Goal: Task Accomplishment & Management: Manage account settings

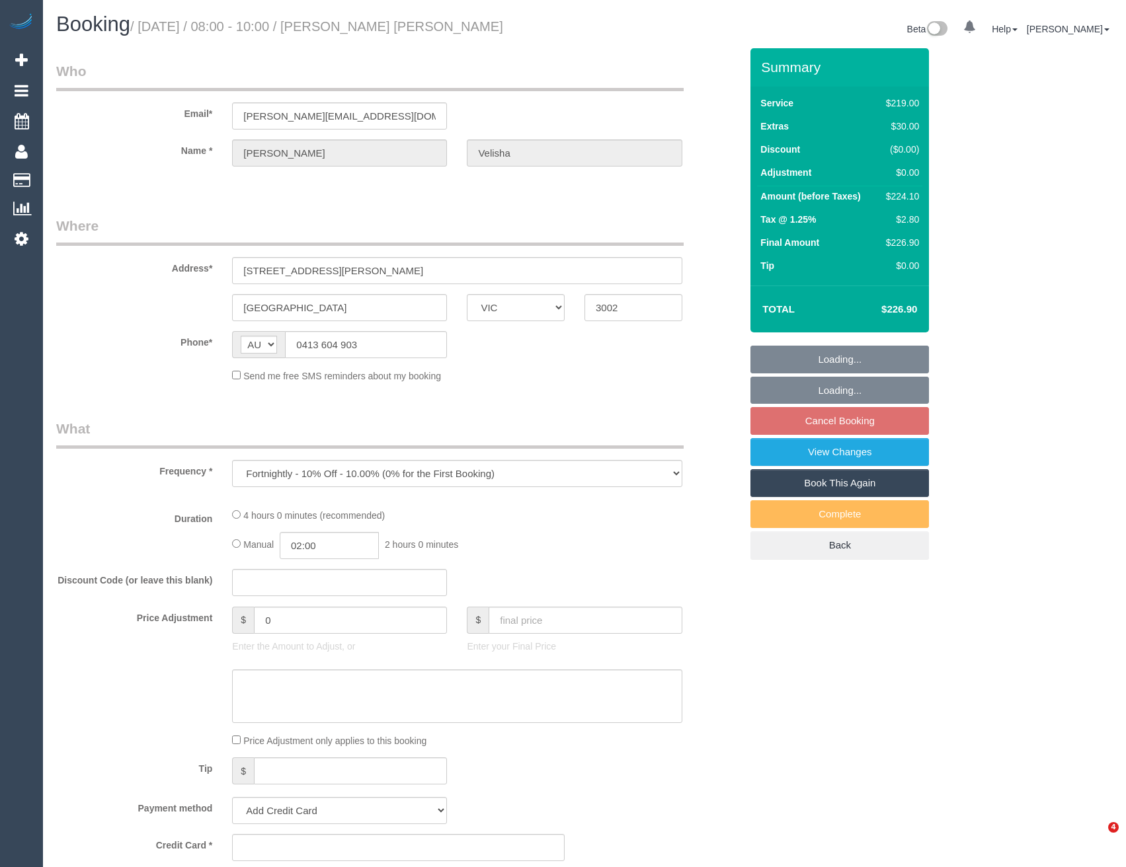
select select "VIC"
select select "string:stripe-pm_1Qcc5X2GScqysDRVJ1eBLbZS"
select select "number:29"
select select "number:15"
select select "number:21"
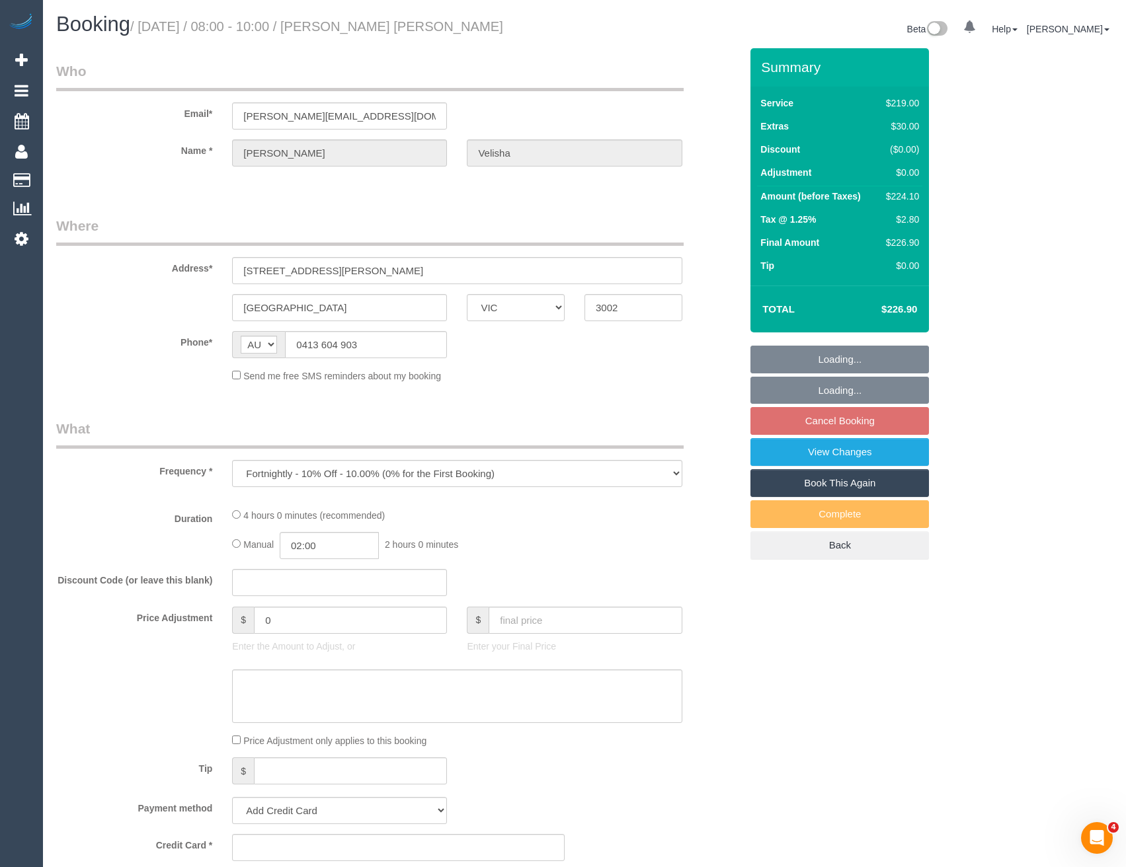
select select "number:24"
select select "number:33"
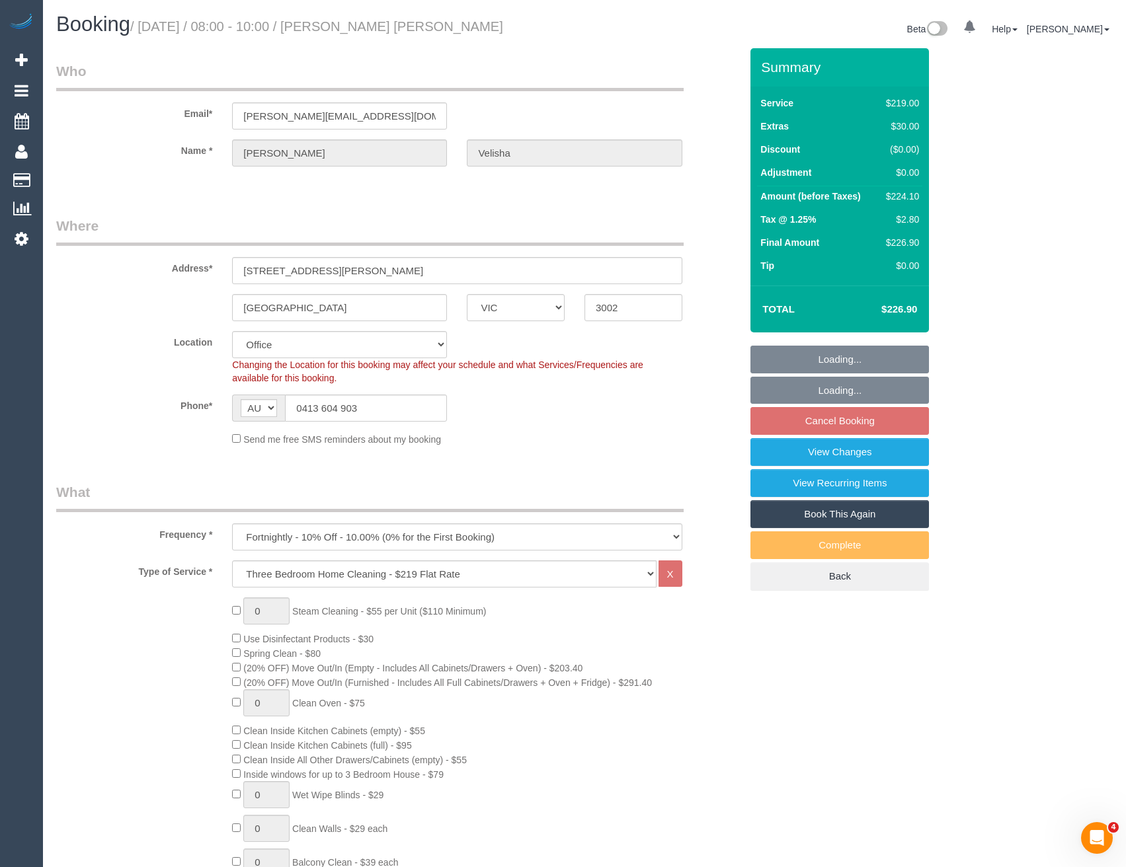
select select "object:821"
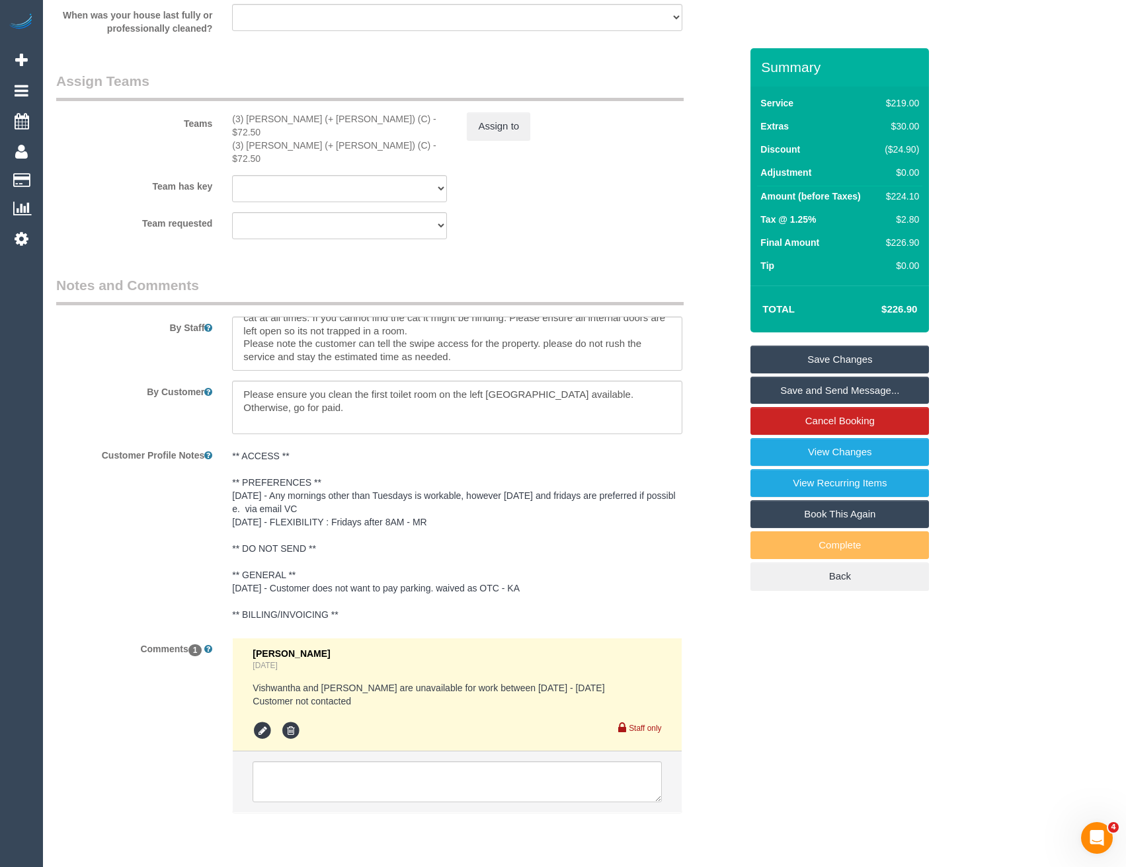
scroll to position [2046, 0]
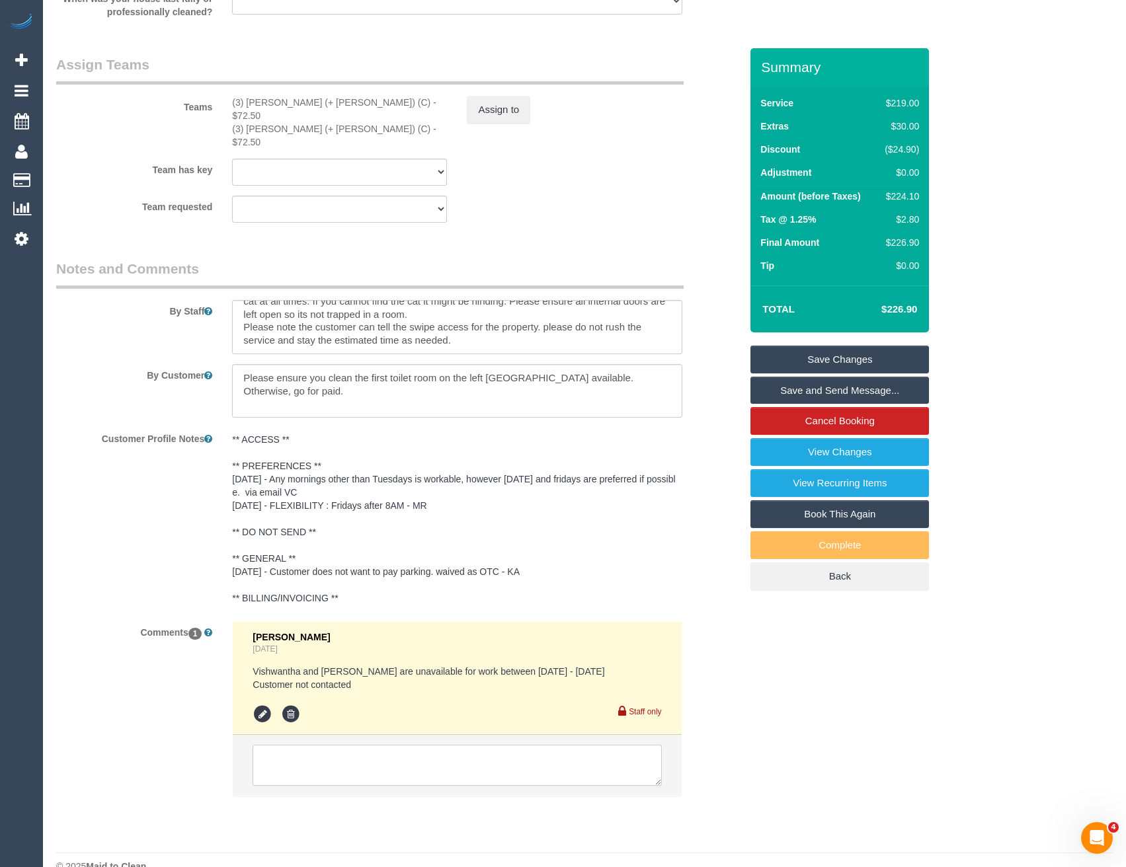
click at [373, 745] on textarea at bounding box center [457, 765] width 409 height 41
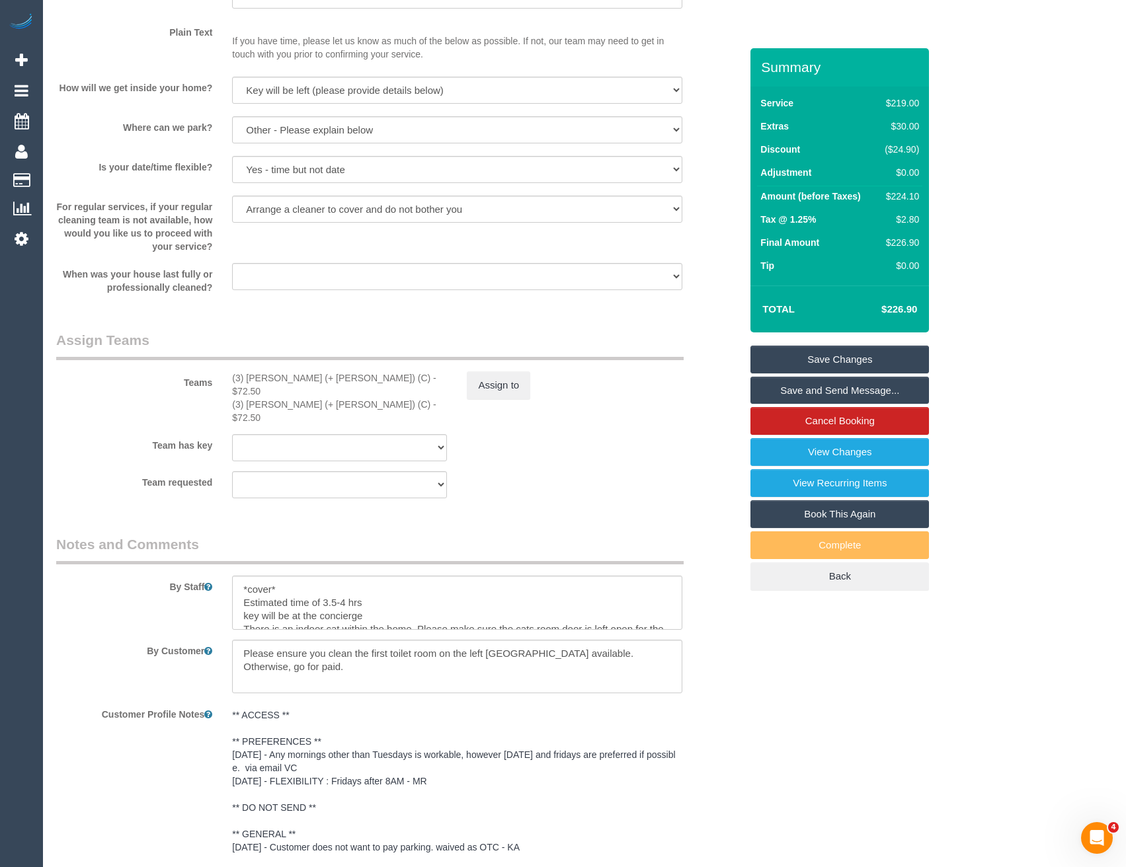
scroll to position [1649, 0]
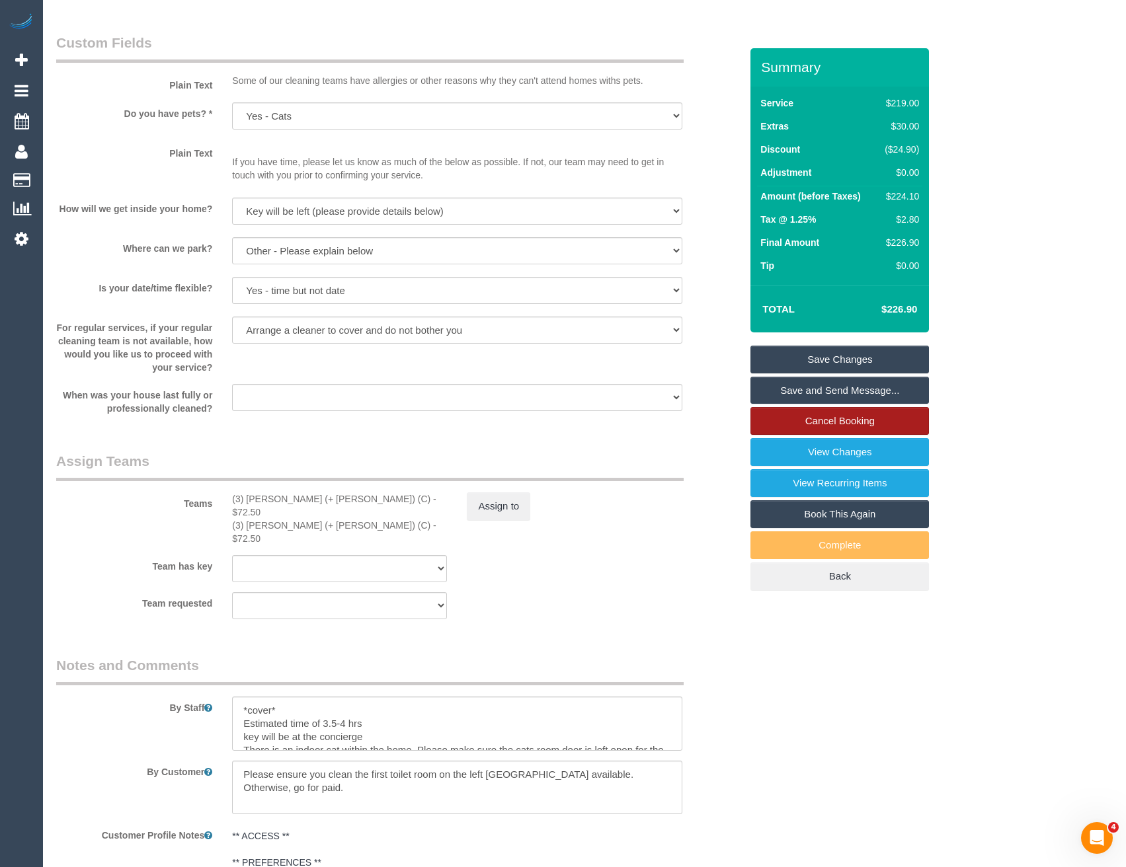
click at [830, 423] on link "Cancel Booking" at bounding box center [839, 421] width 179 height 28
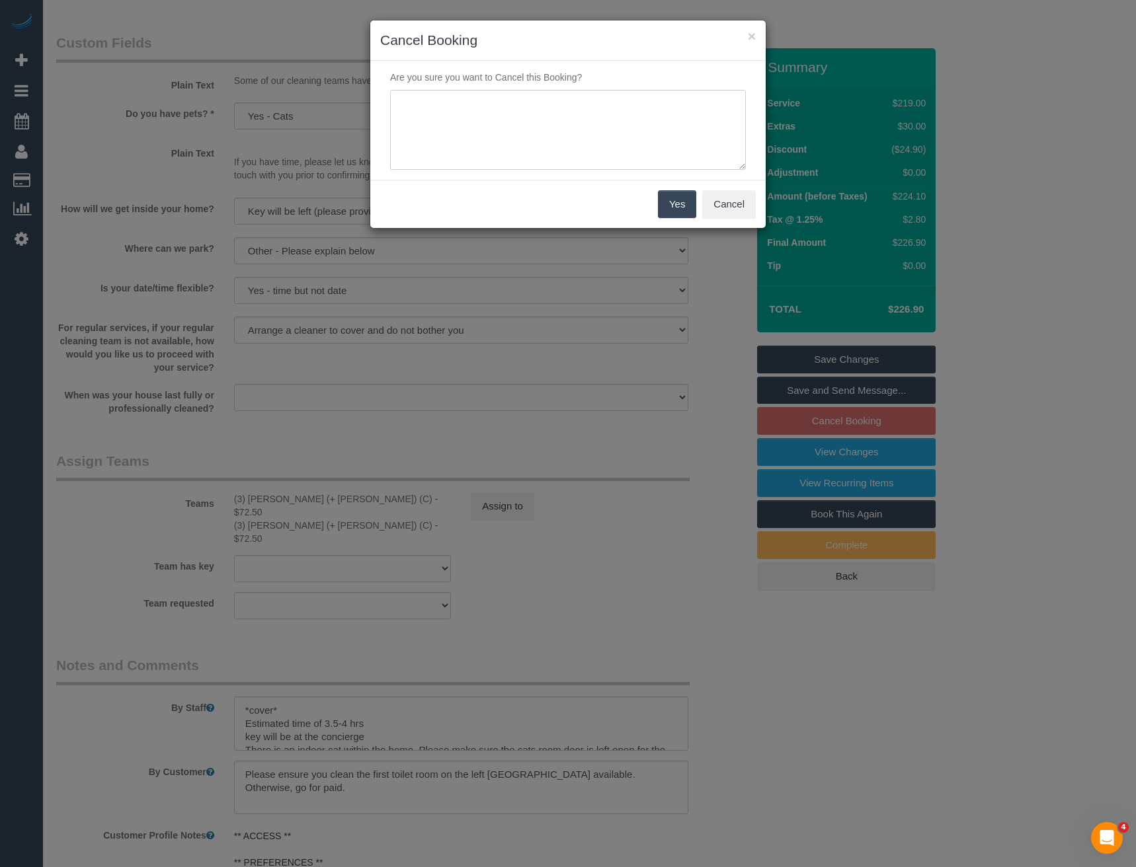
click at [463, 107] on textarea at bounding box center [568, 130] width 356 height 81
click at [486, 121] on textarea at bounding box center [568, 130] width 356 height 81
type textarea "Customer requested to skip - via email - BB"
click at [683, 209] on button "Yes" at bounding box center [677, 204] width 38 height 28
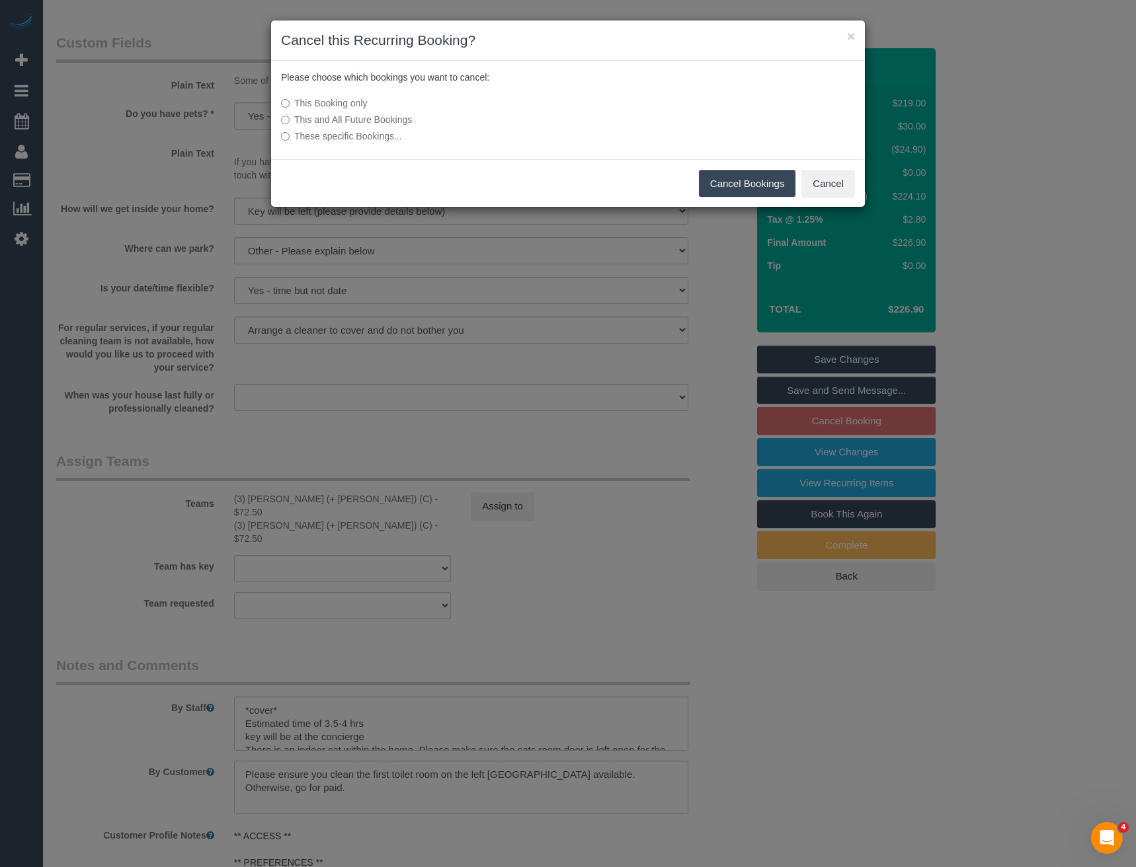
click at [731, 179] on button "Cancel Bookings" at bounding box center [747, 184] width 97 height 28
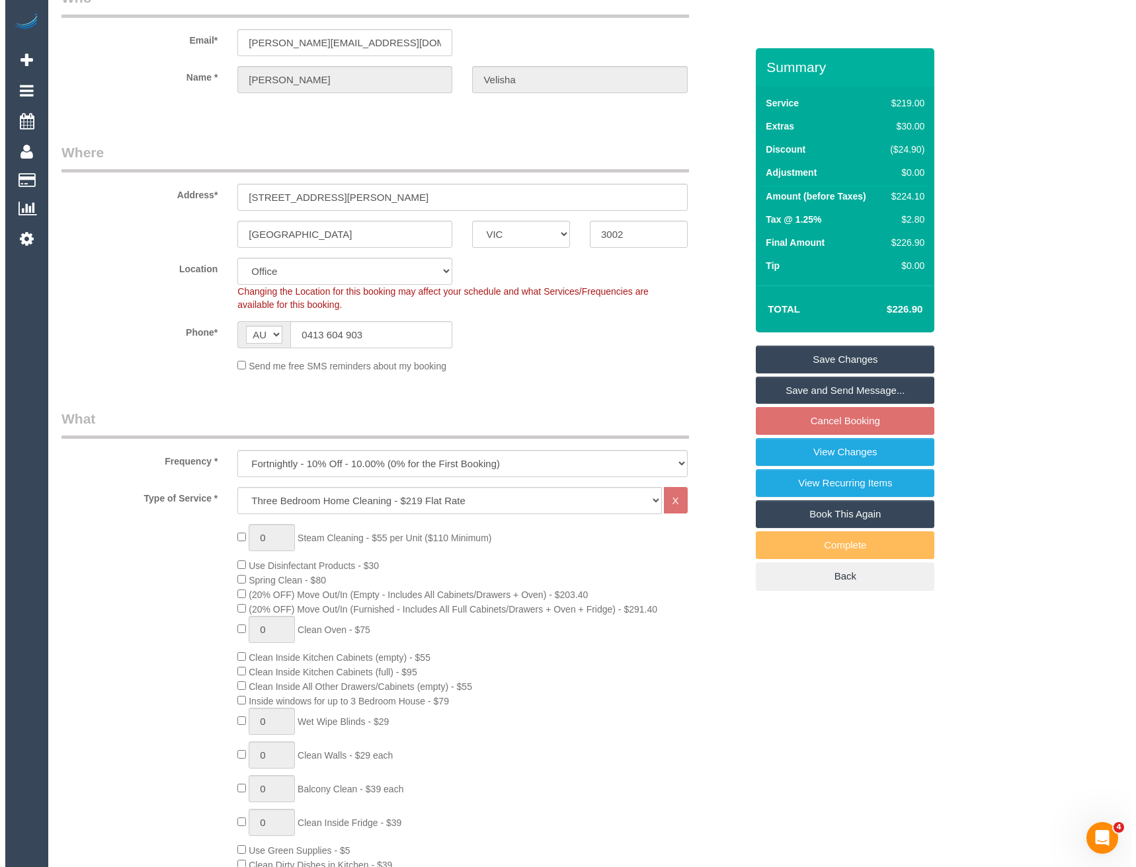
scroll to position [0, 0]
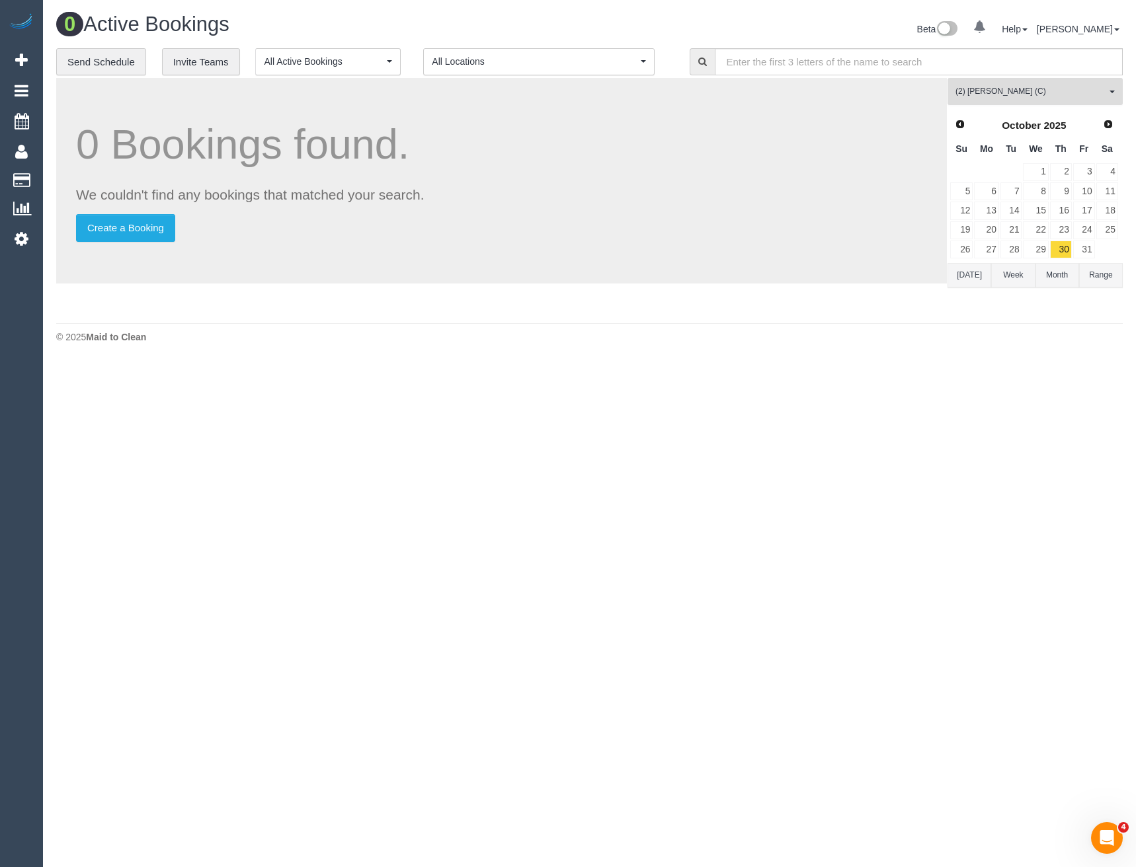
click at [993, 97] on span "(2) Danielle Wheeler (C)" at bounding box center [1030, 91] width 151 height 11
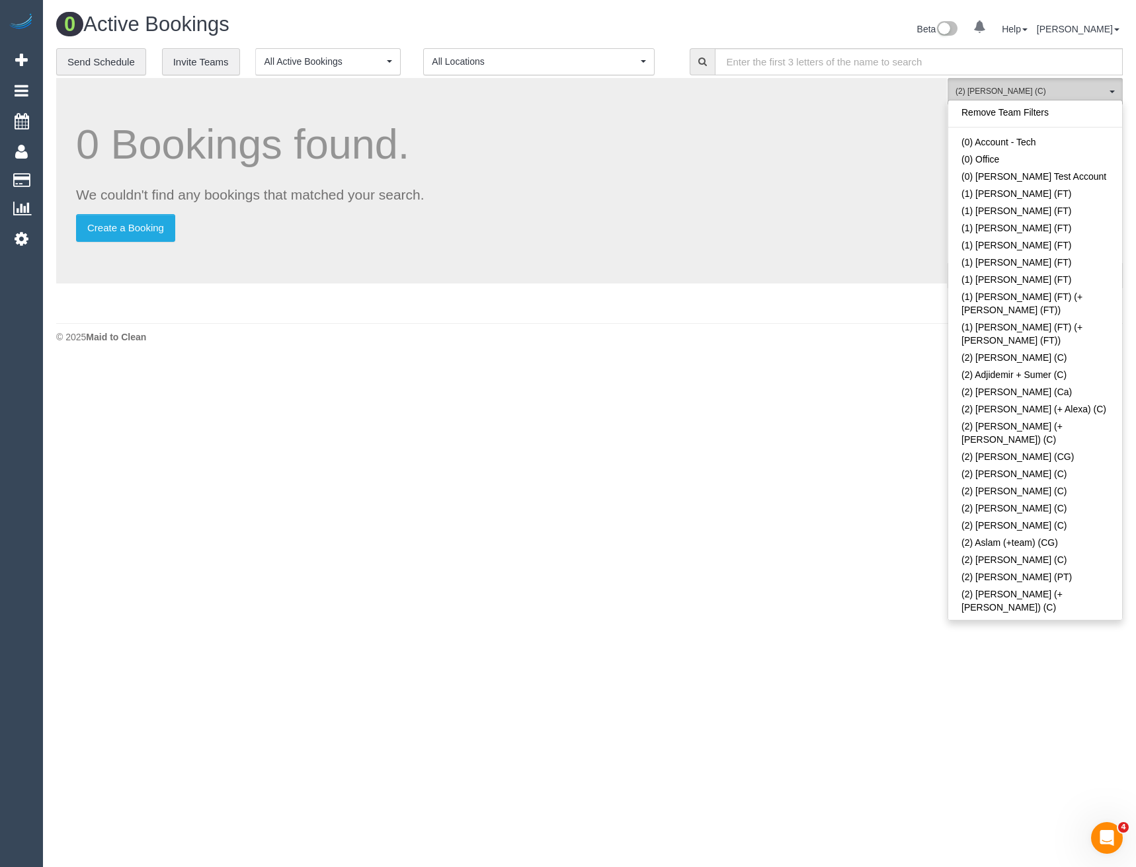
scroll to position [383, 0]
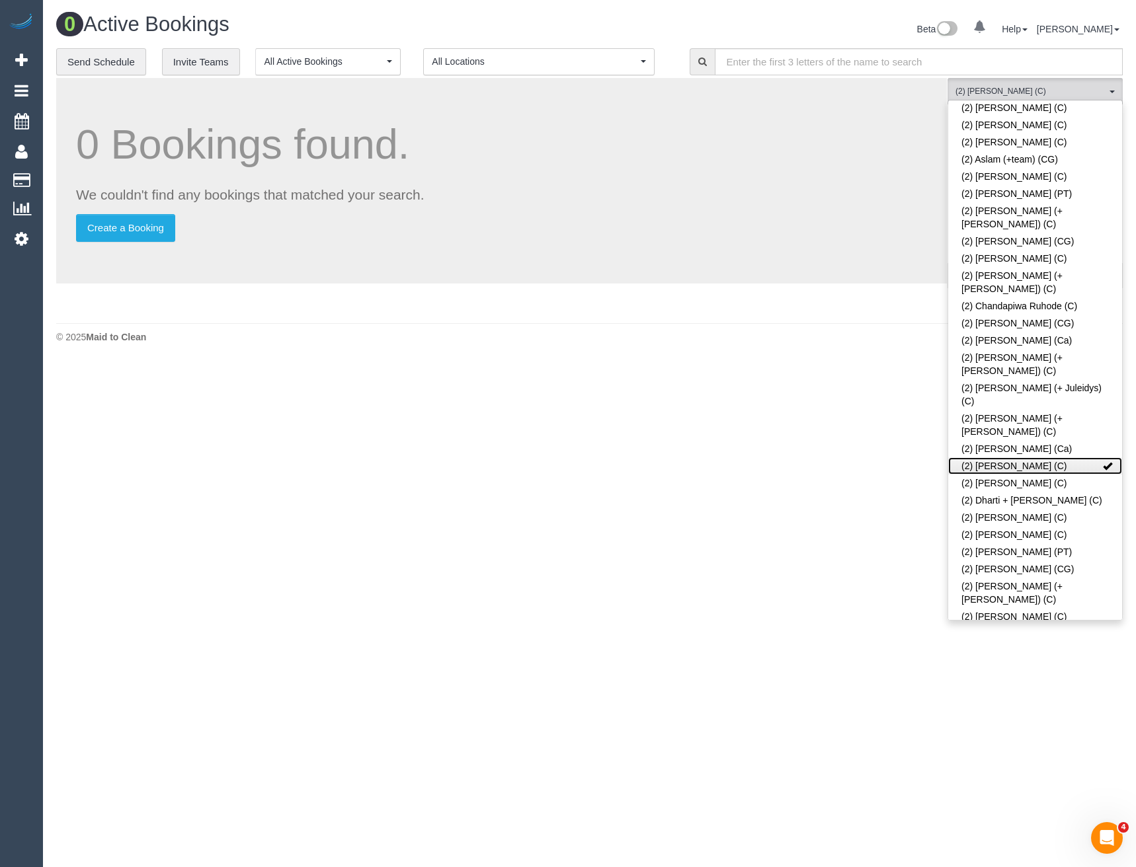
click at [1016, 458] on link "(2) Danielle Wheeler (C)" at bounding box center [1035, 466] width 174 height 17
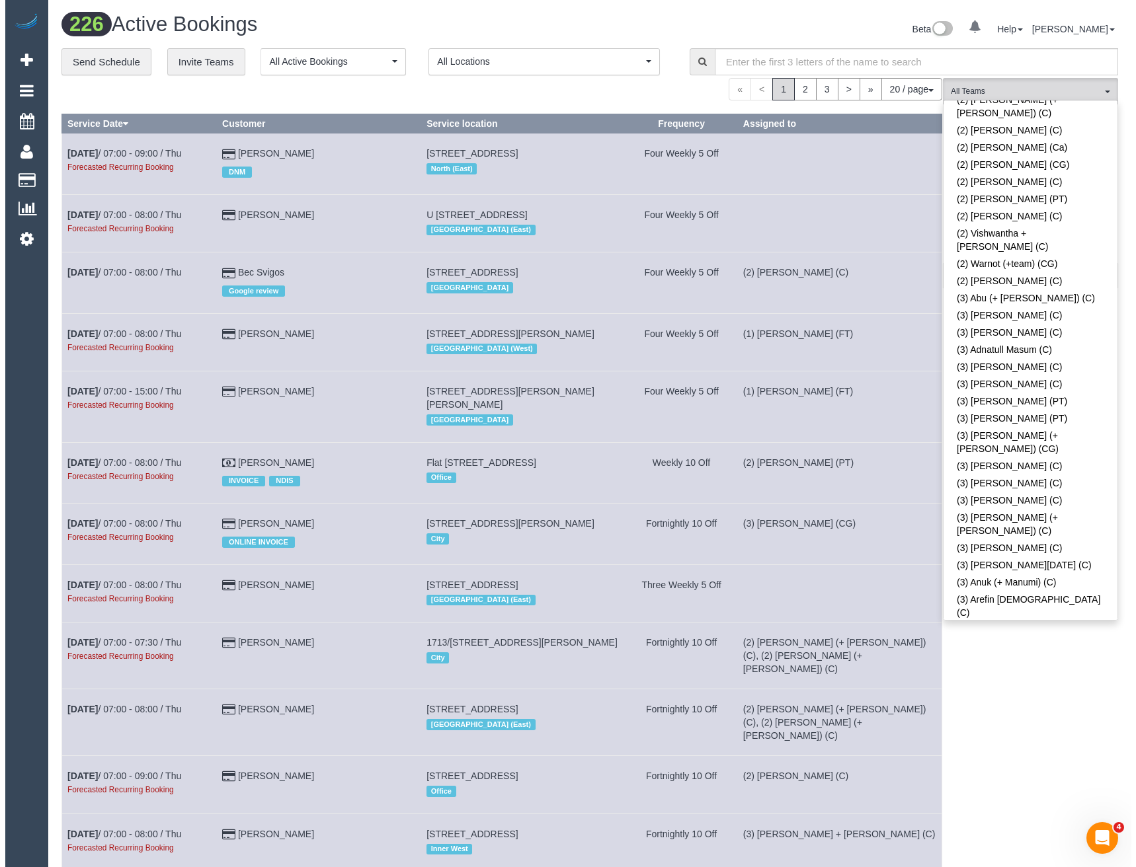
scroll to position [1640, 0]
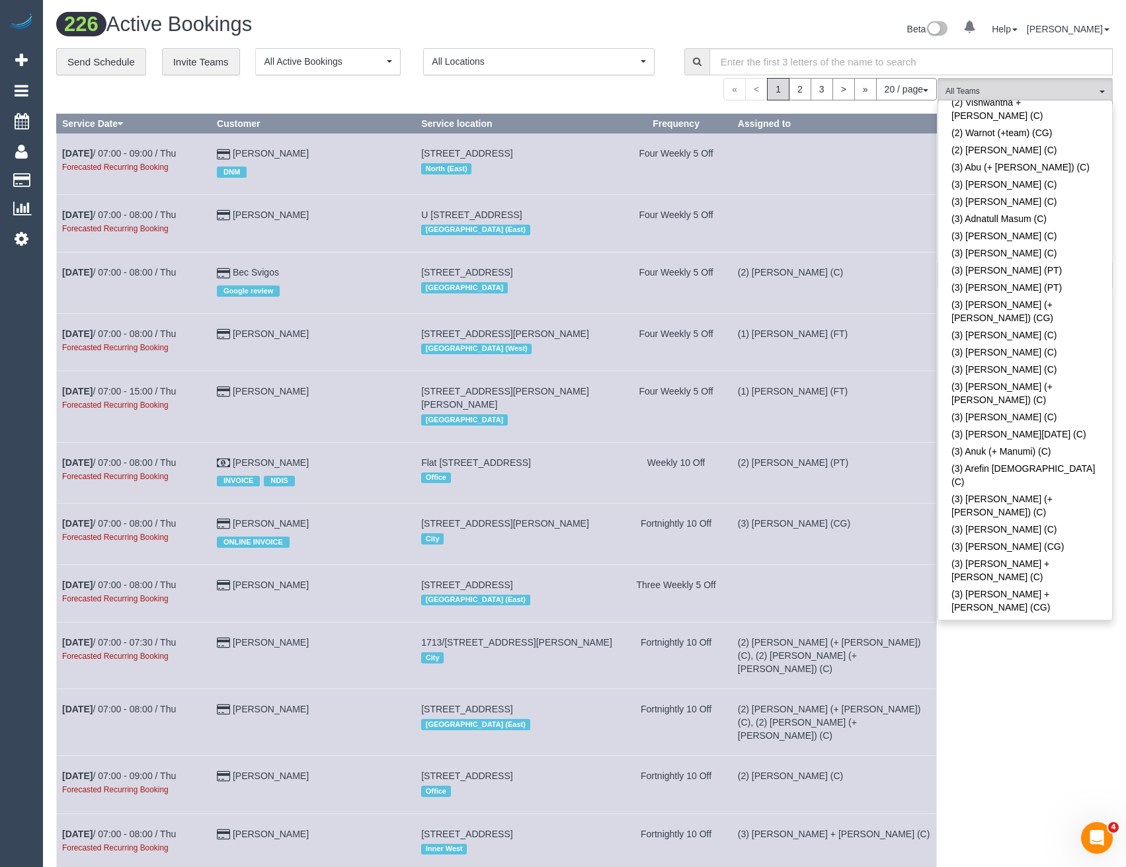
click at [1000, 711] on link "(3) [PERSON_NAME] (C)" at bounding box center [1025, 719] width 174 height 17
click at [1016, 656] on div "(3) Damian Maynes (C) All Teams Remove Team Filters (0) Account - Tech (0) Offi…" at bounding box center [1025, 762] width 175 height 1369
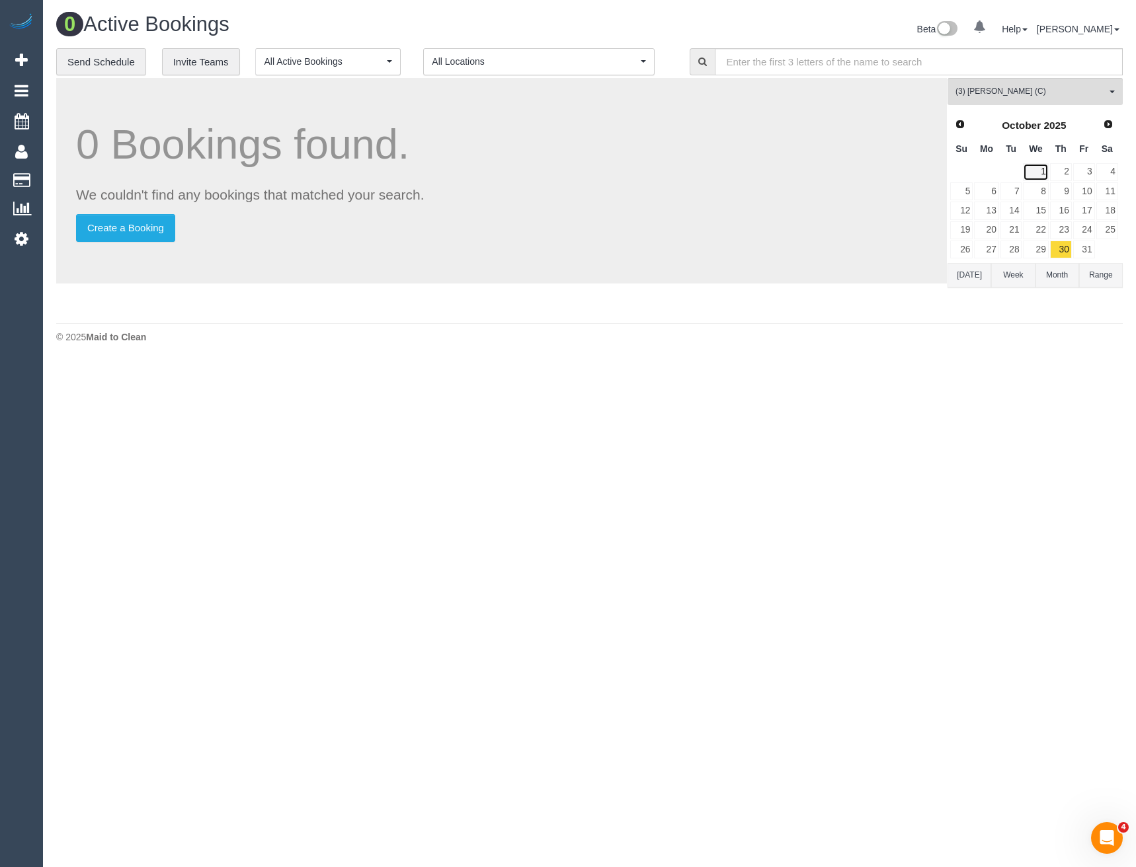
click at [1035, 179] on link "1" at bounding box center [1035, 172] width 25 height 18
click at [1041, 195] on link "8" at bounding box center [1035, 191] width 25 height 18
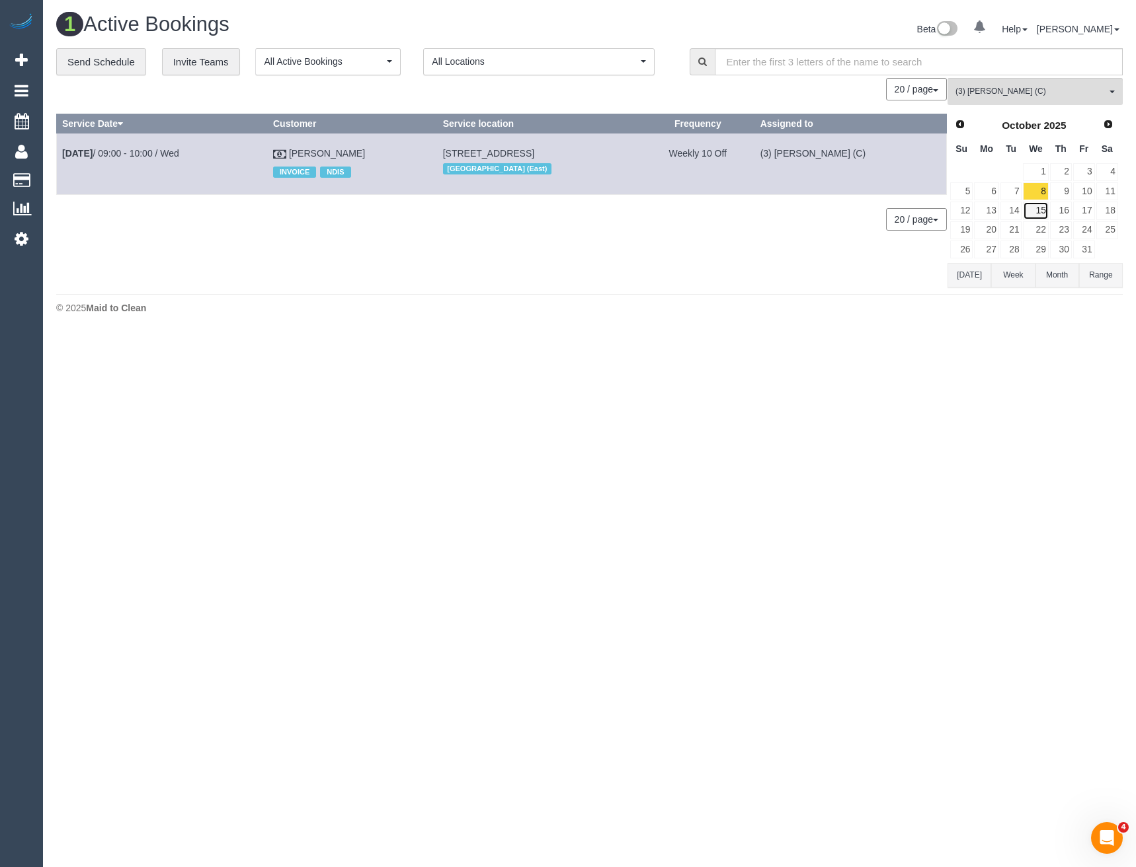
click at [1041, 210] on link "15" at bounding box center [1035, 211] width 25 height 18
click at [1036, 228] on link "22" at bounding box center [1035, 230] width 25 height 18
click at [1041, 170] on link "1" at bounding box center [1035, 172] width 25 height 18
click at [1035, 190] on link "8" at bounding box center [1035, 191] width 25 height 18
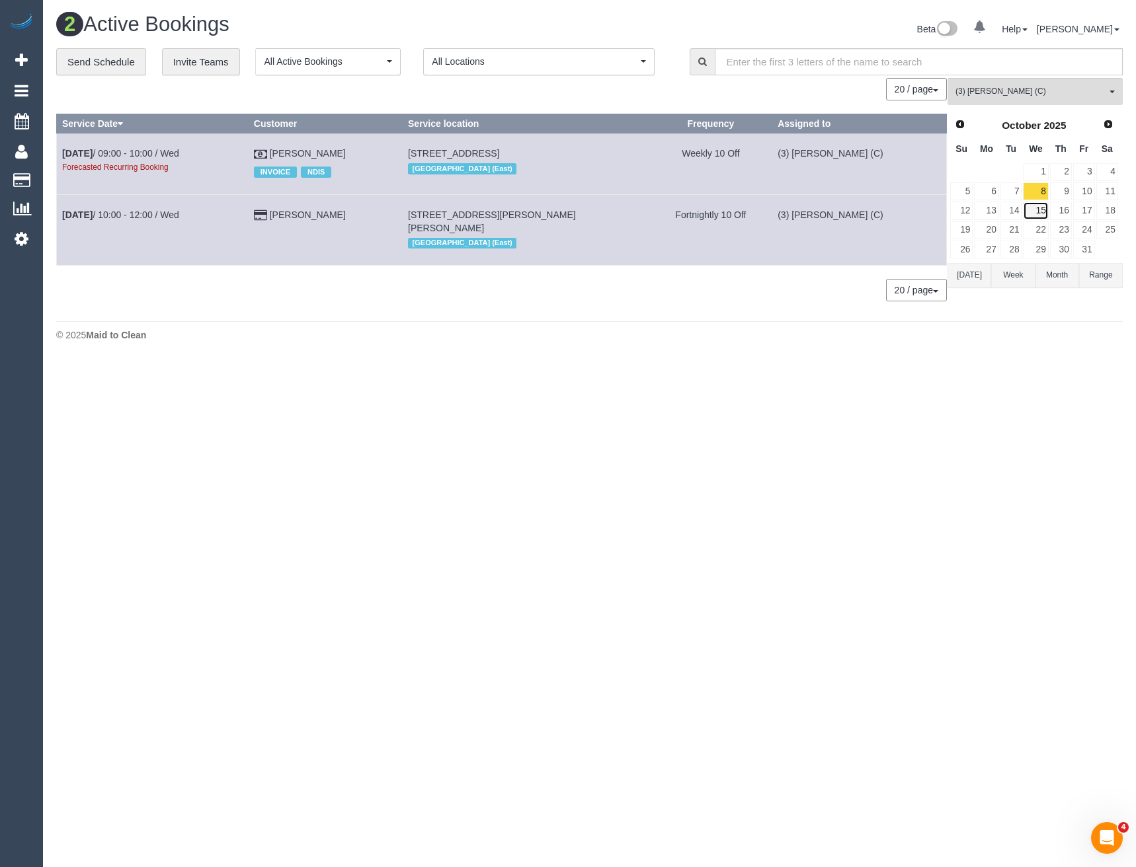
click at [1041, 210] on link "15" at bounding box center [1035, 211] width 25 height 18
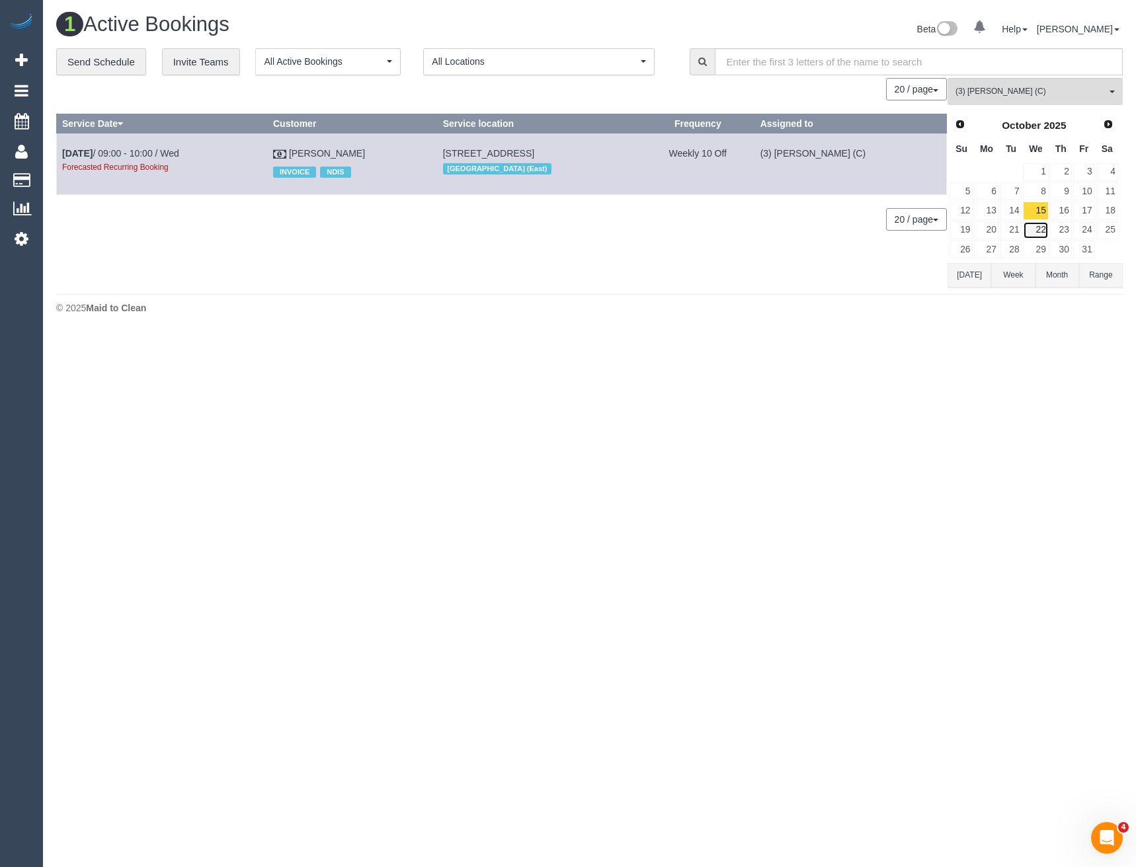
click at [1043, 229] on link "22" at bounding box center [1035, 230] width 25 height 18
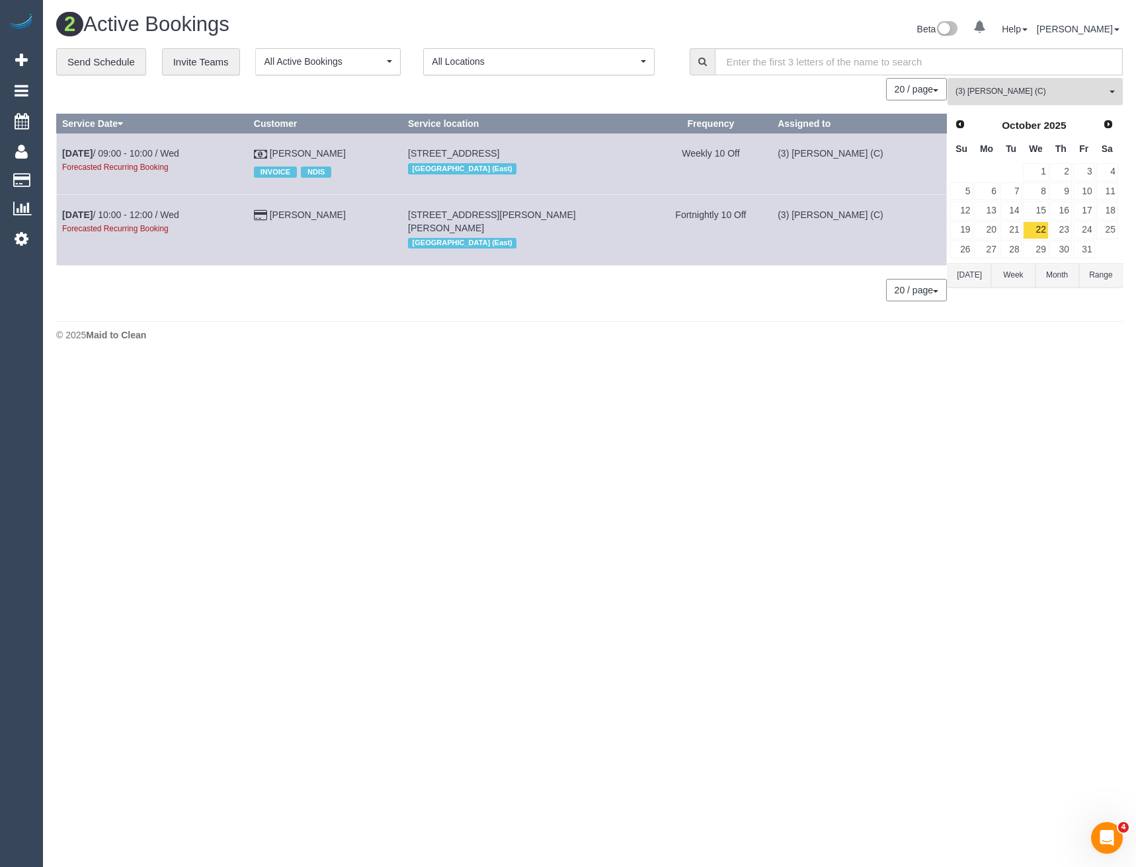
click at [1033, 93] on span "(3) [PERSON_NAME] (C)" at bounding box center [1030, 91] width 151 height 11
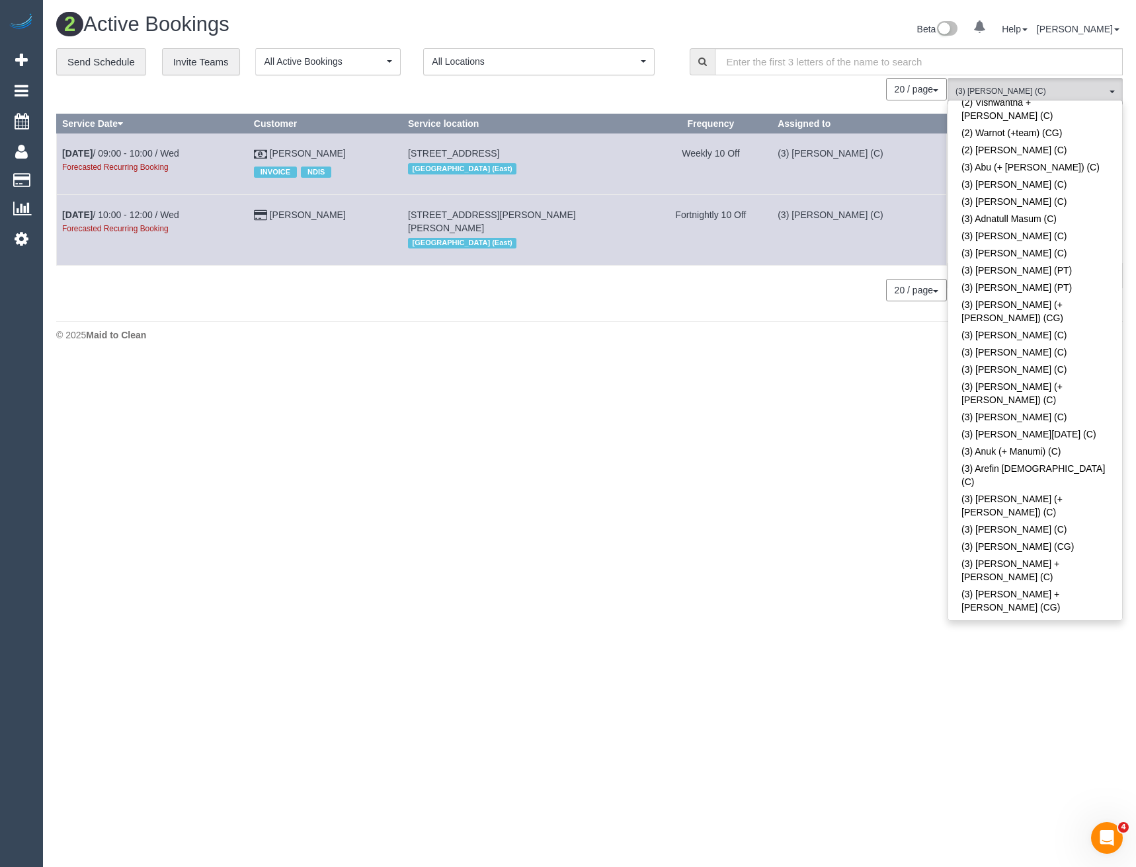
click at [1027, 711] on link "(3) [PERSON_NAME] (C)" at bounding box center [1035, 719] width 174 height 17
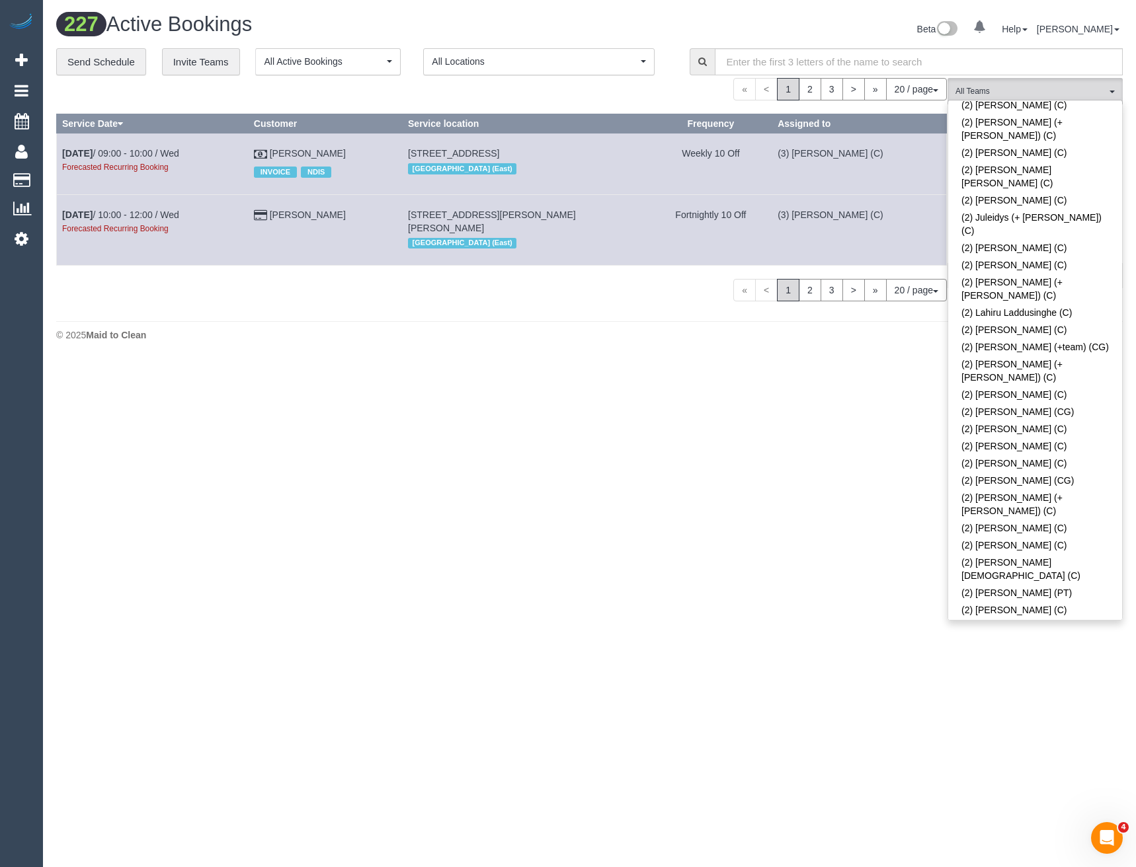
scroll to position [979, 0]
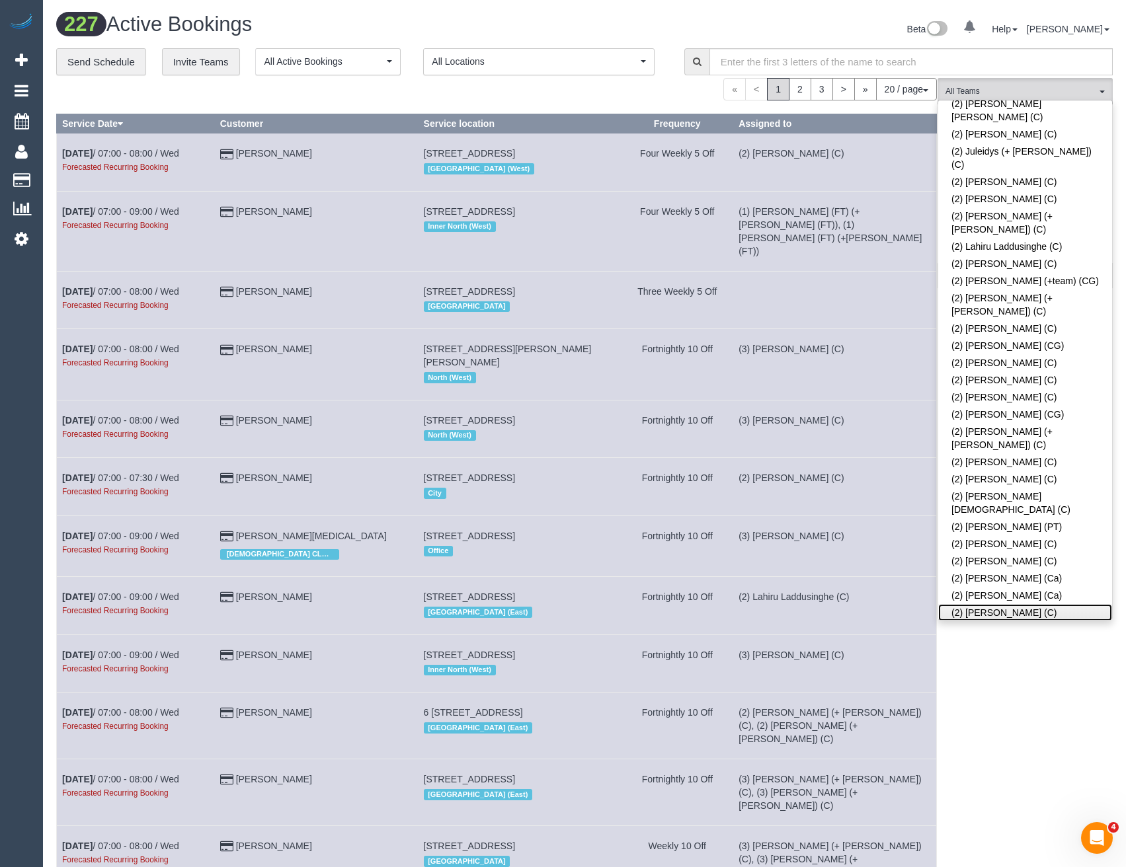
click at [1014, 604] on link "(2) [PERSON_NAME] (C)" at bounding box center [1025, 612] width 174 height 17
click at [1014, 690] on div "(2) Sewmina De Silva (C) All Teams Remove Team Filters (0) Account - Tech (0) O…" at bounding box center [1025, 758] width 175 height 1360
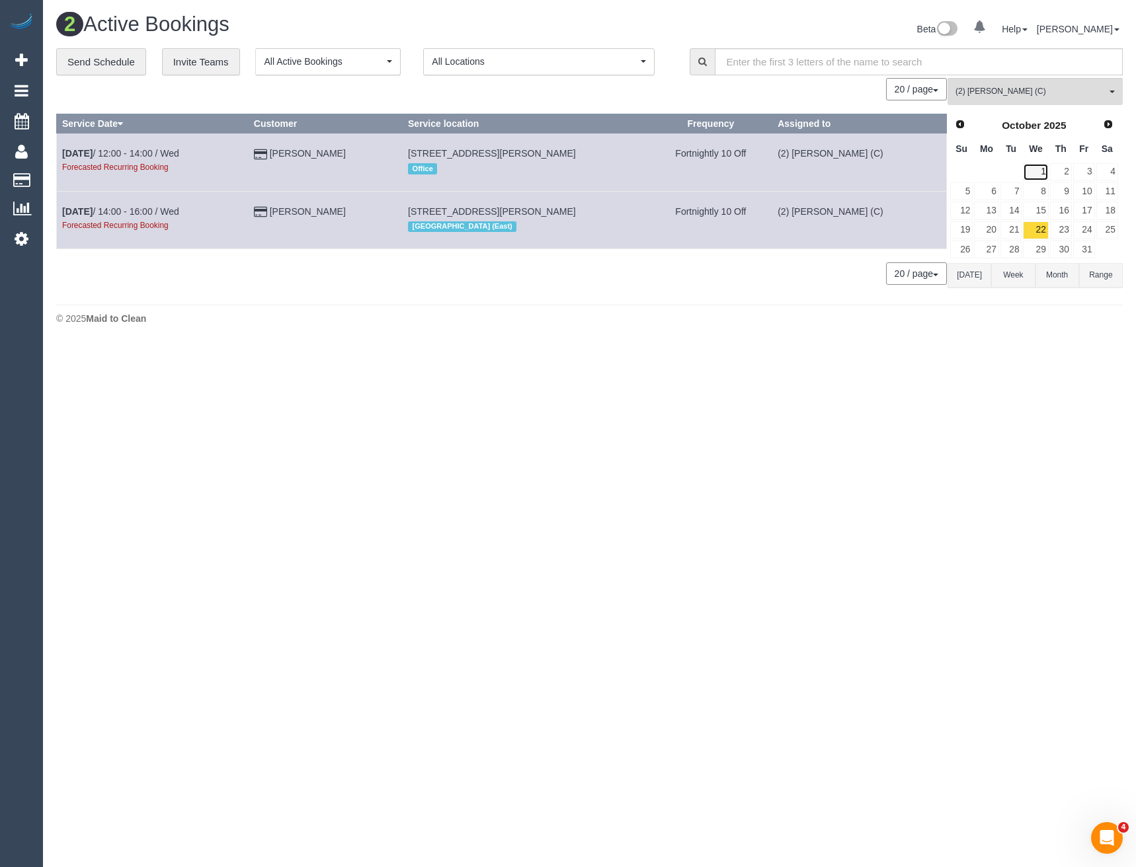
click at [1039, 171] on link "1" at bounding box center [1035, 172] width 25 height 18
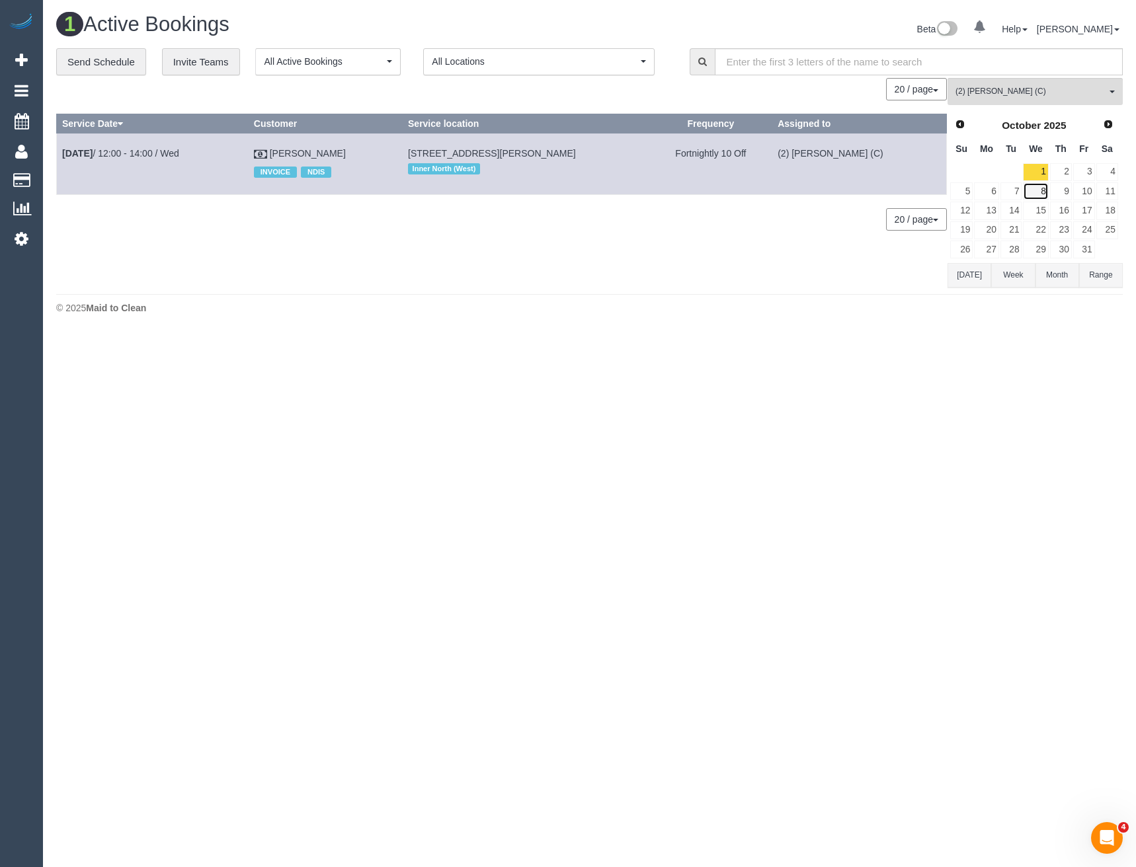
click at [1037, 192] on link "8" at bounding box center [1035, 191] width 25 height 18
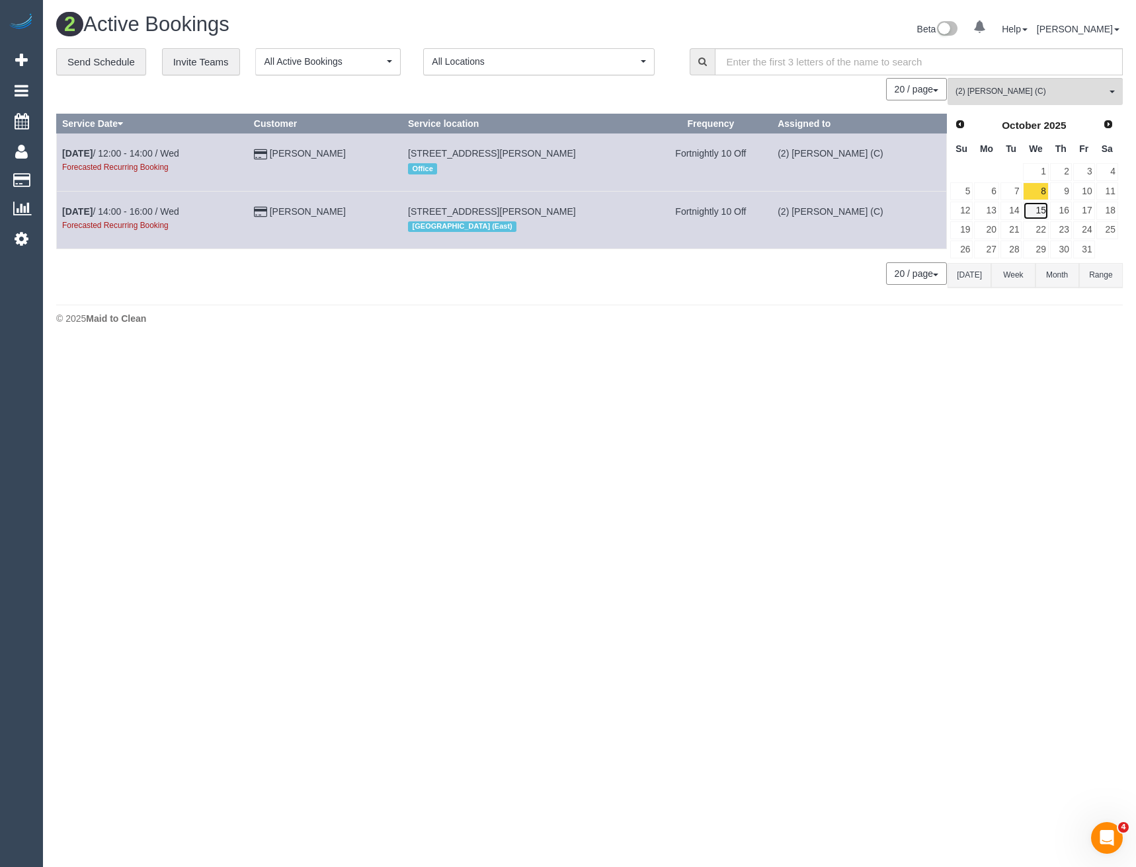
click at [1039, 209] on link "15" at bounding box center [1035, 211] width 25 height 18
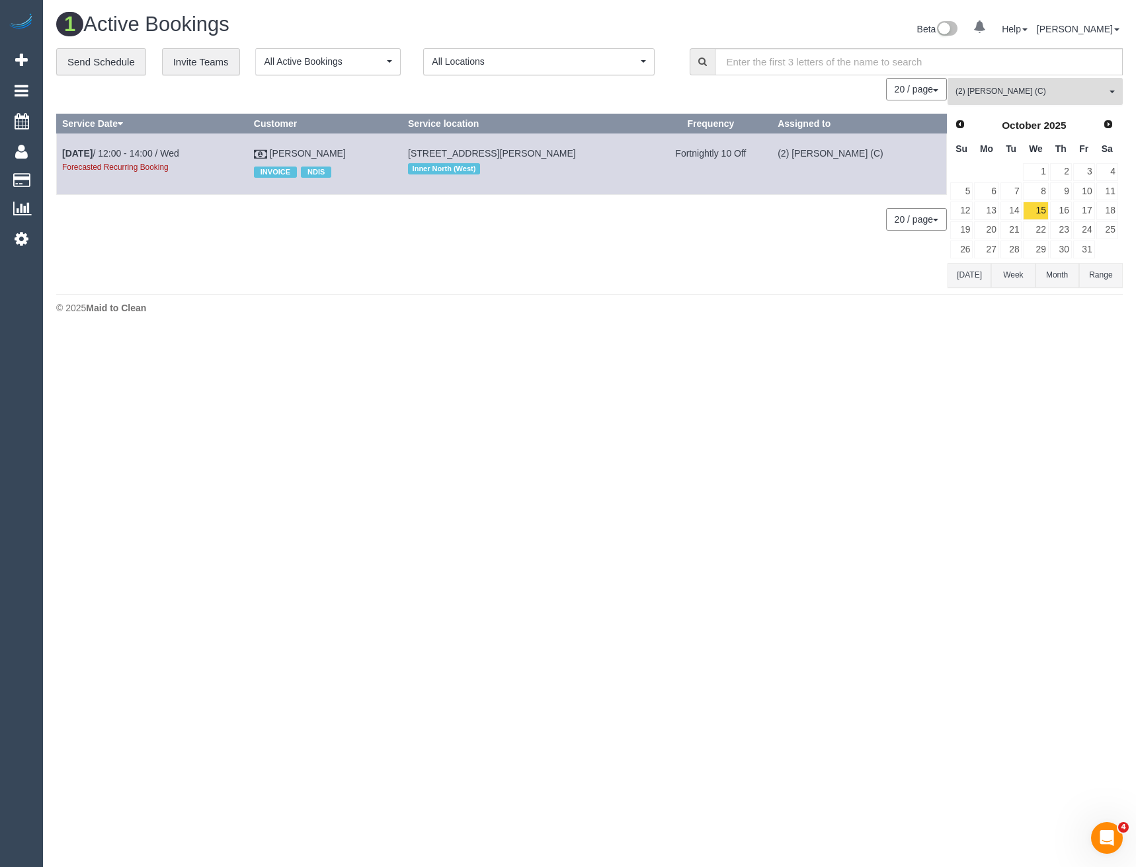
click at [1019, 87] on span "(2) [PERSON_NAME] (C)" at bounding box center [1030, 91] width 151 height 11
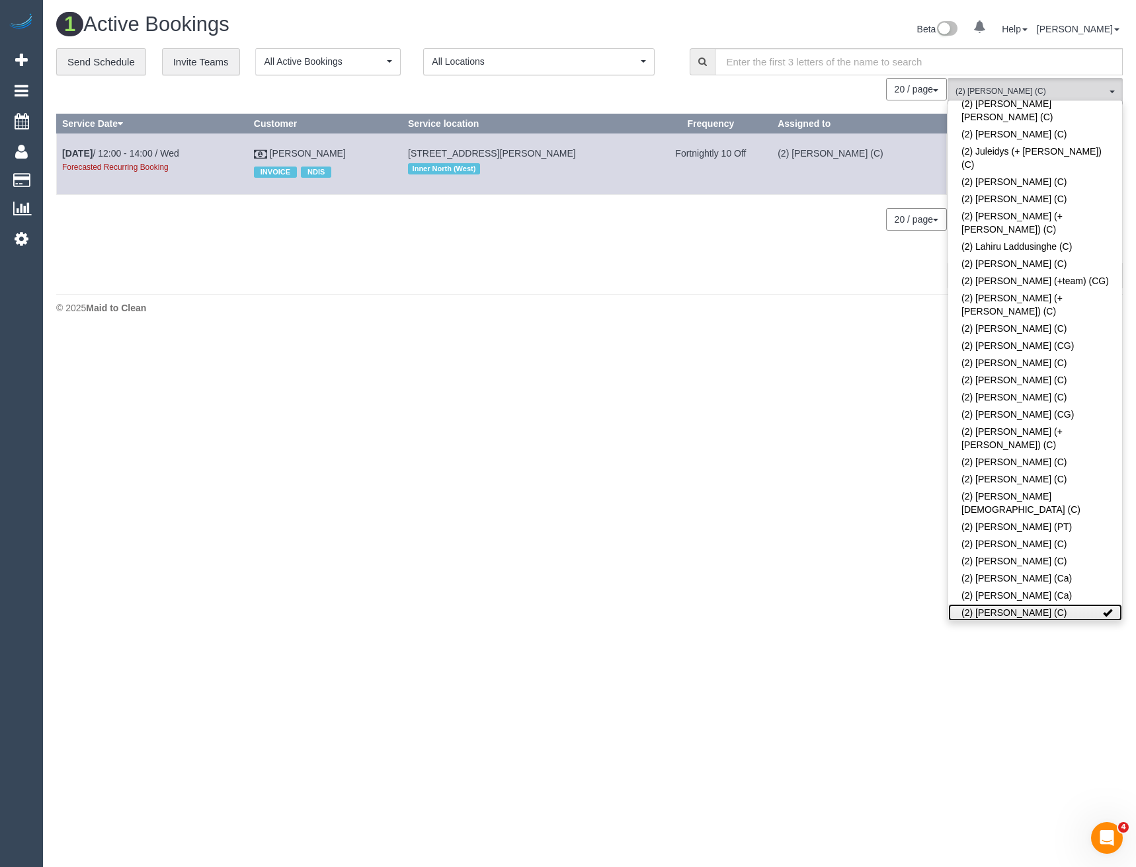
click at [1033, 604] on link "(2) [PERSON_NAME] (C)" at bounding box center [1035, 612] width 174 height 17
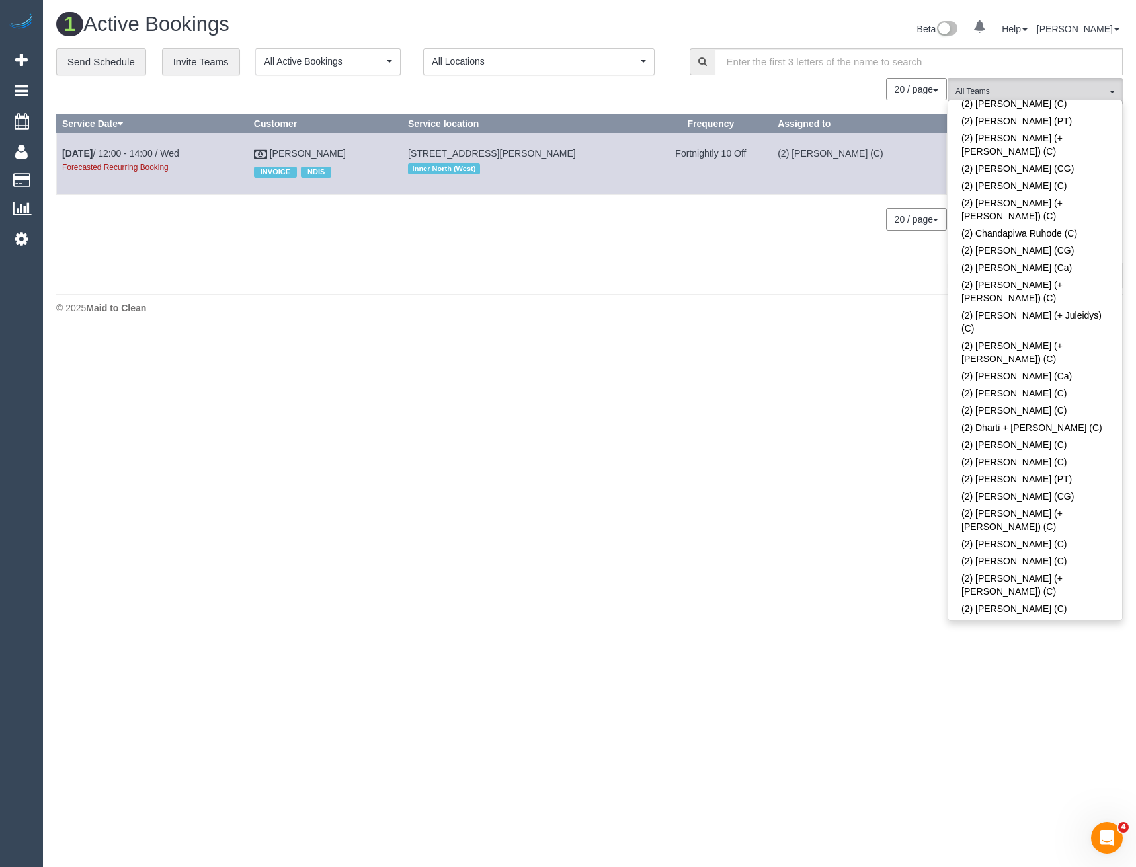
scroll to position [450, 0]
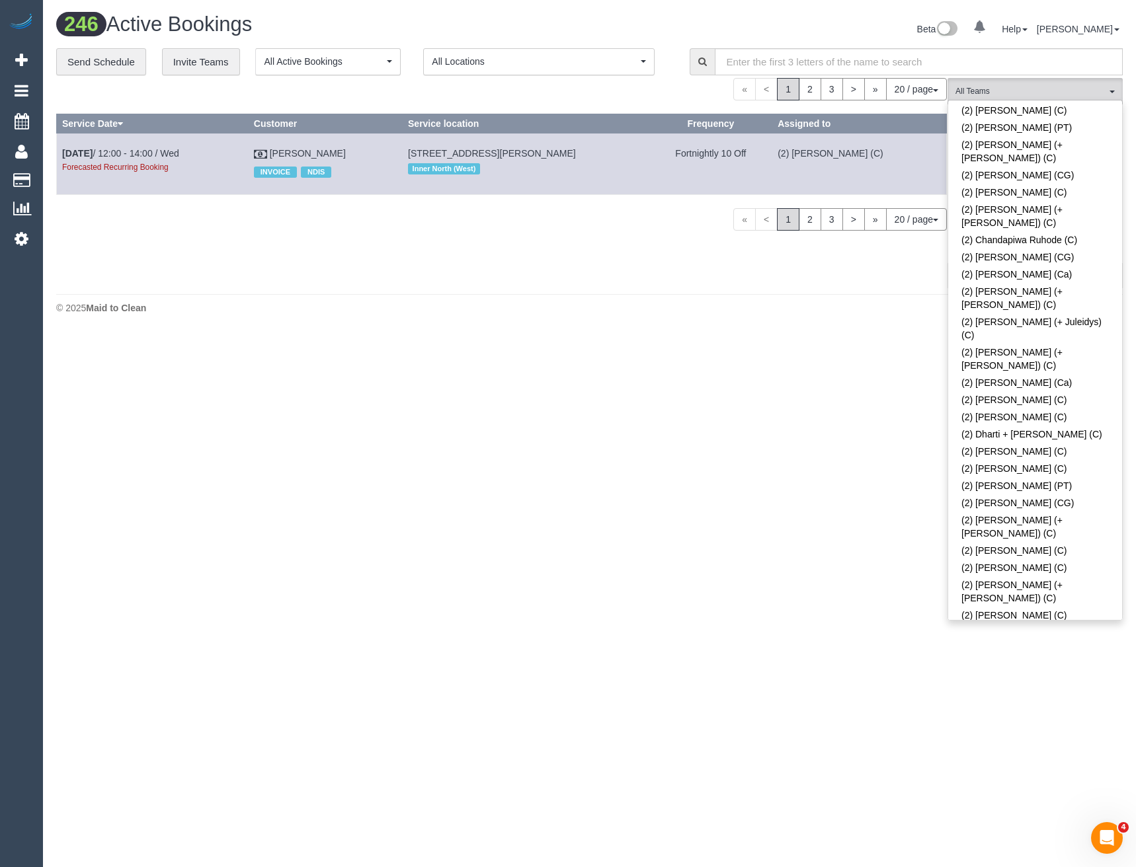
click at [1004, 624] on link "(2) [PERSON_NAME] [PERSON_NAME] (C)" at bounding box center [1035, 639] width 174 height 30
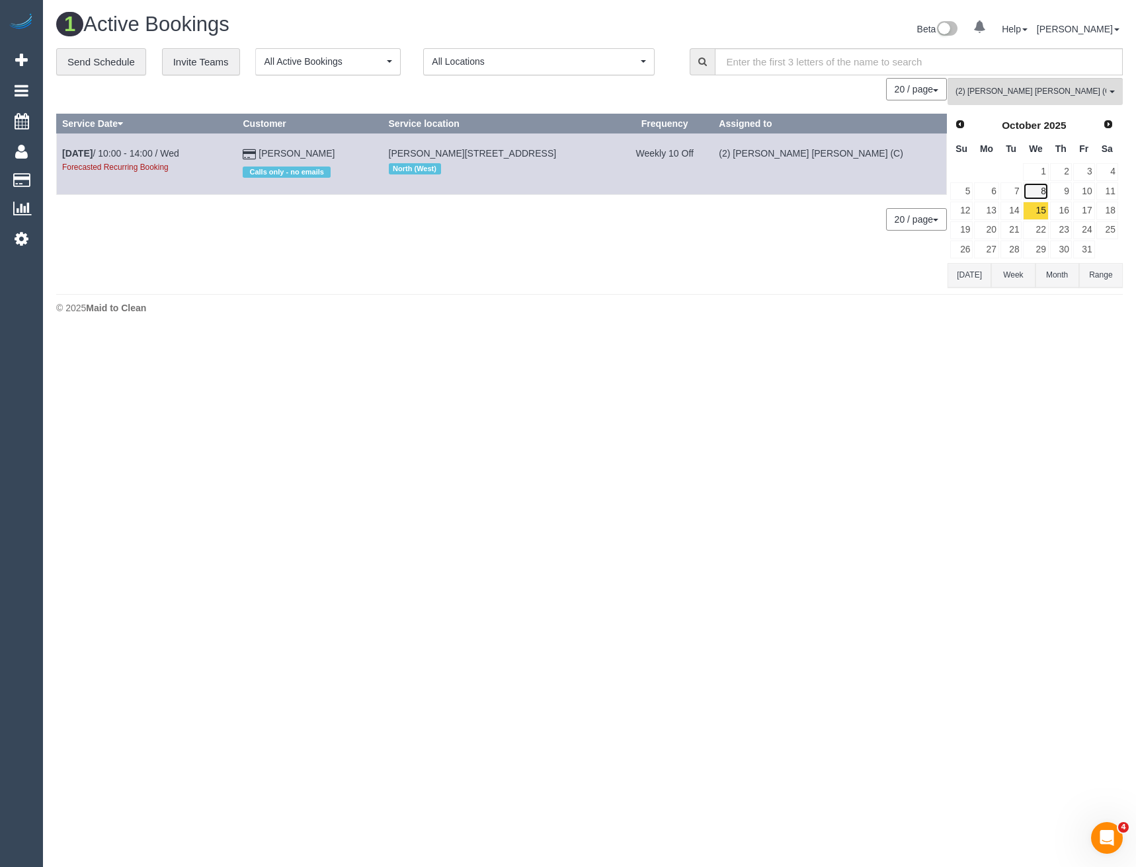
click at [1034, 192] on link "8" at bounding box center [1035, 191] width 25 height 18
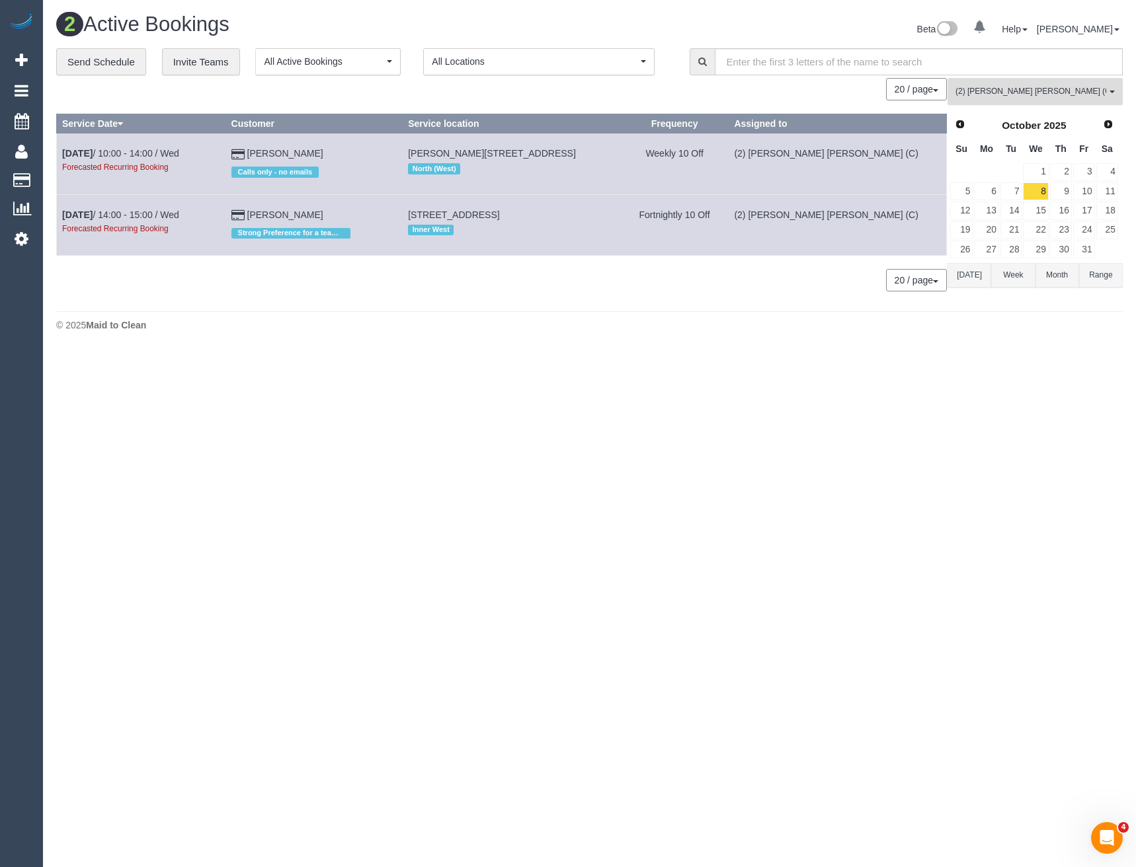
click at [981, 95] on span "(2) Joel Wei Ong (C)" at bounding box center [1030, 91] width 151 height 11
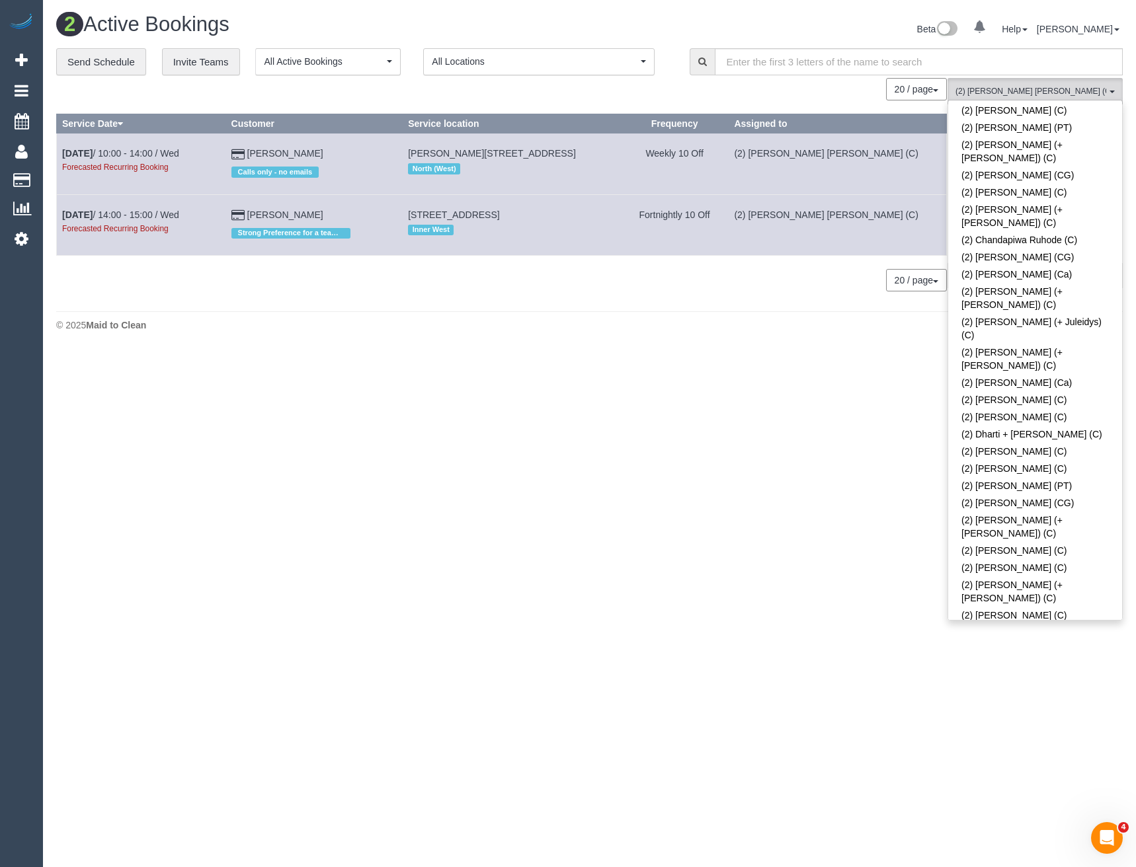
click at [1004, 624] on link "(2) Joel Wei Ong (C)" at bounding box center [1035, 639] width 174 height 30
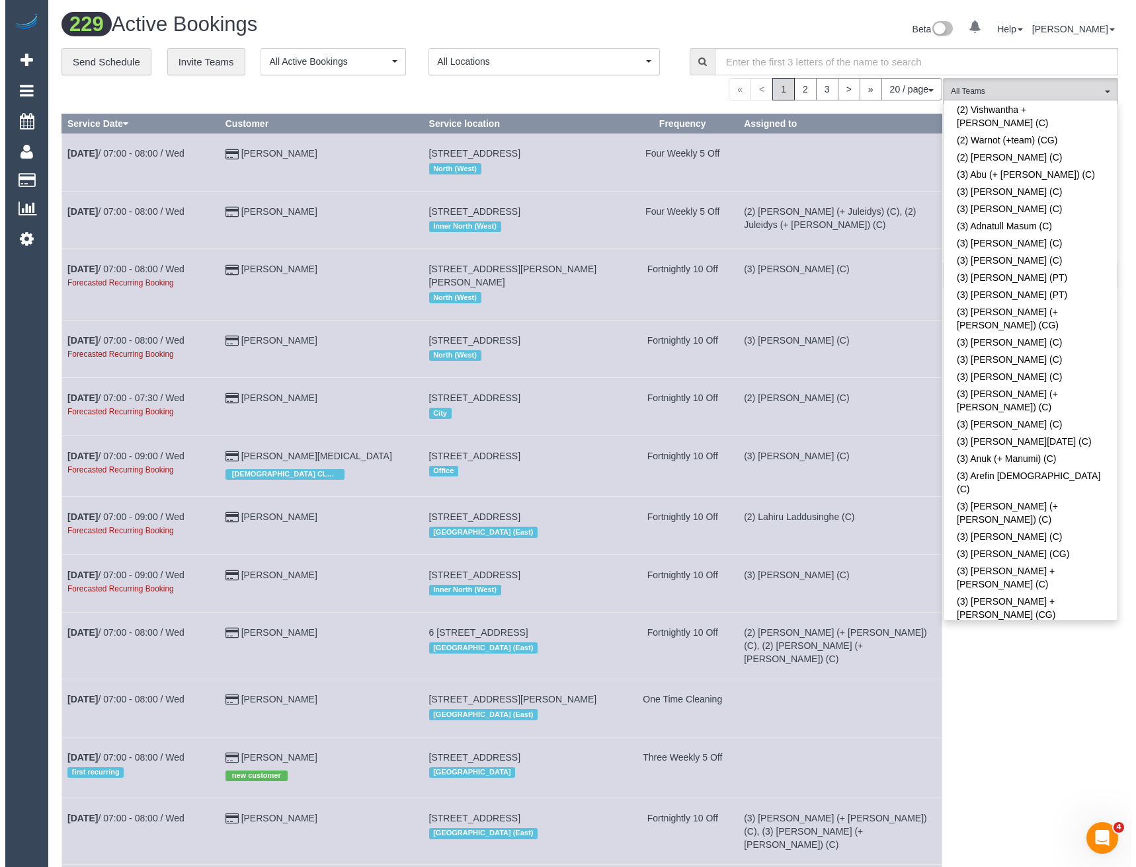
scroll to position [1653, 0]
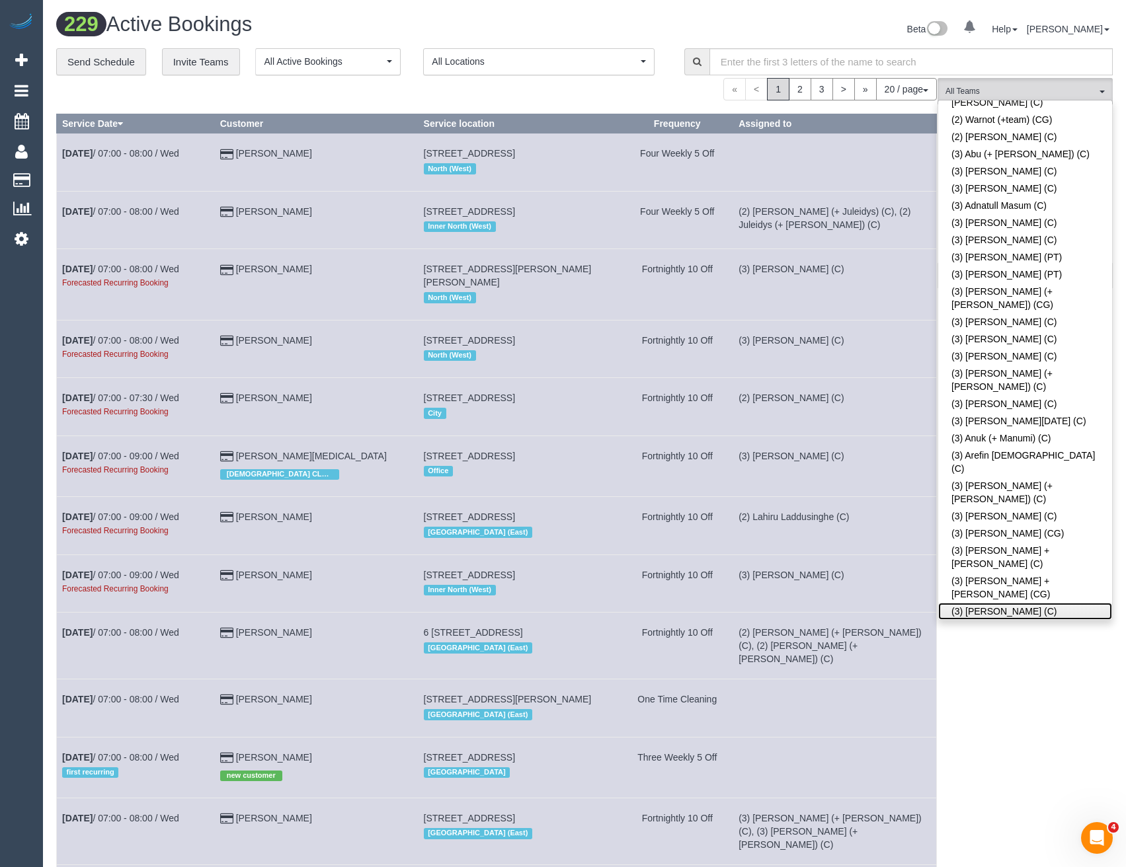
click at [997, 603] on link "(3) Barun Chand (C)" at bounding box center [1025, 611] width 174 height 17
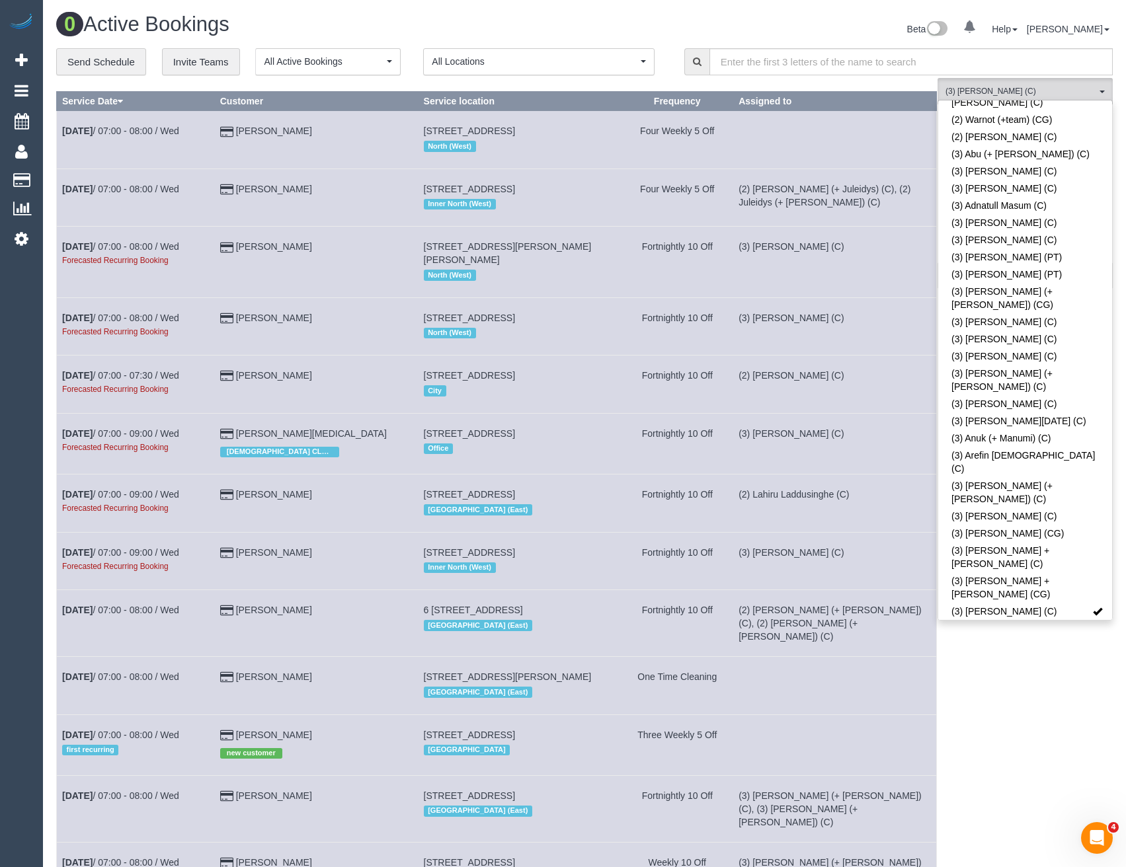
click at [999, 676] on body "0 Beta Your Notifications You have 0 alerts Add Booking Bookings Active Booking…" at bounding box center [563, 433] width 1126 height 867
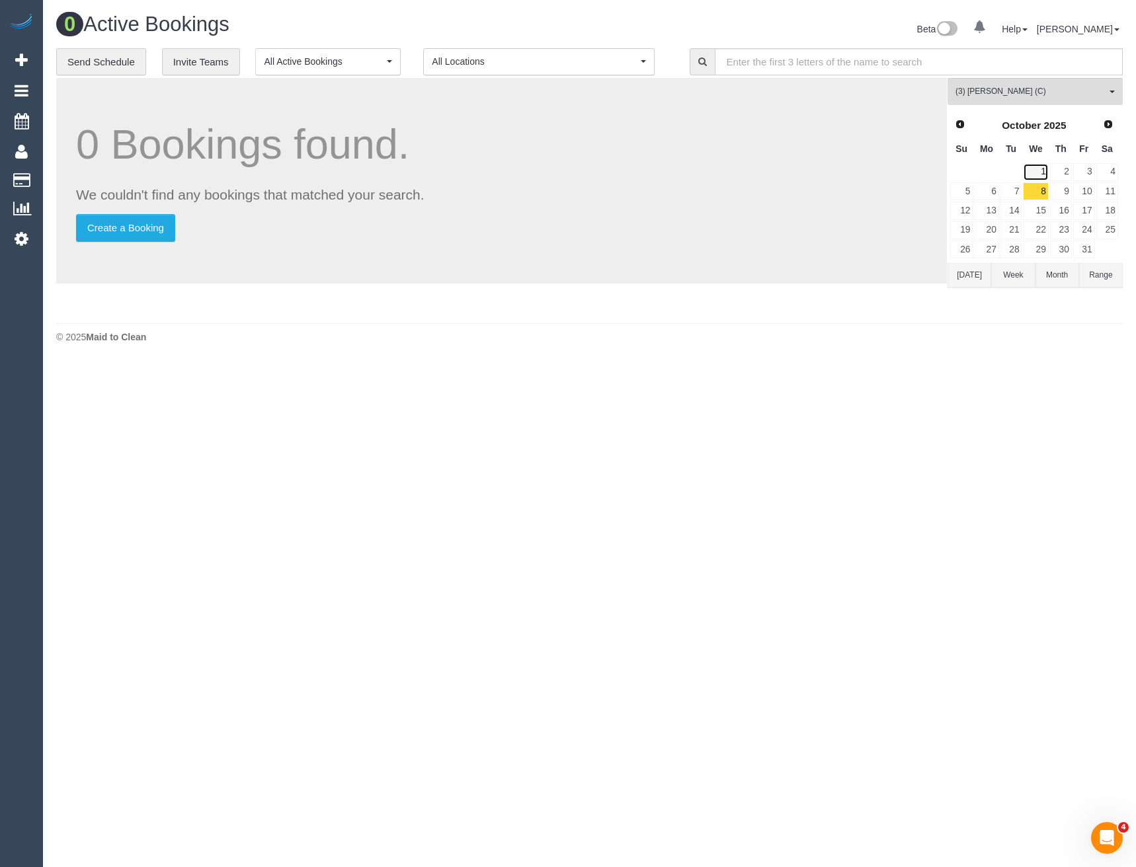
click at [1039, 174] on link "1" at bounding box center [1035, 172] width 25 height 18
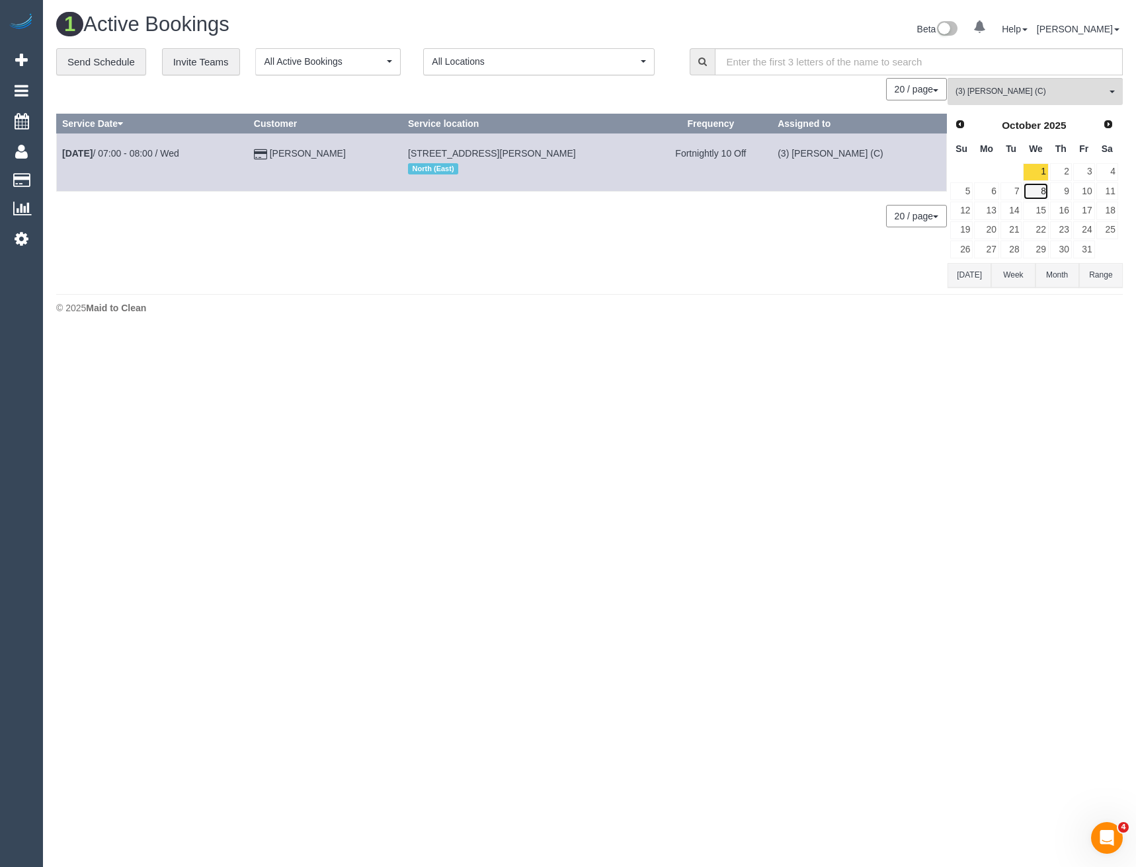
click at [1039, 192] on link "8" at bounding box center [1035, 191] width 25 height 18
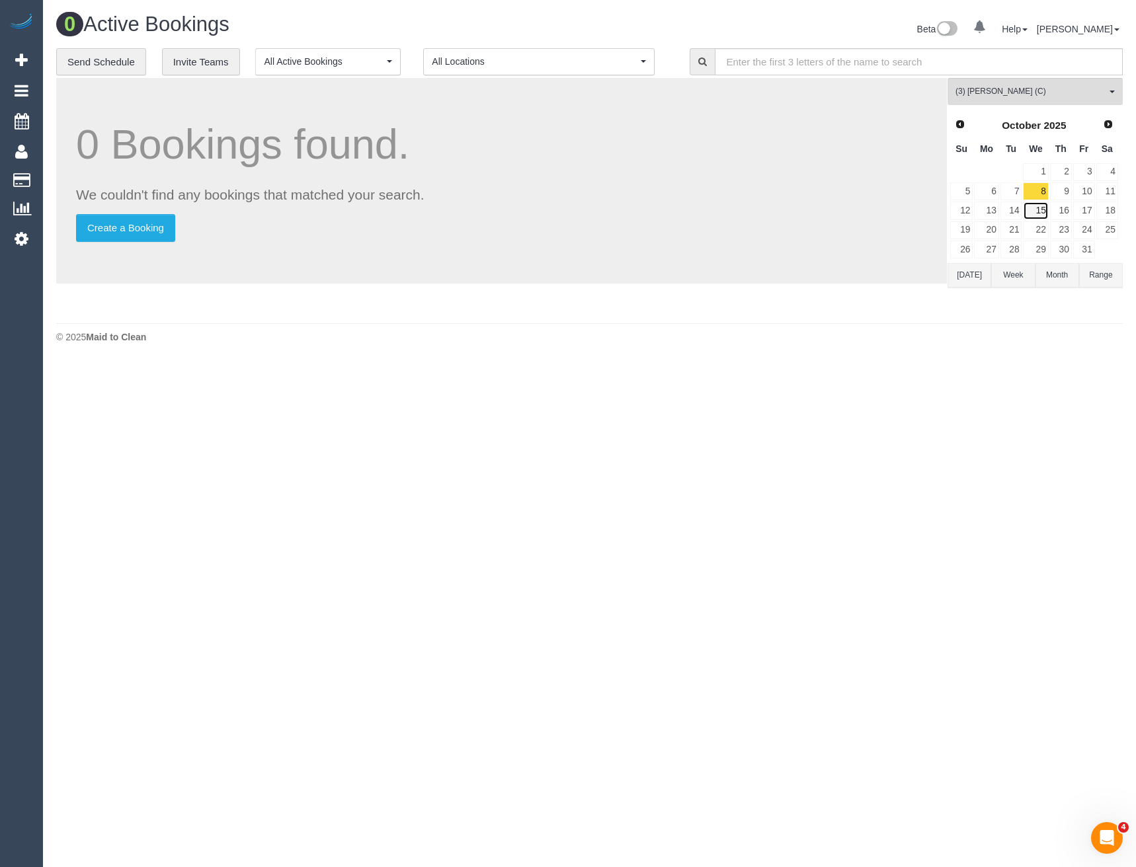
click at [1045, 213] on link "15" at bounding box center [1035, 211] width 25 height 18
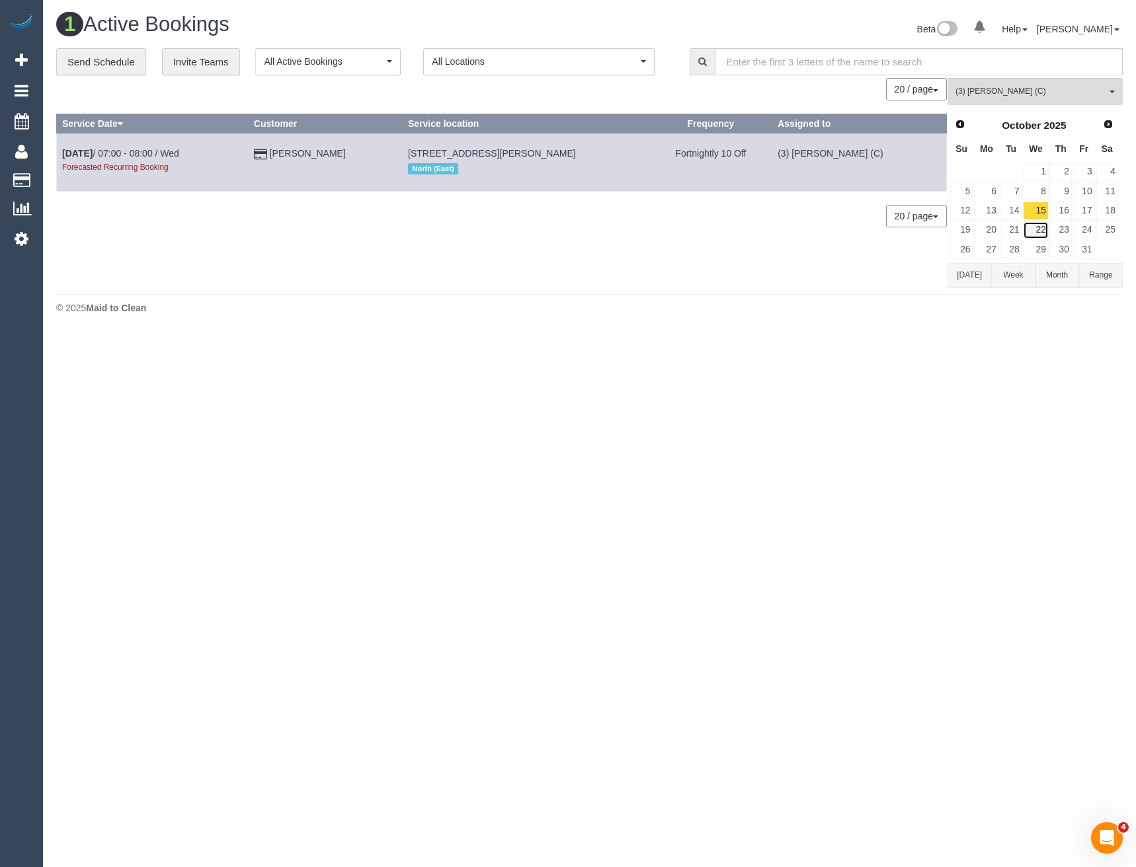
click at [1039, 233] on link "22" at bounding box center [1035, 230] width 25 height 18
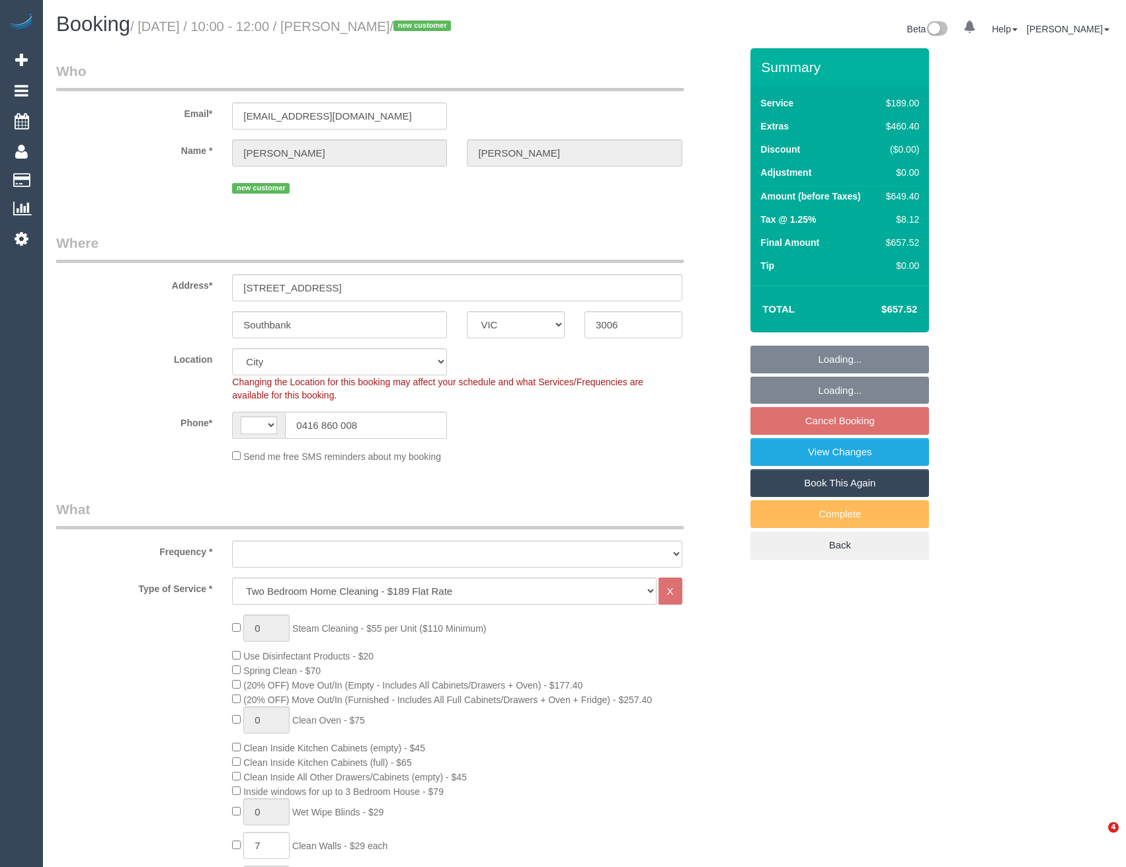
select select "VIC"
select select "string:AU"
select select "object:629"
select select "string:stripe-pm_1S6pS32GScqysDRVf2cFVU54"
select select "number:29"
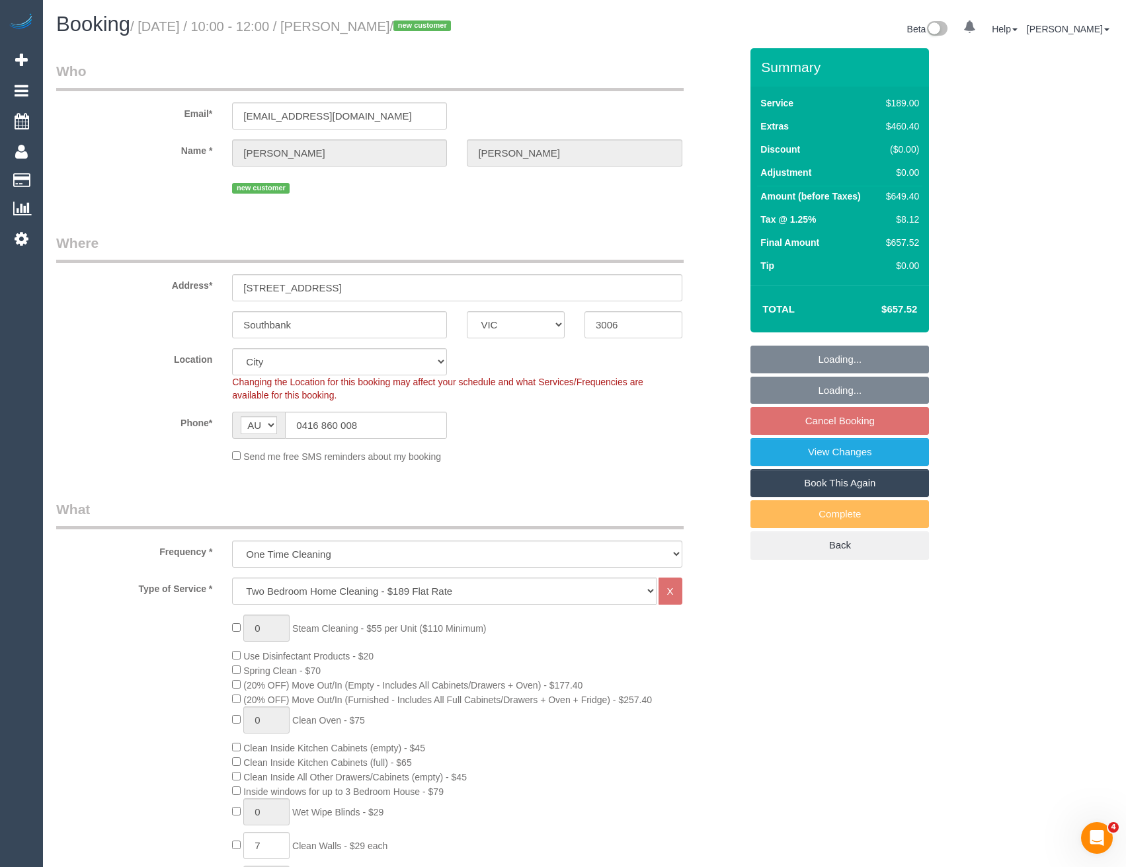
select select "number:14"
select select "number:18"
select select "number:22"
select select "number:26"
select select "object:1181"
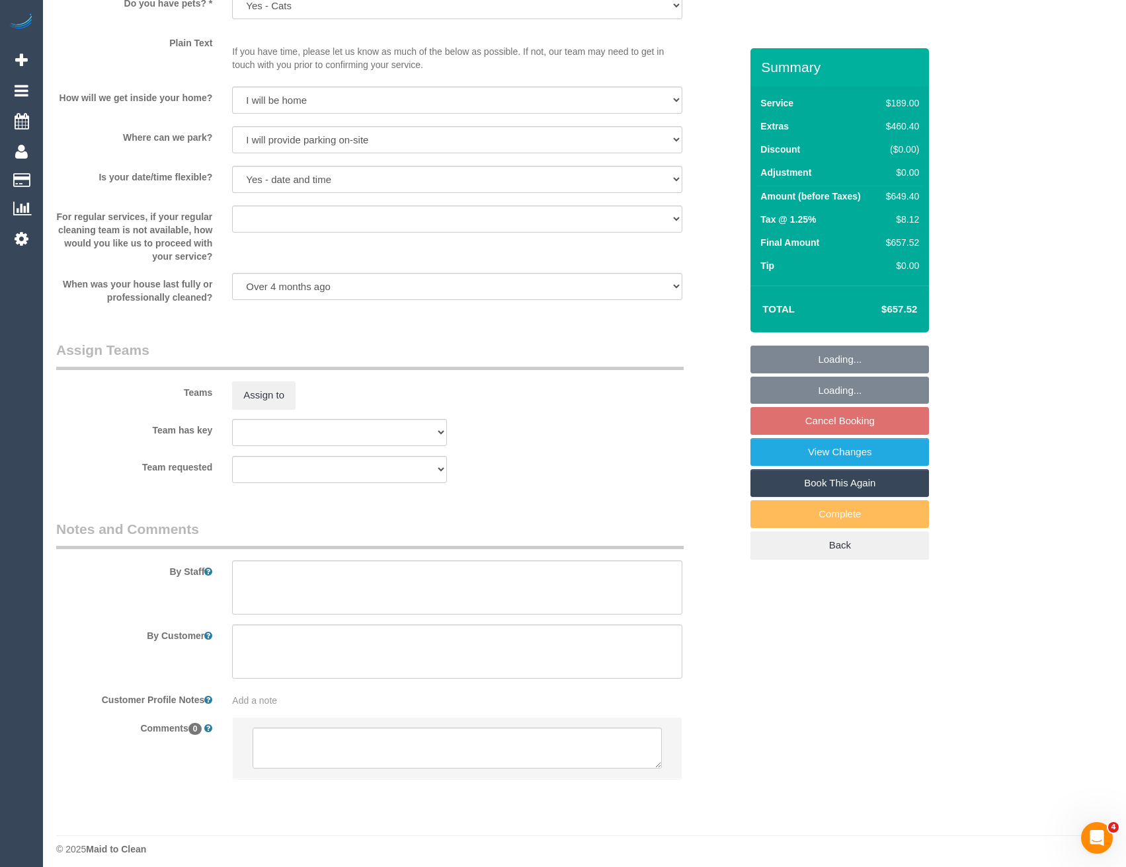
scroll to position [1762, 0]
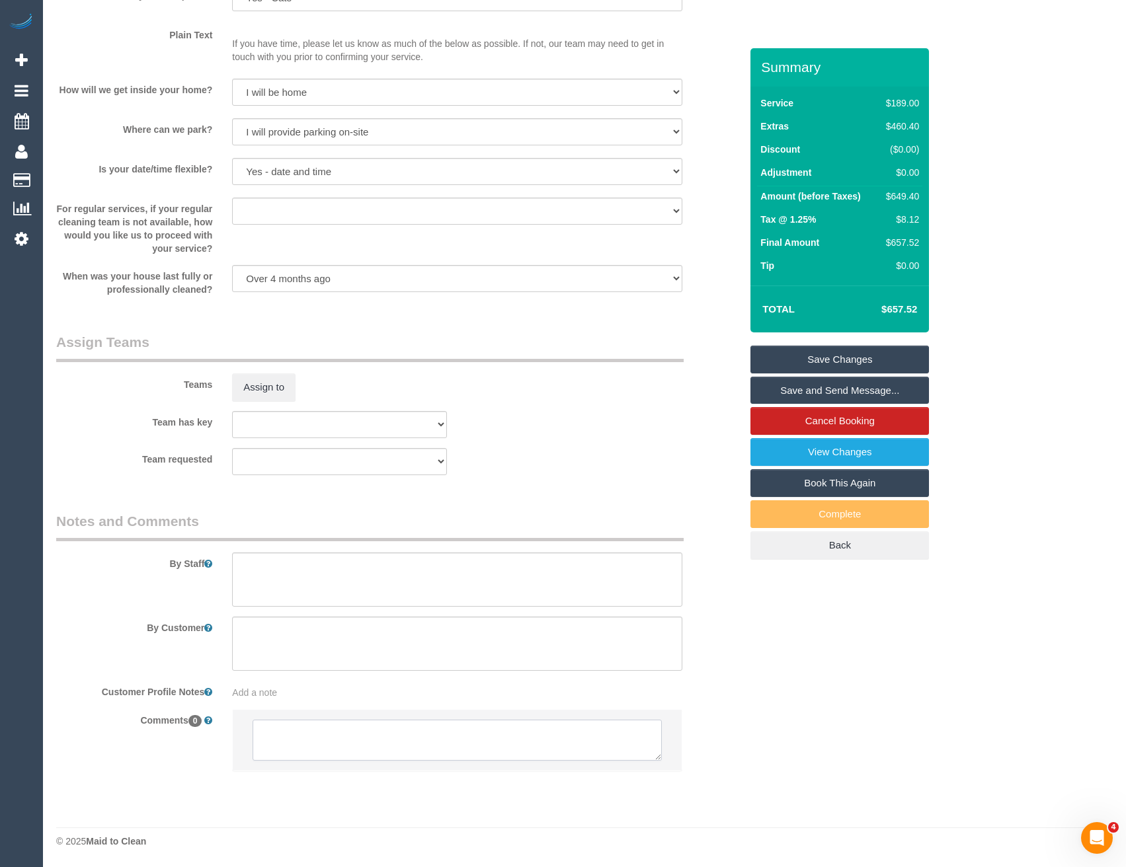
click at [400, 741] on textarea at bounding box center [457, 740] width 409 height 41
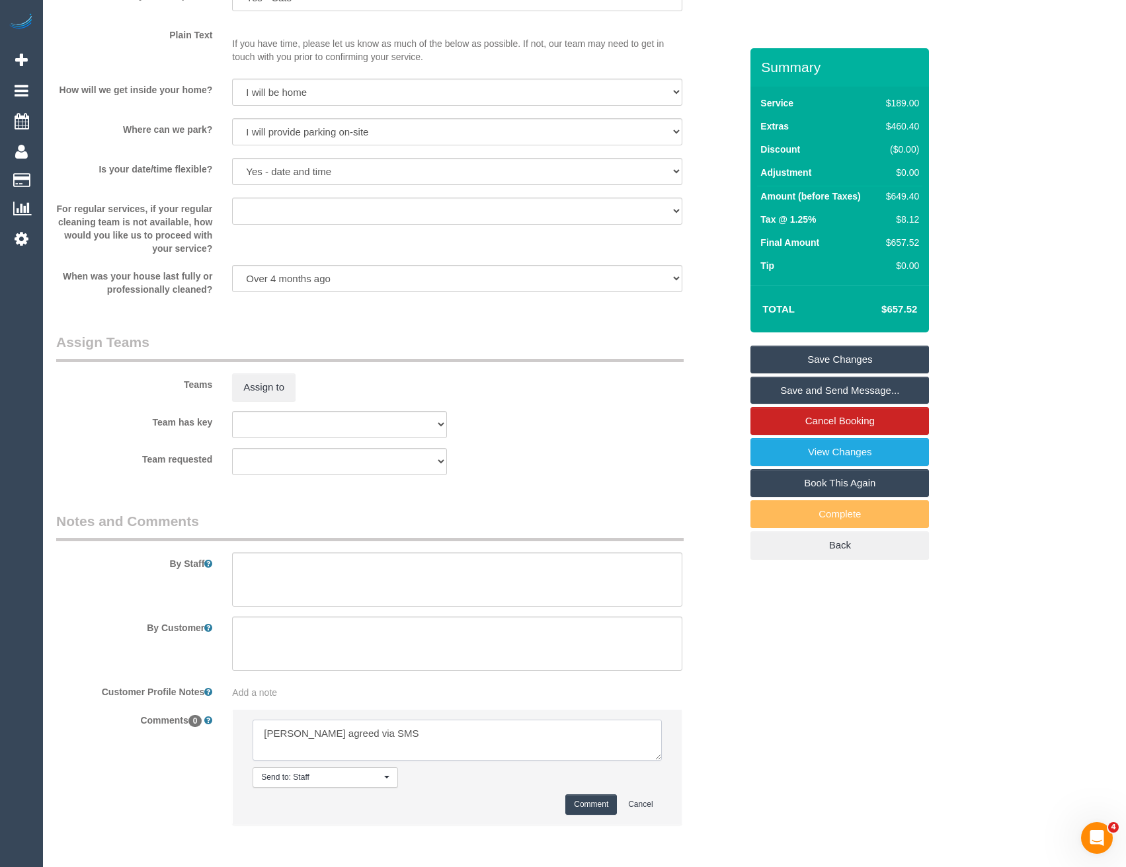
type textarea "Kerry agreed via SMS"
click at [585, 807] on button "Comment" at bounding box center [591, 805] width 52 height 20
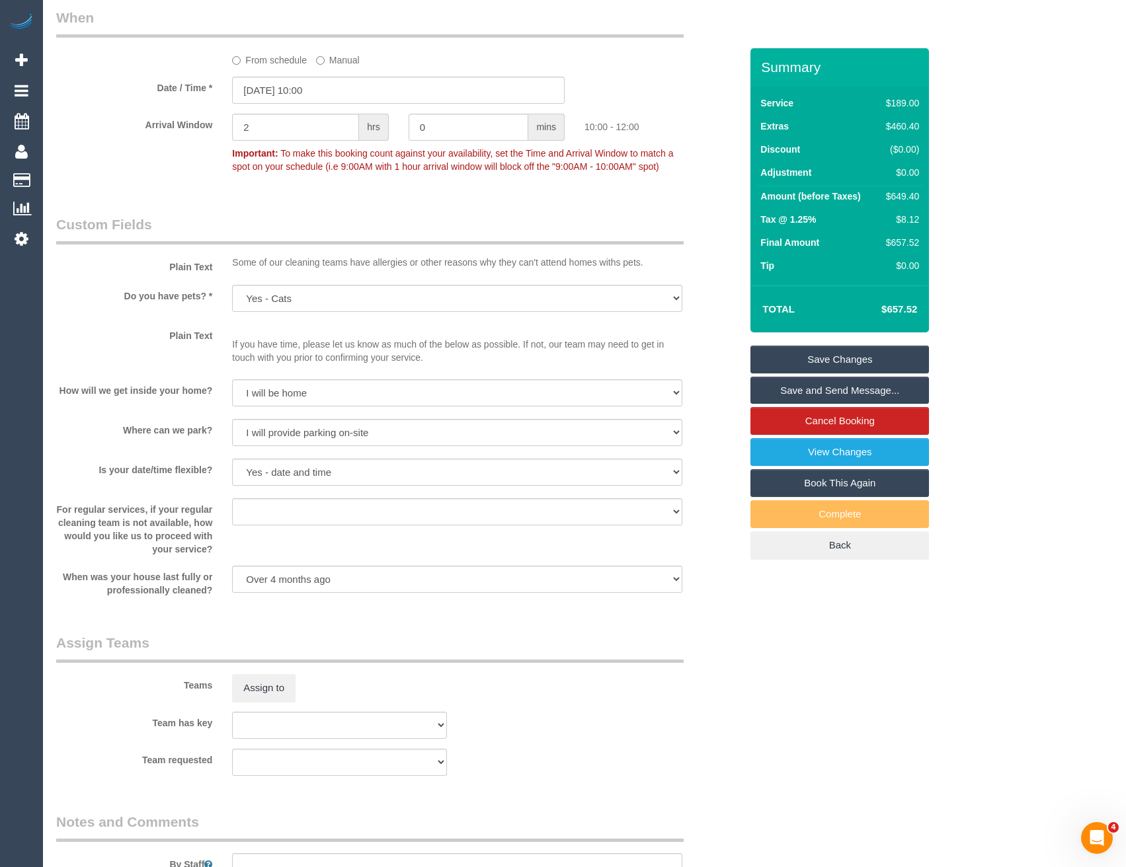
scroll to position [1719, 0]
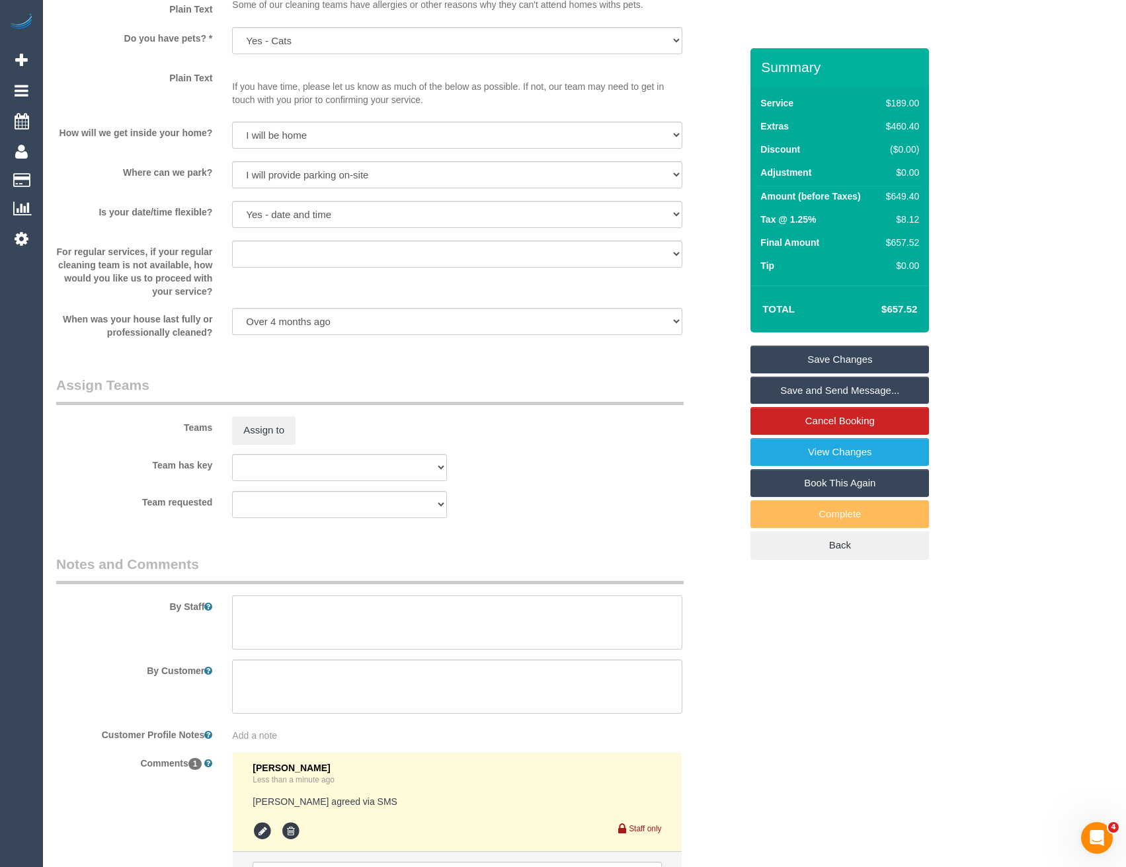
click at [266, 643] on textarea at bounding box center [457, 623] width 450 height 54
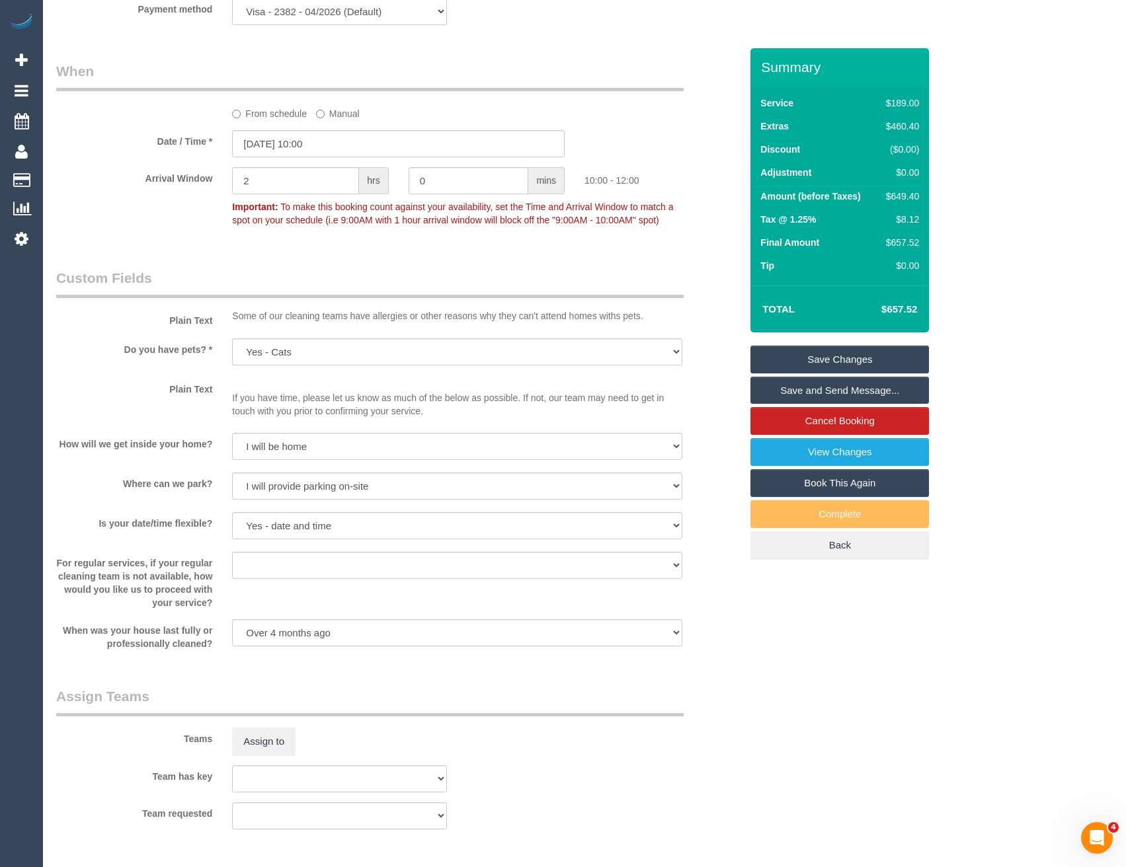
scroll to position [1389, 0]
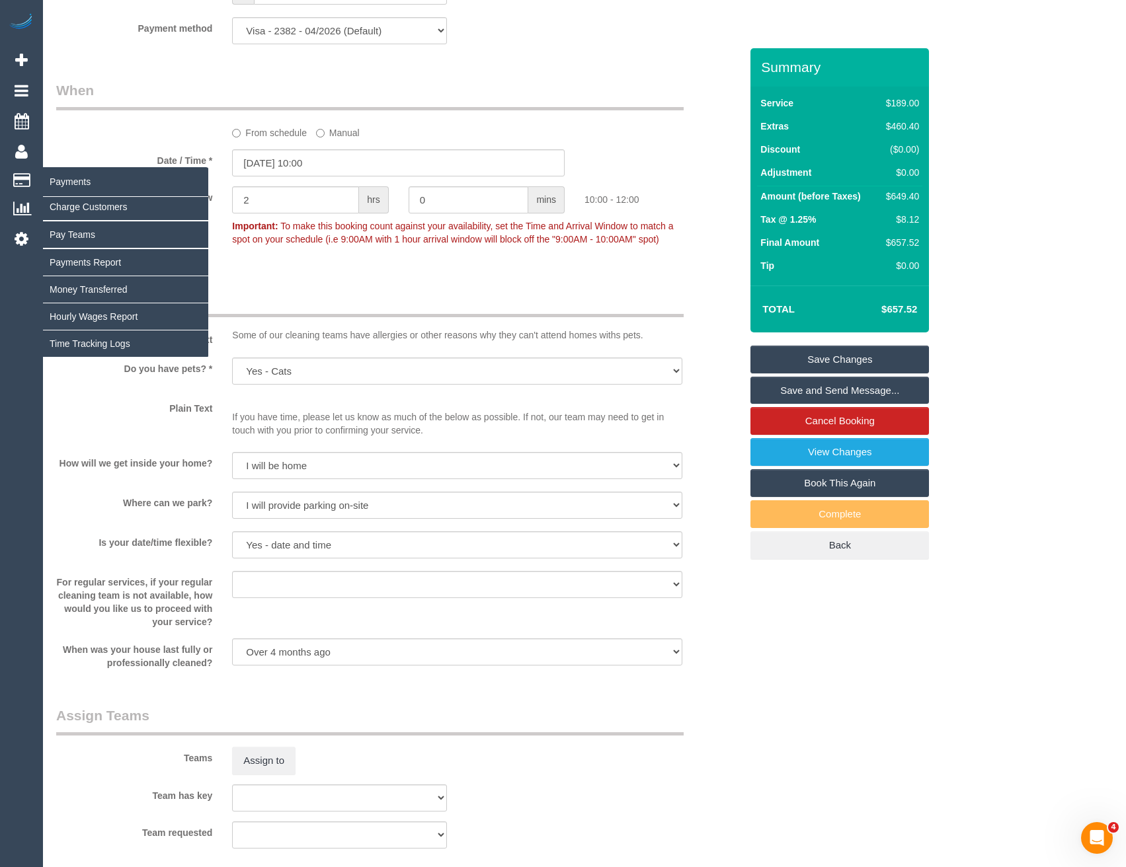
type textarea "Est 6 - 8 hours + walls"
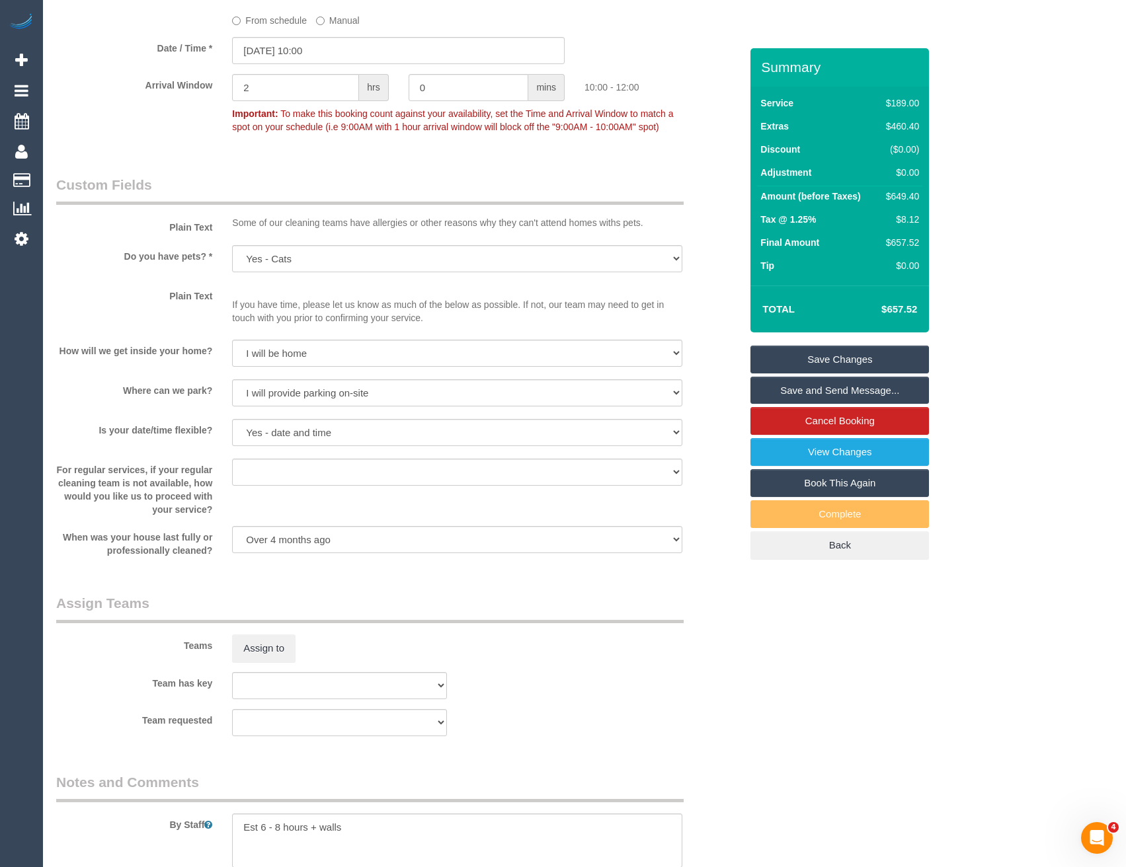
scroll to position [1851, 0]
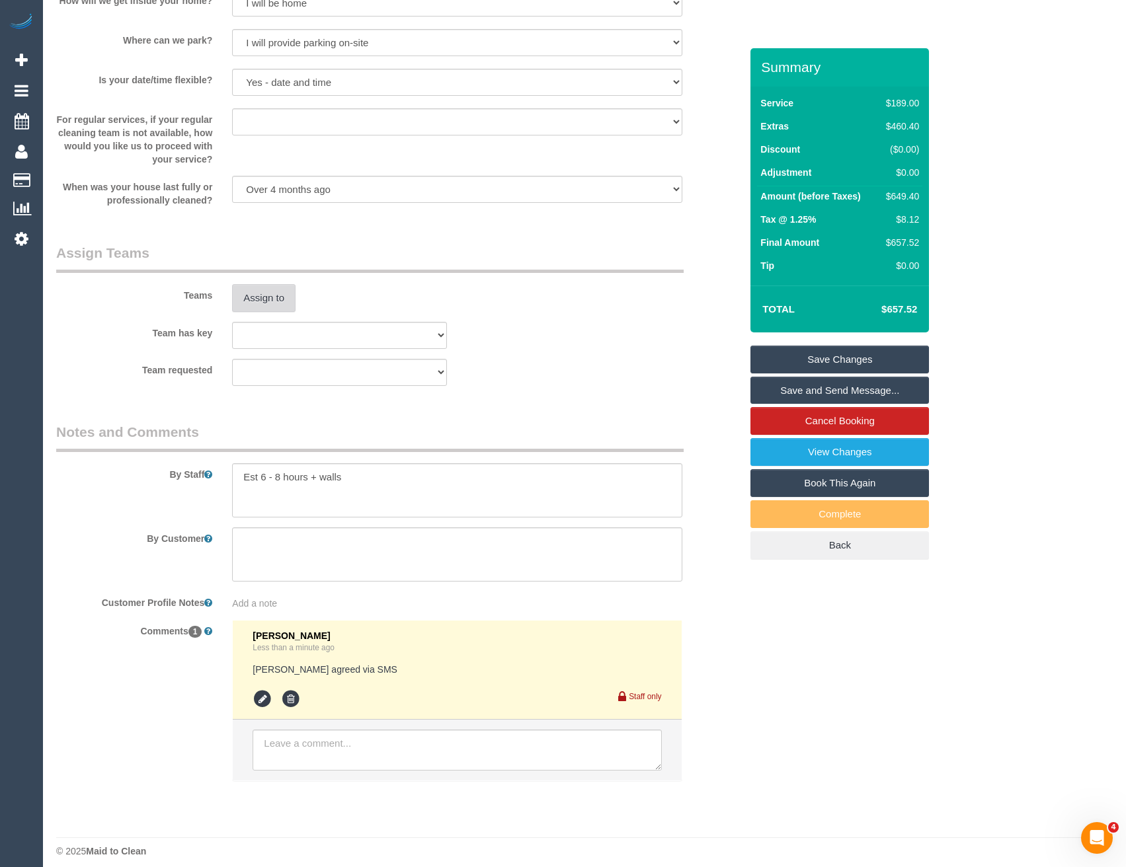
click at [271, 282] on div "Teams Assign to" at bounding box center [398, 277] width 704 height 69
click at [271, 300] on button "Assign to" at bounding box center [263, 298] width 63 height 28
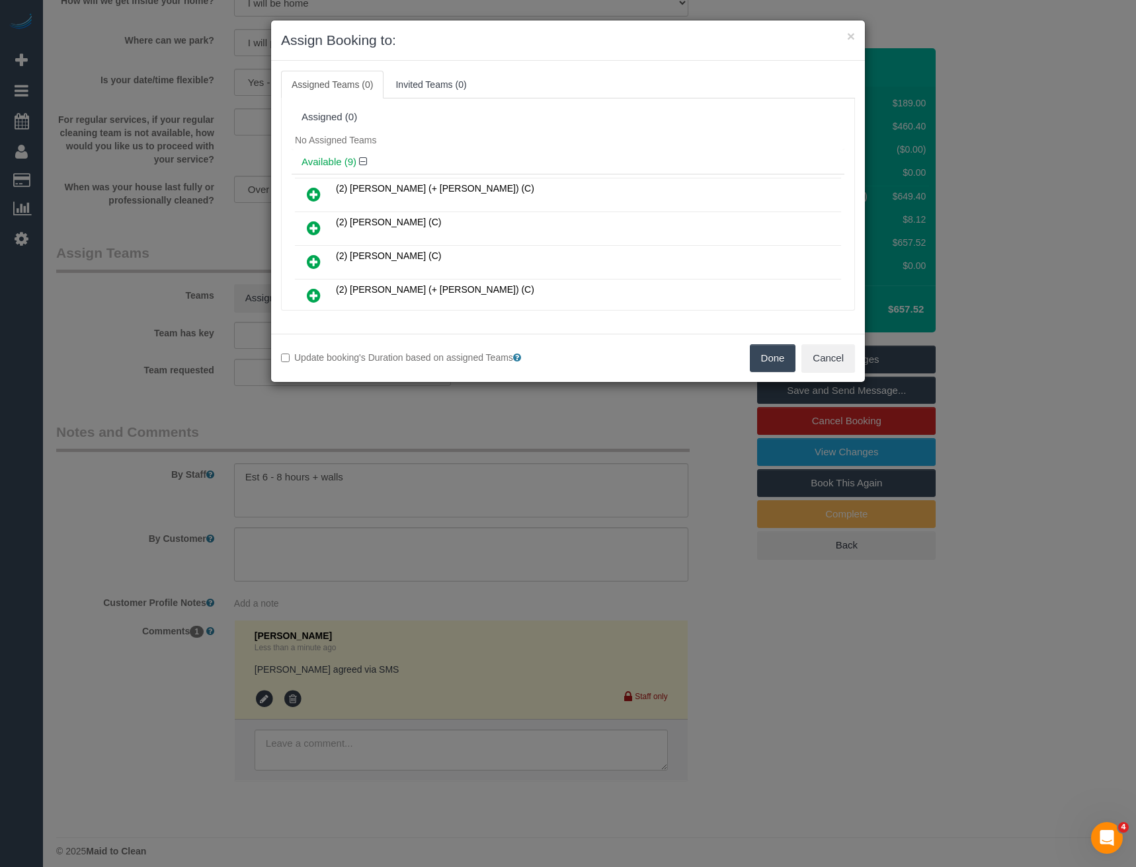
click at [313, 259] on icon at bounding box center [314, 262] width 14 height 16
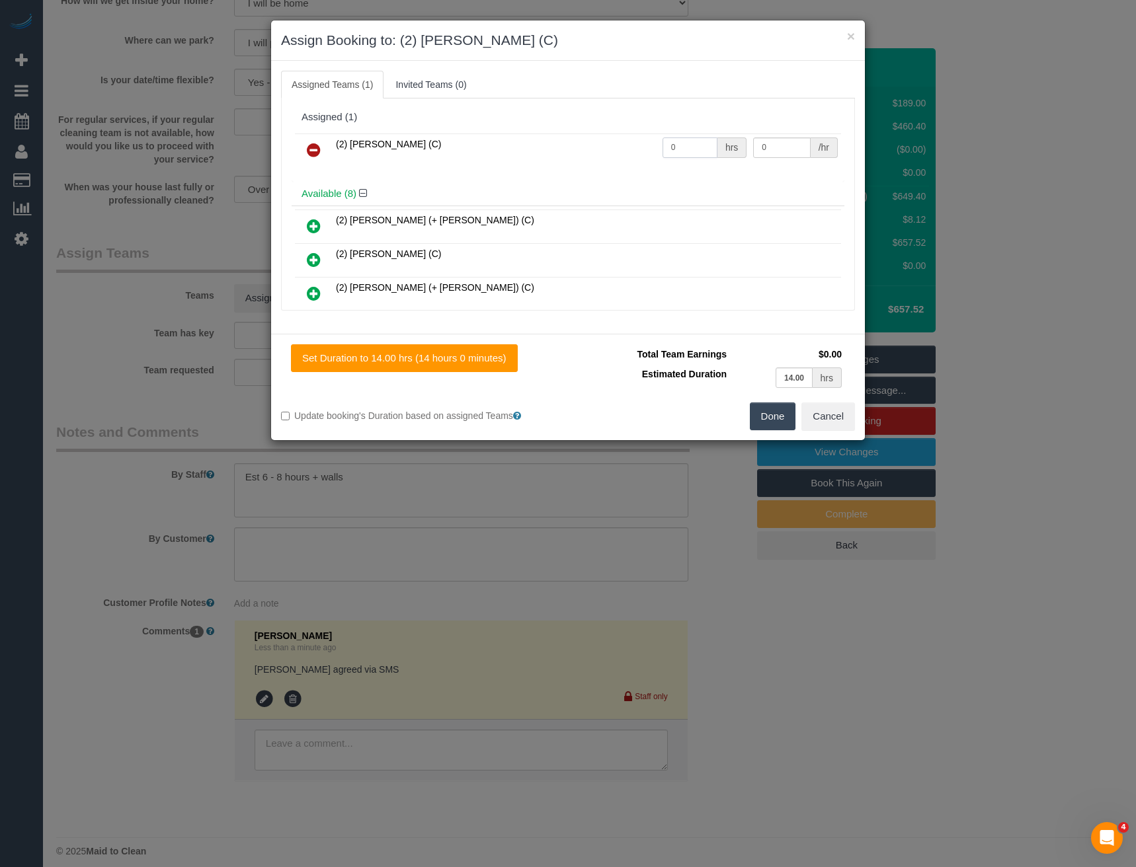
drag, startPoint x: 655, startPoint y: 154, endPoint x: 620, endPoint y: 155, distance: 35.7
click at [624, 156] on tr "(2) Kerry Welfare (C) 0 hrs 0 /hr" at bounding box center [568, 151] width 546 height 34
type input "1"
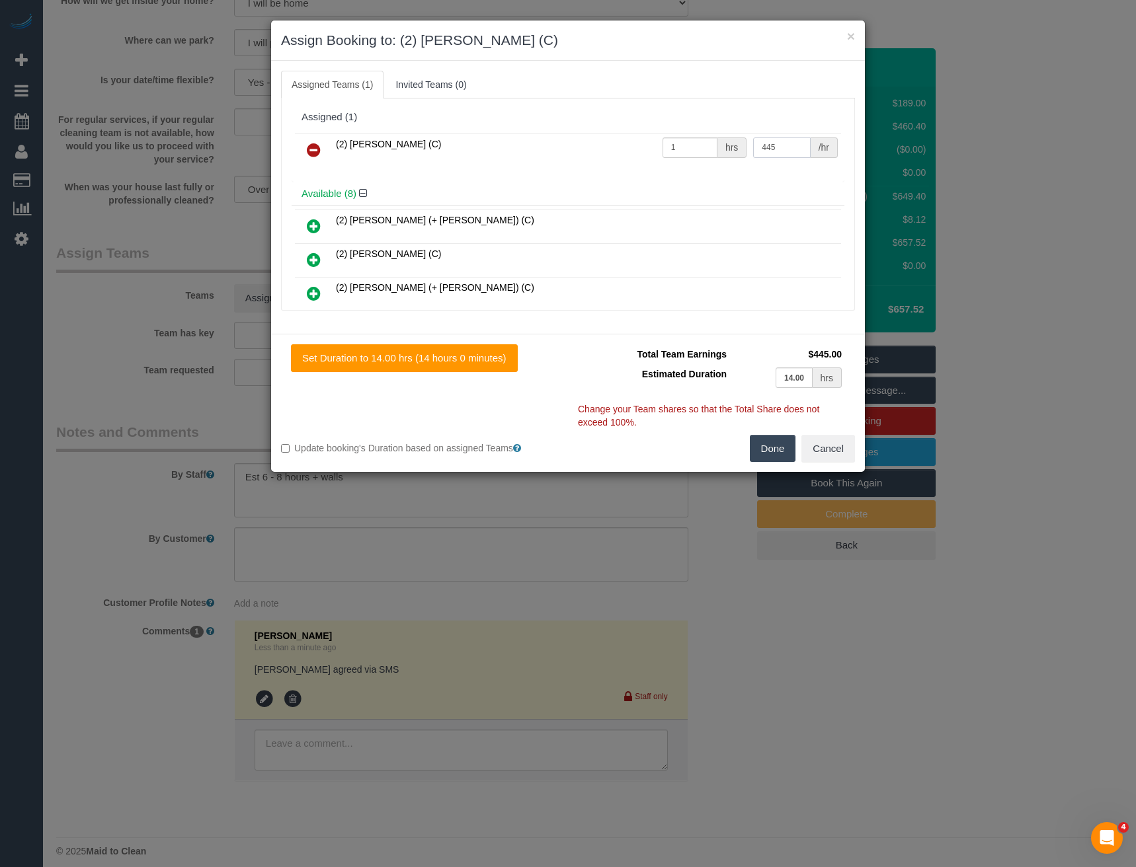
type input "445"
click at [762, 446] on button "Done" at bounding box center [773, 449] width 46 height 28
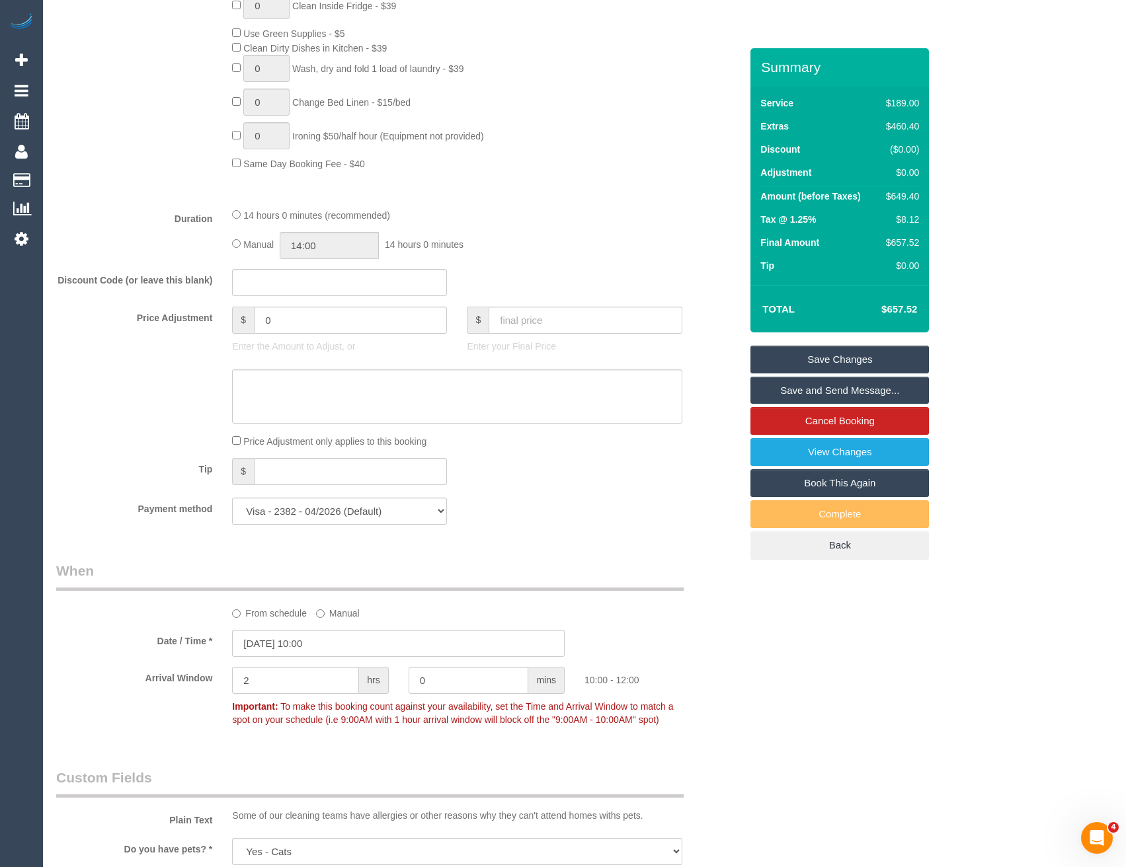
scroll to position [737, 0]
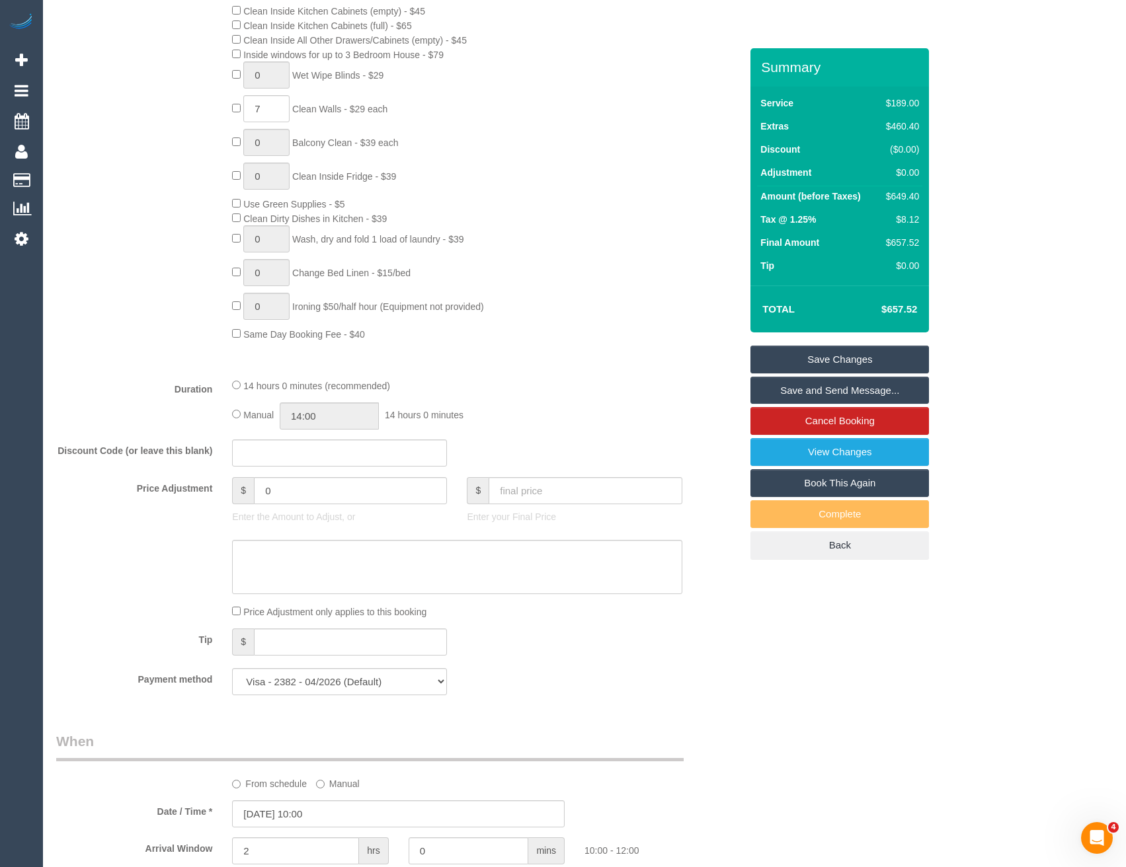
click at [231, 415] on div "14 hours 0 minutes (recommended) Manual 14:00 14 hours 0 minutes" at bounding box center [456, 404] width 469 height 52
click at [337, 415] on input "14:00" at bounding box center [329, 416] width 99 height 27
click at [307, 464] on li "08:00" at bounding box center [315, 461] width 59 height 17
click at [338, 423] on input "08:00" at bounding box center [329, 416] width 99 height 27
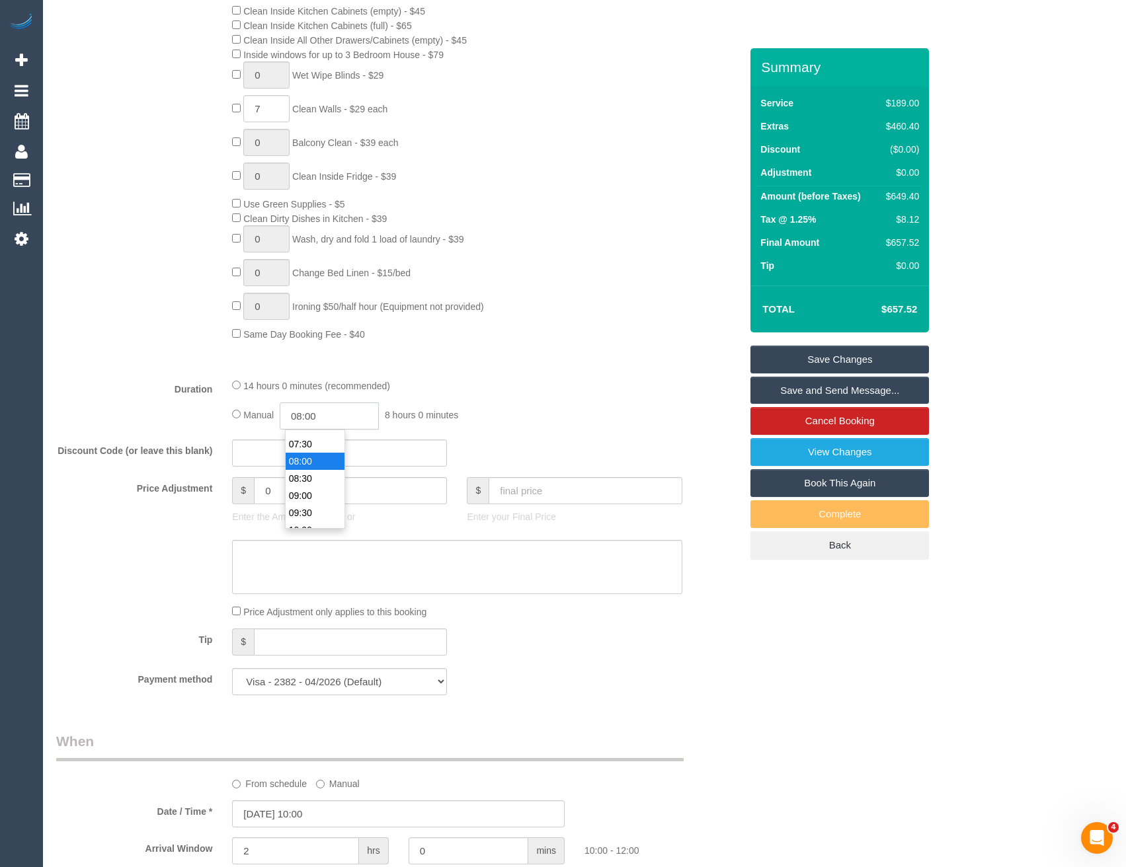
scroll to position [258, 0]
type input "10:00"
click at [320, 520] on li "10:00" at bounding box center [315, 524] width 59 height 17
click at [550, 426] on div "Manual 10:00 10 hours 0 minutes" at bounding box center [457, 416] width 450 height 27
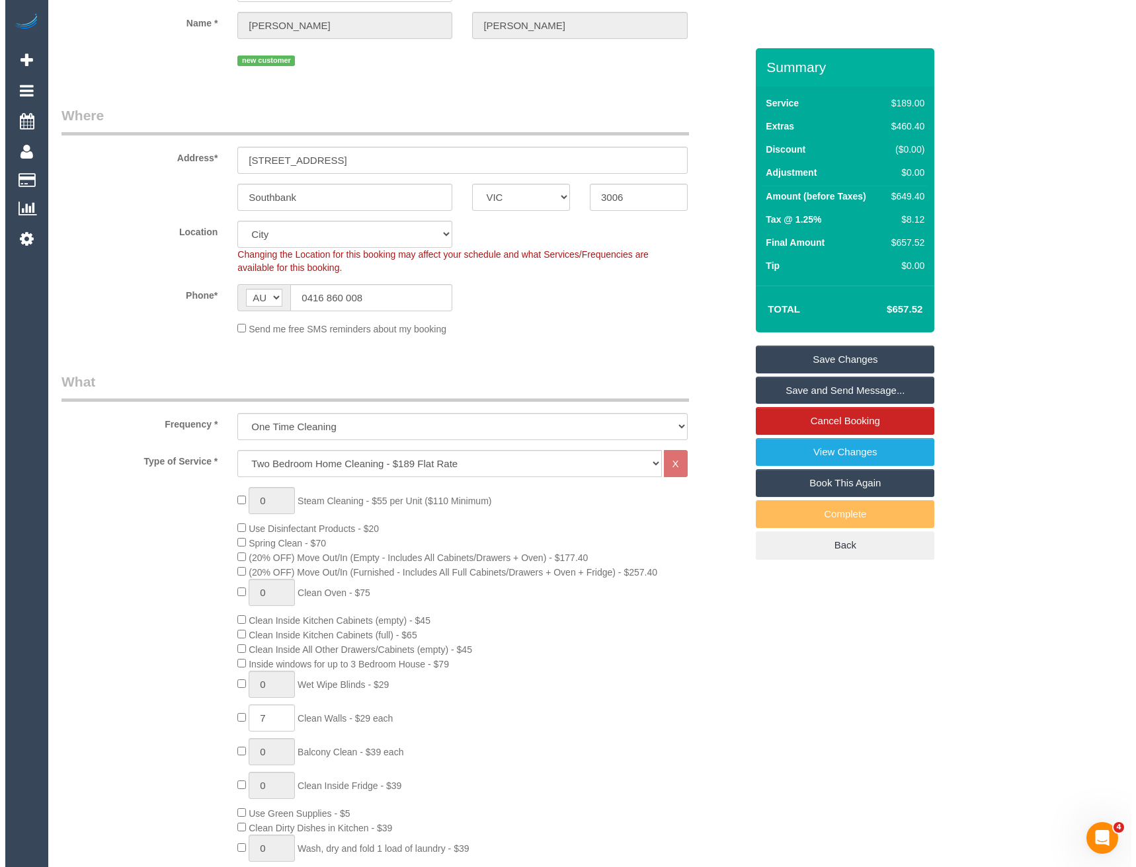
scroll to position [0, 0]
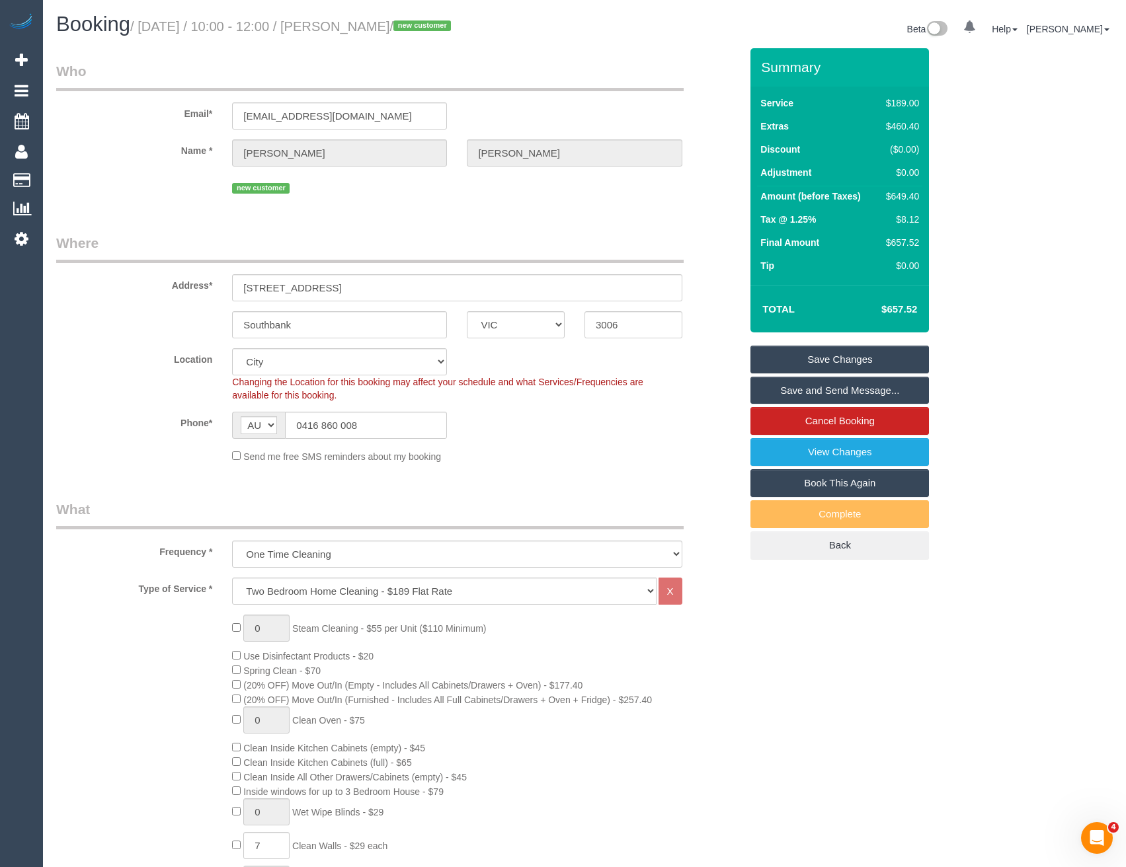
click at [789, 389] on link "Save and Send Message..." at bounding box center [839, 391] width 179 height 28
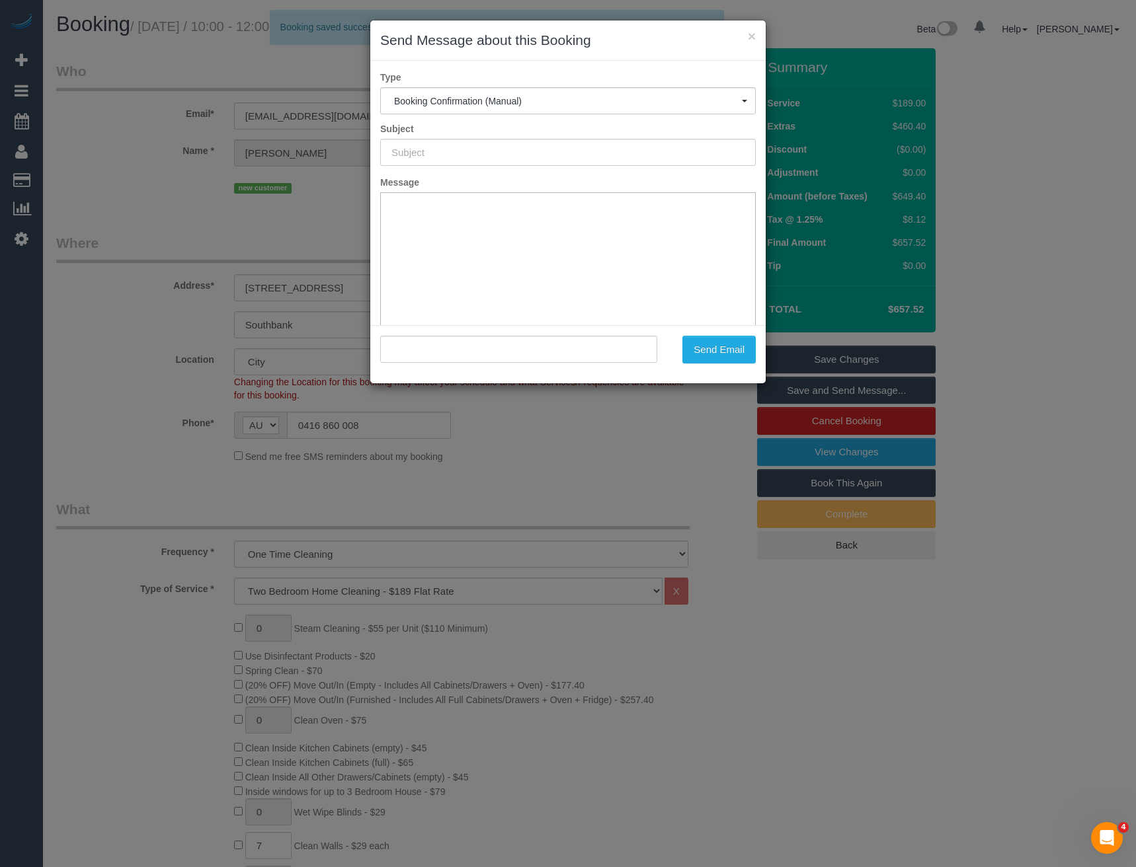
type input "Booking Confirmed"
type input ""Alicia Burnett" <alicia987654@hotmail.com>"
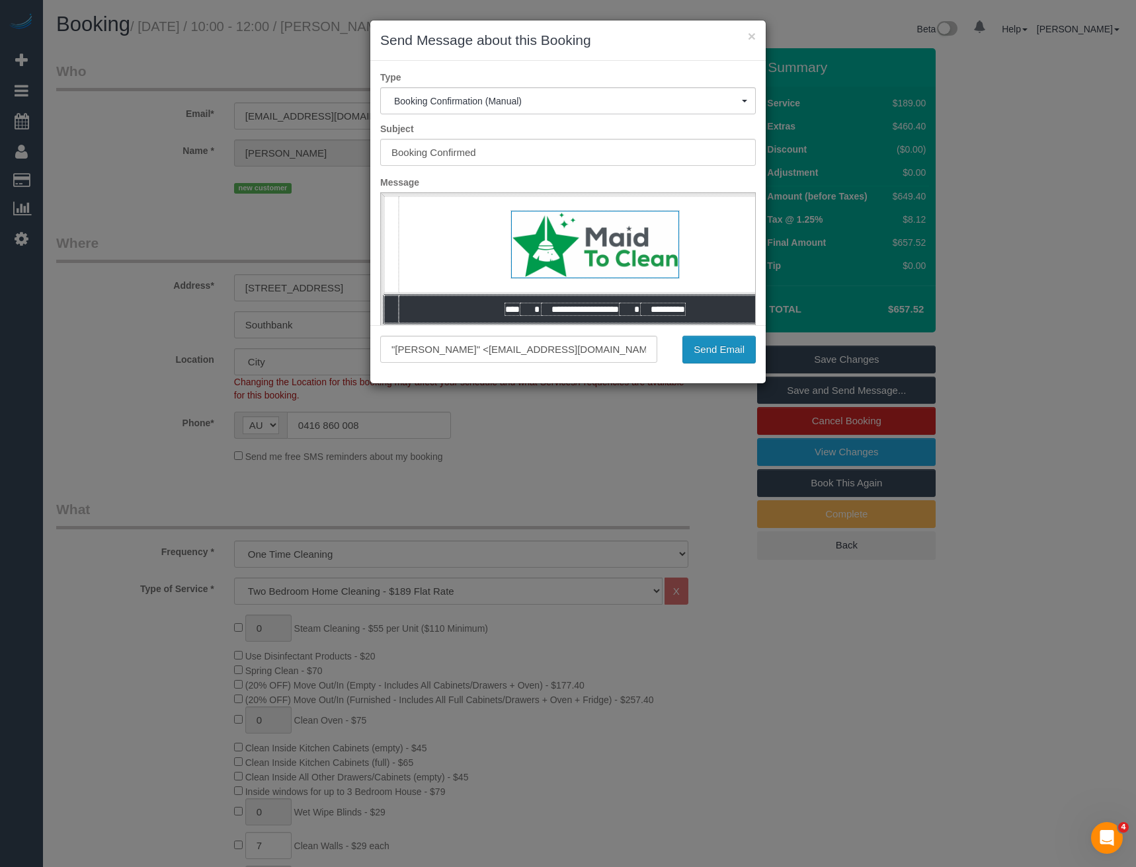
click at [709, 349] on button "Send Email" at bounding box center [718, 350] width 73 height 28
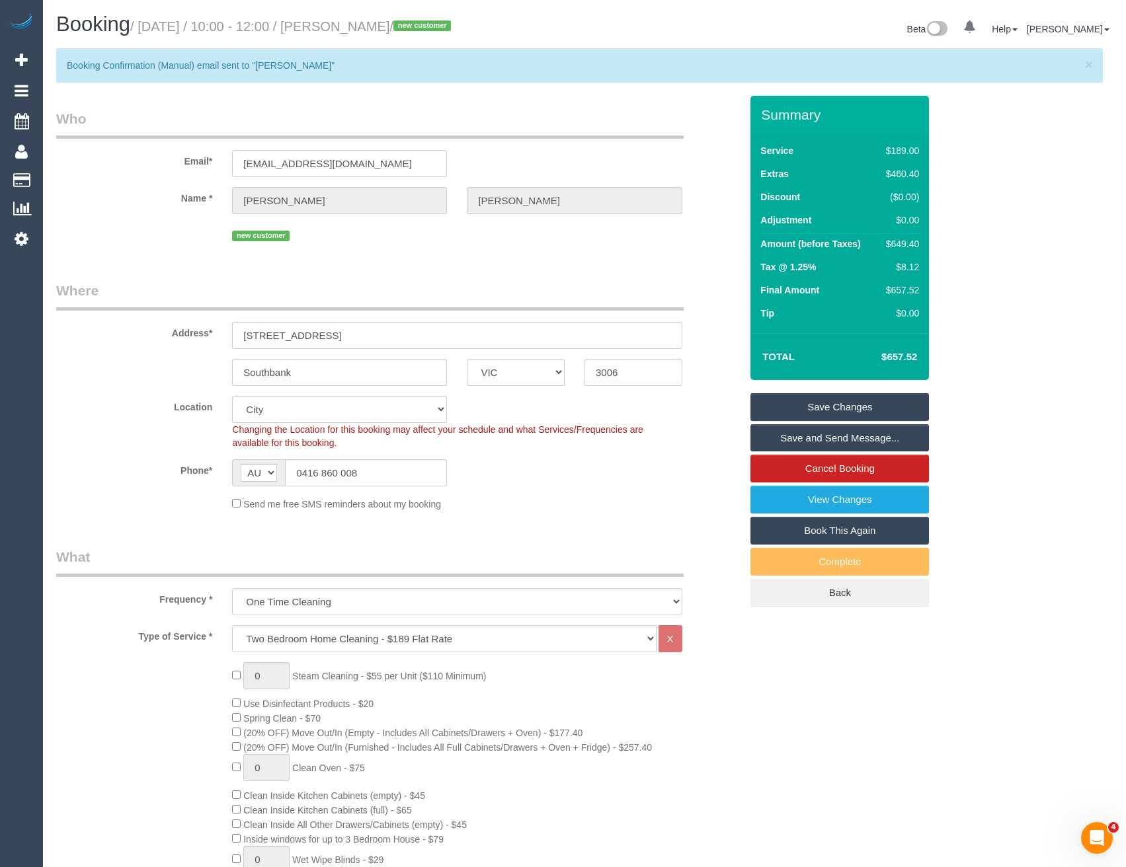
drag, startPoint x: 379, startPoint y: 167, endPoint x: 235, endPoint y: 166, distance: 144.1
click at [234, 166] on input "alicia987654@hotmail.com" at bounding box center [339, 163] width 215 height 27
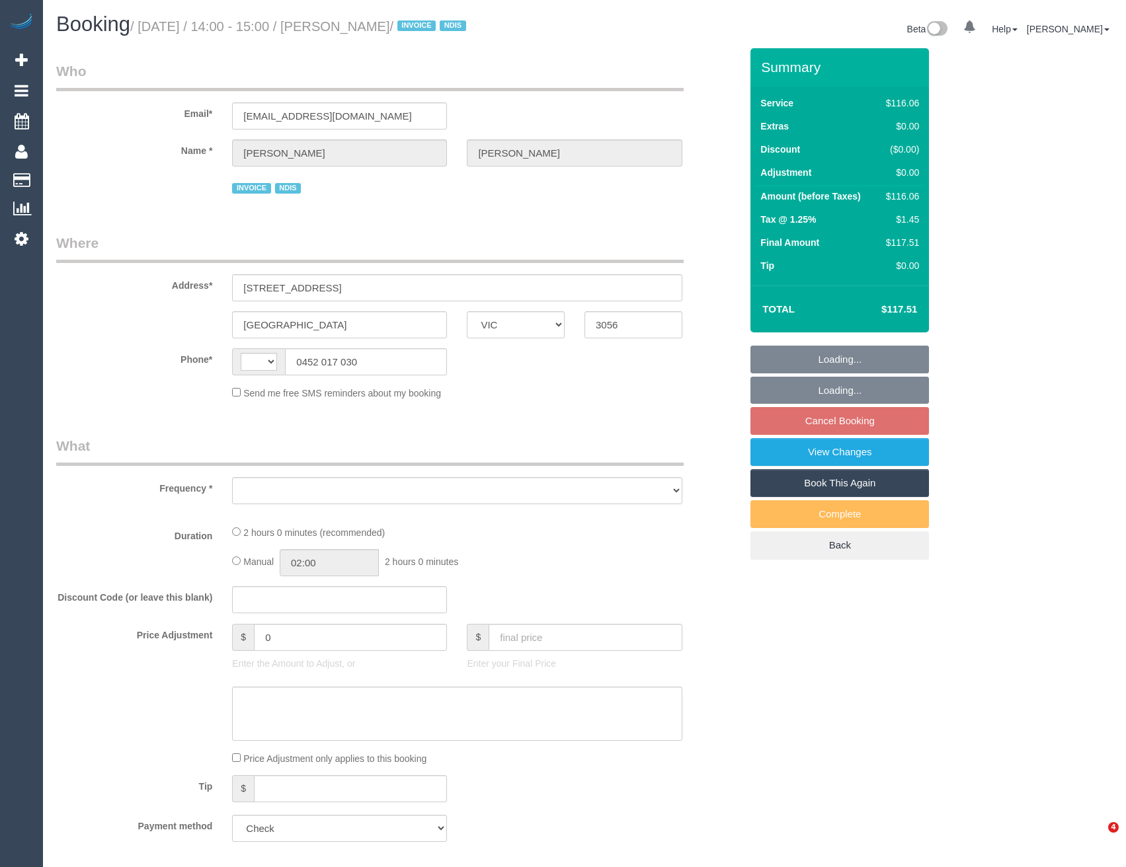
select select "VIC"
select select "string:AU"
select select "object:549"
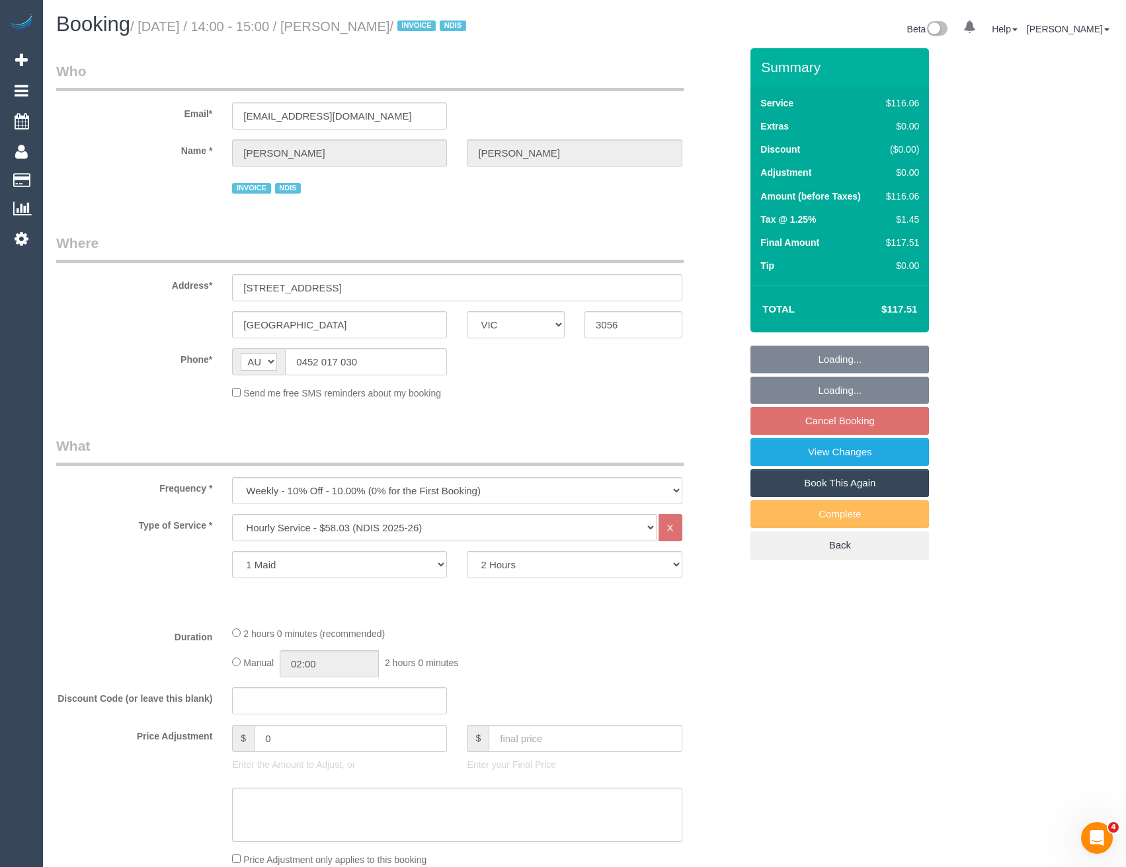
select select "number:30"
select select "number:14"
select select "number:19"
select select "number:36"
select select "number:34"
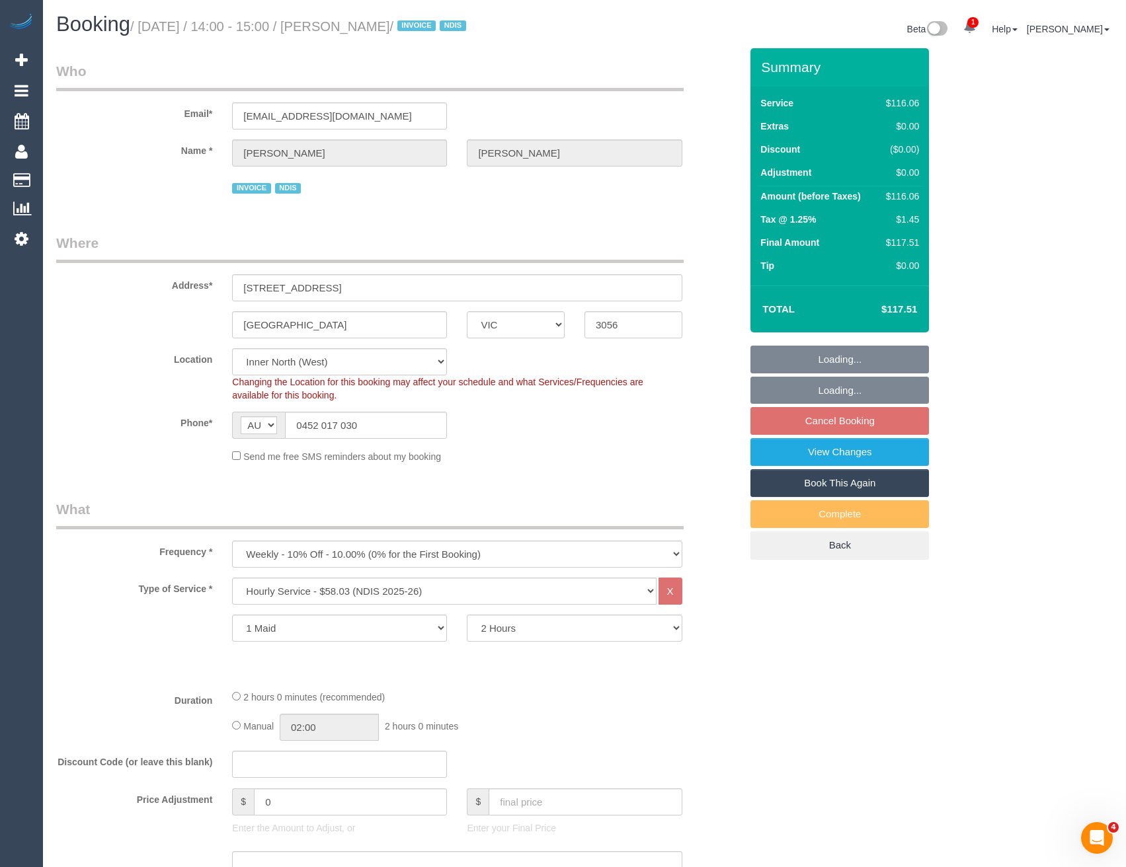
select select "object:1661"
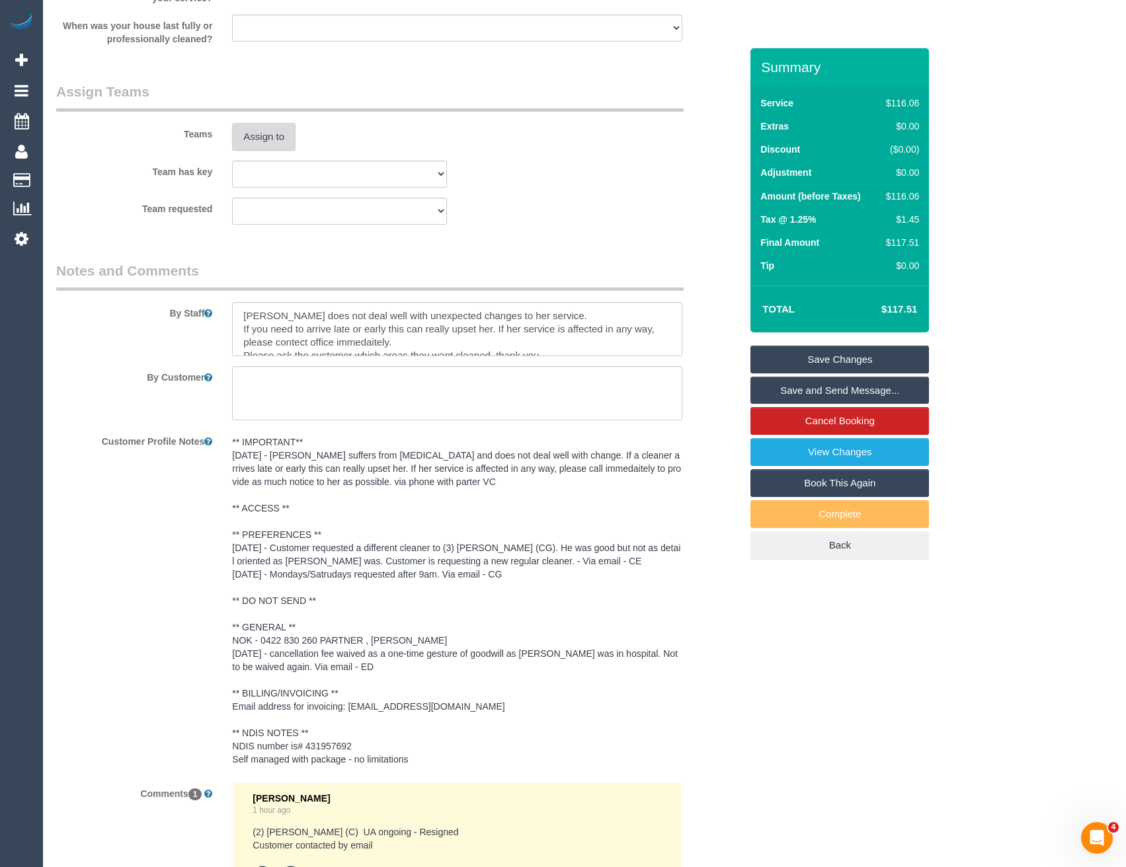
click at [275, 138] on button "Assign to" at bounding box center [263, 137] width 63 height 28
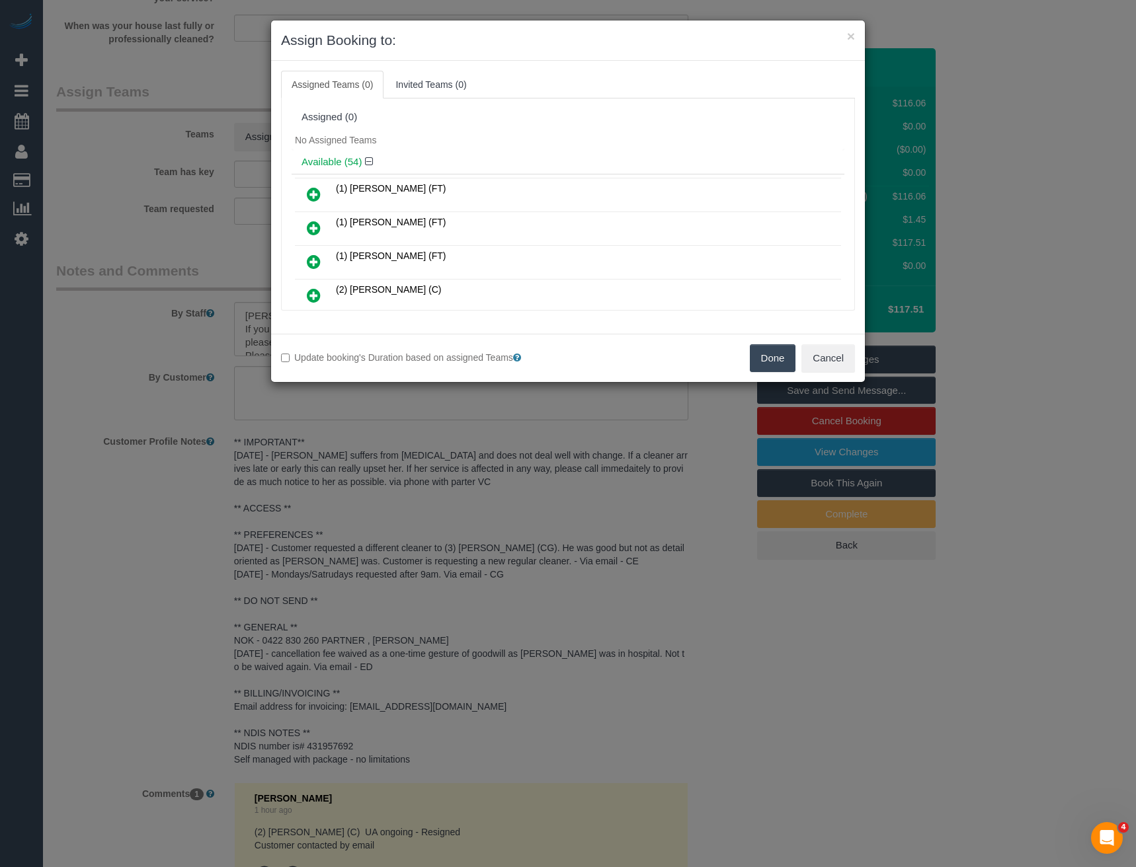
scroll to position [762, 0]
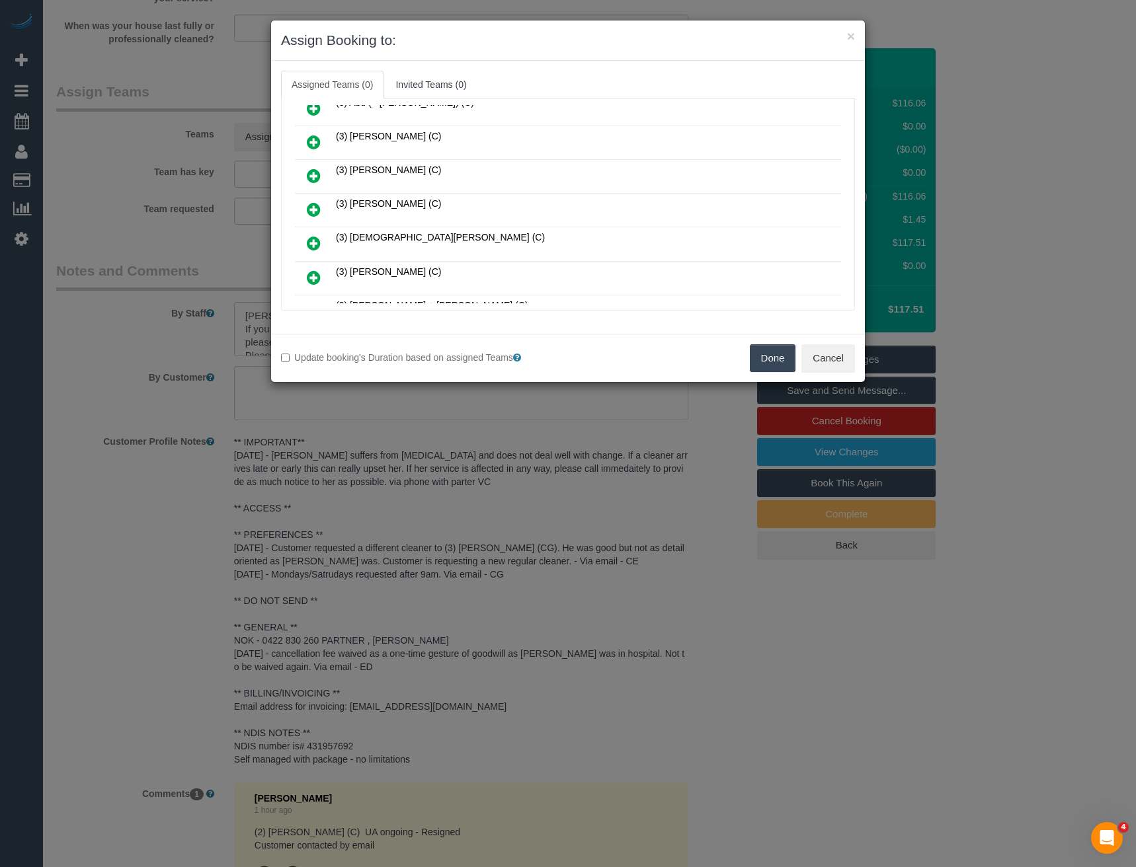
drag, startPoint x: 323, startPoint y: 210, endPoint x: 309, endPoint y: 210, distance: 13.9
click at [321, 210] on link at bounding box center [313, 210] width 31 height 26
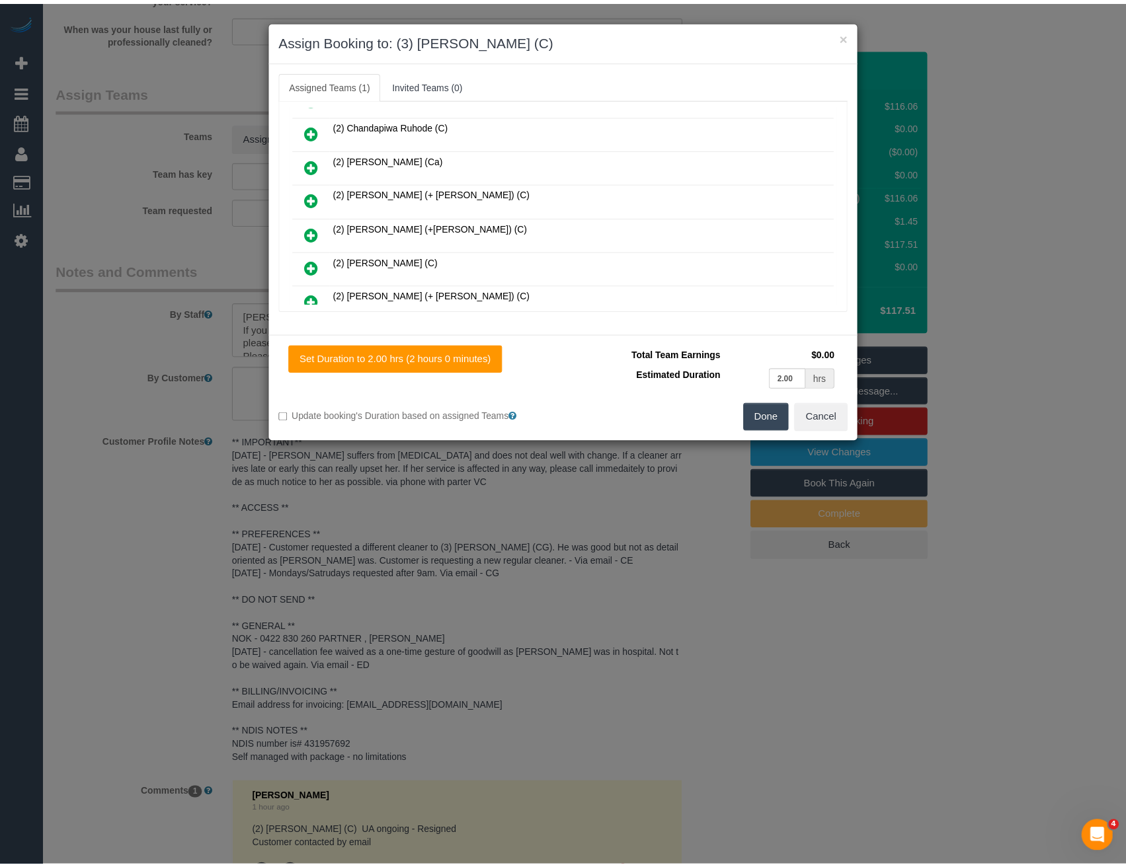
scroll to position [0, 0]
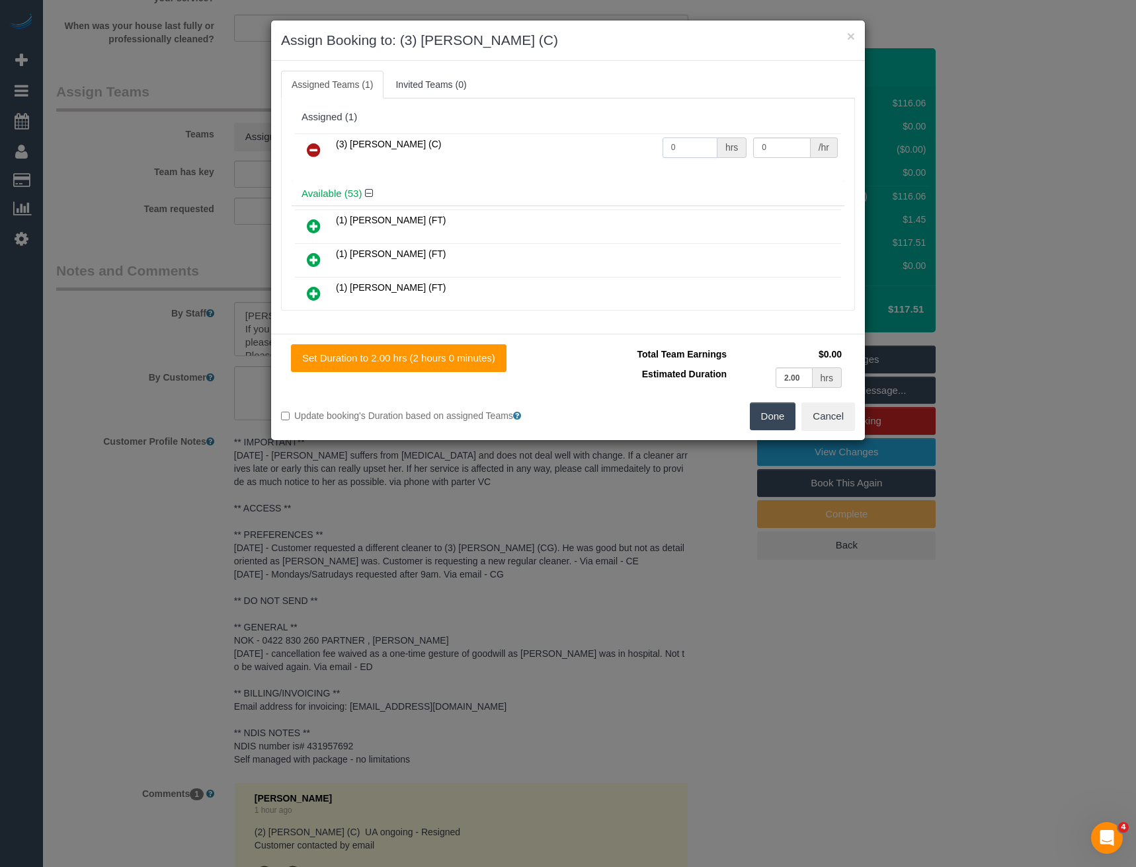
drag, startPoint x: 690, startPoint y: 139, endPoint x: 591, endPoint y: 150, distance: 99.8
click at [593, 150] on tr "(3) Barun Chand (C) 0 hrs 0 /hr" at bounding box center [568, 151] width 546 height 34
type input "2"
type input "35"
click at [771, 415] on button "Done" at bounding box center [773, 417] width 46 height 28
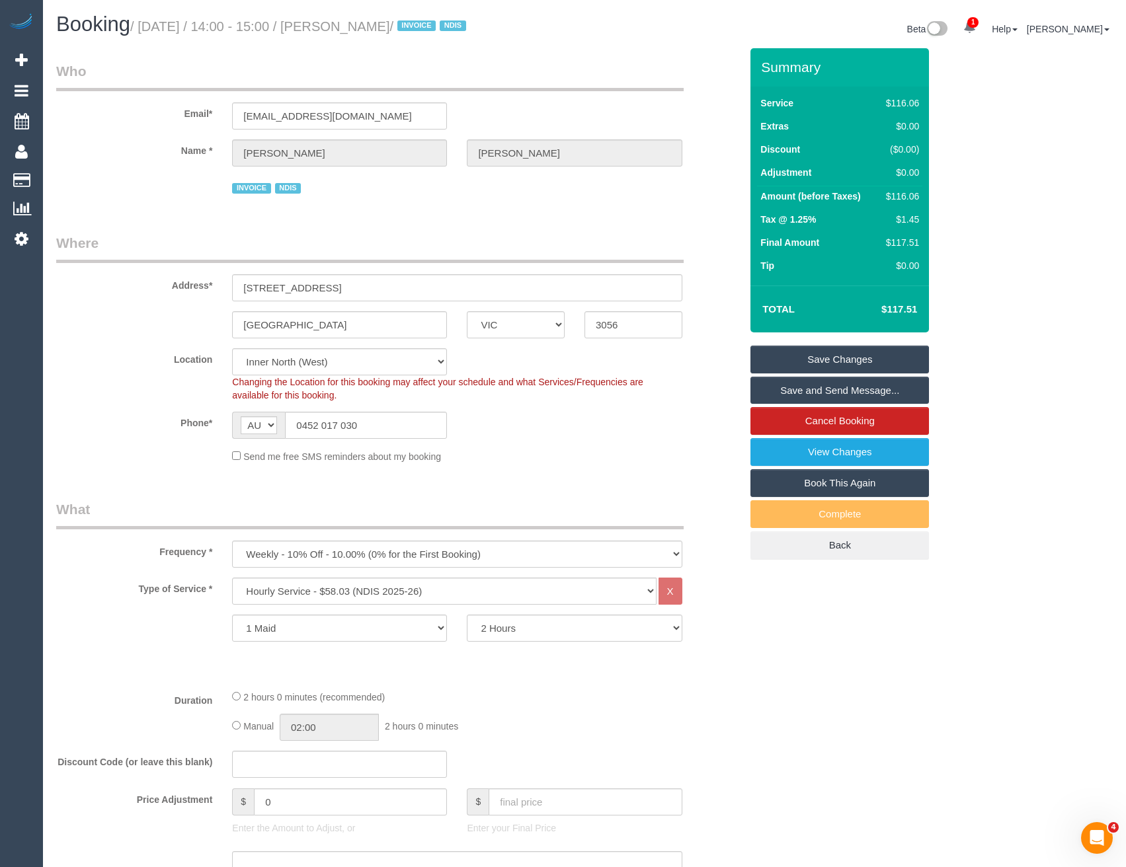
click at [779, 396] on link "Save and Send Message..." at bounding box center [839, 391] width 179 height 28
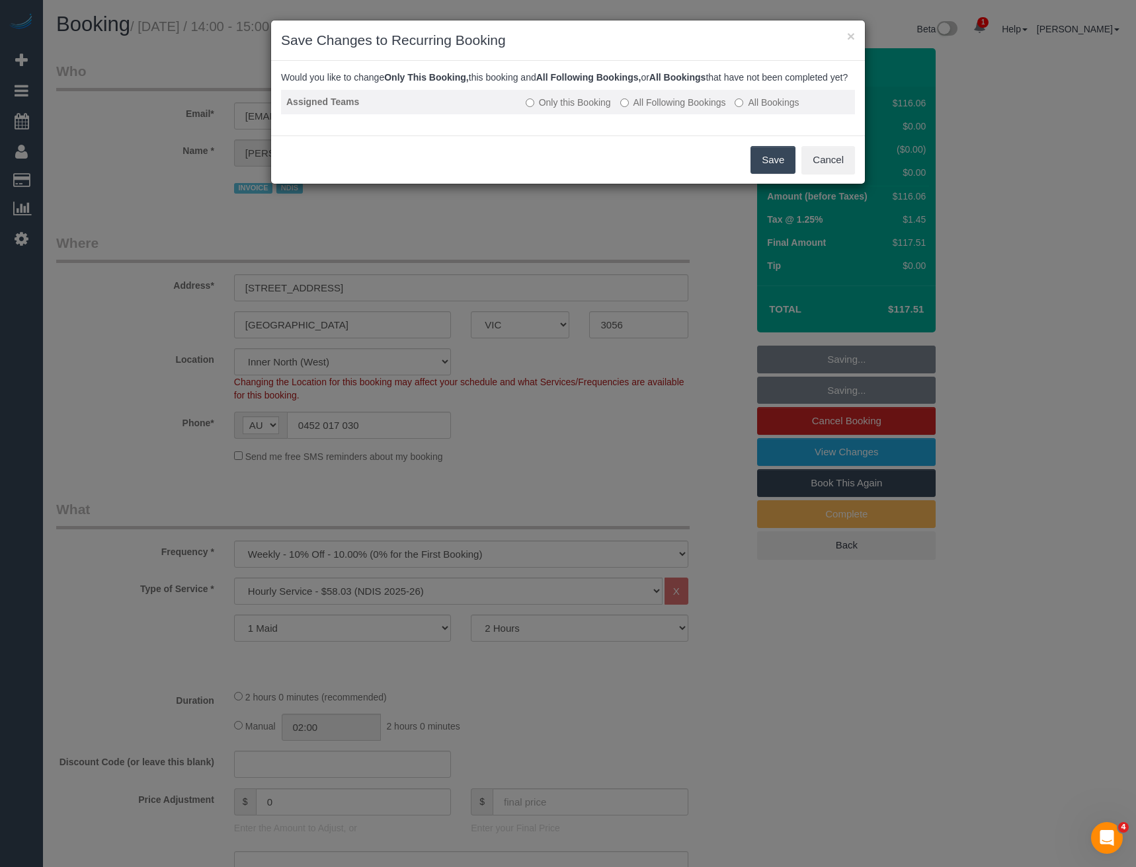
click at [649, 114] on td "Only this Booking All Following Bookings All Bookings" at bounding box center [687, 102] width 335 height 24
click at [676, 109] on label "All Following Bookings" at bounding box center [673, 102] width 106 height 13
click at [760, 174] on button "Save" at bounding box center [772, 160] width 45 height 28
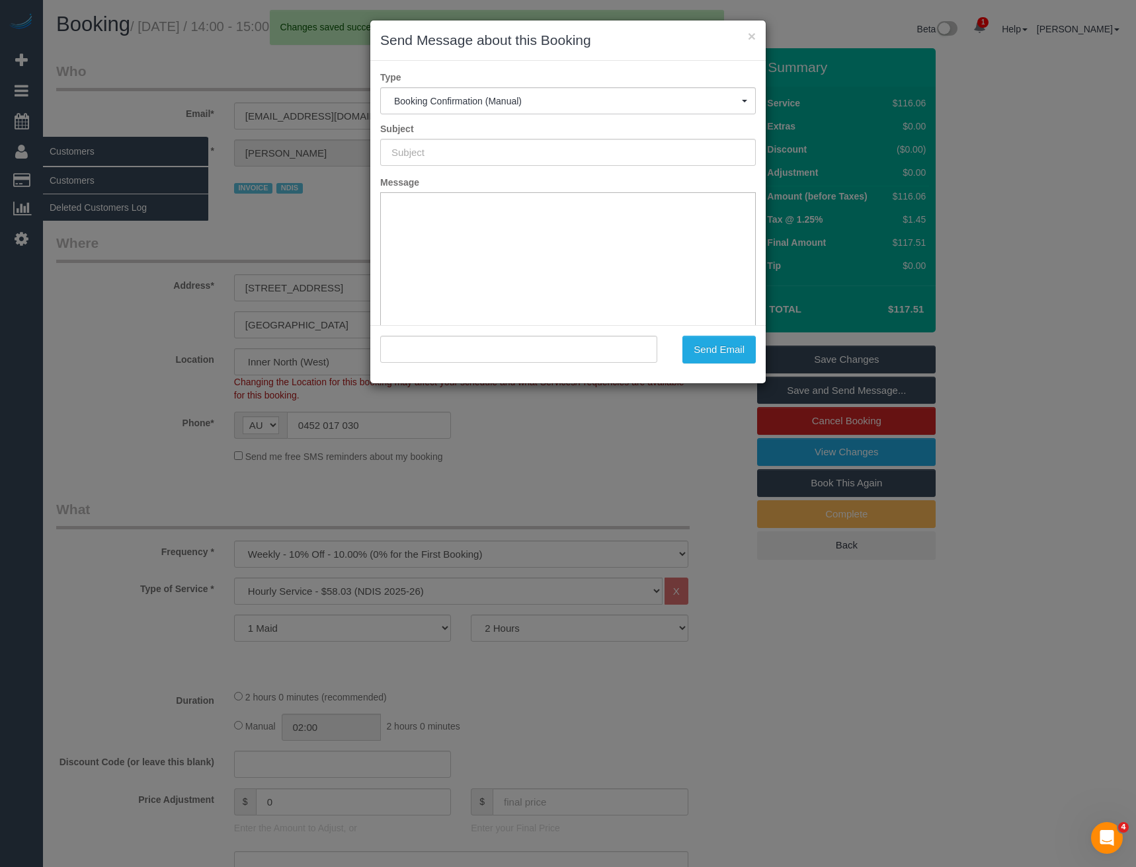
type input "Booking Confirmed"
type input ""Amy Clarkson-Holborn" <amyclarksonholborn@gmail.com>"
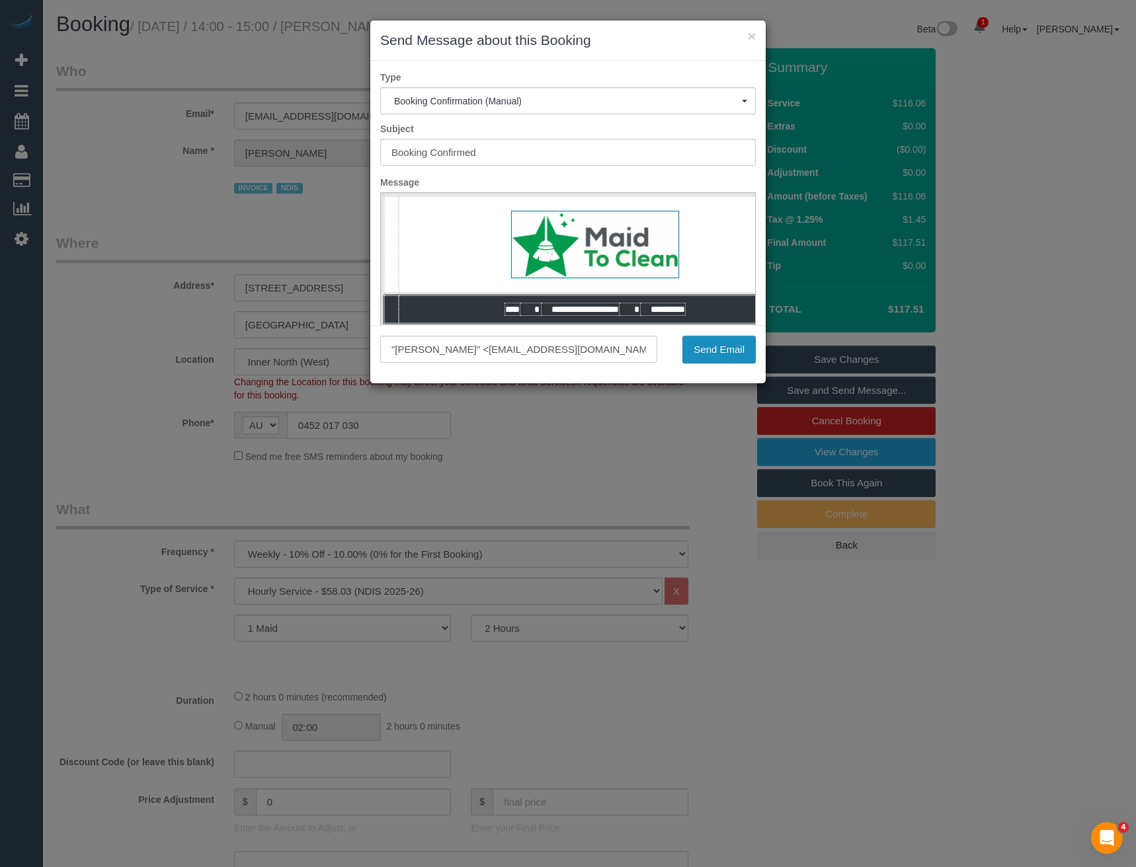
click at [740, 339] on button "Send Email" at bounding box center [718, 350] width 73 height 28
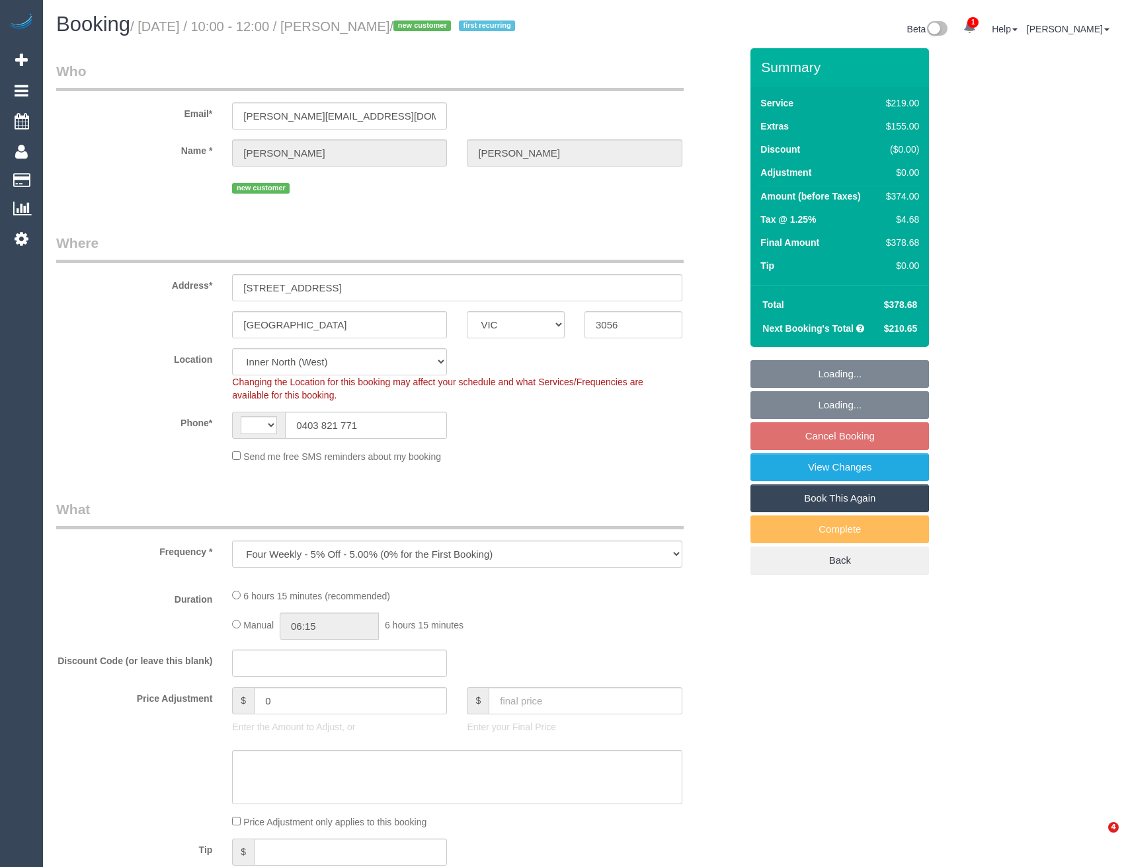
select select "VIC"
select select "number:29"
select select "number:14"
select select "number:19"
select select "number:25"
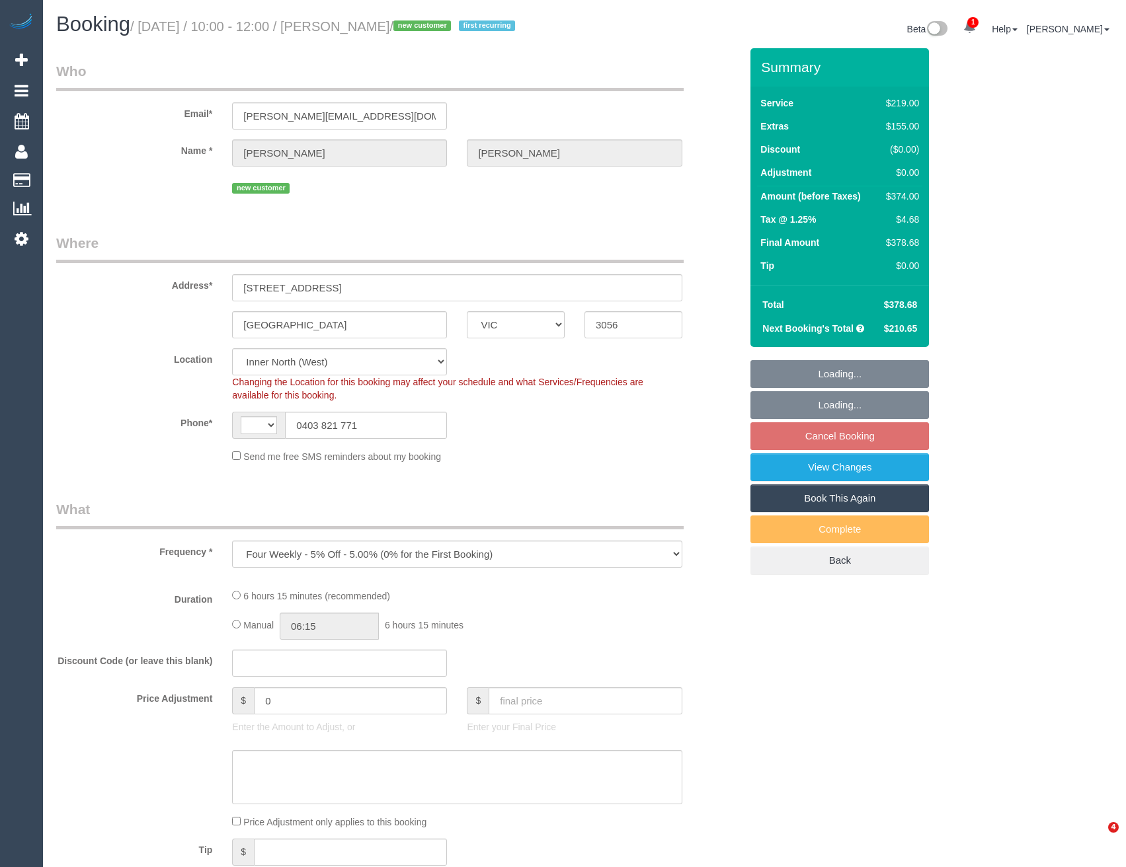
select select "number:33"
select select "number:13"
select select "object:801"
select select "string:AU"
select select "spot4"
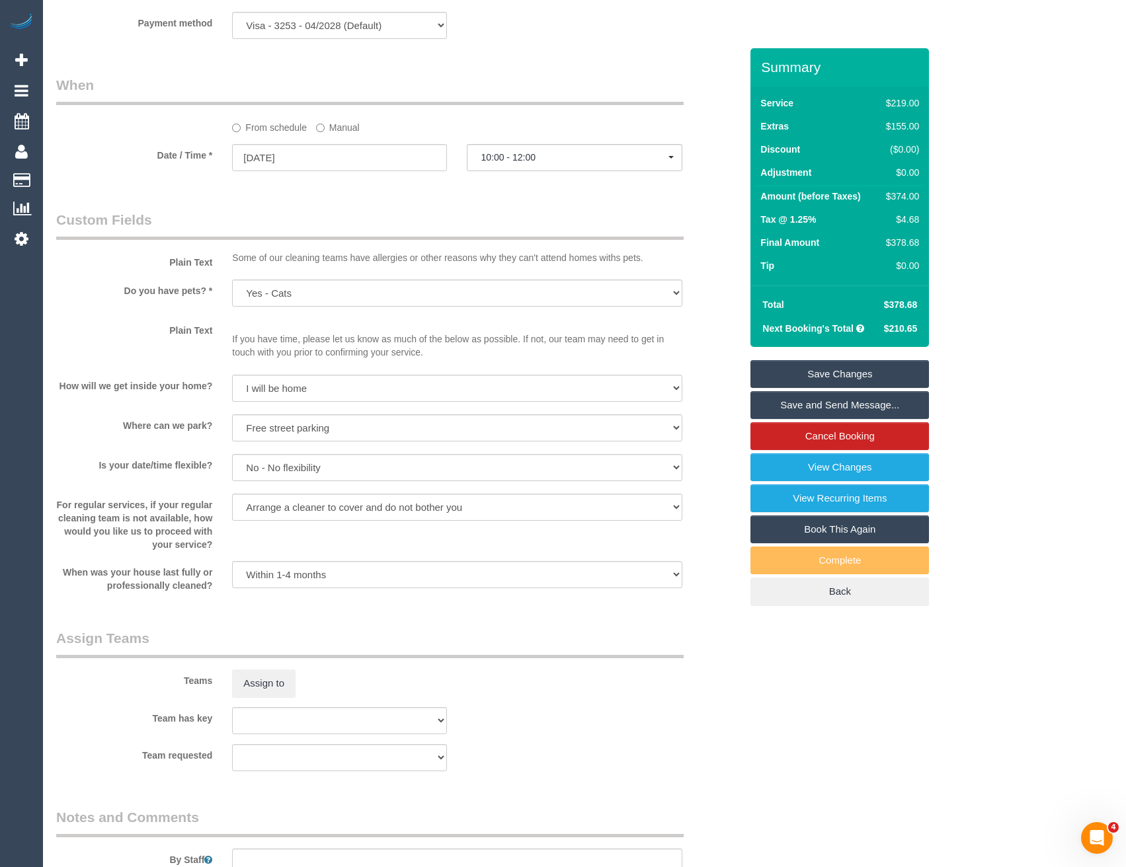
scroll to position [1653, 0]
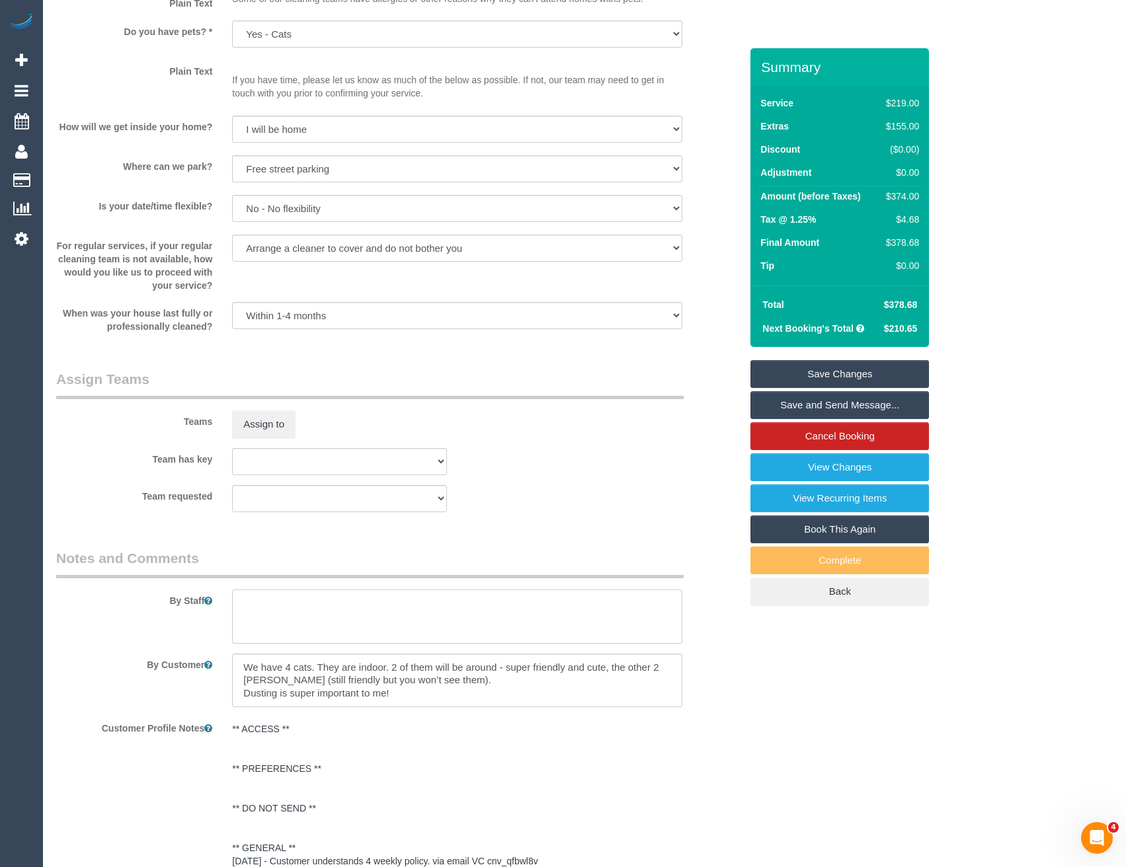
click at [289, 614] on textarea at bounding box center [457, 617] width 450 height 54
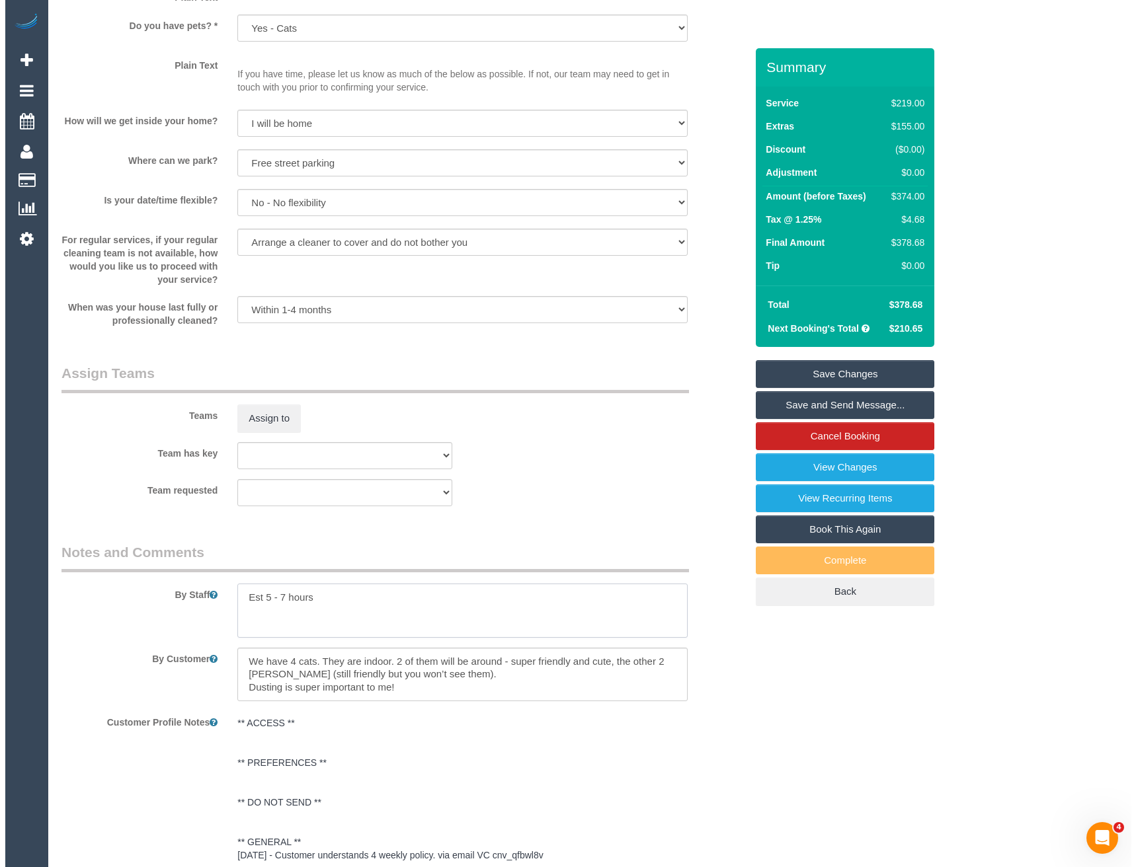
scroll to position [1521, 0]
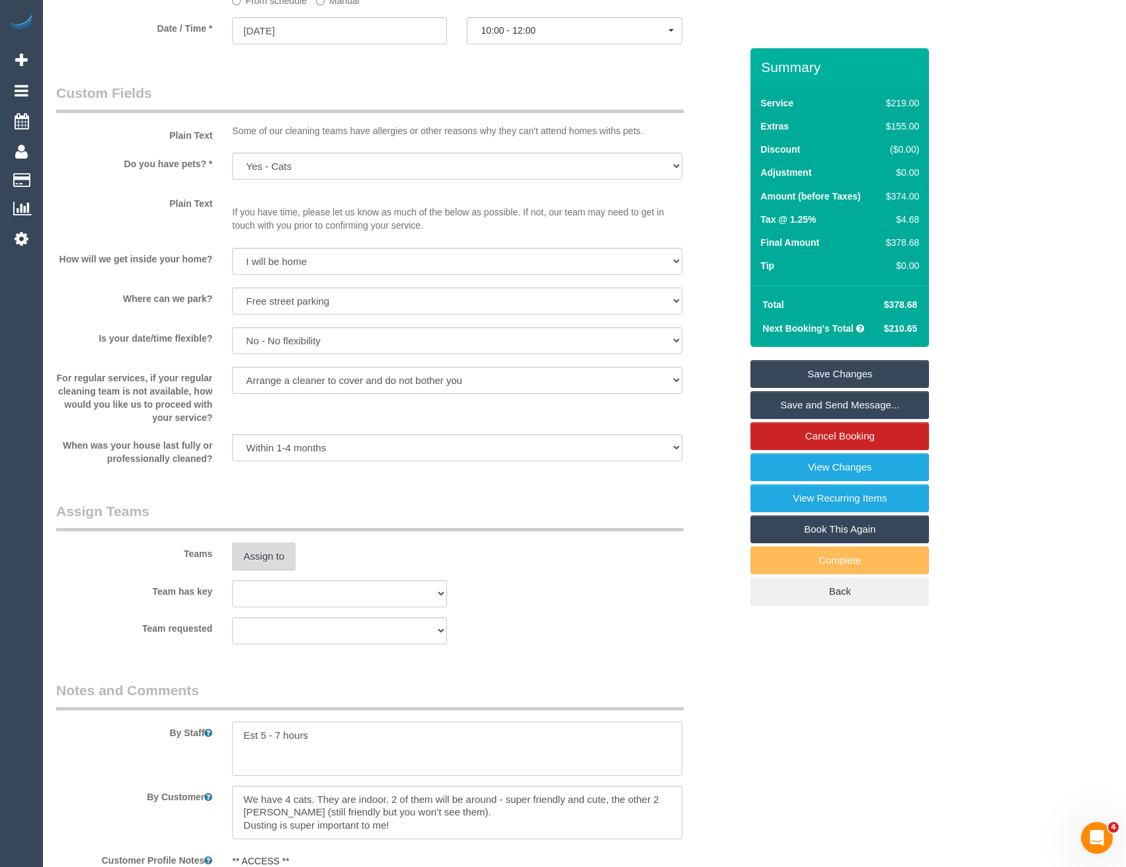
type textarea "Est 5 - 7 hours"
click at [272, 555] on button "Assign to" at bounding box center [263, 557] width 63 height 28
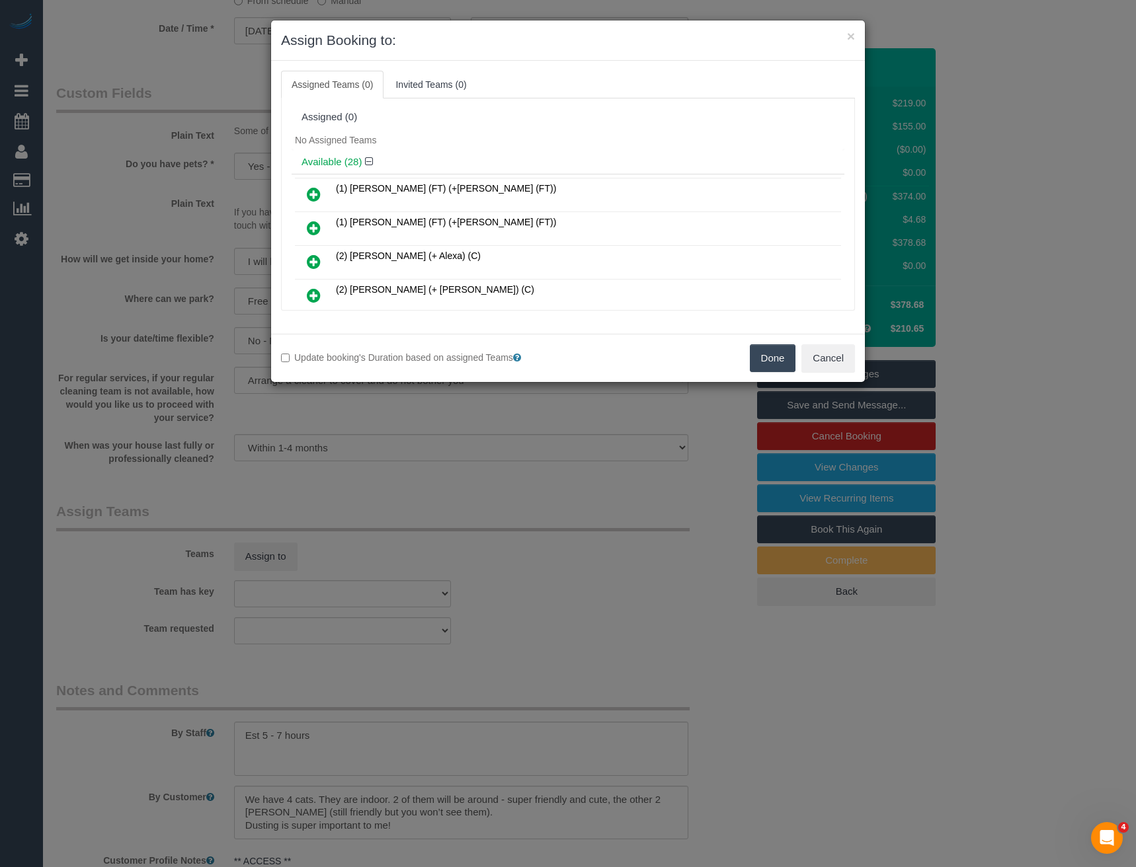
scroll to position [458, 0]
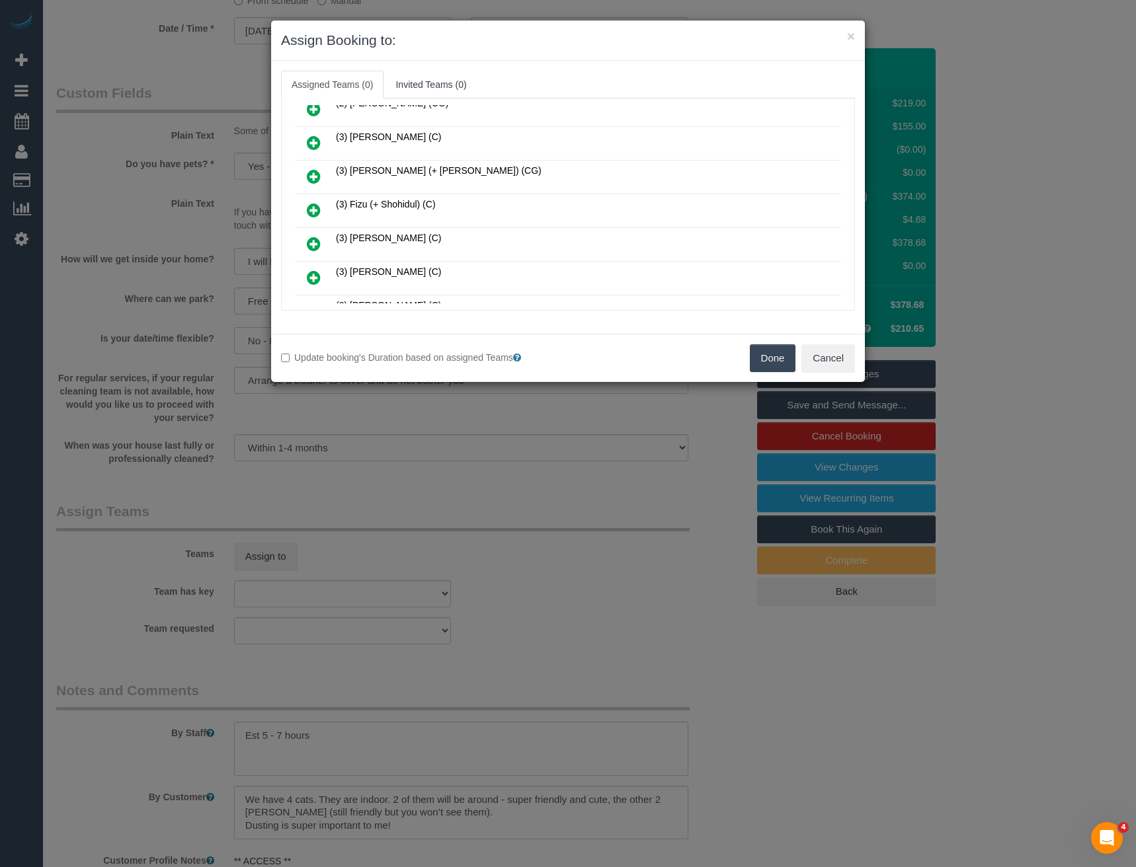
click at [311, 203] on icon at bounding box center [314, 210] width 14 height 16
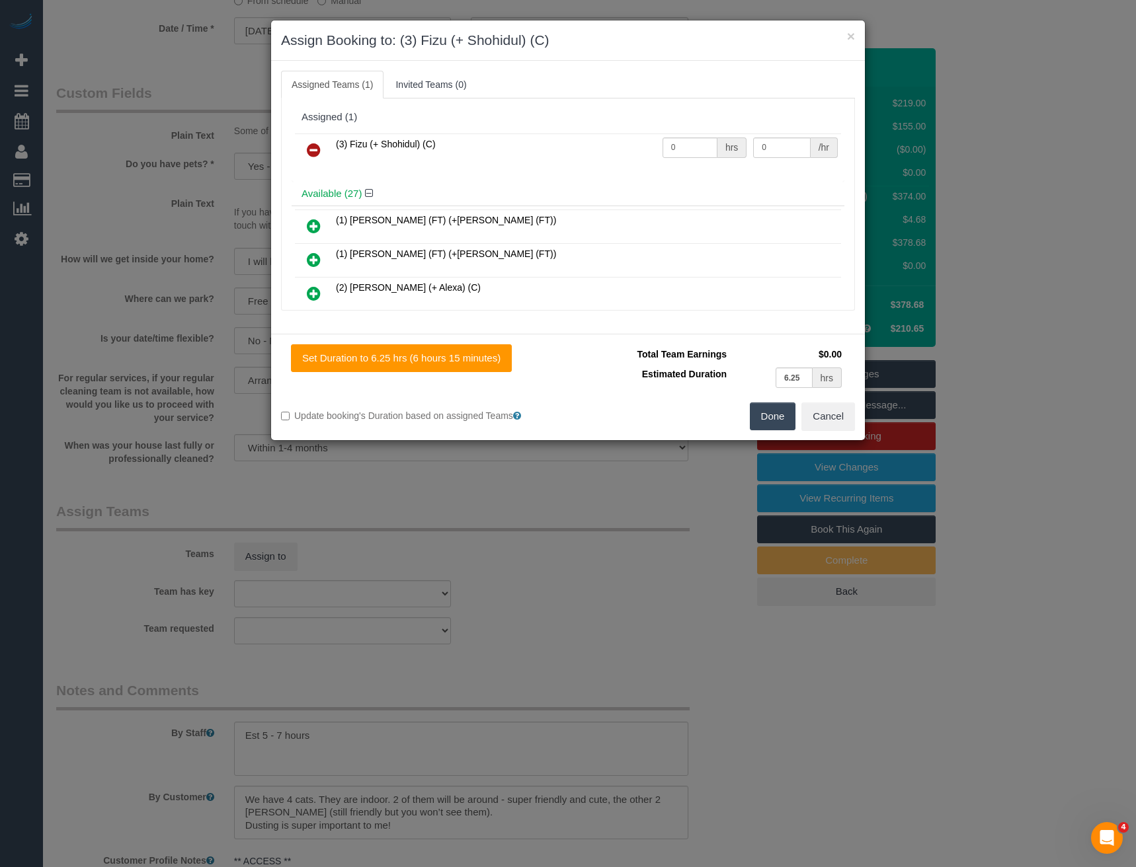
scroll to position [760, 0]
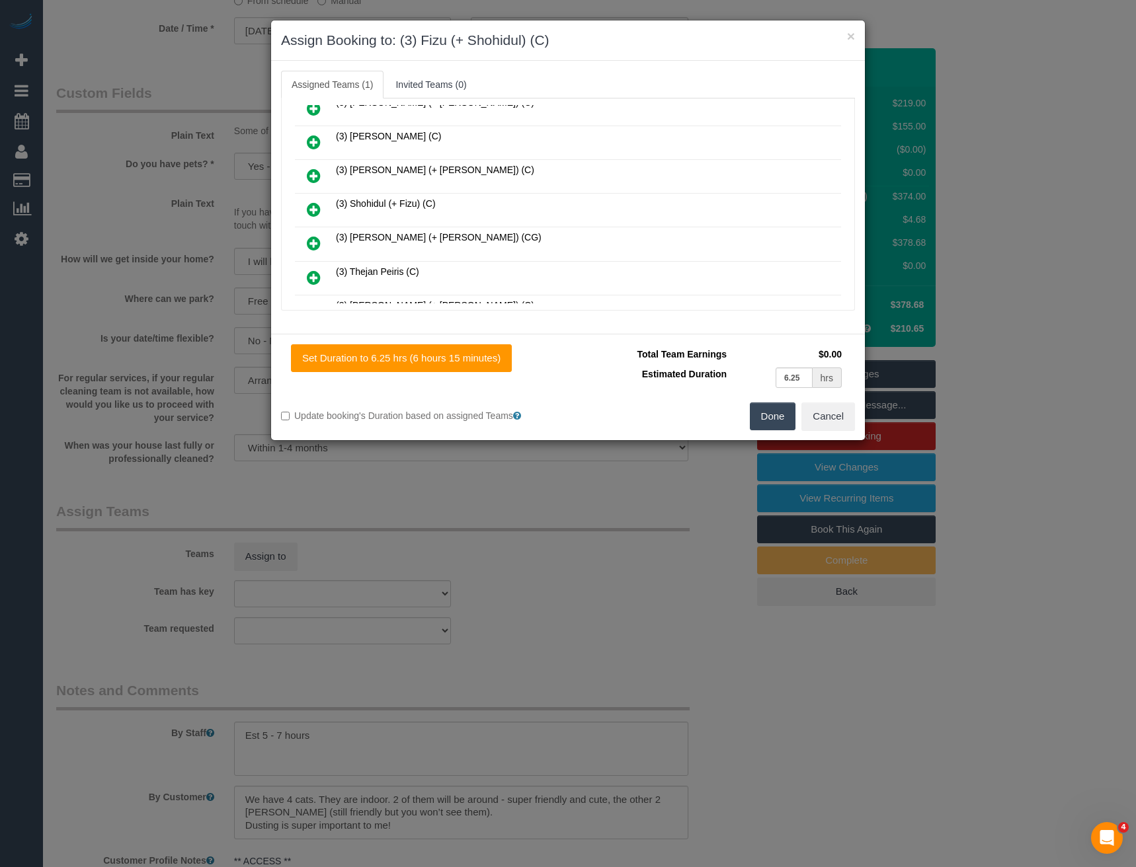
click at [314, 206] on icon at bounding box center [314, 210] width 14 height 16
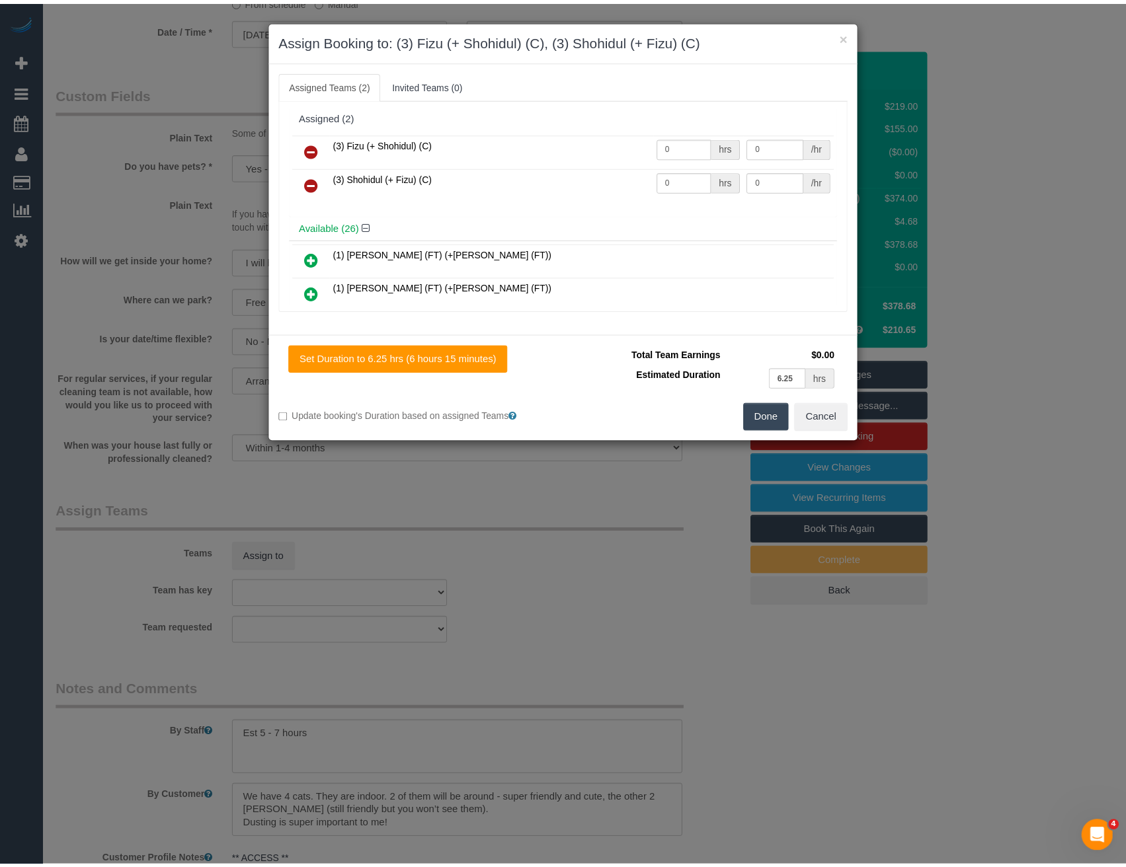
scroll to position [0, 0]
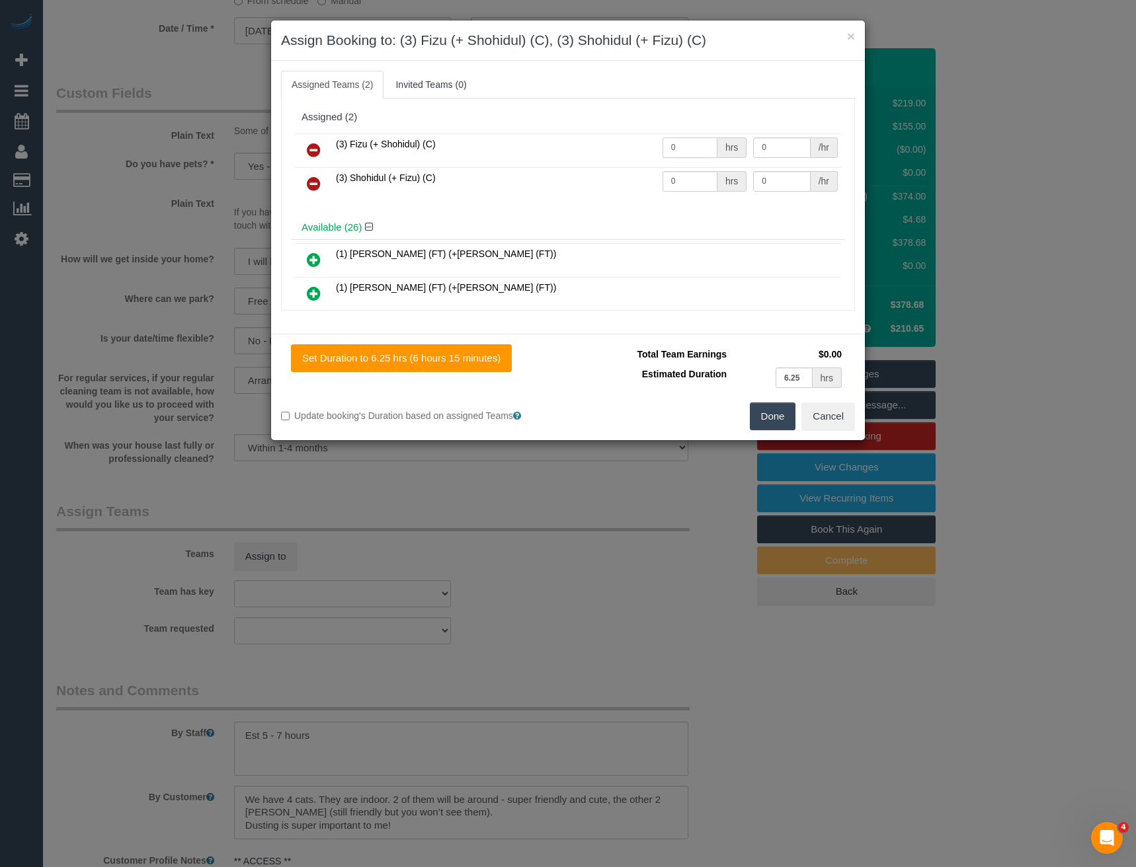
drag, startPoint x: 676, startPoint y: 143, endPoint x: 616, endPoint y: 142, distance: 60.2
click at [616, 142] on tr "(3) Fizu (+ Shohidul) (C) 0 hrs 0 /hr" at bounding box center [568, 151] width 546 height 34
type input "1"
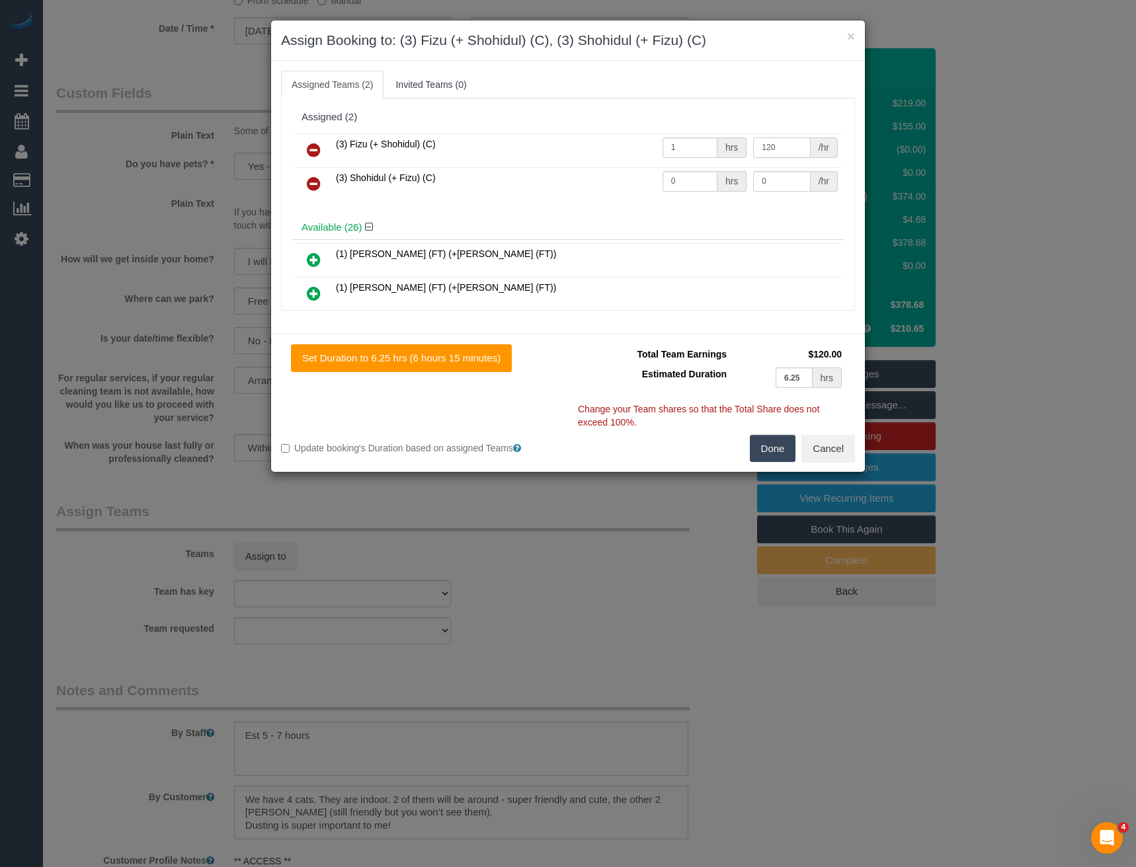
type input "120"
drag, startPoint x: 683, startPoint y: 175, endPoint x: 581, endPoint y: 163, distance: 103.2
click at [616, 184] on tr "(3) Shohidul (+ Fizu) (C) 0 hrs 0 /hr" at bounding box center [568, 184] width 546 height 34
type input "1"
type input "120"
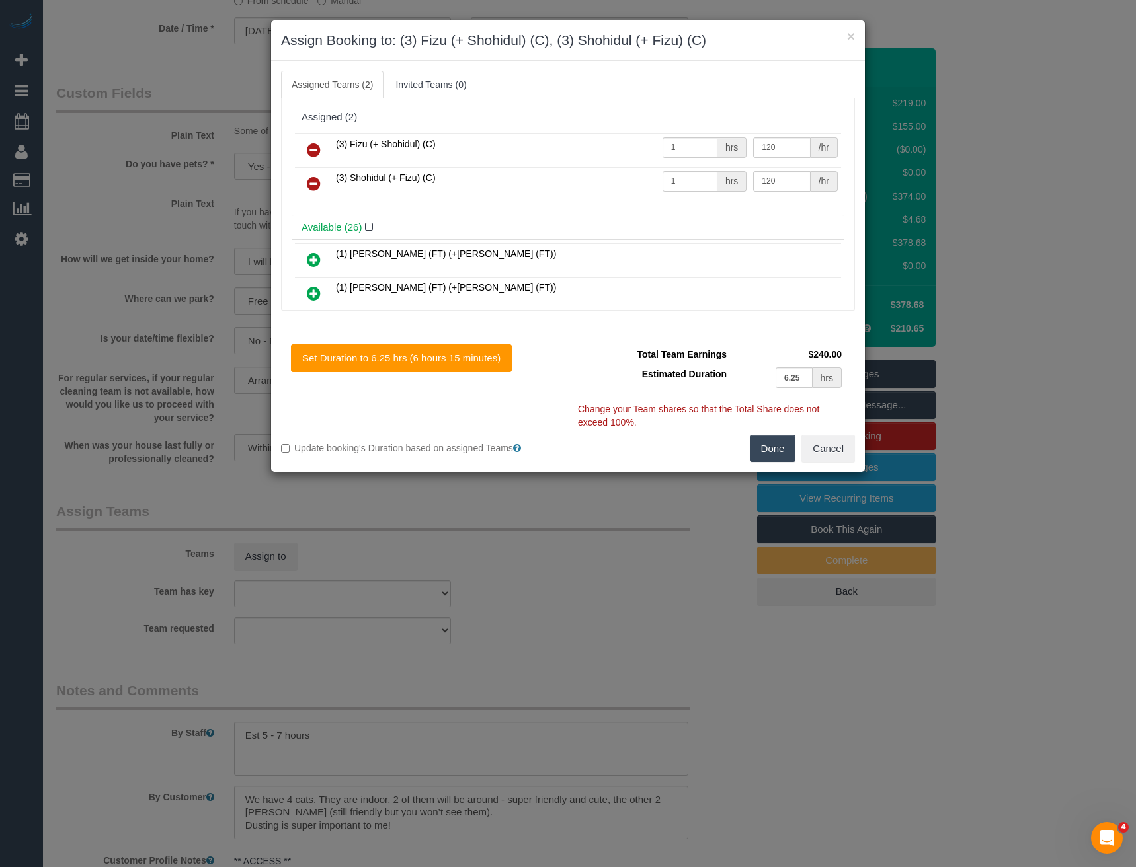
click at [770, 450] on button "Done" at bounding box center [773, 449] width 46 height 28
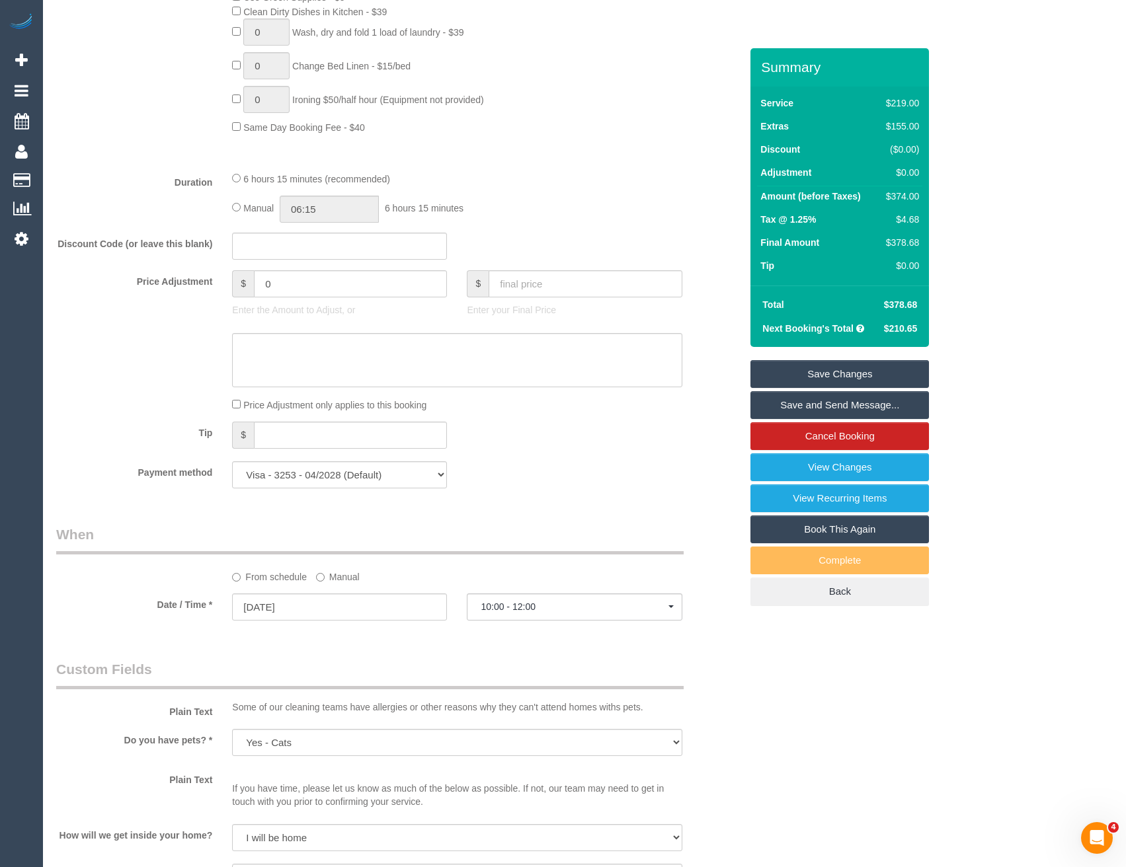
scroll to position [860, 0]
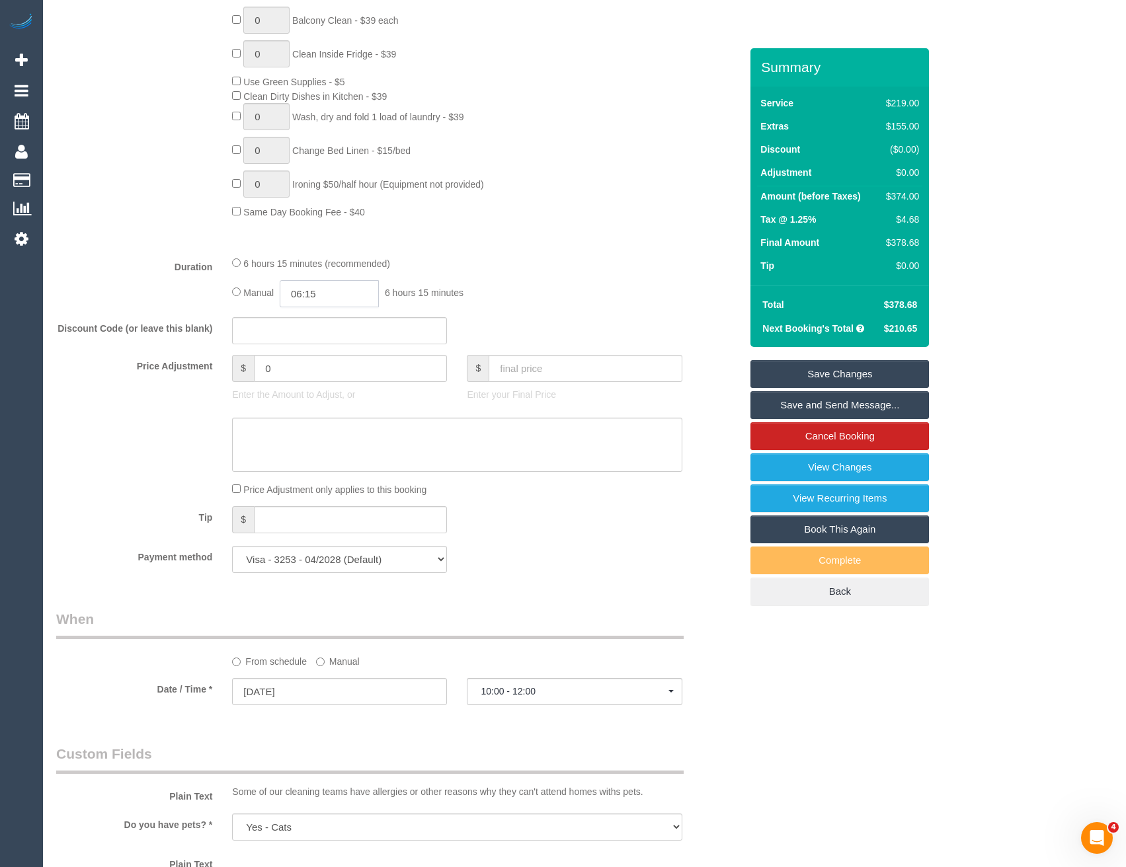
click at [326, 287] on input "06:15" at bounding box center [329, 293] width 99 height 27
click at [319, 357] on li "03:30" at bounding box center [315, 357] width 59 height 17
click at [346, 289] on input "03:30" at bounding box center [329, 293] width 99 height 27
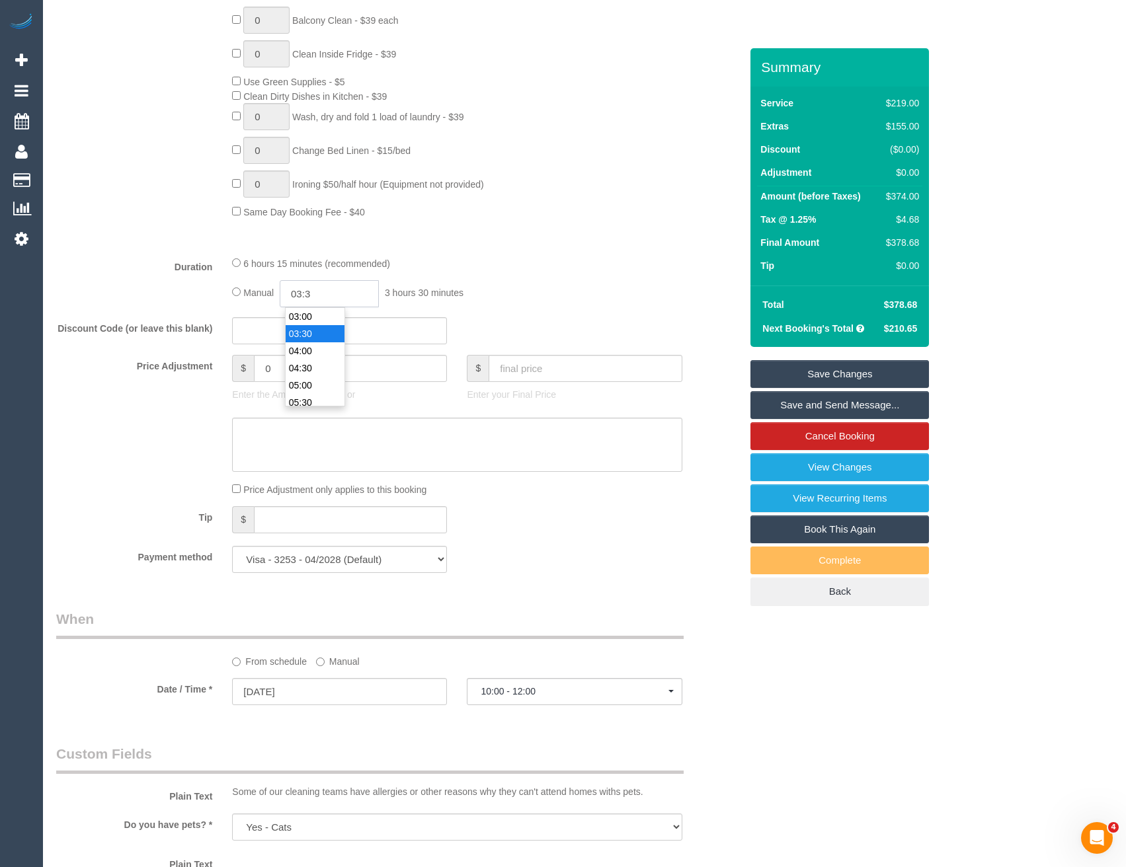
type input "03:"
select select "spot37"
type input "03:45"
select select "spot70"
click at [591, 286] on div "Manual 03:45 3 hours 45 minutes" at bounding box center [457, 293] width 450 height 27
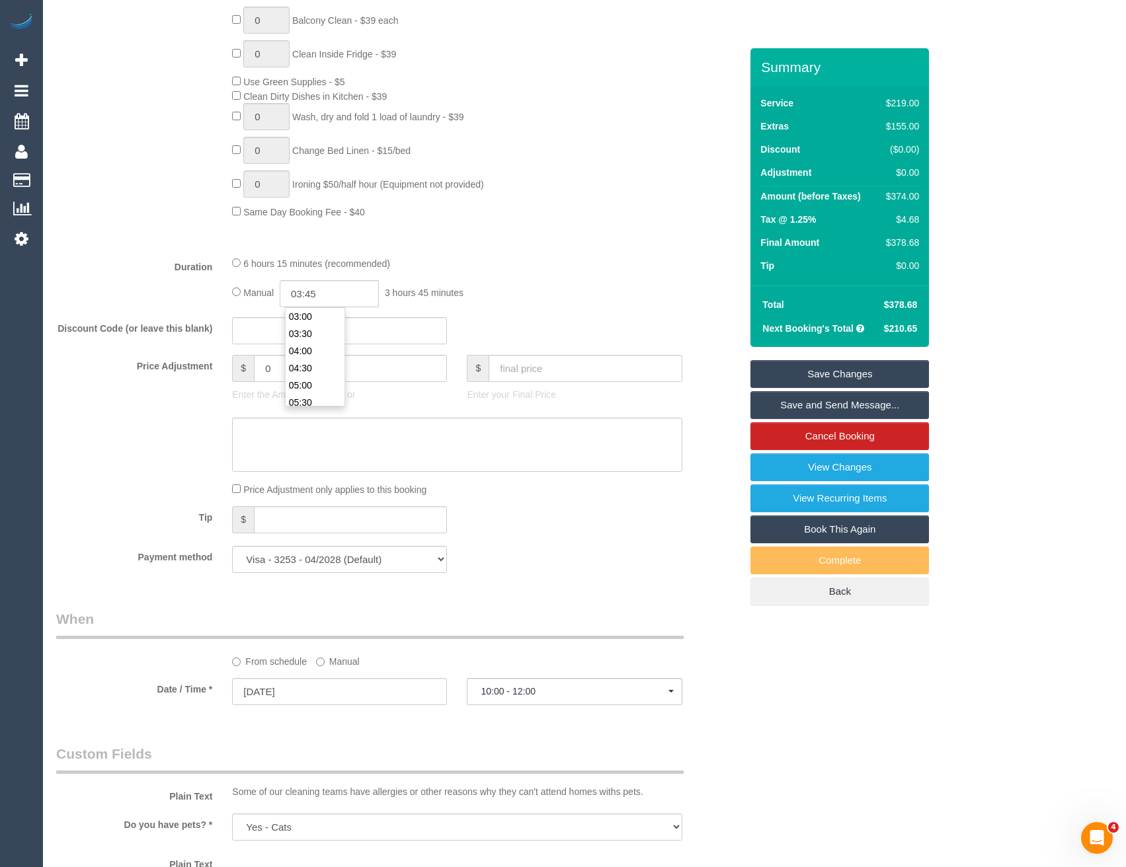
select select "spot136"
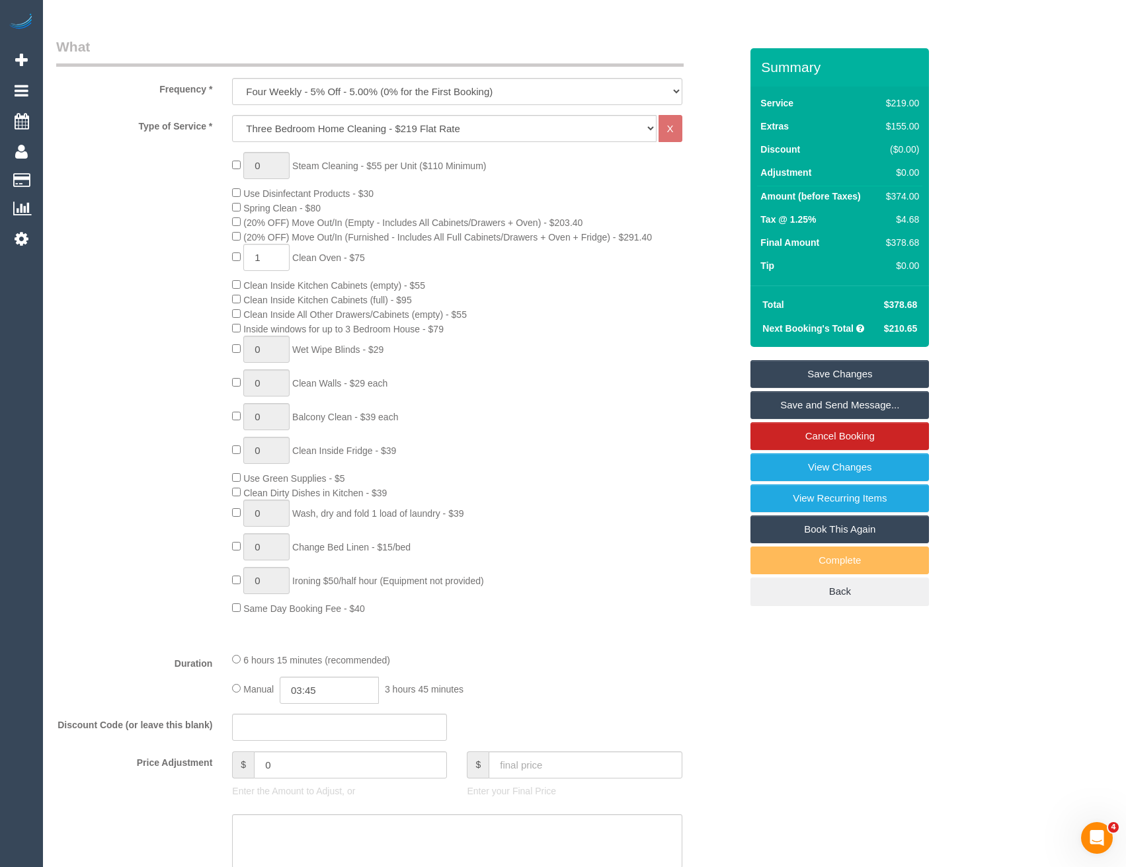
select select "spot169"
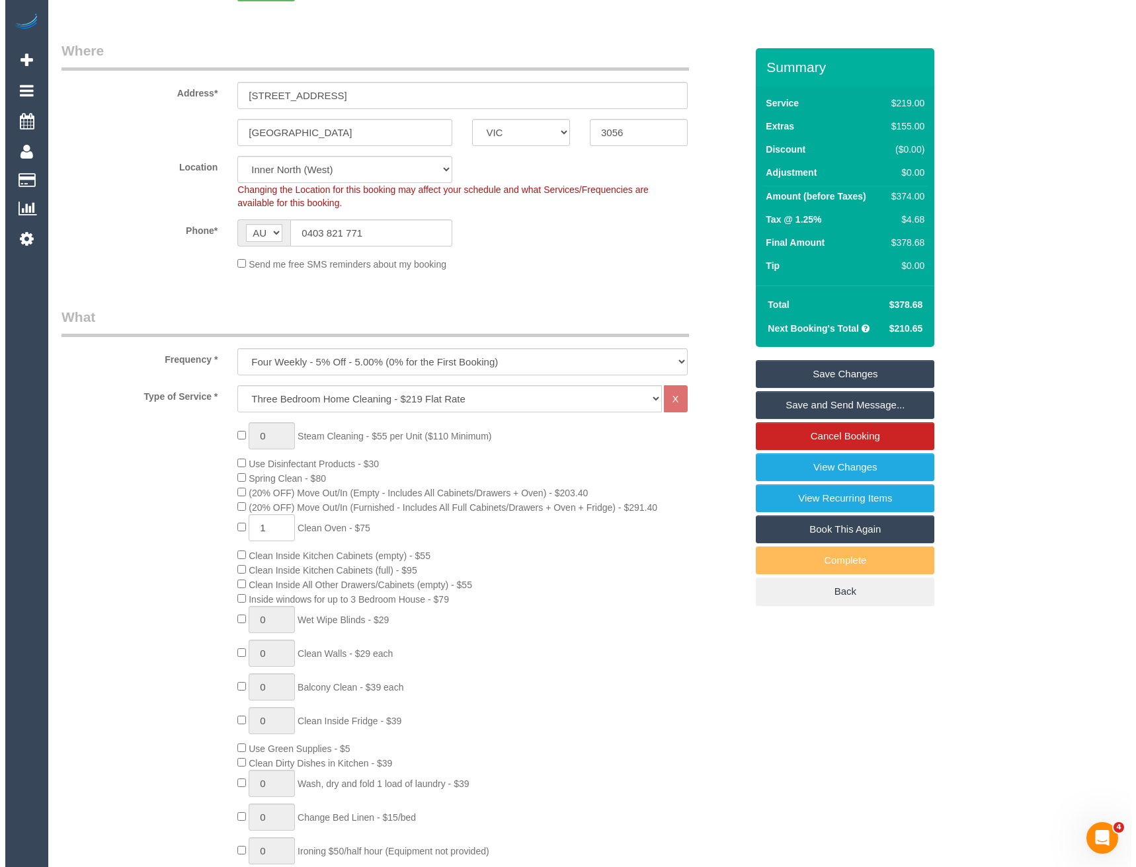
scroll to position [0, 0]
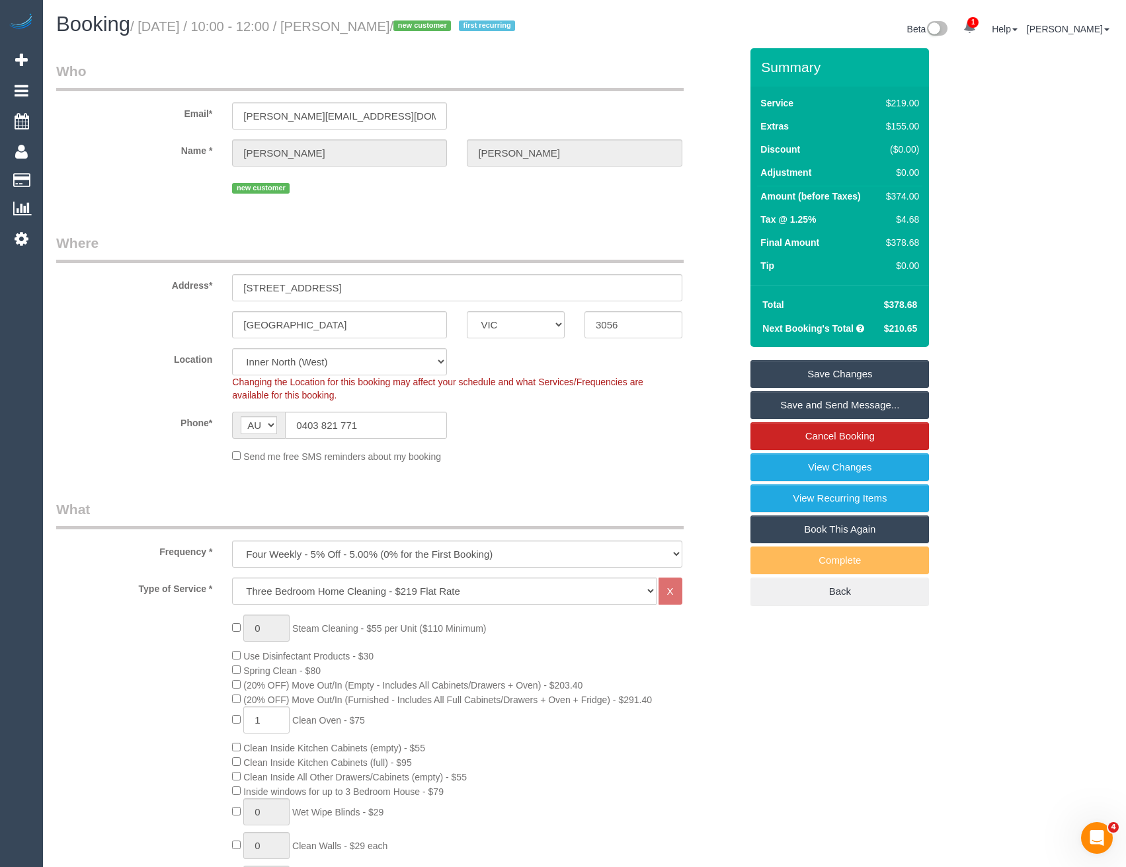
click at [789, 404] on link "Save and Send Message..." at bounding box center [839, 405] width 179 height 28
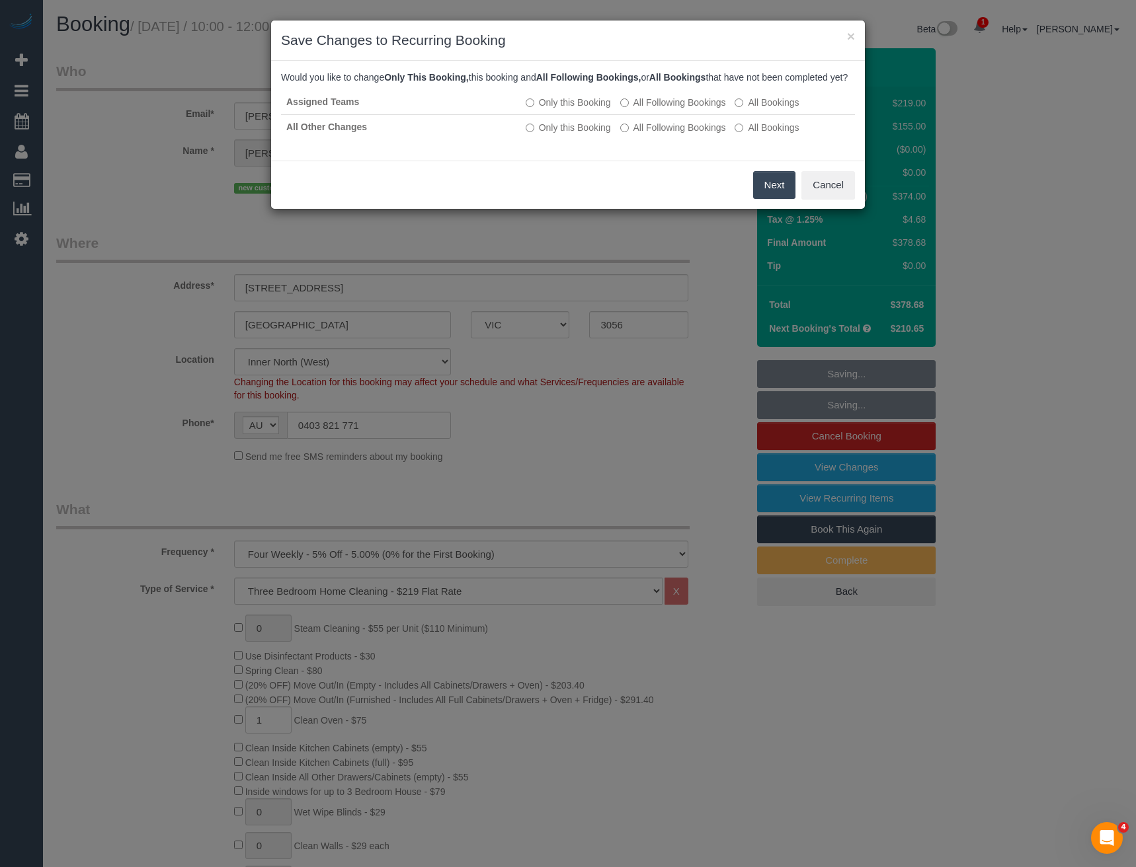
click at [778, 199] on button "Next" at bounding box center [774, 185] width 43 height 28
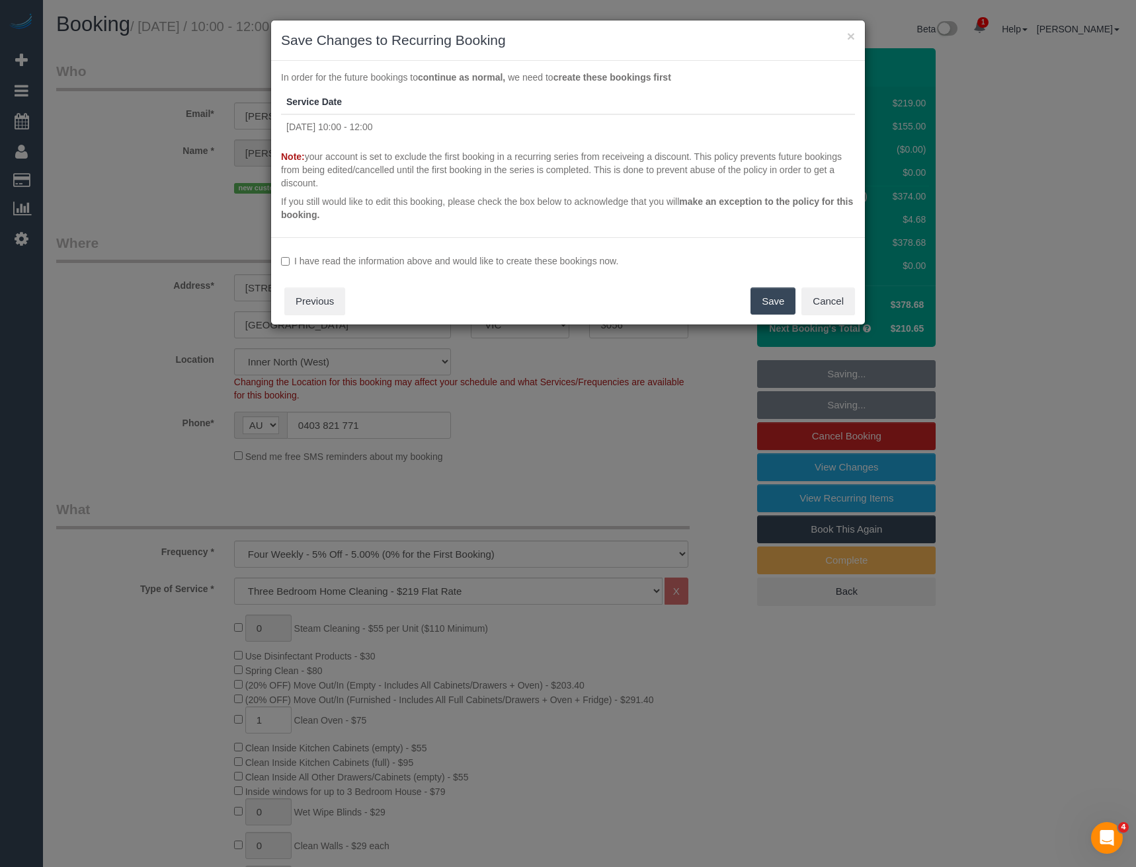
click at [376, 260] on label "I have read the information above and would like to create these bookings now." at bounding box center [568, 261] width 574 height 13
click at [760, 299] on button "Save" at bounding box center [772, 302] width 45 height 28
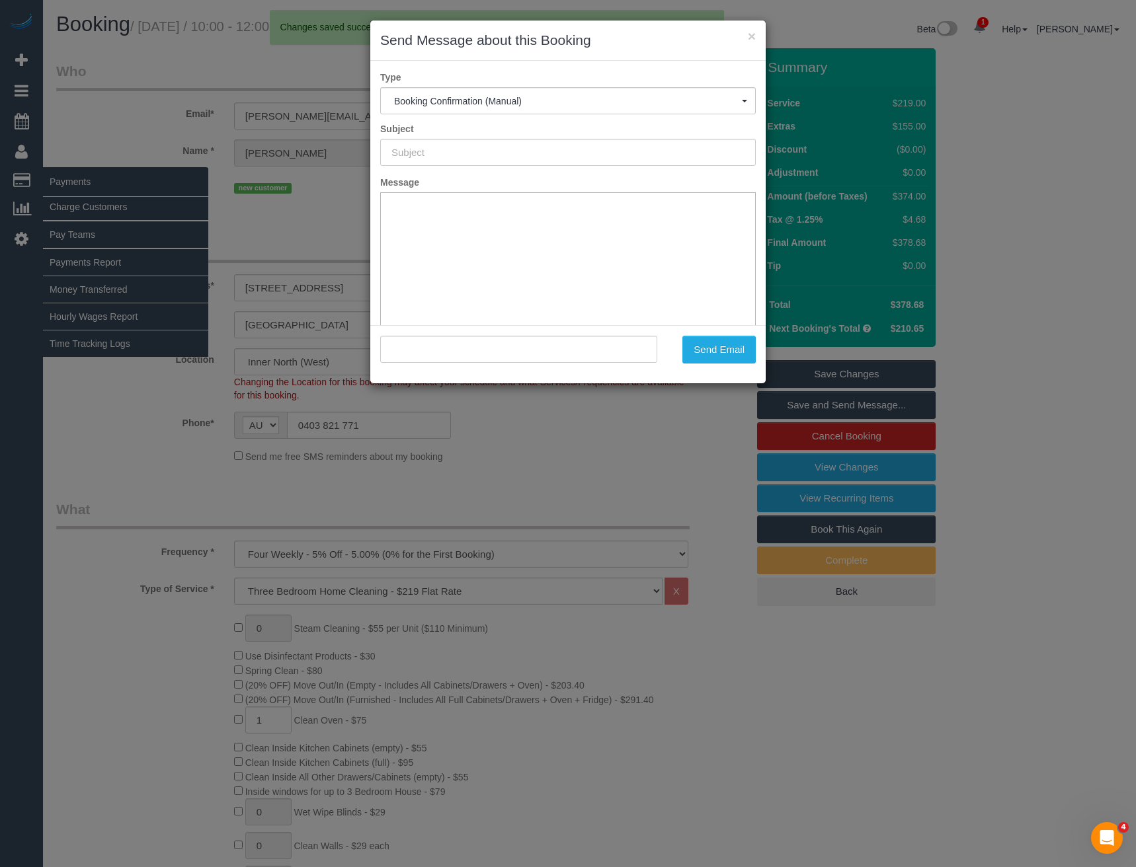
type input "Booking Confirmed"
type input ""Kristin Bednarz" <kristin@abednarz.net>"
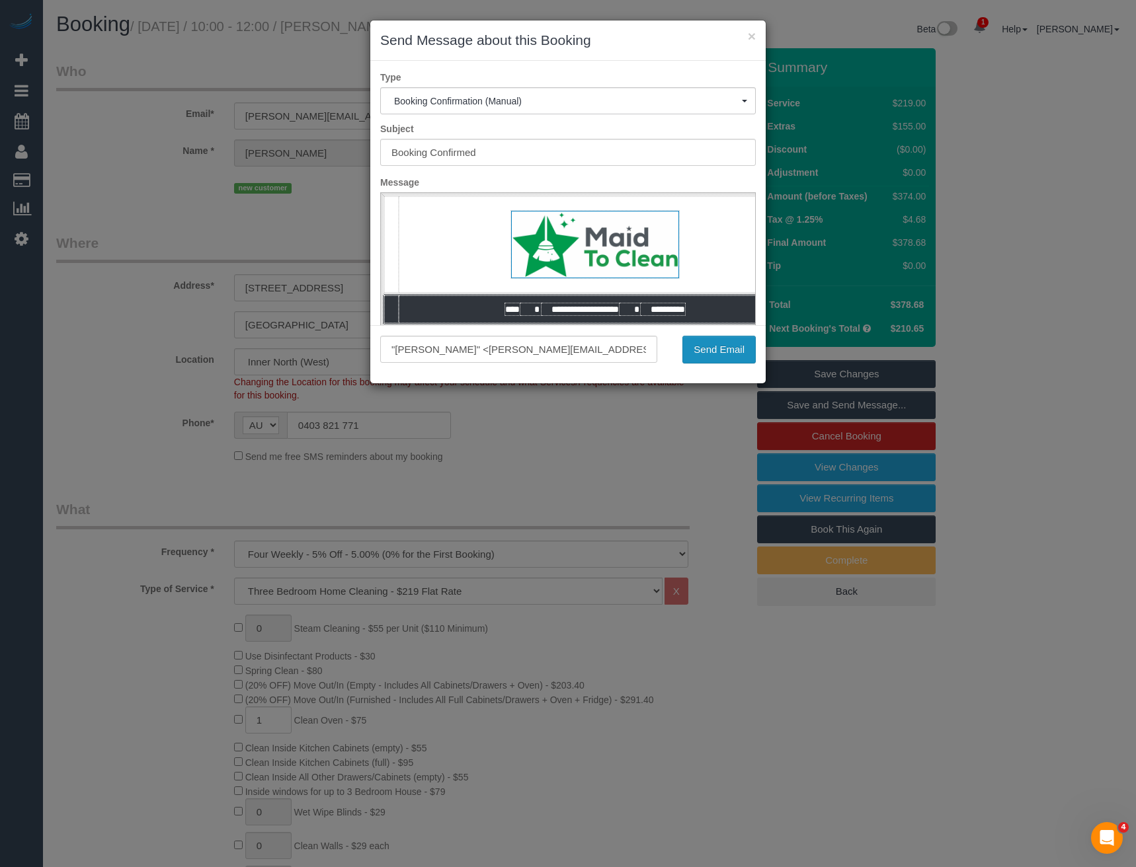
click at [717, 349] on button "Send Email" at bounding box center [718, 350] width 73 height 28
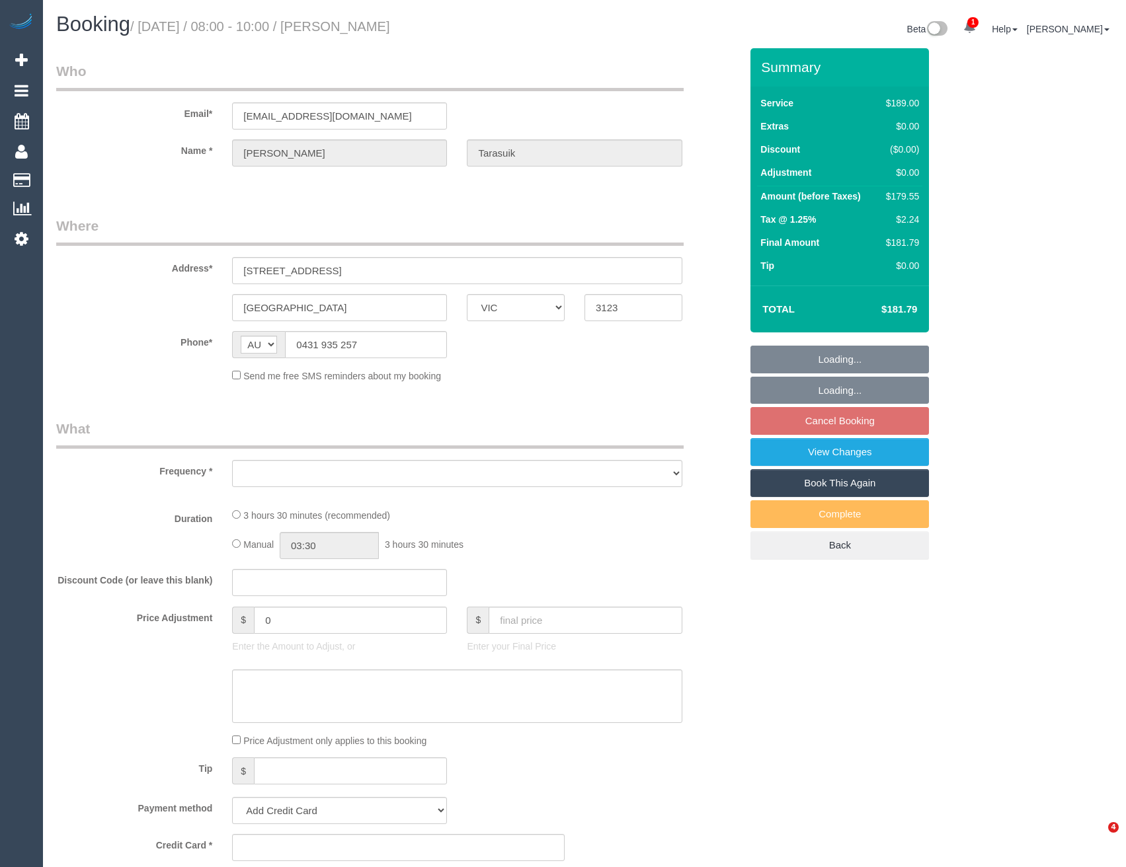
select select "VIC"
select select "number:27"
select select "number:14"
select select "number:21"
select select "number:24"
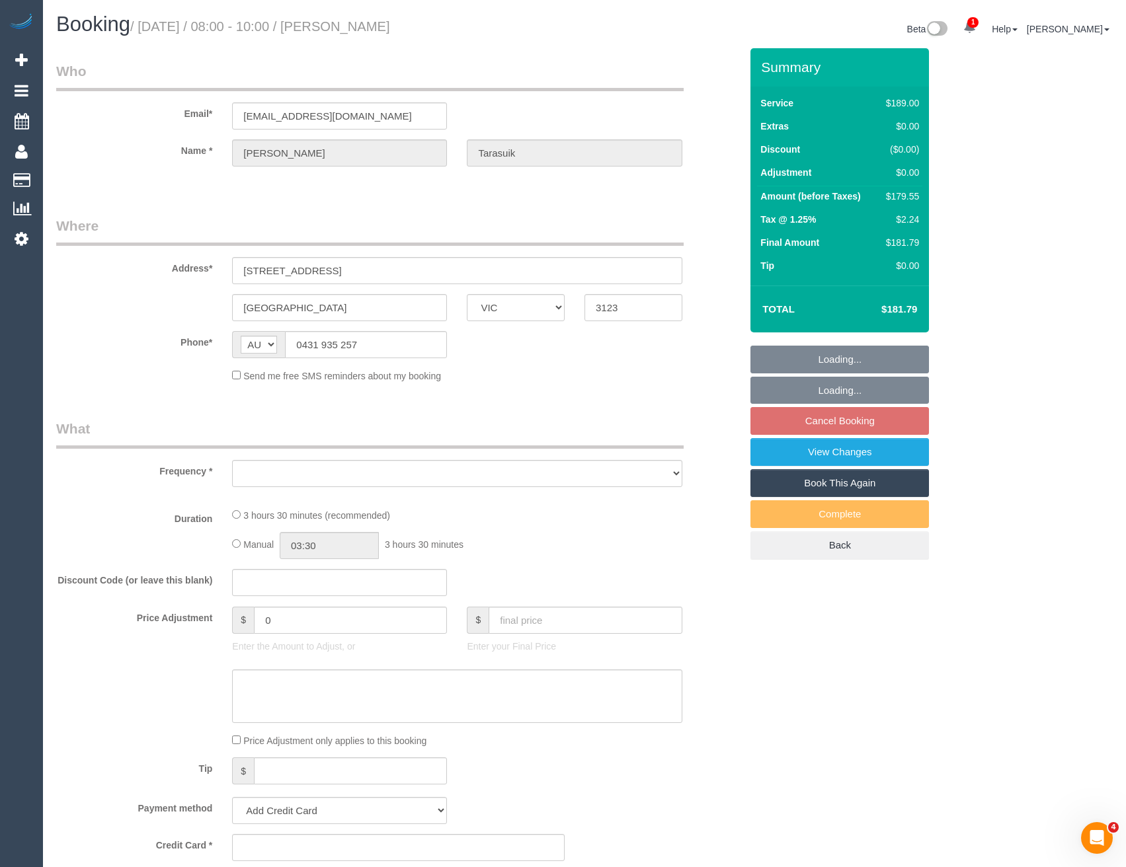
select select "number:35"
select select "number:11"
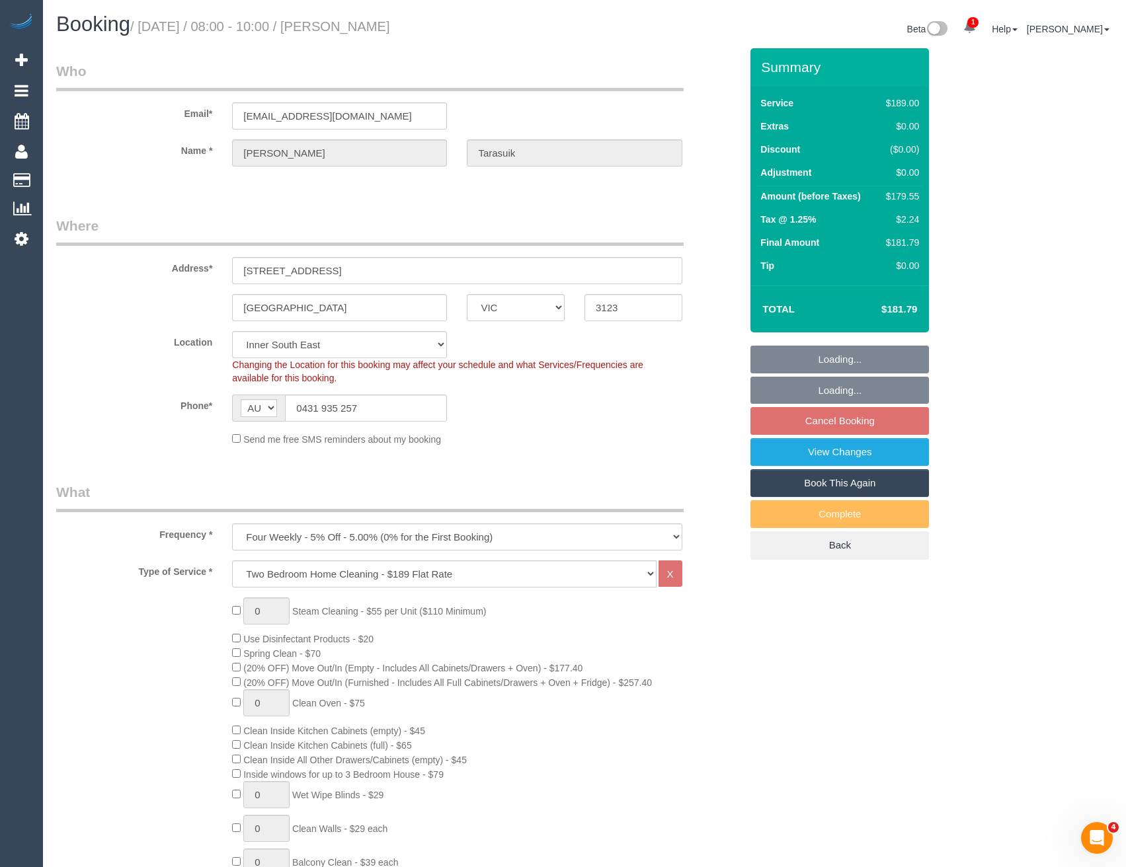
select select "object:1400"
select select "string:stripe-pm_1RgPm42GScqysDRVhhyfEQSD"
select select "spot2"
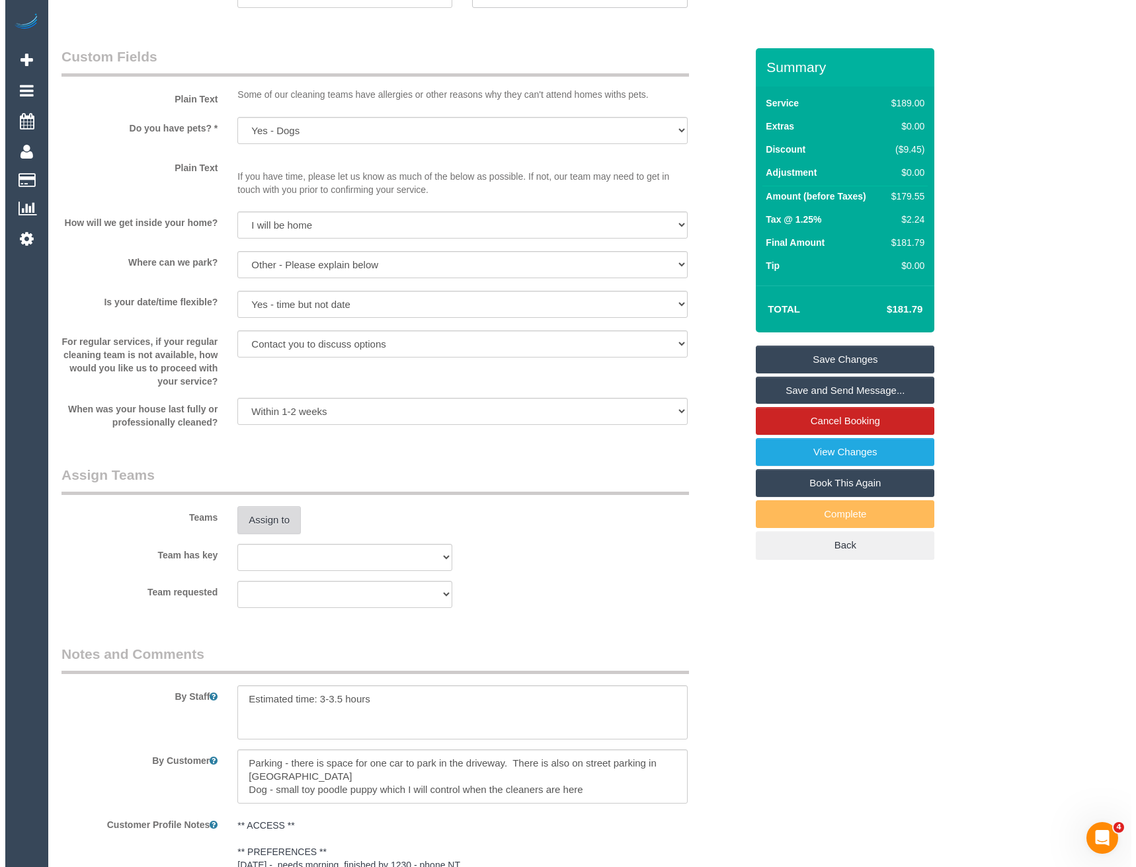
scroll to position [1521, 0]
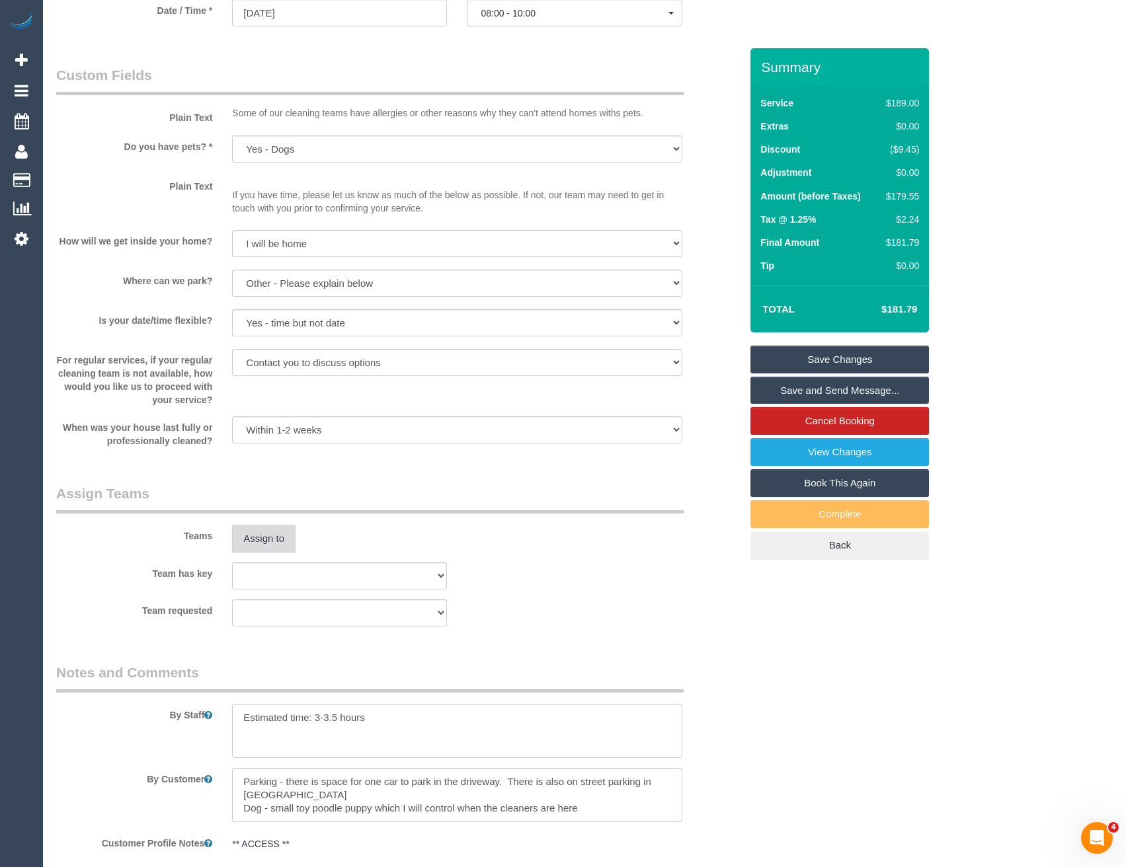
click at [276, 541] on button "Assign to" at bounding box center [263, 539] width 63 height 28
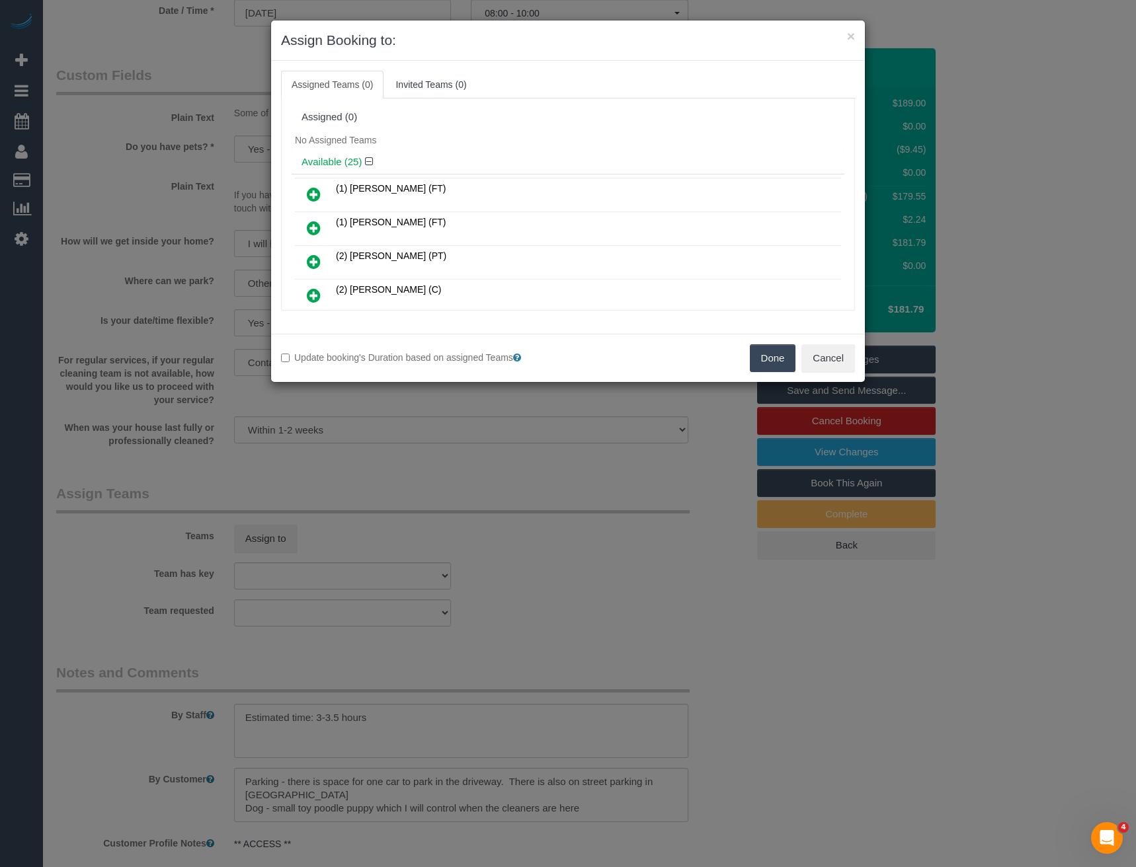
scroll to position [390, 0]
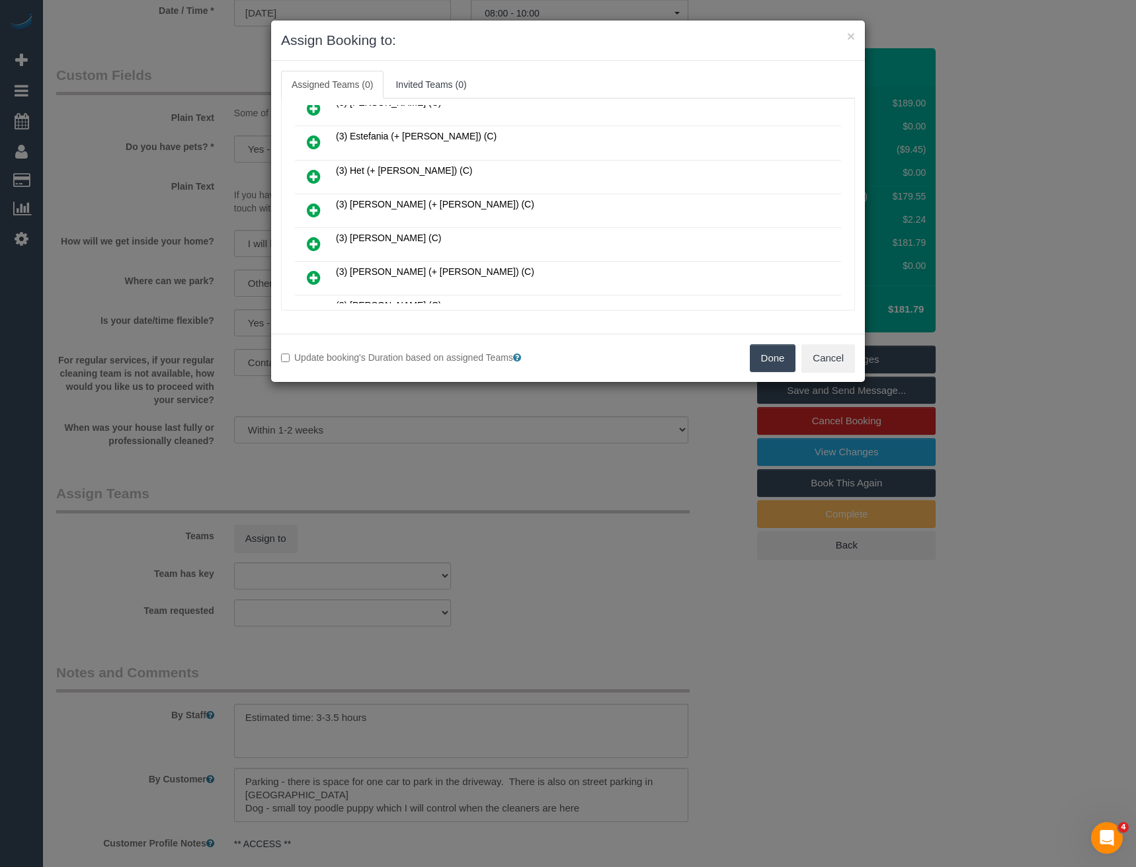
click at [313, 210] on icon at bounding box center [314, 210] width 14 height 16
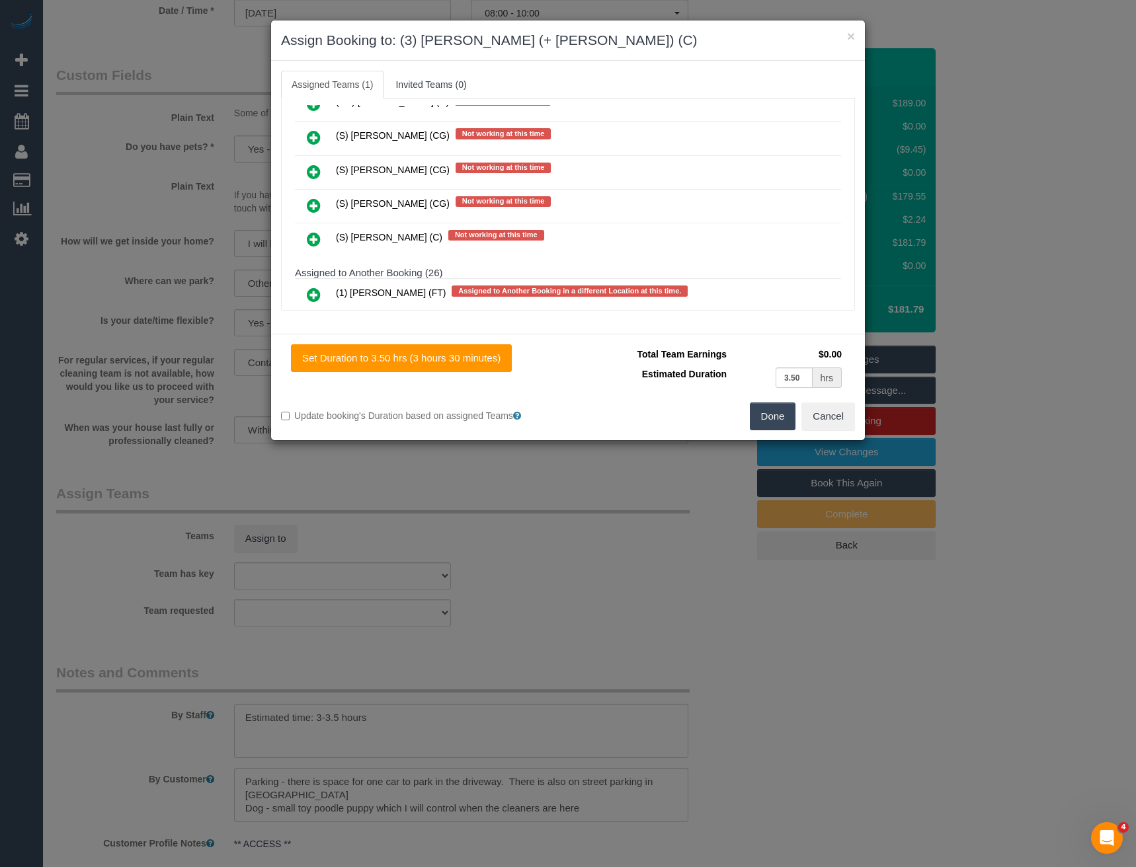
scroll to position [625, 0]
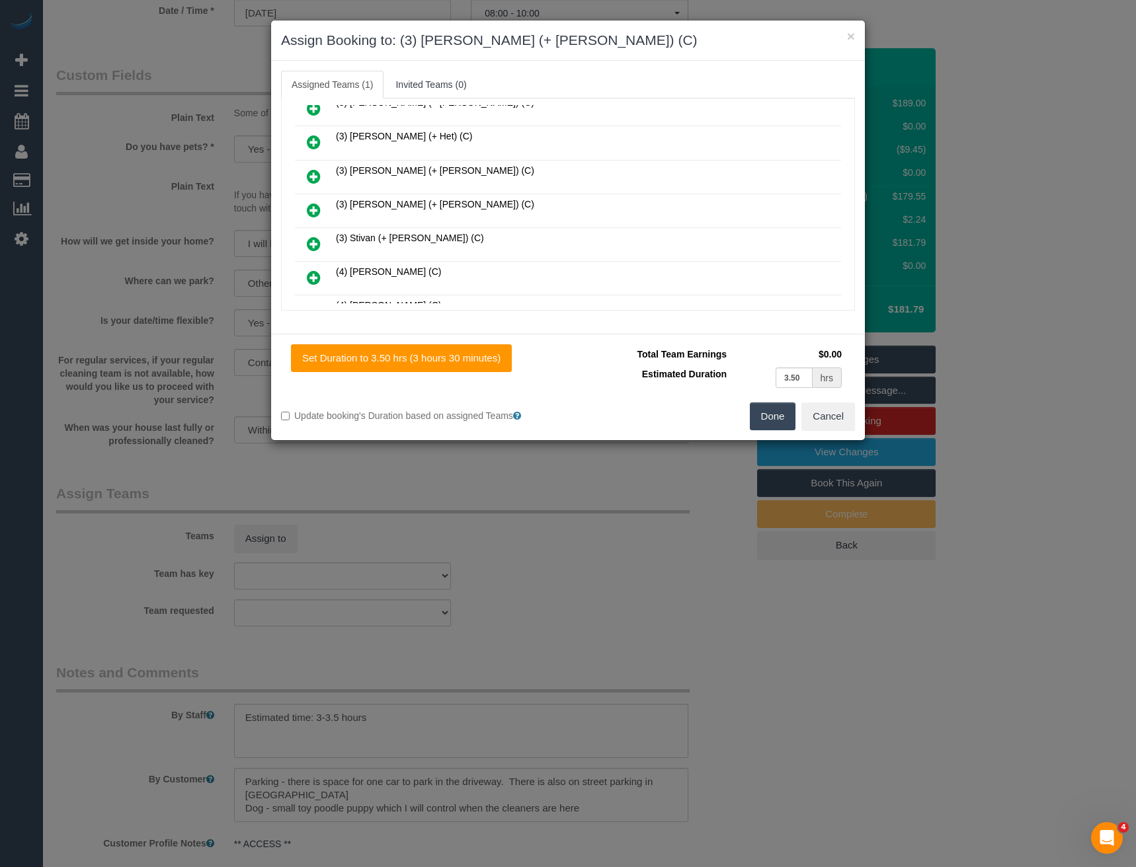
click at [313, 209] on icon at bounding box center [314, 210] width 14 height 16
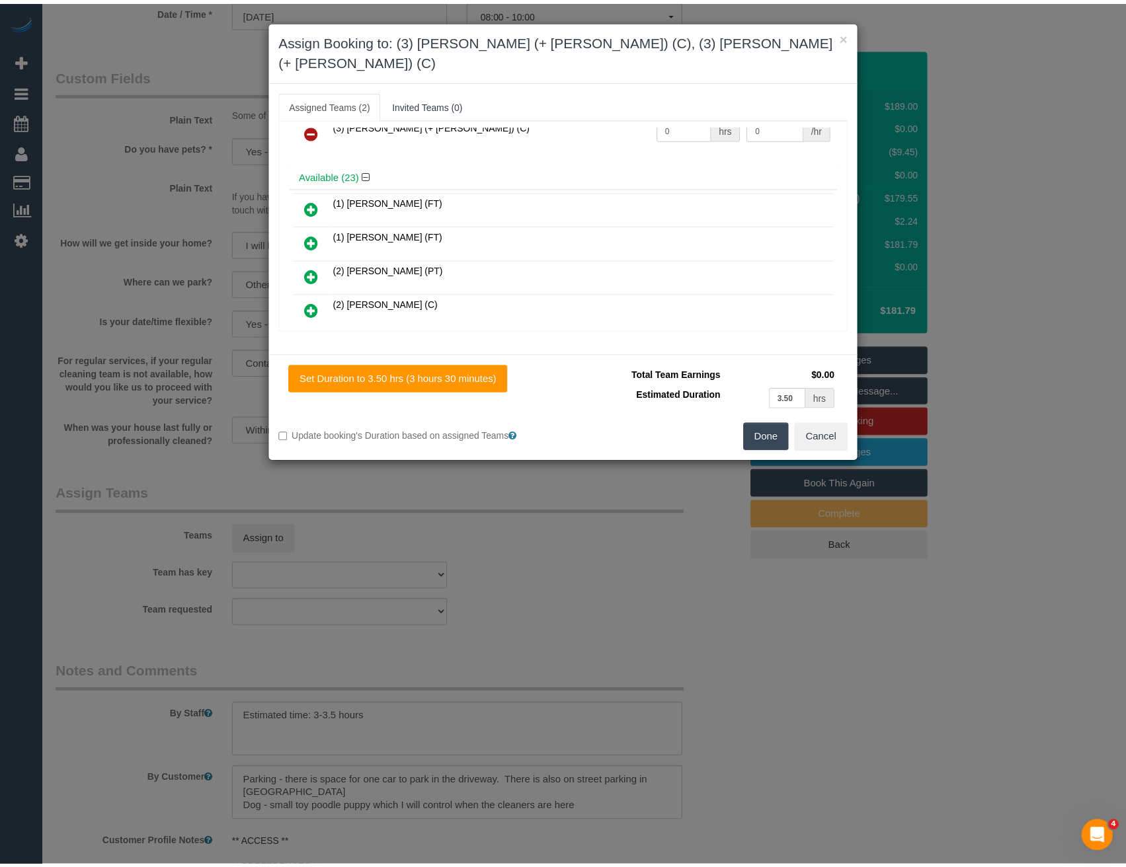
scroll to position [0, 0]
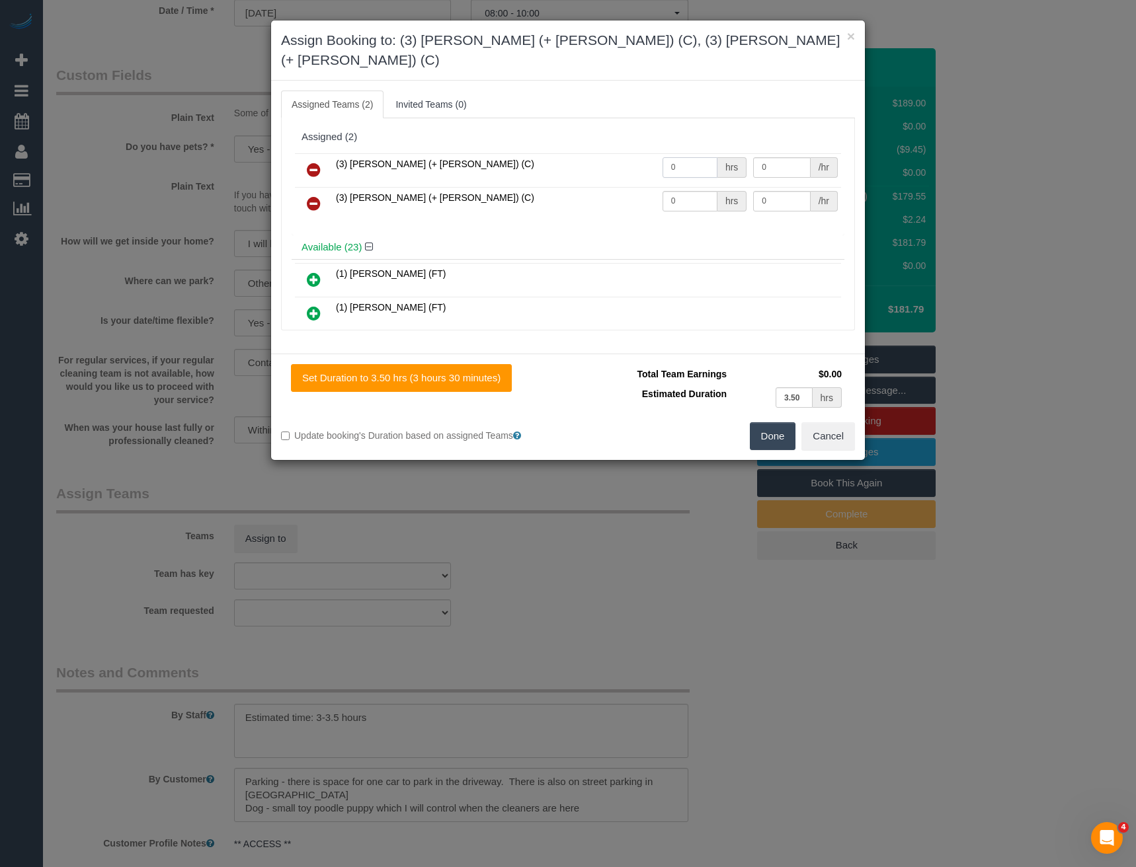
drag, startPoint x: 671, startPoint y: 150, endPoint x: 534, endPoint y: 170, distance: 139.0
click at [534, 169] on tbody "(3) [PERSON_NAME] (+ [PERSON_NAME]) (C) 0 hrs 0 /hr (3) [PERSON_NAME] (+ [PERSO…" at bounding box center [568, 186] width 546 height 67
type input "1"
type input "57.5"
drag, startPoint x: 690, startPoint y: 181, endPoint x: 583, endPoint y: 187, distance: 107.3
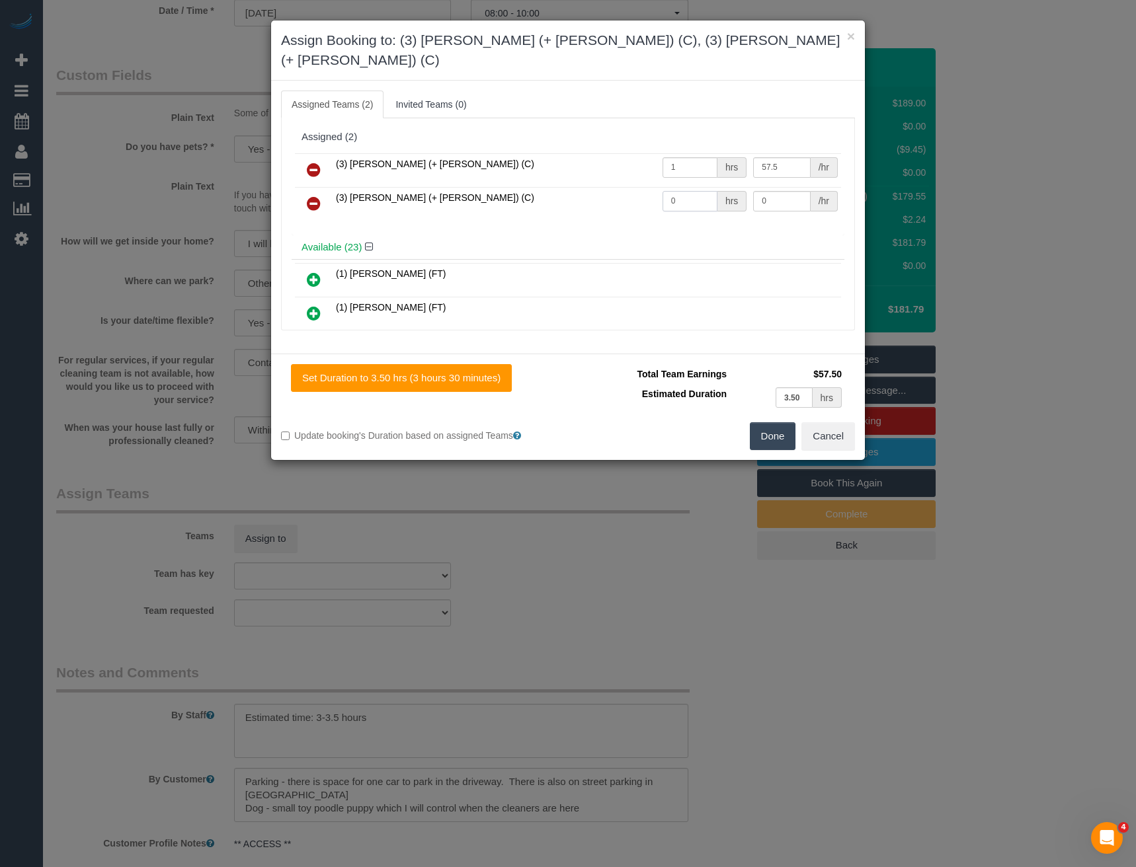
click at [598, 187] on tr "(3) [PERSON_NAME] (+ [PERSON_NAME]) (C) 0 hrs 0 /hr" at bounding box center [568, 204] width 546 height 34
type input "1"
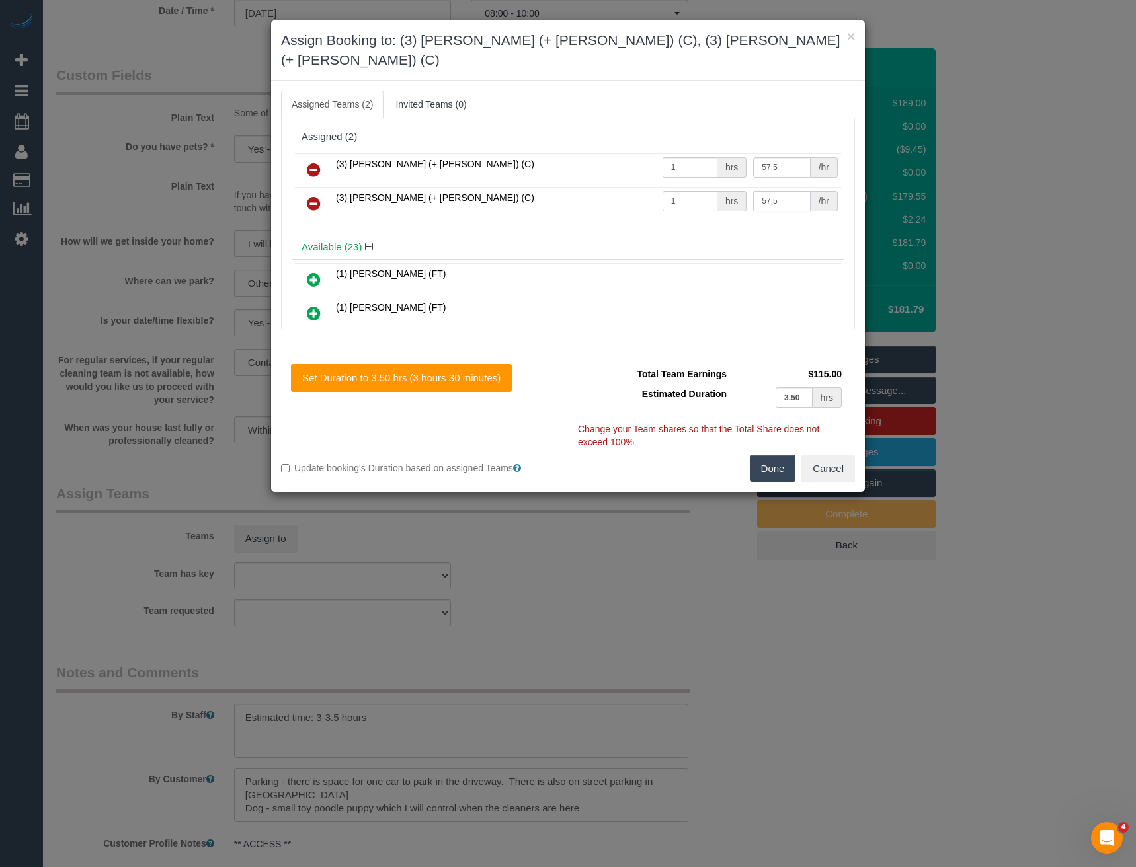
type input "57.5"
click at [769, 455] on button "Done" at bounding box center [773, 469] width 46 height 28
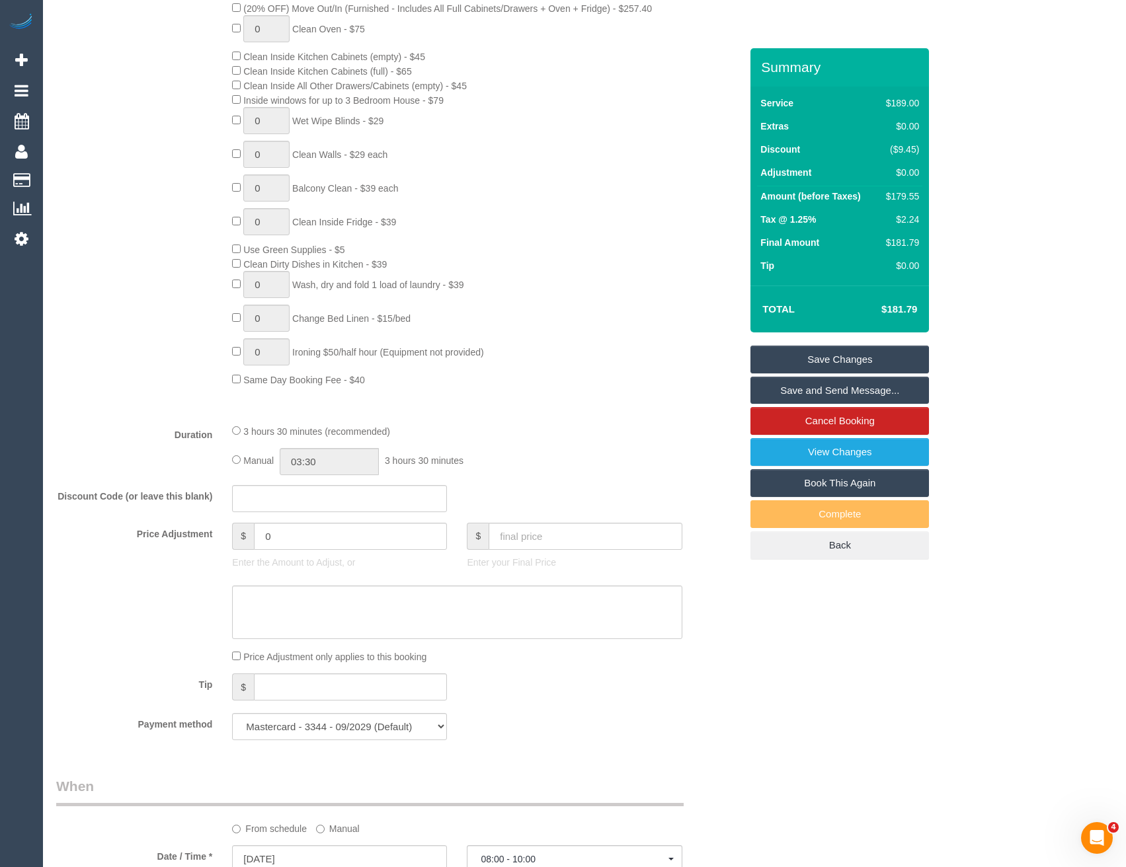
scroll to position [661, 0]
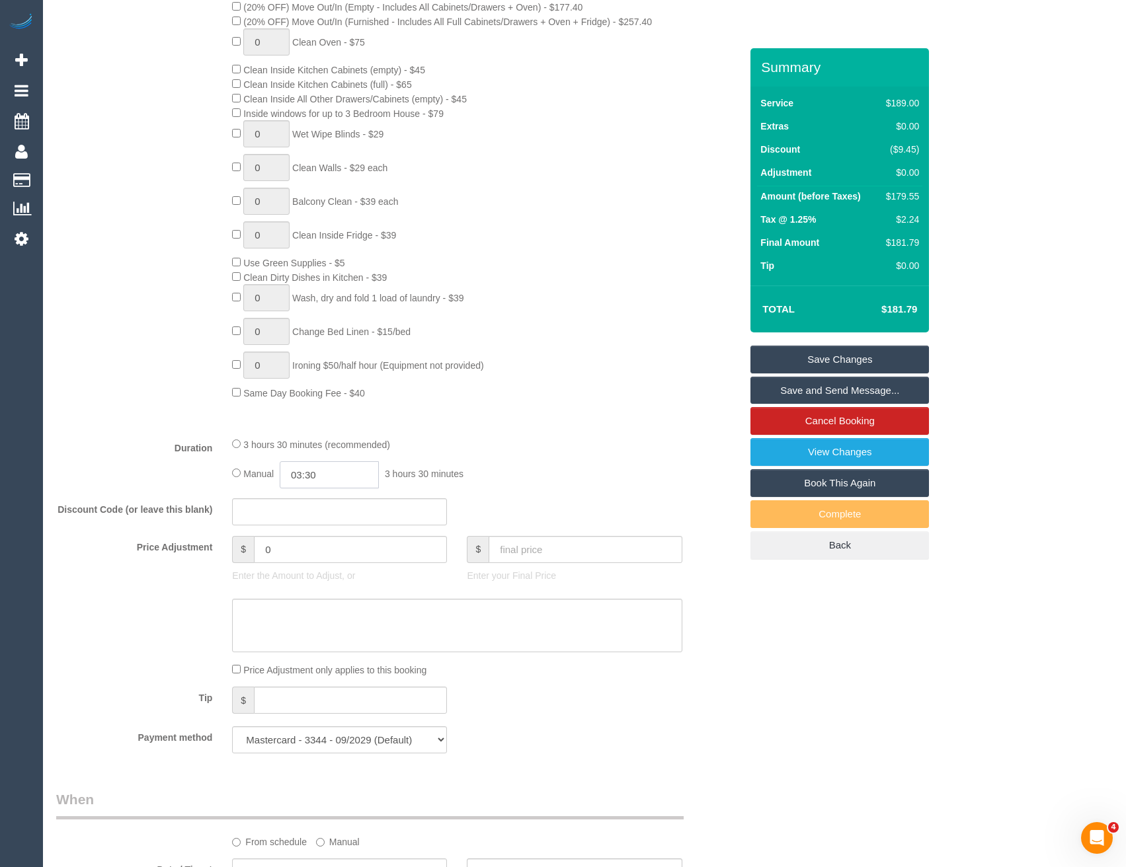
click at [327, 472] on input "03:30" at bounding box center [329, 475] width 99 height 27
click at [321, 530] on li "01:30" at bounding box center [315, 525] width 59 height 17
click at [332, 481] on input "01:30" at bounding box center [329, 475] width 99 height 27
type input "01:45"
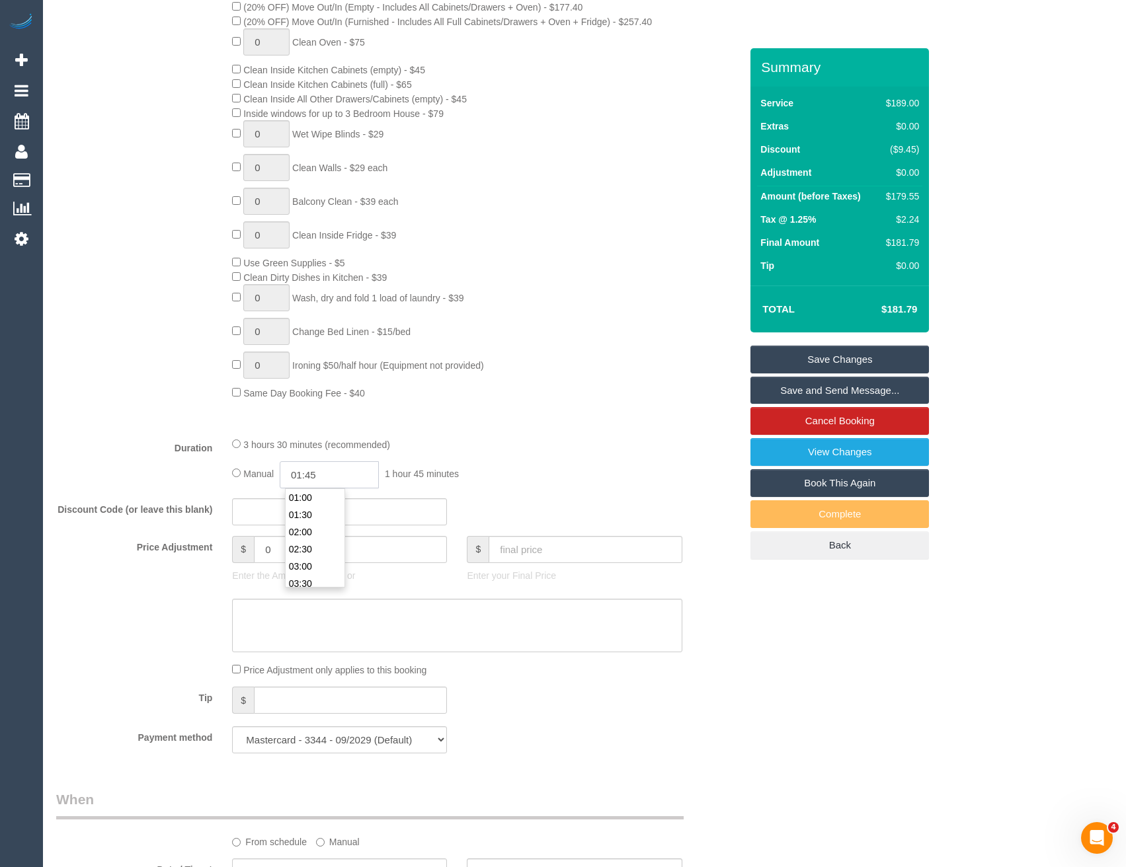
select select "spot23"
type input "01:45"
click at [548, 417] on div "Type of Service * Hourly Service - $70/h Hourly Service - $65/h Hourly Service …" at bounding box center [398, 162] width 684 height 527
select select "spot65"
select select "spot86"
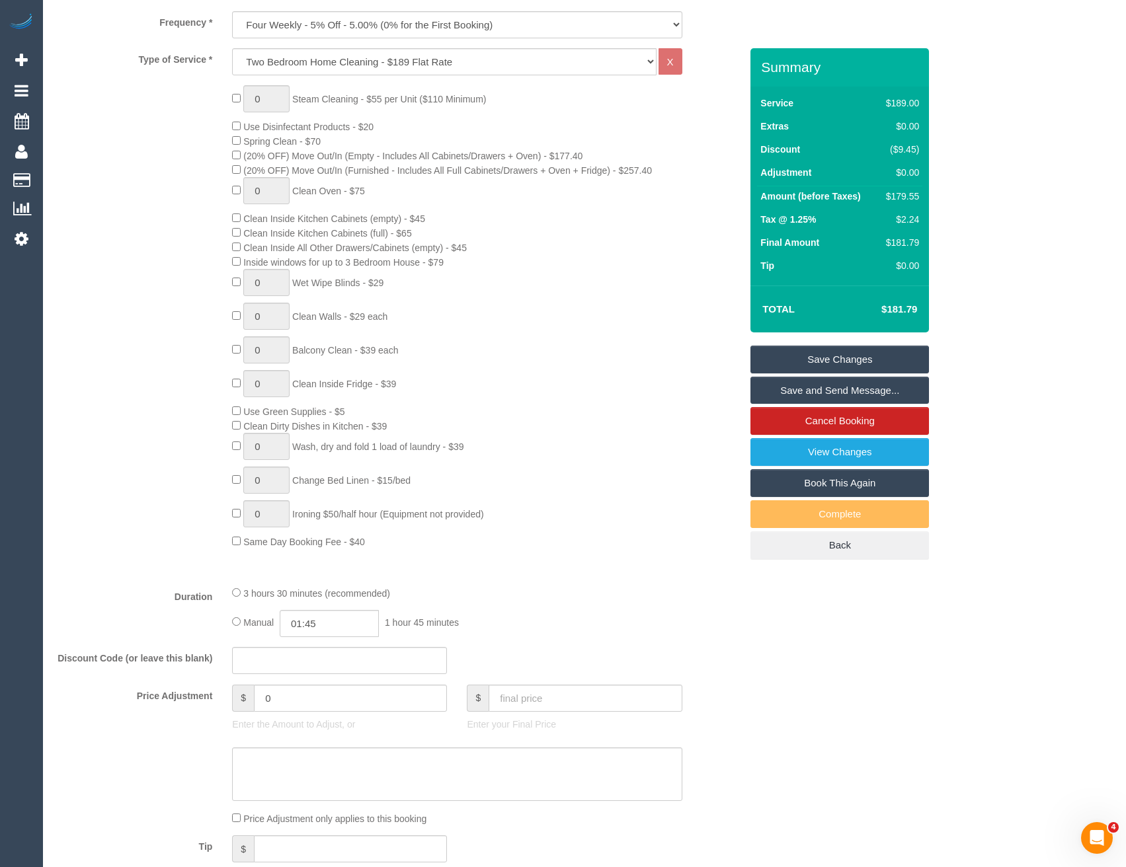
select select "spot107"
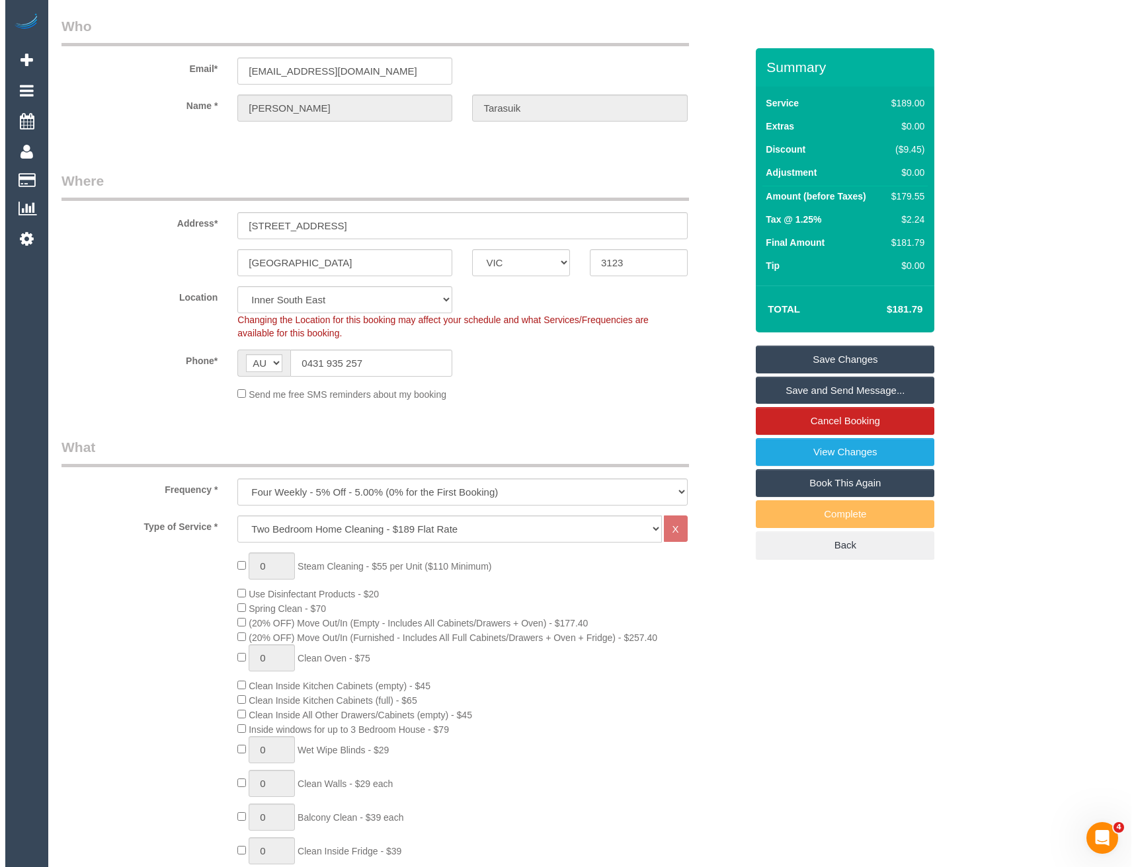
scroll to position [0, 0]
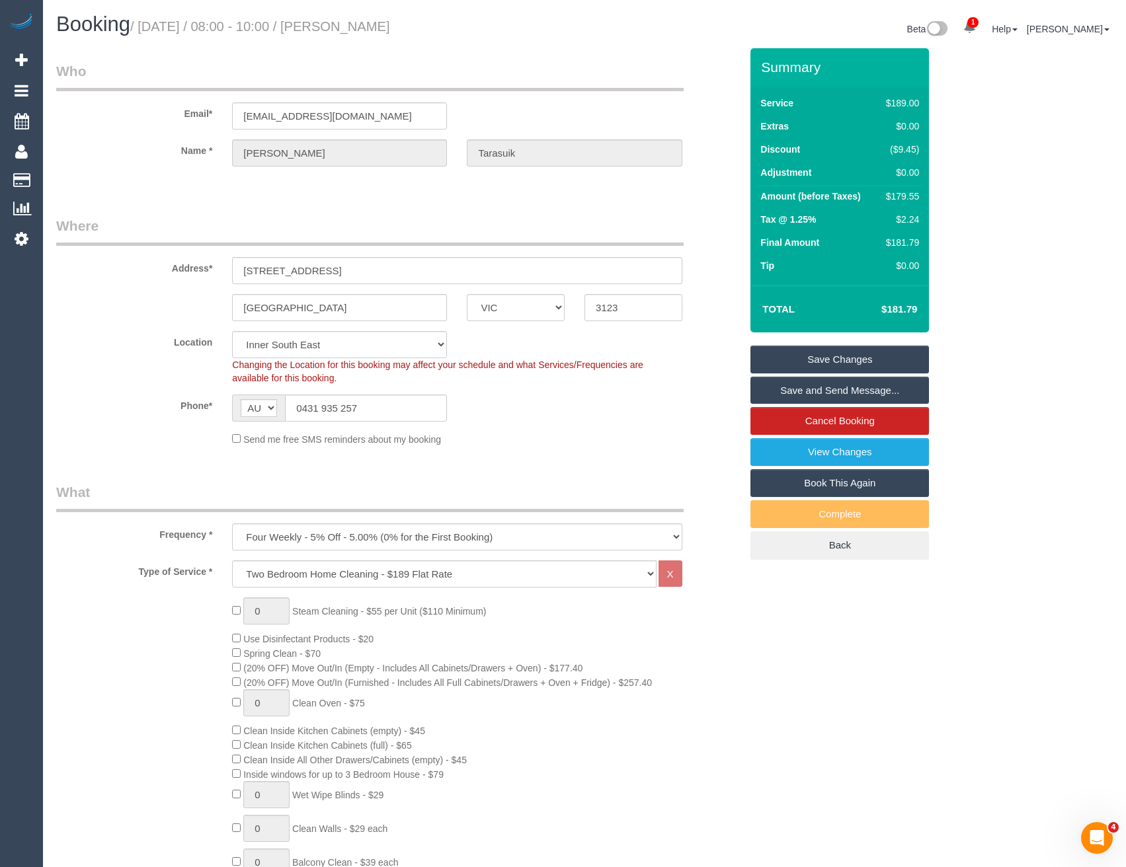
click at [774, 389] on link "Save and Send Message..." at bounding box center [839, 391] width 179 height 28
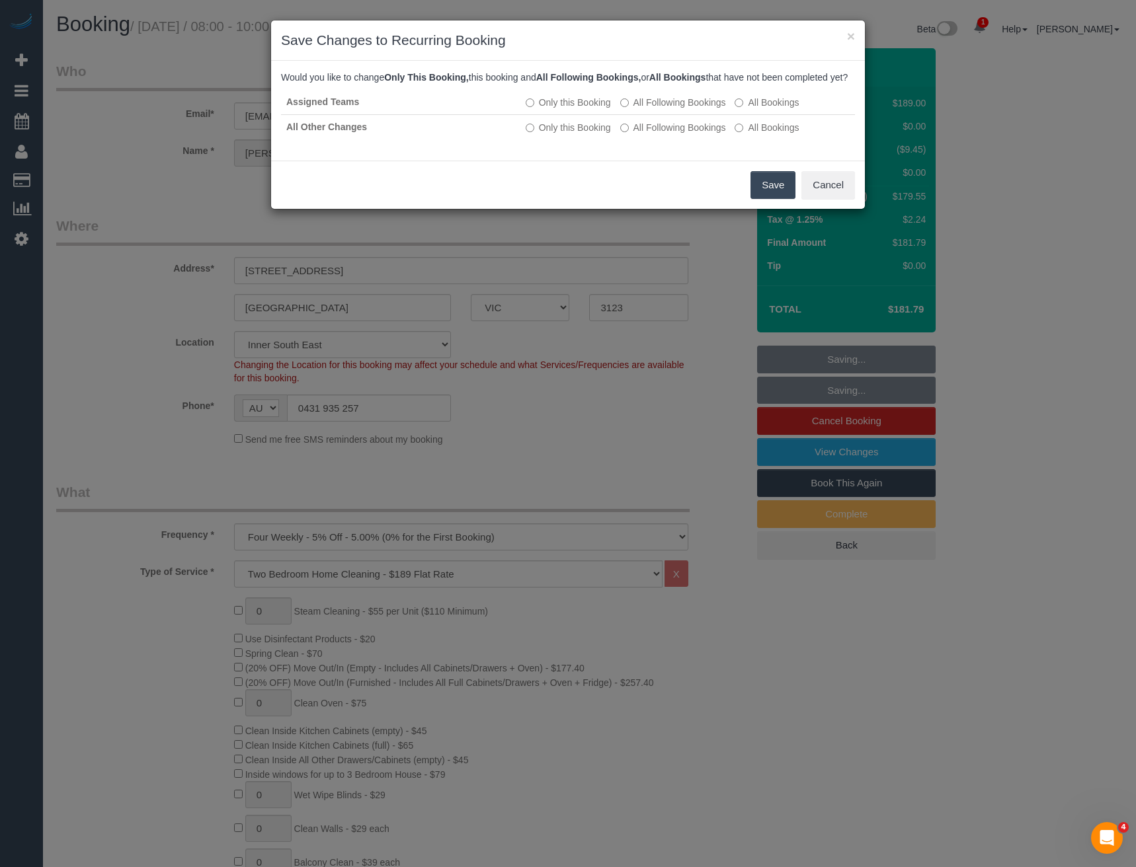
click at [773, 199] on button "Save" at bounding box center [772, 185] width 45 height 28
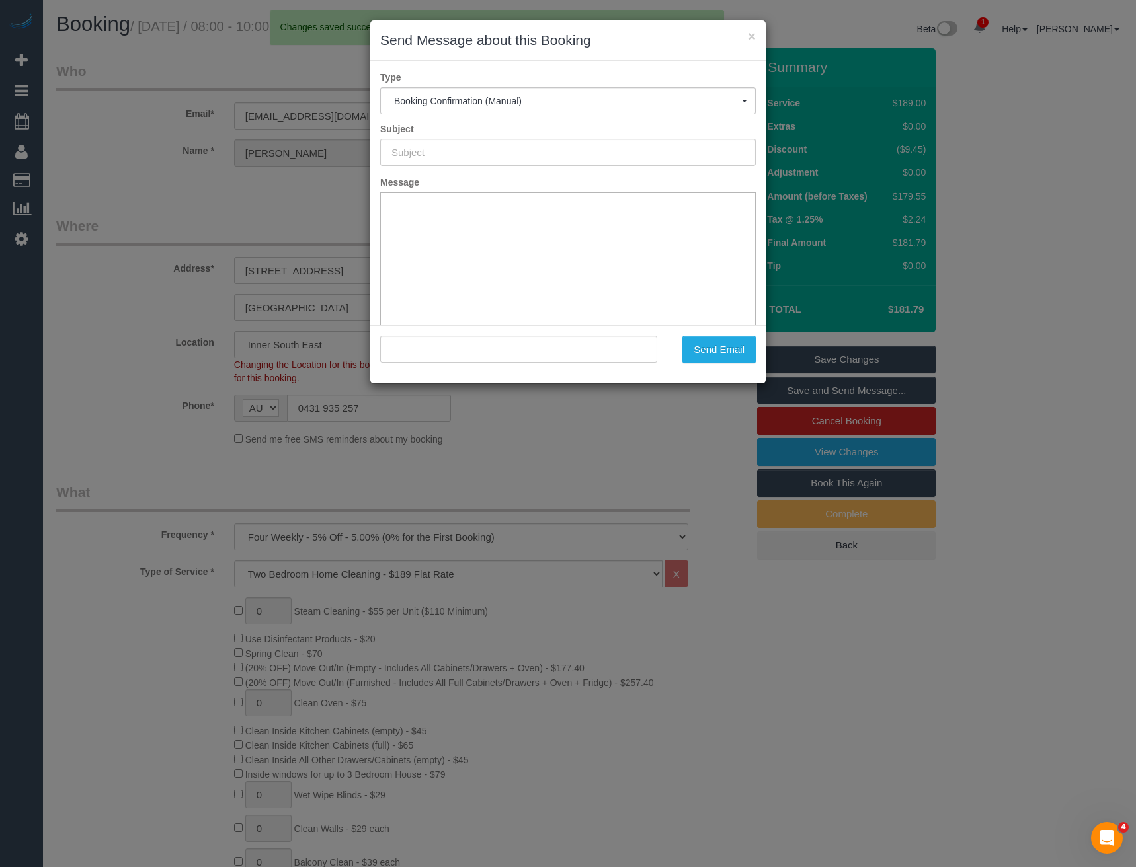
type input "Booking Confirmed"
type input ""Stefan Tarasuik" <stefan.tarasuik@gmail.com>"
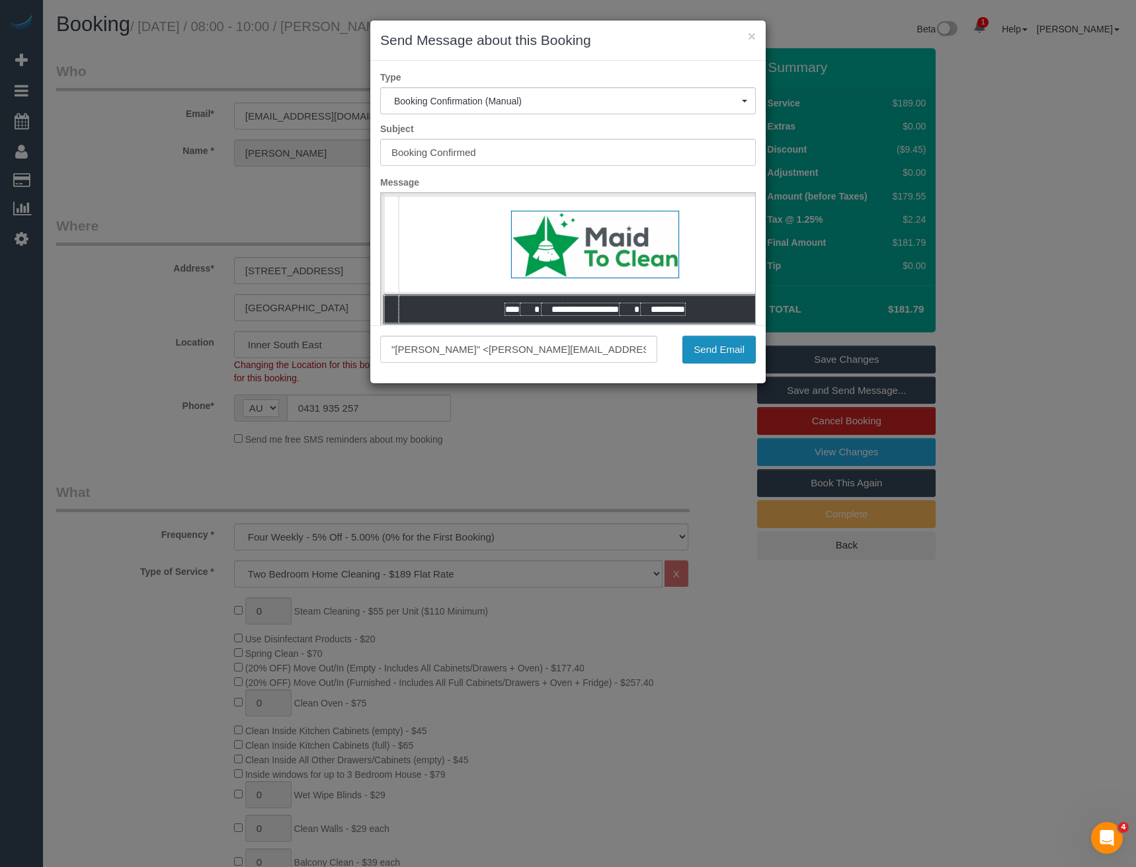
click at [706, 352] on button "Send Email" at bounding box center [718, 350] width 73 height 28
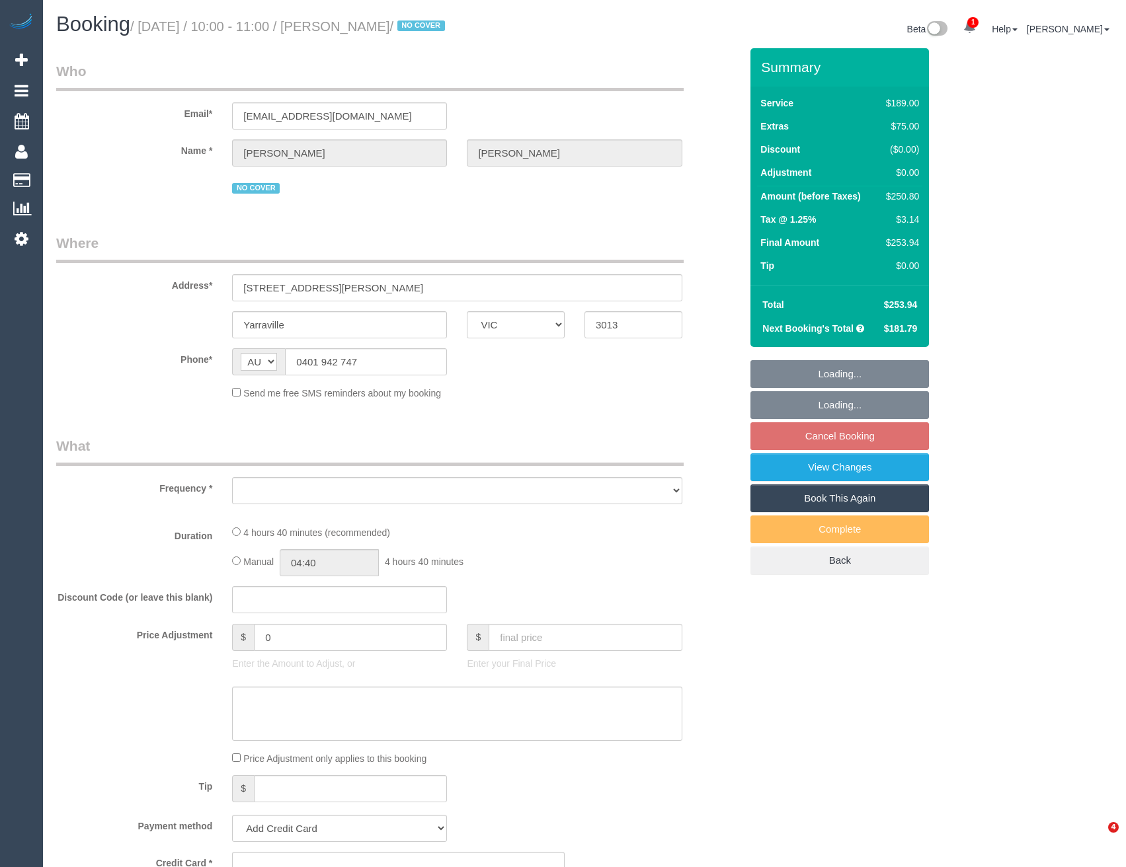
select select "VIC"
select select "object:567"
select select "number:28"
select select "number:14"
select select "number:19"
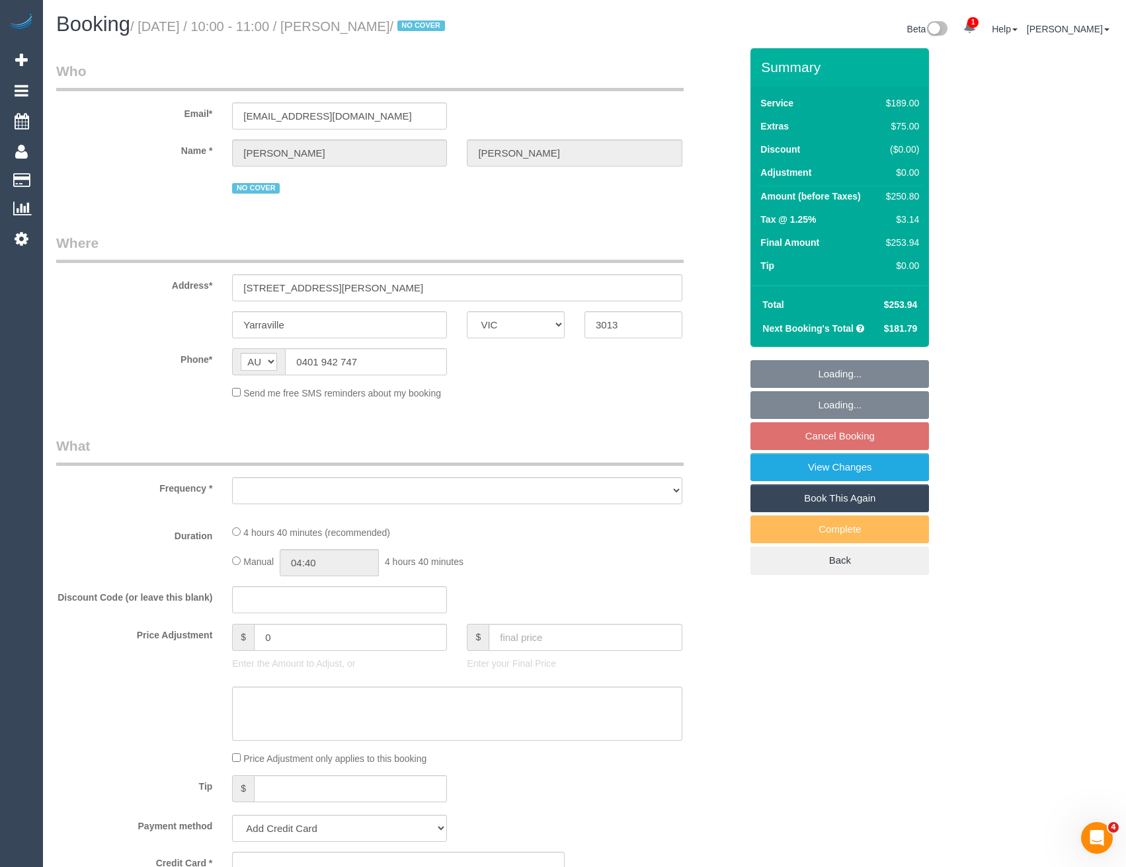
select select "number:22"
select select "number:34"
select select "number:12"
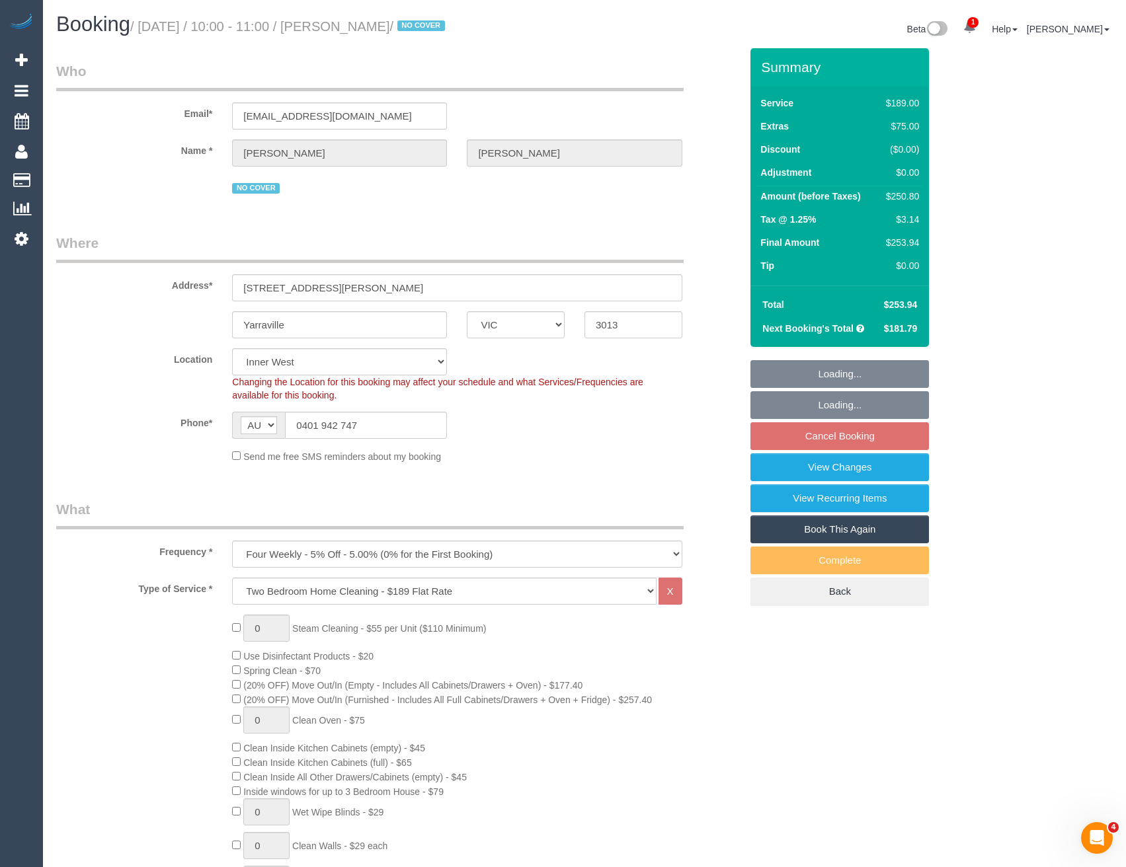
select select "string:stripe-pm_1Q6Ued2GScqysDRVN6pIIr3A"
select select "object:818"
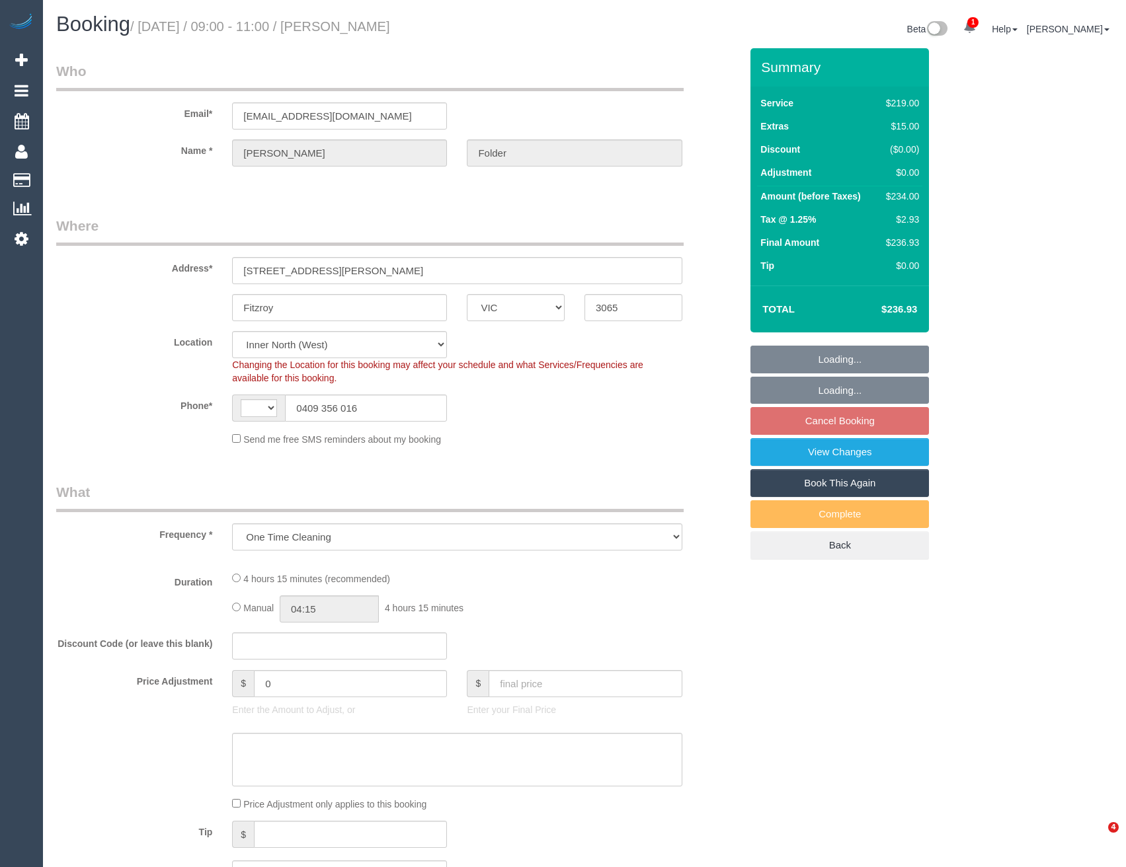
select select "VIC"
select select "string:stripe-pm_1SAJwl2GScqysDRVJx8wHI2X"
select select "string:AU"
select select "object:538"
select select "number:28"
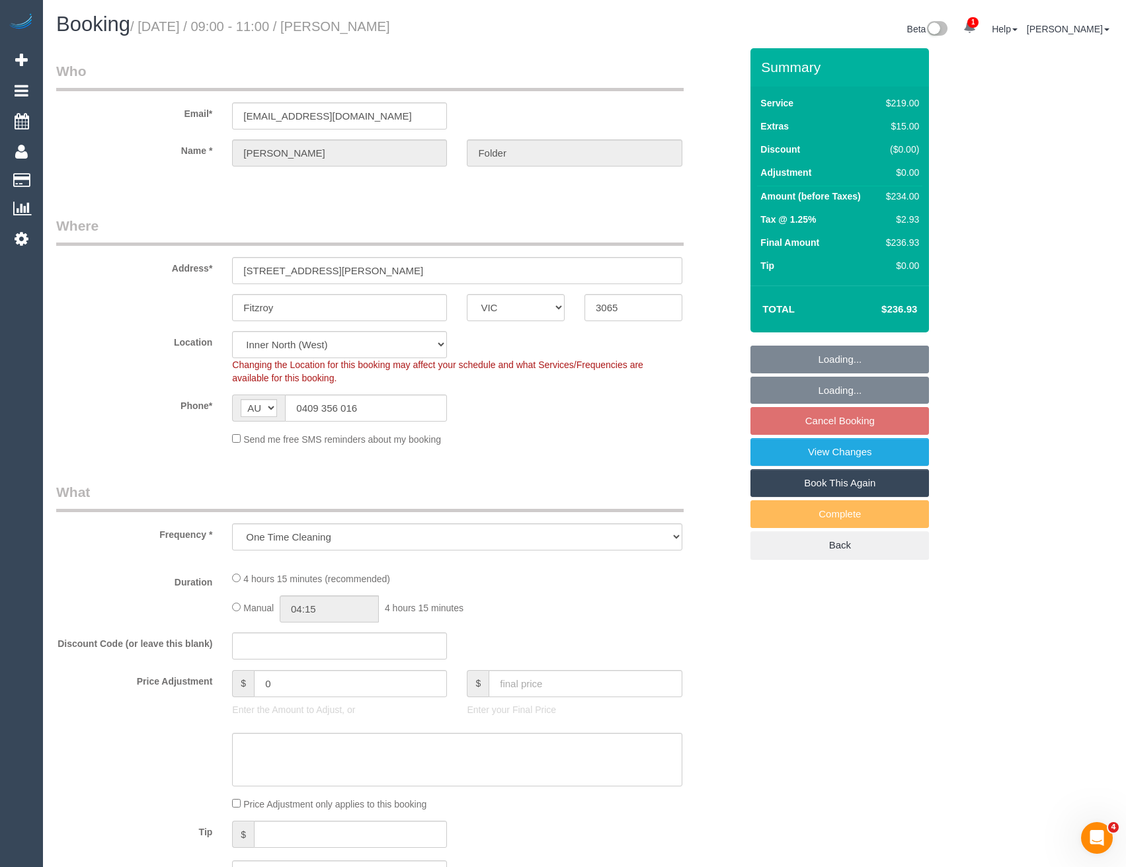
select select "number:14"
select select "number:19"
select select "number:24"
select select "number:12"
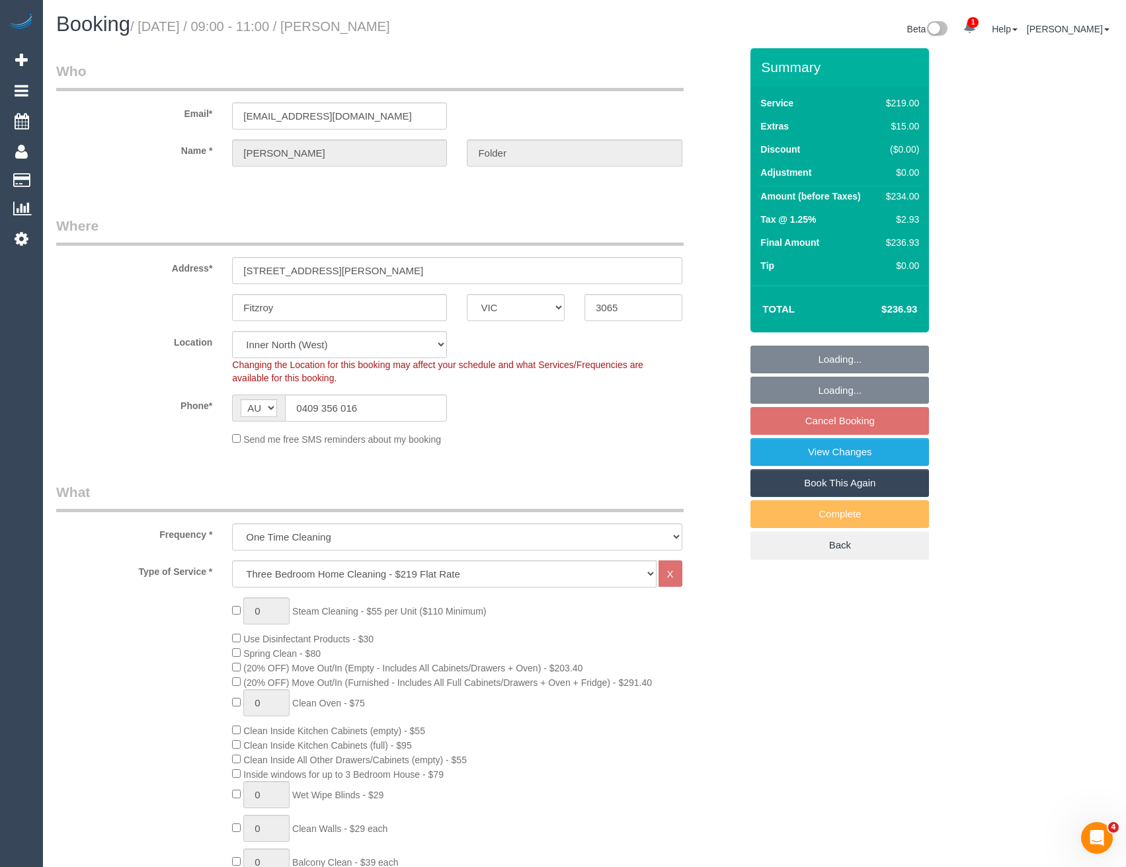
select select "spot3"
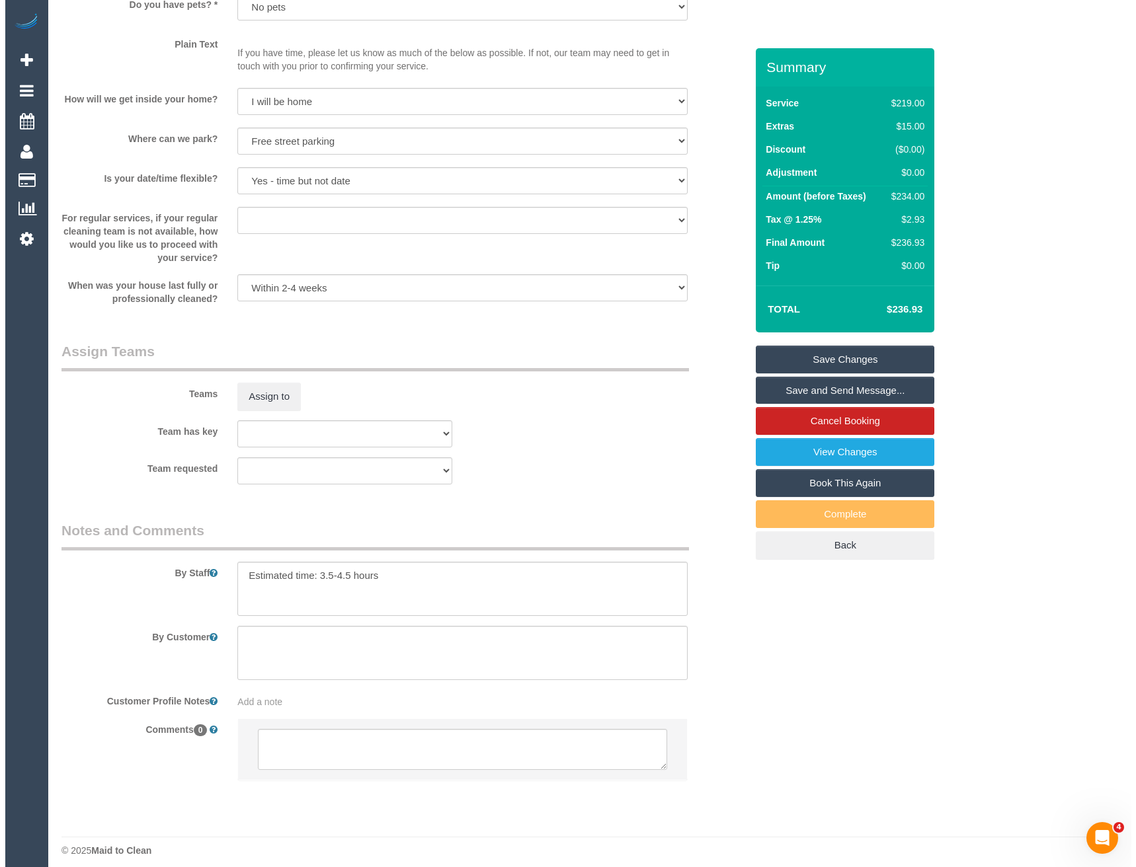
scroll to position [1672, 0]
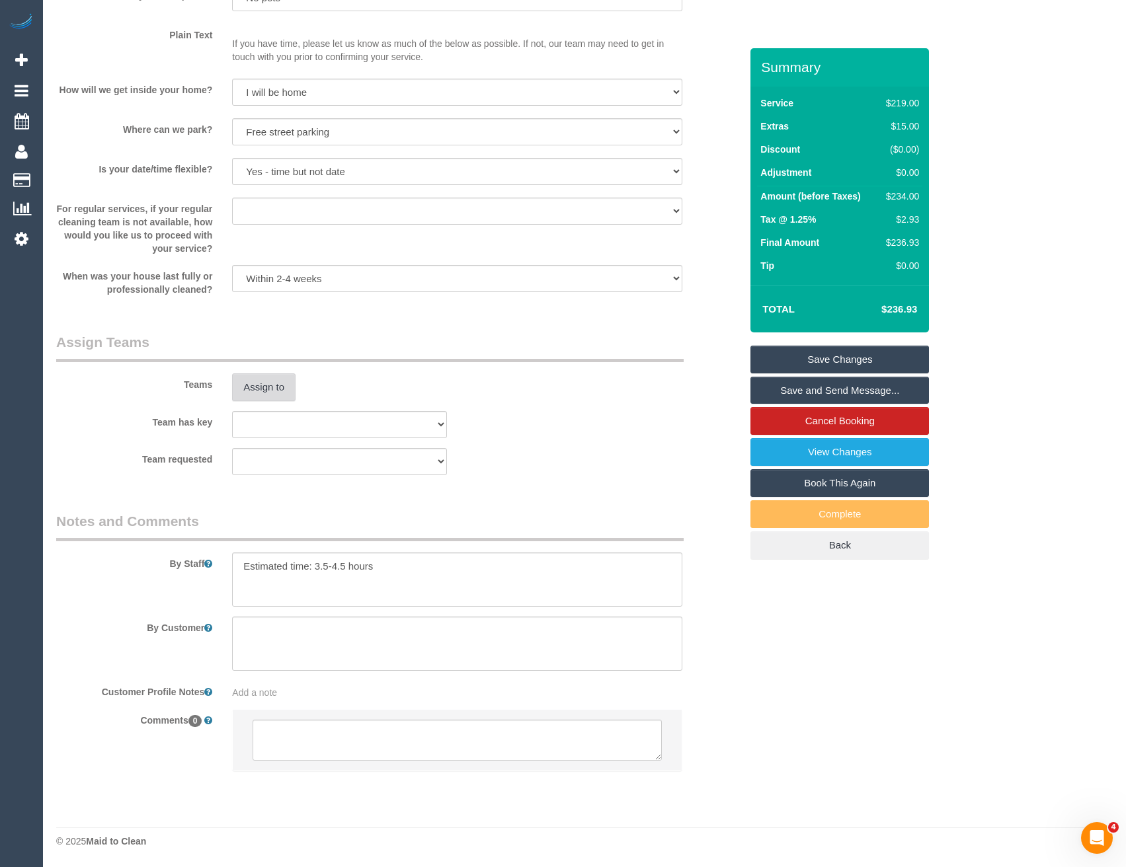
click at [262, 391] on button "Assign to" at bounding box center [263, 388] width 63 height 28
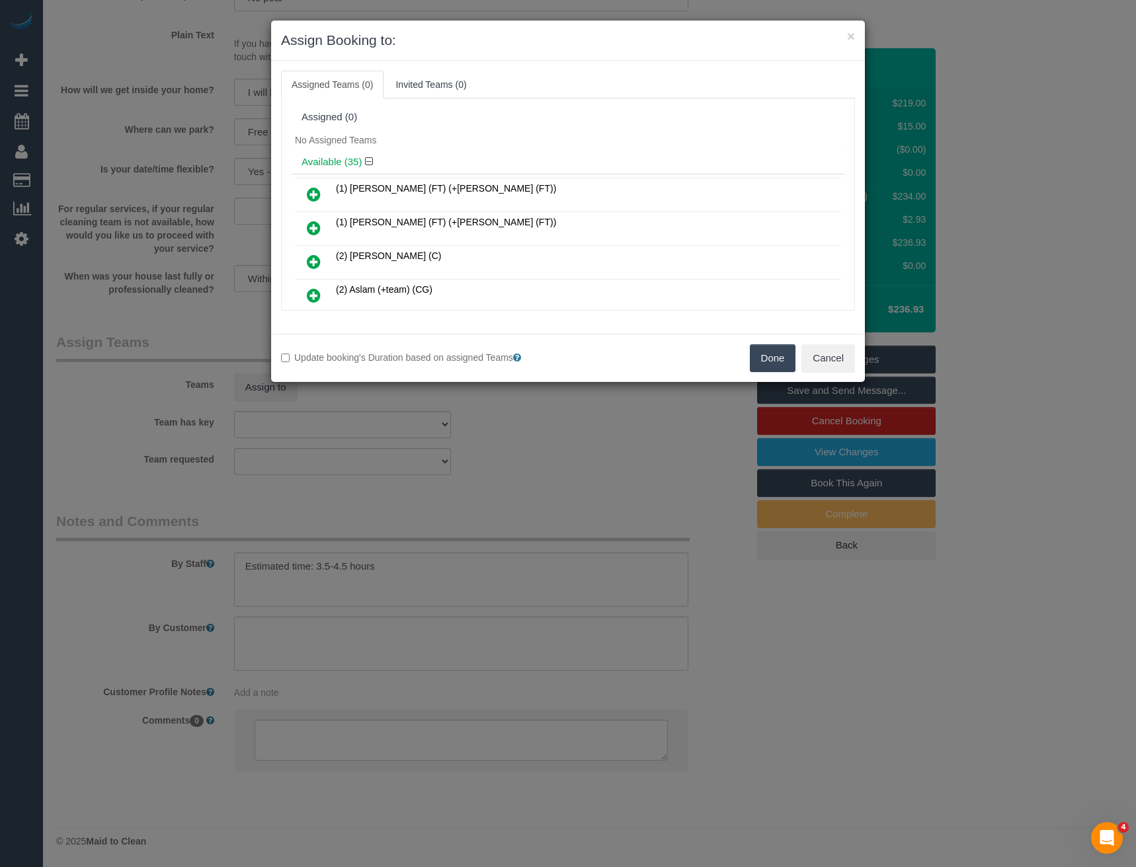
scroll to position [120, 0]
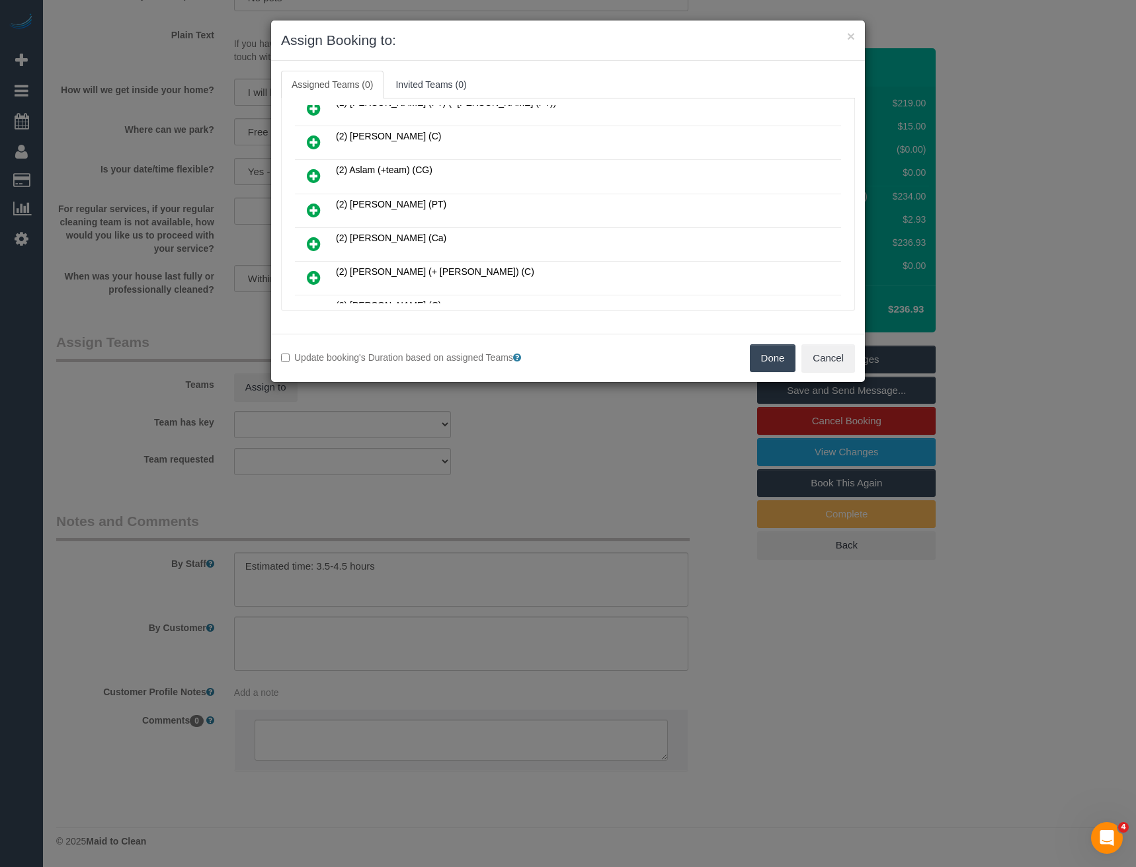
click at [312, 214] on icon at bounding box center [314, 210] width 14 height 16
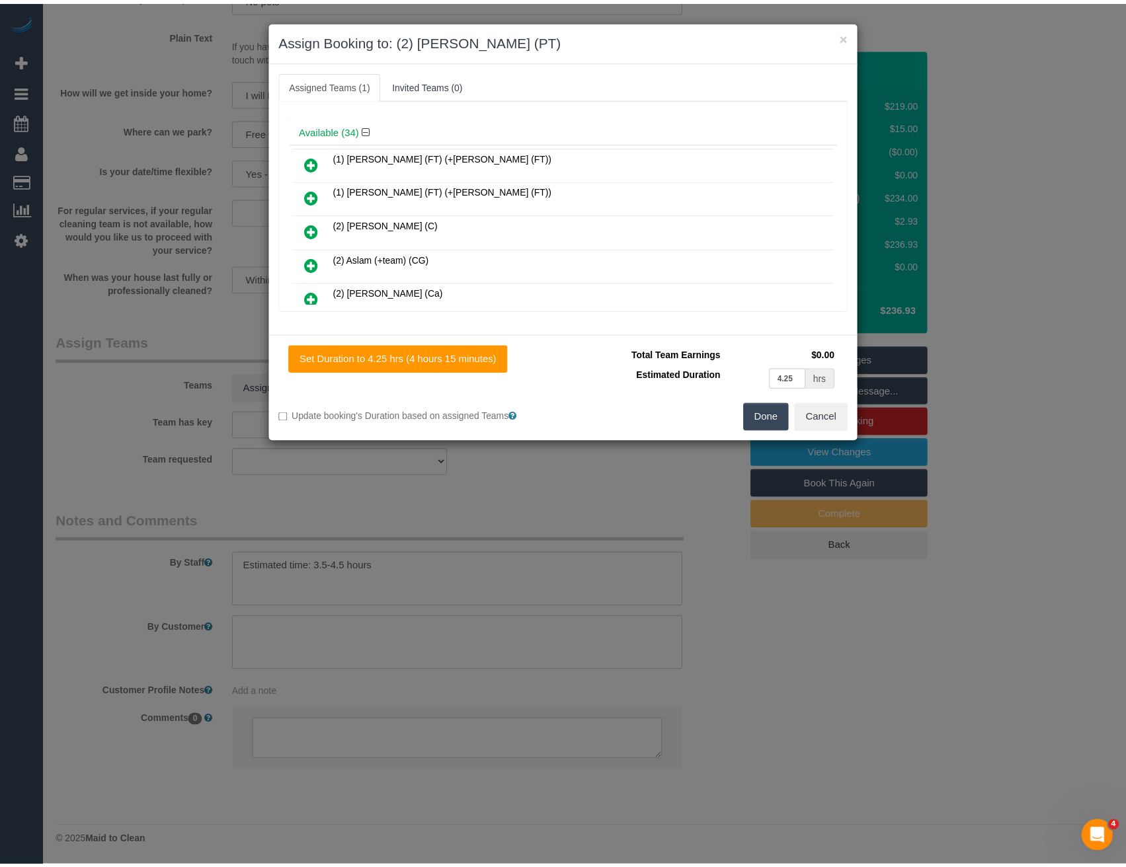
scroll to position [0, 0]
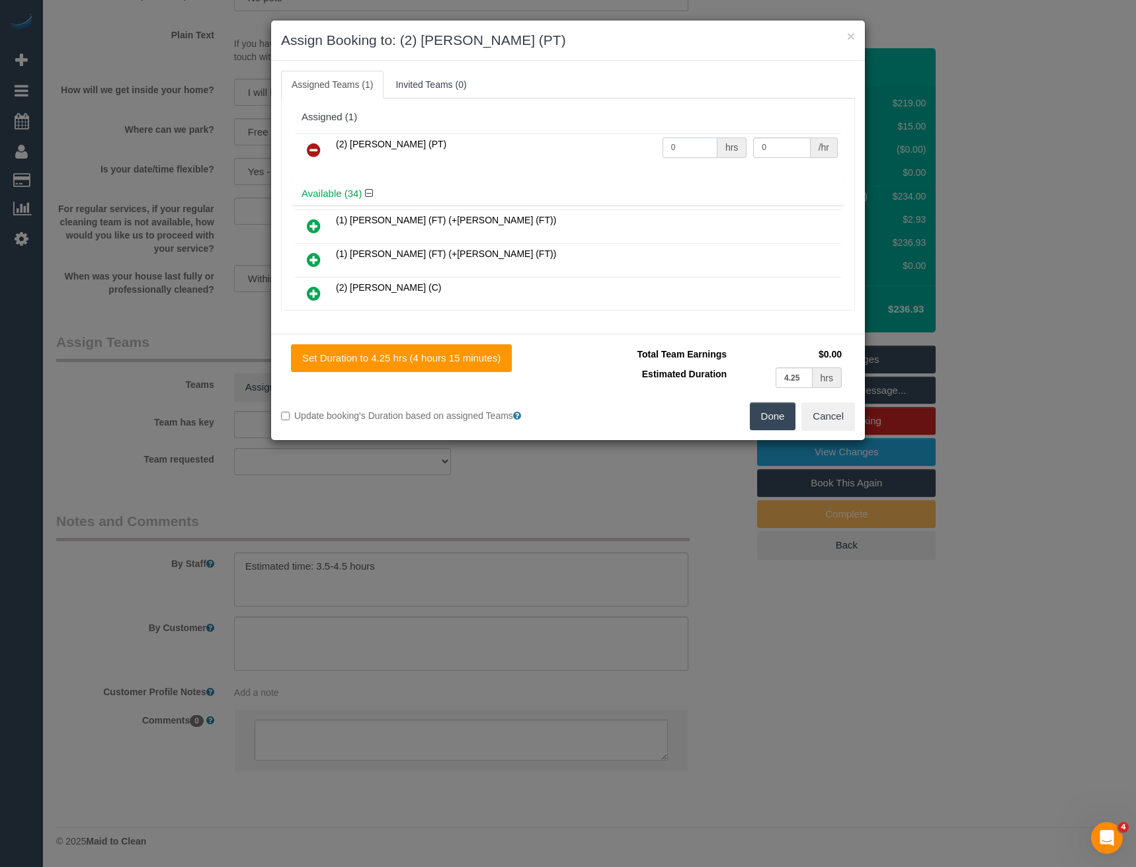
drag, startPoint x: 632, startPoint y: 152, endPoint x: 620, endPoint y: 146, distance: 13.3
click at [631, 152] on tr "(2) [PERSON_NAME] (PT) 0 hrs 0 /hr" at bounding box center [568, 151] width 546 height 34
type input "1"
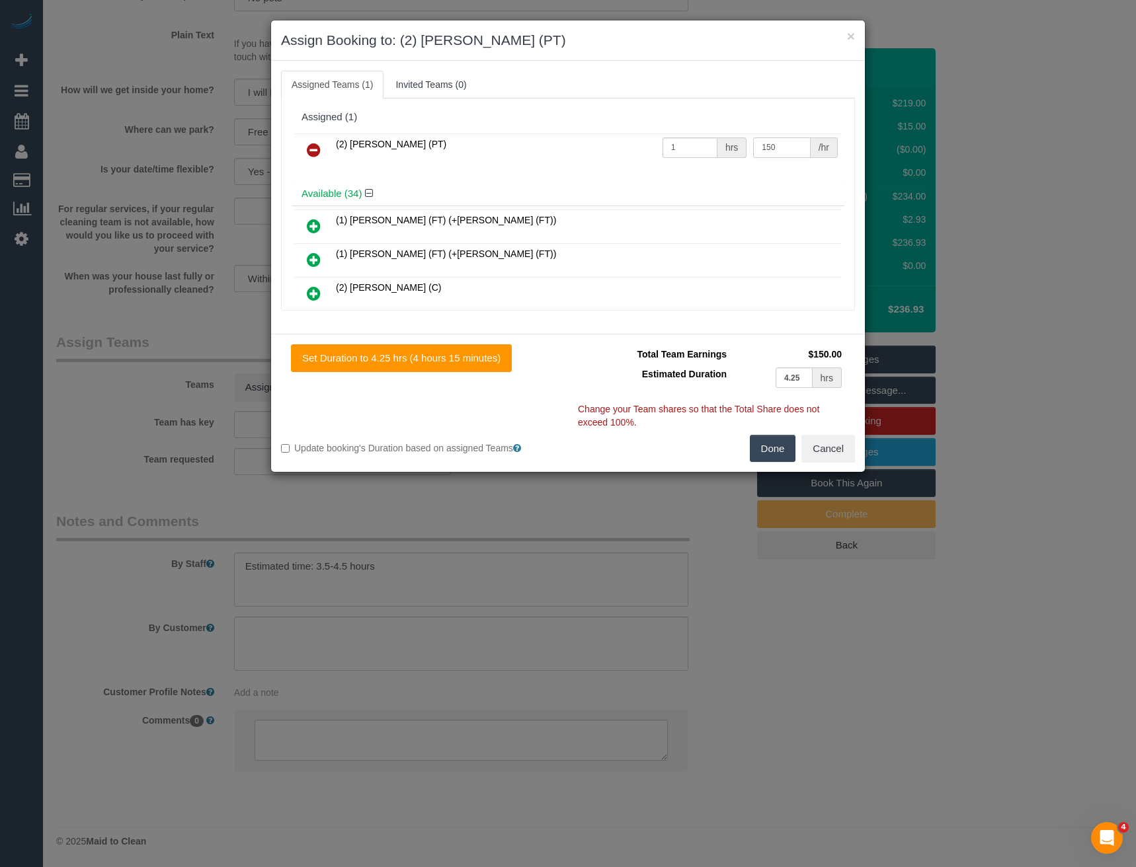
type input "150"
click at [772, 445] on button "Done" at bounding box center [773, 449] width 46 height 28
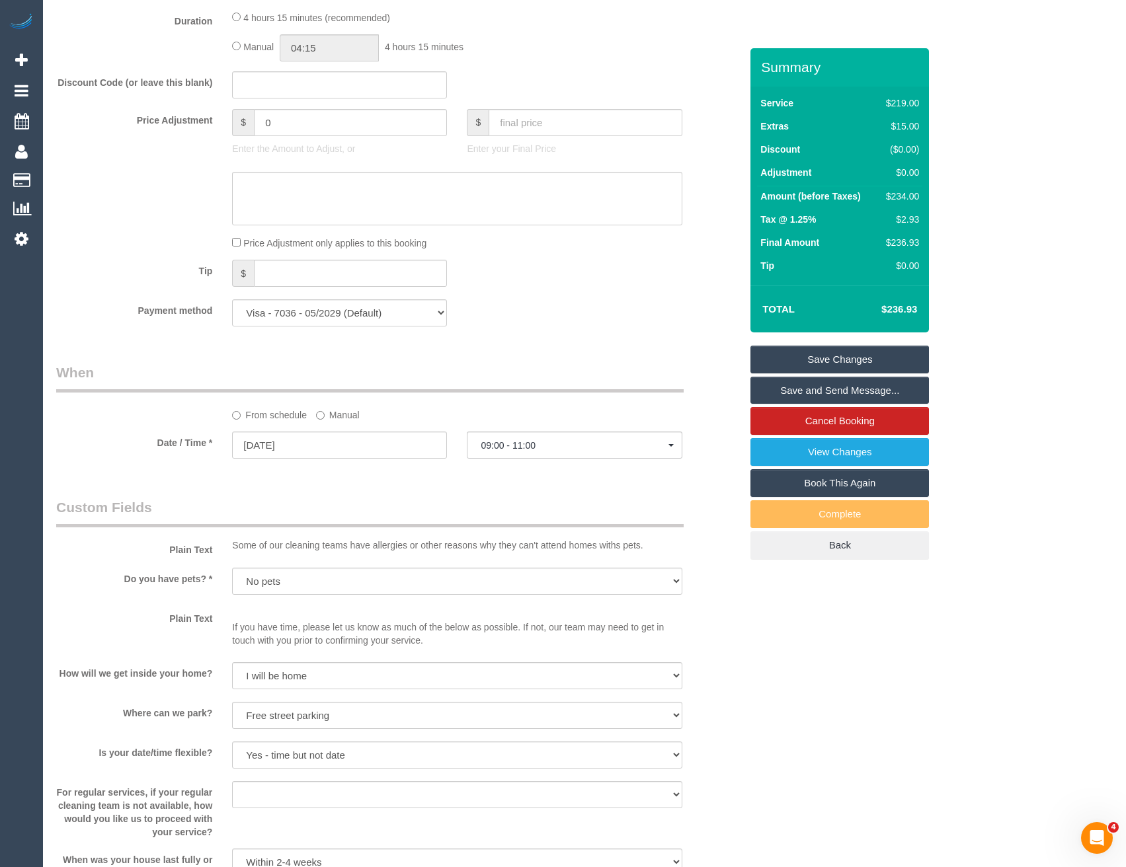
scroll to position [879, 0]
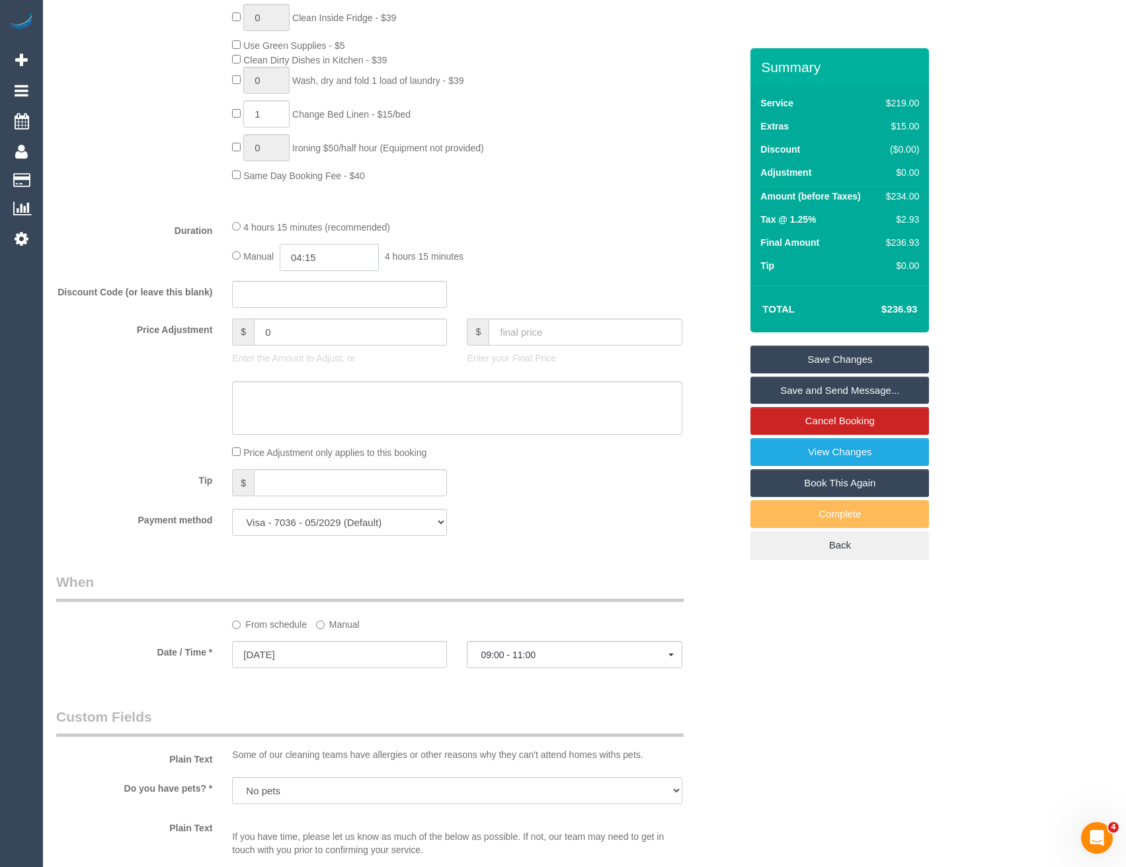
click at [336, 257] on input "04:15" at bounding box center [329, 257] width 99 height 27
type input "04:30"
click at [305, 364] on li "04:30" at bounding box center [315, 368] width 59 height 17
click at [530, 254] on div "Manual 04:30 4 hours 30 minutes" at bounding box center [457, 257] width 450 height 27
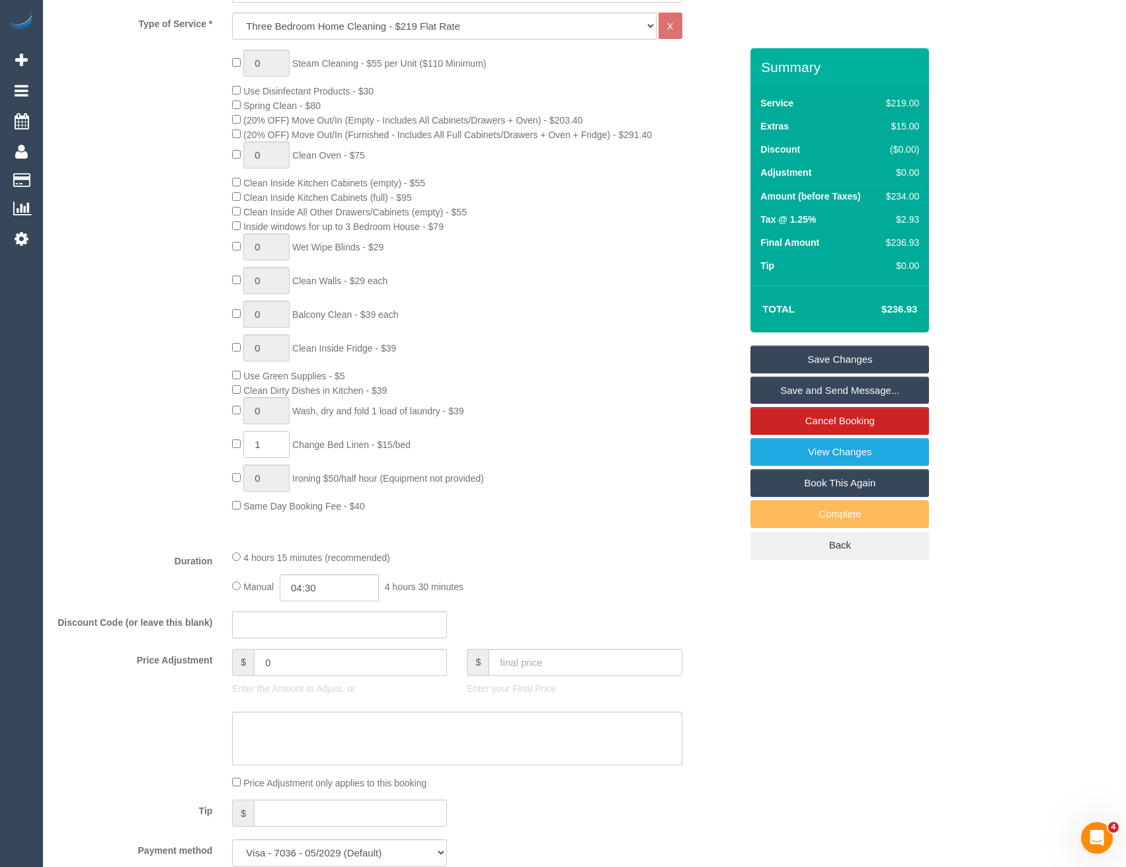
select select "spot36"
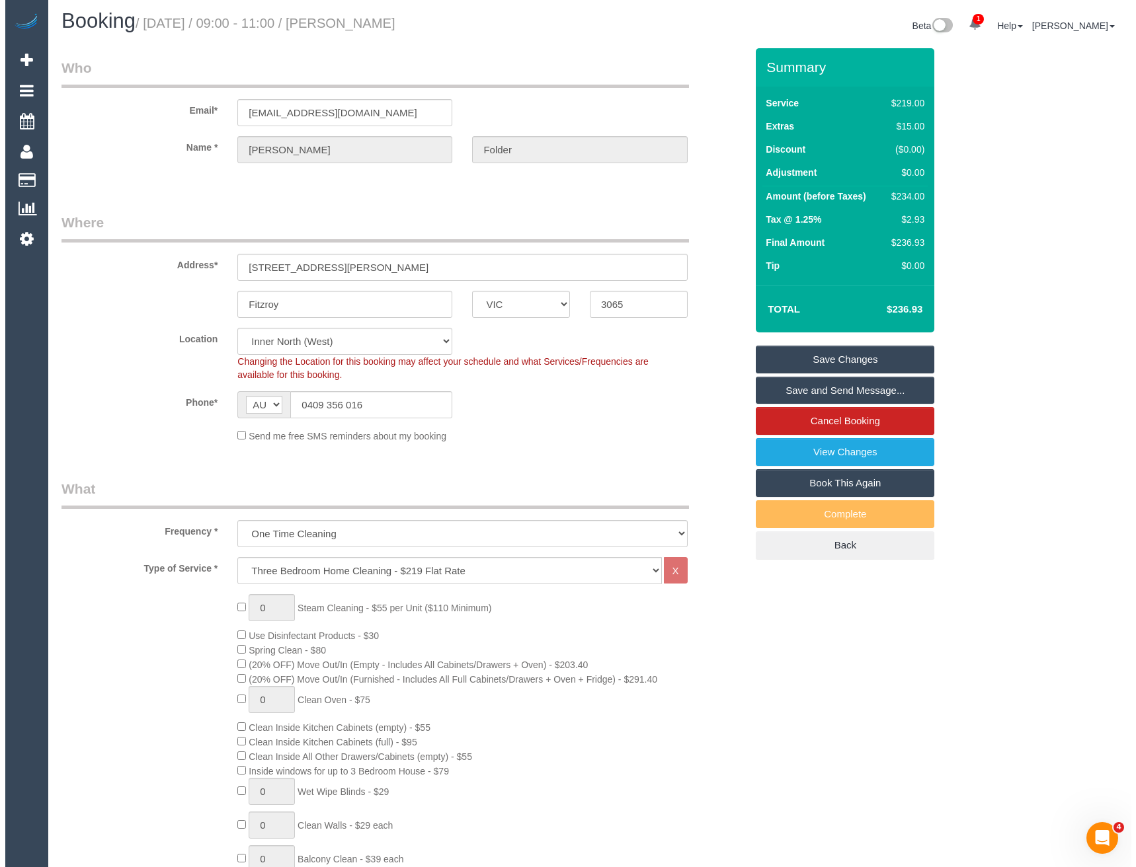
scroll to position [0, 0]
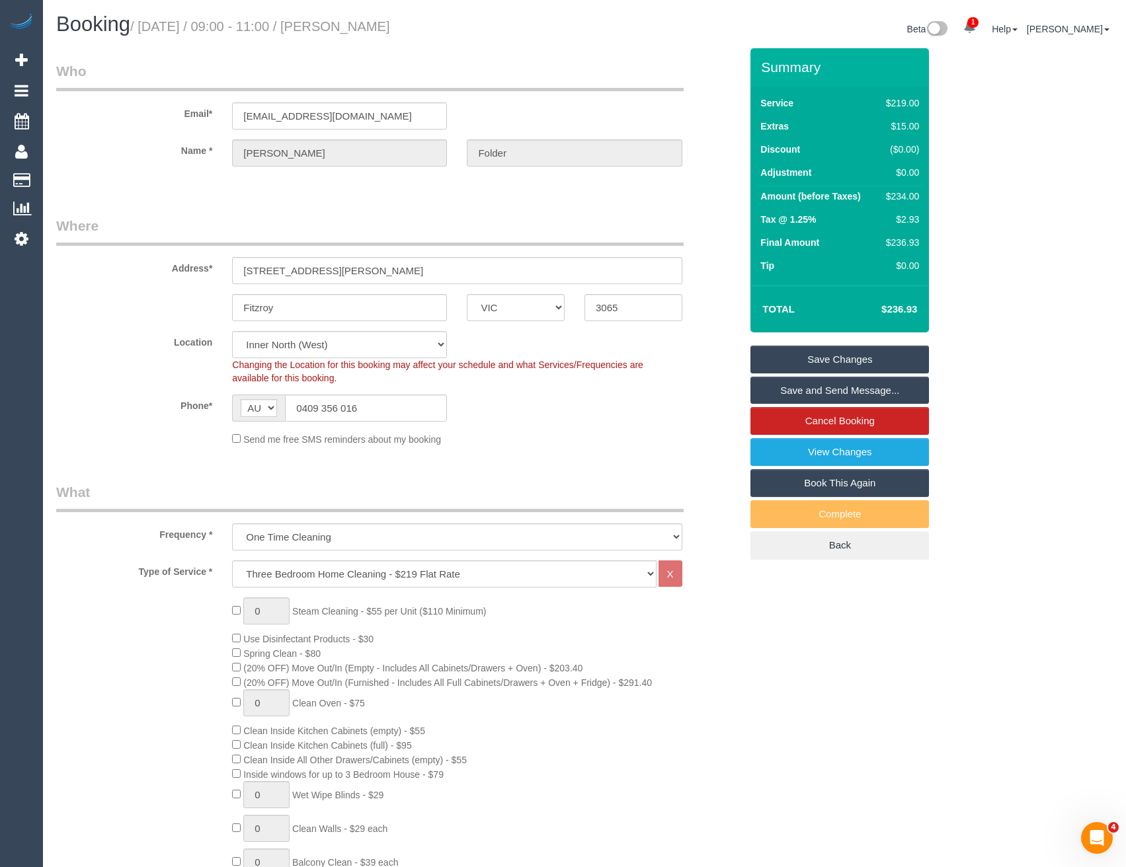
click at [784, 391] on link "Save and Send Message..." at bounding box center [839, 391] width 179 height 28
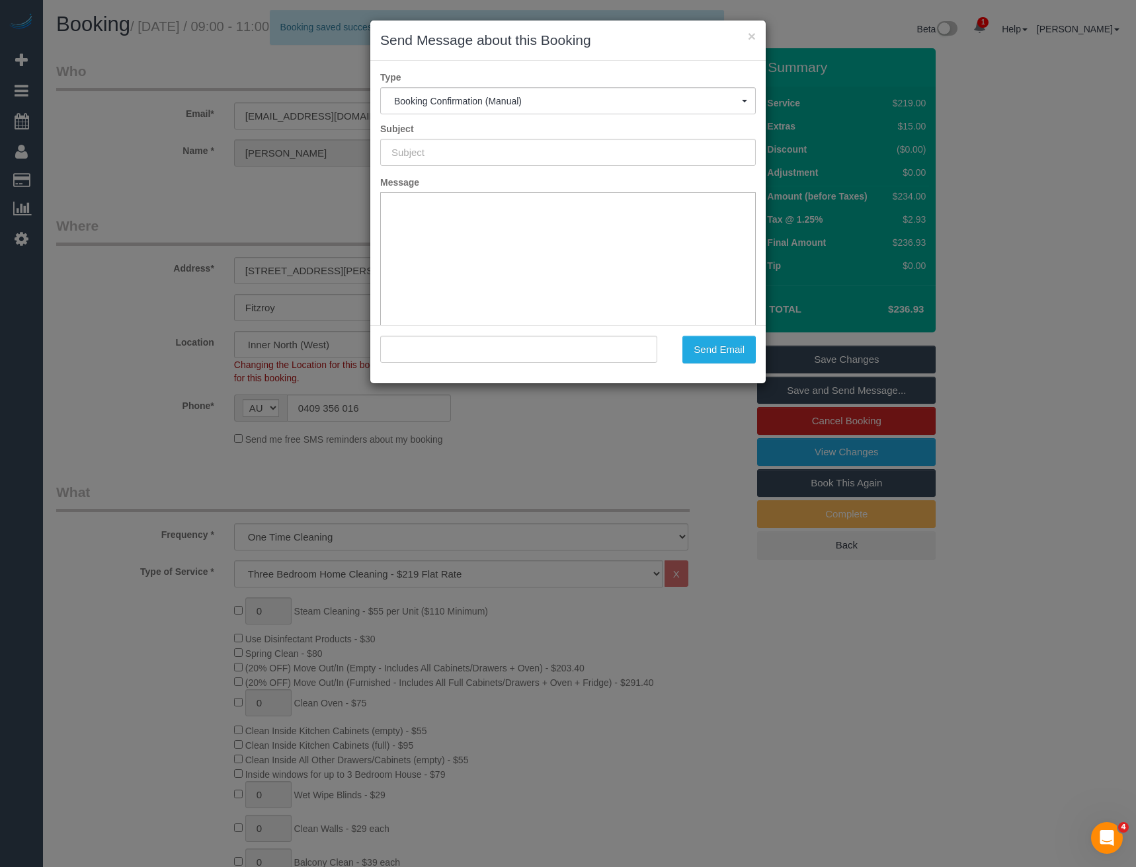
type input "Booking Confirmed"
type input ""Lou-anne Folder" <louanfol@gmail.com>"
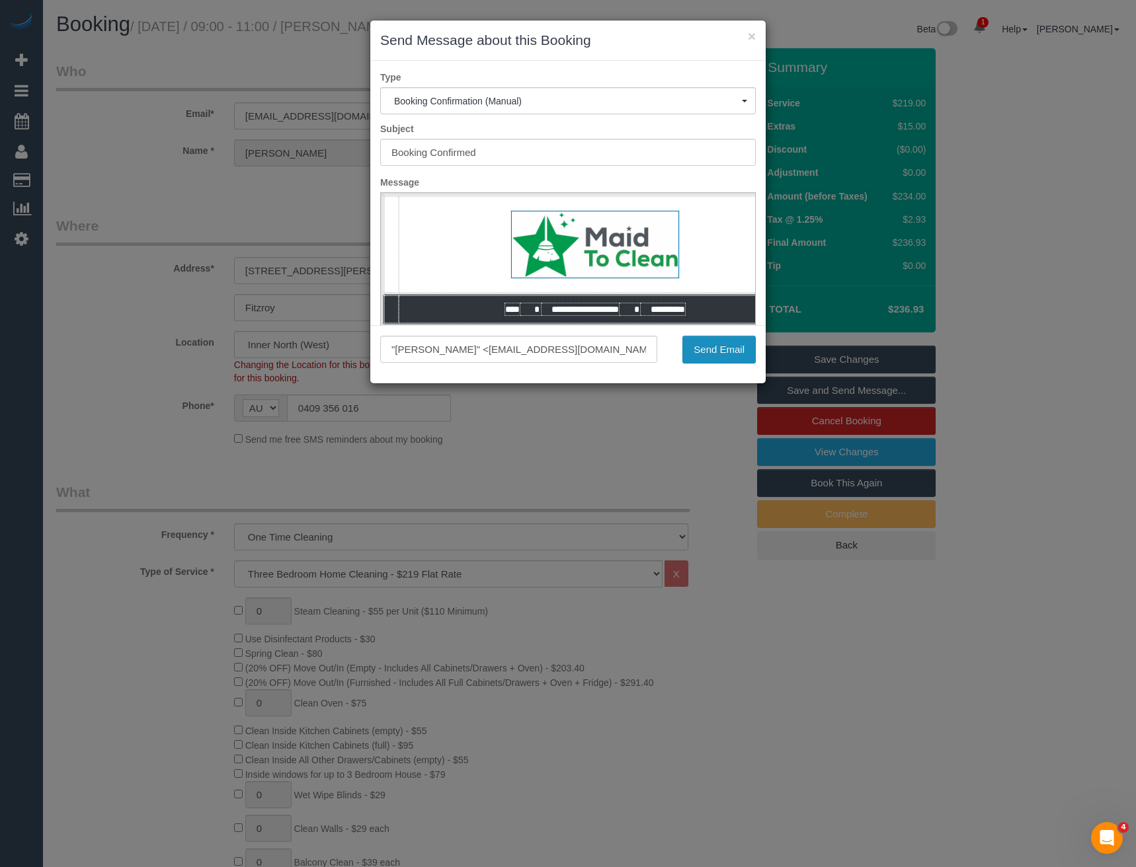
drag, startPoint x: 734, startPoint y: 356, endPoint x: 727, endPoint y: 353, distance: 7.7
click at [734, 356] on button "Send Email" at bounding box center [718, 350] width 73 height 28
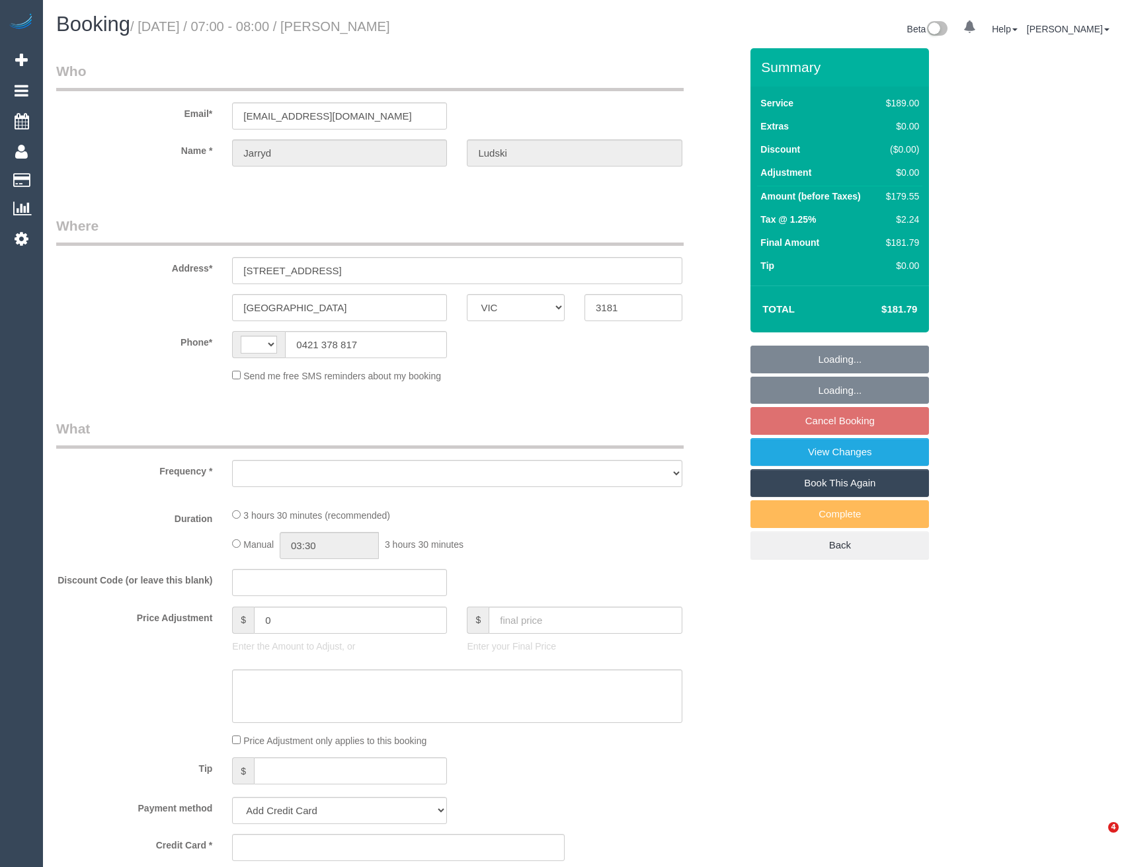
select select "VIC"
select select "string:AU"
select select "object:275"
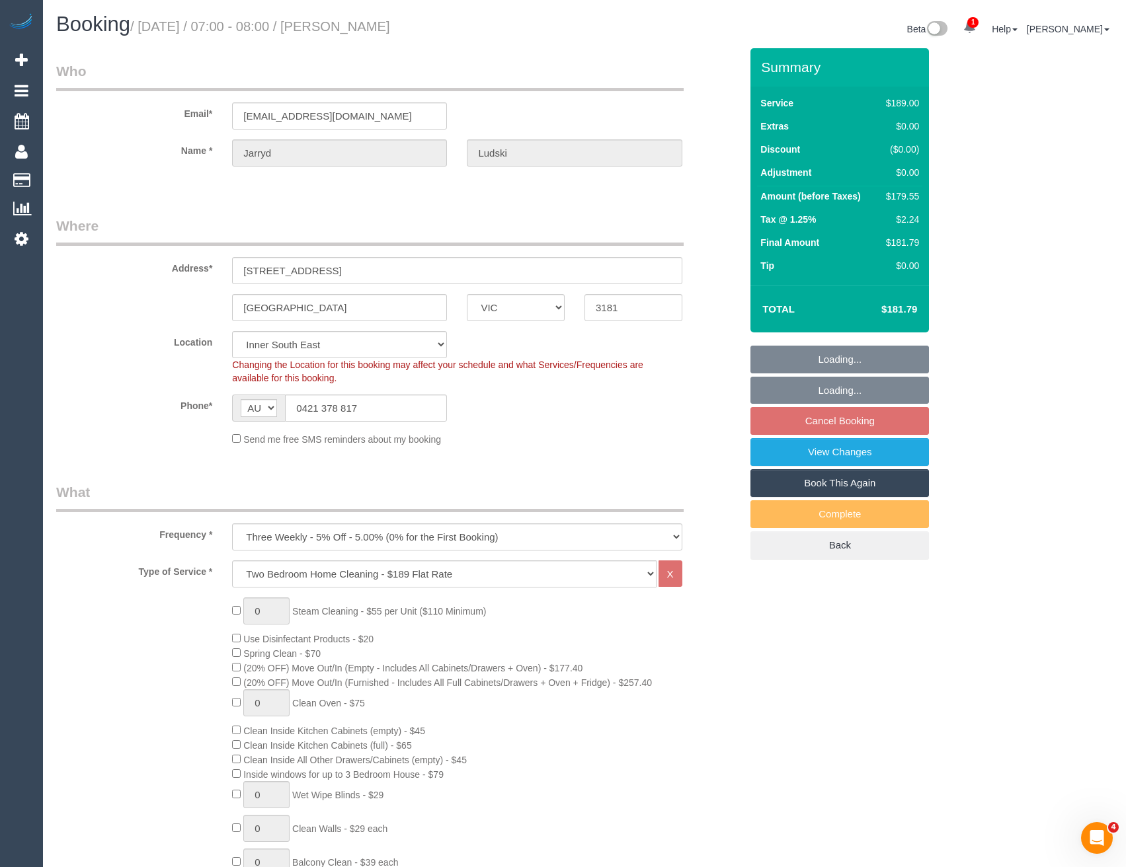
select select "number:27"
select select "number:14"
select select "number:19"
select select "number:24"
select select "number:35"
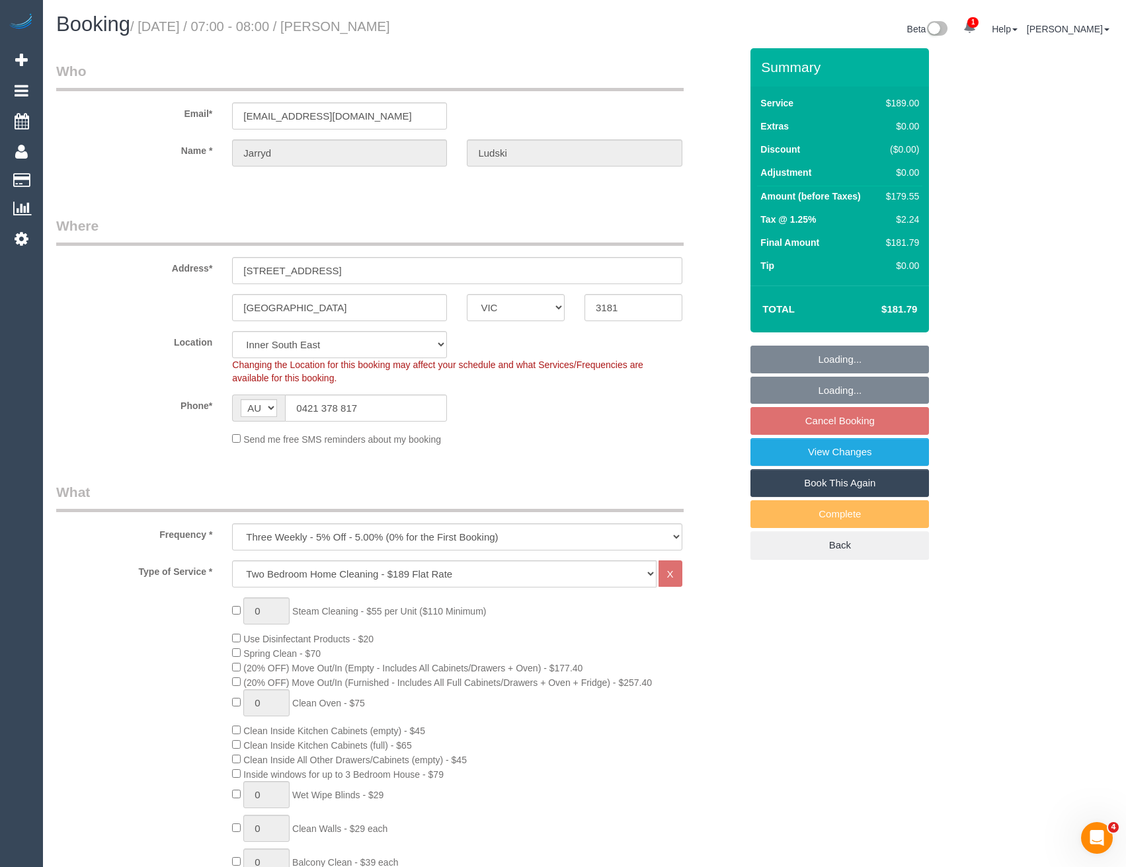
select select "number:11"
select select "object:1231"
select select "spot1"
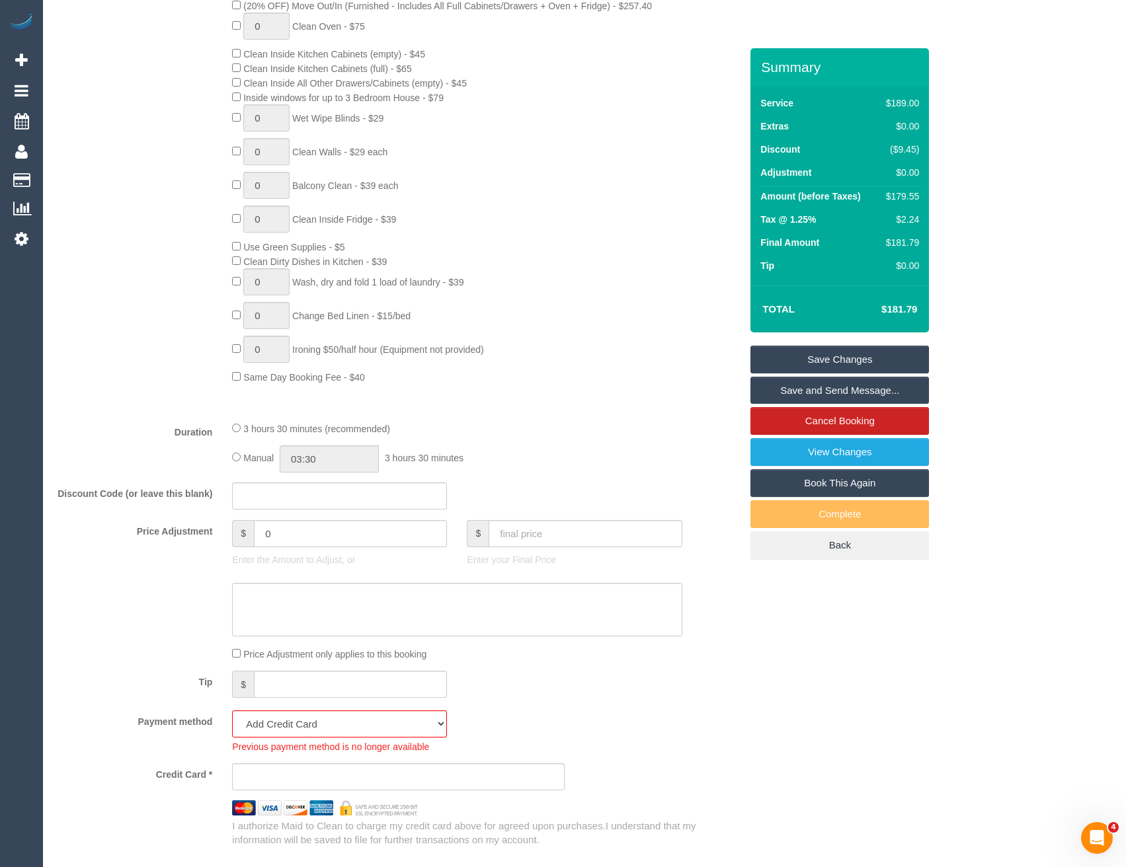
scroll to position [992, 0]
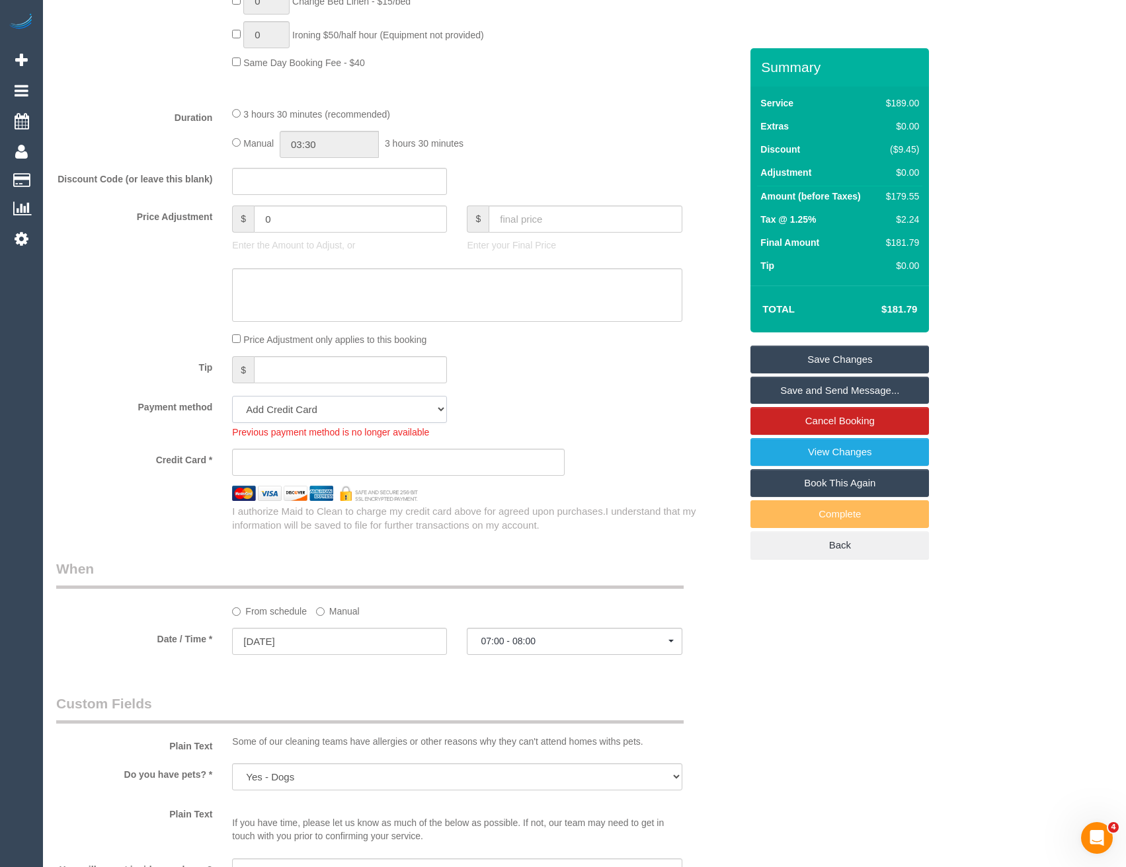
click at [307, 411] on select "Amex - 1004 - 03/2030 (Default) Add Credit Card ─────────────── Cash Check Payp…" at bounding box center [339, 409] width 215 height 27
select select "string:stripe-pm_1R8XPG2GScqysDRVopSOPdRH"
click at [232, 396] on select "Amex - 1004 - 03/2030 (Default) Add Credit Card ─────────────── Cash Check Payp…" at bounding box center [339, 409] width 215 height 27
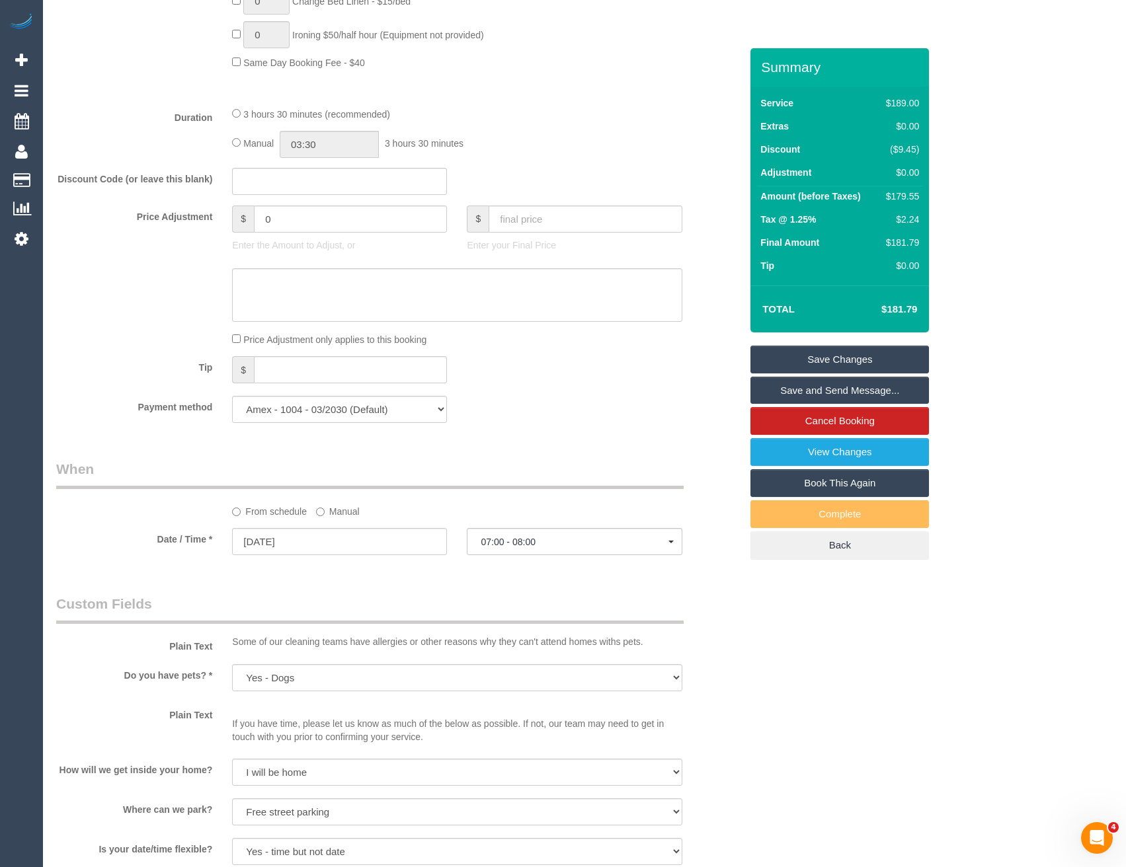
click at [477, 441] on div "Who Email* jarrydludski@live.com.au Name * Jarryd Ludski Where Address* 72 Vict…" at bounding box center [398, 288] width 704 height 2465
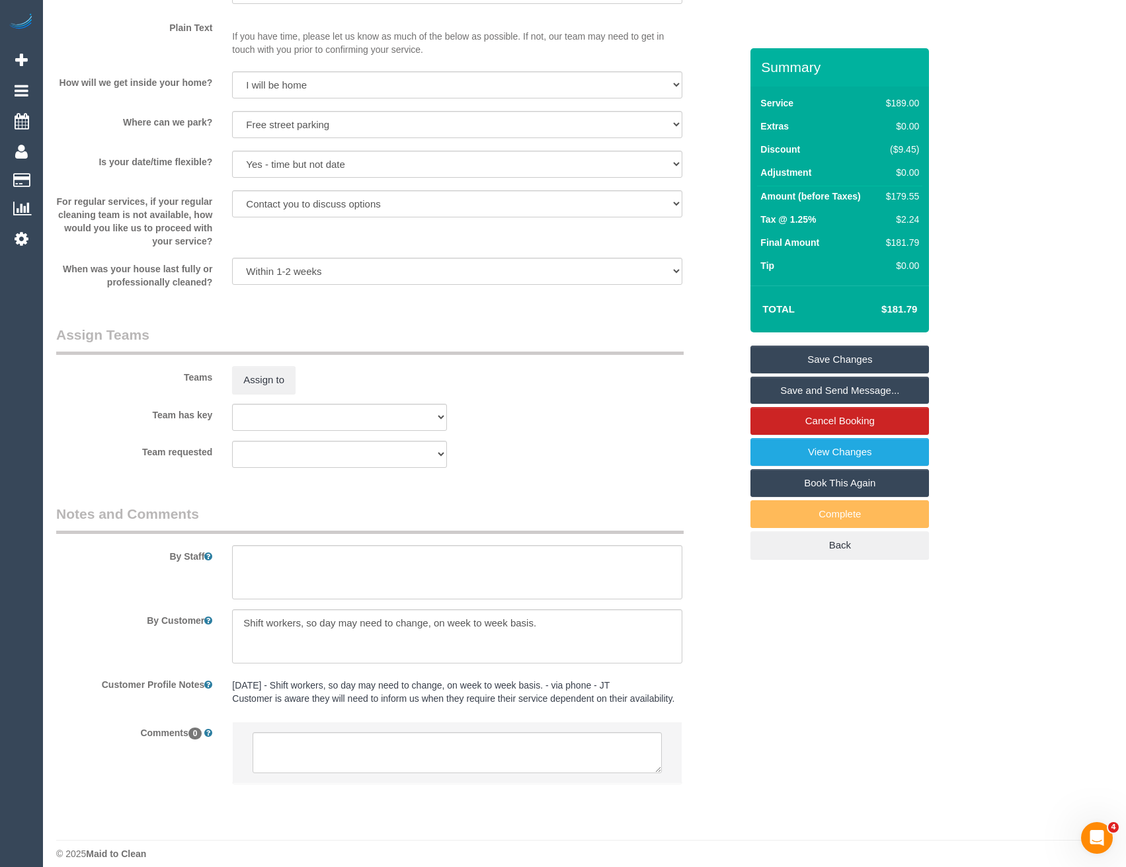
scroll to position [1692, 0]
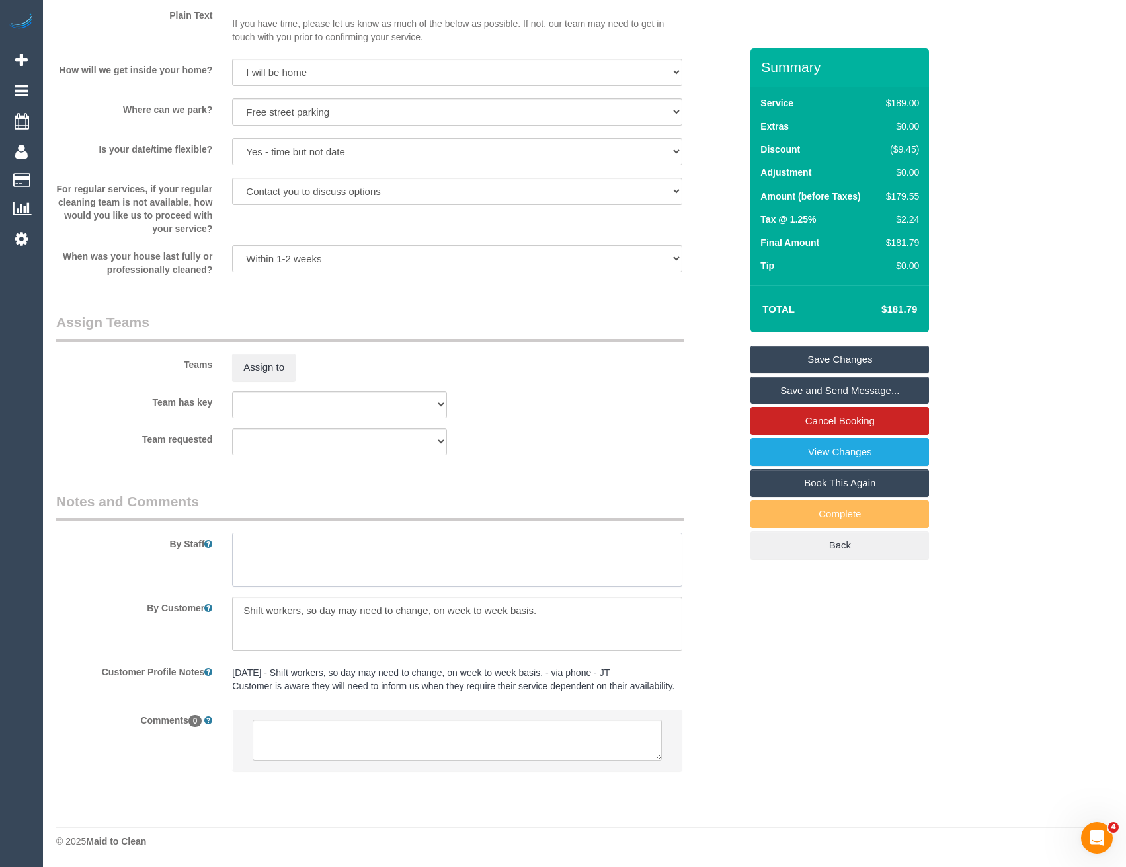
click at [335, 571] on textarea at bounding box center [457, 560] width 450 height 54
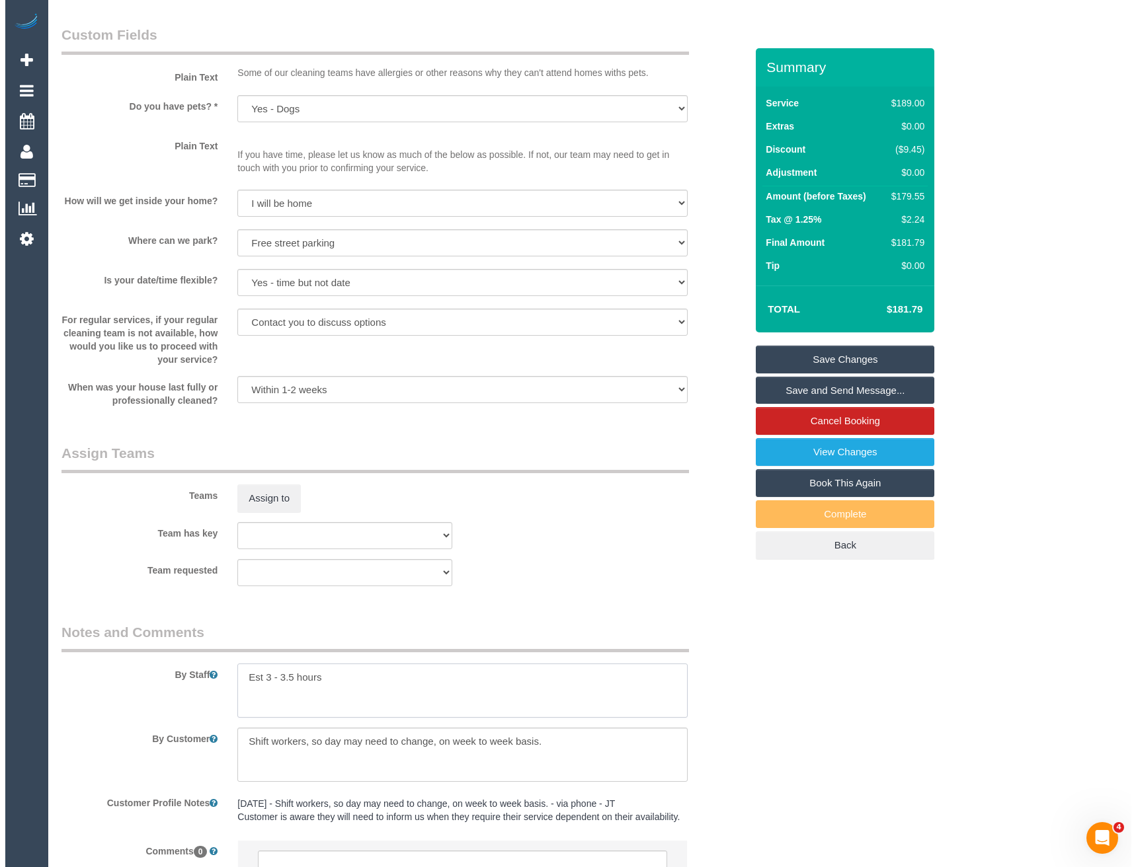
scroll to position [1560, 0]
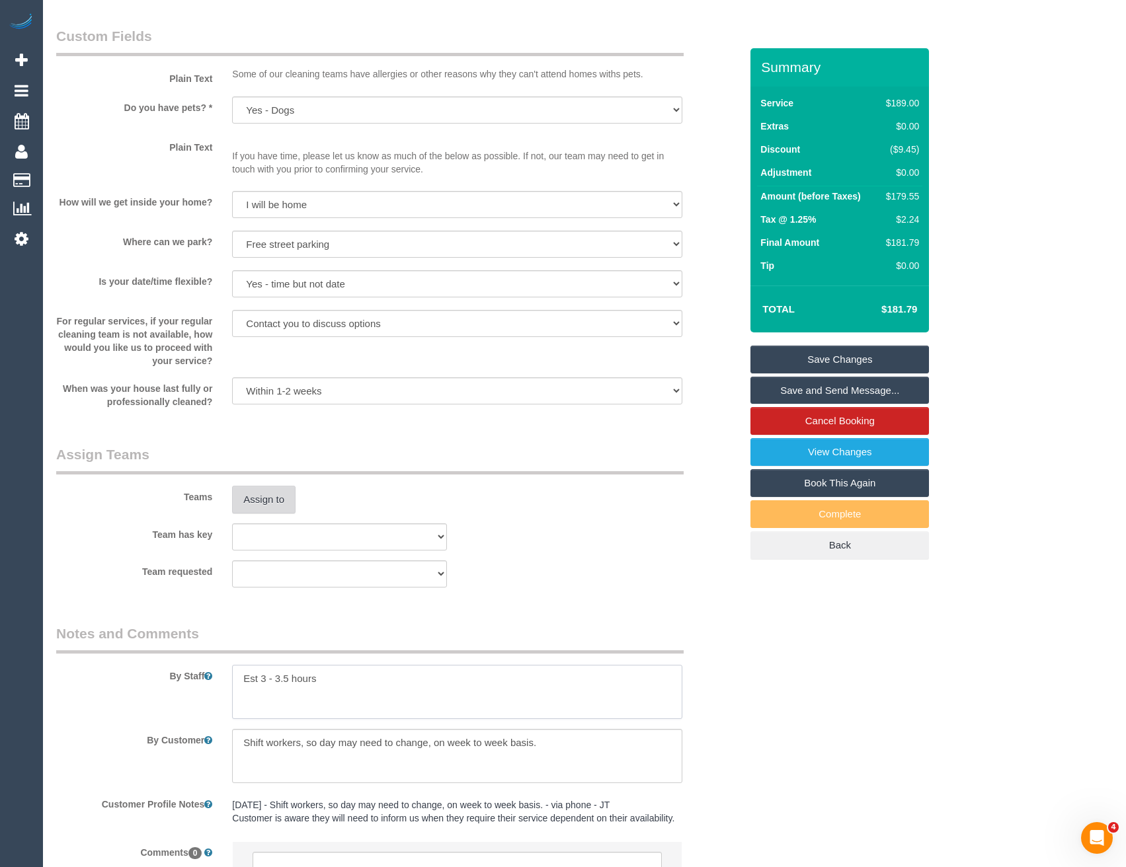
type textarea "Est 3 - 3.5 hours"
click at [263, 504] on button "Assign to" at bounding box center [263, 500] width 63 height 28
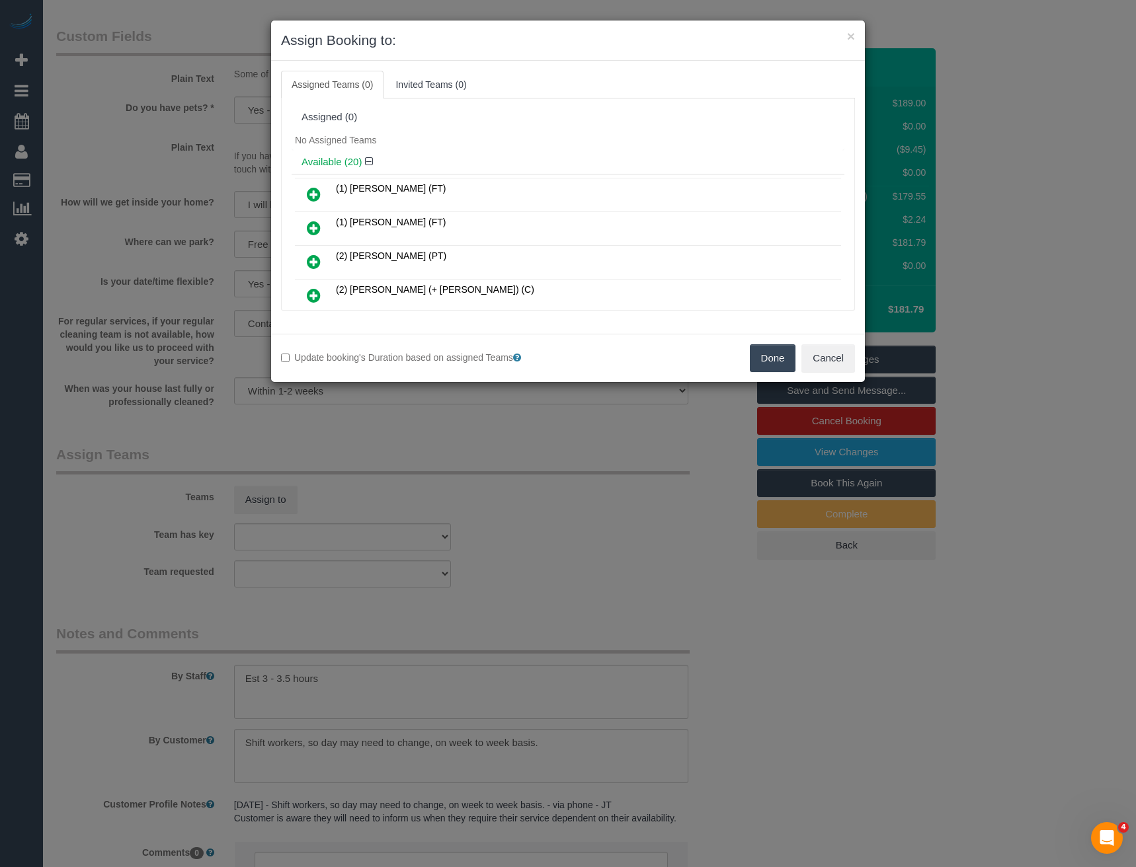
click at [321, 293] on link at bounding box center [313, 296] width 31 height 26
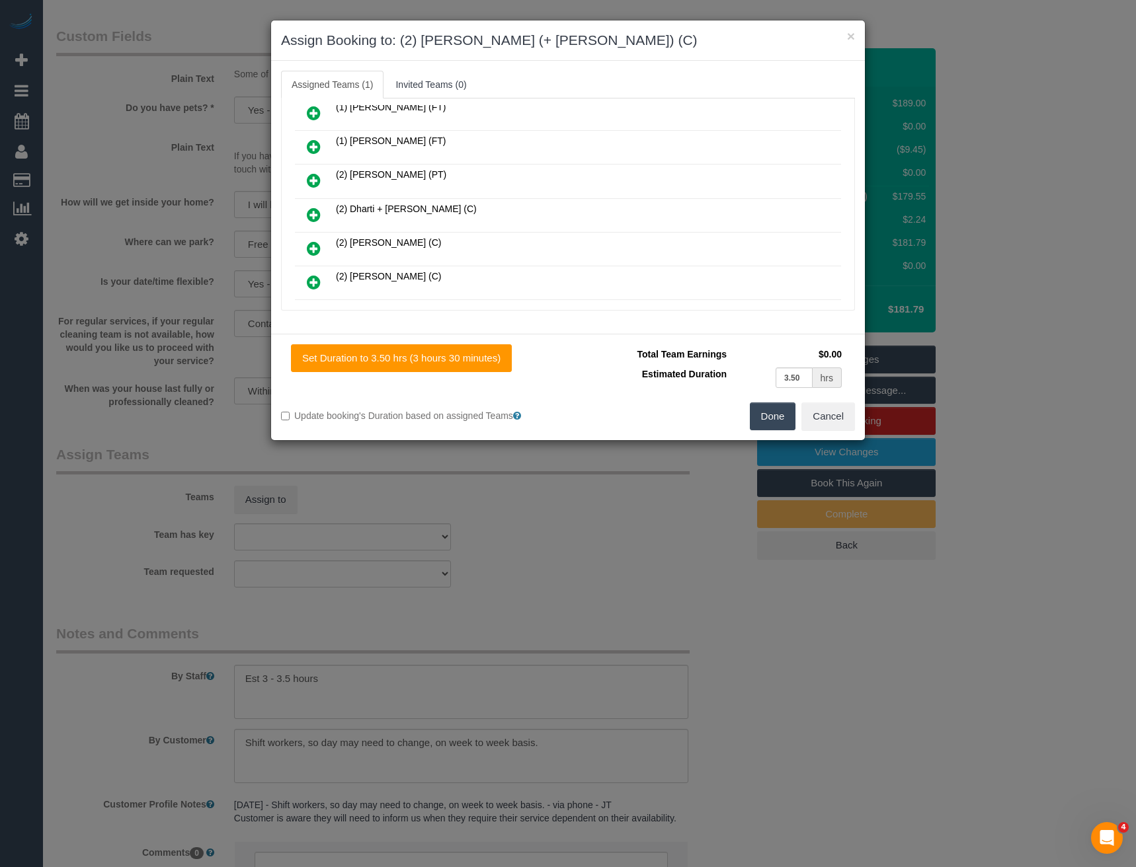
scroll to position [132, 0]
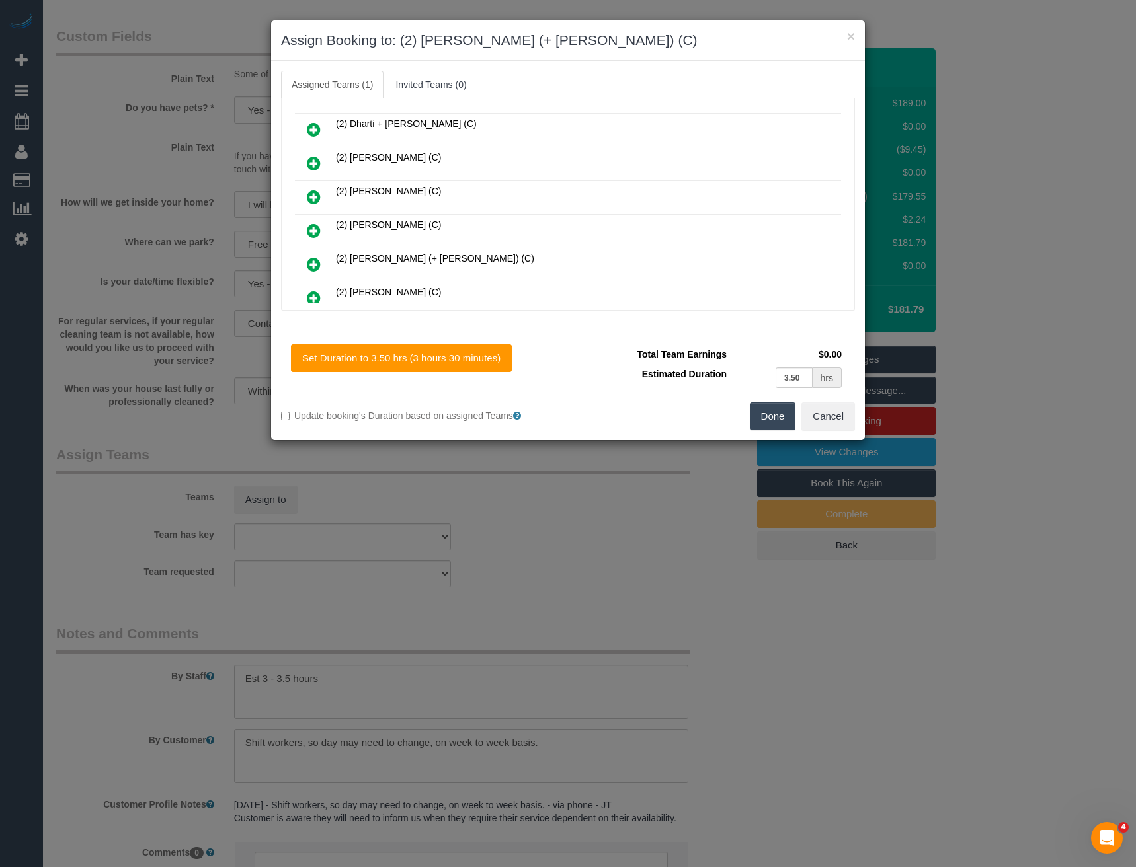
click at [317, 261] on icon at bounding box center [314, 265] width 14 height 16
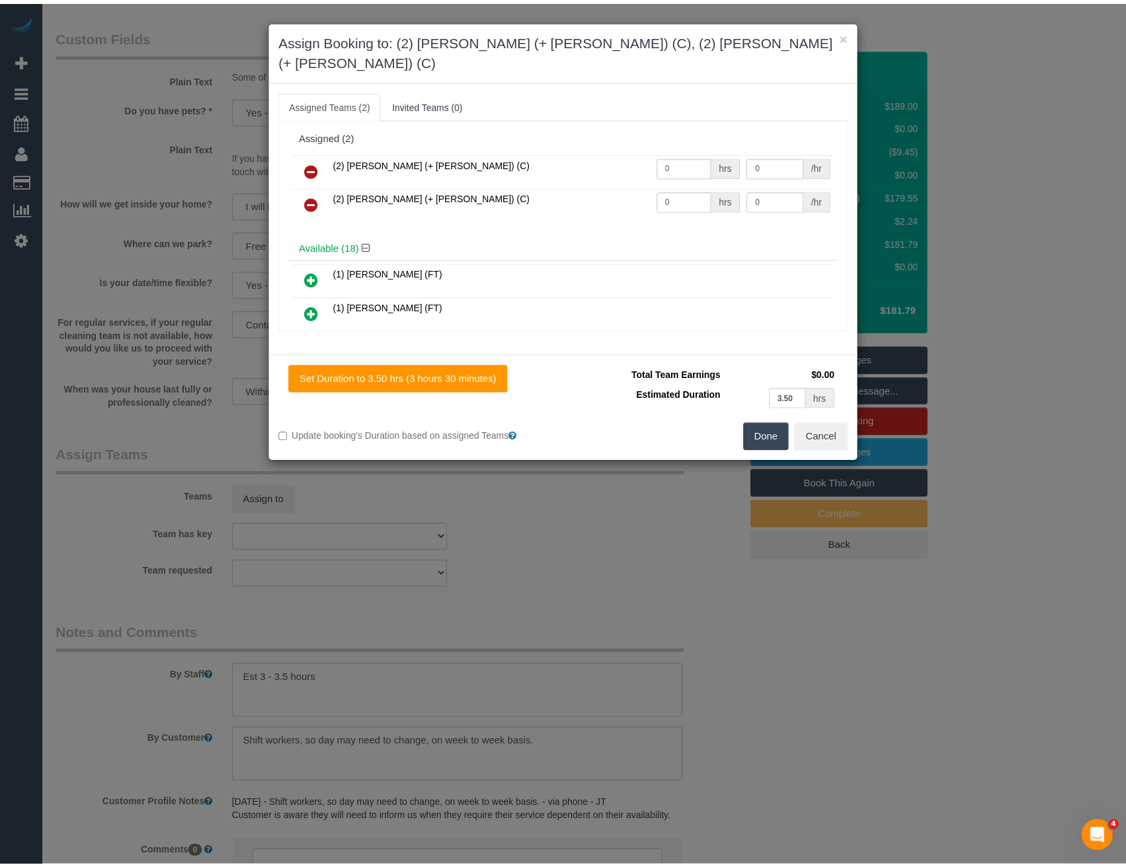
scroll to position [0, 0]
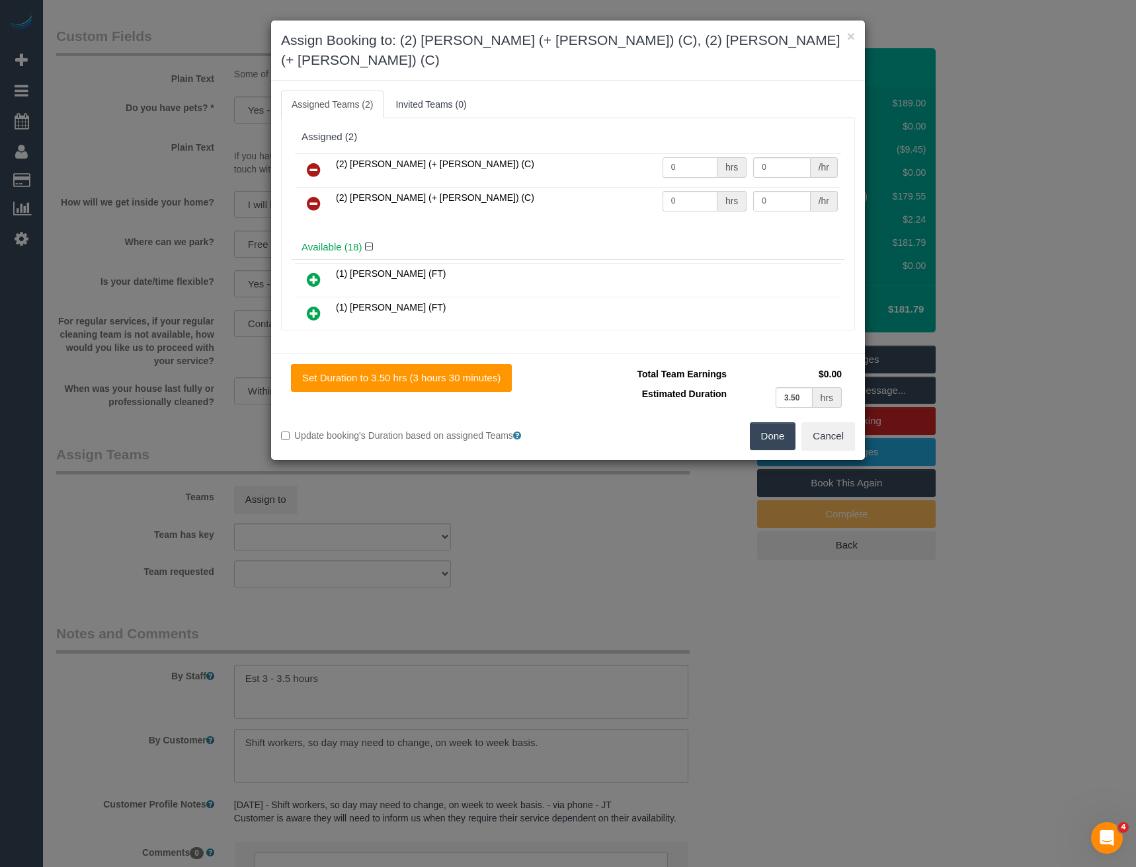
drag, startPoint x: 680, startPoint y: 153, endPoint x: 570, endPoint y: 161, distance: 110.8
click at [570, 160] on tr "(2) Daniela (+ Kevin) (C) 0 hrs 0 /hr" at bounding box center [568, 170] width 546 height 34
type input "1"
type input "57.5"
drag, startPoint x: 679, startPoint y: 179, endPoint x: 581, endPoint y: 188, distance: 98.3
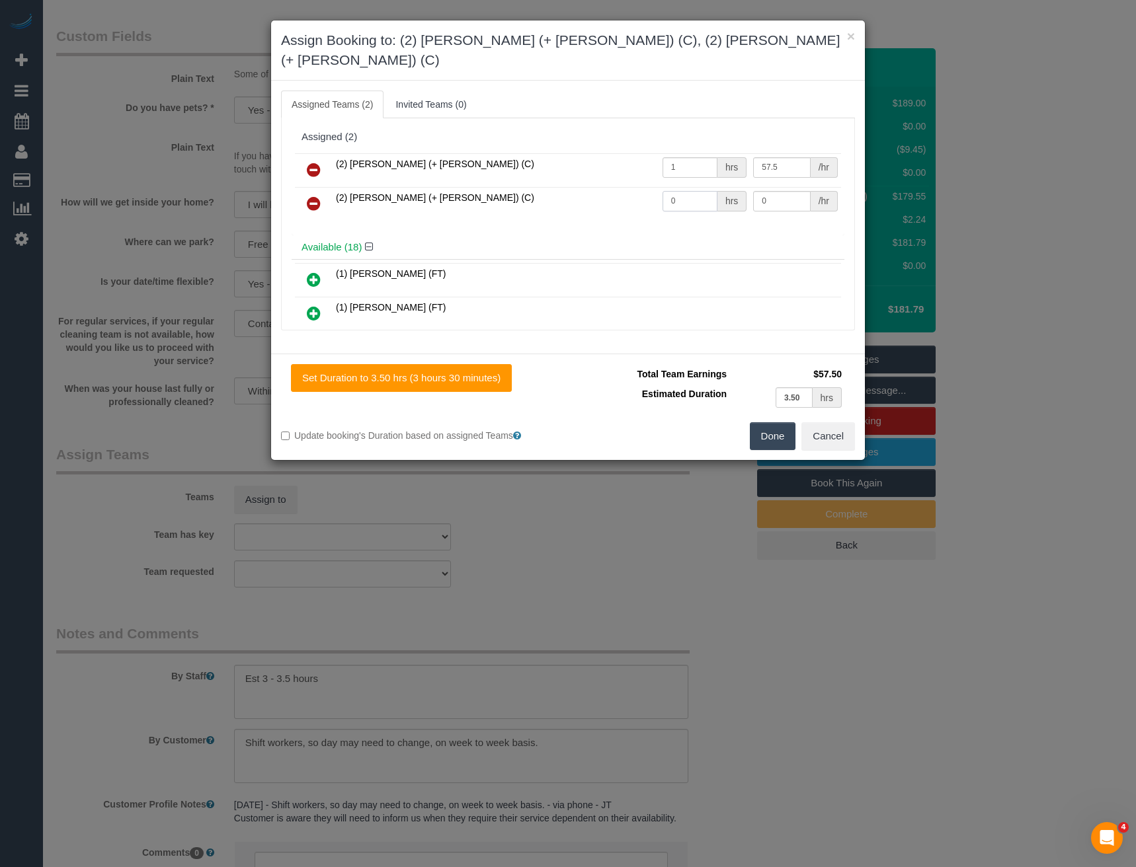
click at [592, 190] on tr "(2) Kevin (+ Daniela) (C) 0 hrs 0 /hr" at bounding box center [568, 204] width 546 height 34
type input "1"
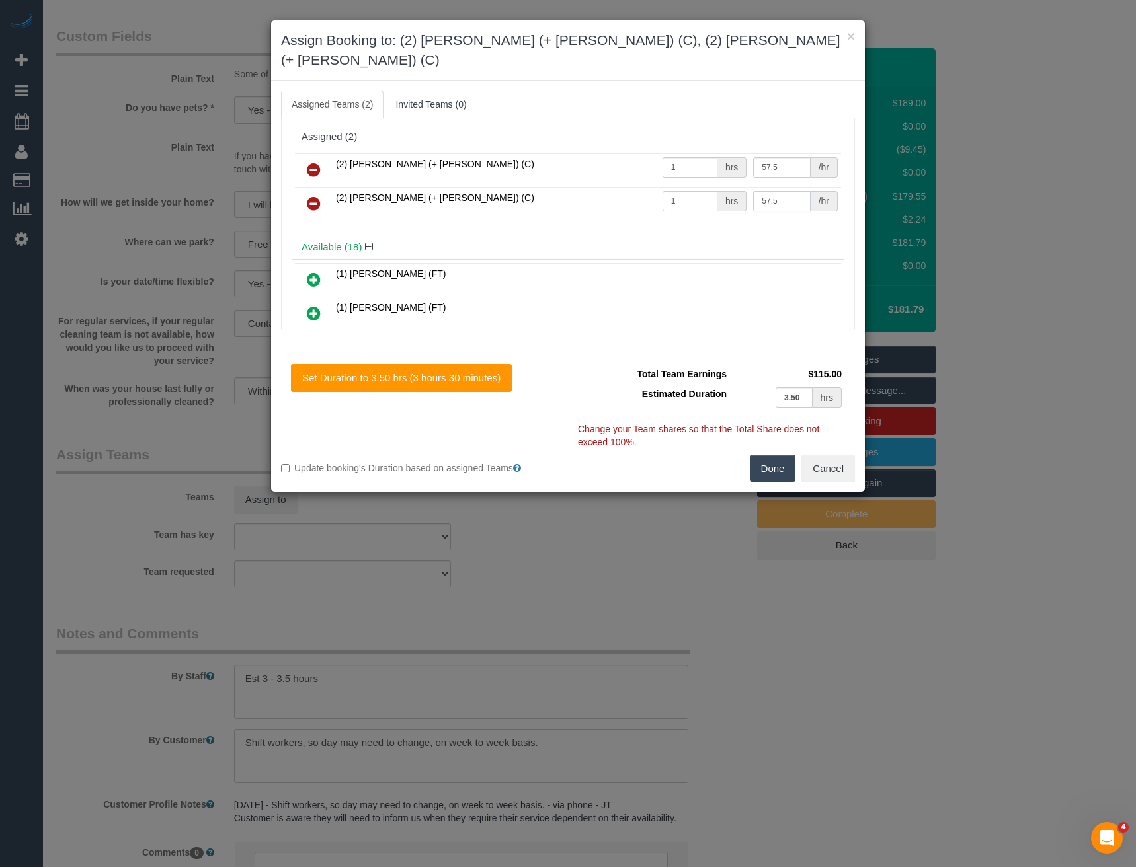
type input "57.5"
click at [769, 456] on button "Done" at bounding box center [773, 469] width 46 height 28
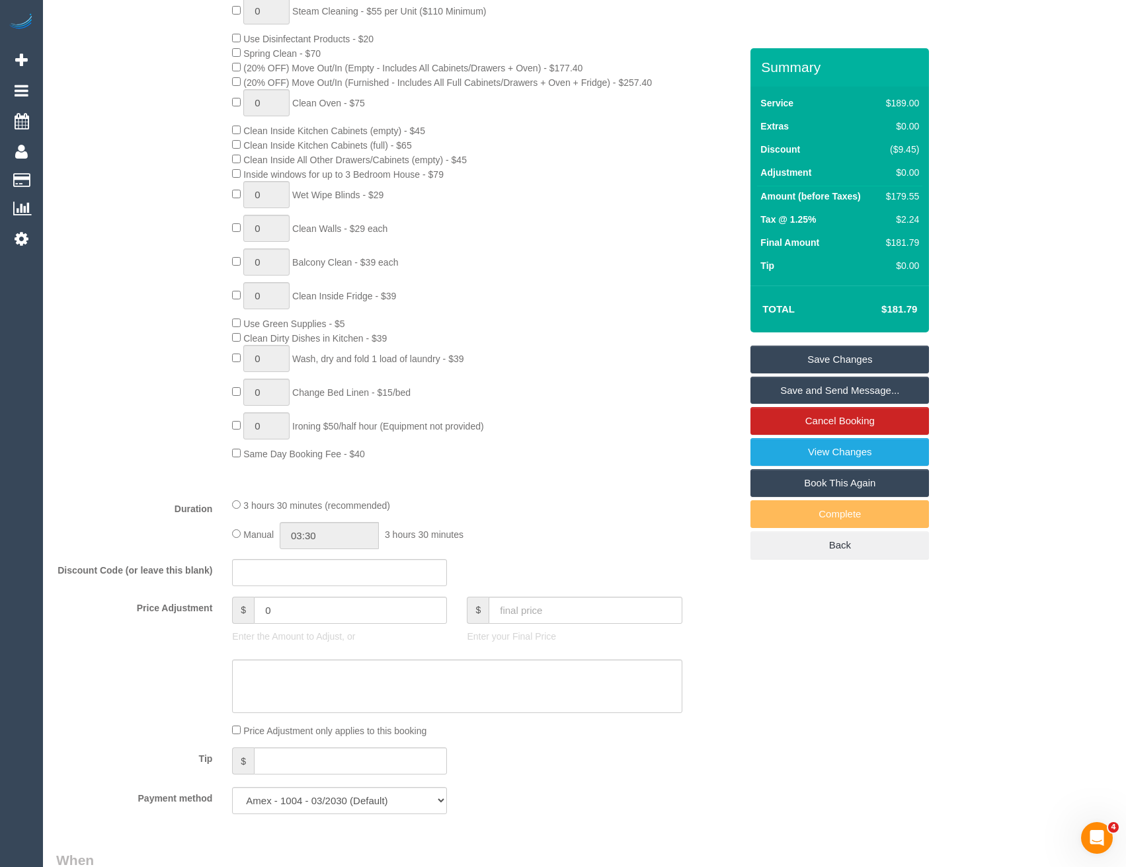
scroll to position [436, 0]
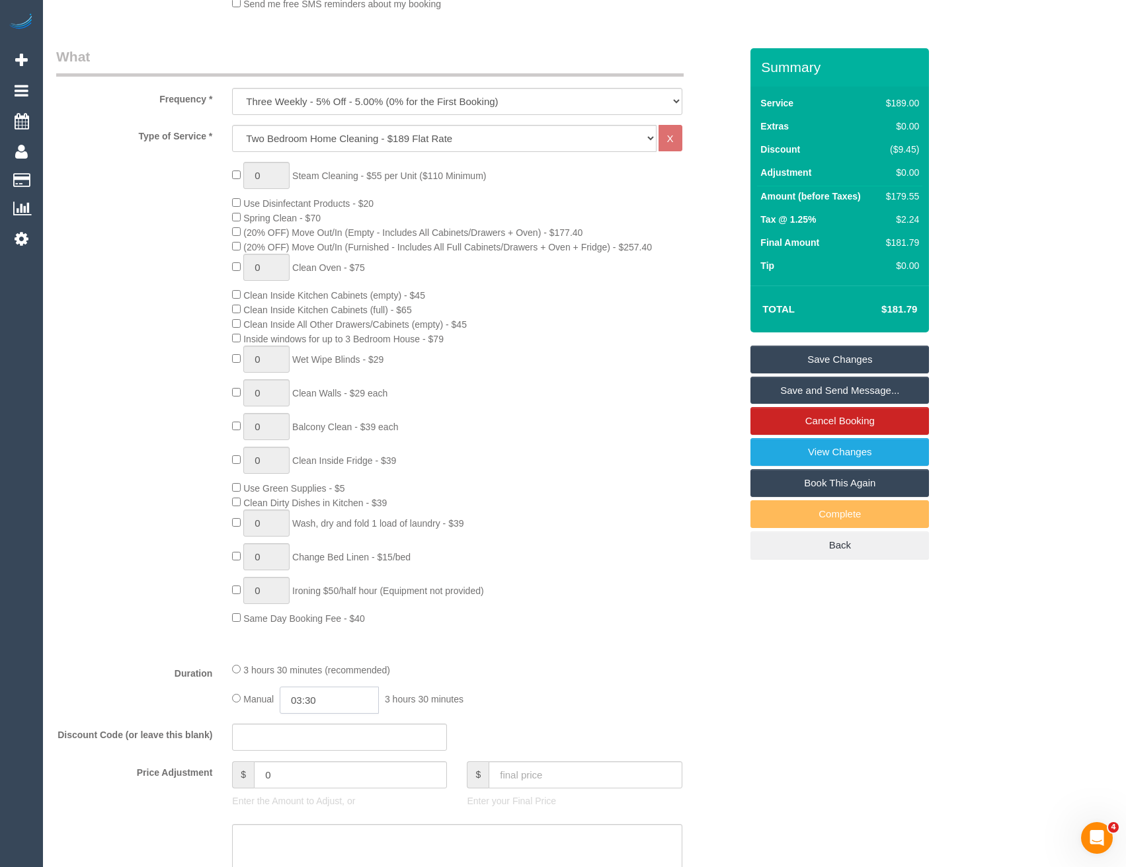
click at [333, 699] on input "03:30" at bounding box center [329, 700] width 99 height 27
click at [322, 745] on li "01:30" at bounding box center [315, 751] width 59 height 17
click at [338, 703] on input "01:30" at bounding box center [329, 700] width 99 height 27
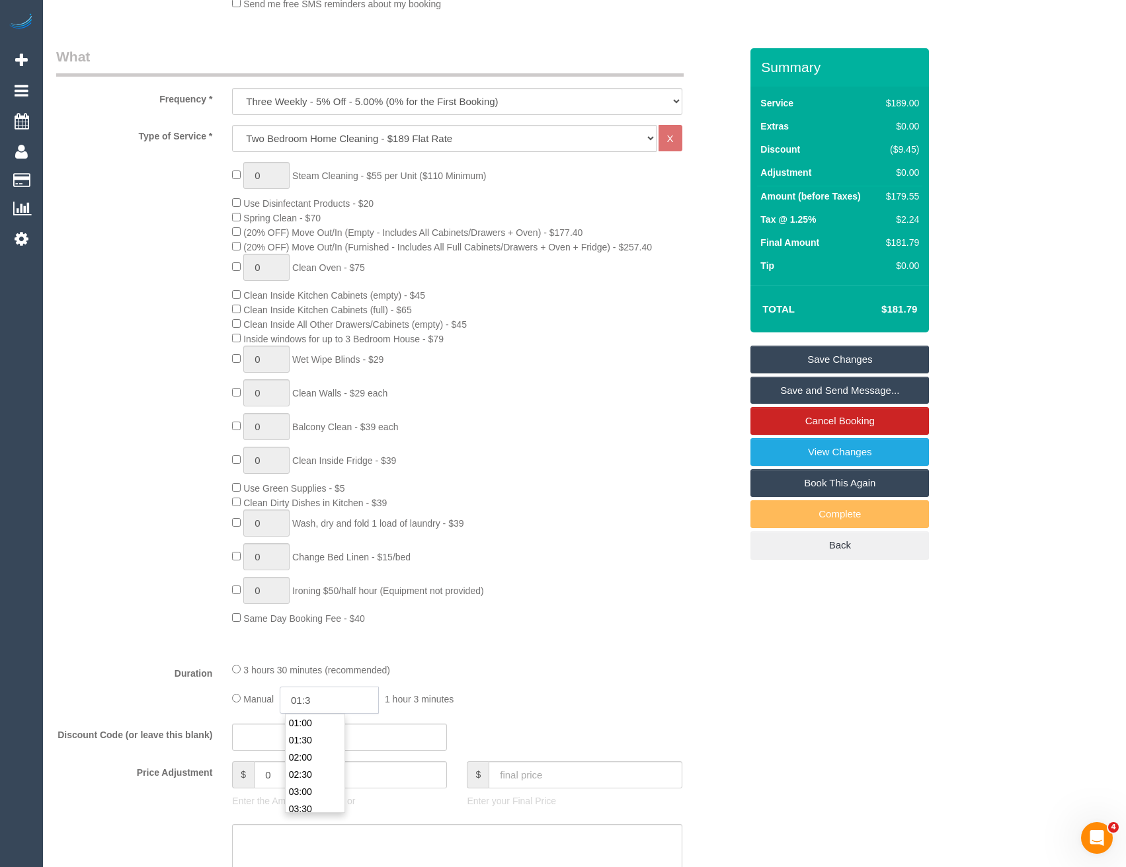
type input "01:"
select select "spot22"
type input "01:45"
select select "spot43"
type input "01:45"
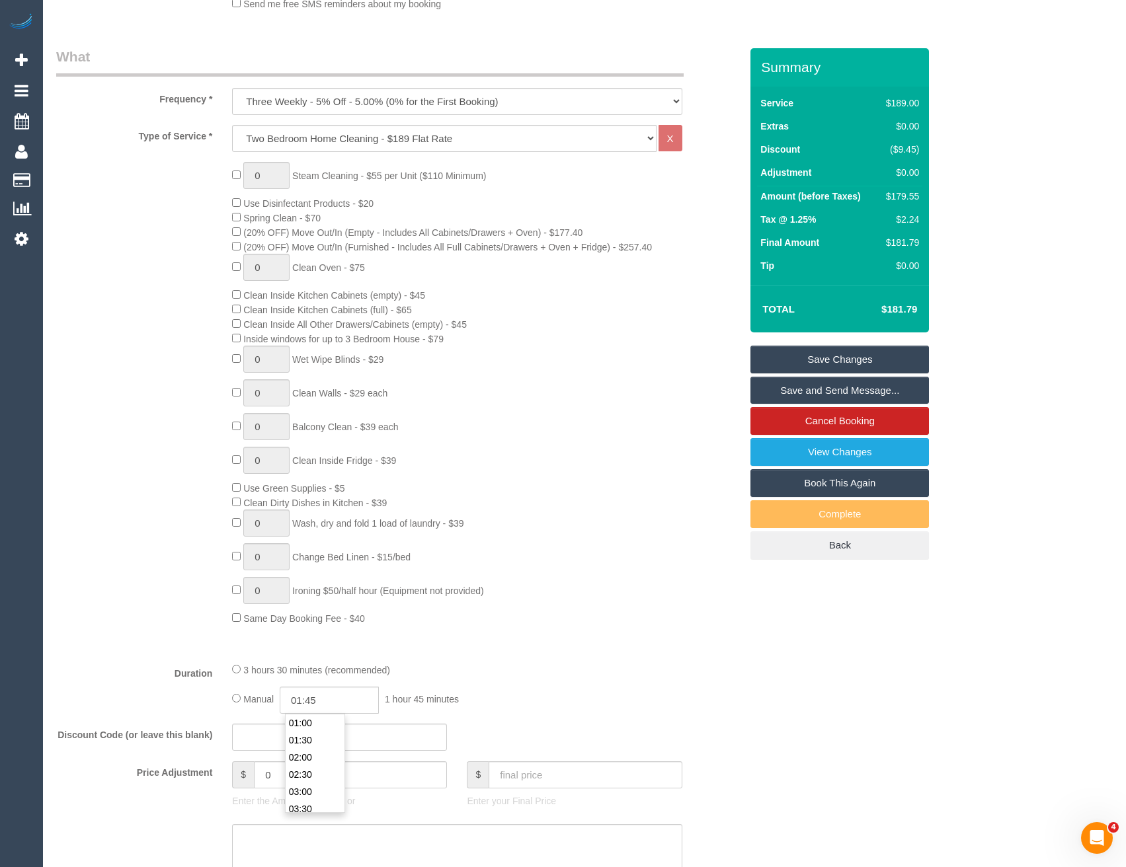
click at [485, 663] on div "3 hours 30 minutes (recommended)" at bounding box center [457, 670] width 450 height 15
select select "spot64"
select select "spot85"
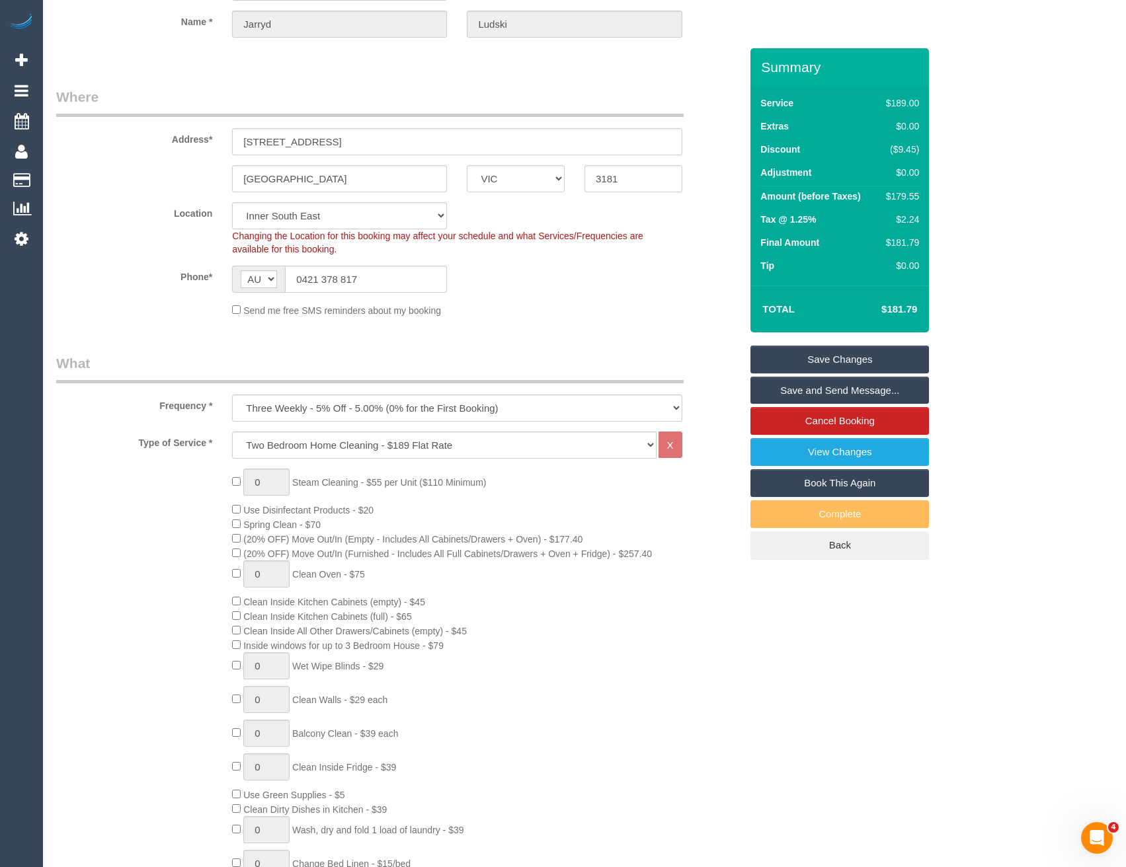
select select "spot106"
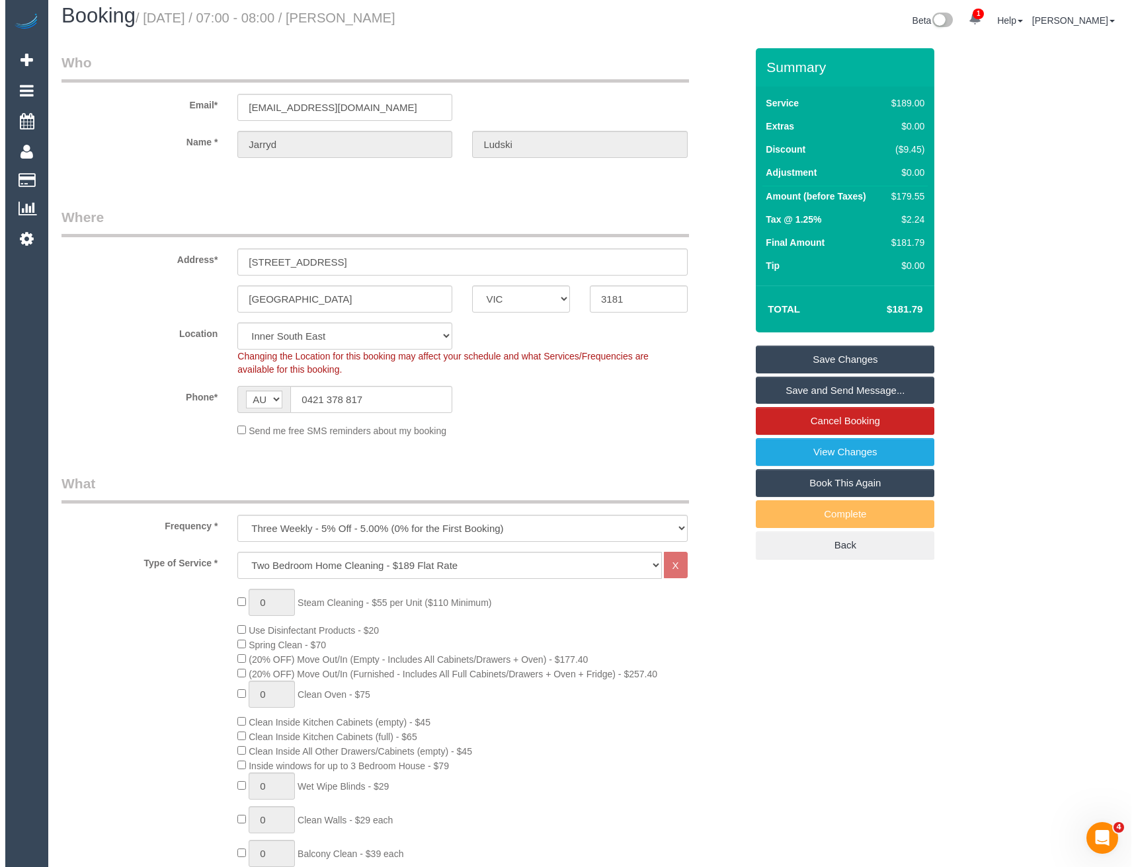
scroll to position [0, 0]
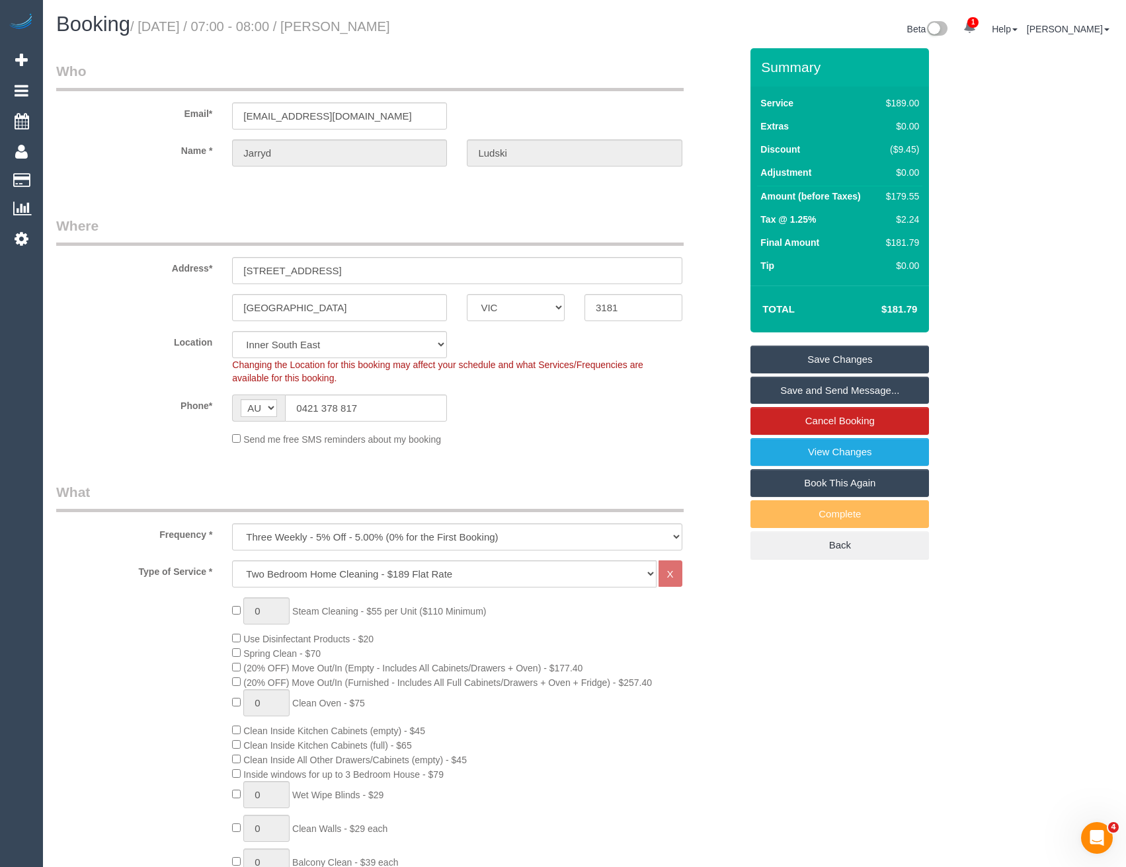
click at [820, 387] on link "Save and Send Message..." at bounding box center [839, 391] width 179 height 28
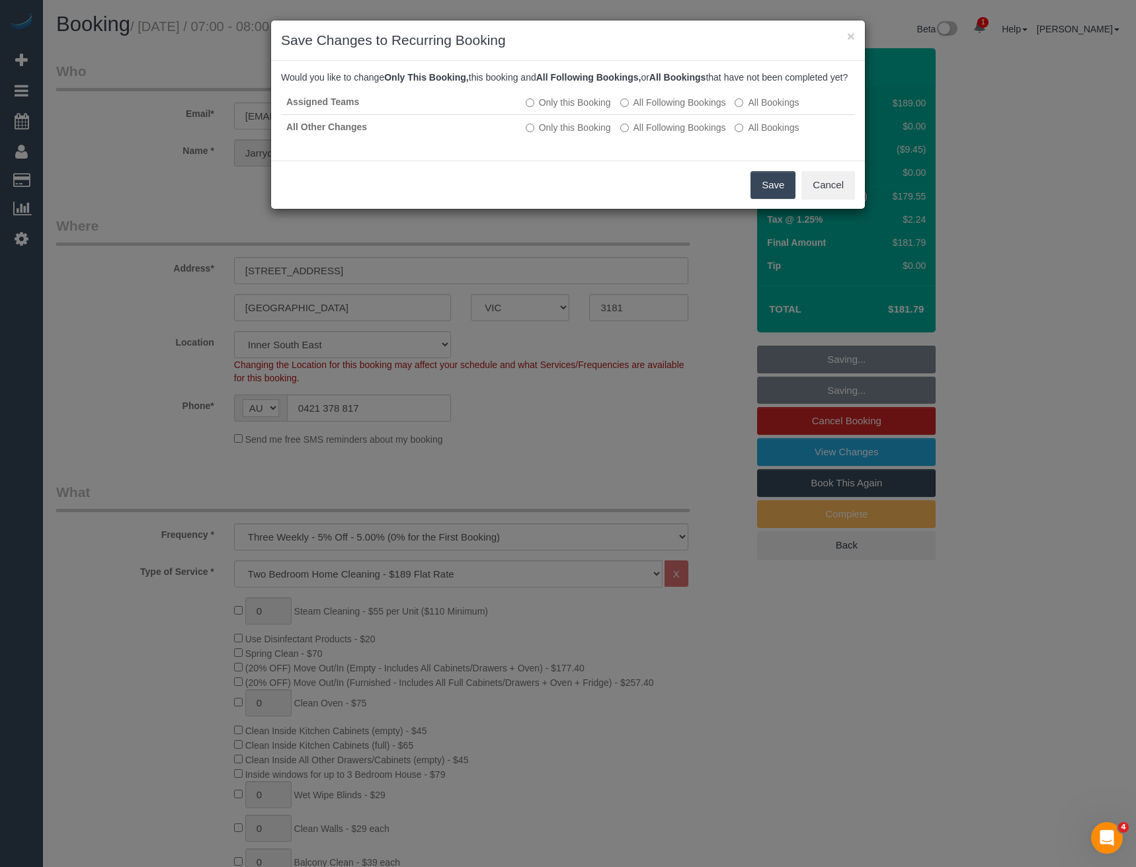
click at [771, 198] on button "Save" at bounding box center [772, 185] width 45 height 28
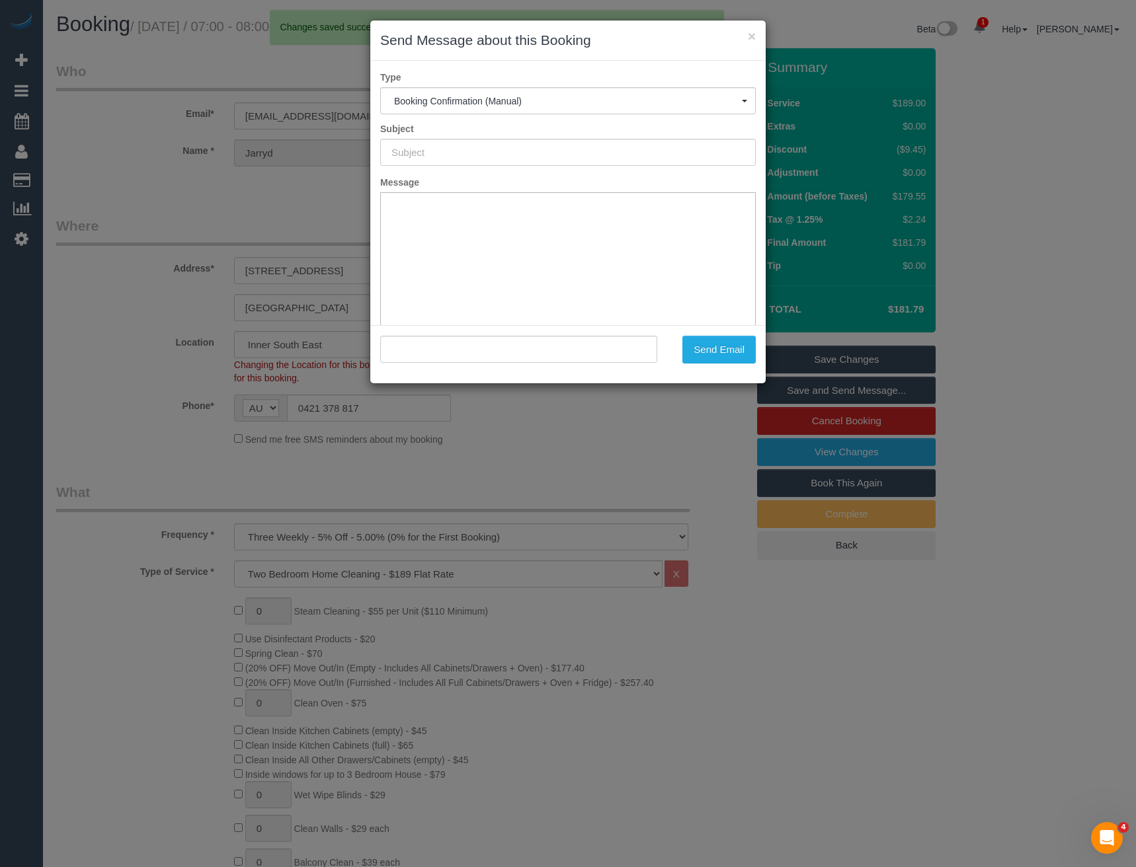
type input "Booking Confirmed"
type input ""Jarryd Ludski" <jarrydludski@live.com.au>"
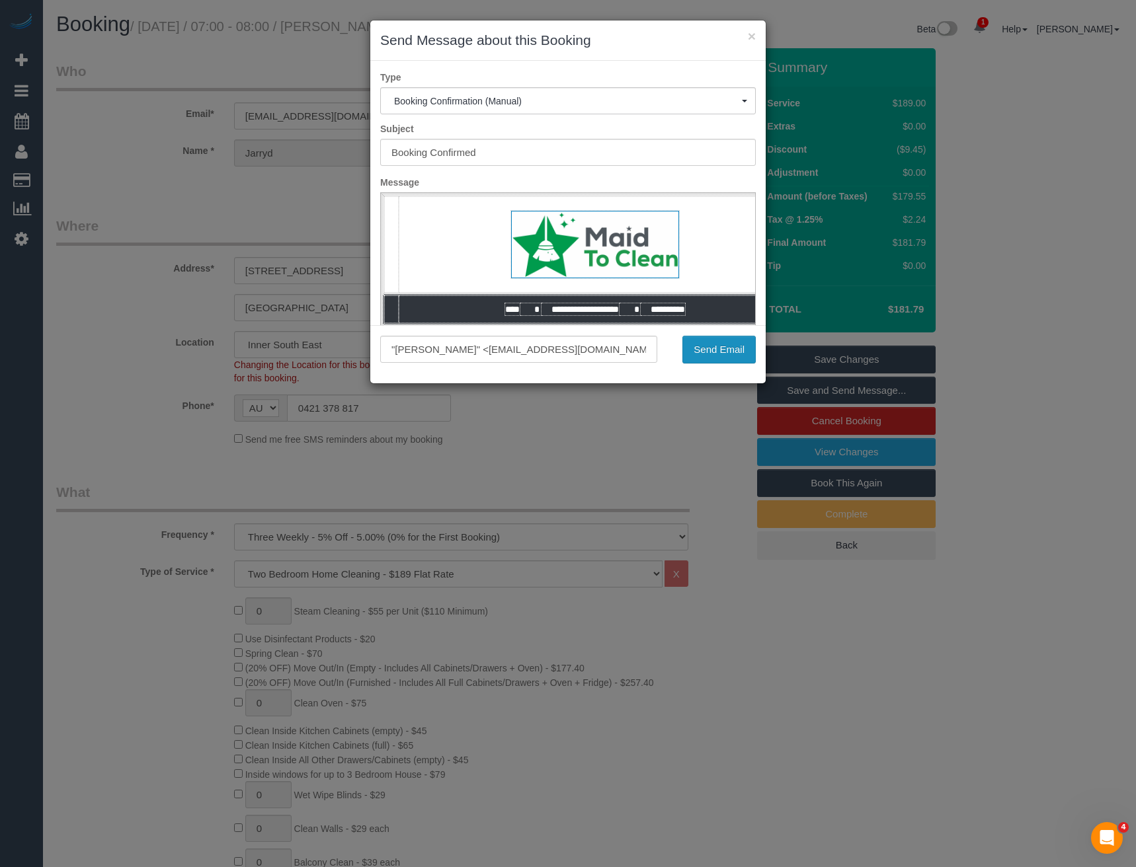
click at [717, 354] on button "Send Email" at bounding box center [718, 350] width 73 height 28
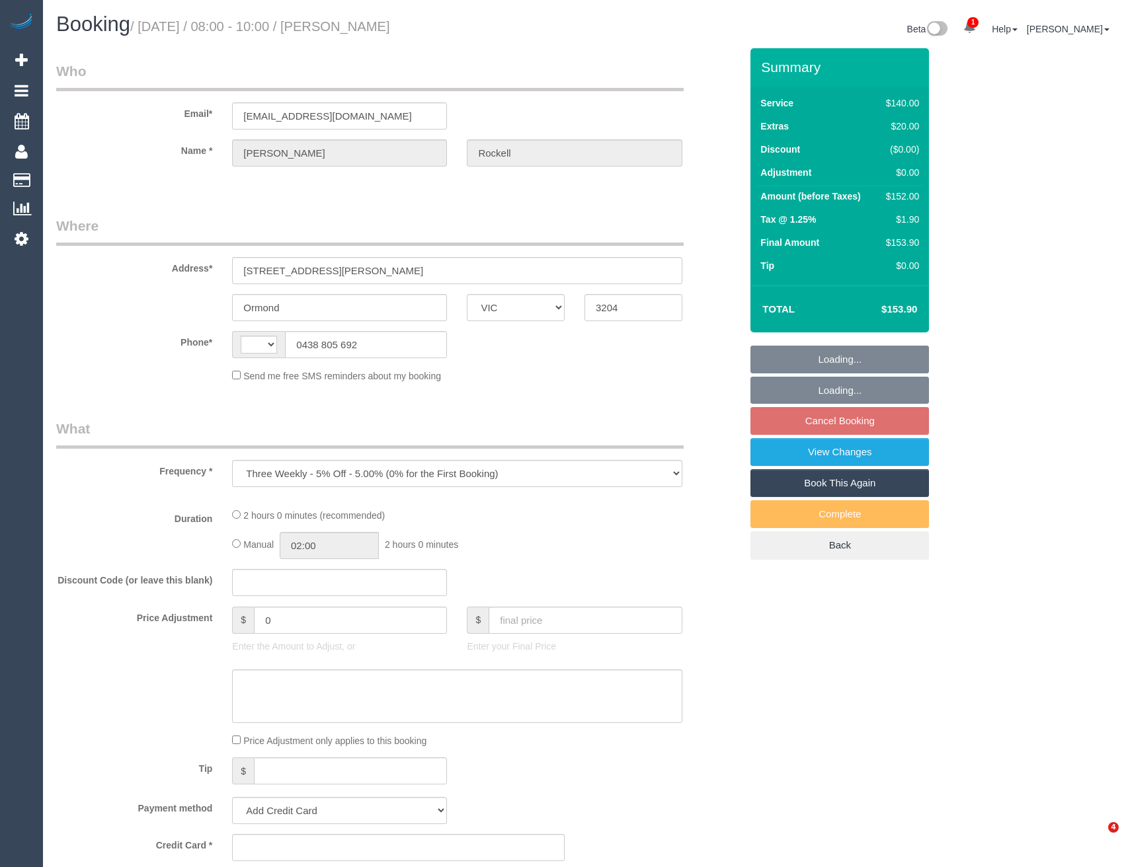
select select "VIC"
select select "string:AU"
select select "string:stripe-pm_1S6Kax2GScqysDRVS7zRHbTc"
select select "spot2"
select select "number:27"
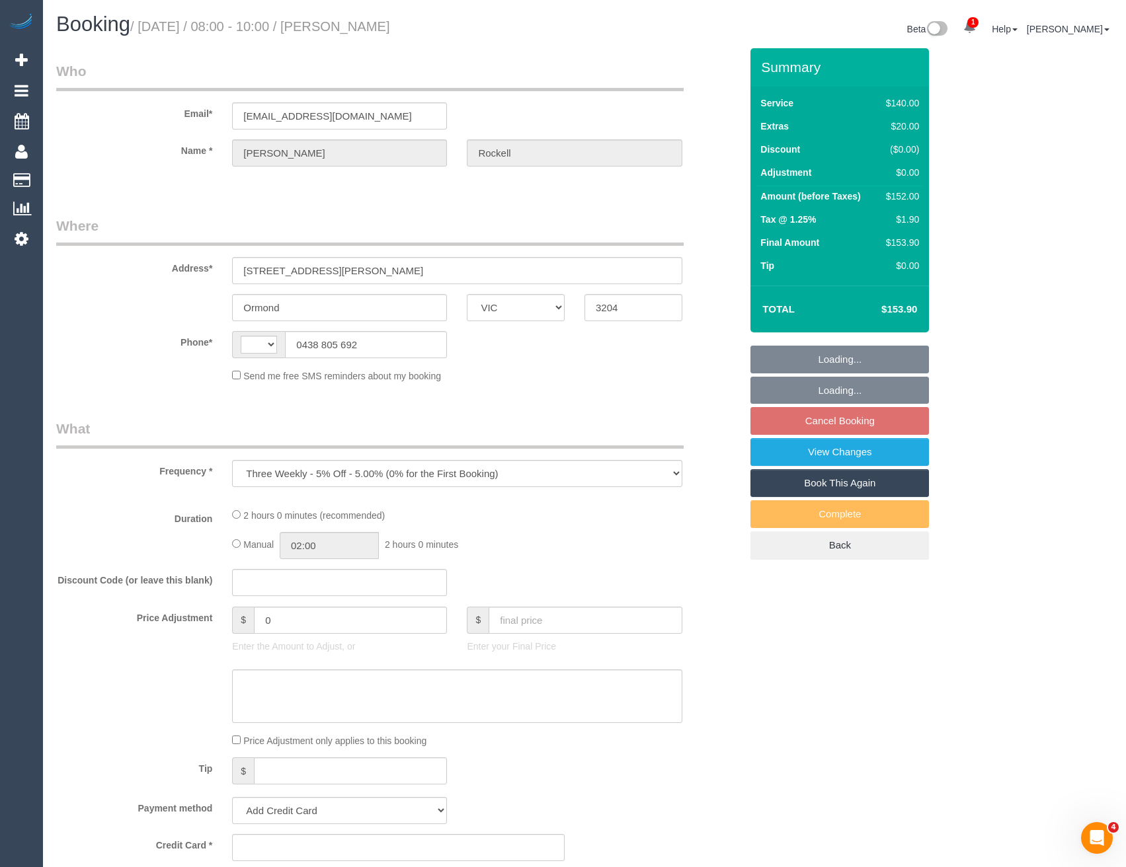
select select "number:14"
select select "number:18"
select select "number:24"
select select "number:34"
select select "number:13"
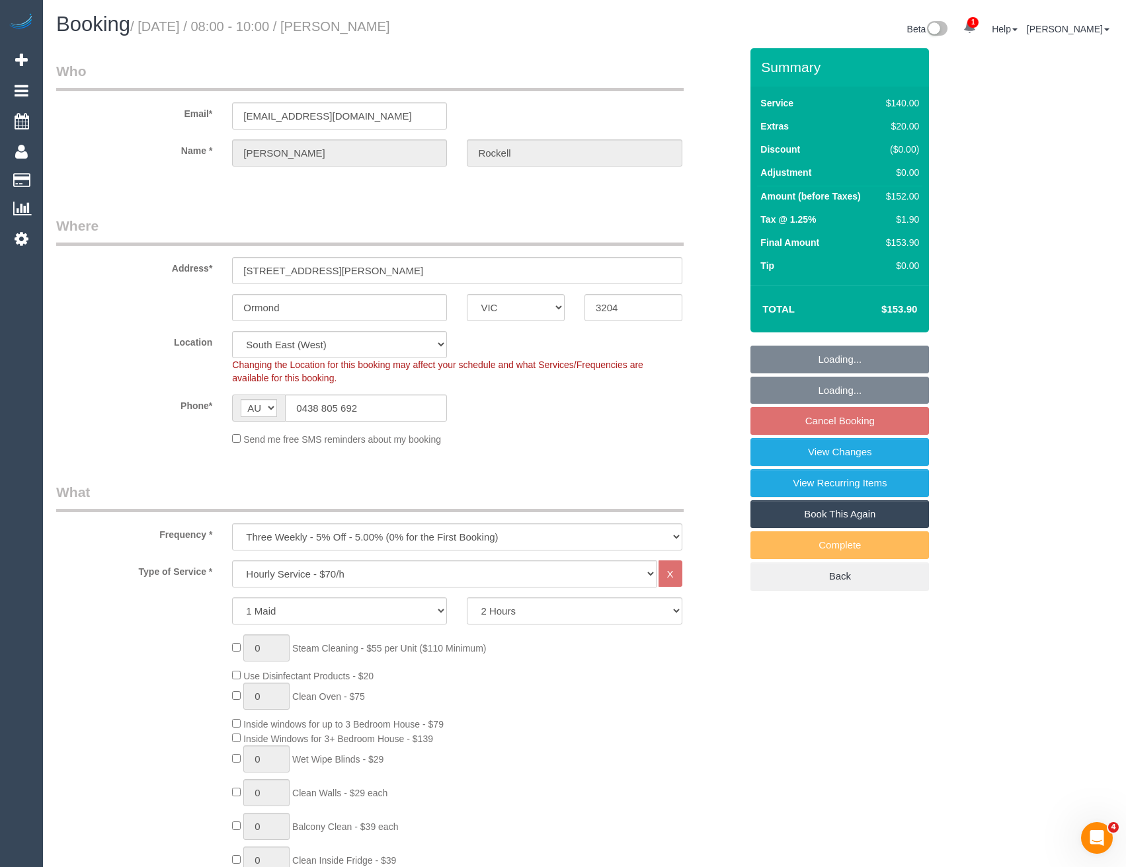
select select "object:1397"
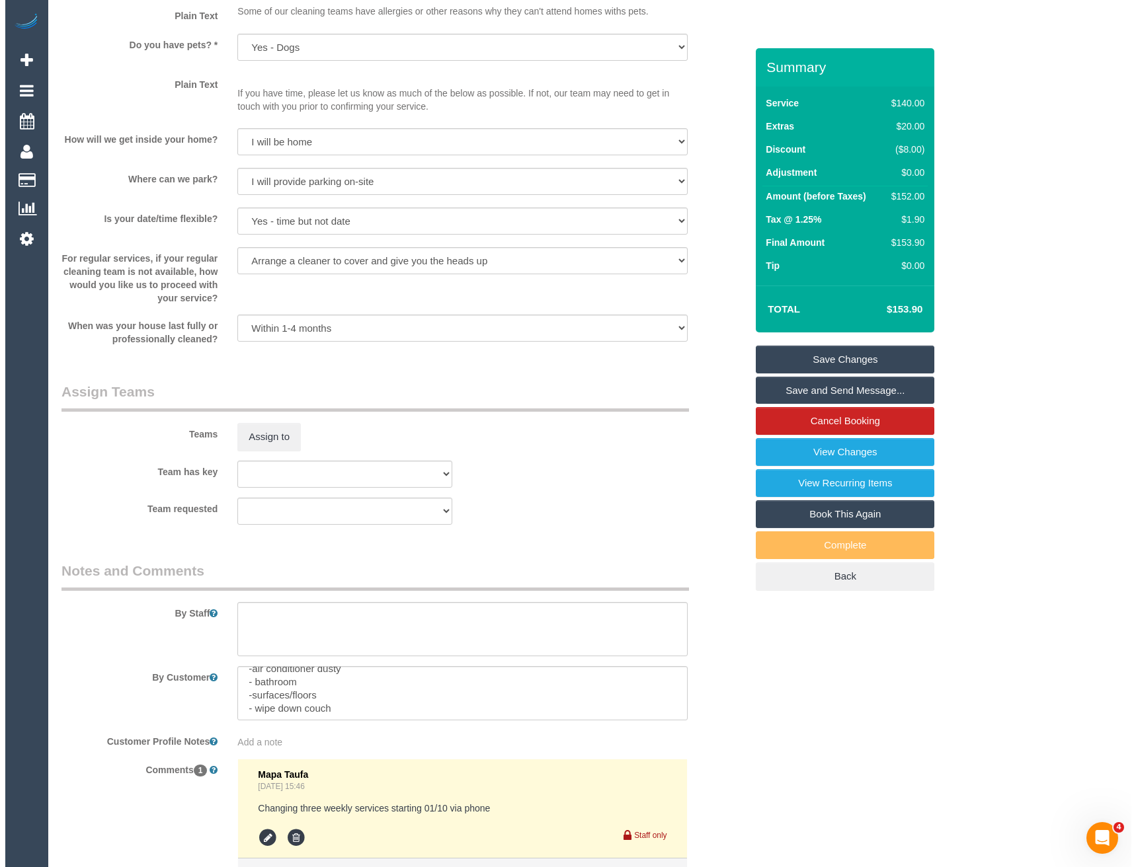
scroll to position [13, 0]
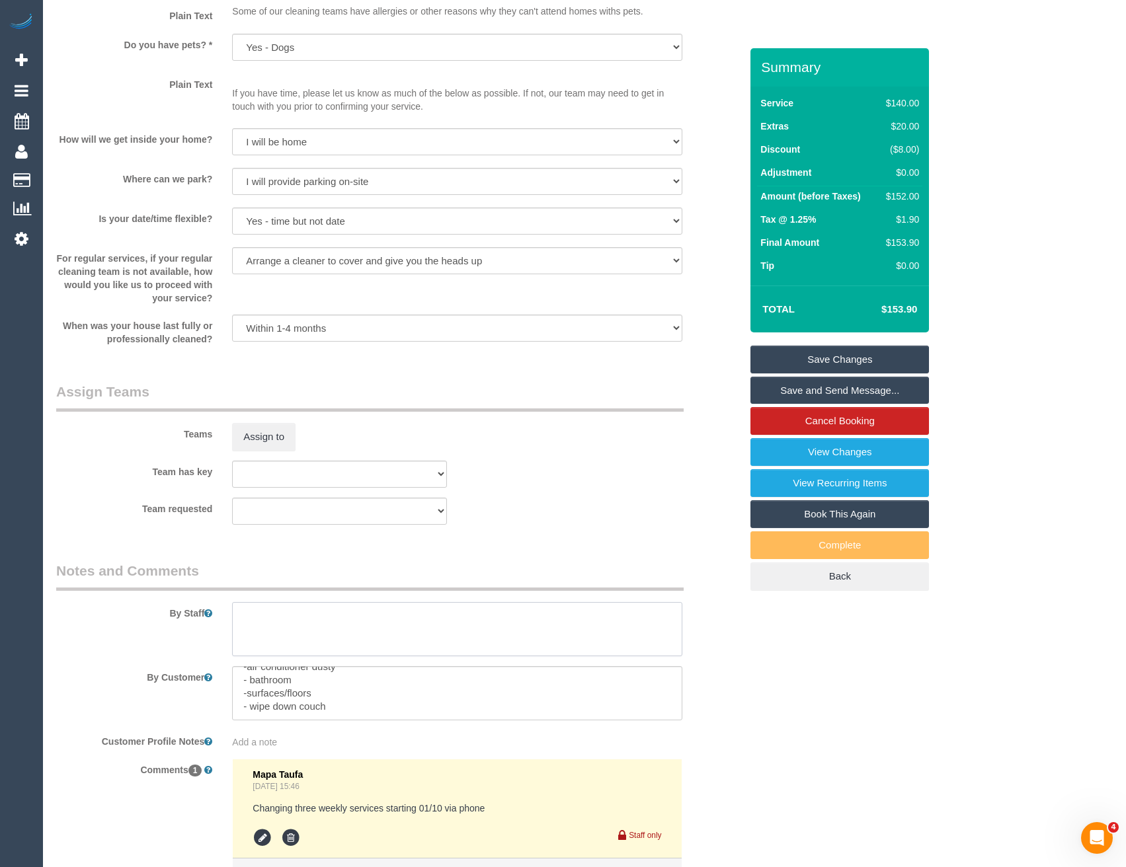
click at [300, 629] on textarea at bounding box center [457, 629] width 450 height 54
click at [258, 439] on button "Assign to" at bounding box center [263, 437] width 63 height 28
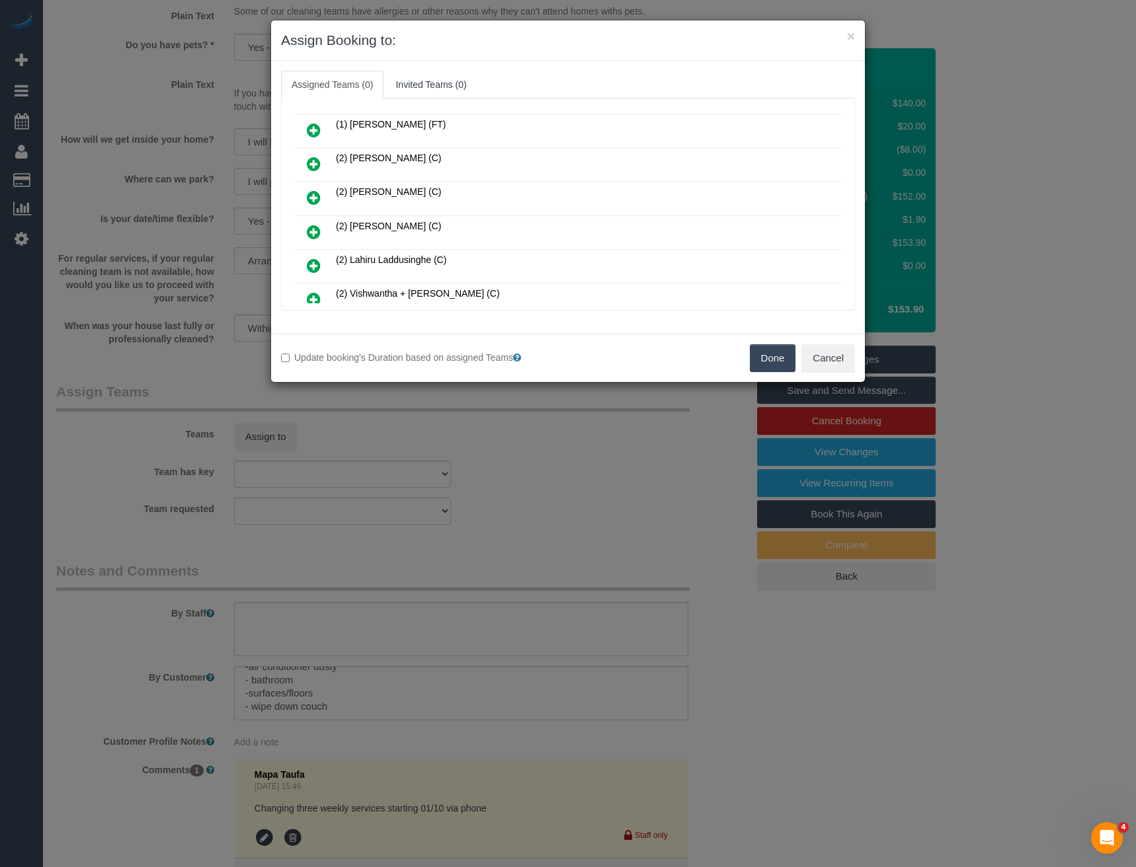
scroll to position [132, 0]
click at [313, 296] on icon at bounding box center [314, 299] width 14 height 16
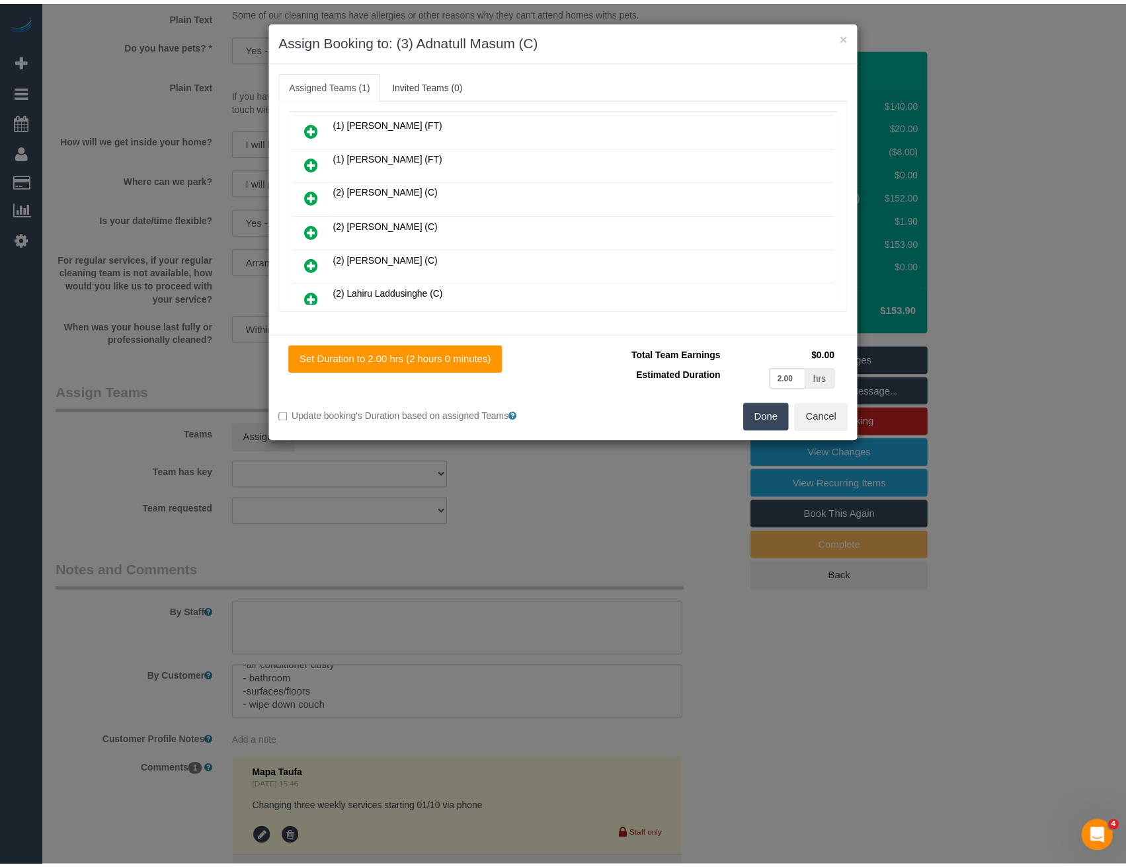
scroll to position [0, 0]
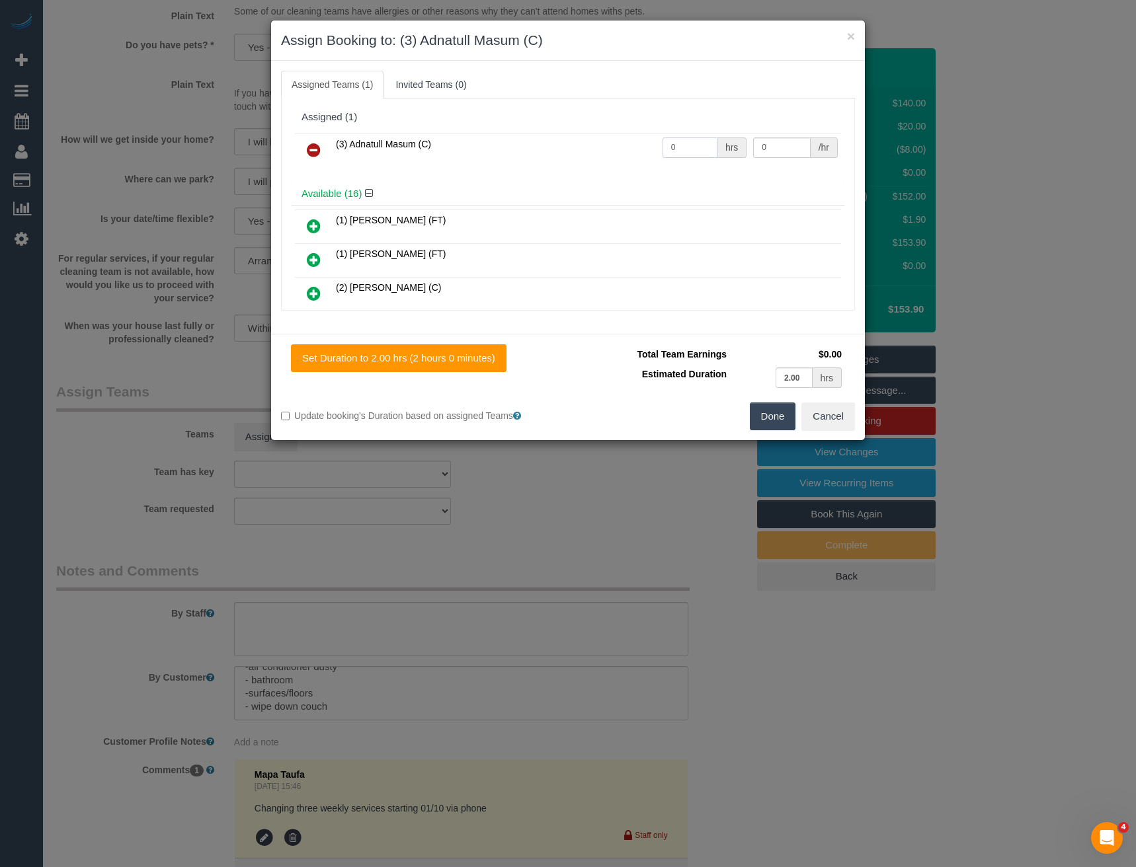
drag, startPoint x: 679, startPoint y: 149, endPoint x: 630, endPoint y: 142, distance: 49.5
click at [631, 143] on tr "(3) Adnatull Masum (C) 0 hrs 0 /hr" at bounding box center [568, 151] width 546 height 34
type input "2"
type input "40"
click at [775, 410] on button "Done" at bounding box center [773, 417] width 46 height 28
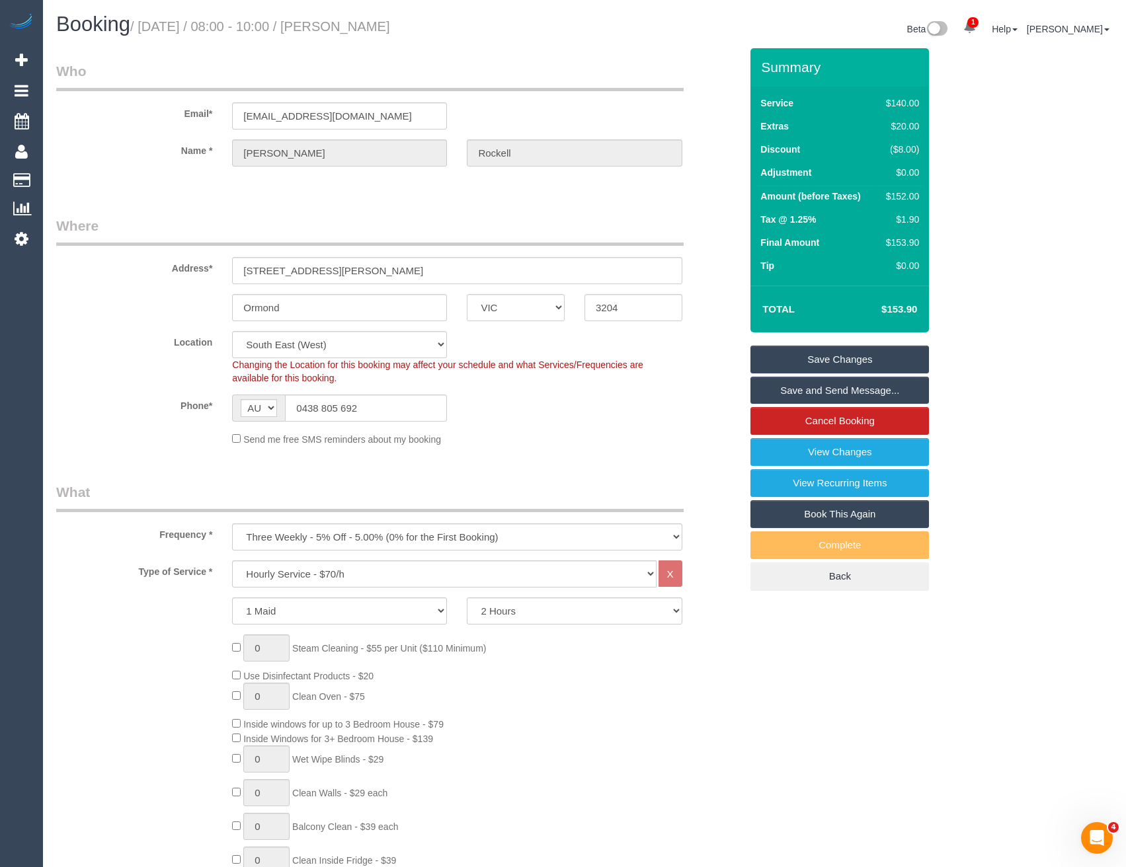
click at [785, 393] on link "Save and Send Message..." at bounding box center [839, 391] width 179 height 28
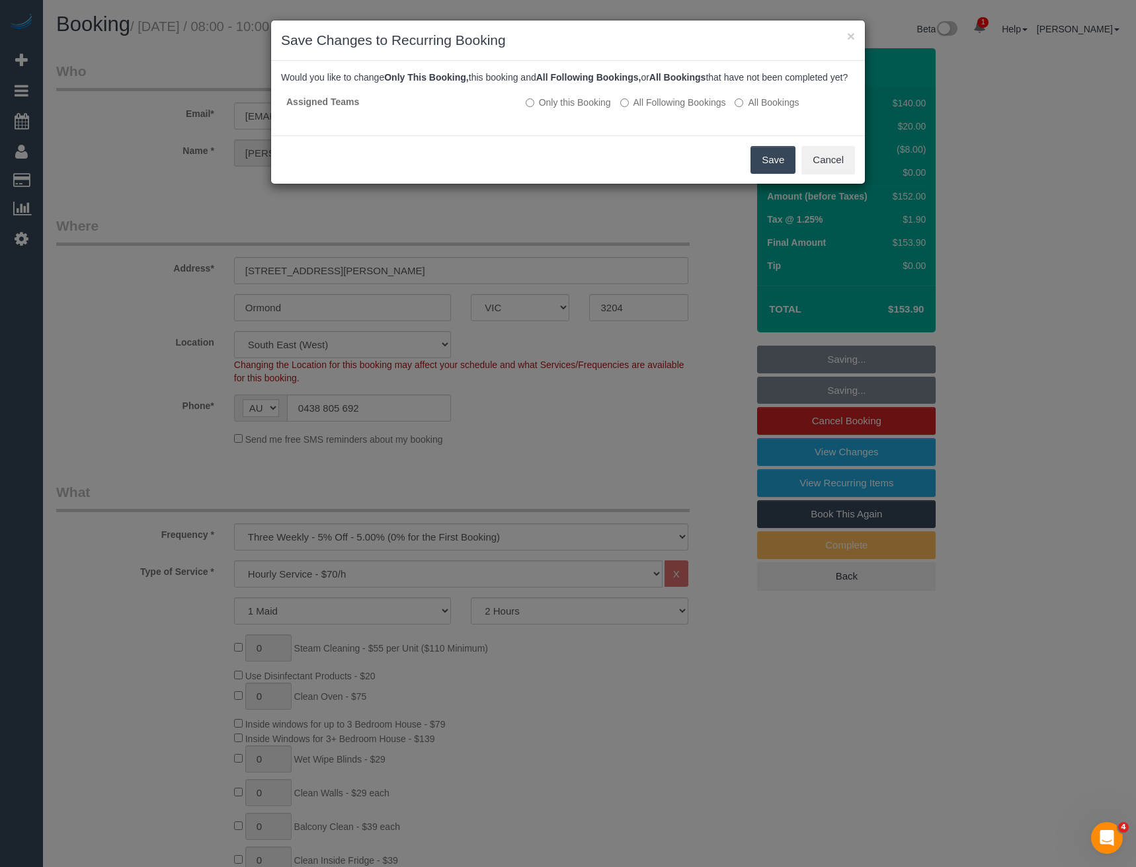
drag, startPoint x: 761, startPoint y: 173, endPoint x: 752, endPoint y: 167, distance: 10.1
click at [761, 173] on button "Save" at bounding box center [772, 160] width 45 height 28
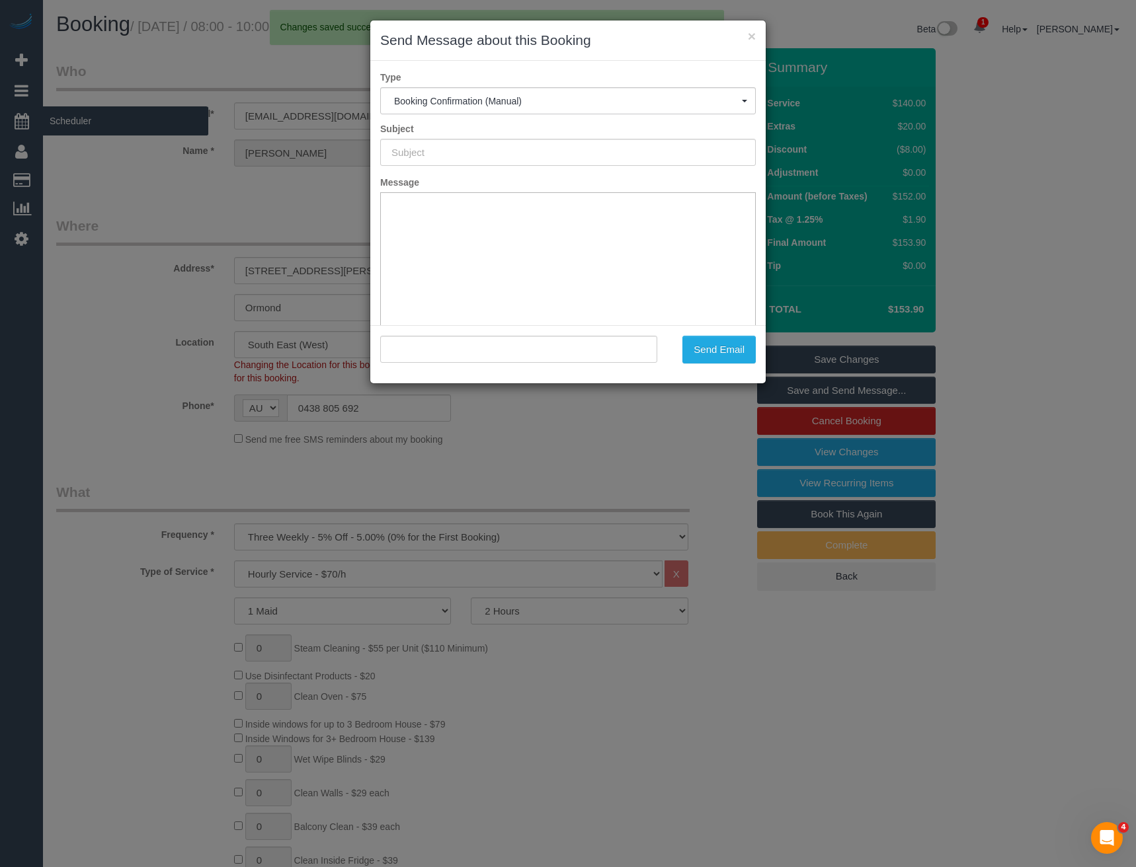
type input "Booking Confirmed"
type input ""Claire Rockell" <cvrockell@gmail.com>"
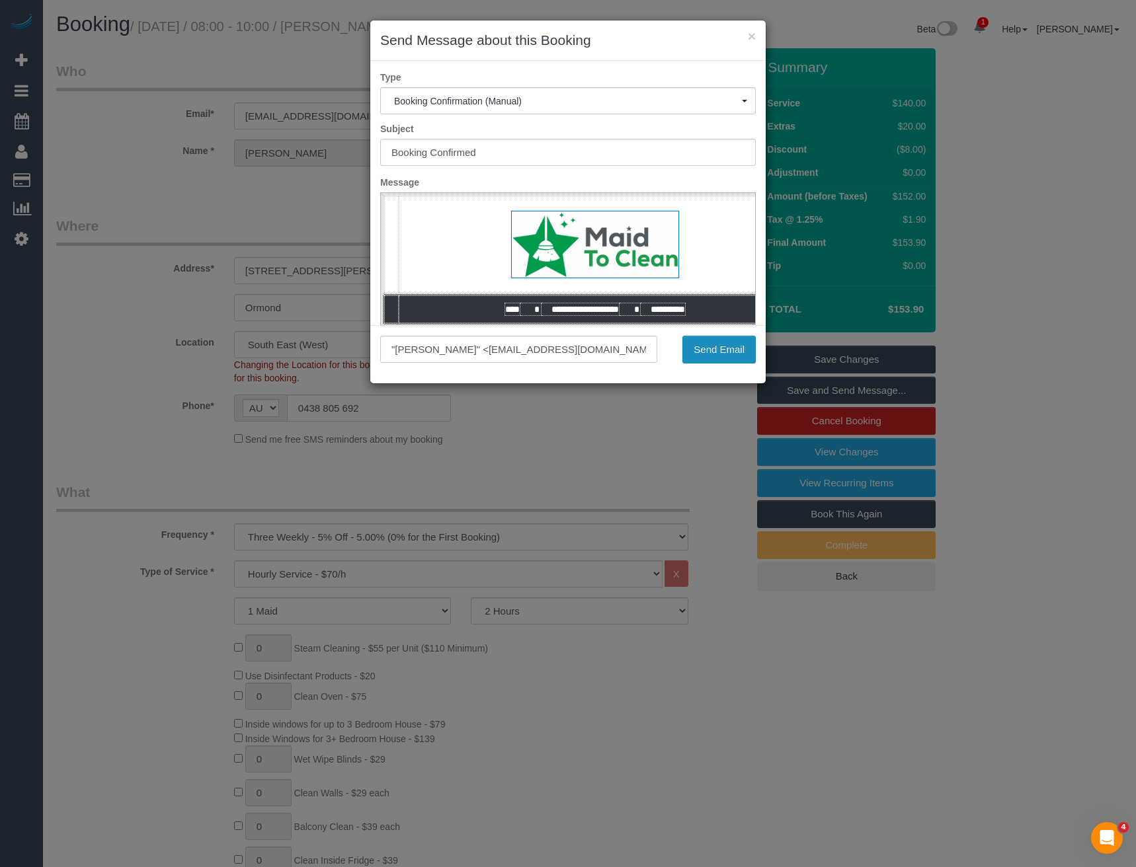
click at [700, 348] on button "Send Email" at bounding box center [718, 350] width 73 height 28
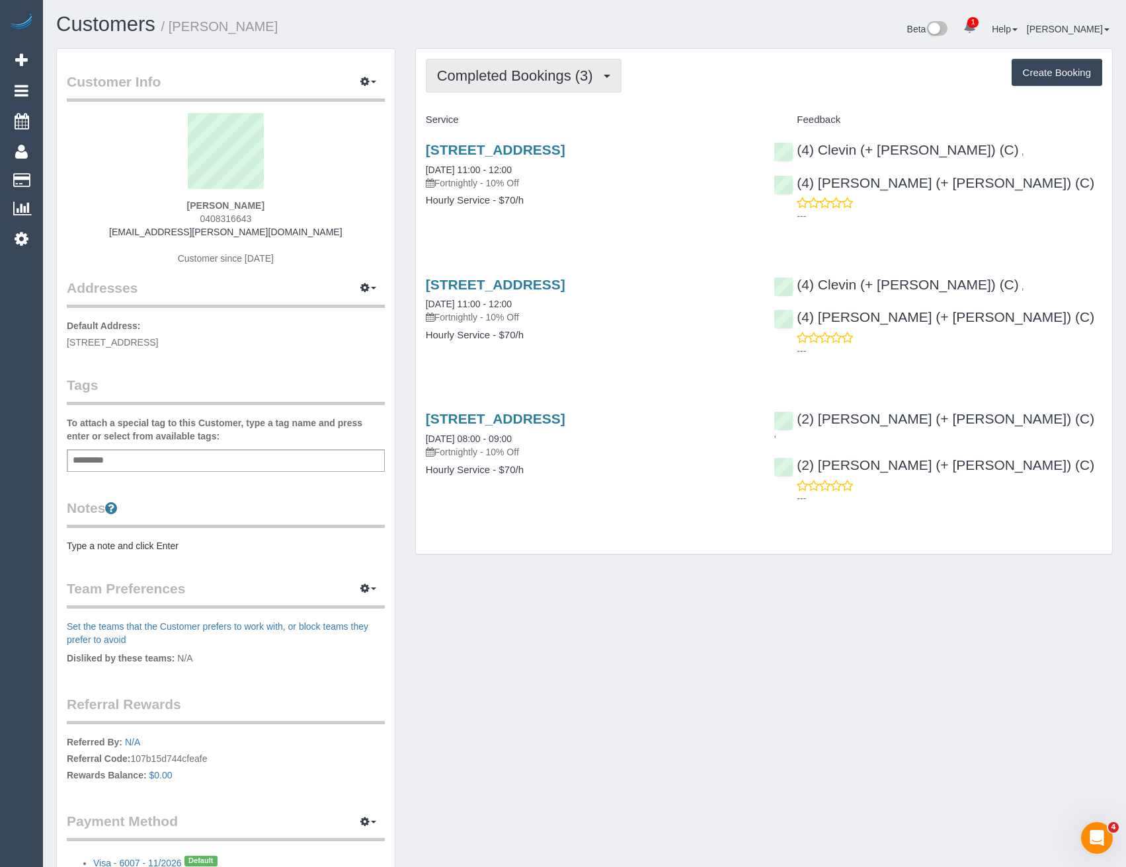
click at [555, 85] on button "Completed Bookings (3)" at bounding box center [524, 76] width 196 height 34
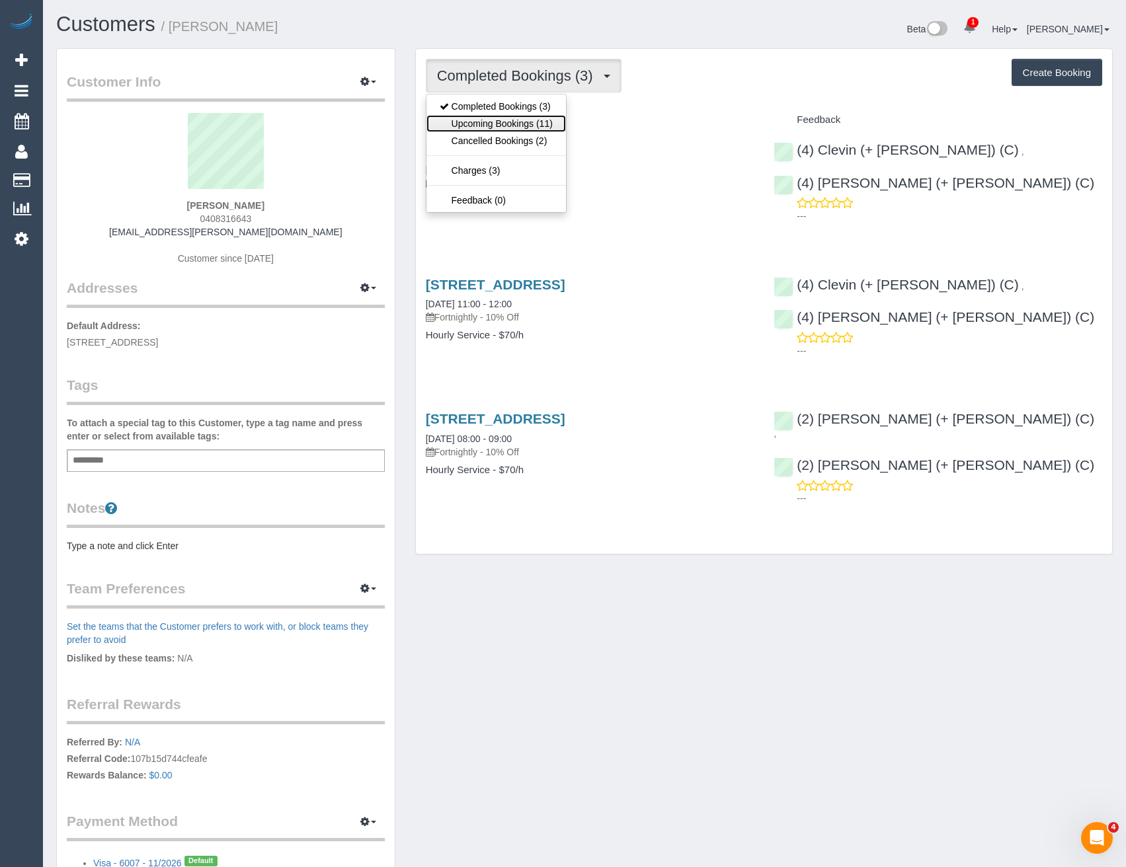
click at [526, 119] on link "Upcoming Bookings (11)" at bounding box center [496, 123] width 140 height 17
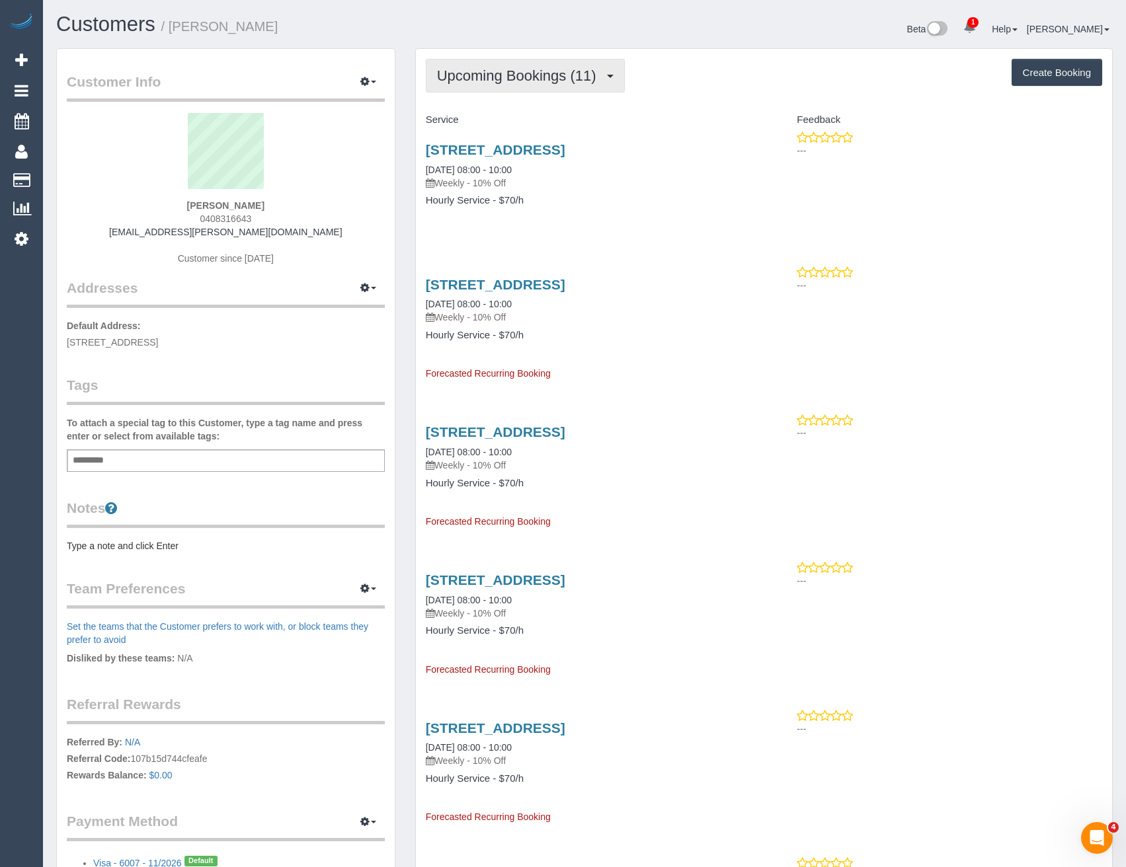
click at [499, 83] on span "Upcoming Bookings (11)" at bounding box center [520, 75] width 166 height 17
click at [490, 105] on link "Completed Bookings (3)" at bounding box center [496, 106] width 140 height 17
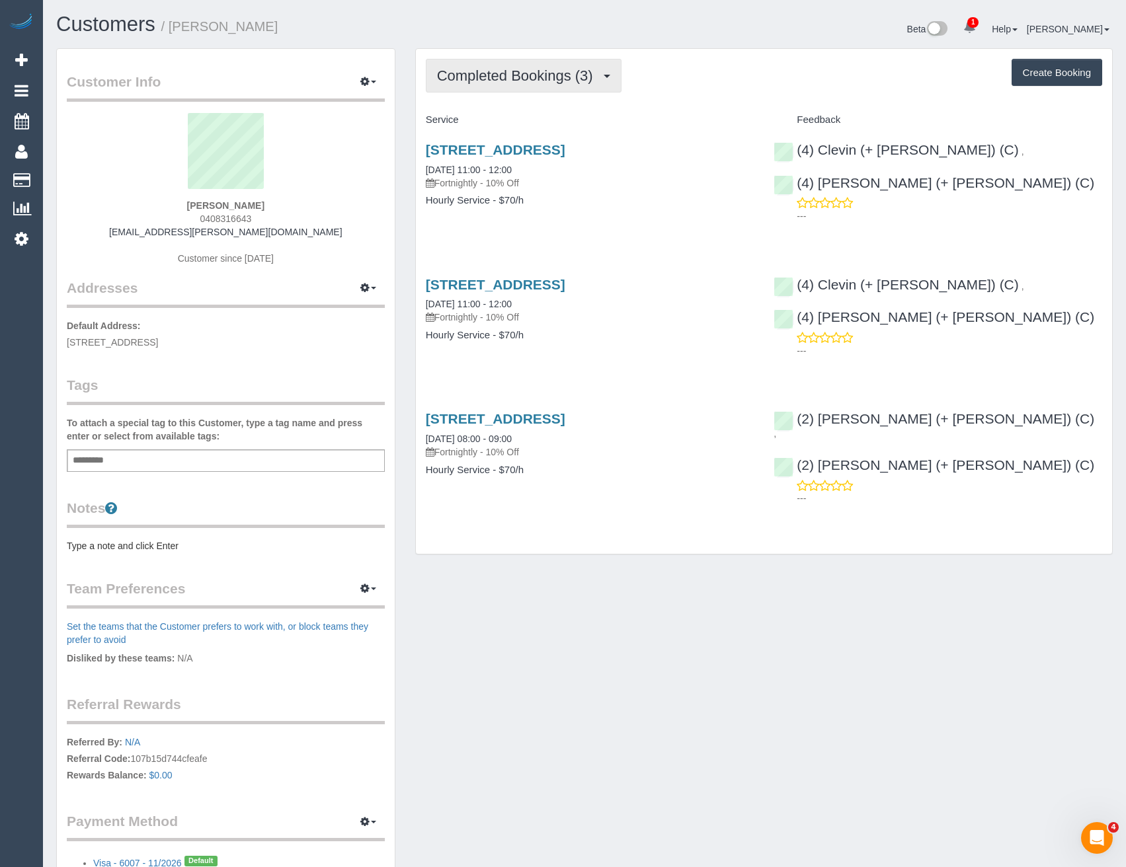
click at [497, 77] on span "Completed Bookings (3)" at bounding box center [518, 75] width 163 height 17
click at [590, 227] on div "[STREET_ADDRESS] [DATE] 11:00 - 12:00 Fortnightly - 10% Off Hourly Service - $7…" at bounding box center [590, 182] width 348 height 102
click at [537, 70] on span "Completed Bookings (3)" at bounding box center [518, 75] width 163 height 17
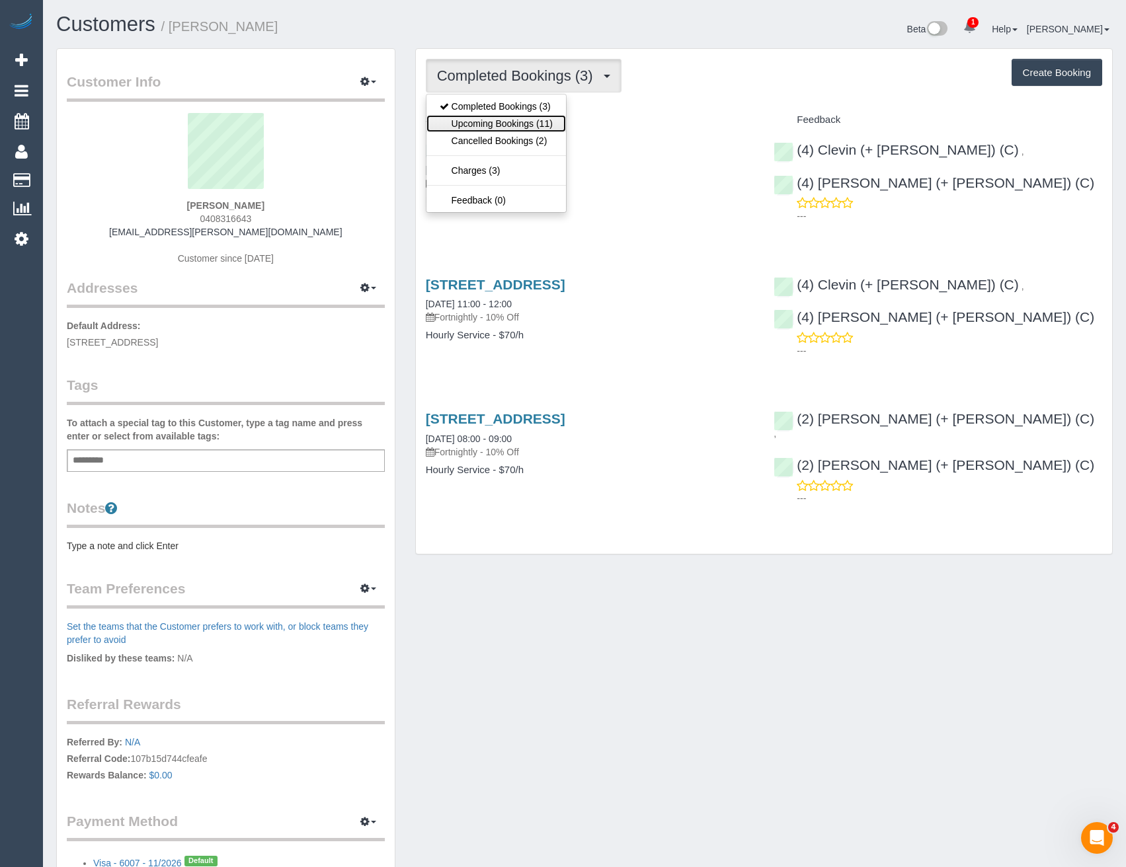
click at [495, 121] on link "Upcoming Bookings (11)" at bounding box center [496, 123] width 140 height 17
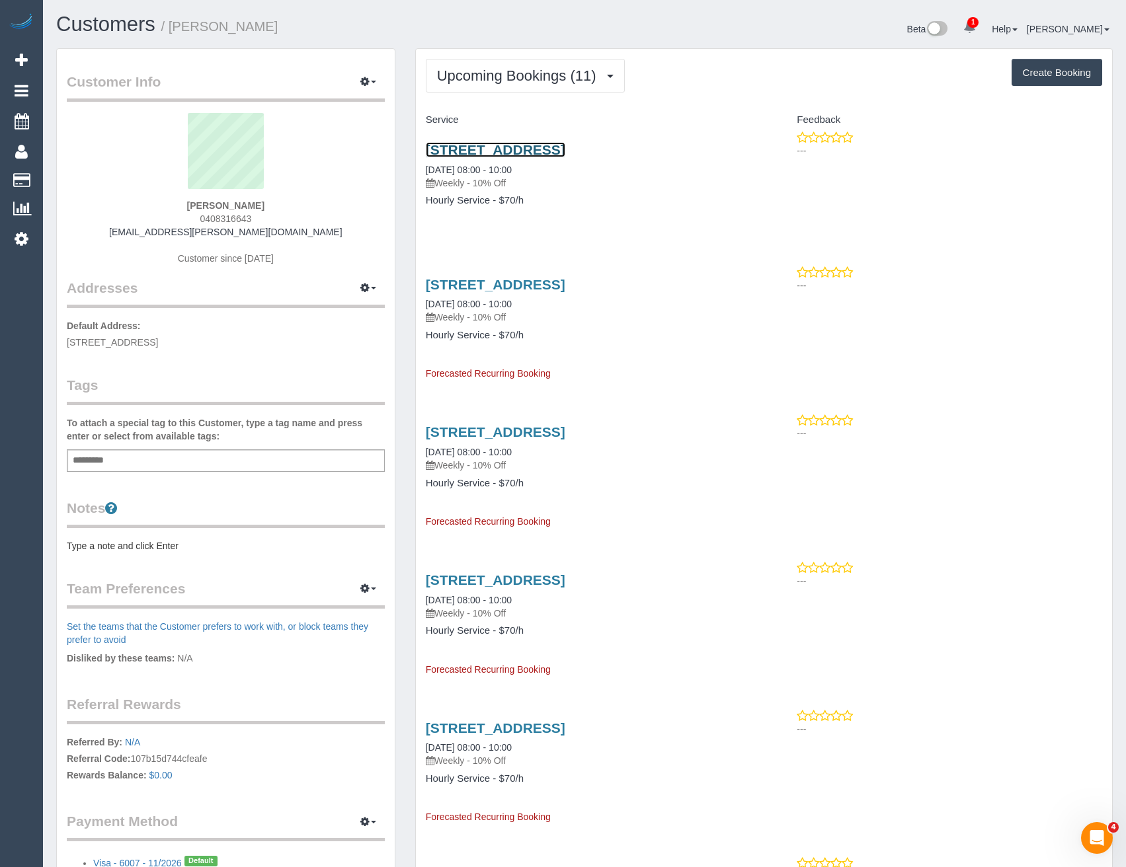
click at [565, 147] on link "[STREET_ADDRESS]" at bounding box center [496, 149] width 140 height 15
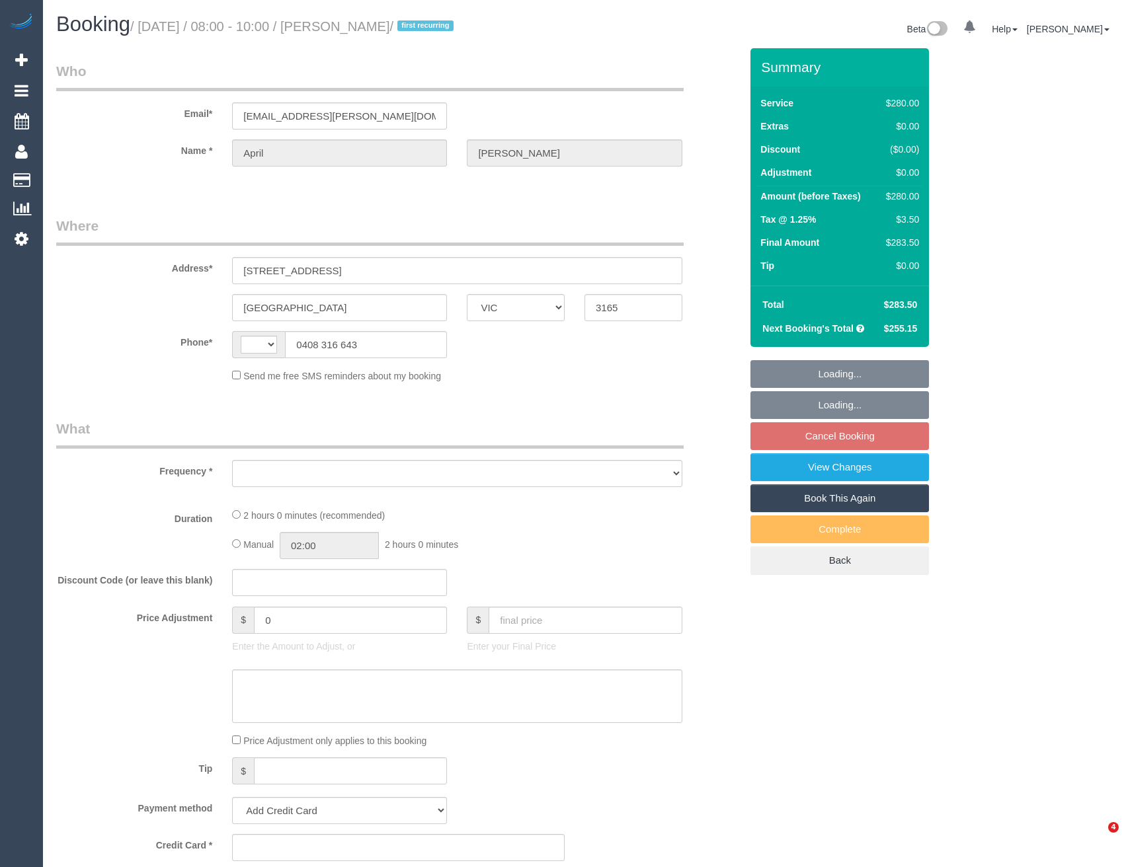
select select "VIC"
select select "string:AU"
select select "object:532"
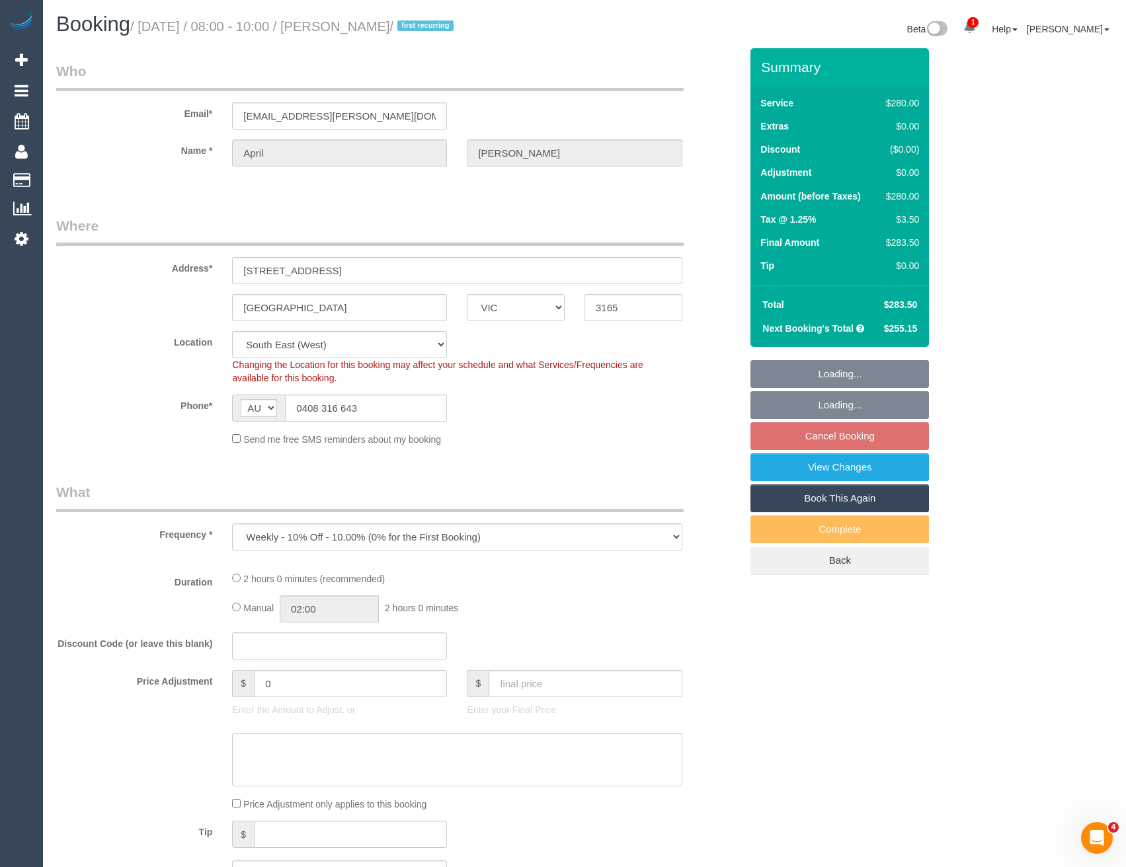
select select "string:stripe-pm_1RnBFq2GScqysDRV4HVX624C"
select select "2"
select select "spot2"
select select "number:30"
select select "number:14"
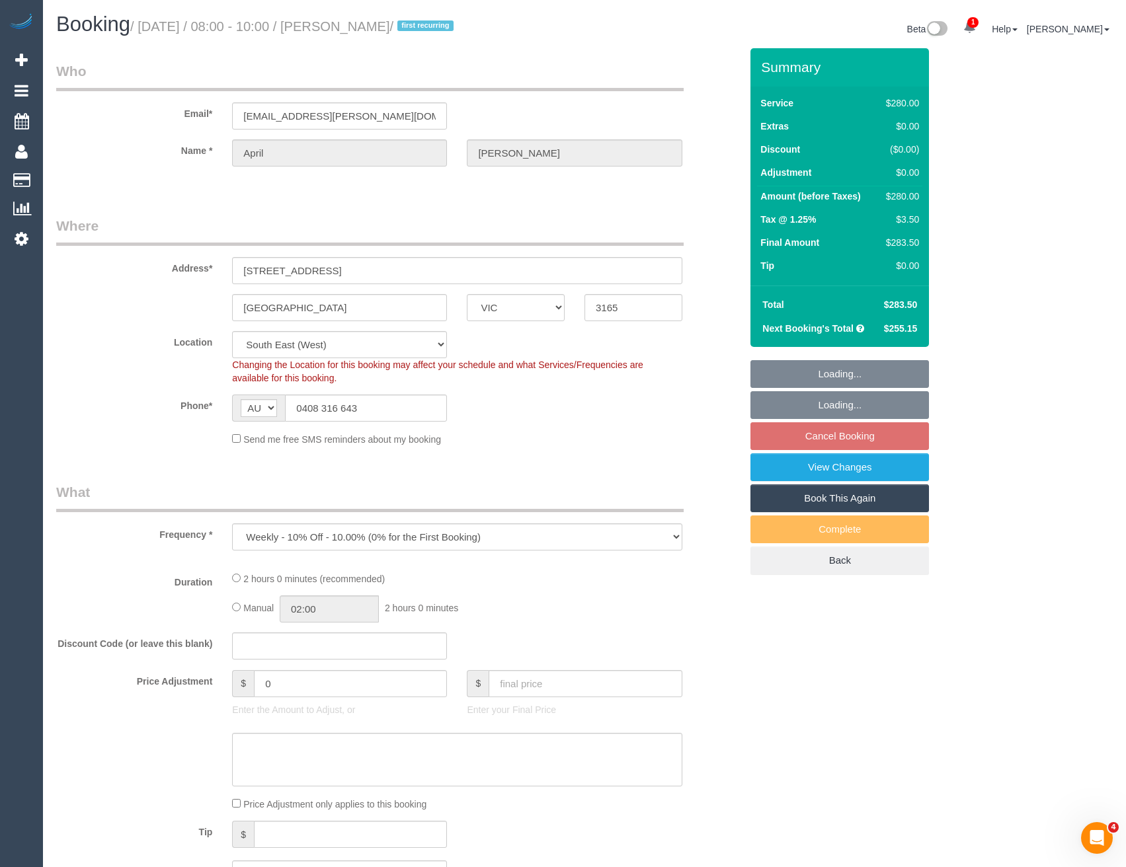
select select "number:19"
select select "number:25"
select select "number:34"
select select "number:11"
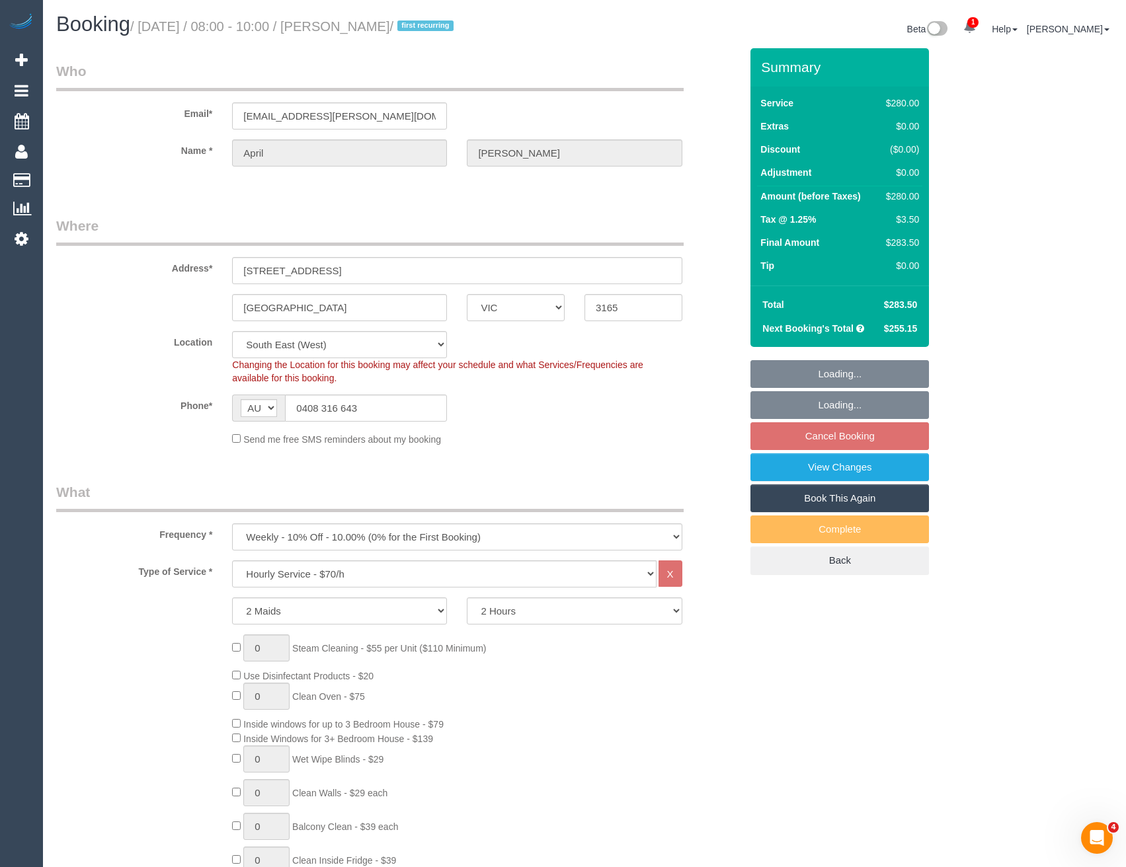
select select "object:1381"
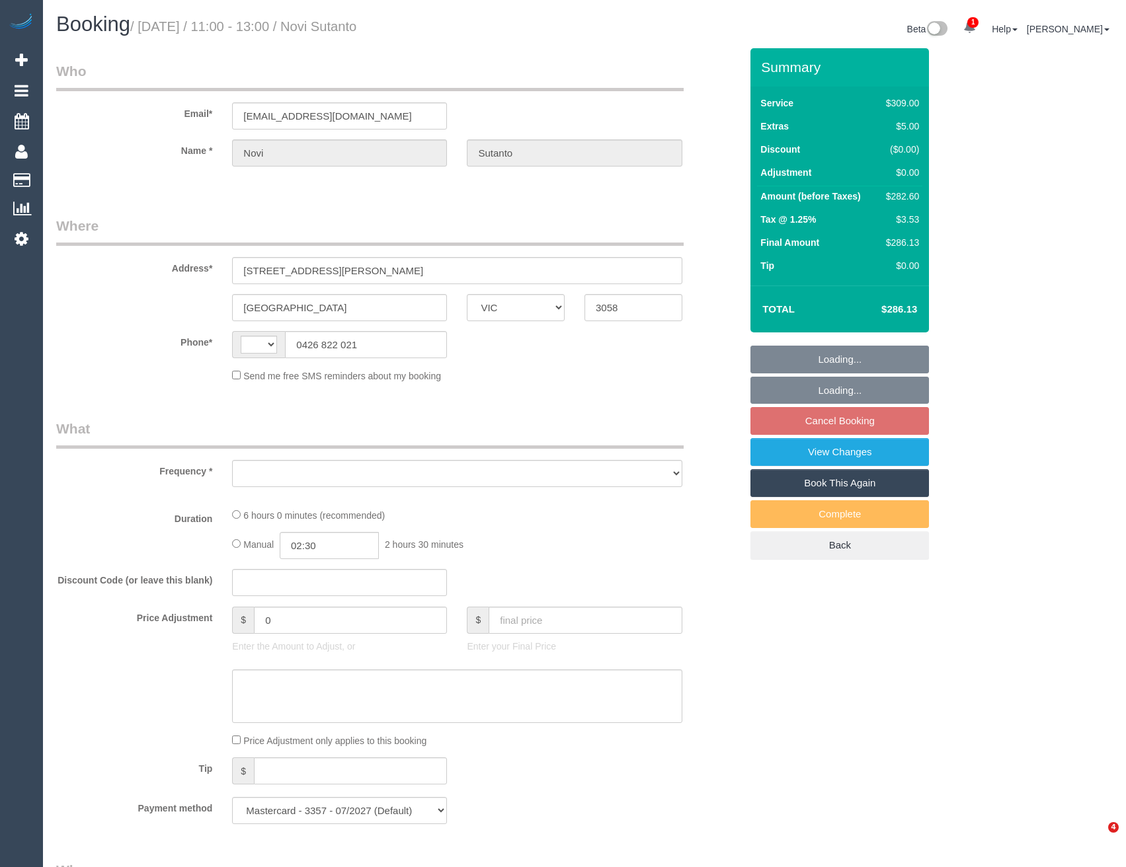
select select "VIC"
select select "string:stripe-pm_1NemVt2GScqysDRVcITDYG19"
select select "number:28"
select select "number:17"
select select "number:18"
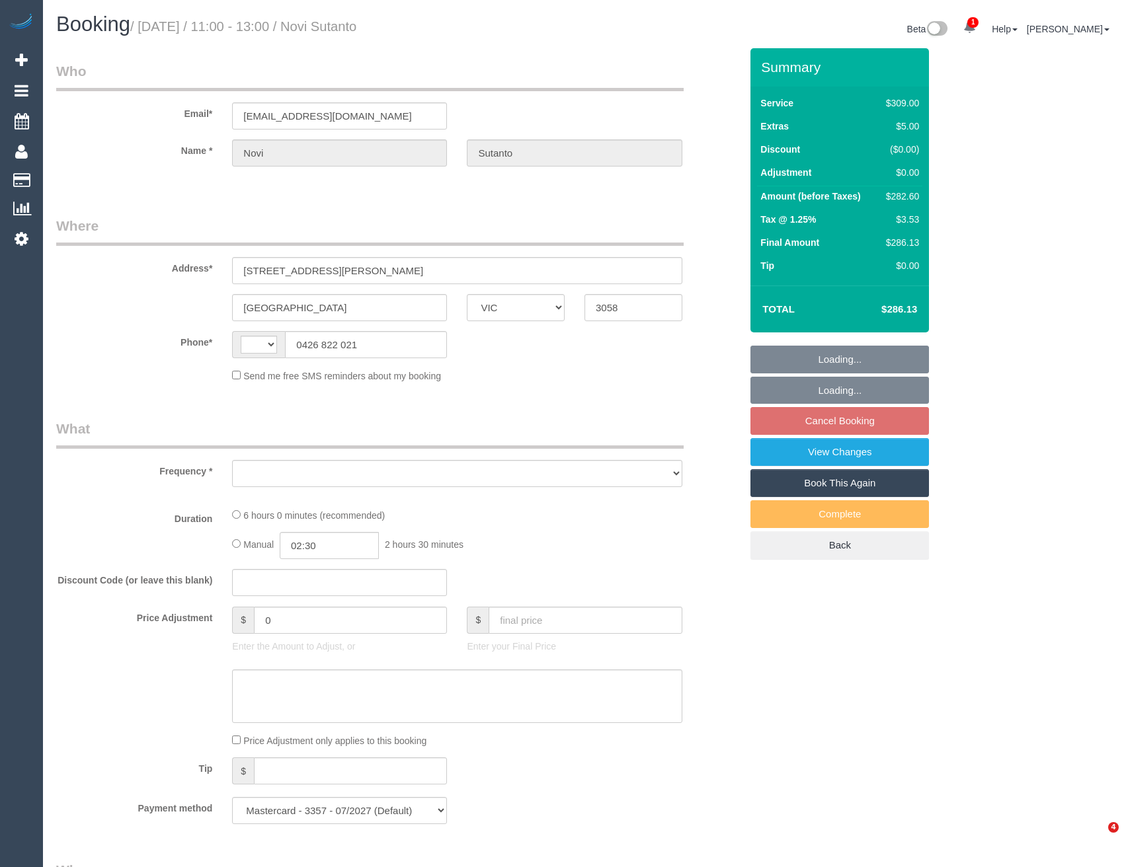
select select "number:24"
select select "number:34"
select select "number:12"
select select "string:AU"
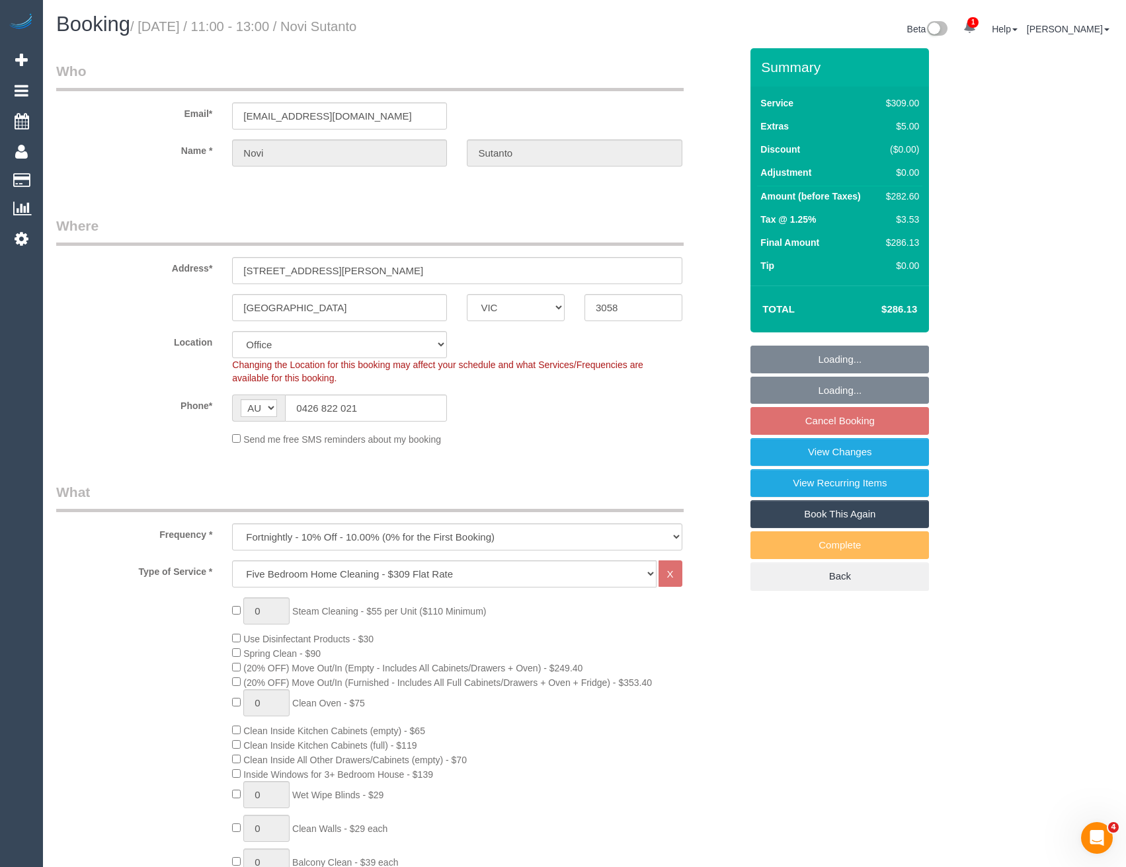
select select "object:2145"
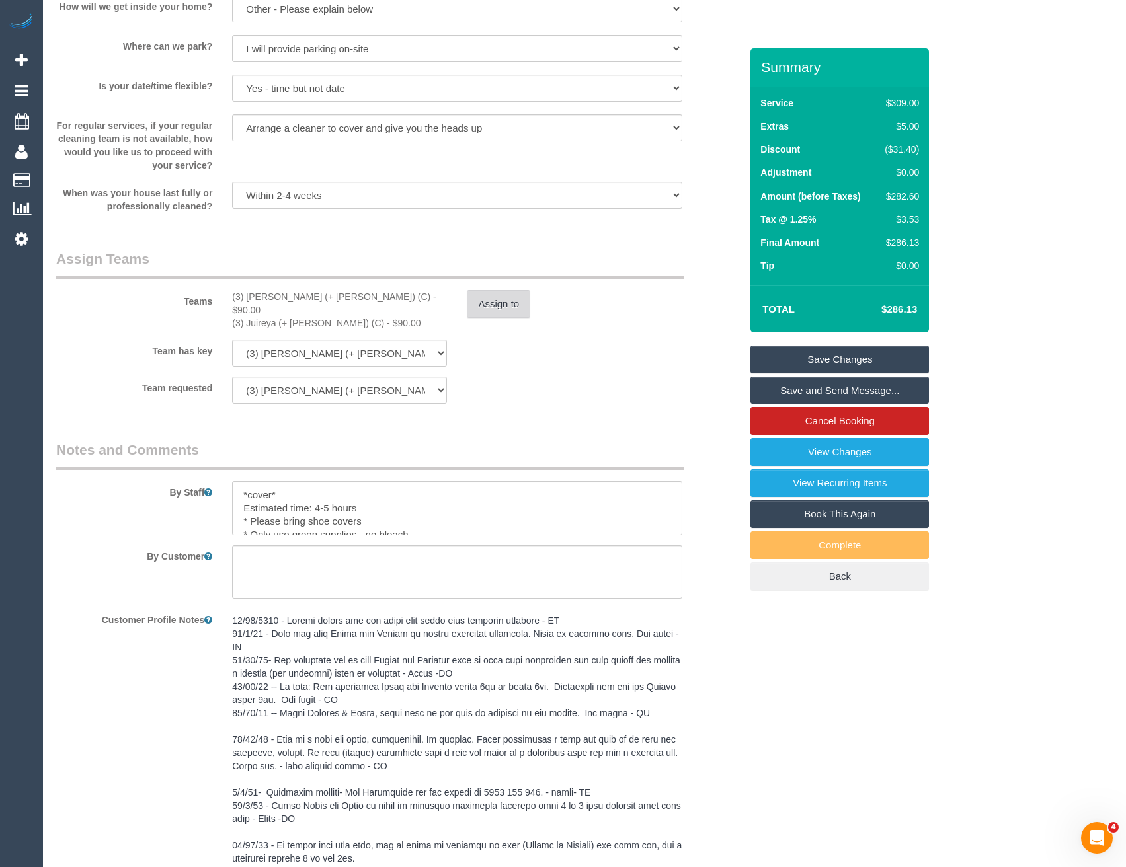
click at [500, 305] on button "Assign to" at bounding box center [498, 304] width 63 height 28
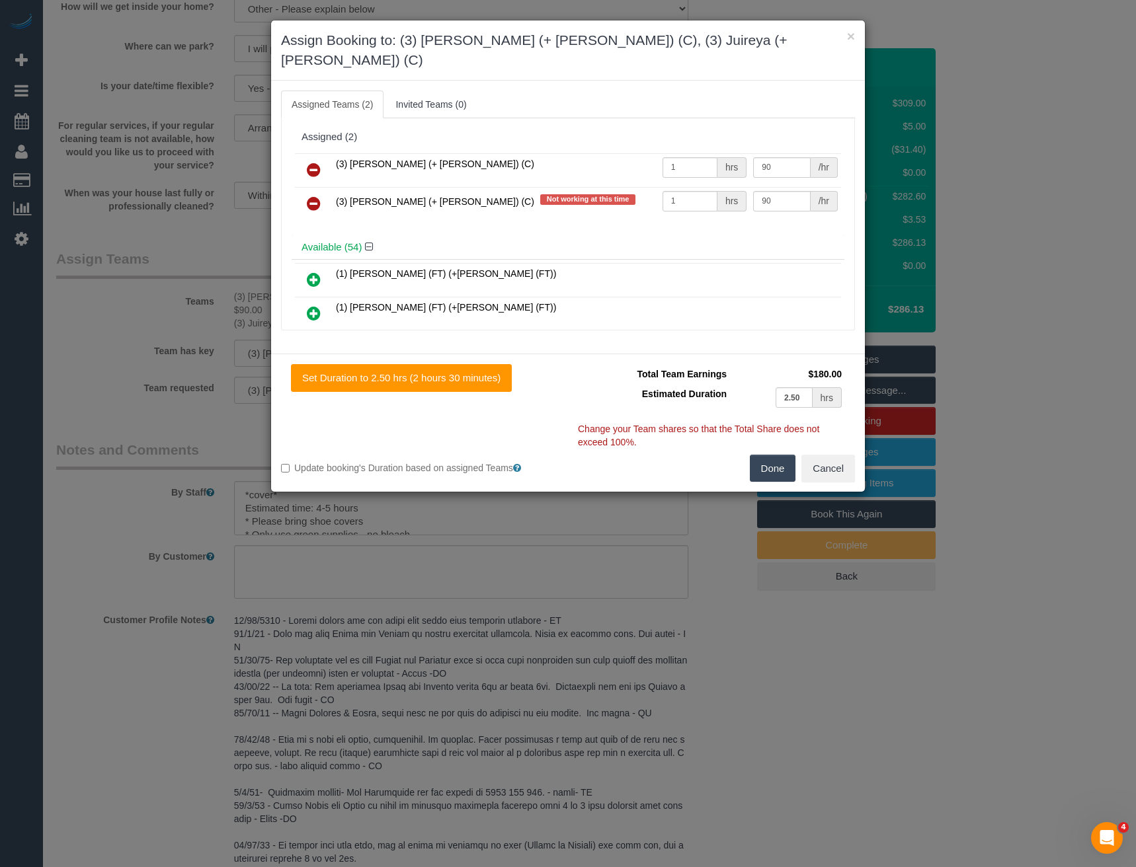
click at [317, 162] on icon at bounding box center [314, 170] width 14 height 16
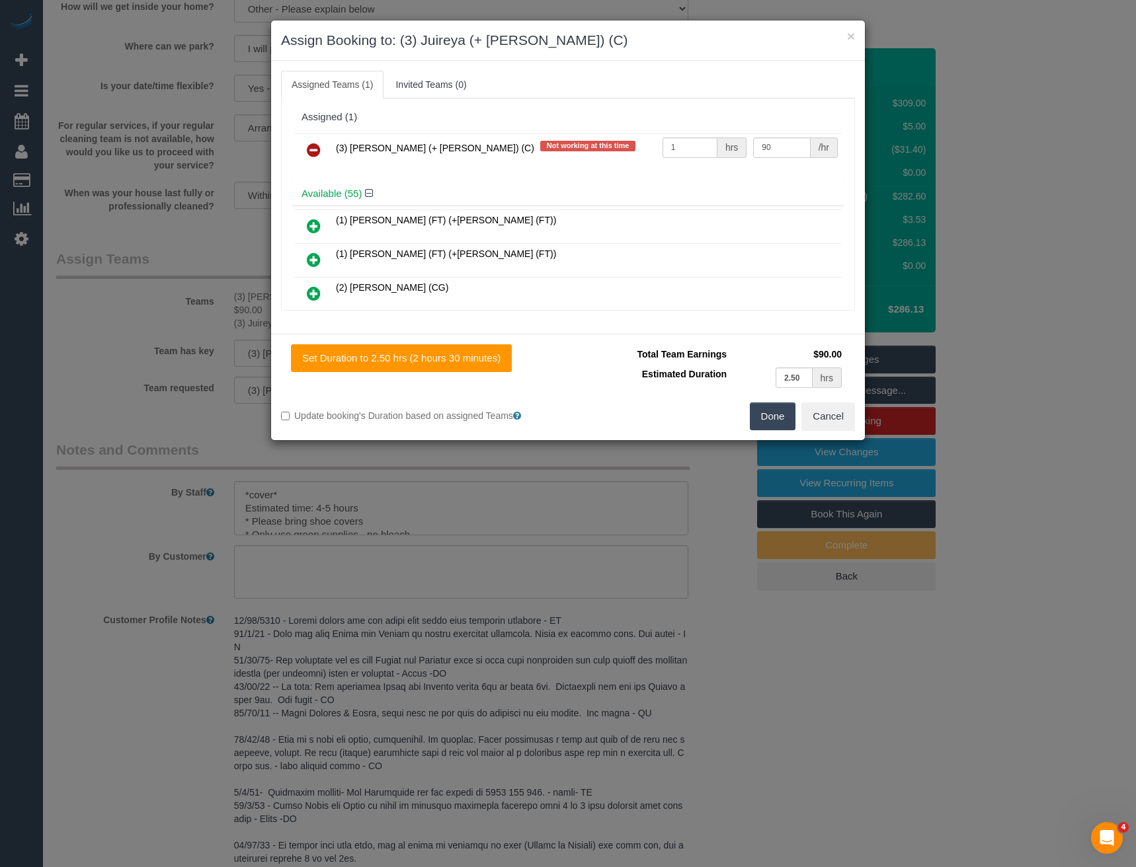
click at [313, 145] on icon at bounding box center [314, 150] width 14 height 16
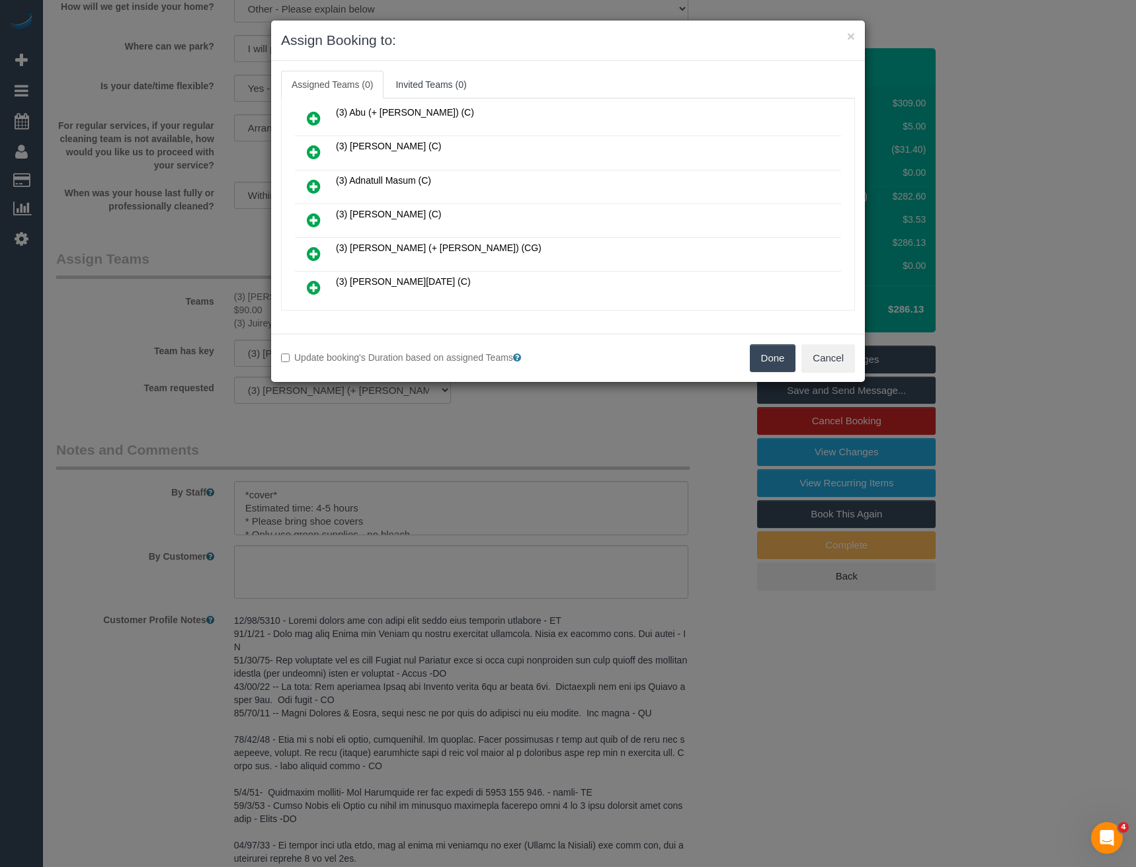
scroll to position [595, 0]
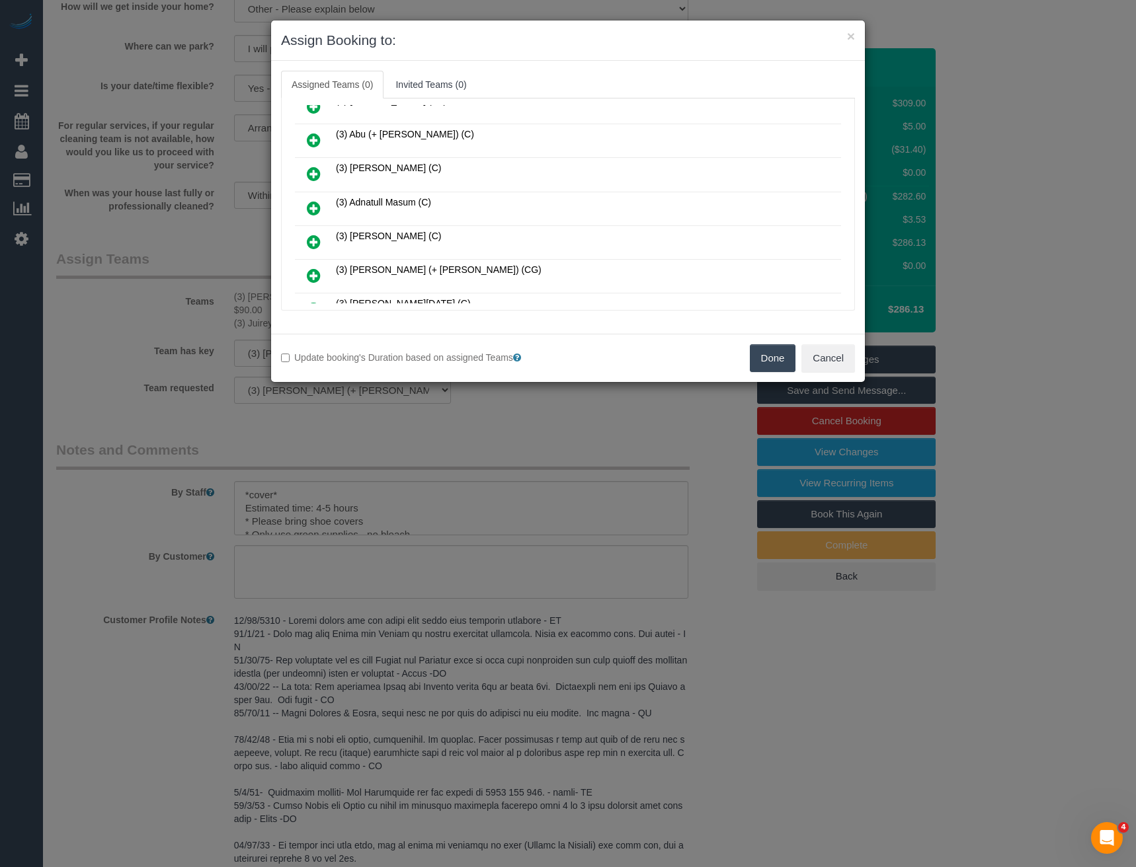
click at [315, 136] on icon at bounding box center [314, 140] width 14 height 16
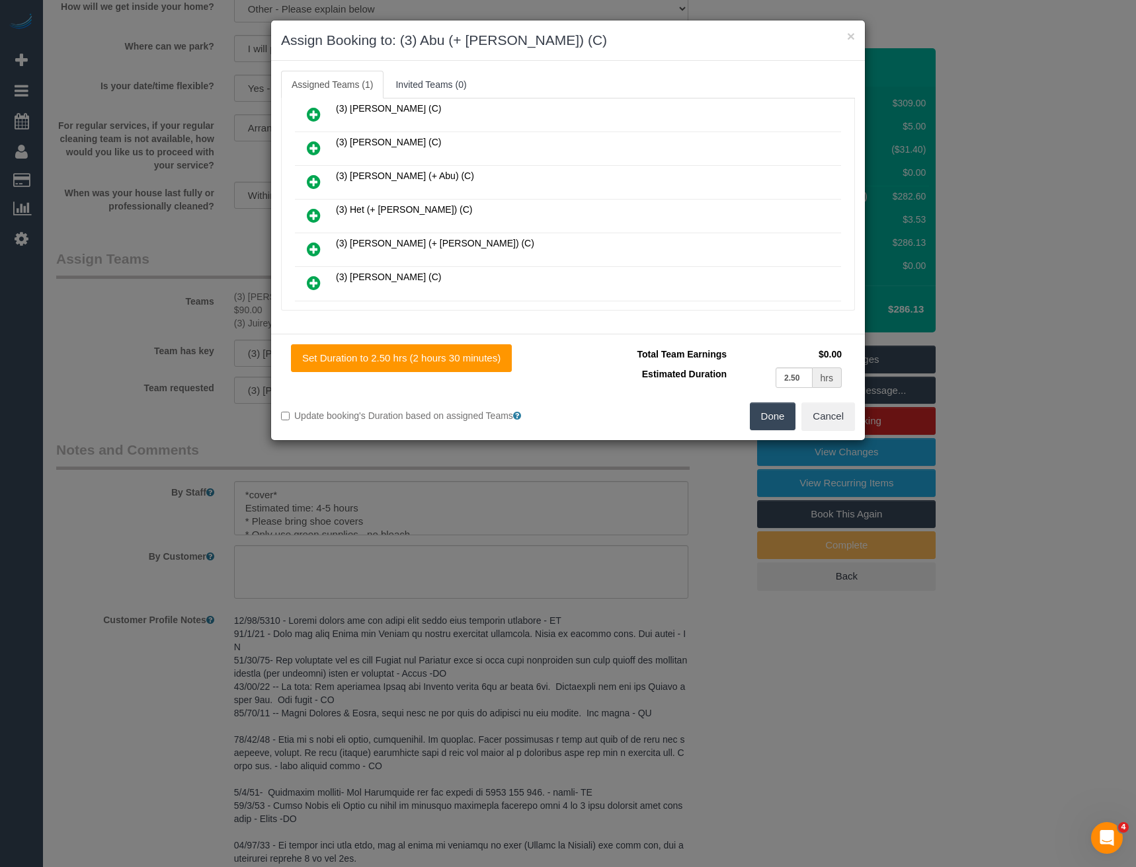
click at [314, 181] on icon at bounding box center [314, 182] width 14 height 16
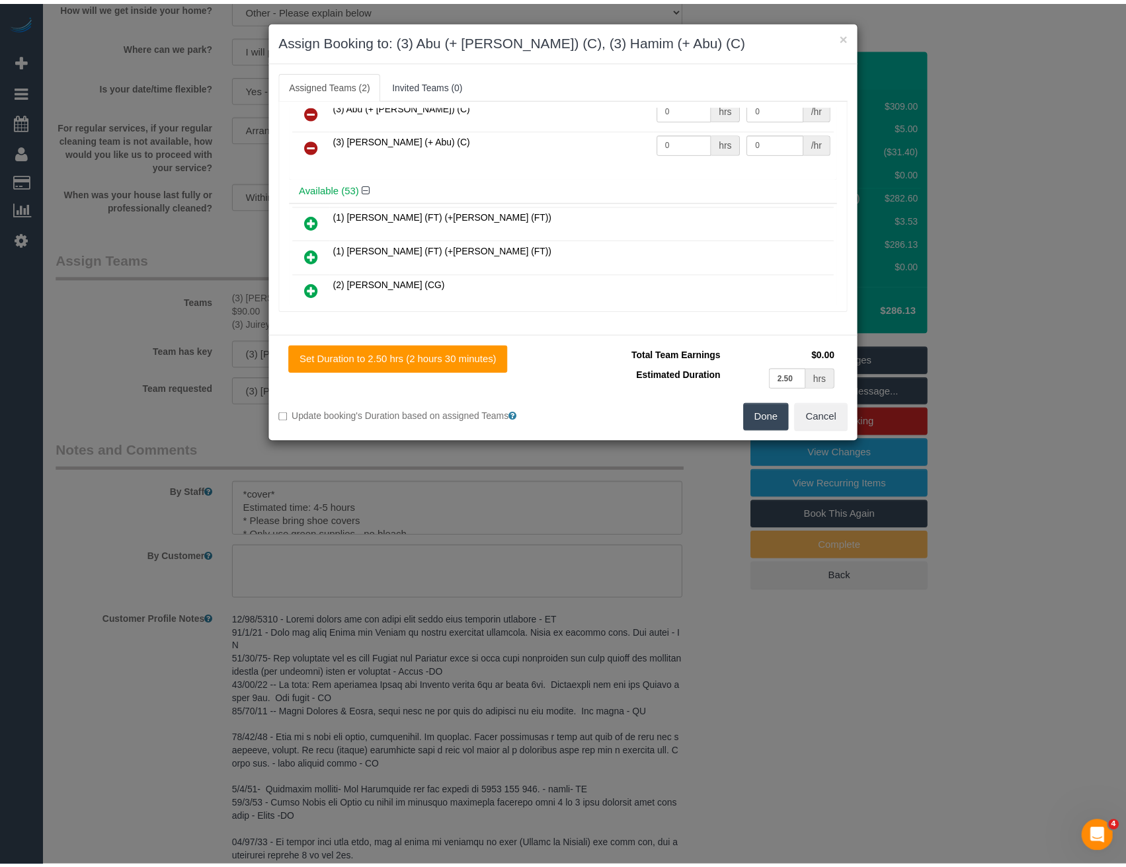
scroll to position [0, 0]
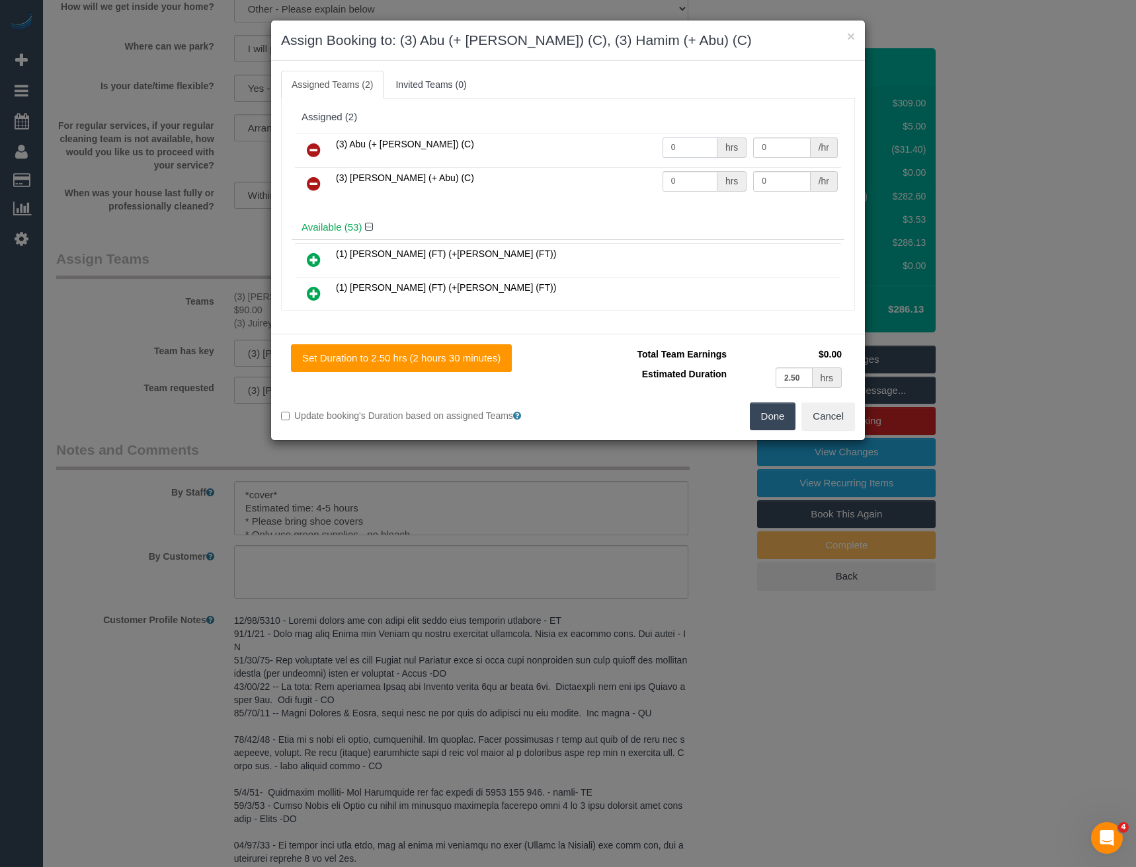
drag, startPoint x: 682, startPoint y: 153, endPoint x: 590, endPoint y: 158, distance: 92.0
click at [597, 159] on tr "(3) Abu (+ Hamim) (C) 0 hrs 0 /hr" at bounding box center [568, 151] width 546 height 34
type input "1"
type input "90"
drag, startPoint x: 674, startPoint y: 190, endPoint x: 631, endPoint y: 194, distance: 43.8
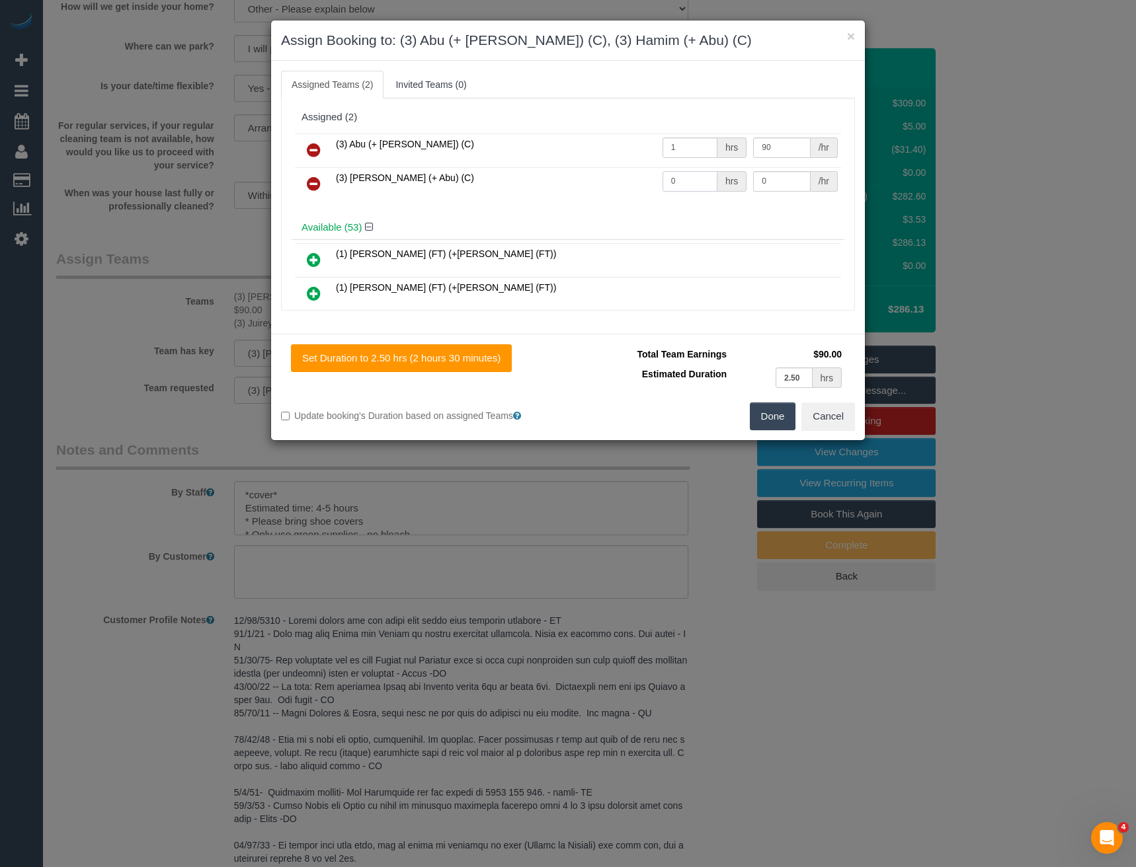
click at [634, 194] on tr "(3) Hamim (+ Abu) (C) 0 hrs 0 /hr" at bounding box center [568, 184] width 546 height 34
type input "1"
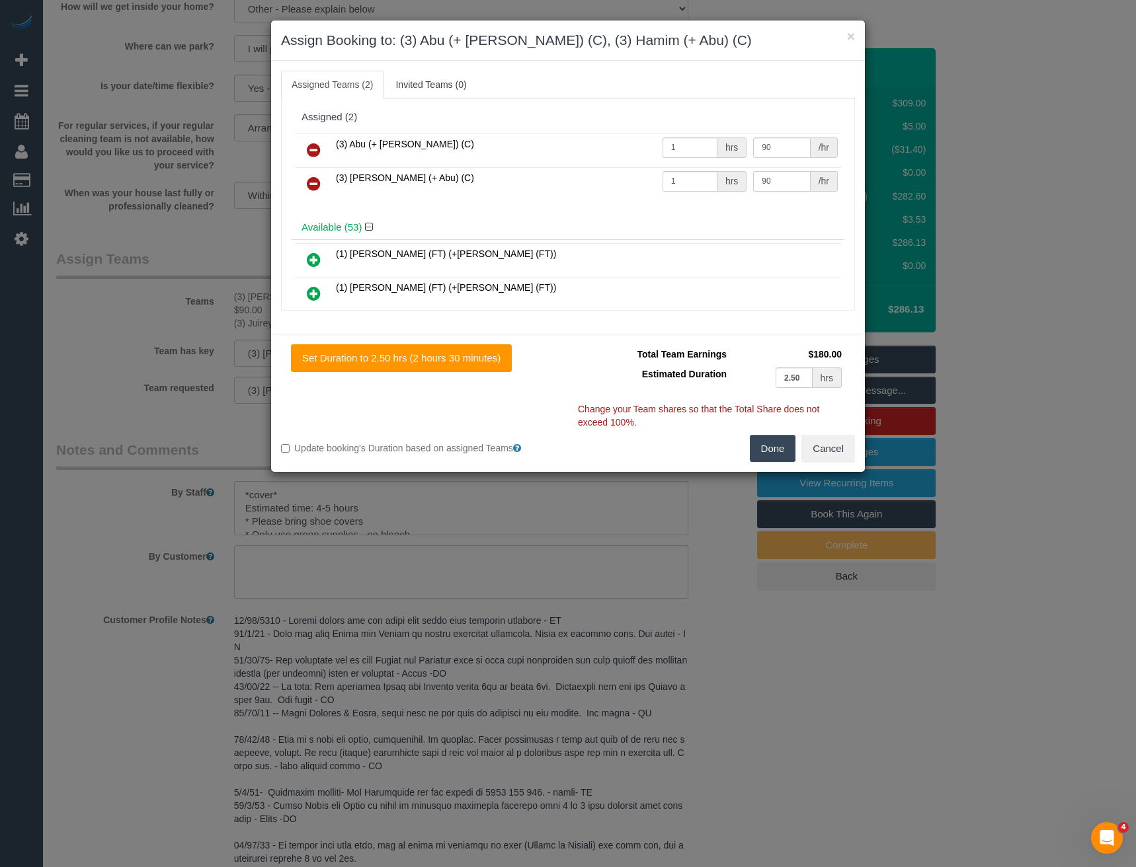
type input "90"
click at [768, 444] on button "Done" at bounding box center [773, 449] width 46 height 28
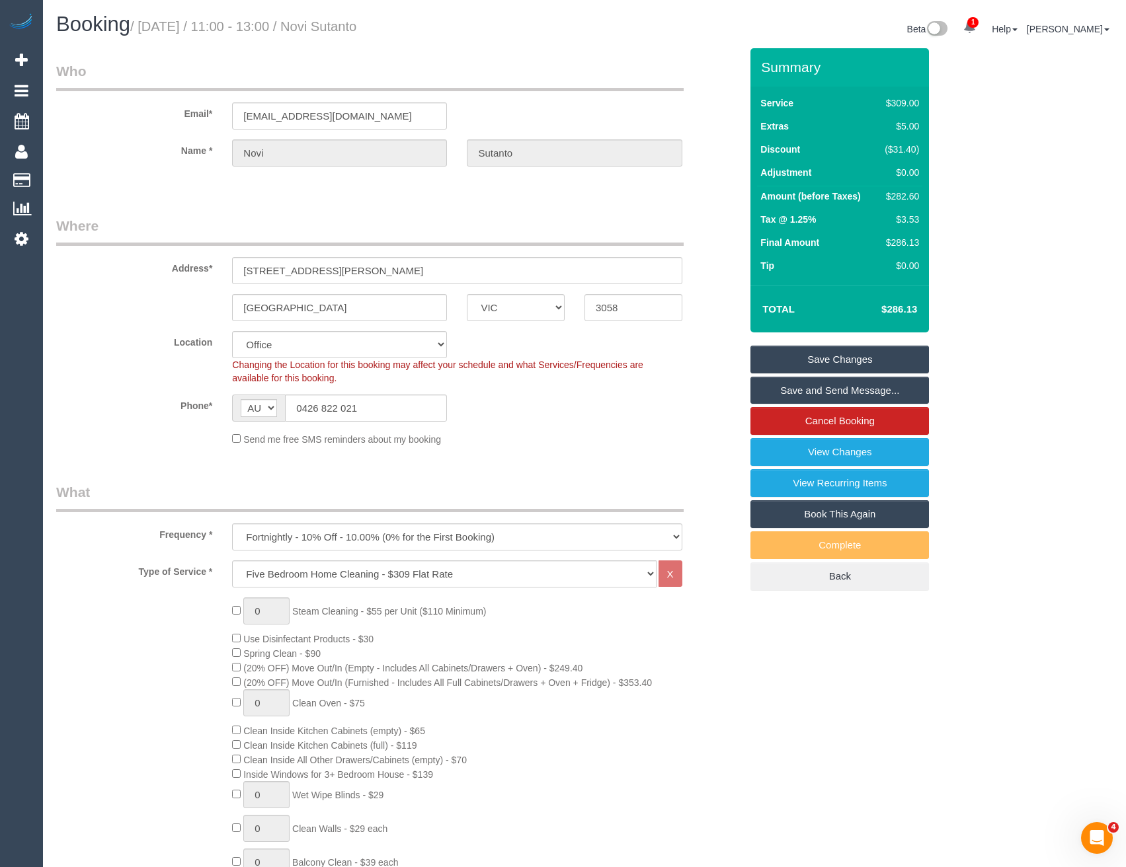
click at [786, 365] on link "Save Changes" at bounding box center [839, 360] width 179 height 28
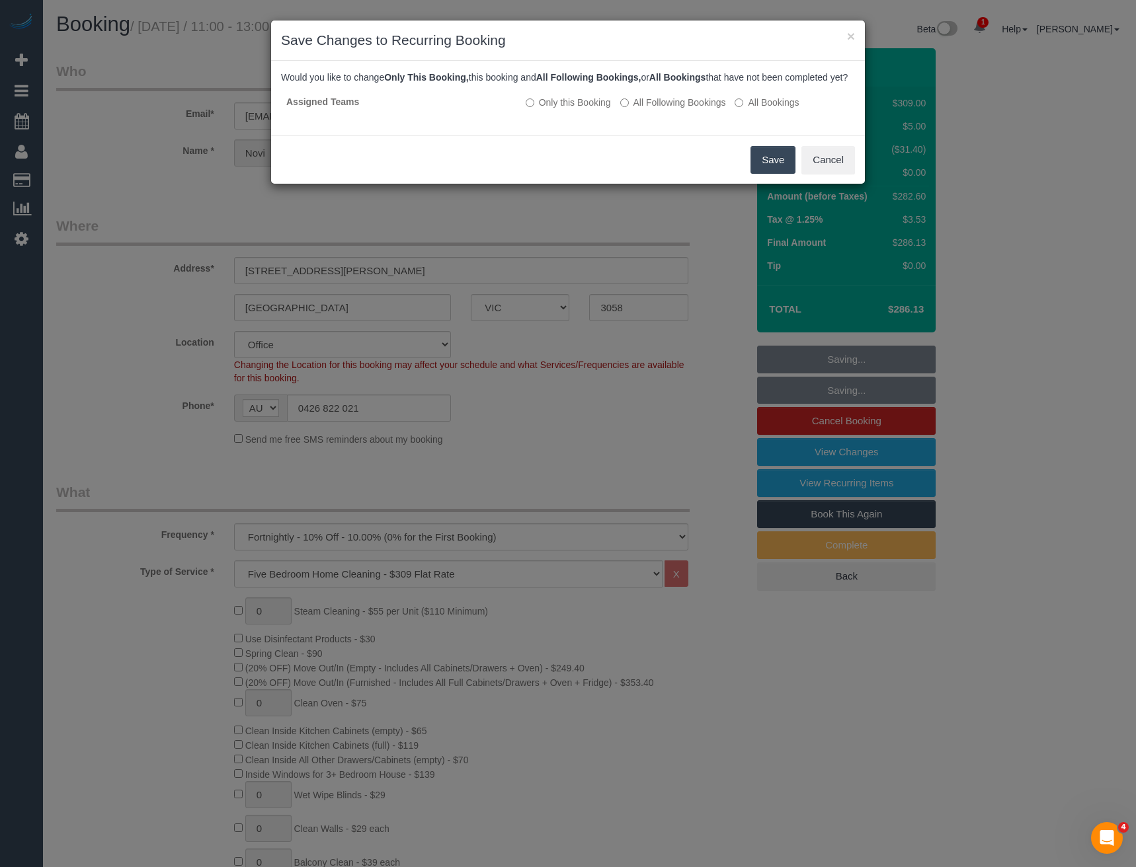
click at [774, 169] on button "Save" at bounding box center [772, 160] width 45 height 28
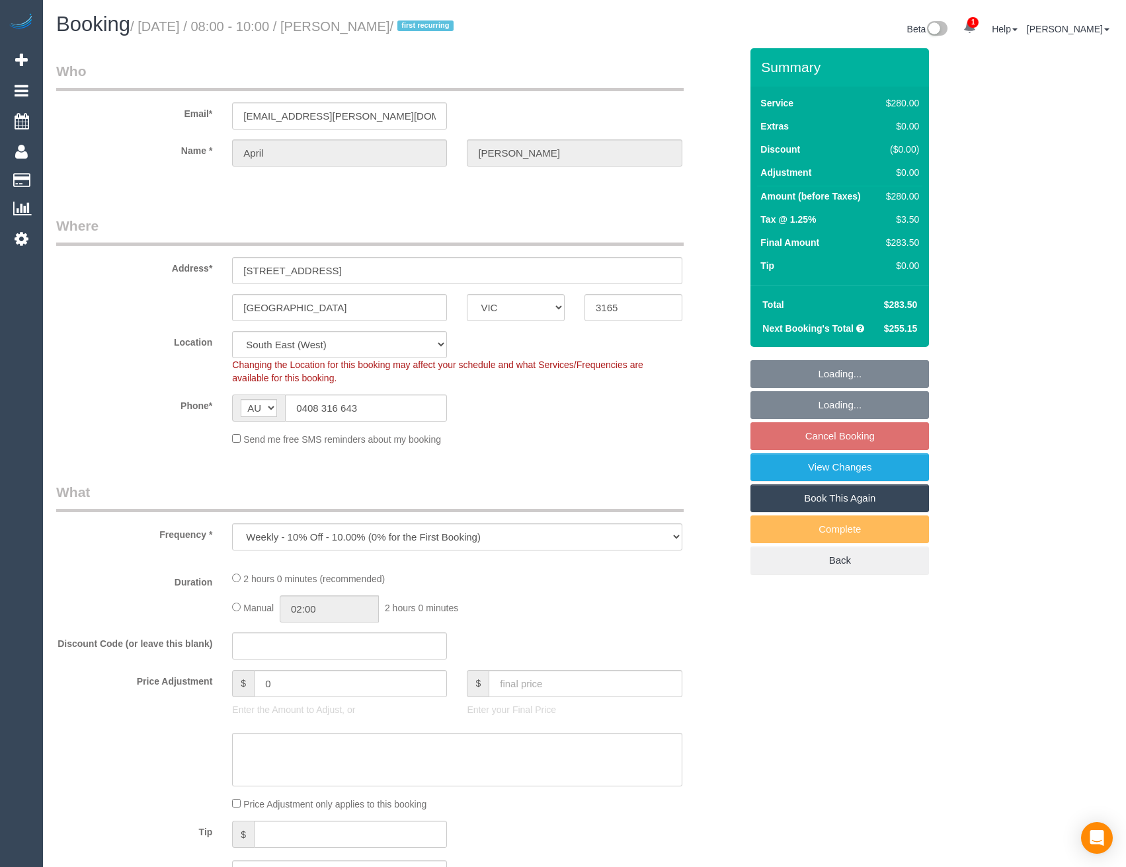
select select "VIC"
select select "number:30"
select select "number:14"
select select "number:19"
select select "number:25"
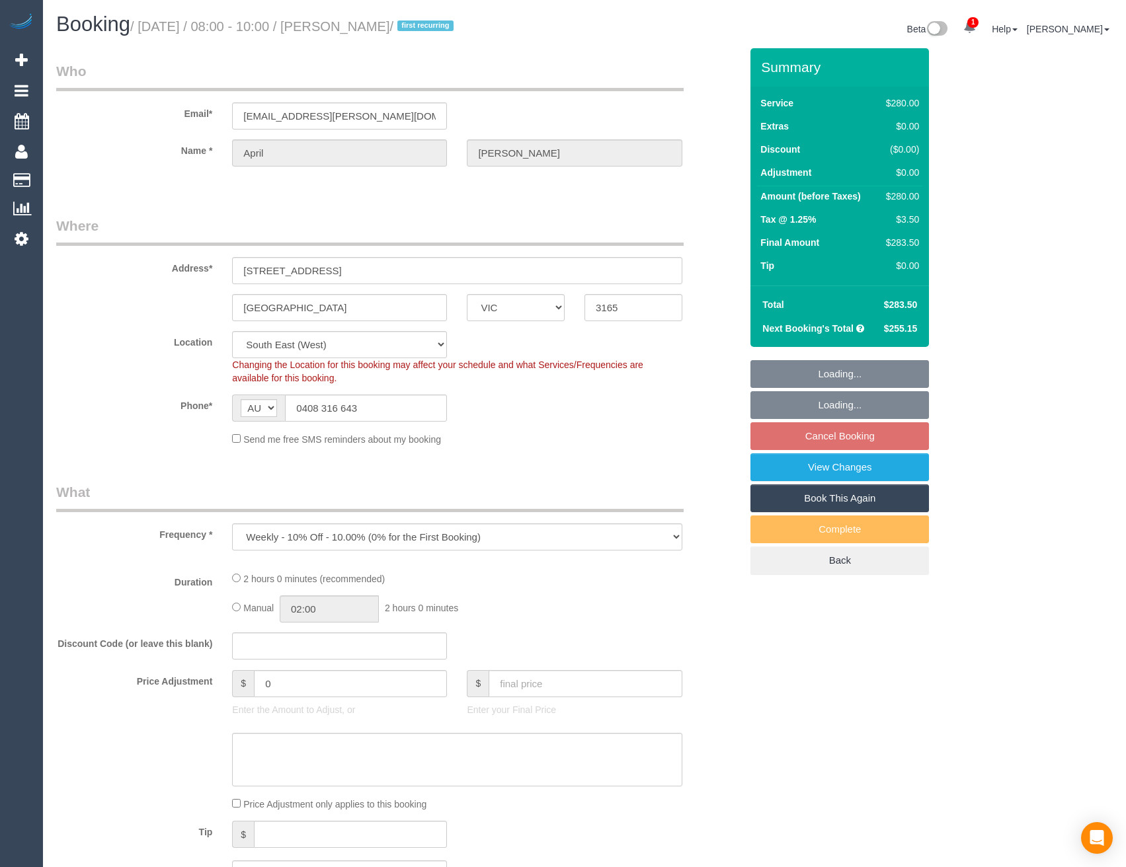
select select "number:34"
select select "number:11"
select select "object:855"
select select "string:stripe-pm_1RnBFq2GScqysDRV4HVX624C"
select select "2"
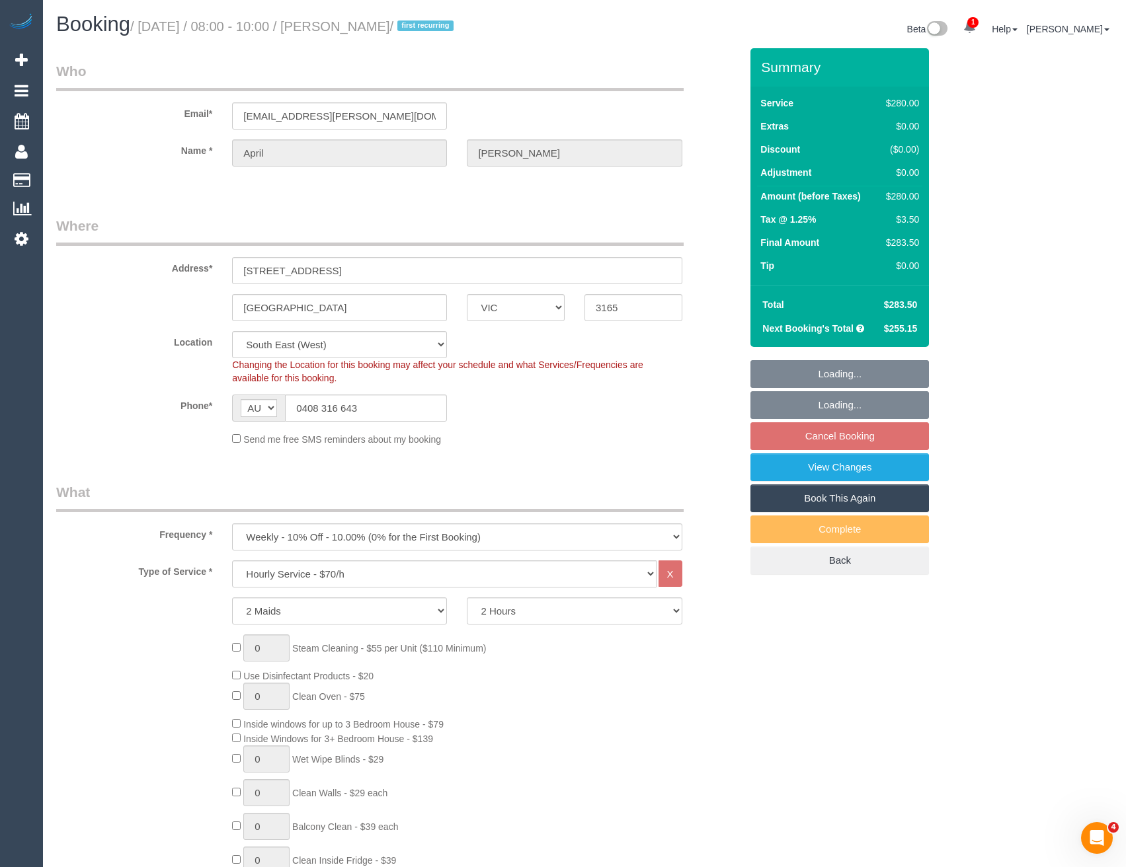
select select "spot2"
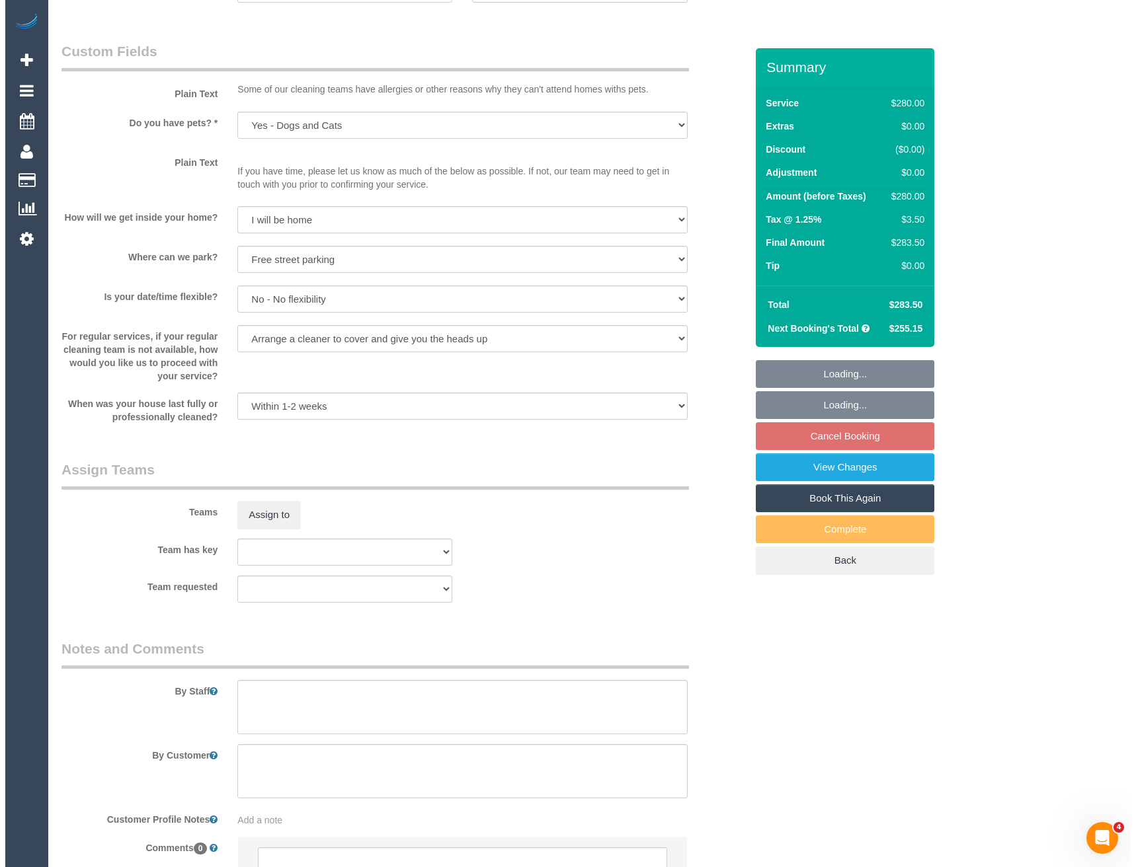
scroll to position [1521, 0]
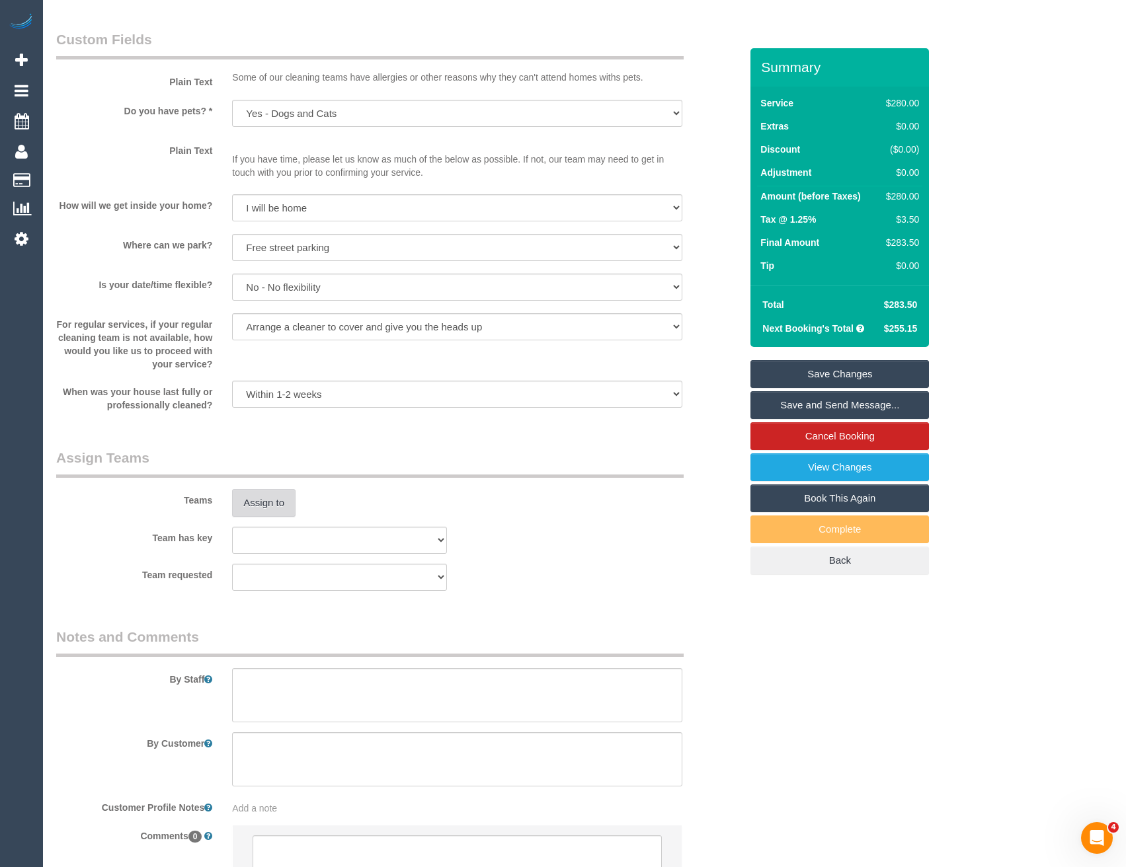
click at [264, 505] on button "Assign to" at bounding box center [263, 503] width 63 height 28
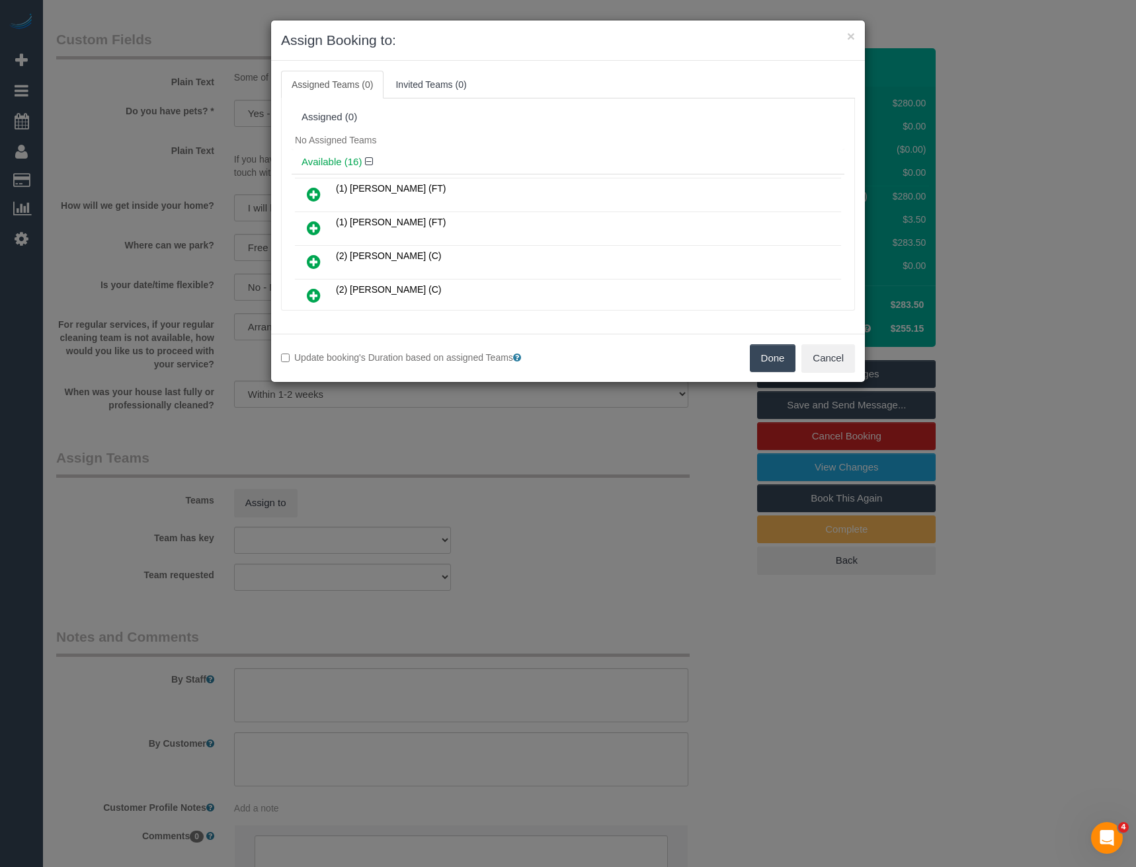
scroll to position [356, 0]
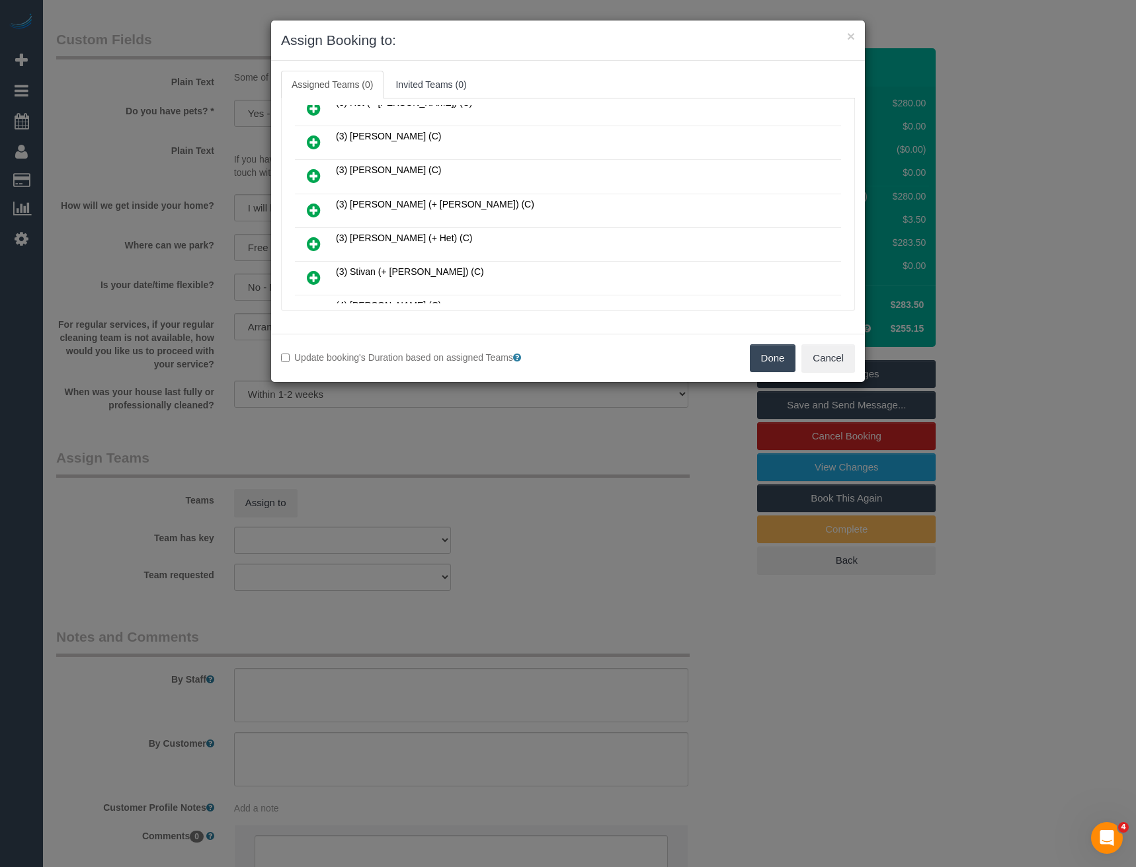
click at [313, 206] on icon at bounding box center [314, 210] width 14 height 16
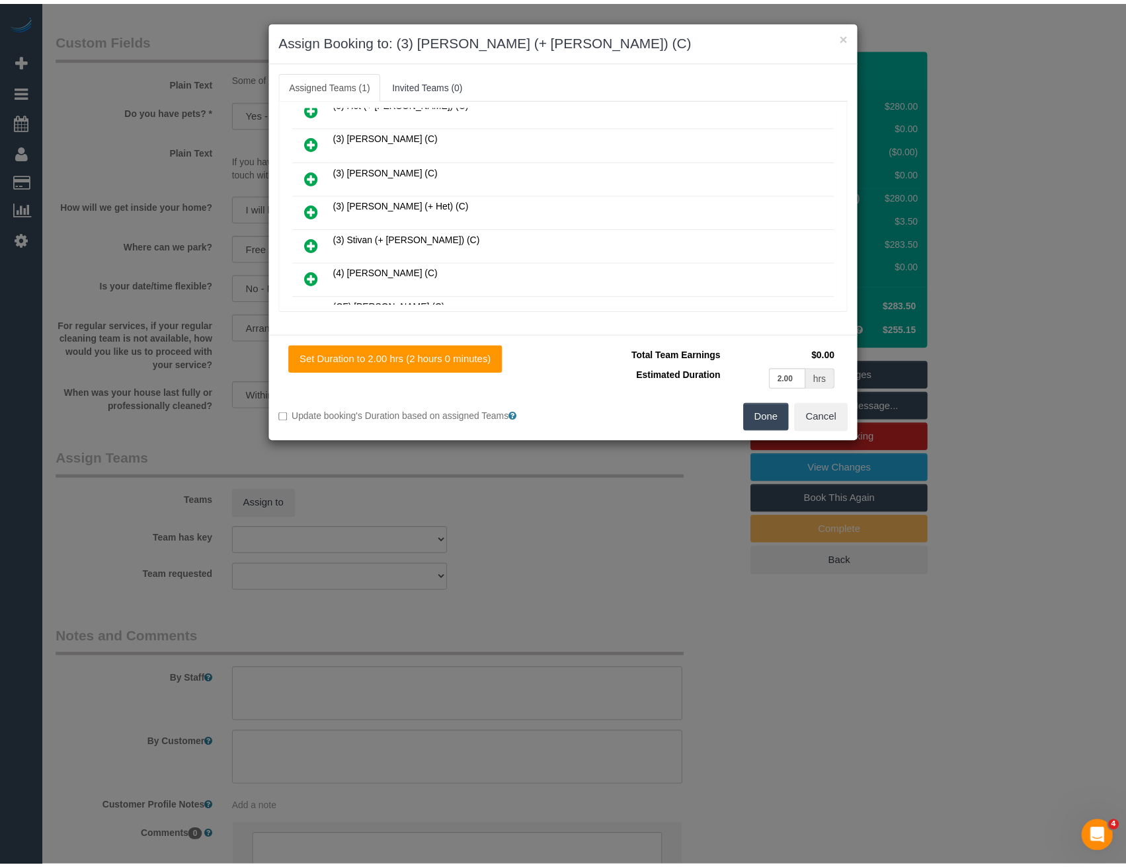
scroll to position [0, 0]
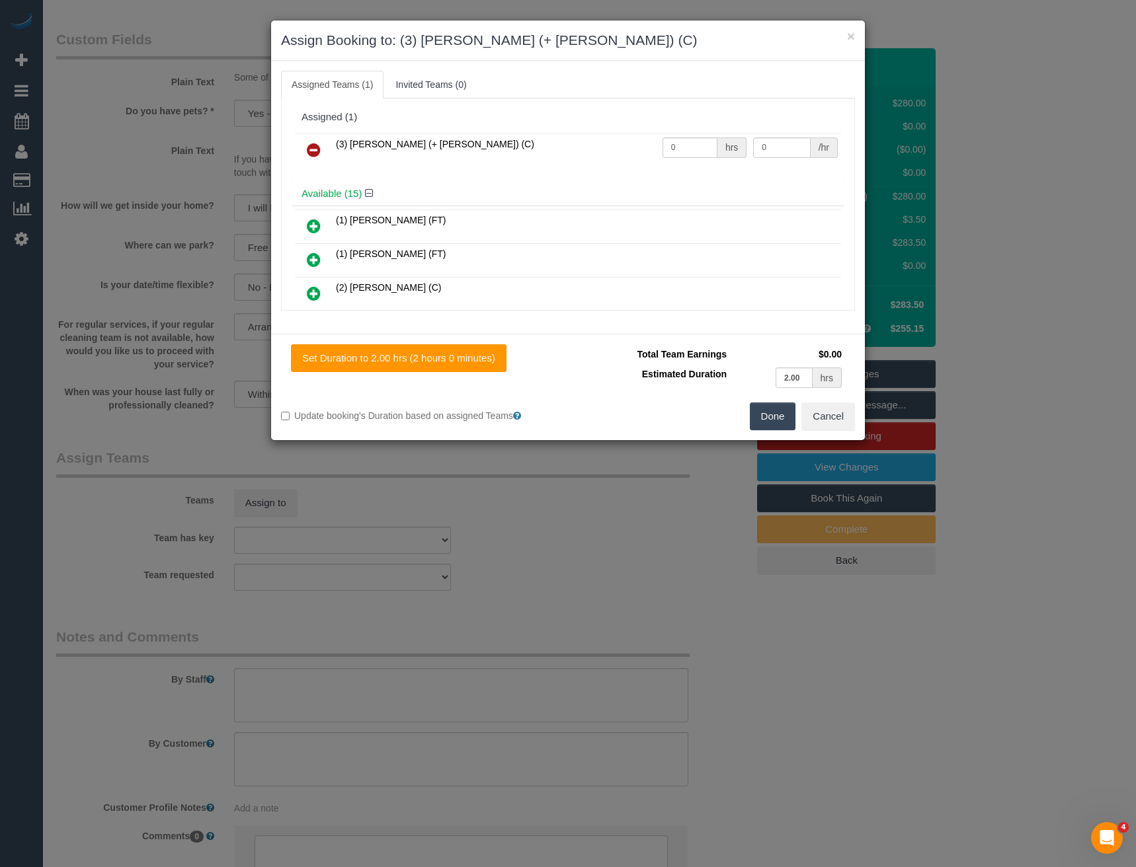
click at [599, 540] on div "× Assign Booking to: (3) Melvin (+ Sahan) (C) Assigned Teams (1) Invited Teams …" at bounding box center [568, 433] width 1136 height 867
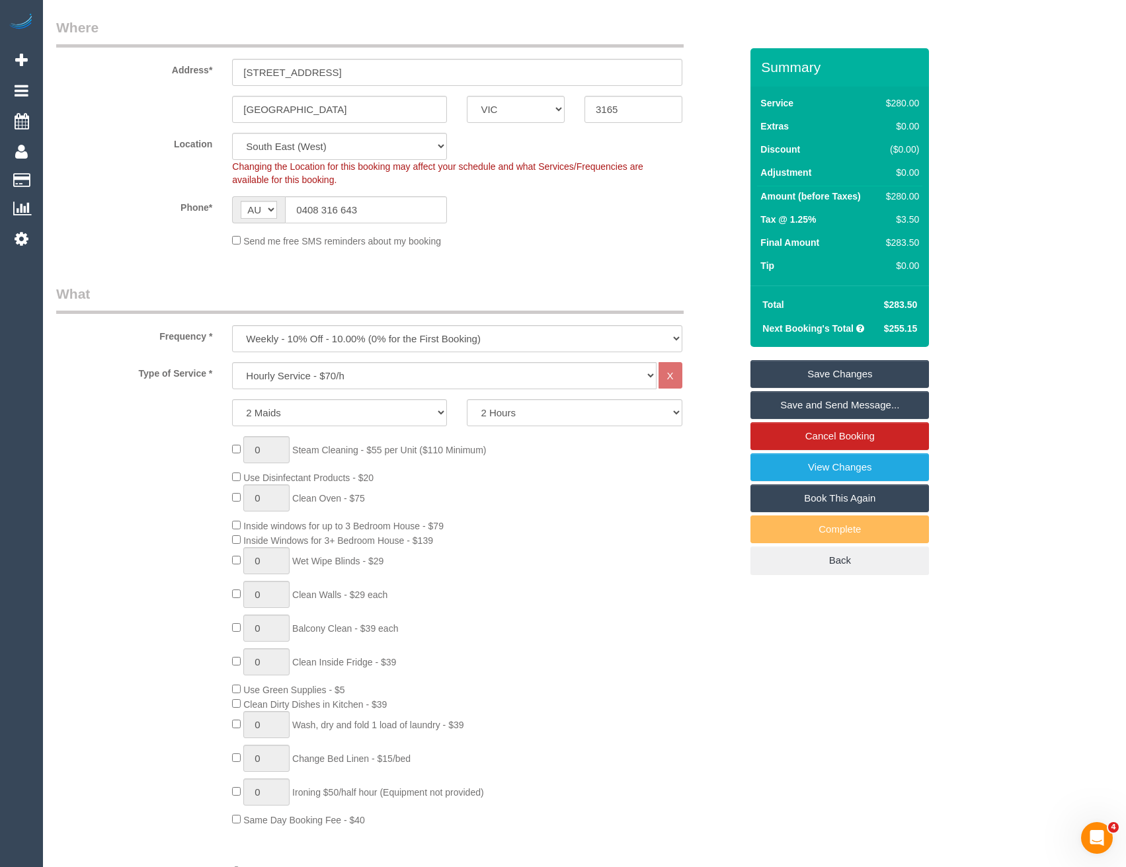
scroll to position [66, 0]
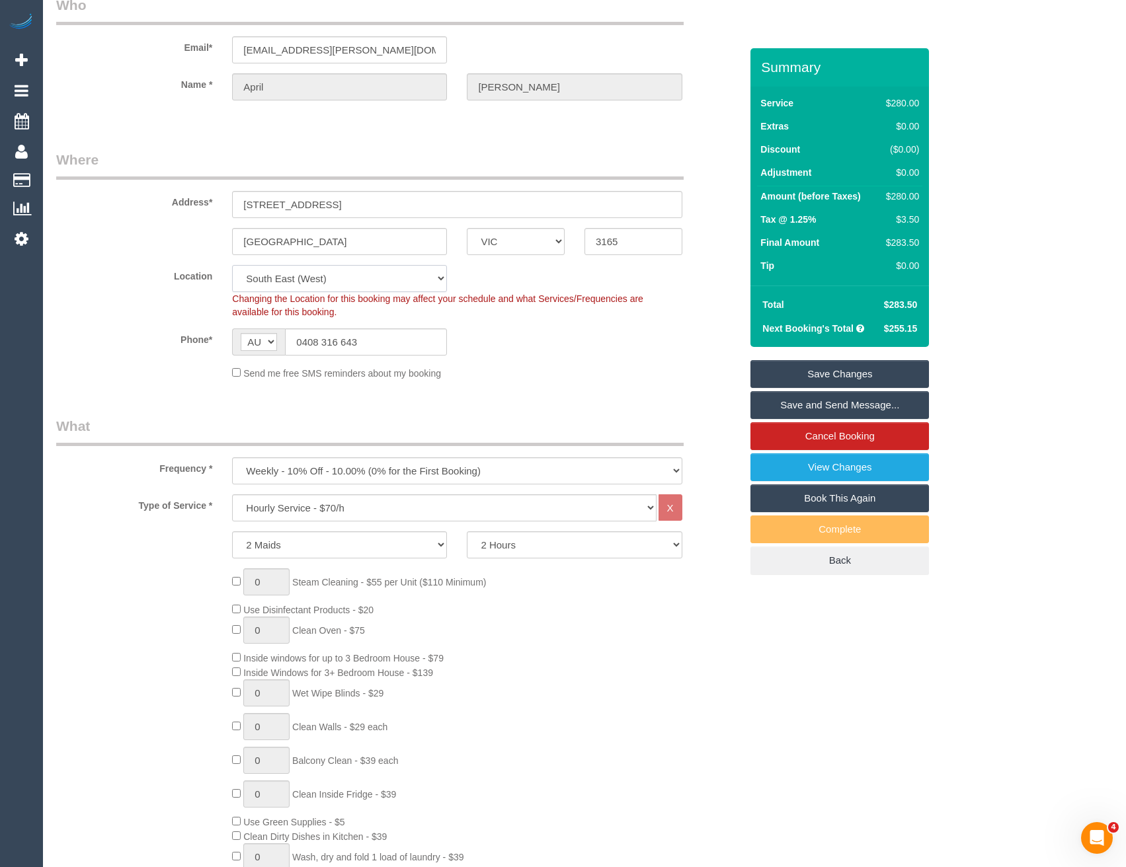
click at [309, 279] on select "Office City East (North) East (South) Inner East Inner North (East) Inner North…" at bounding box center [339, 278] width 215 height 27
select select "50"
click at [232, 265] on select "Office City East (North) East (South) Inner East Inner North (East) Inner North…" at bounding box center [339, 278] width 215 height 27
select select "object:3785"
click at [493, 354] on div "Phone* AF AL DZ AD AO AI AQ AG AR AM AW AU AT AZ BS BH BD BB BY BE BZ BJ BM BT …" at bounding box center [398, 342] width 704 height 27
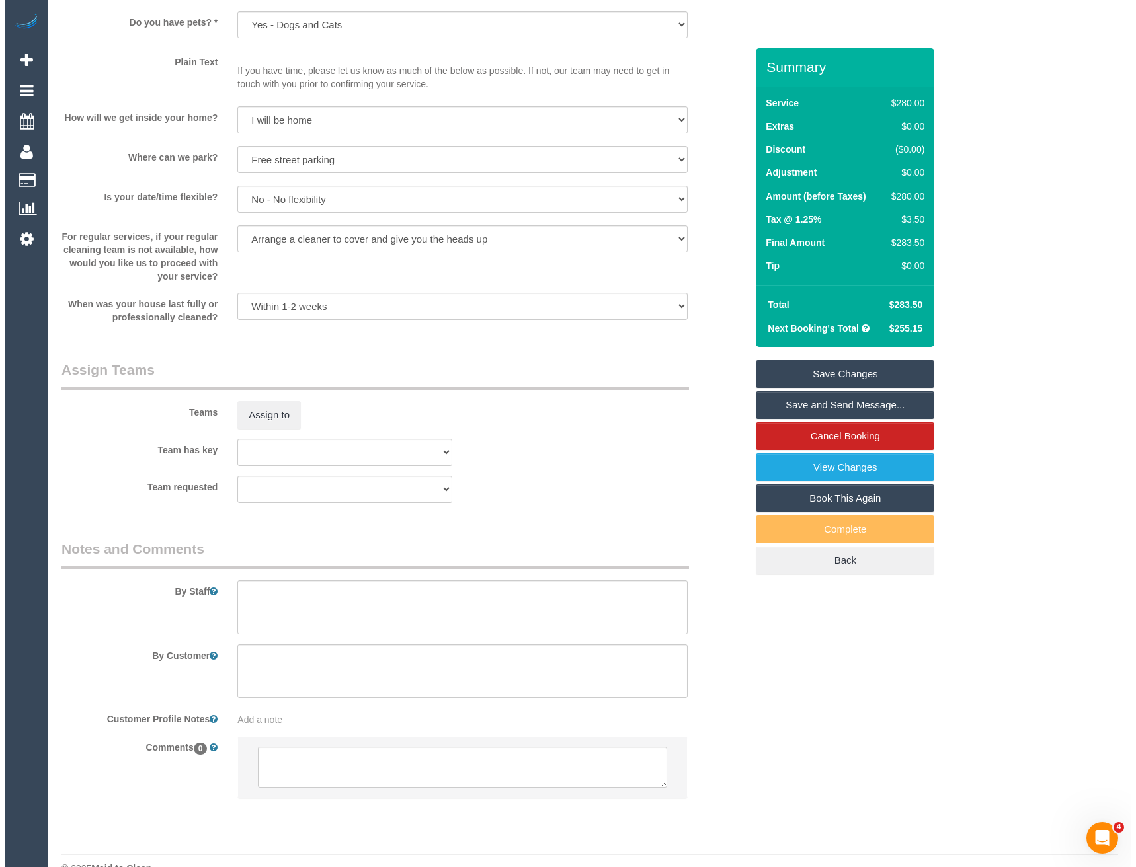
scroll to position [1709, 0]
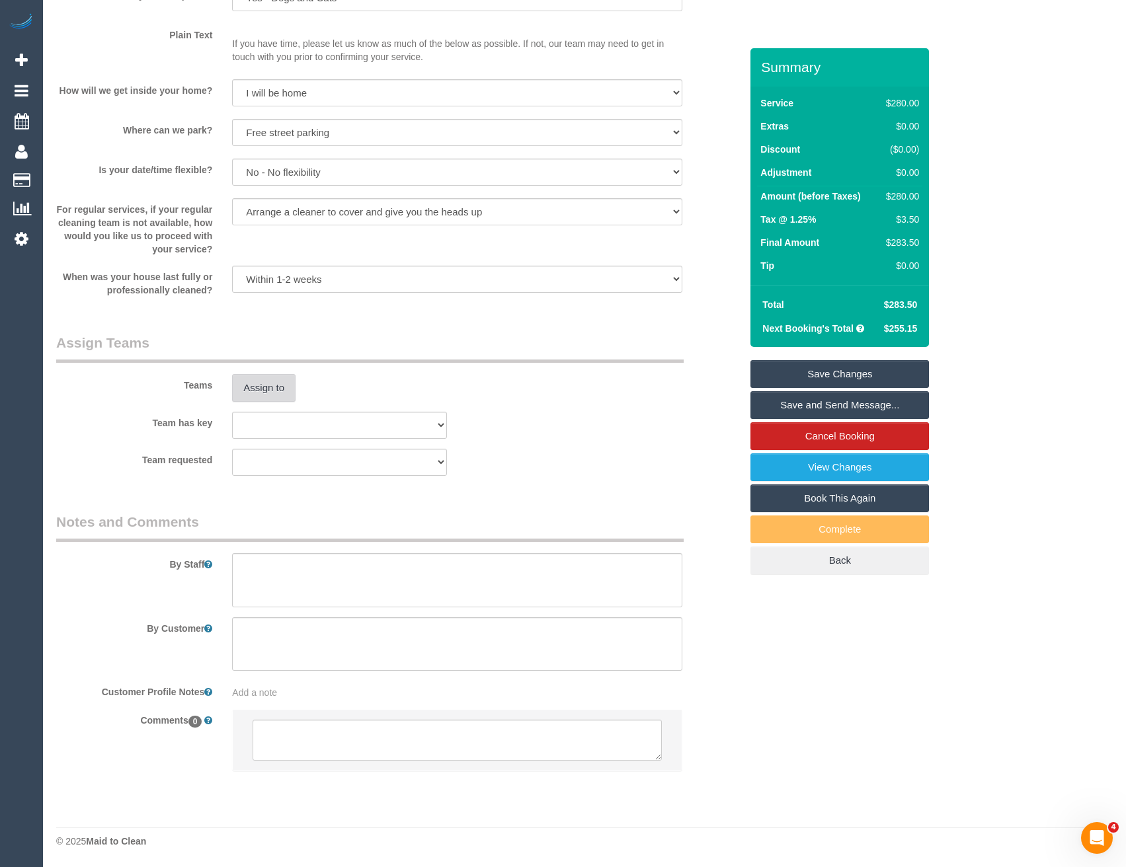
click at [276, 389] on button "Assign to" at bounding box center [263, 388] width 63 height 28
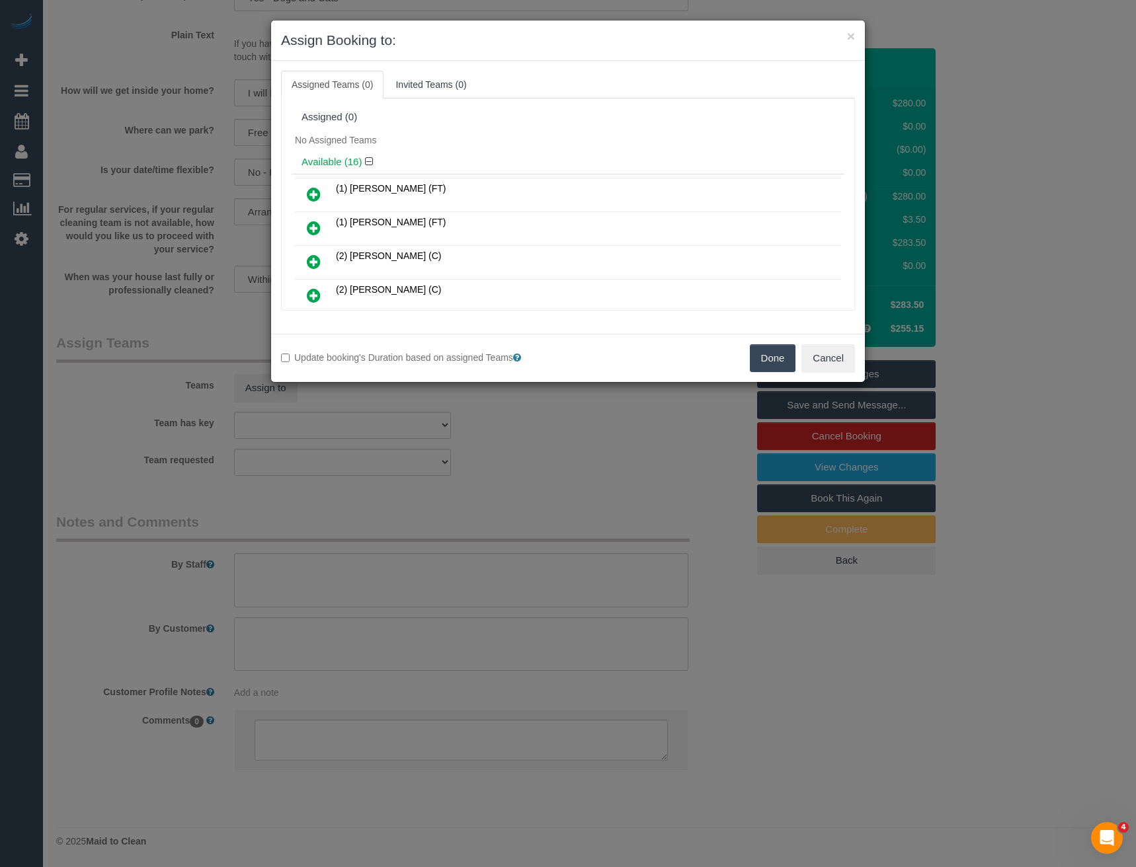
scroll to position [356, 0]
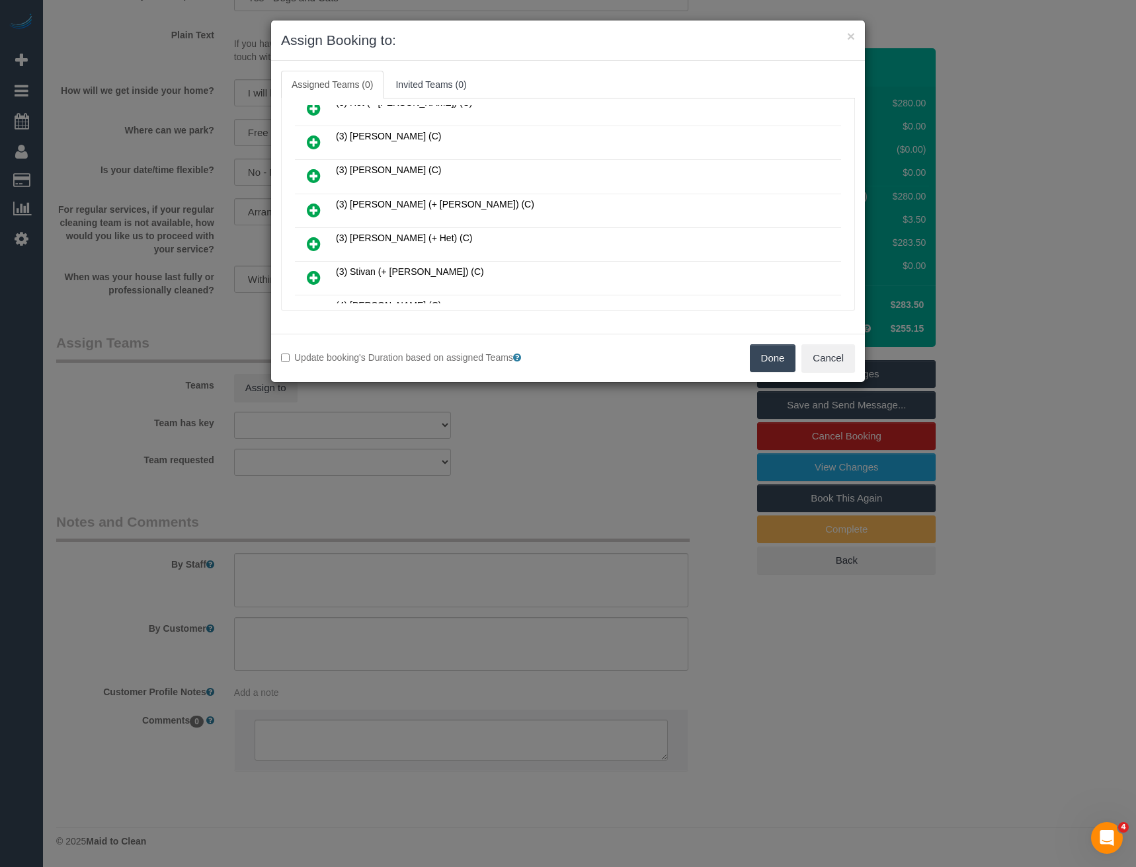
click at [314, 209] on icon at bounding box center [314, 210] width 14 height 16
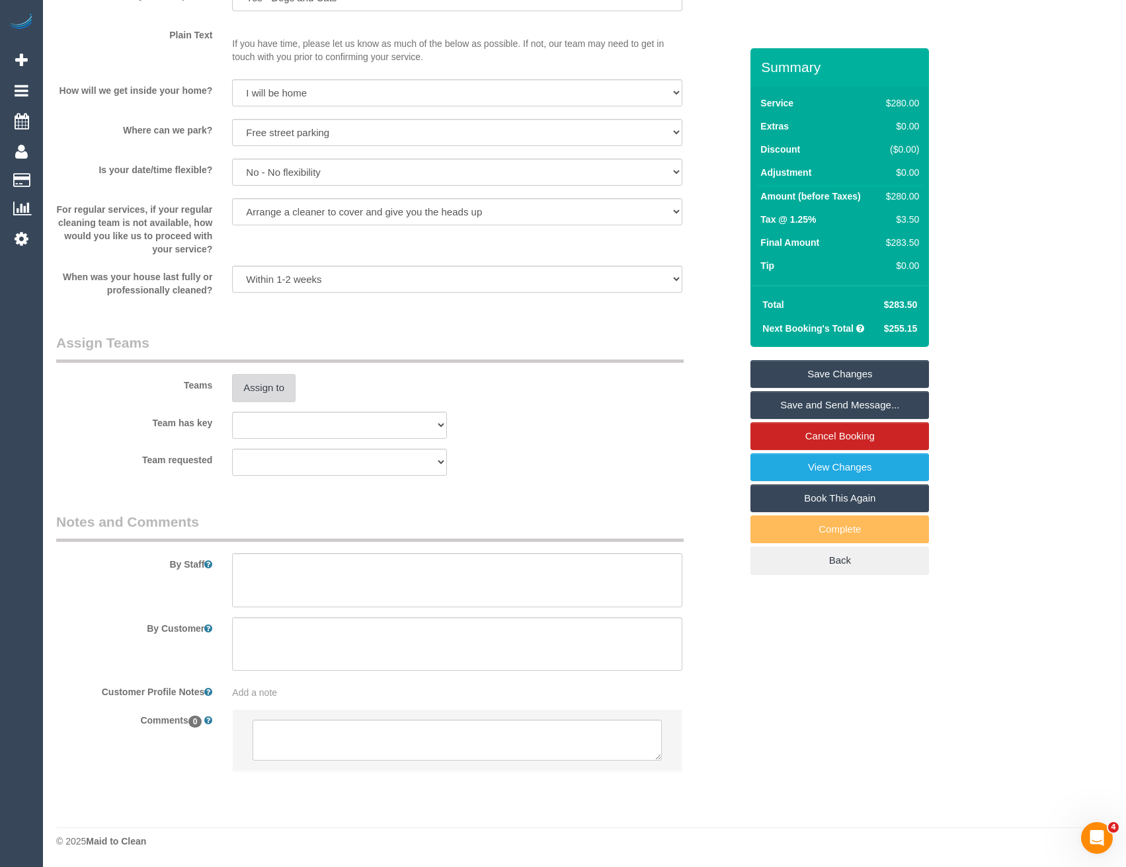
click at [295, 394] on button "Assign to" at bounding box center [263, 388] width 63 height 28
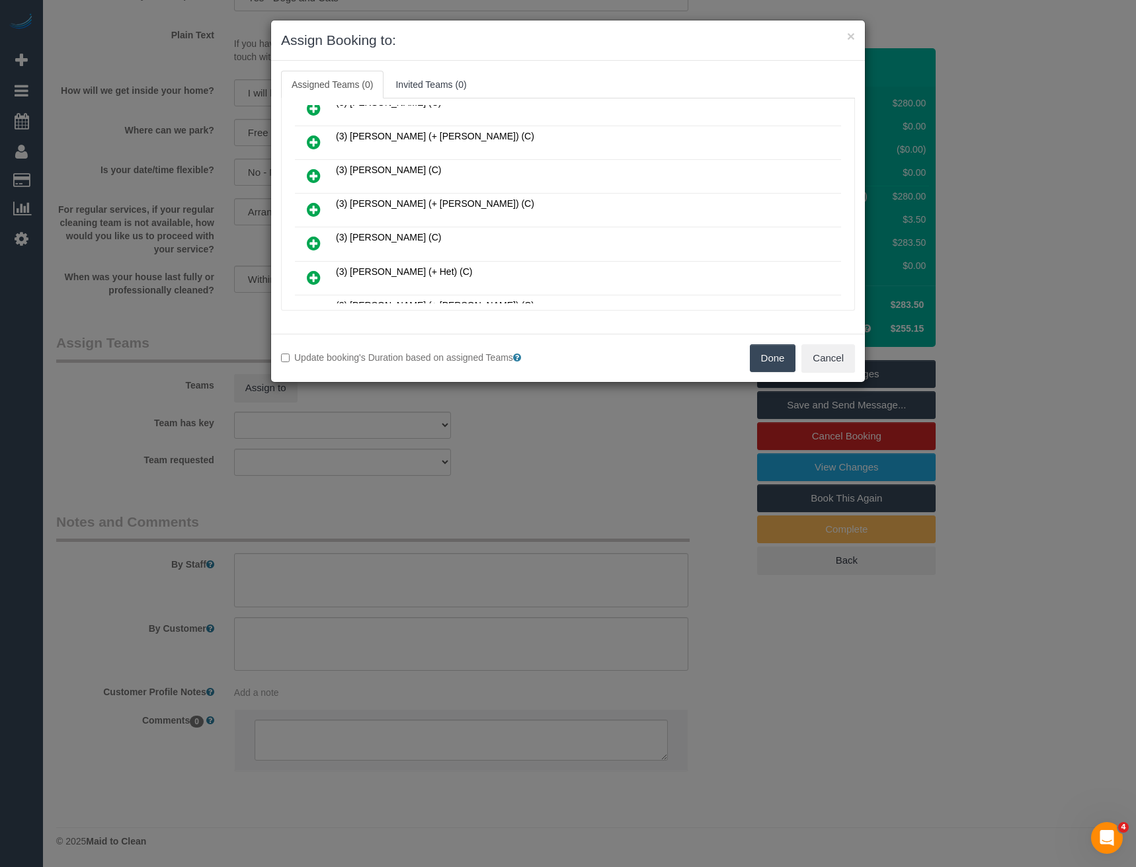
scroll to position [1065, 0]
click at [313, 243] on icon at bounding box center [314, 245] width 14 height 16
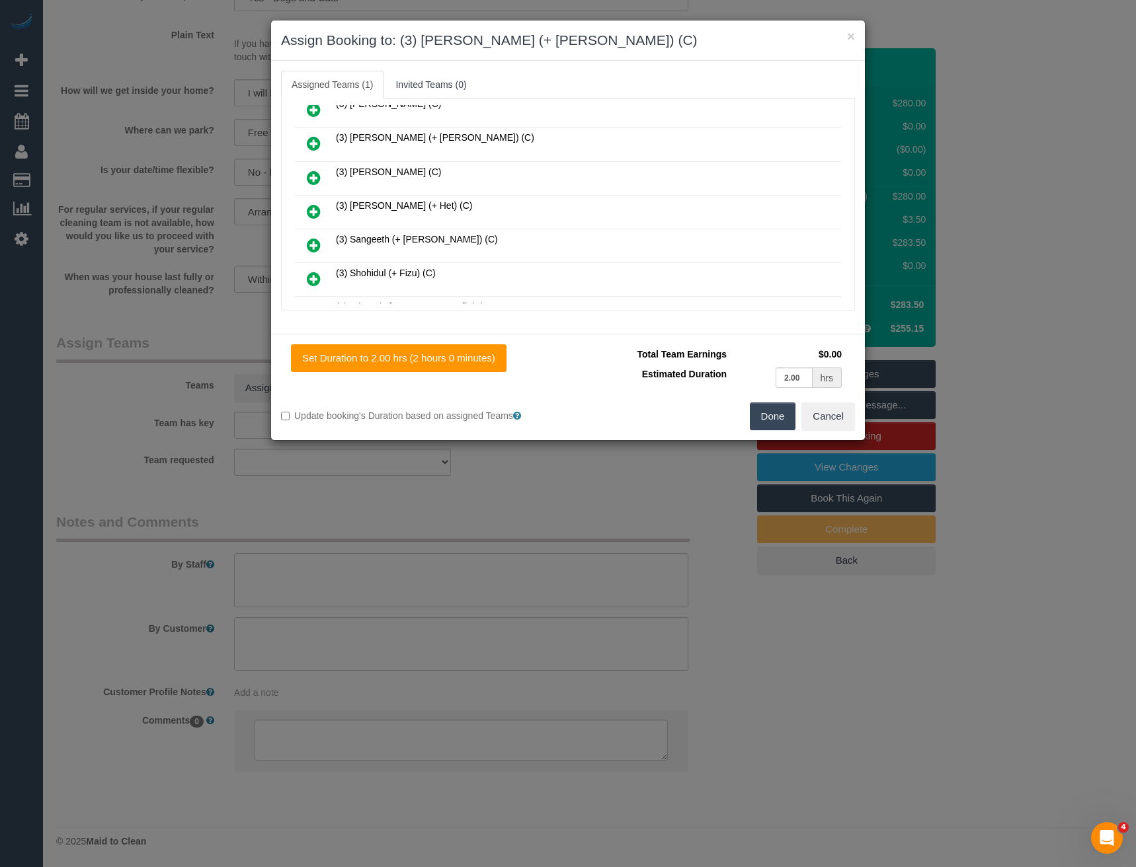
click at [311, 141] on icon at bounding box center [314, 144] width 14 height 16
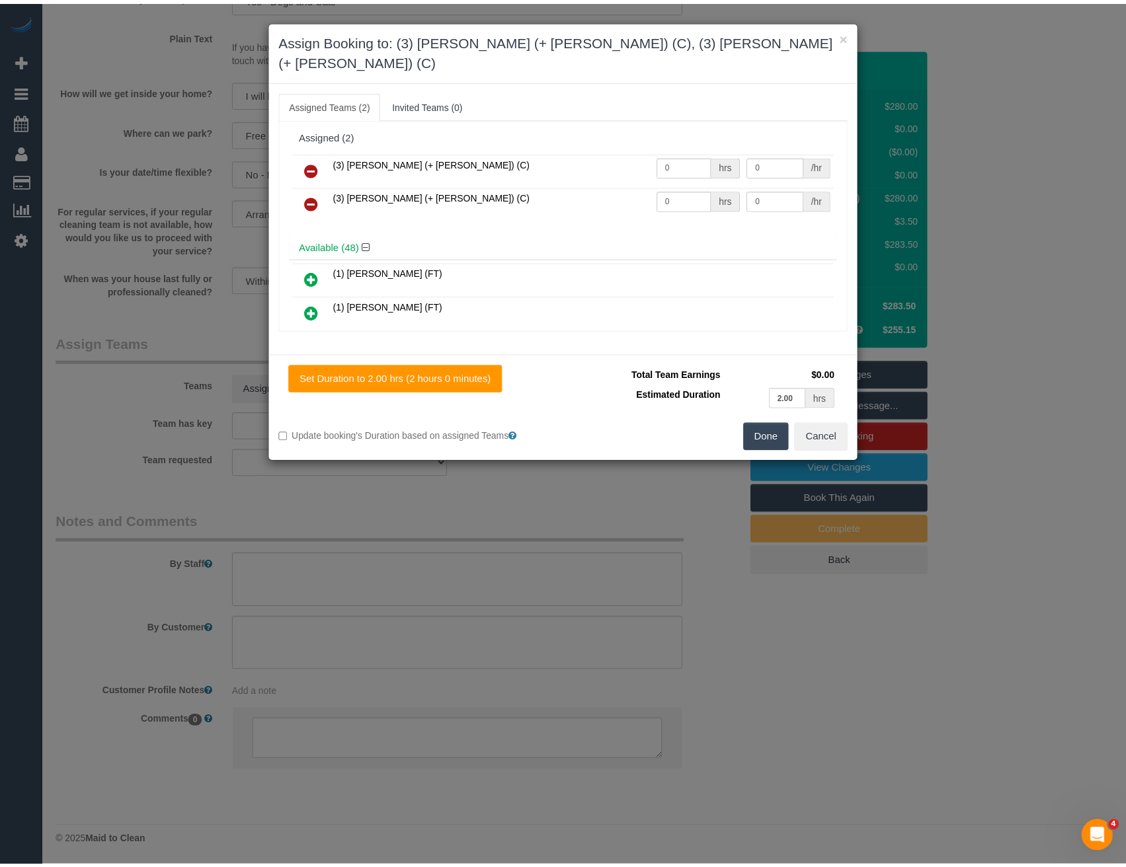
scroll to position [0, 0]
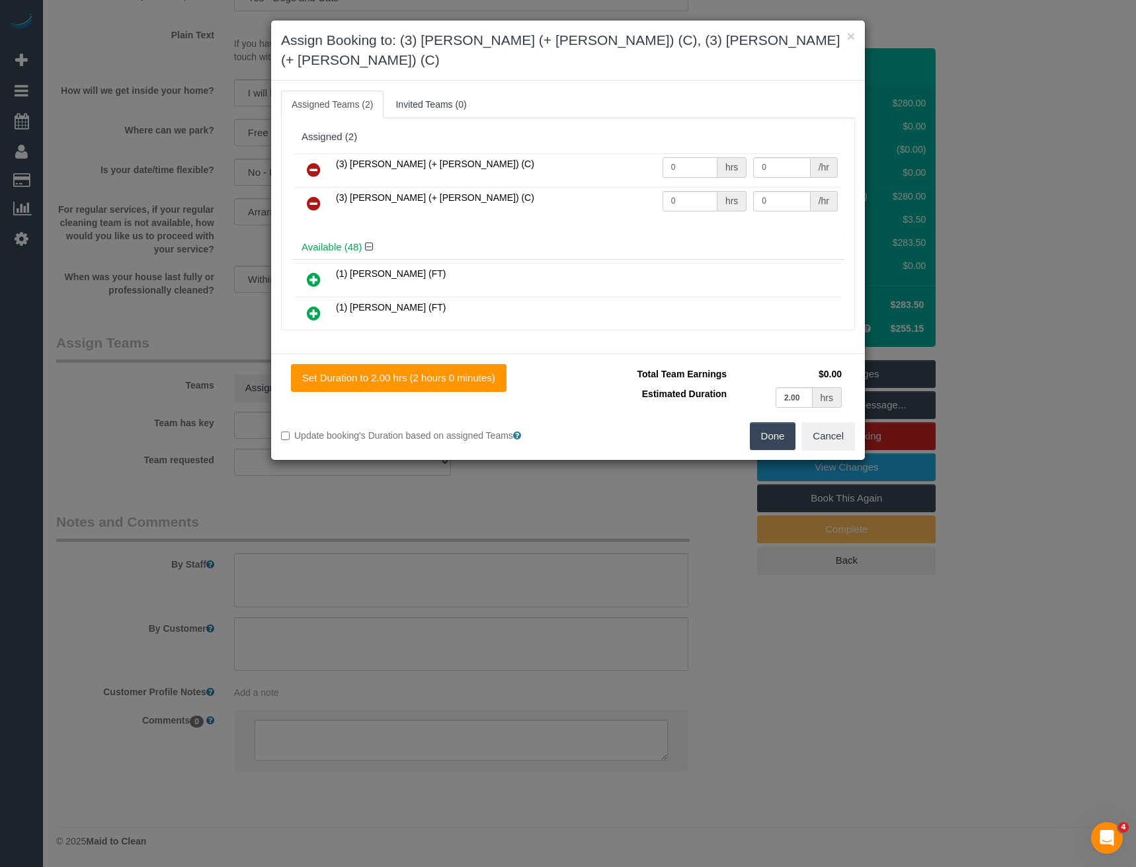
drag, startPoint x: 685, startPoint y: 149, endPoint x: 610, endPoint y: 135, distance: 76.1
click at [618, 153] on tr "(3) Melvin (+ Sahan) (C) 0 hrs 0 /hr" at bounding box center [568, 170] width 546 height 34
type input "2"
type input "35"
drag, startPoint x: 686, startPoint y: 180, endPoint x: 599, endPoint y: 166, distance: 87.7
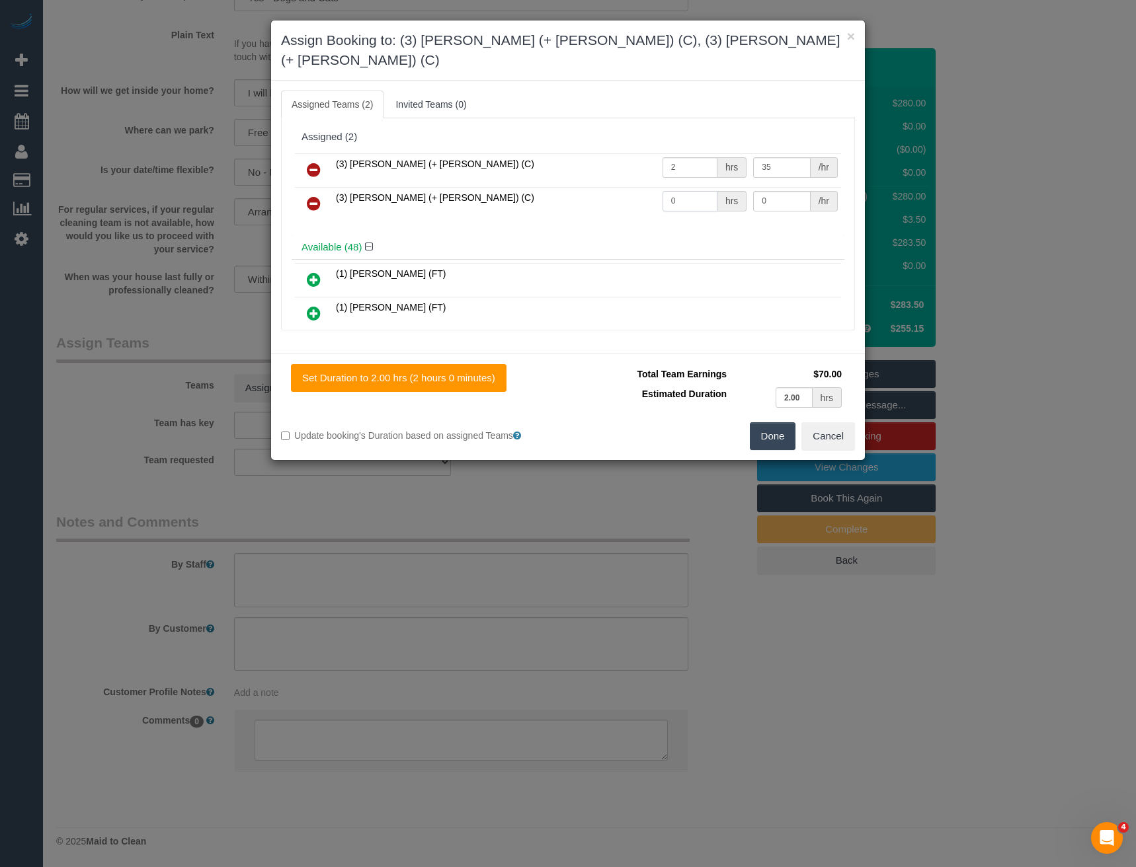
click at [610, 187] on tr "(3) Sahan (+ Melvin) (C) 0 hrs 0 /hr" at bounding box center [568, 204] width 546 height 34
type input "2"
type input "35"
click at [766, 423] on button "Done" at bounding box center [773, 437] width 46 height 28
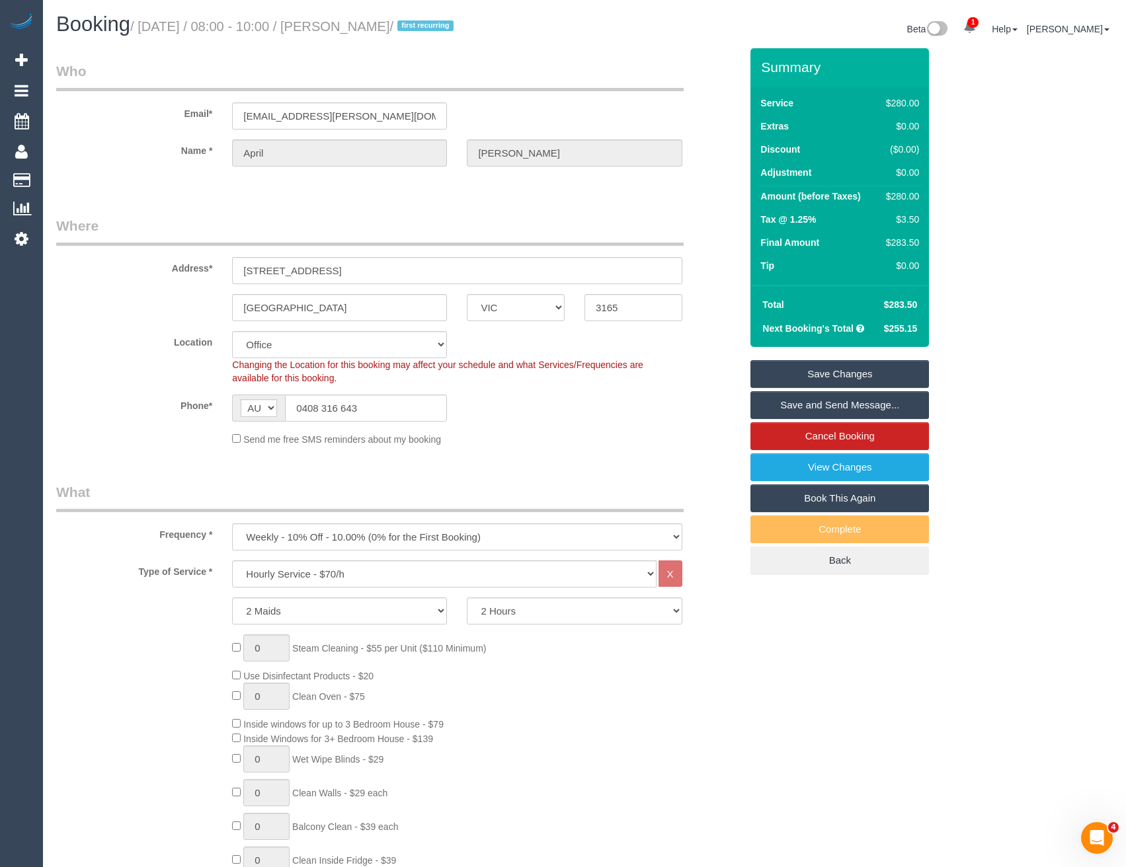
click at [784, 405] on link "Save and Send Message..." at bounding box center [839, 405] width 179 height 28
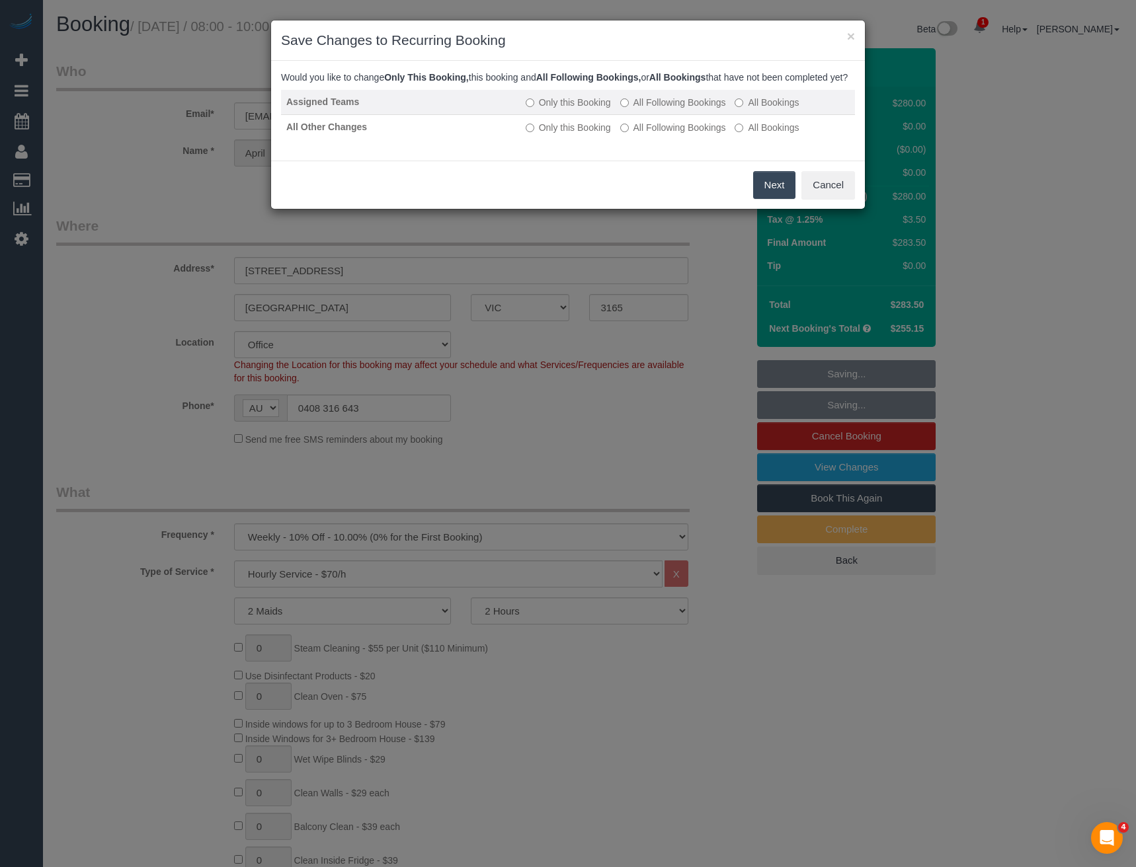
click at [653, 109] on label "All Following Bookings" at bounding box center [673, 102] width 106 height 13
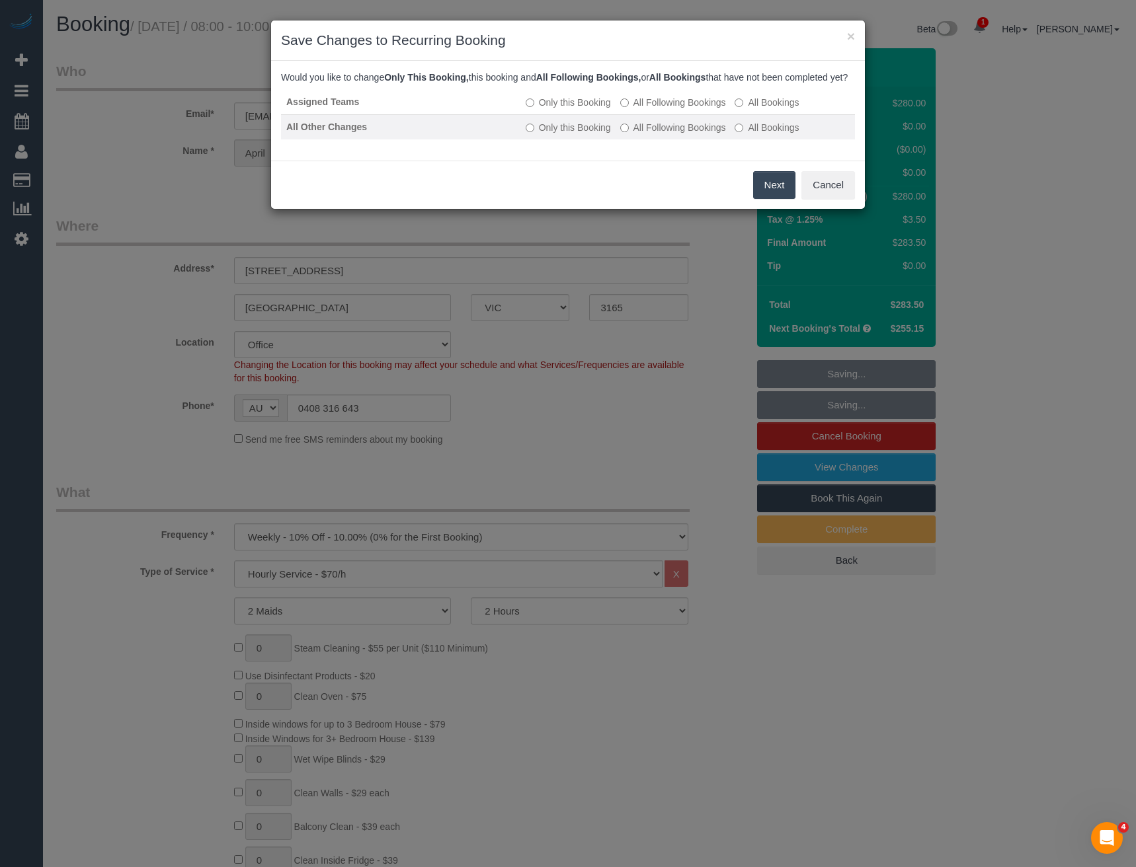
click at [649, 134] on label "All Following Bookings" at bounding box center [673, 127] width 106 height 13
click at [758, 188] on button "Save" at bounding box center [772, 185] width 45 height 28
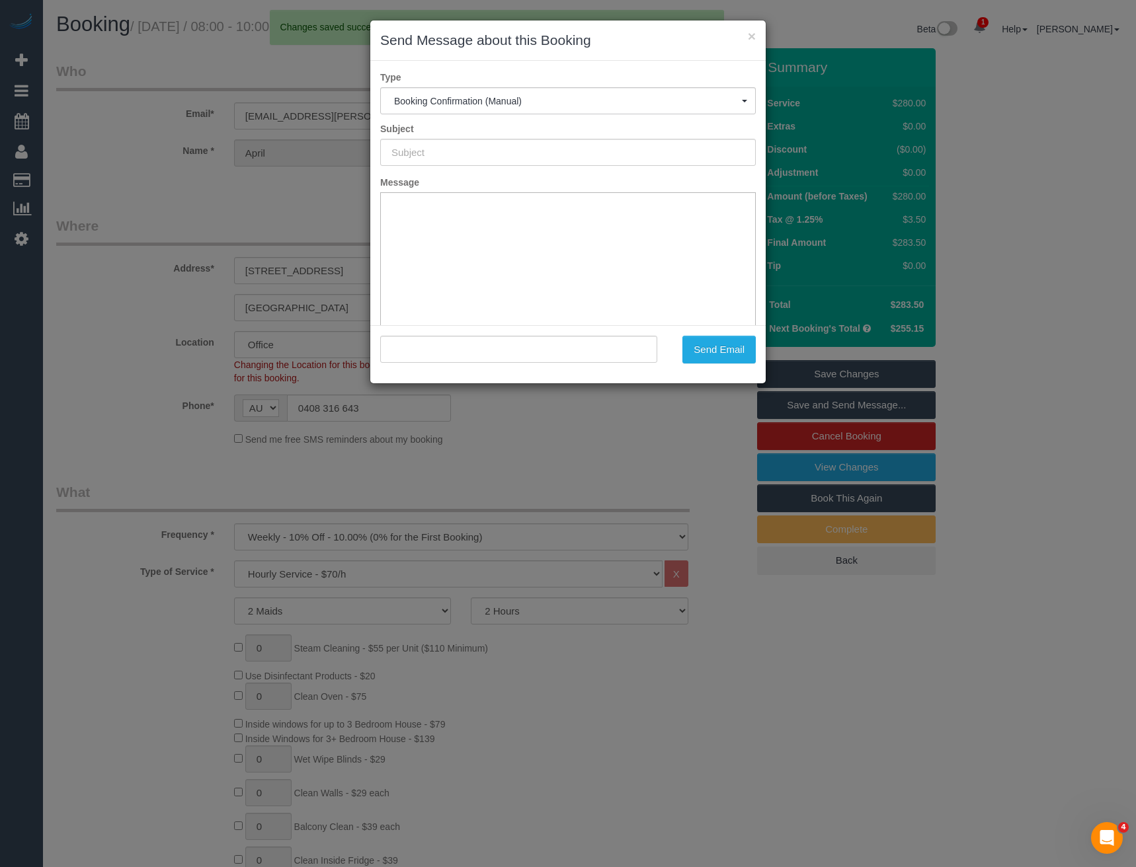
type input "Booking Confirmed"
type input ""April Weller" <april.weller@outlook.com.au>"
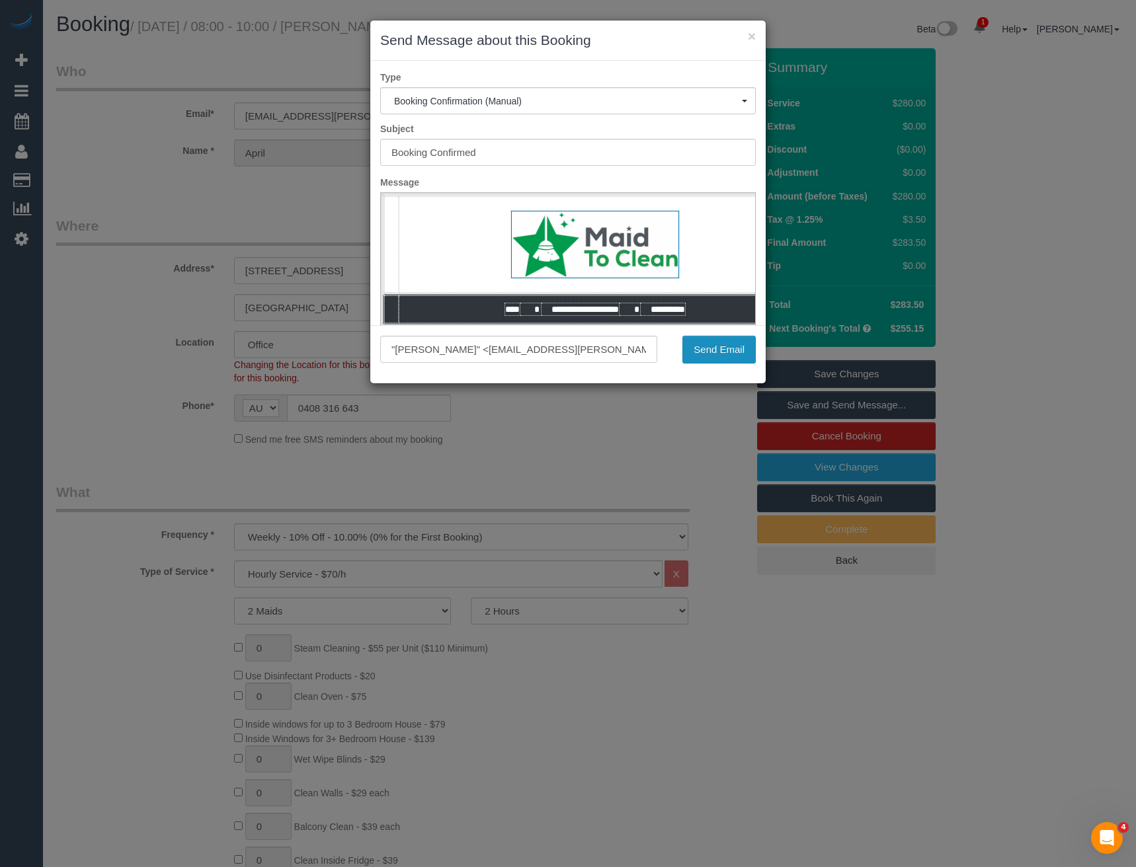
click at [709, 354] on button "Send Email" at bounding box center [718, 350] width 73 height 28
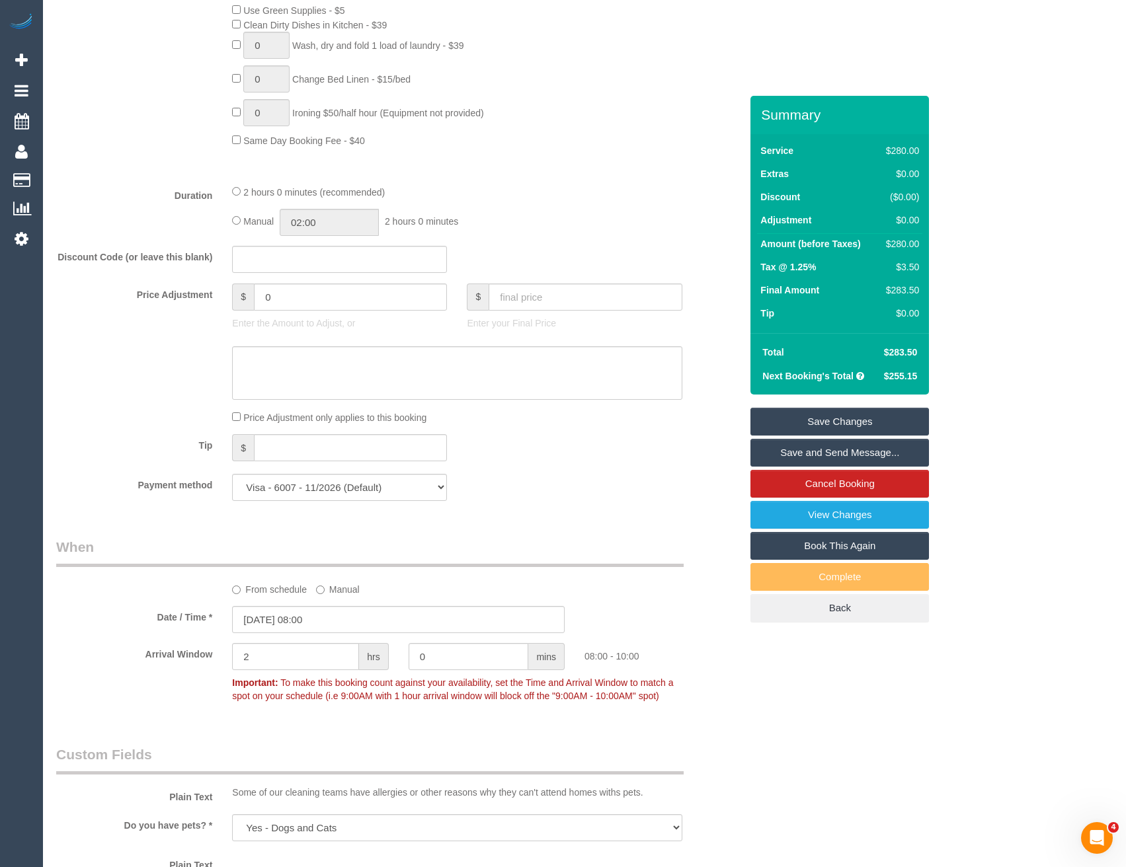
scroll to position [1455, 0]
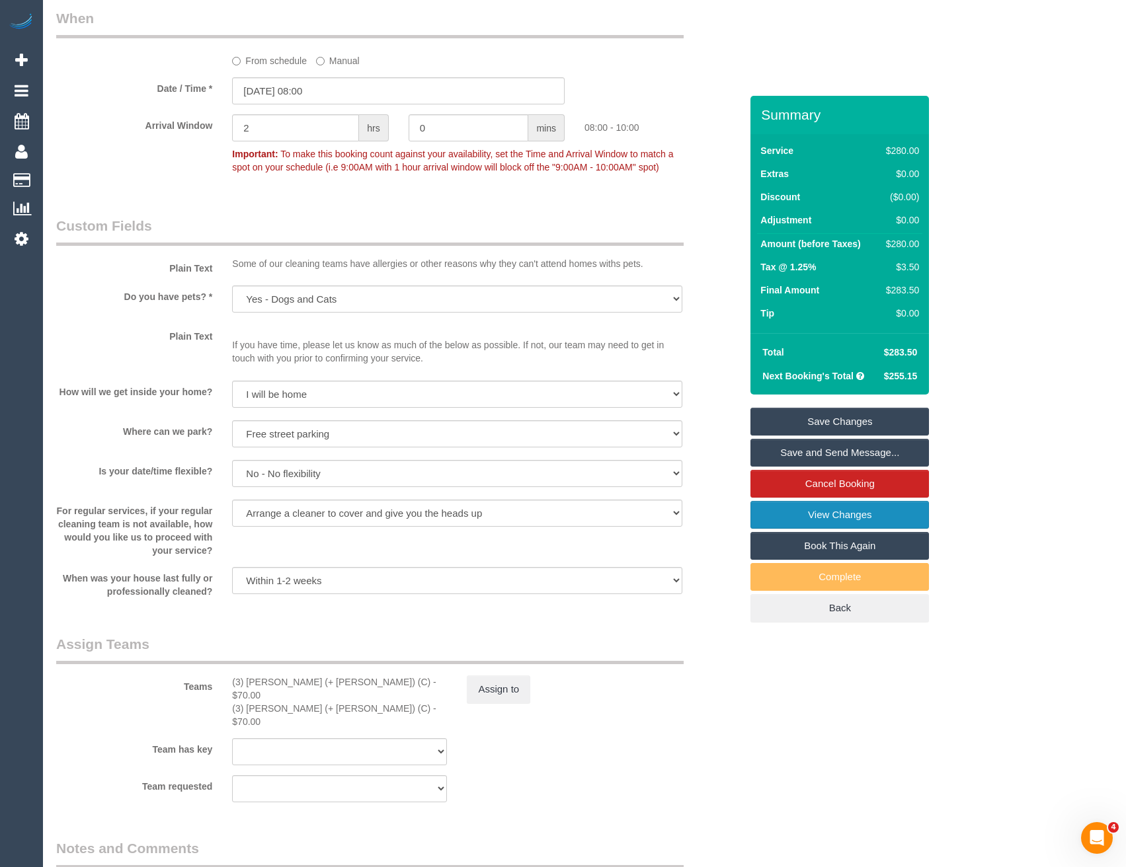
click at [834, 510] on link "View Changes" at bounding box center [839, 515] width 179 height 28
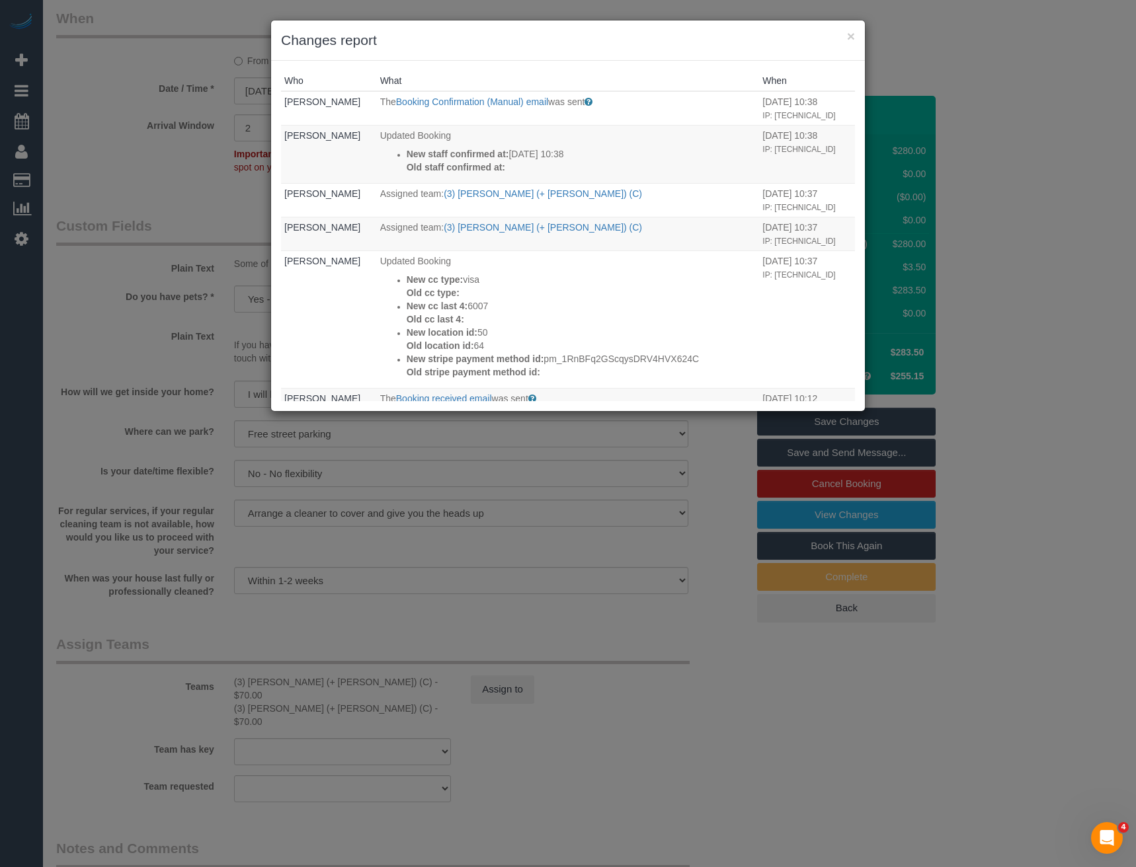
click at [549, 591] on div "× Changes report Who What When Bronie Bryant The Booking Confirmation (Manual) …" at bounding box center [568, 433] width 1136 height 867
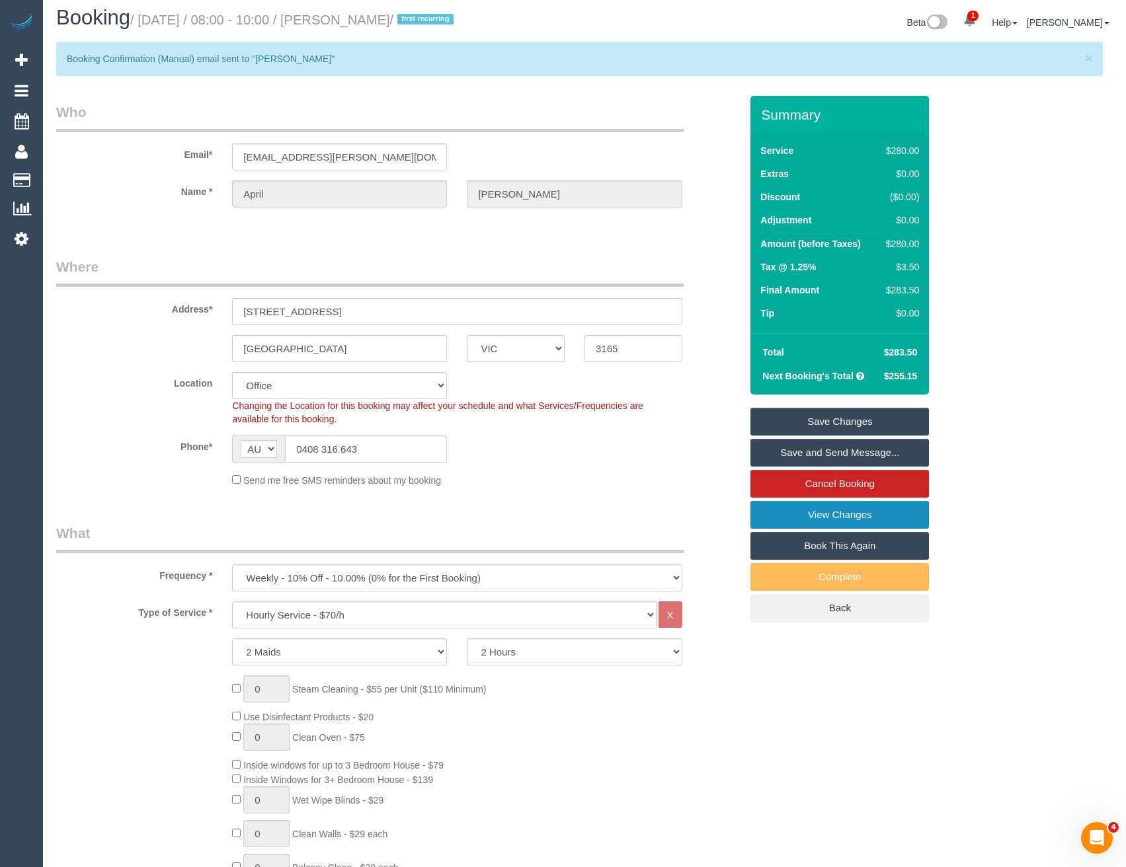
scroll to position [0, 0]
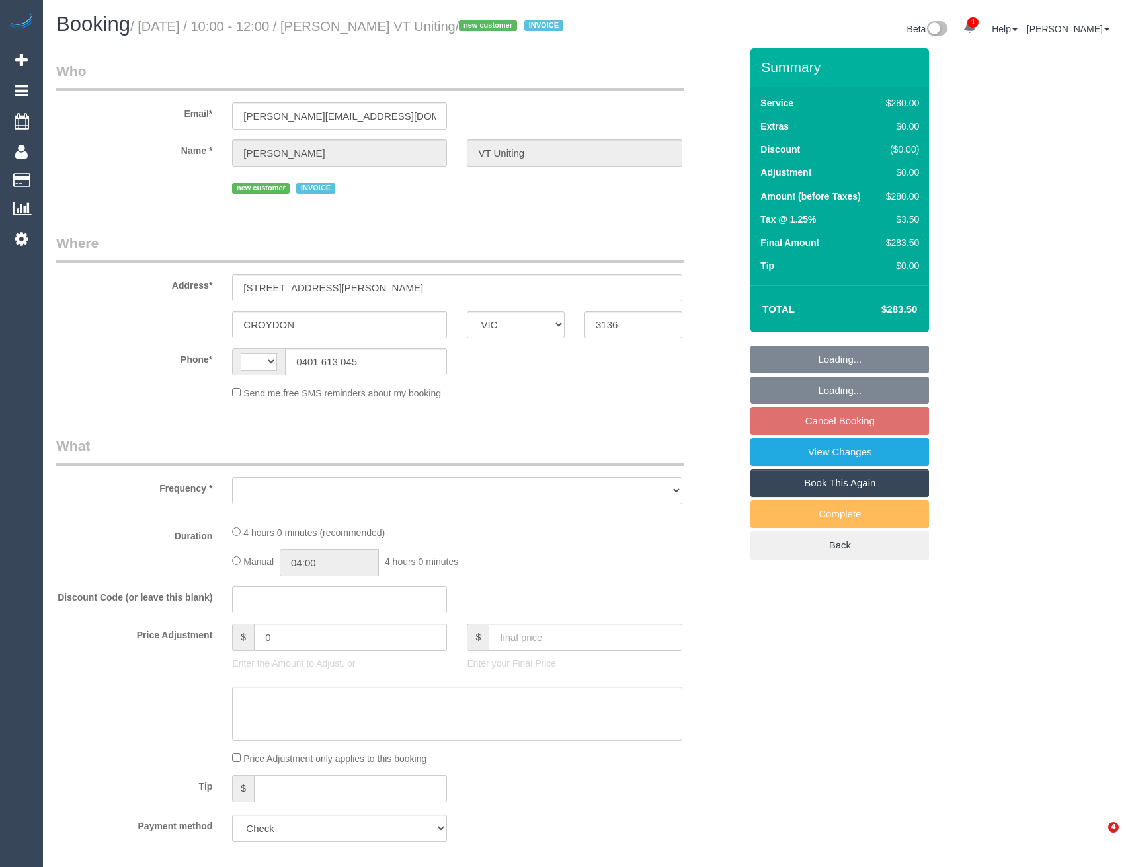
select select "VIC"
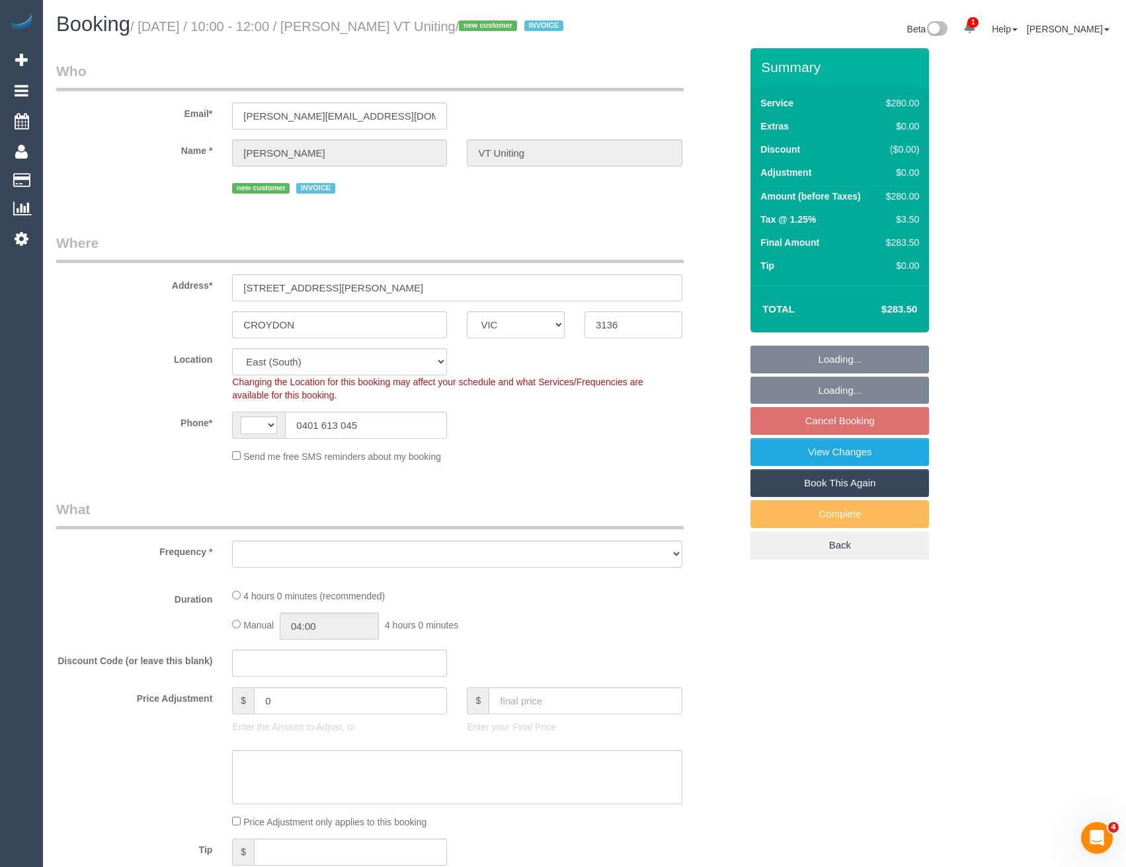
select select "string:AU"
select select "object:551"
select select "240"
select select "number:28"
select select "number:14"
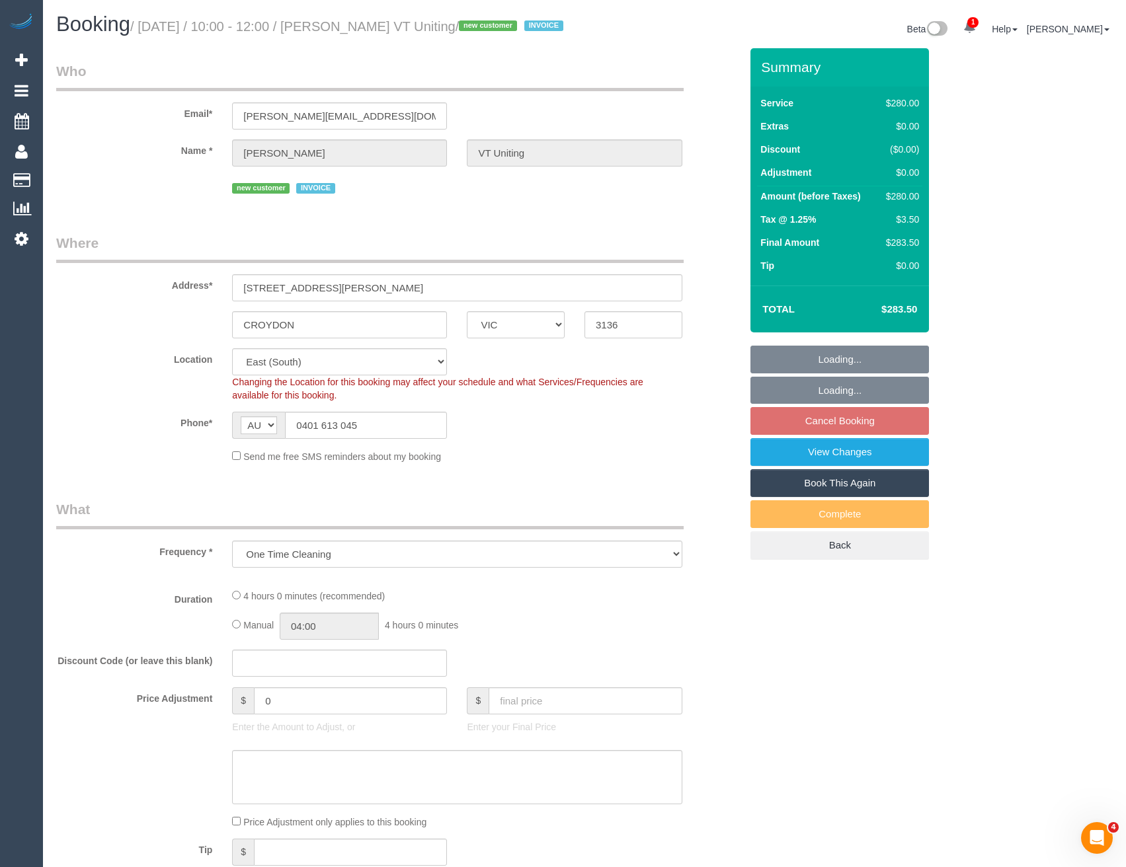
select select "number:19"
select select "number:25"
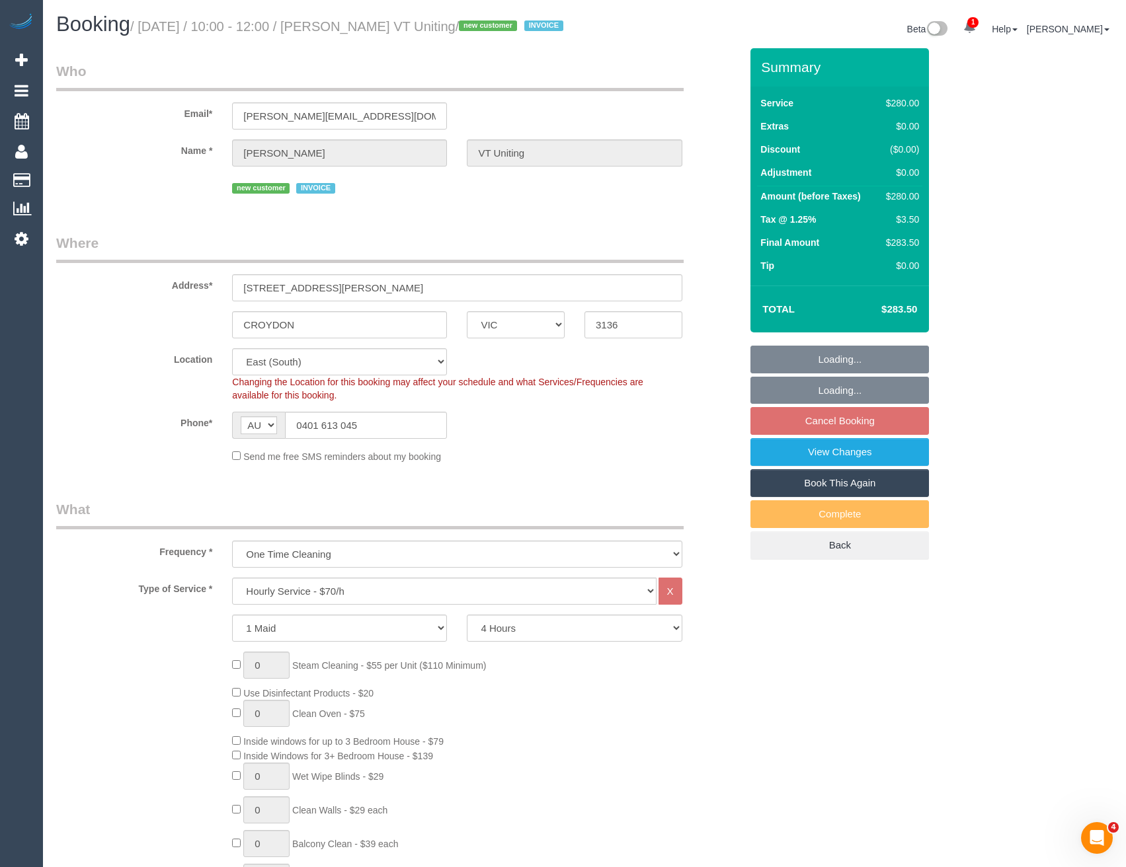
select select "object:1326"
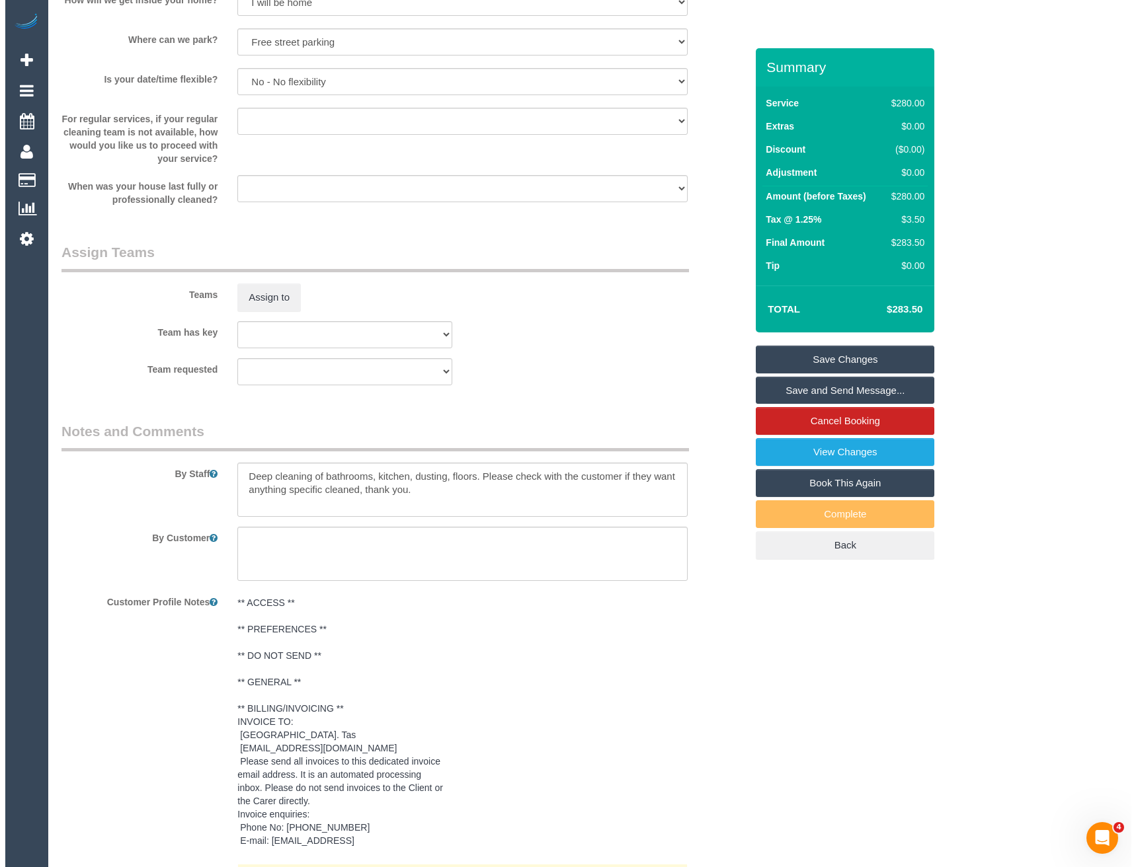
scroll to position [1917, 0]
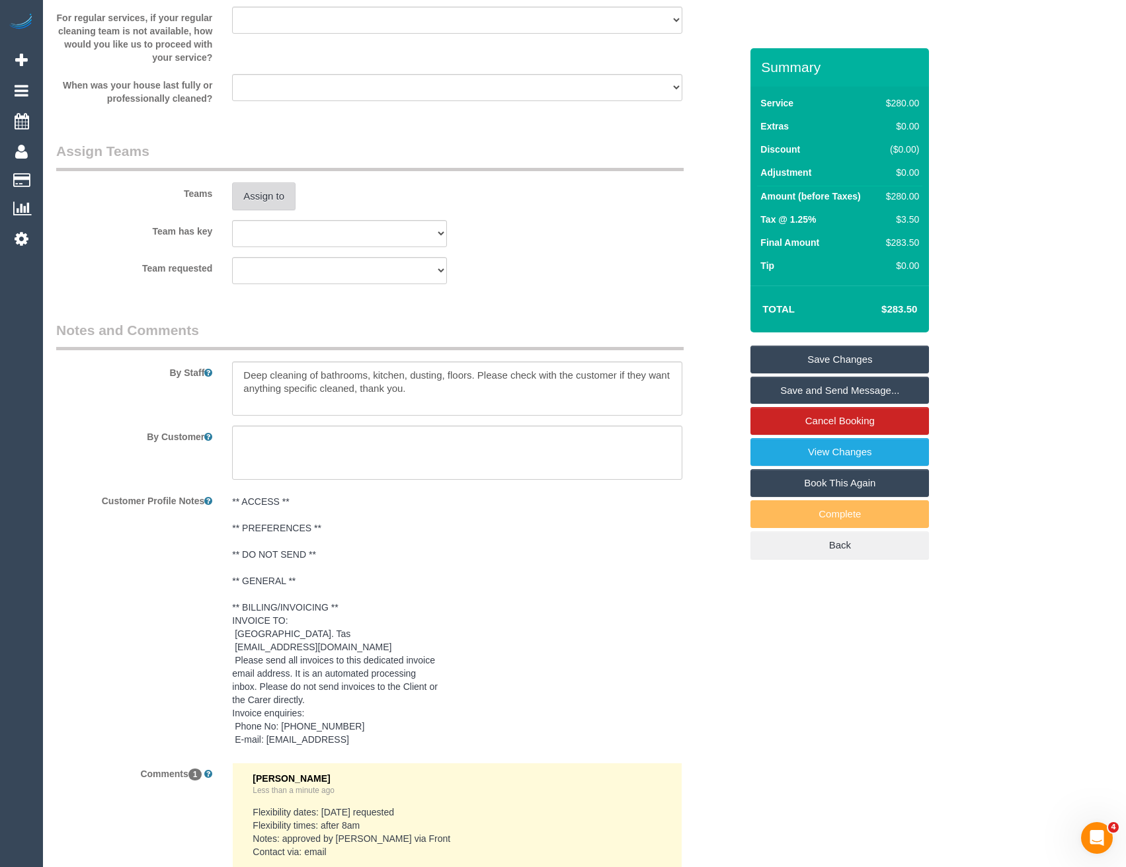
click at [270, 208] on button "Assign to" at bounding box center [263, 196] width 63 height 28
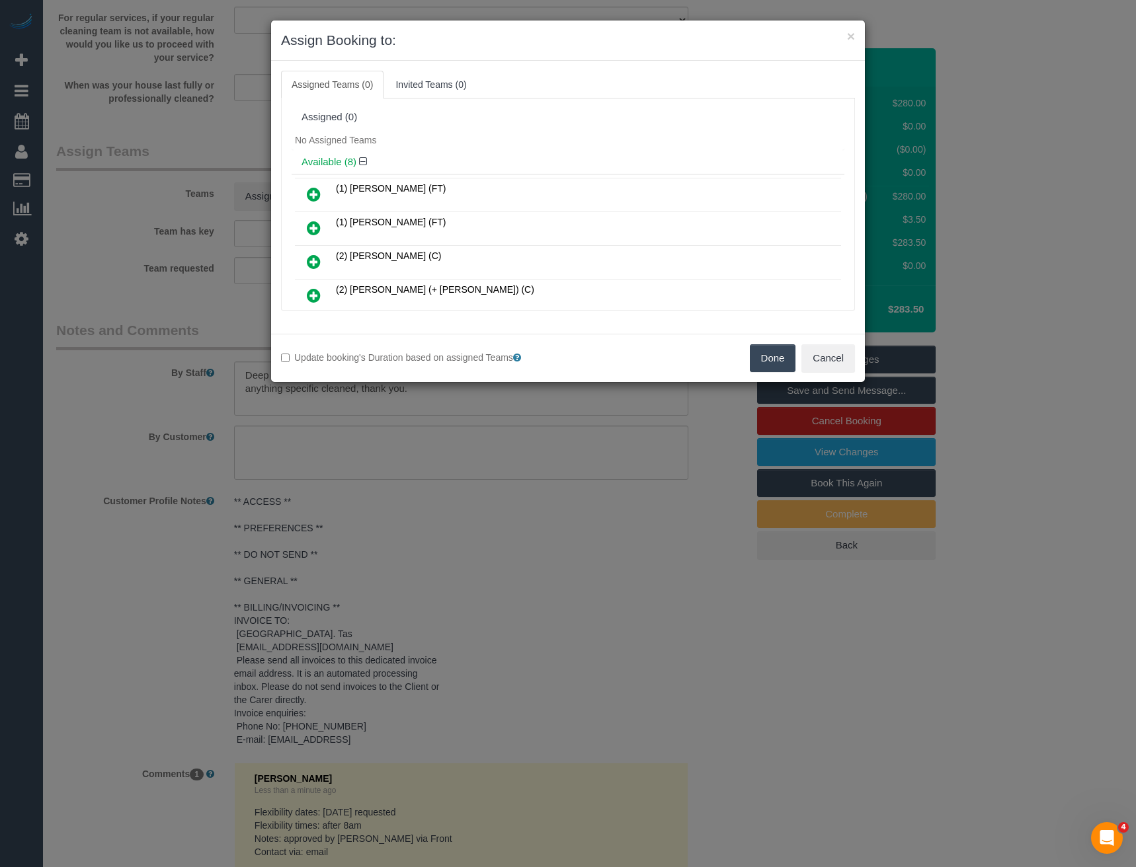
scroll to position [120, 0]
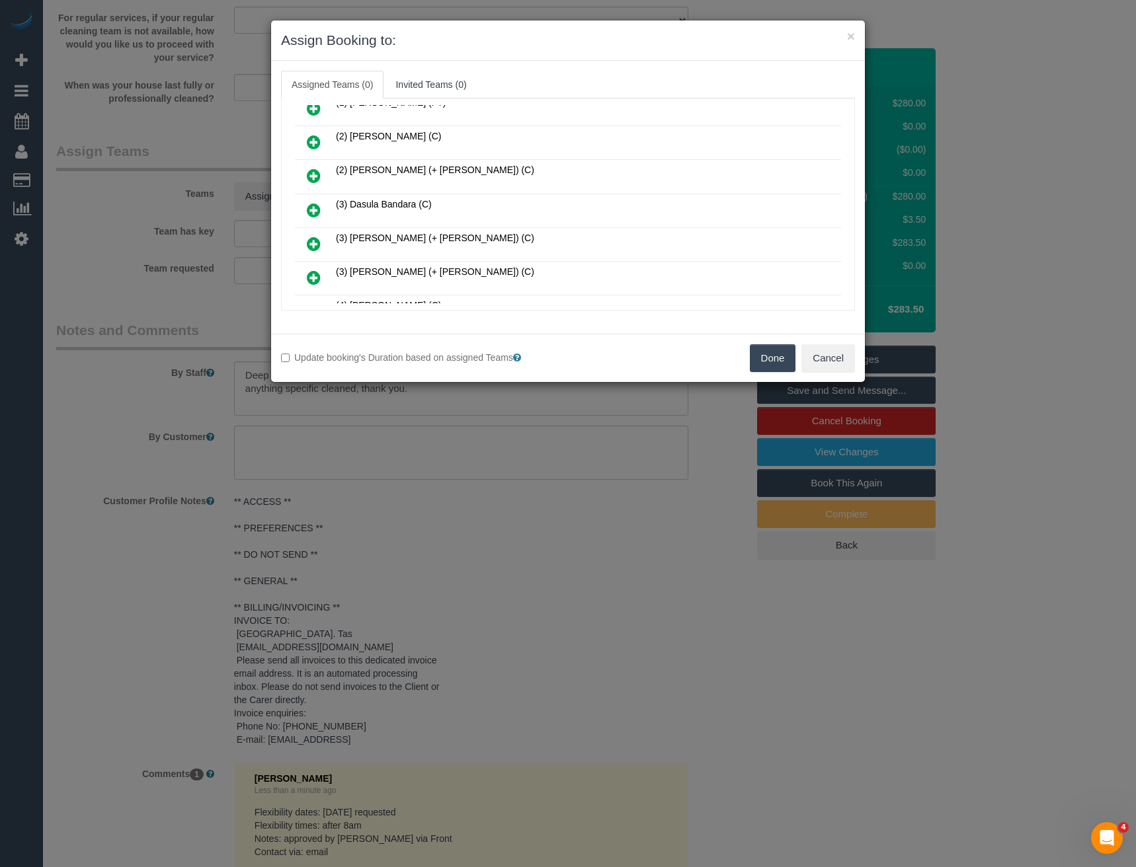
click at [307, 206] on icon at bounding box center [314, 210] width 14 height 16
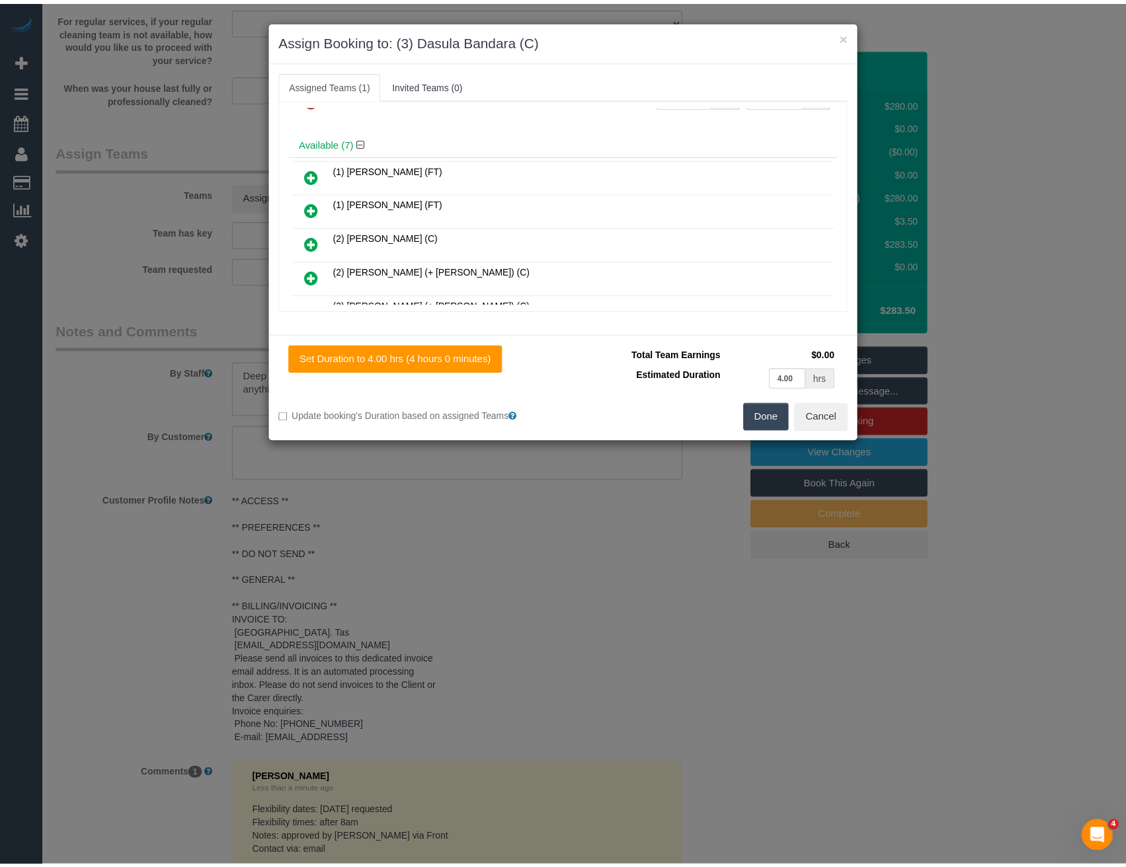
scroll to position [0, 0]
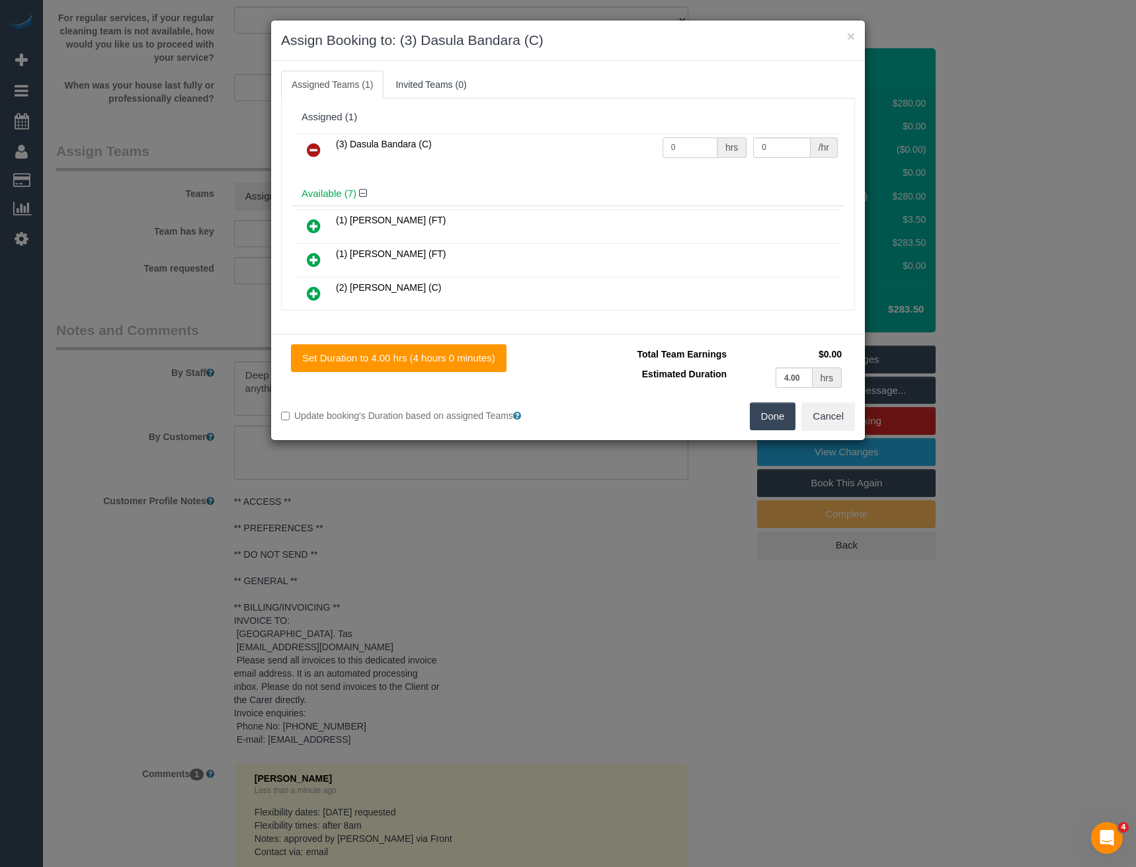
drag, startPoint x: 669, startPoint y: 157, endPoint x: 602, endPoint y: 155, distance: 66.8
click at [610, 155] on tr "(3) Dasula Bandara (C) 0 hrs 0 /hr" at bounding box center [568, 151] width 546 height 34
type input "4"
type input "35"
click at [774, 419] on button "Done" at bounding box center [773, 417] width 46 height 28
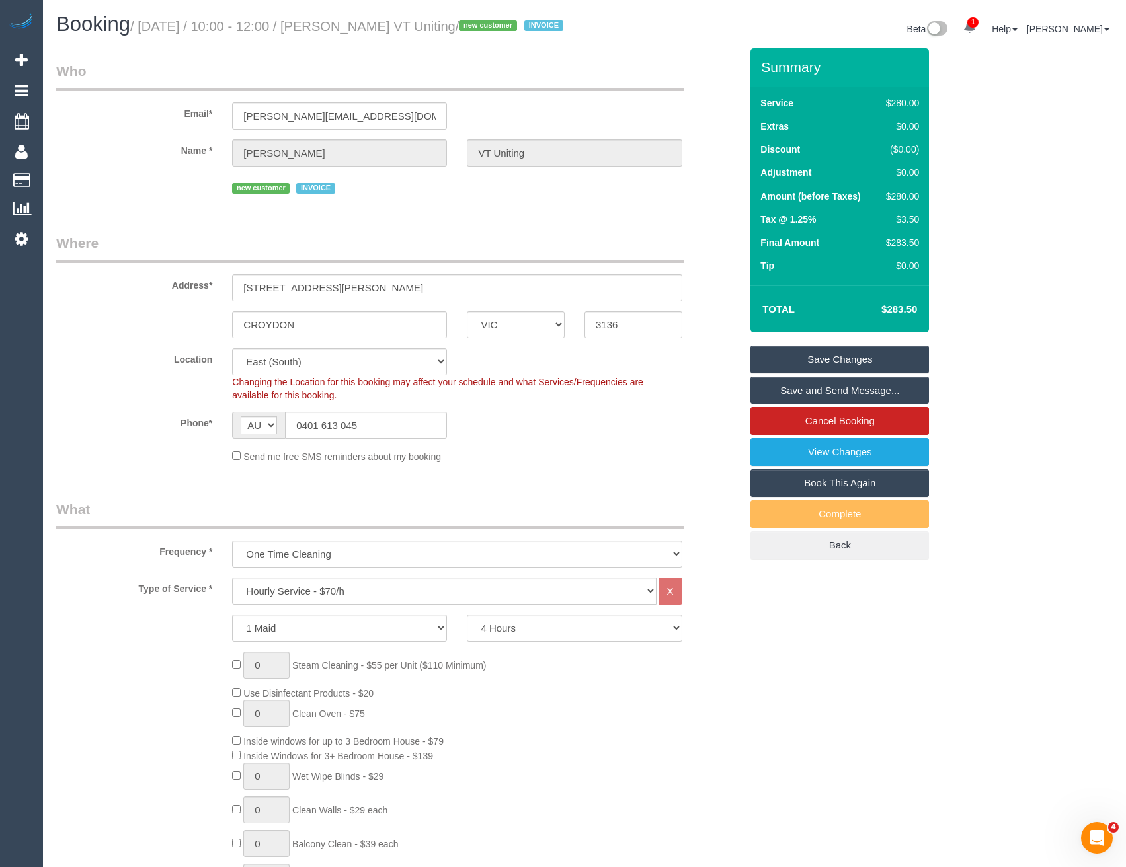
click at [820, 405] on link "Save and Send Message..." at bounding box center [839, 391] width 179 height 28
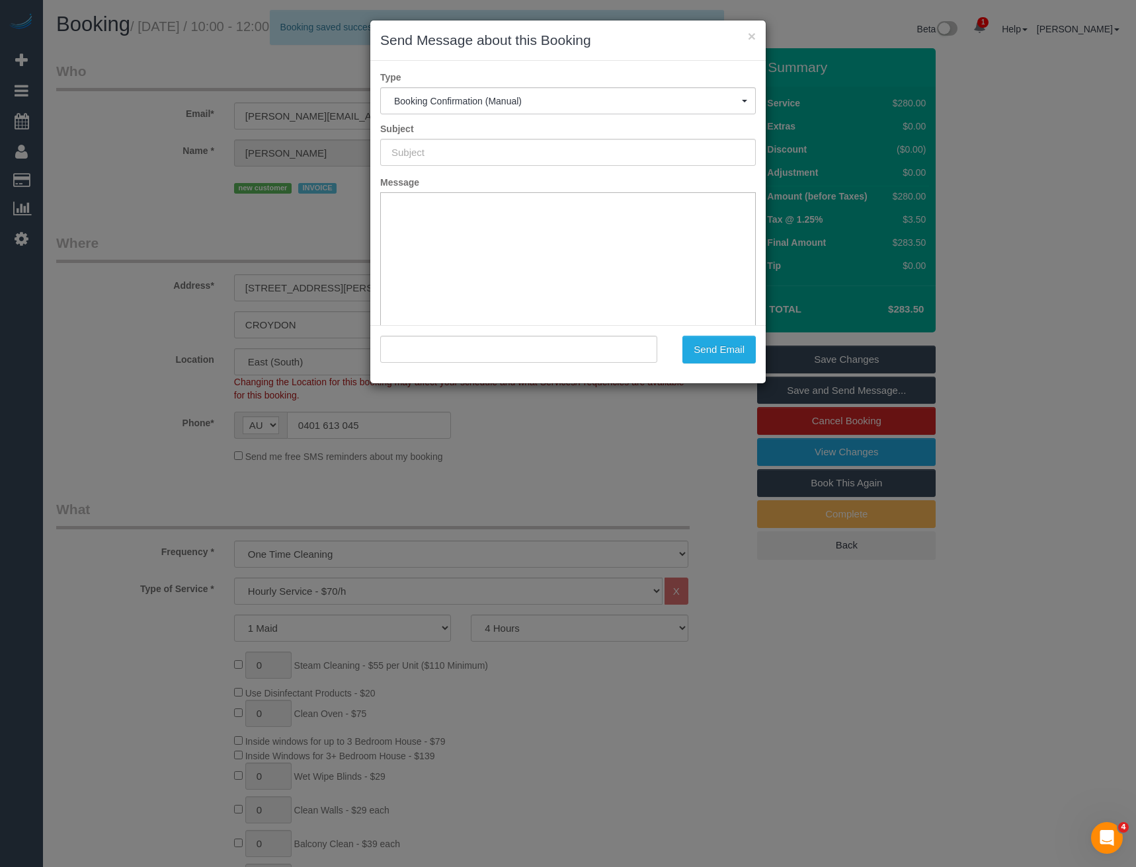
type input "Booking Confirmed"
type input ""[PERSON_NAME] VT Uniting" <[PERSON_NAME][EMAIL_ADDRESS][DOMAIN_NAME]>"
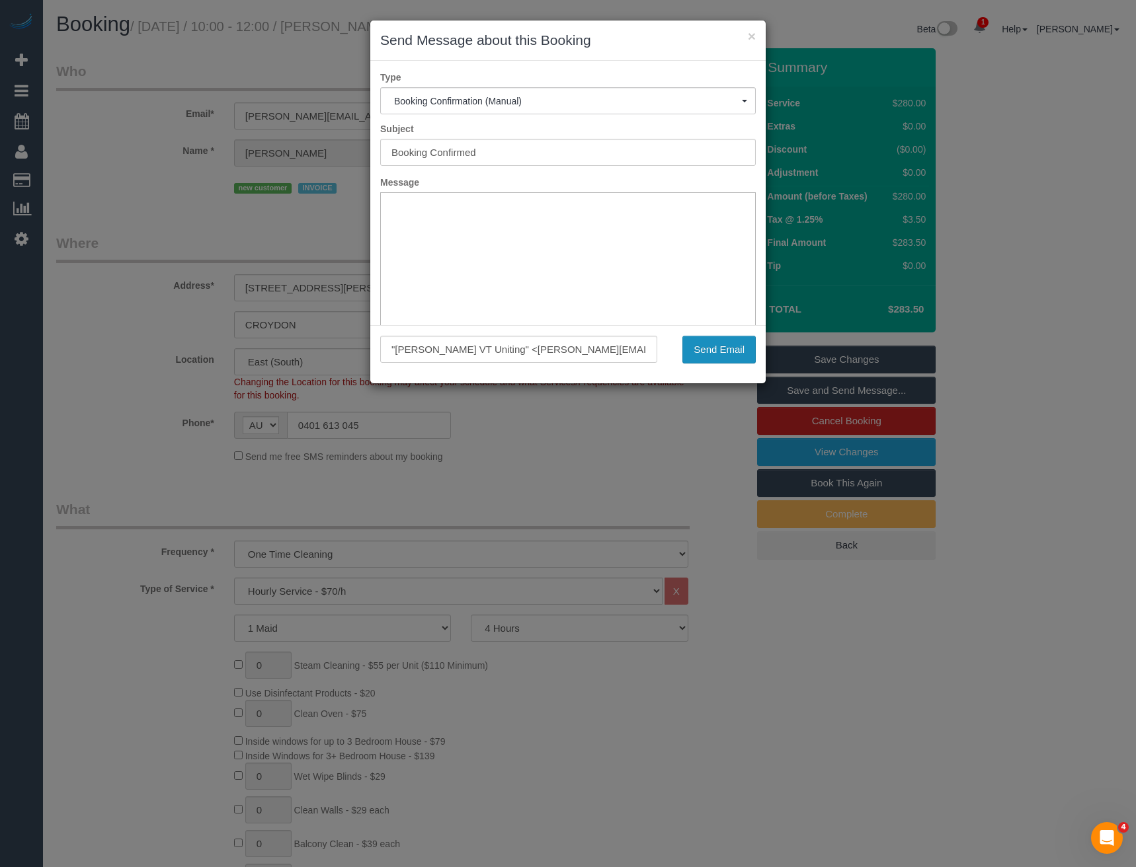
click at [734, 350] on button "Send Email" at bounding box center [718, 350] width 73 height 28
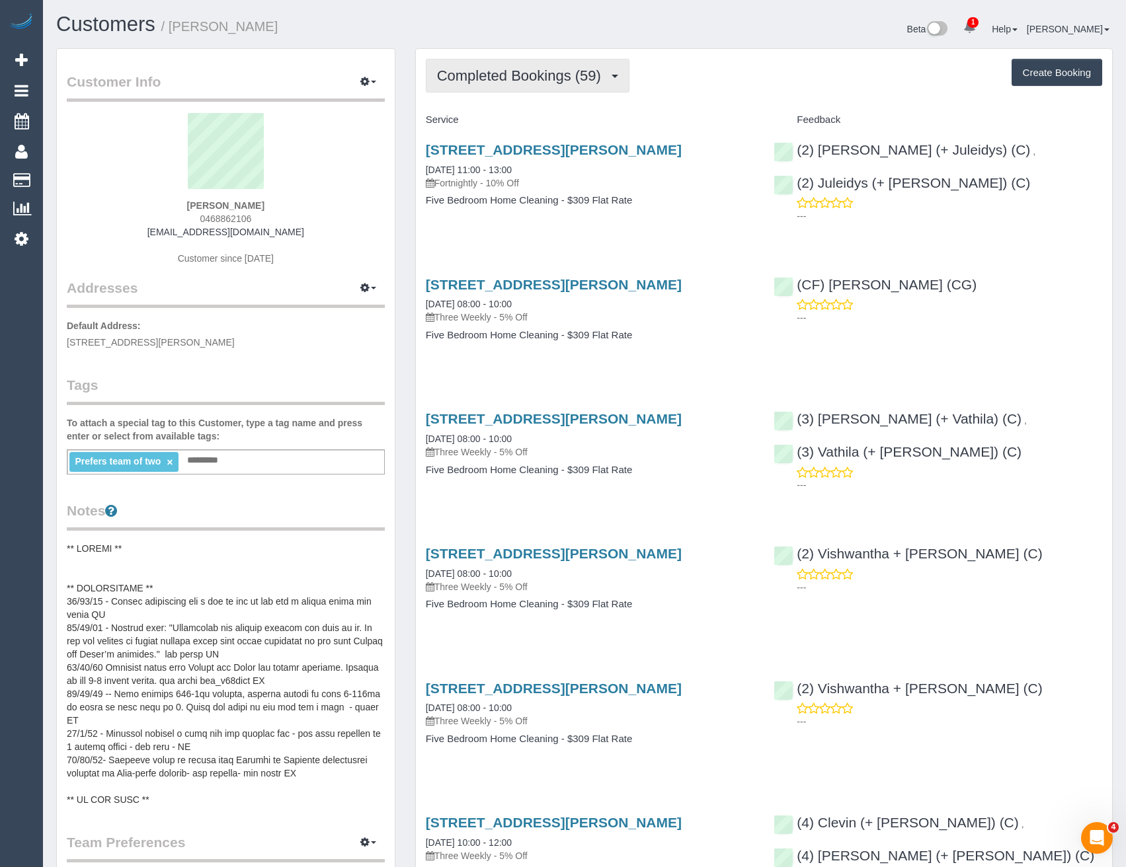
click at [551, 74] on span "Completed Bookings (59)" at bounding box center [522, 75] width 171 height 17
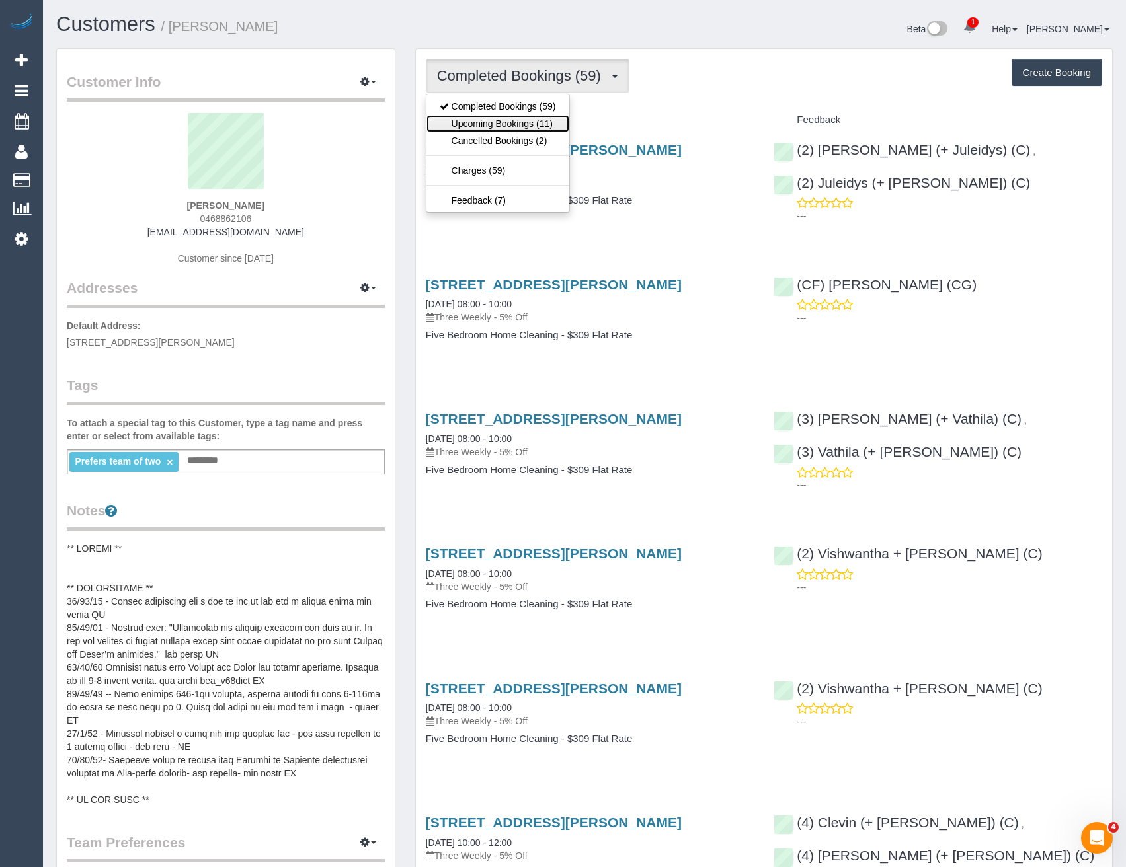
click at [529, 126] on link "Upcoming Bookings (11)" at bounding box center [497, 123] width 143 height 17
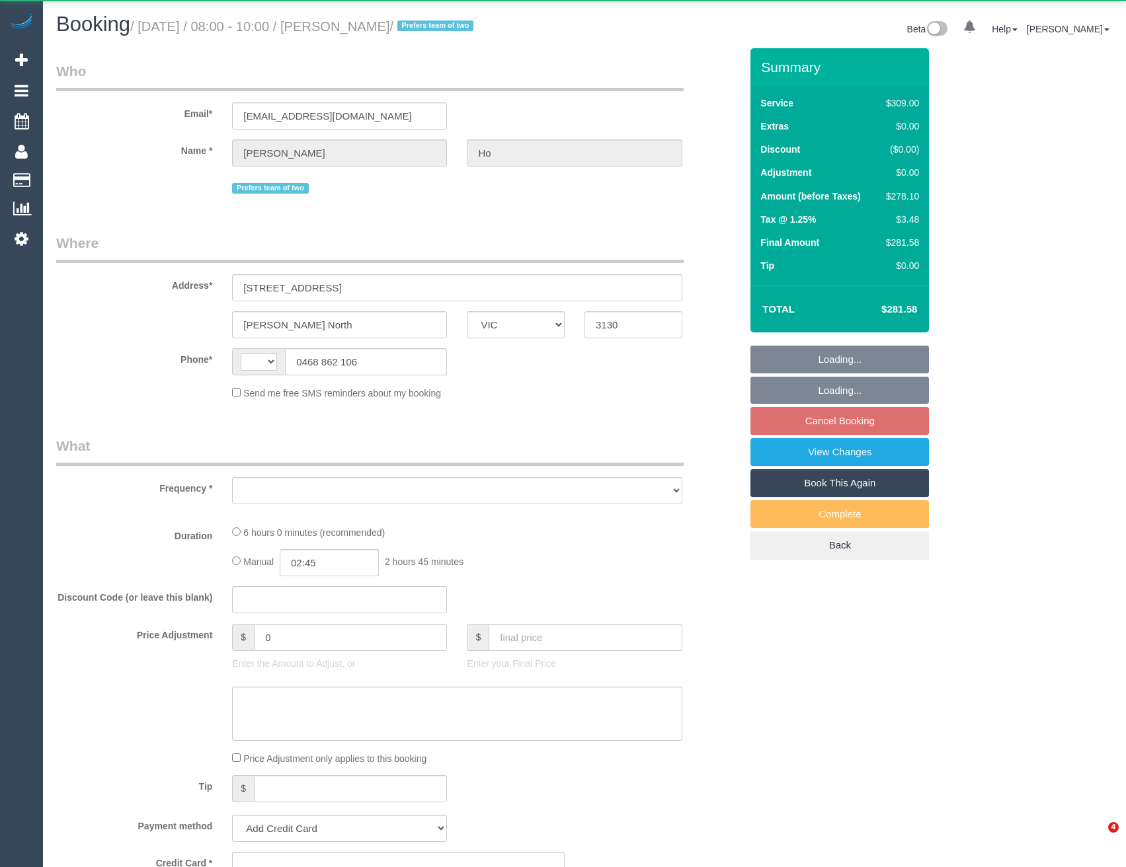
select select "VIC"
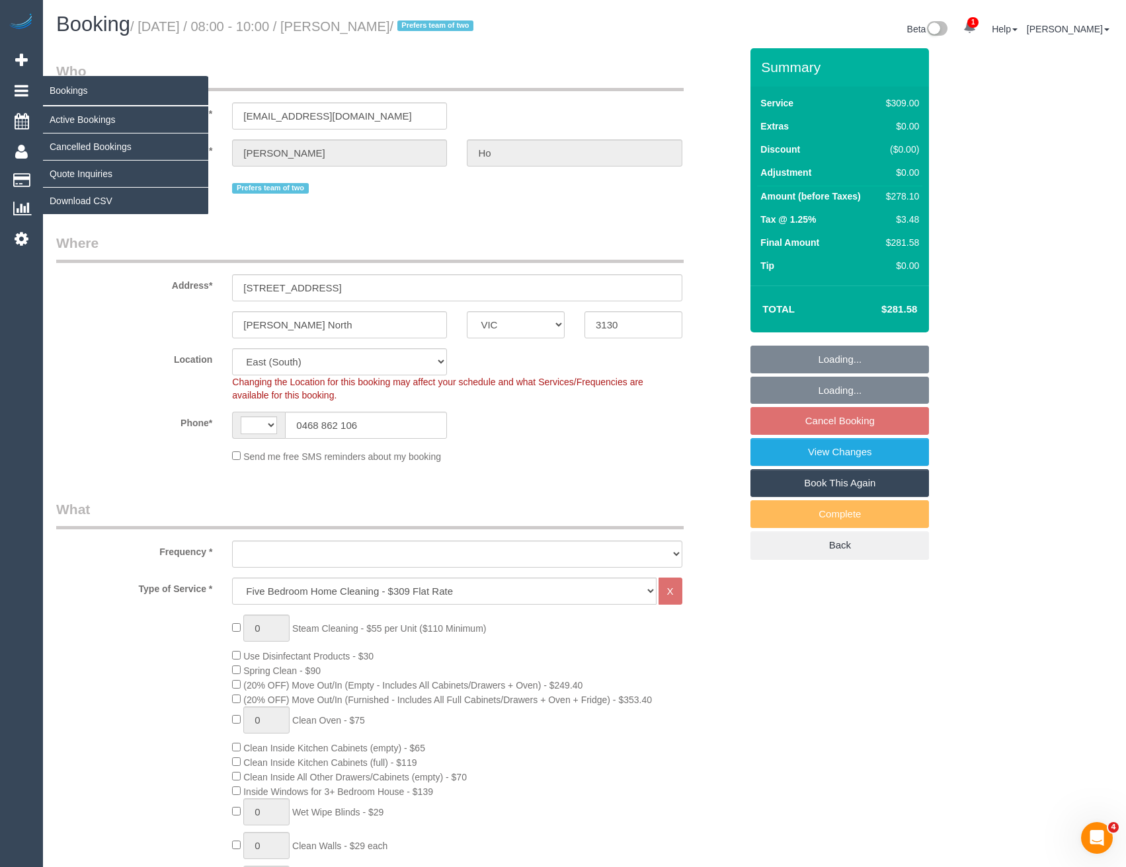
select select "string:AU"
select select "string:stripe-pm_1KP0CW2GScqysDRVD6FFb54k"
select select "object:1084"
select select "spot2"
select select "number:27"
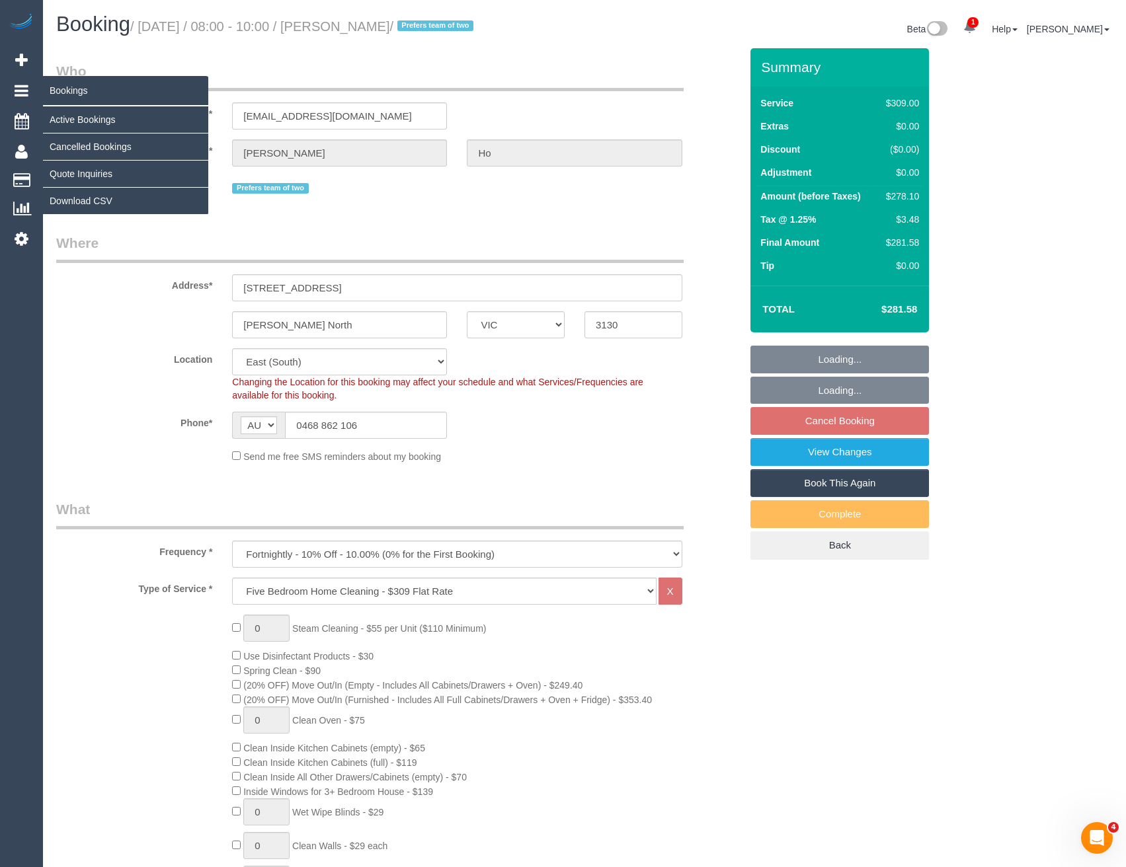
select select "number:17"
select select "number:19"
select select "number:22"
select select "number:12"
select select "object:1240"
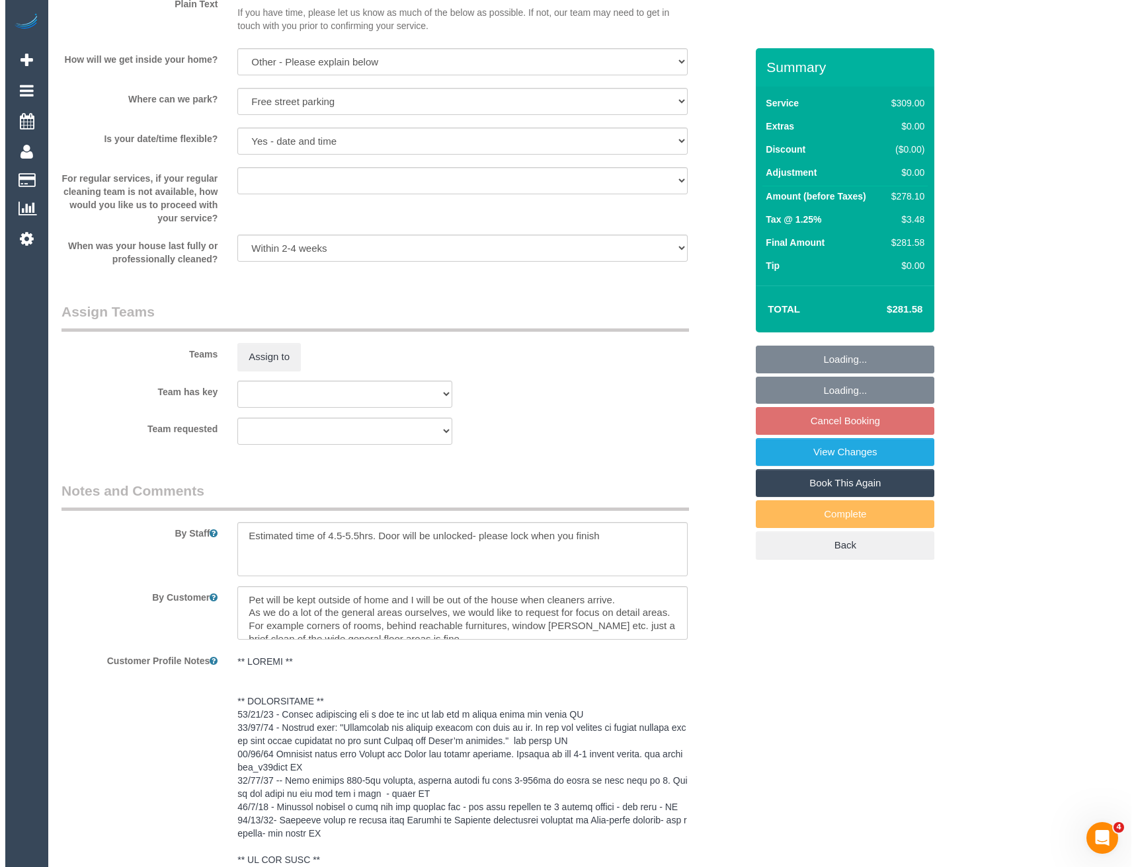
scroll to position [1719, 0]
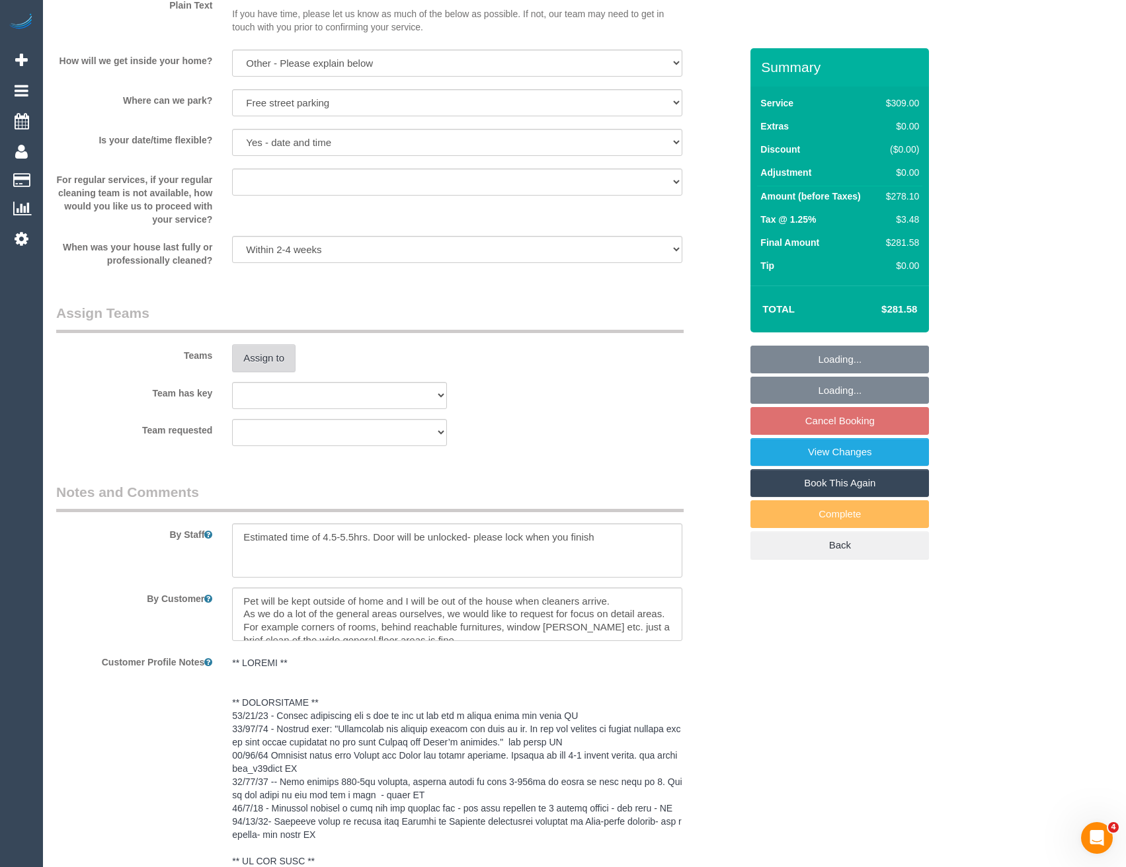
click at [262, 362] on button "Assign to" at bounding box center [263, 358] width 63 height 28
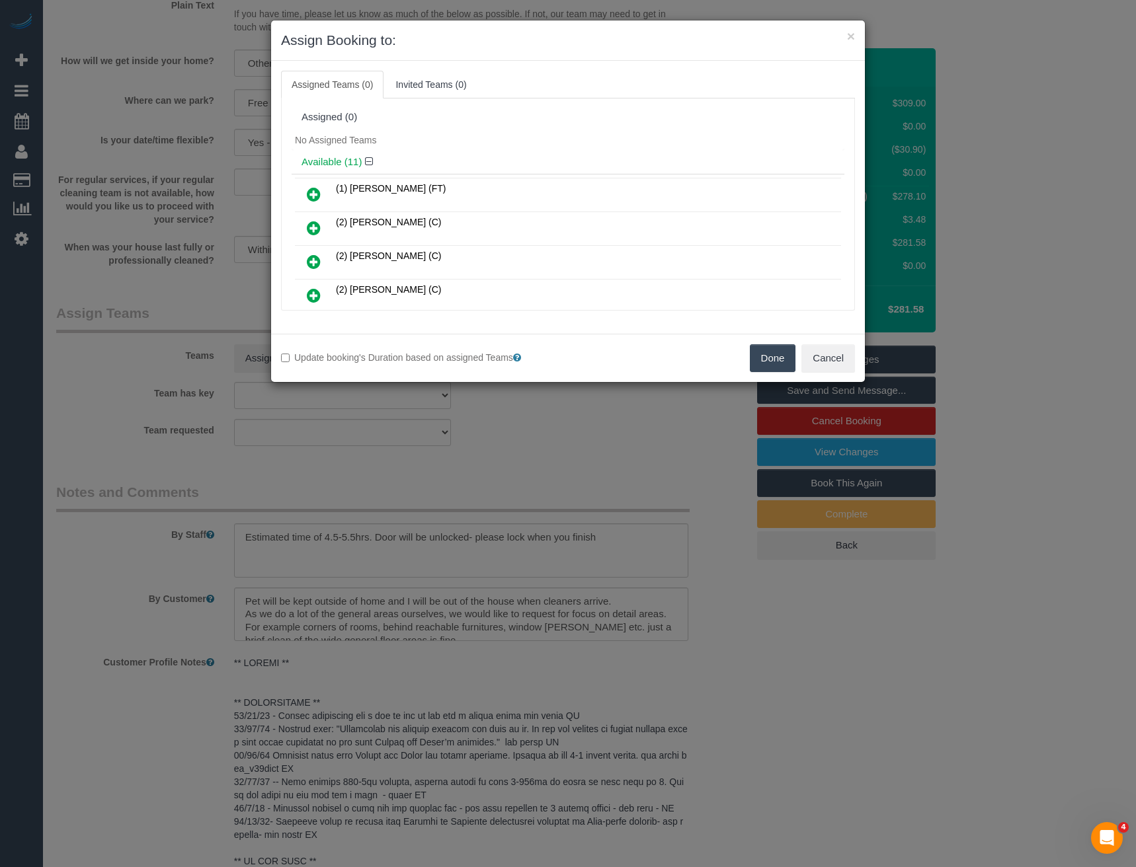
scroll to position [221, 0]
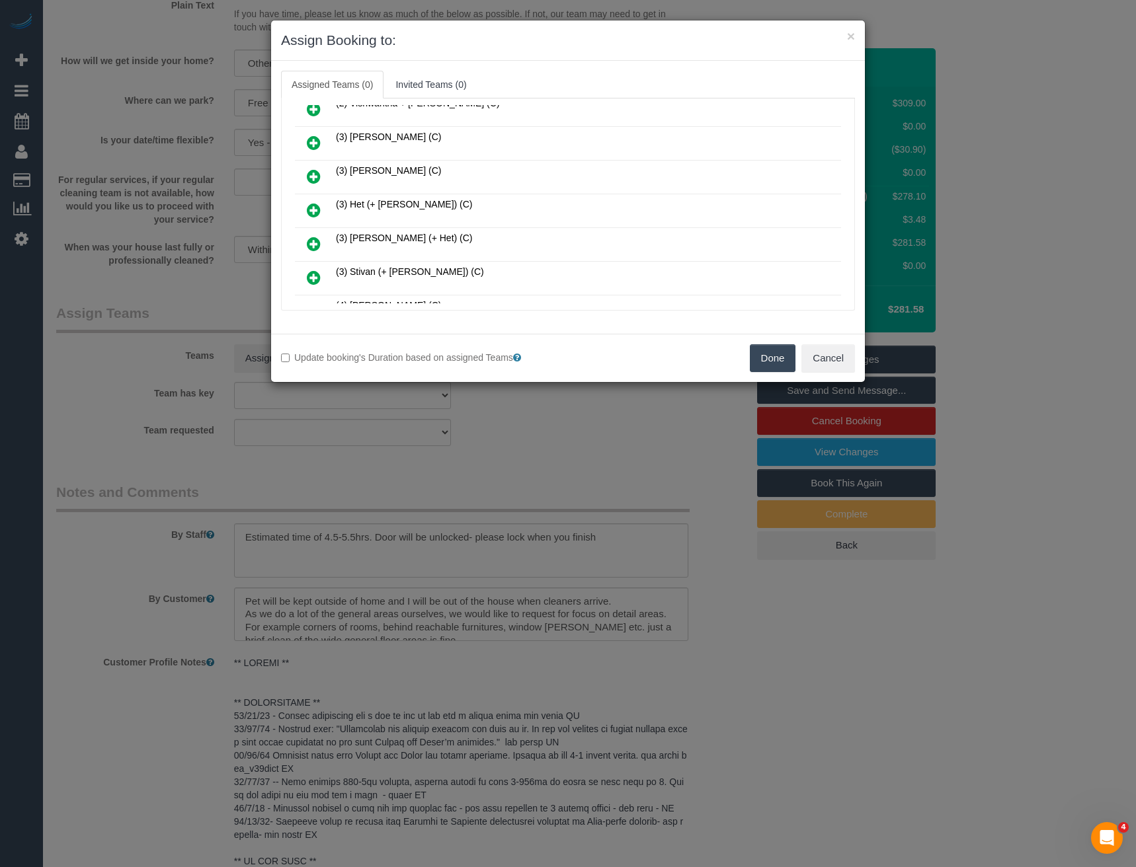
click at [315, 239] on icon at bounding box center [314, 244] width 14 height 16
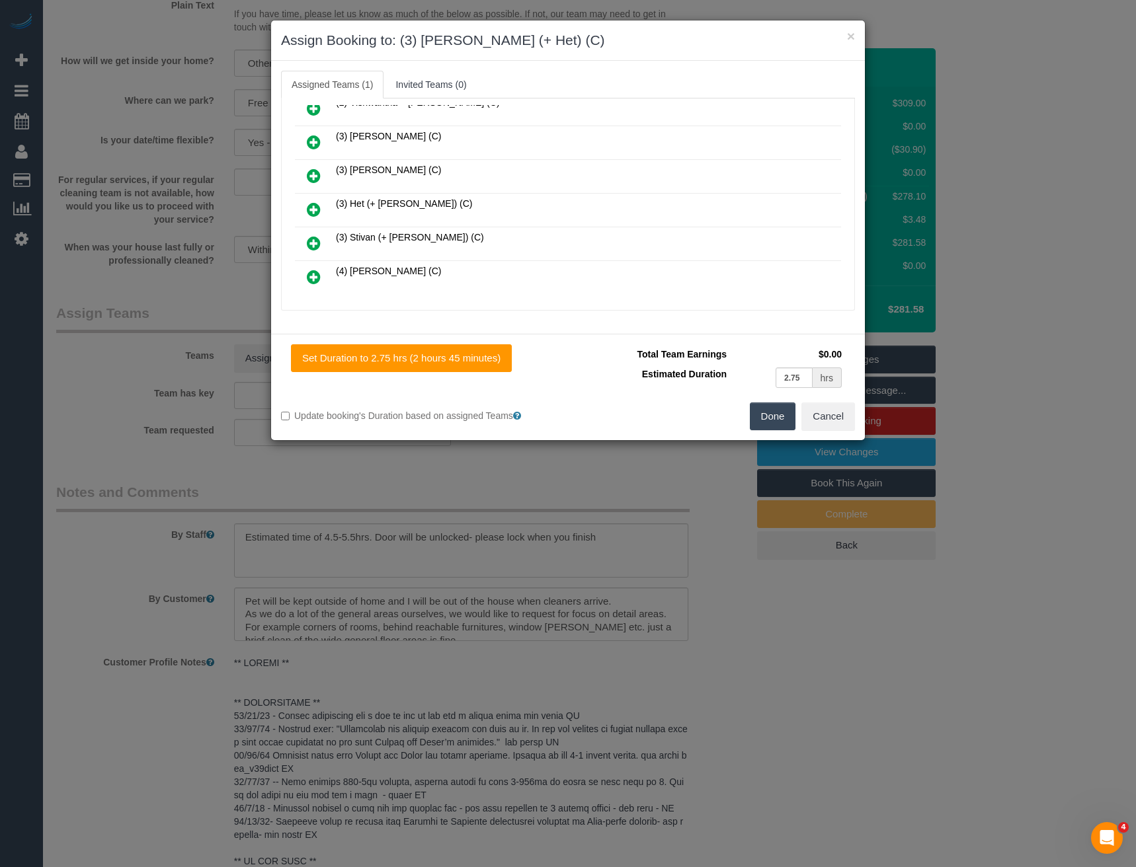
click at [311, 210] on icon at bounding box center [314, 210] width 14 height 16
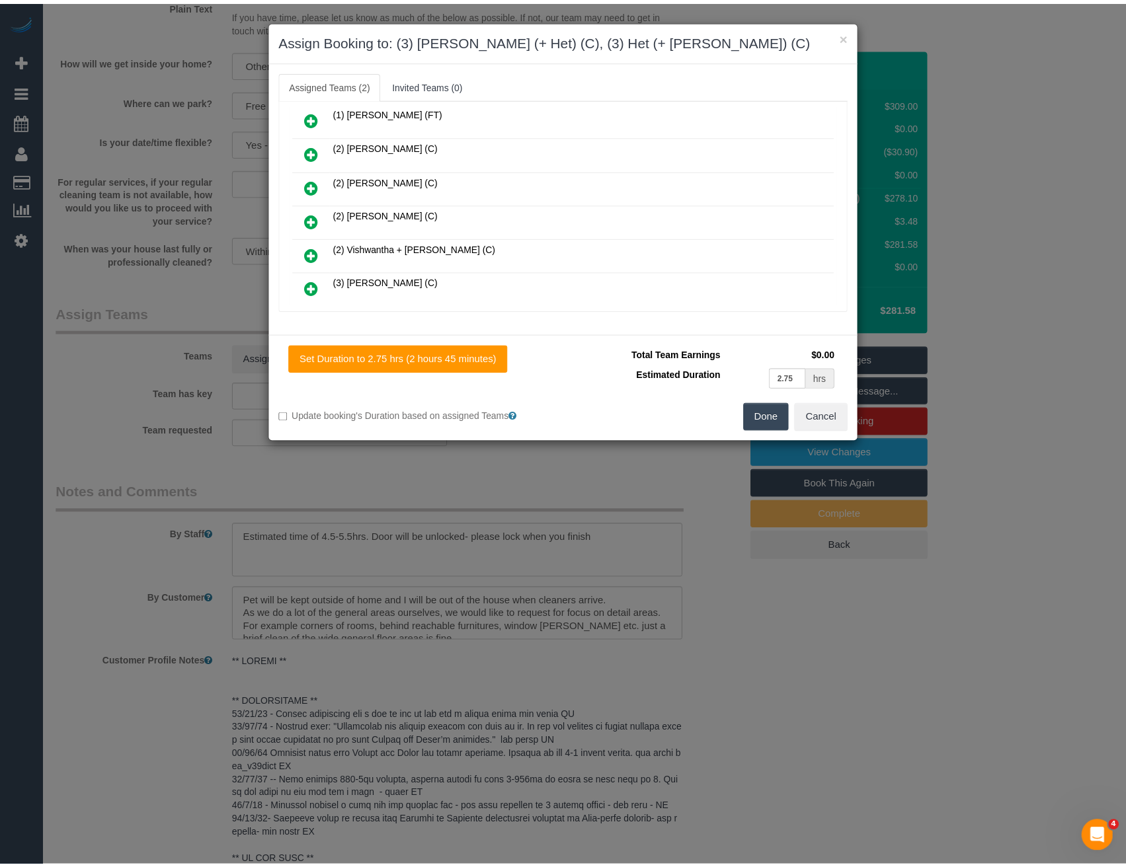
scroll to position [0, 0]
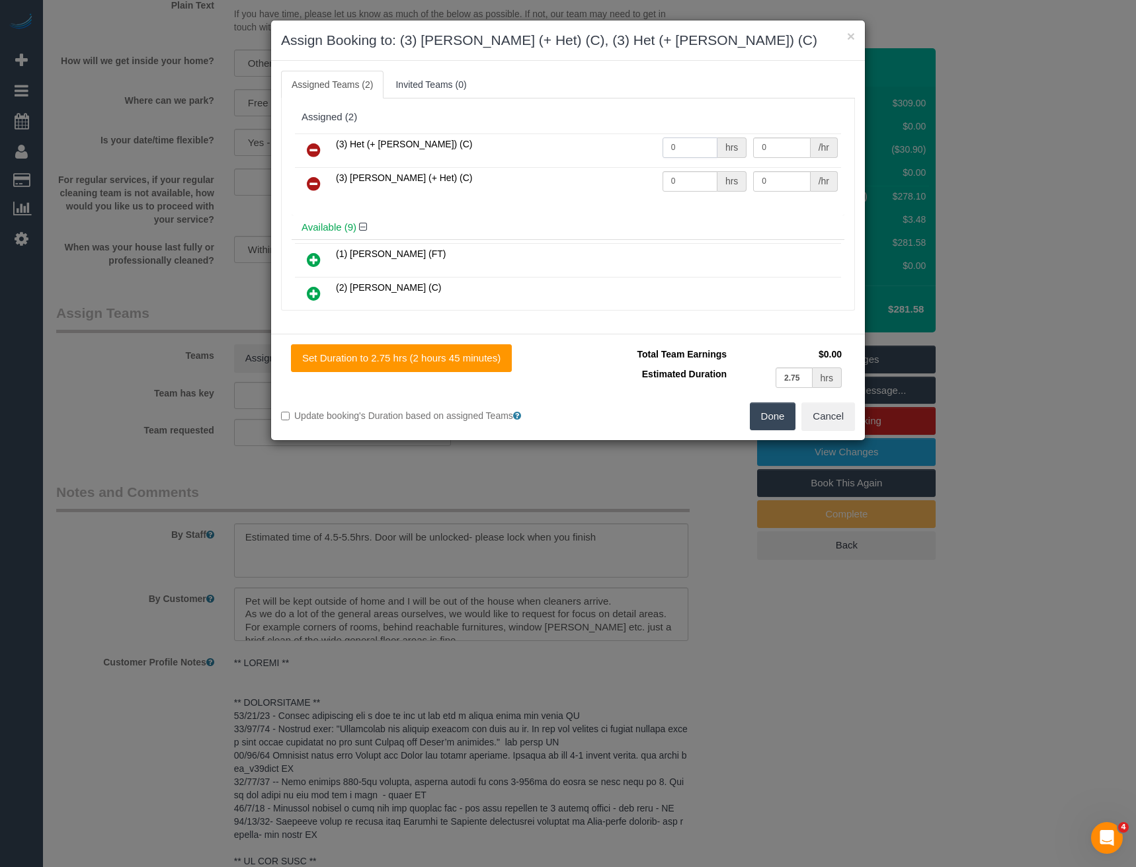
drag, startPoint x: 674, startPoint y: 144, endPoint x: 614, endPoint y: 145, distance: 60.2
click at [616, 145] on tr "(3) Het (+ [PERSON_NAME]) (C) 0 hrs 0 /hr" at bounding box center [568, 151] width 546 height 34
type input "1"
type input "87.5"
drag, startPoint x: 690, startPoint y: 179, endPoint x: 620, endPoint y: 181, distance: 70.1
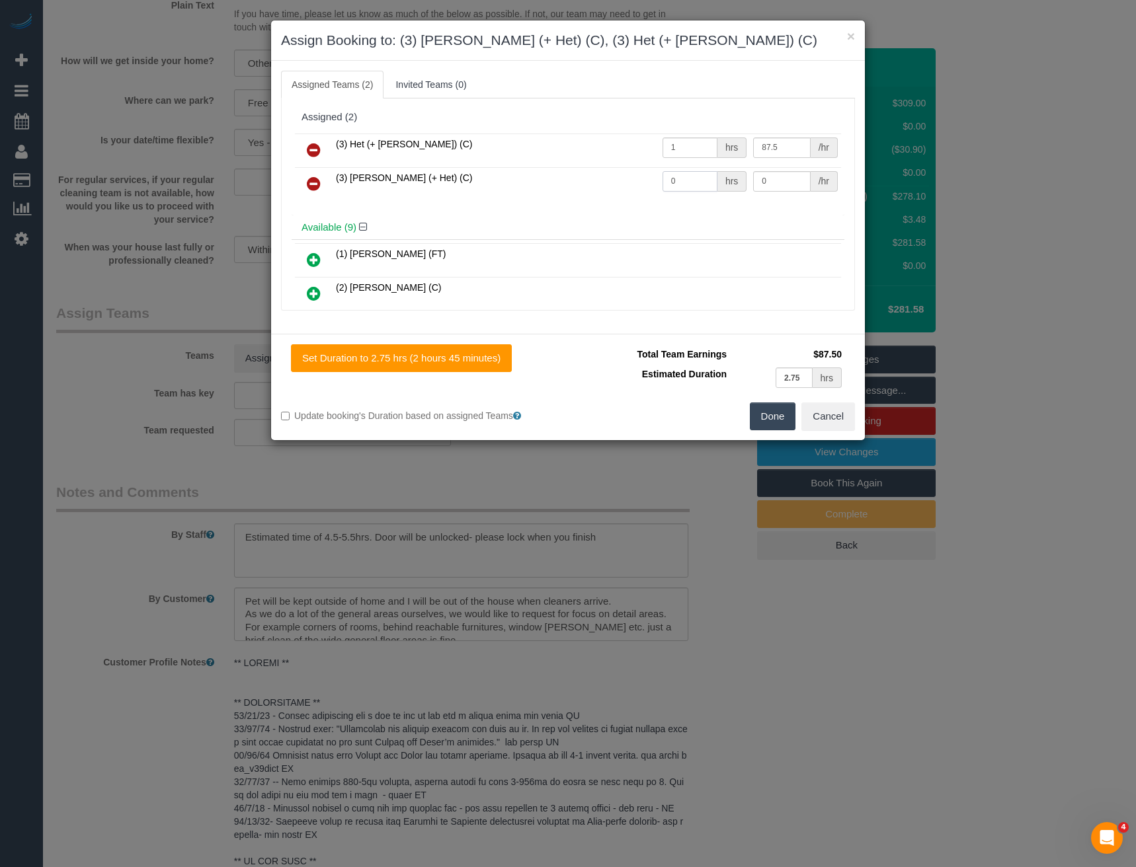
click at [622, 181] on tr "(3) [PERSON_NAME] (+ Het) (C) 0 hrs 0 /hr" at bounding box center [568, 184] width 546 height 34
type input "1"
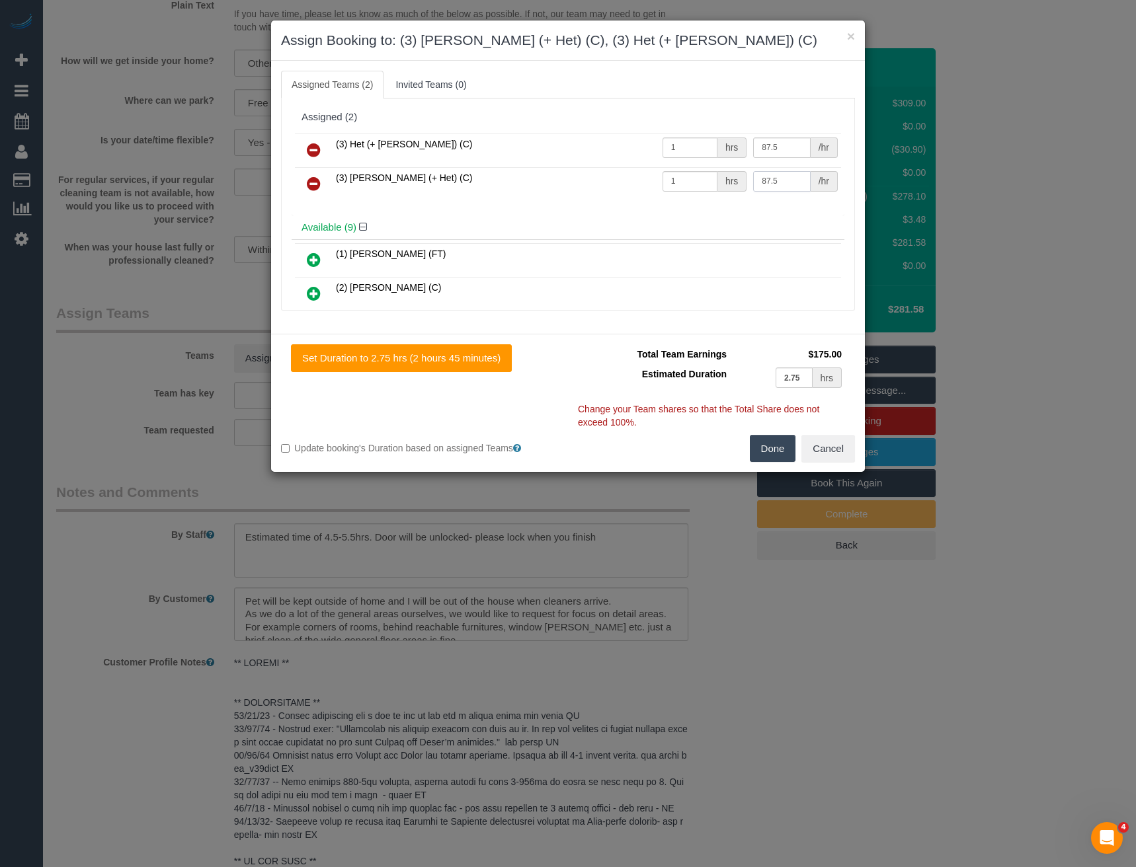
type input "87.5"
click at [767, 446] on button "Done" at bounding box center [773, 449] width 46 height 28
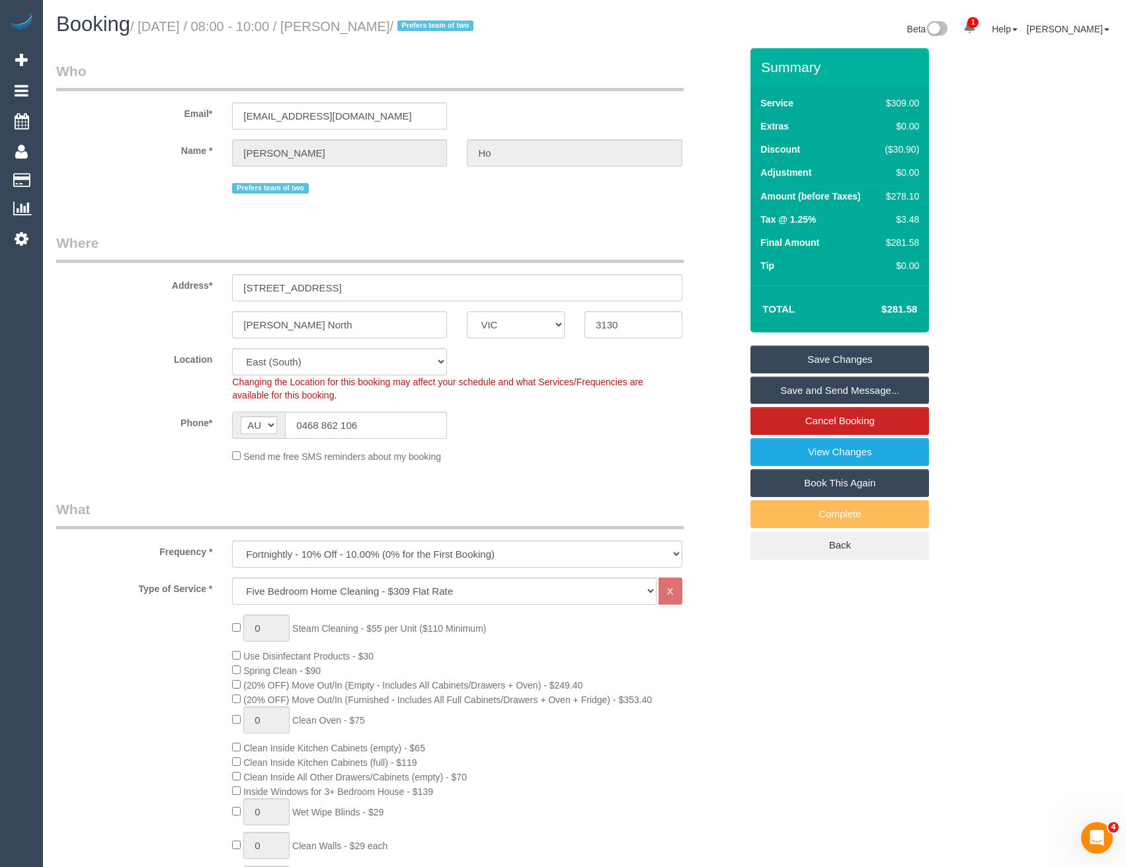
click at [791, 385] on link "Save and Send Message..." at bounding box center [839, 391] width 179 height 28
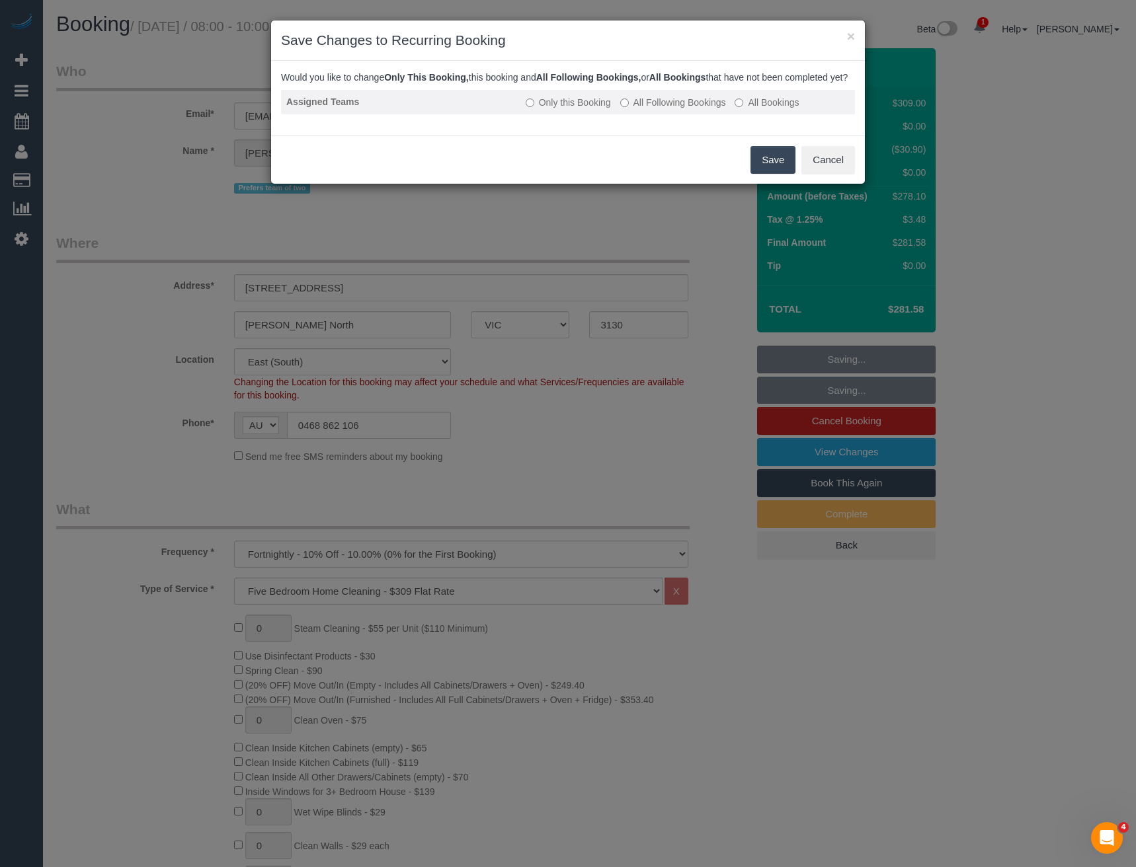
click at [639, 109] on label "All Following Bookings" at bounding box center [673, 102] width 106 height 13
click at [776, 171] on button "Save" at bounding box center [772, 160] width 45 height 28
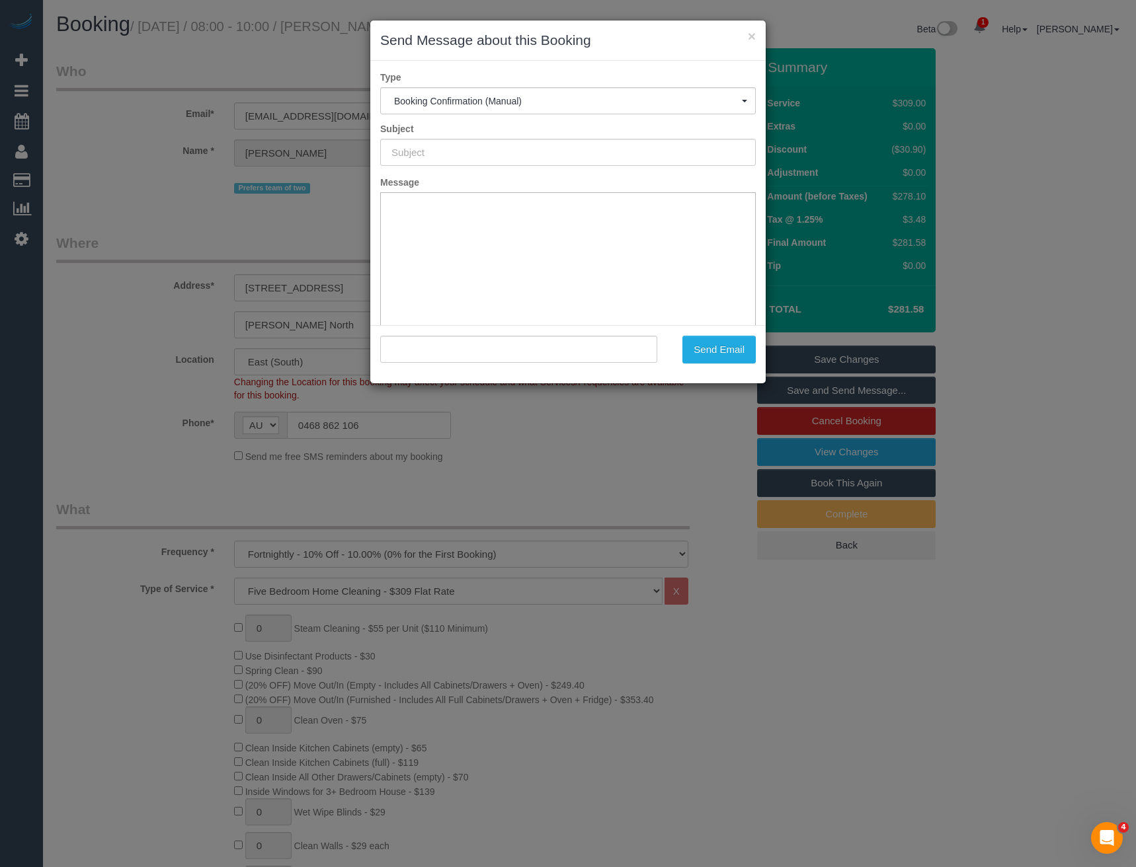
type input "Booking Confirmed"
type input ""[PERSON_NAME]" <[EMAIL_ADDRESS][DOMAIN_NAME]>"
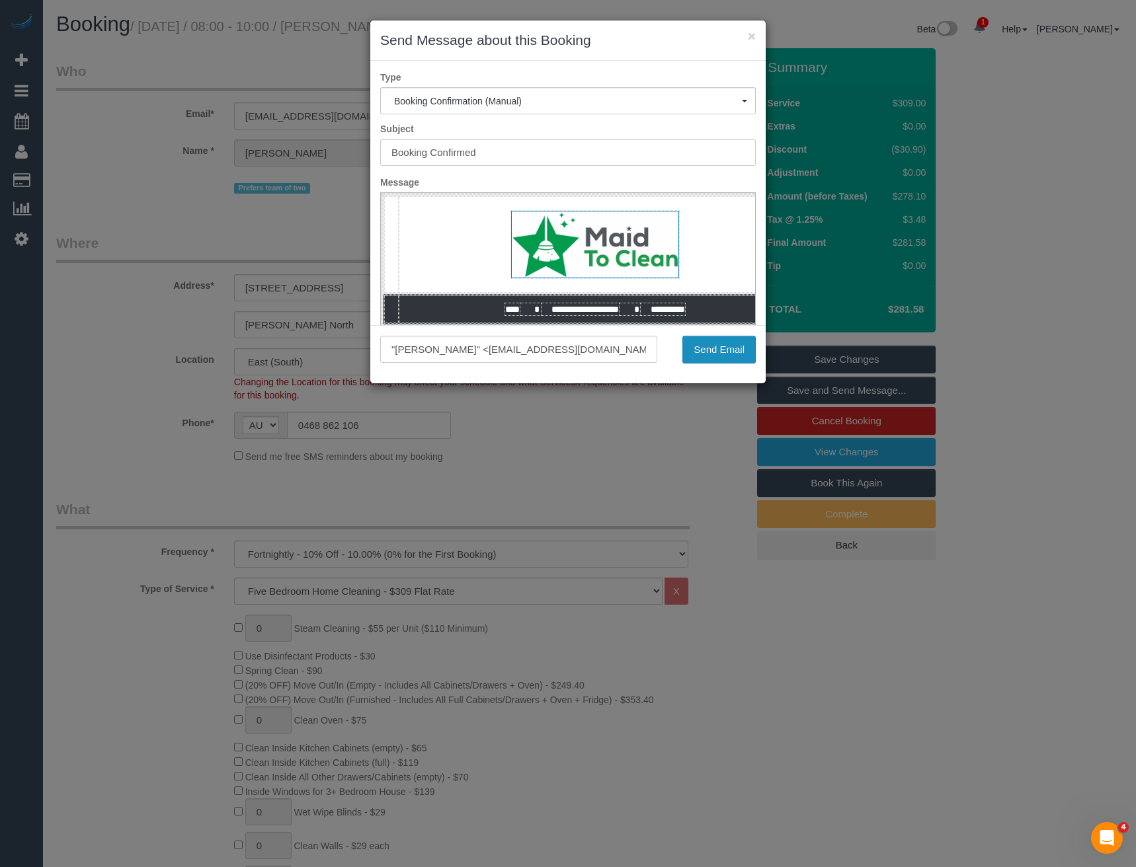
click at [715, 351] on button "Send Email" at bounding box center [718, 350] width 73 height 28
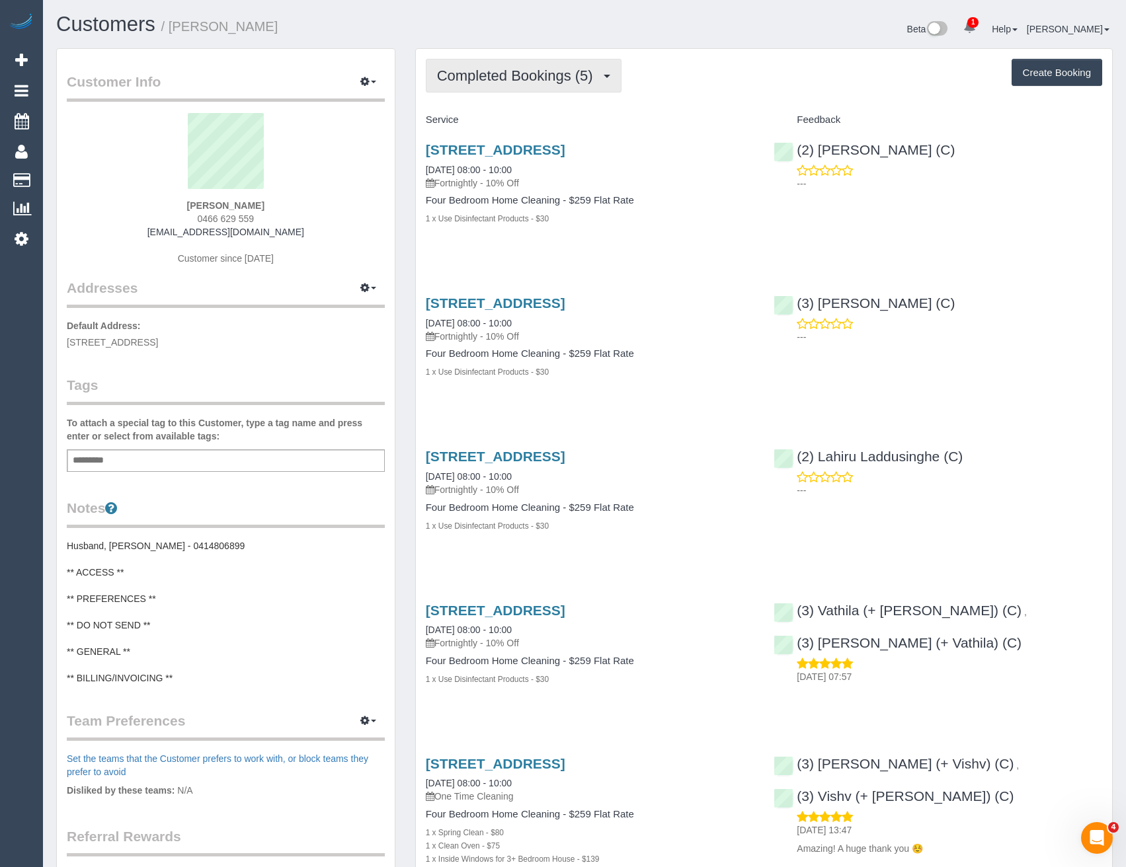
click at [574, 77] on span "Completed Bookings (5)" at bounding box center [518, 75] width 163 height 17
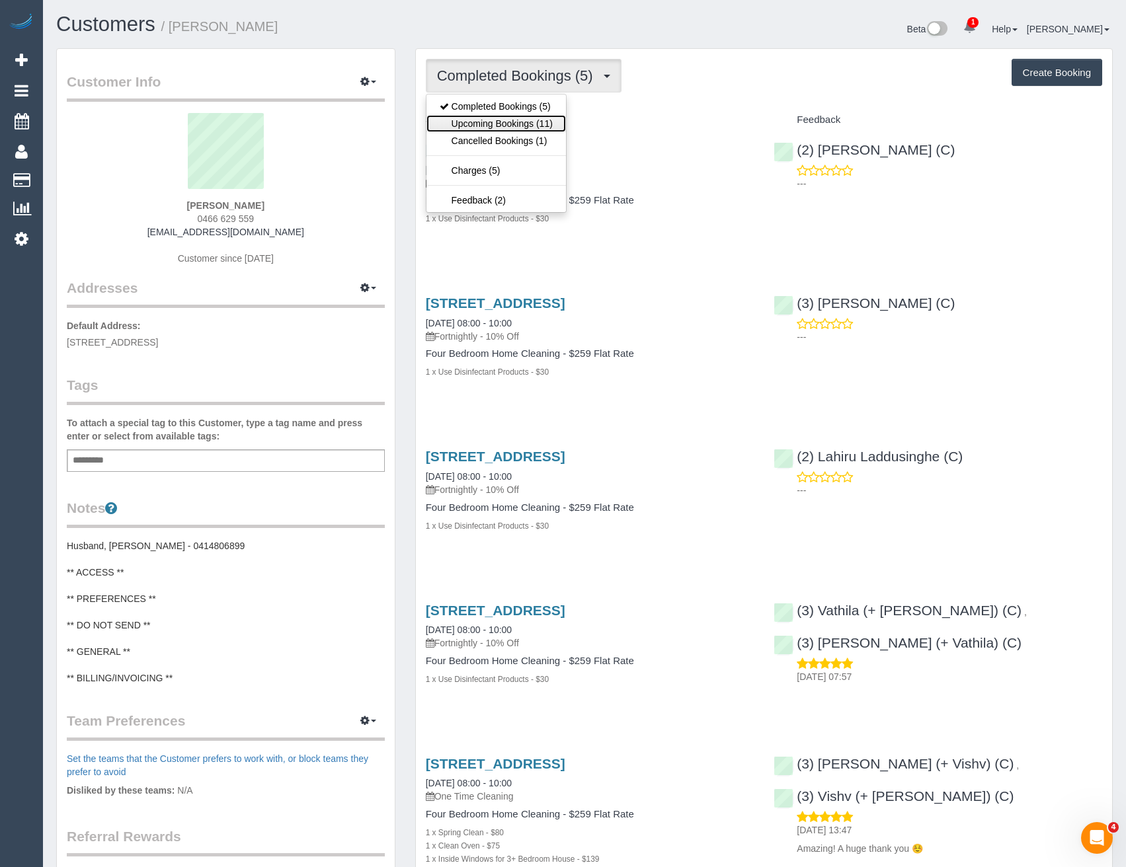
click at [517, 122] on link "Upcoming Bookings (11)" at bounding box center [496, 123] width 140 height 17
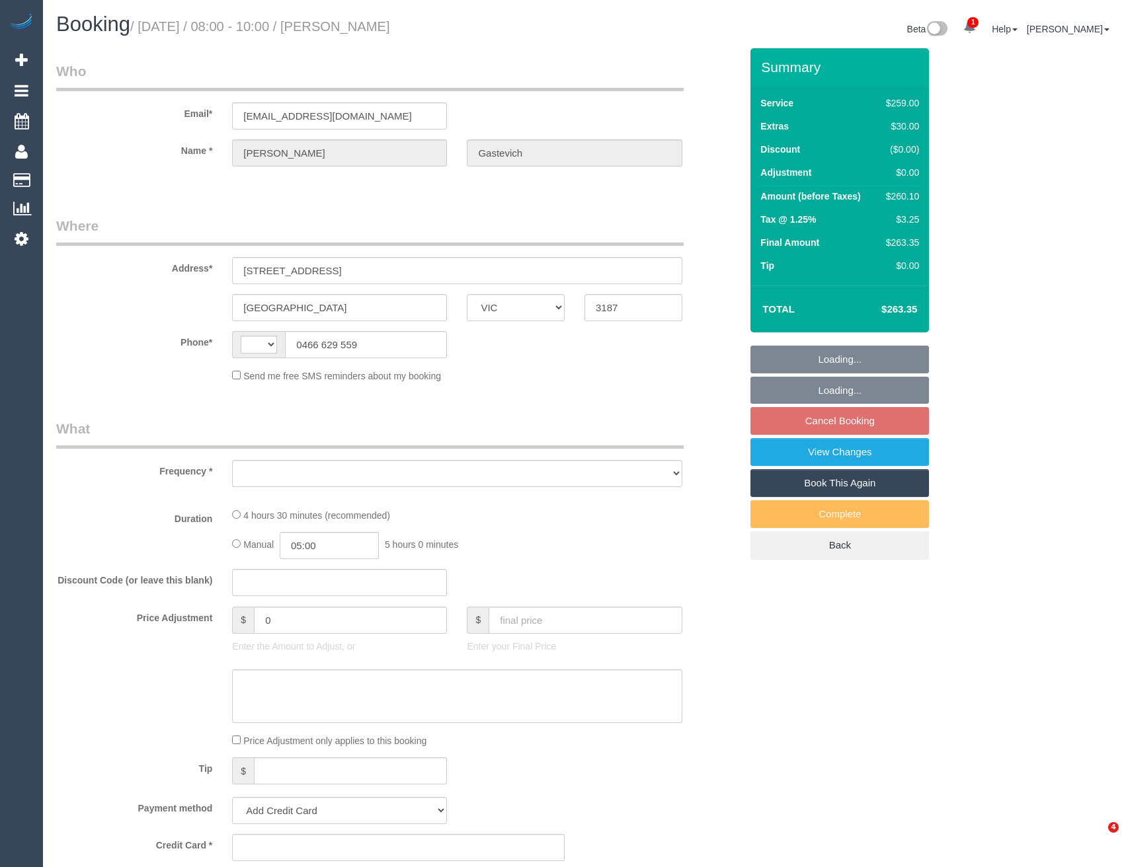
select select "VIC"
select select "string:stripe-pm_1Rm1mj2GScqysDRVRpDaJzyO"
select select "string:AU"
select select "object:531"
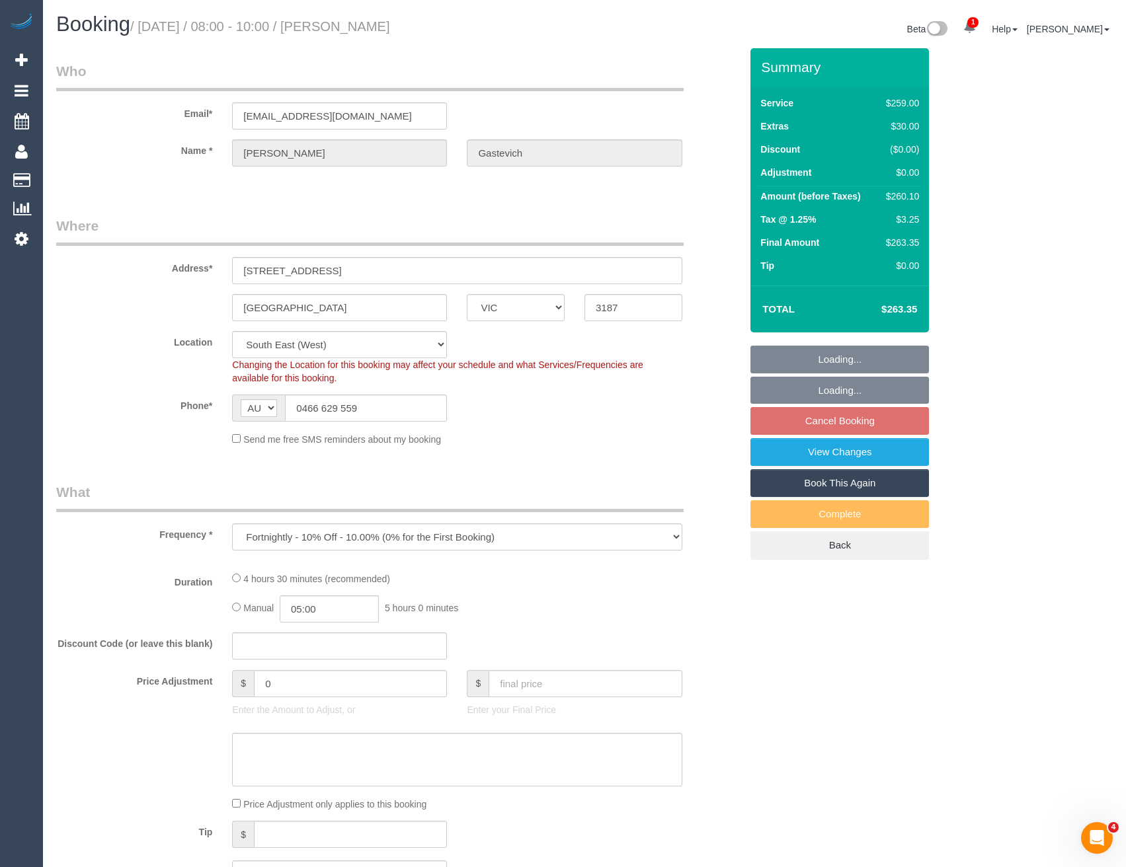
select select "number:27"
select select "number:14"
select select "number:19"
select select "number:24"
select select "number:35"
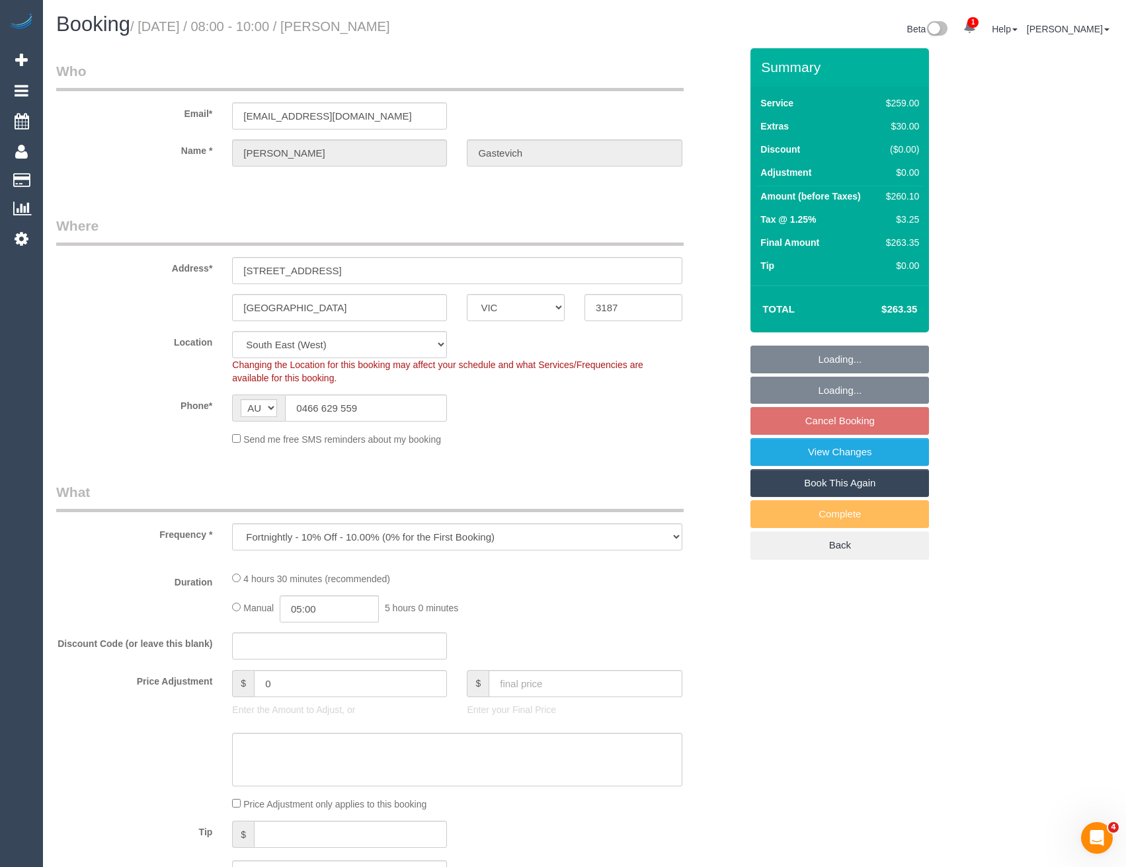
select select "number:12"
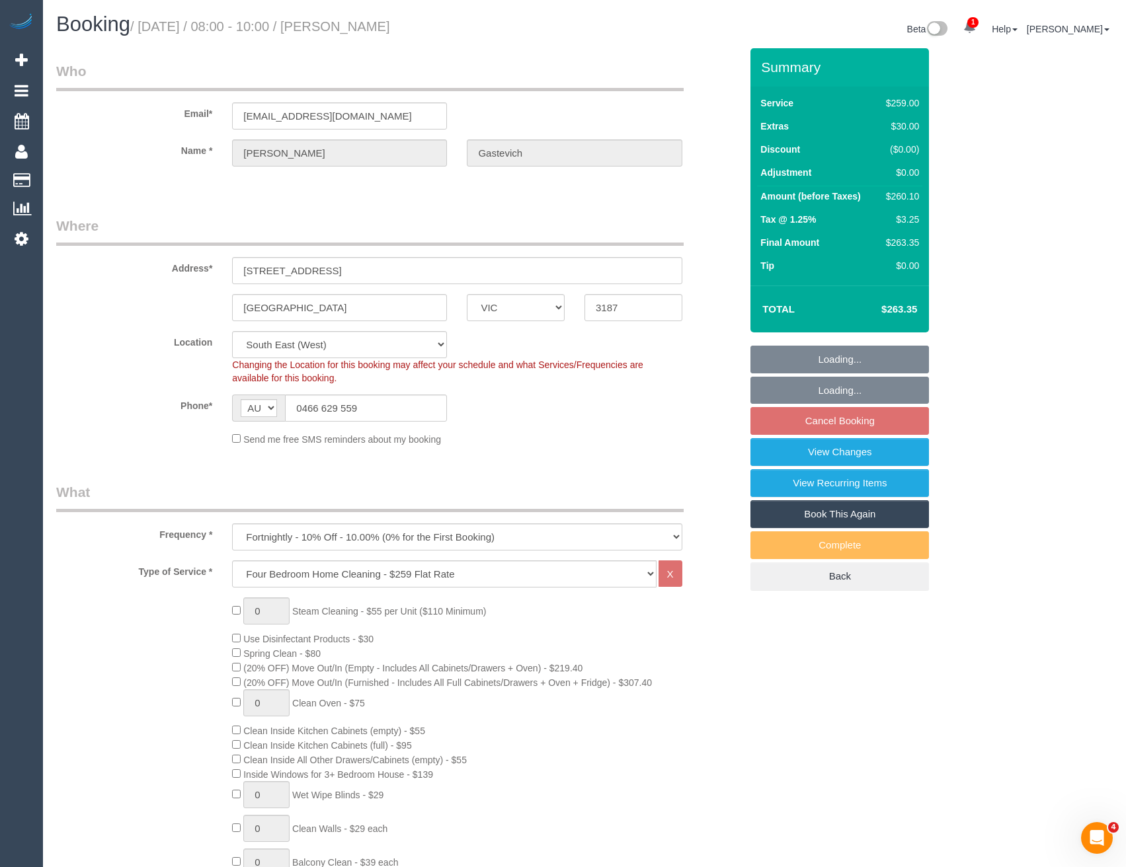
select select "spot2"
select select "object:1308"
click at [826, 463] on link "View Changes" at bounding box center [839, 452] width 179 height 28
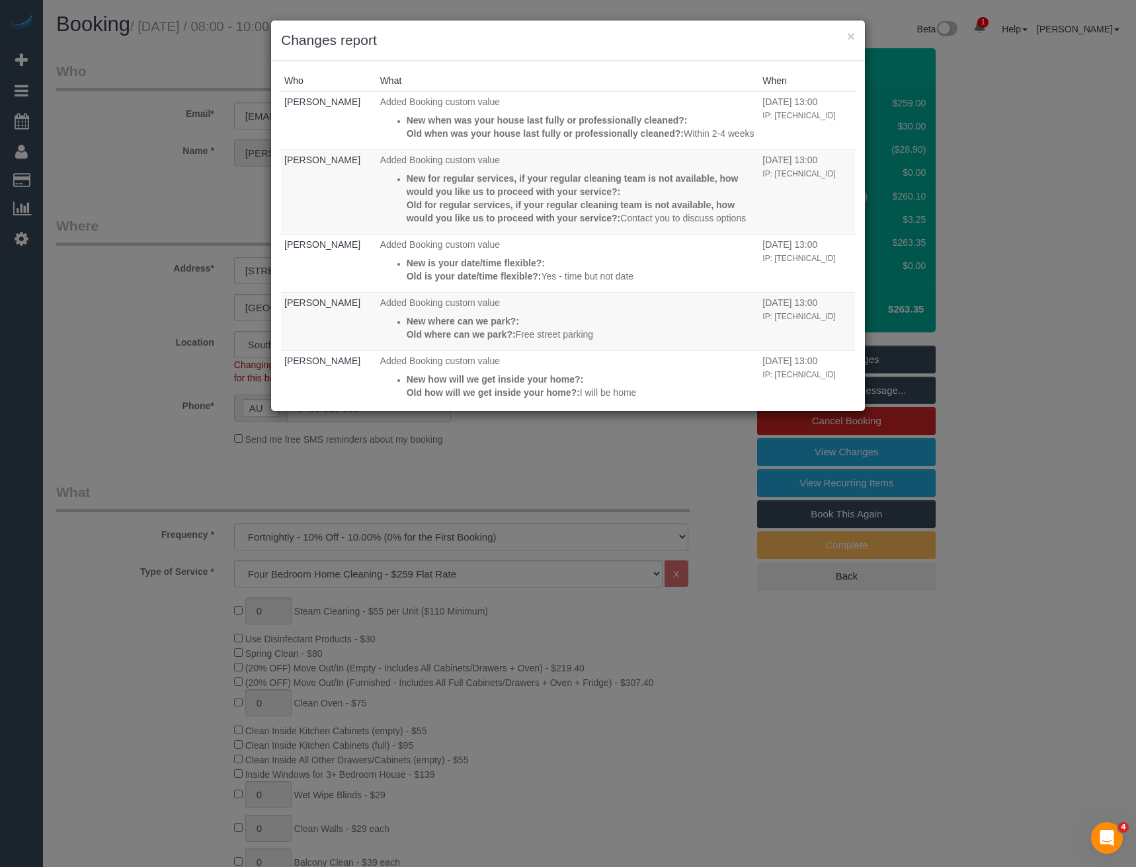
click at [596, 462] on div "× Changes report Who What When Steve Cranston Added Booking custom value New wh…" at bounding box center [568, 433] width 1136 height 867
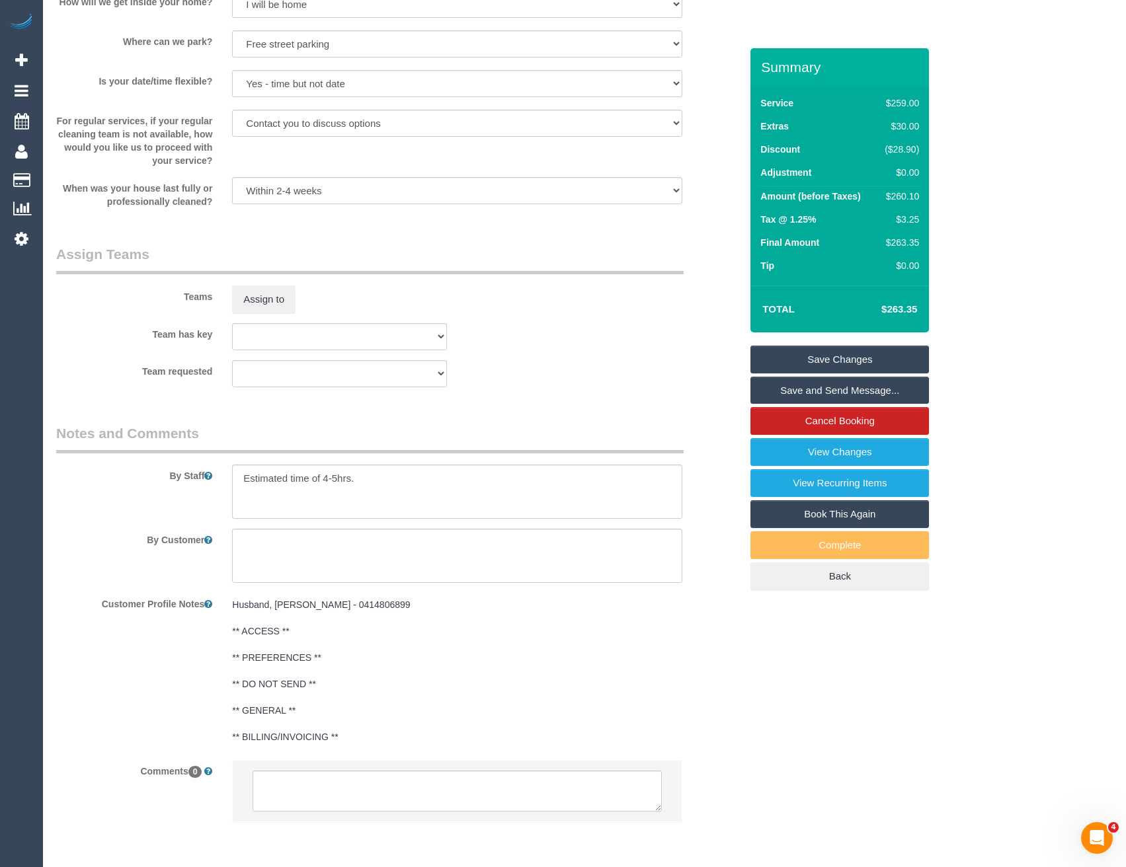
scroll to position [1811, 0]
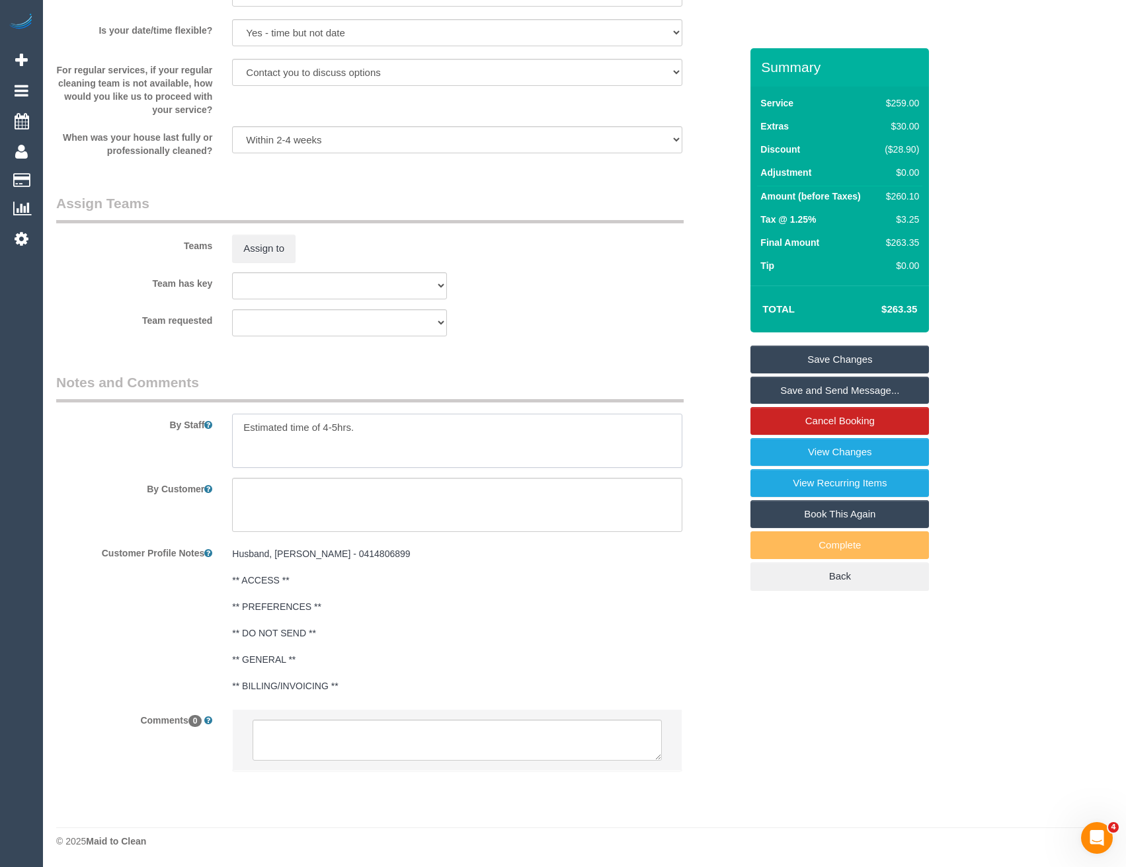
click at [337, 428] on textarea at bounding box center [457, 441] width 450 height 54
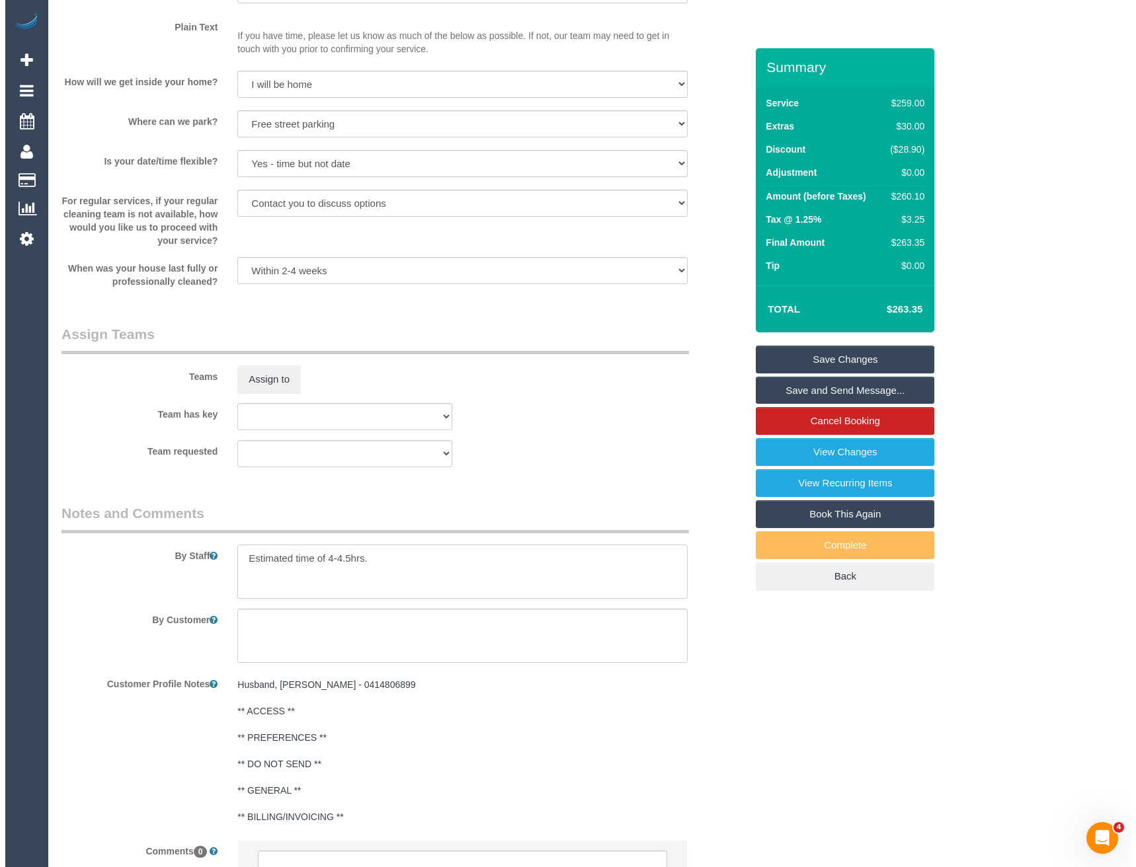
scroll to position [1679, 0]
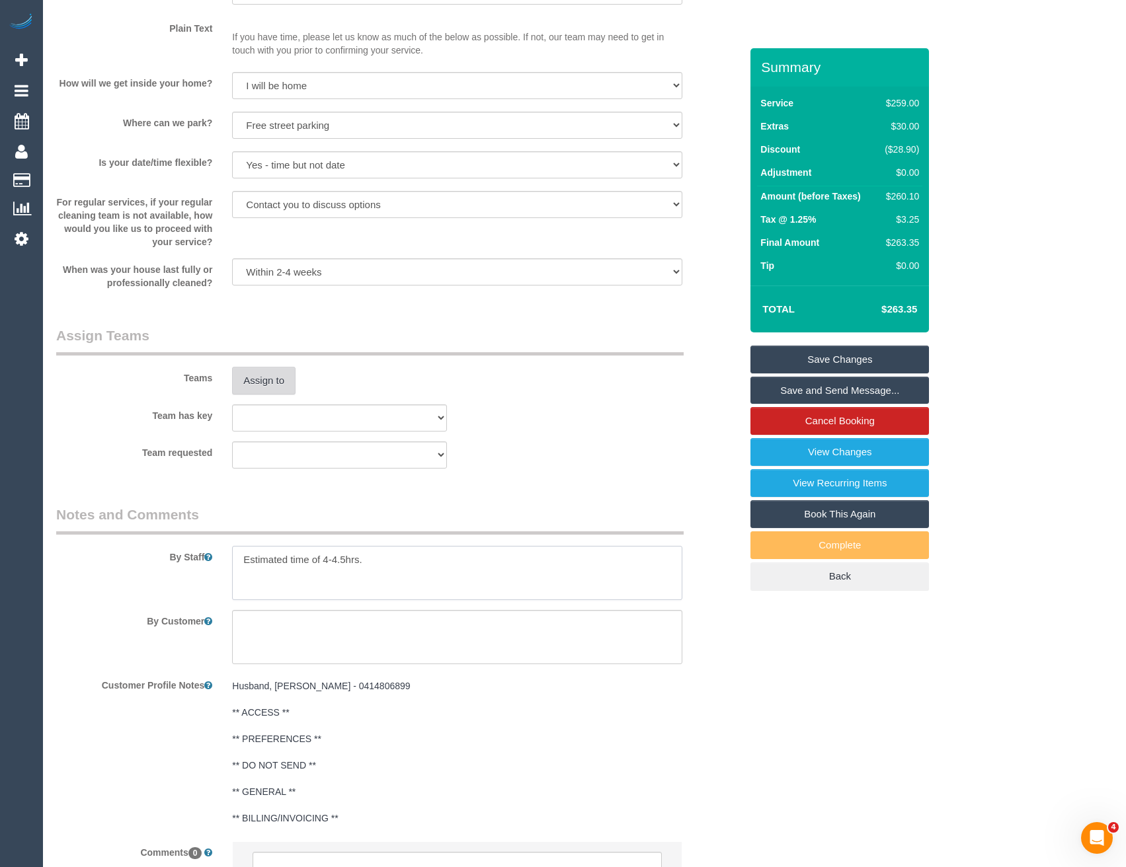
type textarea "Estimated time of 4-4.5hrs."
click at [270, 371] on button "Assign to" at bounding box center [263, 381] width 63 height 28
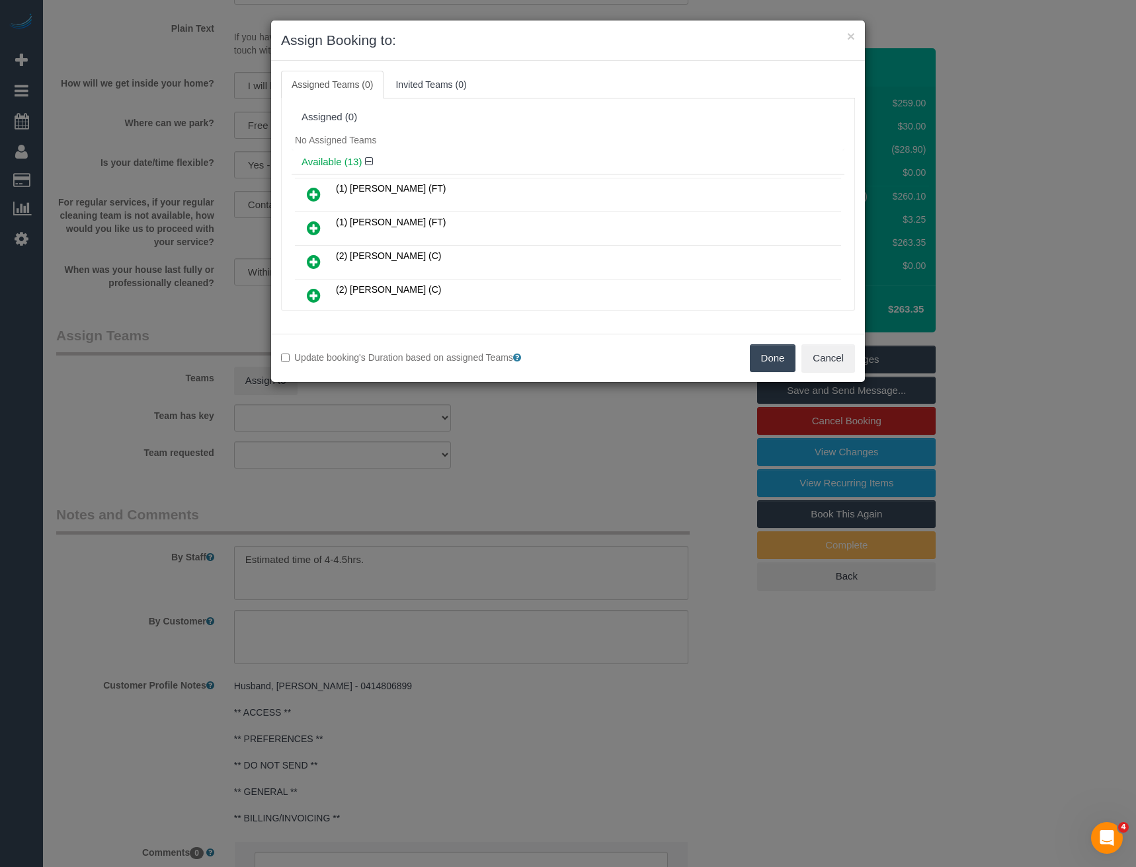
scroll to position [1603, 0]
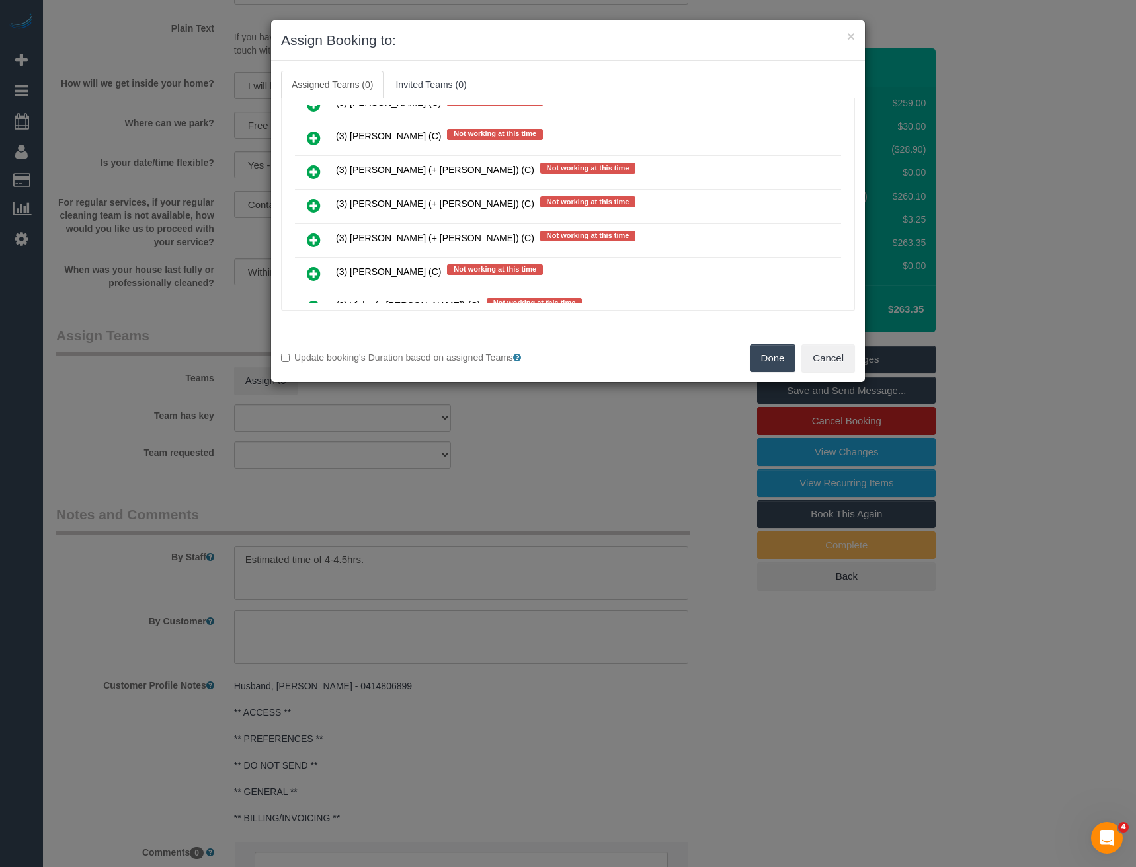
click at [317, 238] on icon at bounding box center [314, 240] width 14 height 16
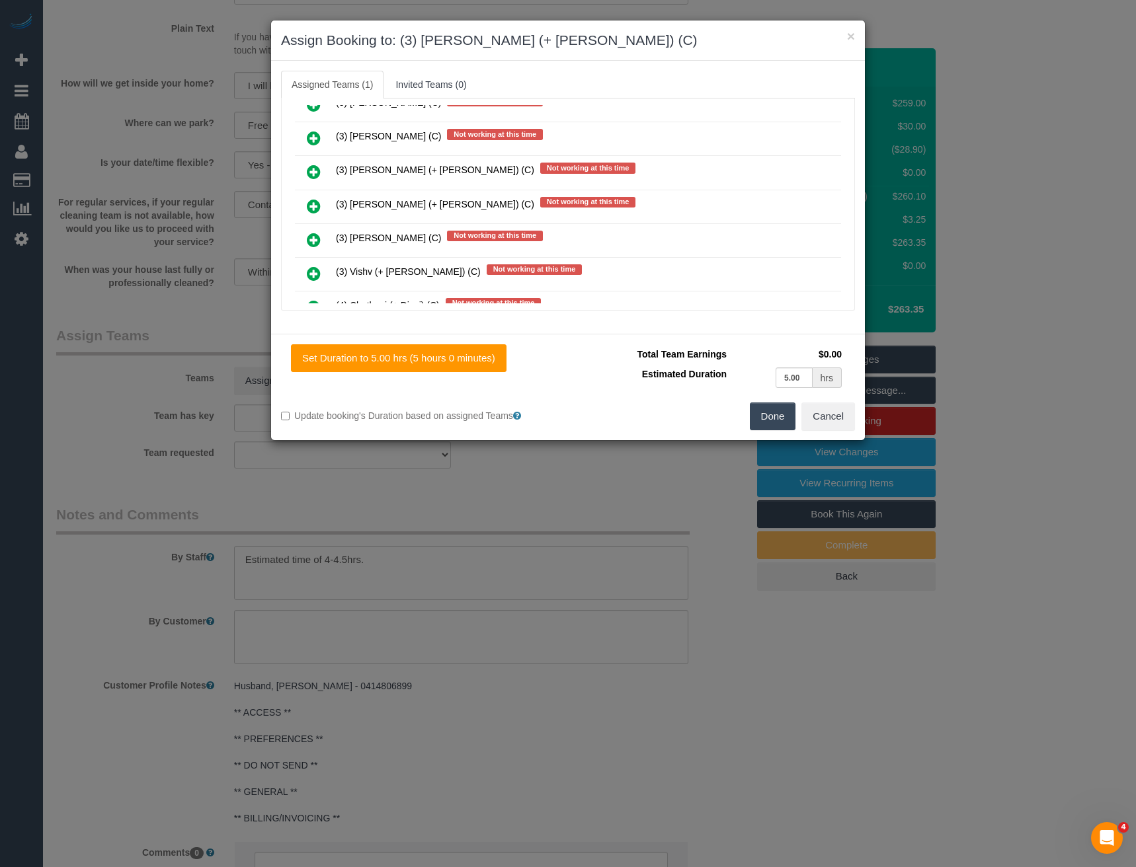
click at [315, 208] on icon at bounding box center [314, 206] width 14 height 16
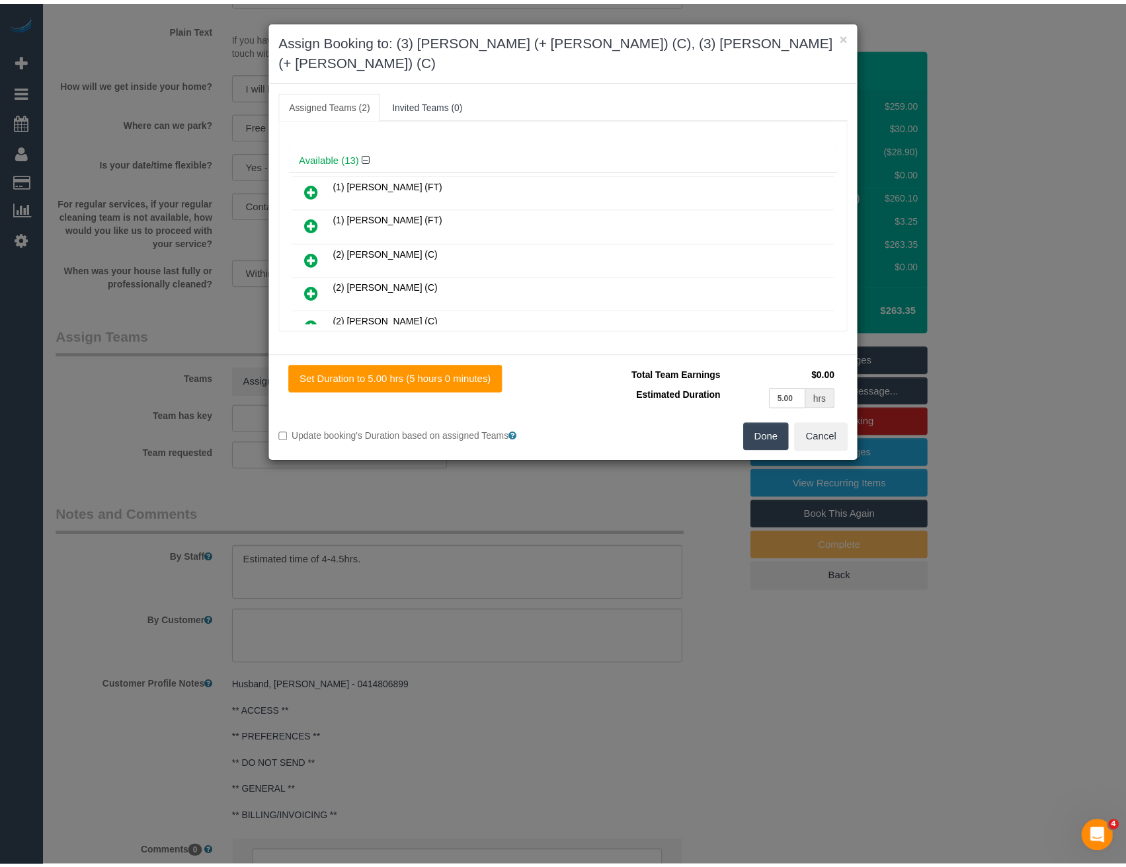
scroll to position [0, 0]
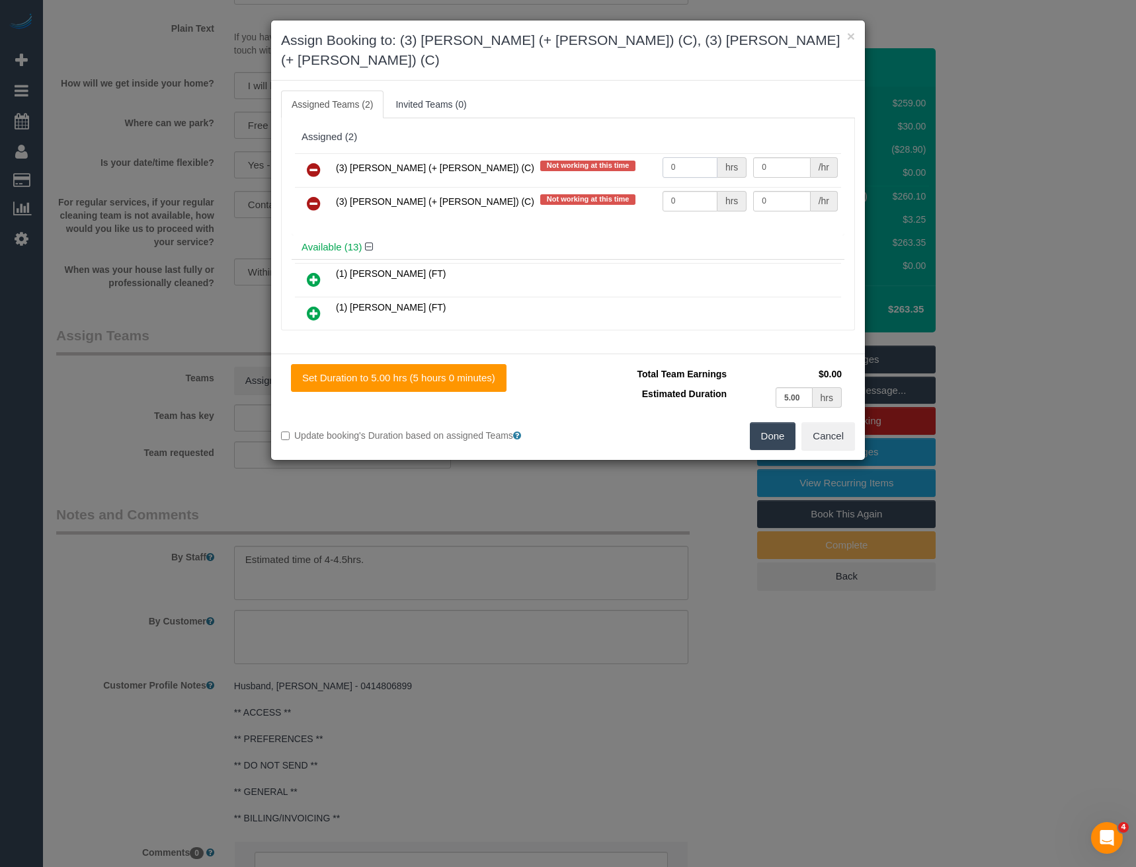
drag, startPoint x: 635, startPoint y: 146, endPoint x: 628, endPoint y: 155, distance: 11.3
click at [629, 153] on tr "(3) Rayhan (+ Shahida) (C) Not working at this time 0 hrs 0 /hr" at bounding box center [568, 170] width 546 height 34
type input "1"
type input "82.5"
drag, startPoint x: 638, startPoint y: 182, endPoint x: 627, endPoint y: 182, distance: 11.2
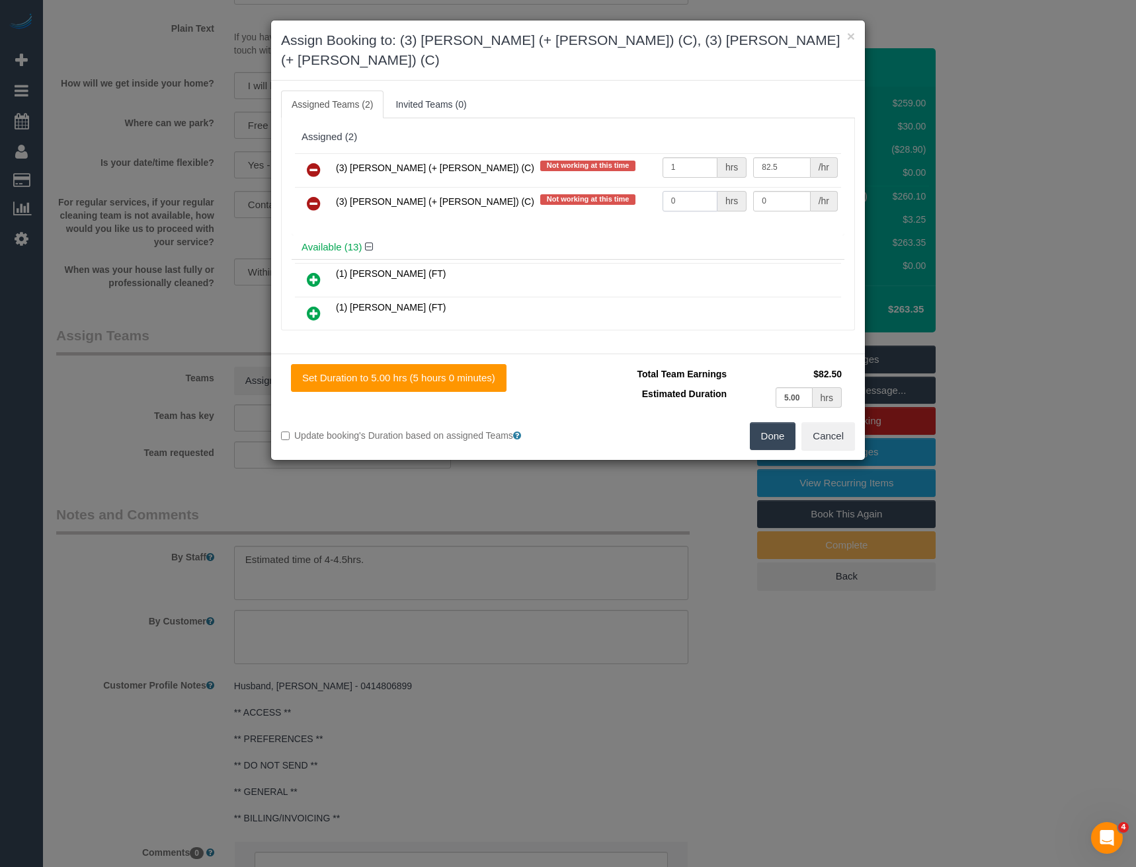
click at [633, 187] on tr "(3) Shahida (+ Rayhan) (C) Not working at this time 0 hrs 0 /hr" at bounding box center [568, 204] width 546 height 34
drag, startPoint x: 686, startPoint y: 175, endPoint x: 605, endPoint y: 189, distance: 82.0
click at [620, 187] on tr "(3) Shahida (+ Rayhan) (C) Not working at this time 14 hrs 0 /hr" at bounding box center [568, 204] width 546 height 34
type input "1"
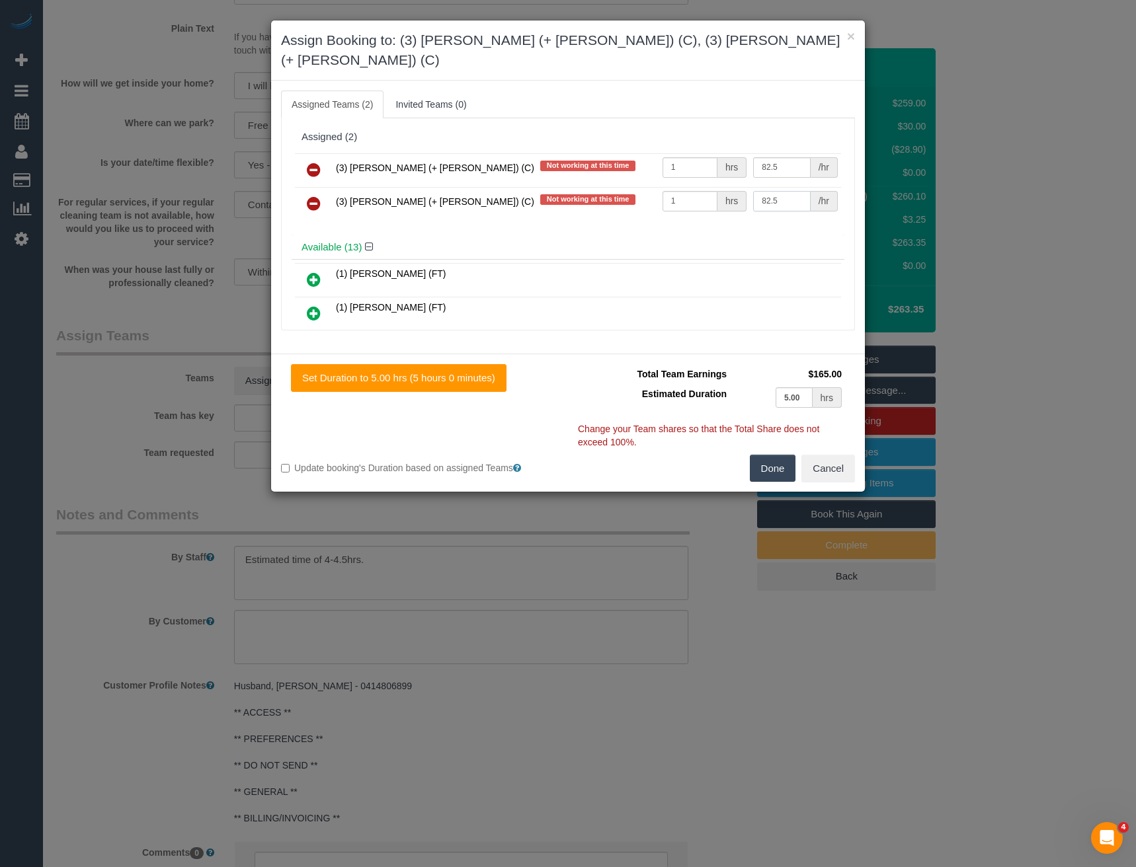
type input "82.5"
click at [768, 455] on button "Done" at bounding box center [773, 469] width 46 height 28
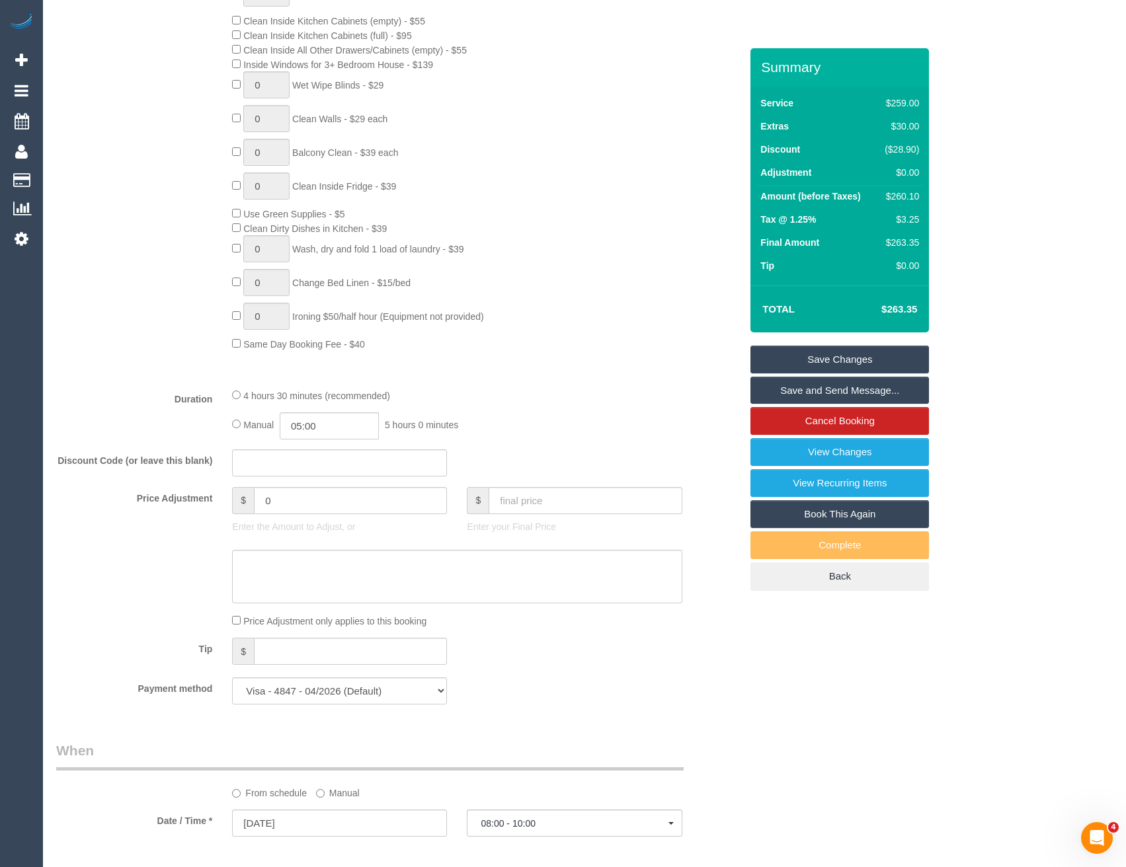
scroll to position [621, 0]
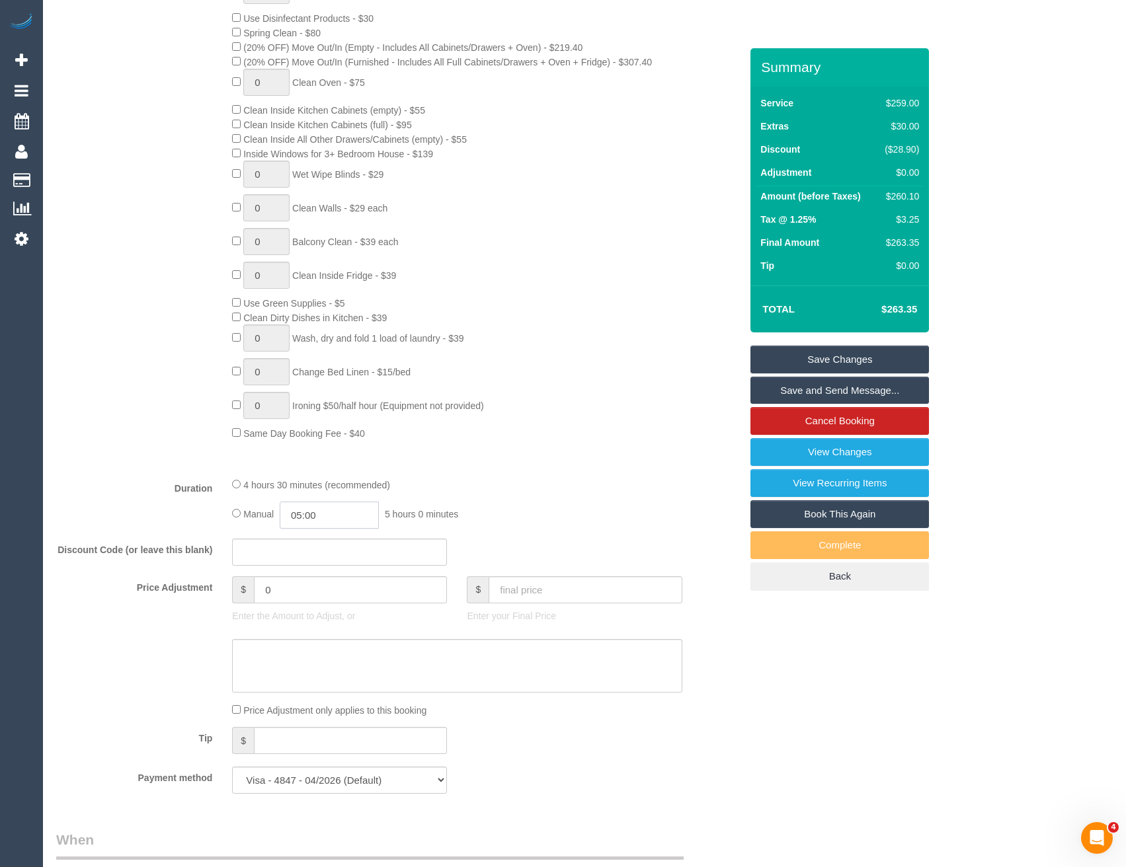
click at [330, 513] on input "05:00" at bounding box center [329, 515] width 99 height 27
click at [321, 555] on li "02:00" at bounding box center [315, 557] width 59 height 17
click at [351, 516] on input "02:00" at bounding box center [329, 515] width 99 height 27
type input "02:"
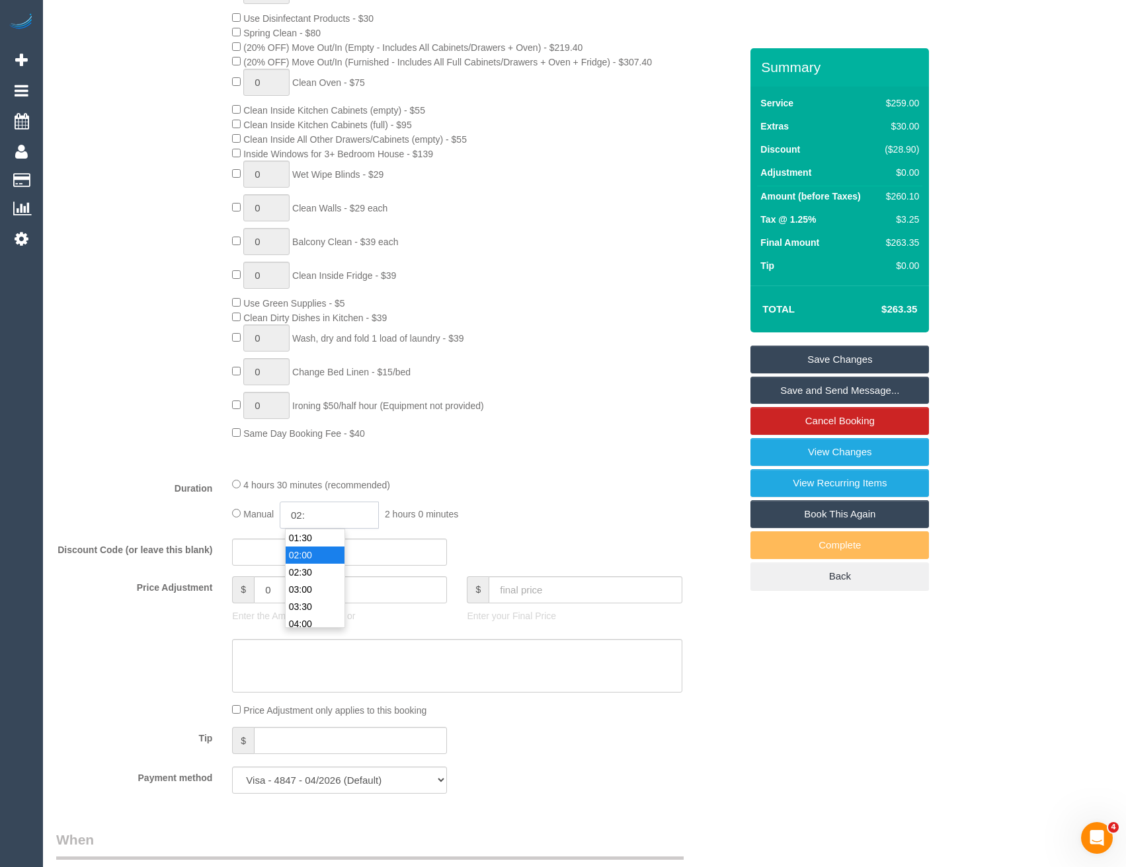
select select "spot23"
type input "02:15"
click at [569, 444] on div "Type of Service * Hourly Service - $70/h Hourly Service - $65/h Hourly Service …" at bounding box center [398, 203] width 684 height 527
select select "spot44"
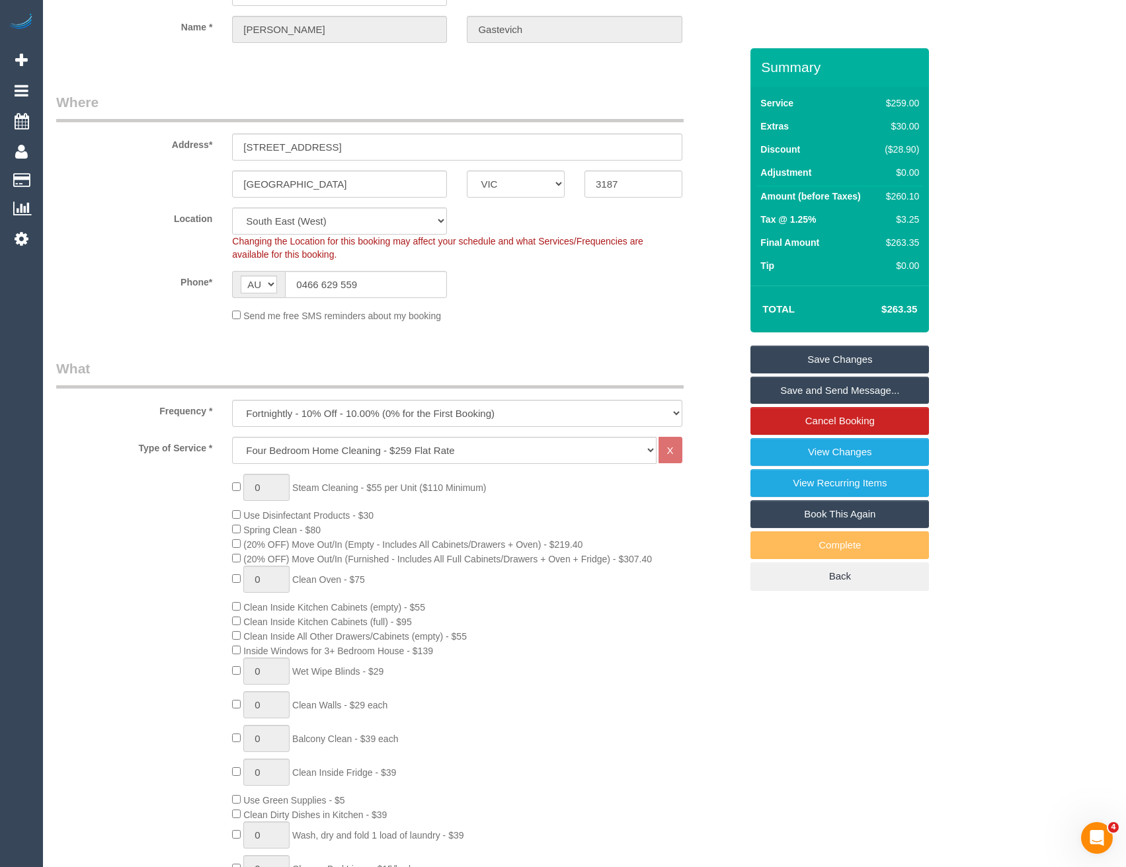
select select "spot65"
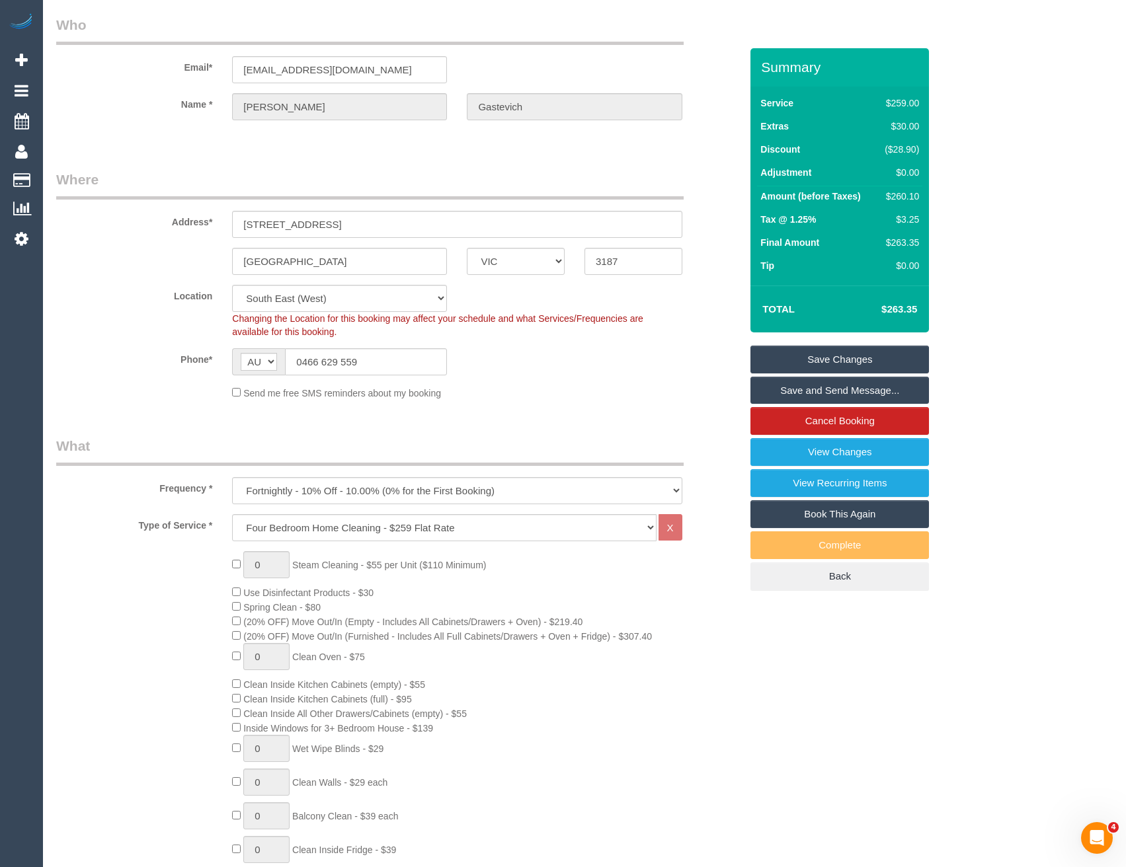
scroll to position [0, 0]
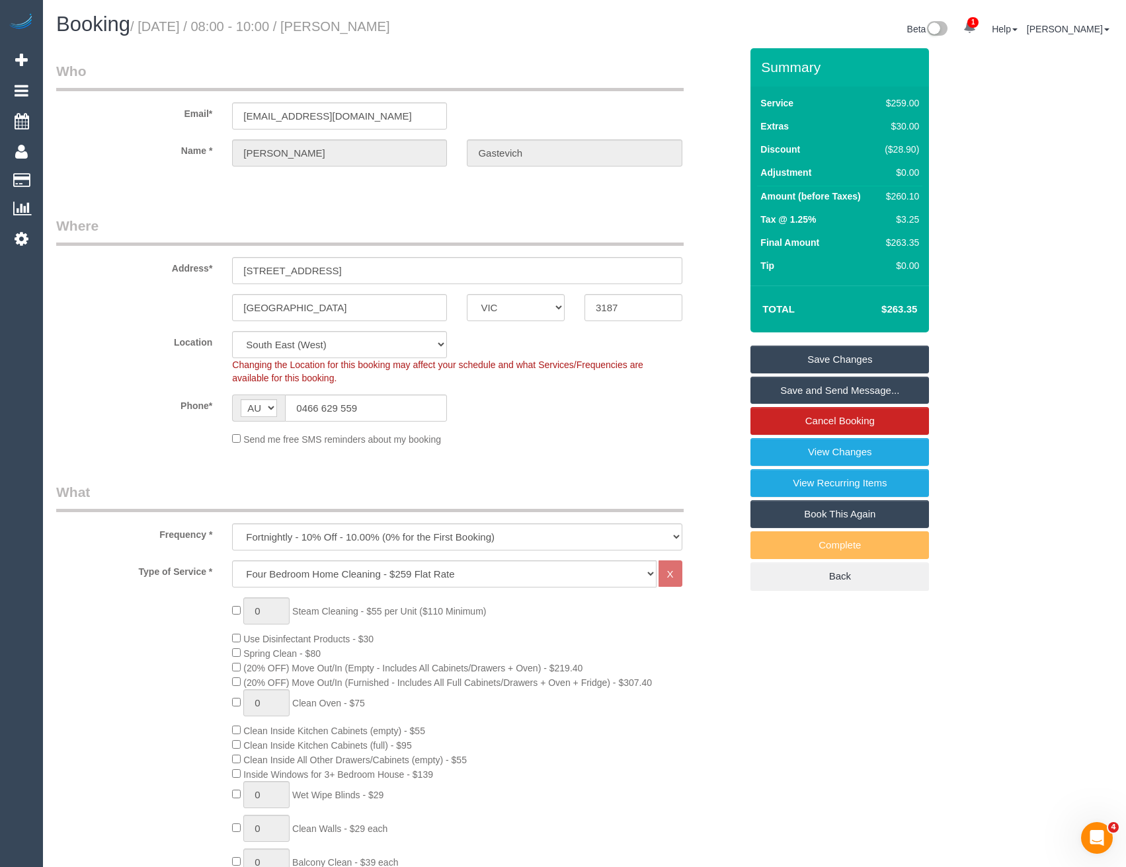
click at [800, 362] on link "Save Changes" at bounding box center [839, 360] width 179 height 28
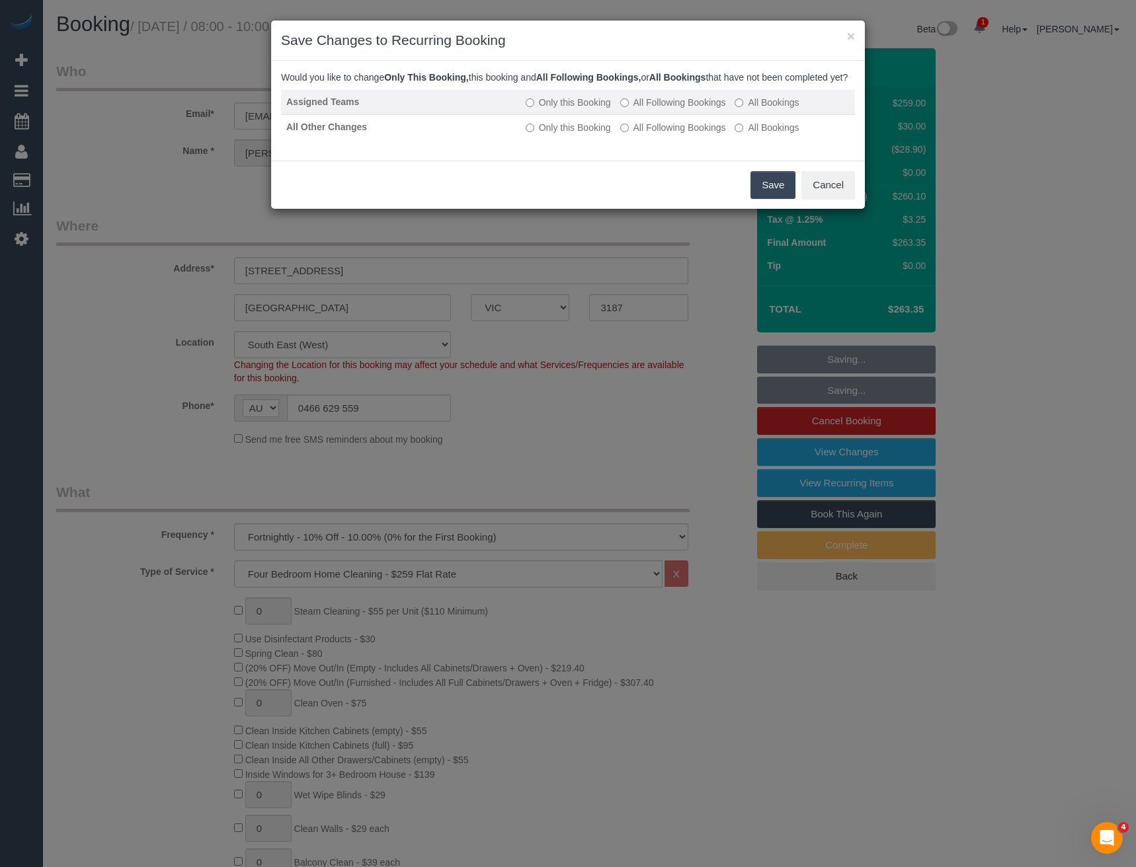
click at [651, 109] on label "All Following Bookings" at bounding box center [673, 102] width 106 height 13
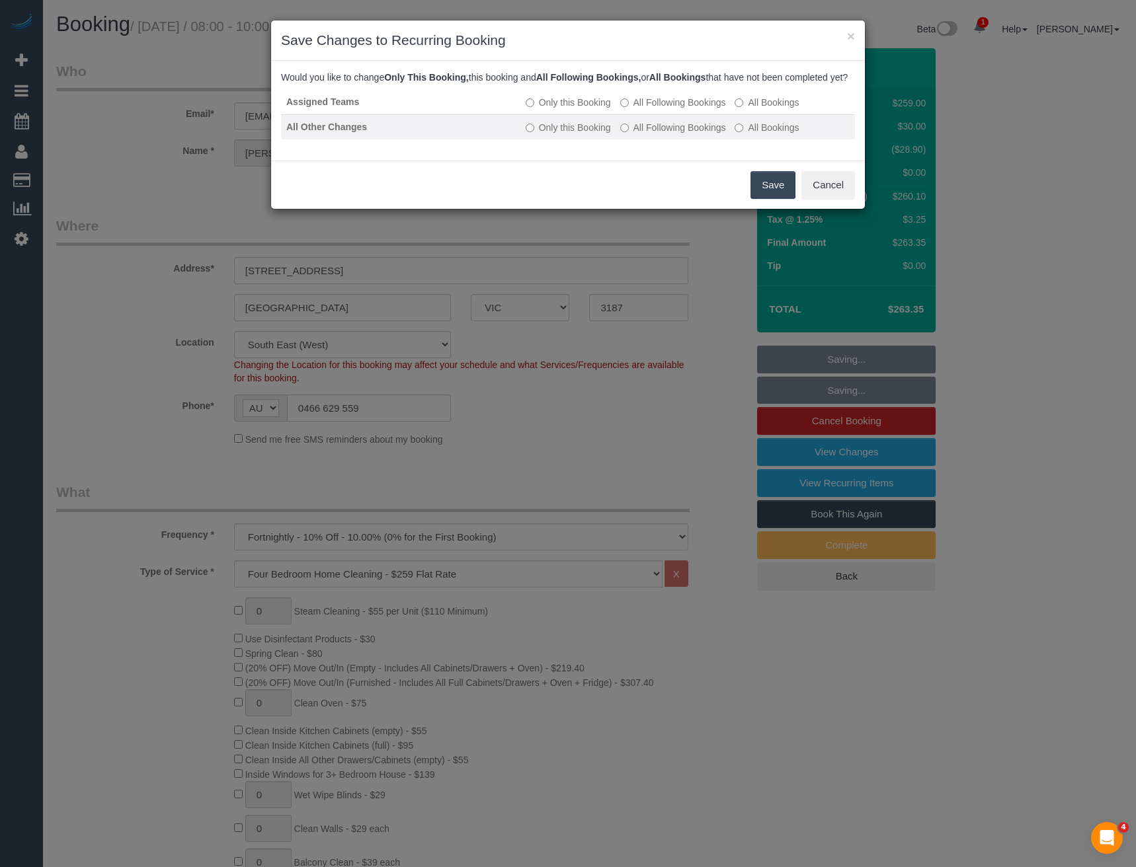
click at [652, 134] on label "All Following Bookings" at bounding box center [673, 127] width 106 height 13
click at [772, 198] on button "Save" at bounding box center [772, 185] width 45 height 28
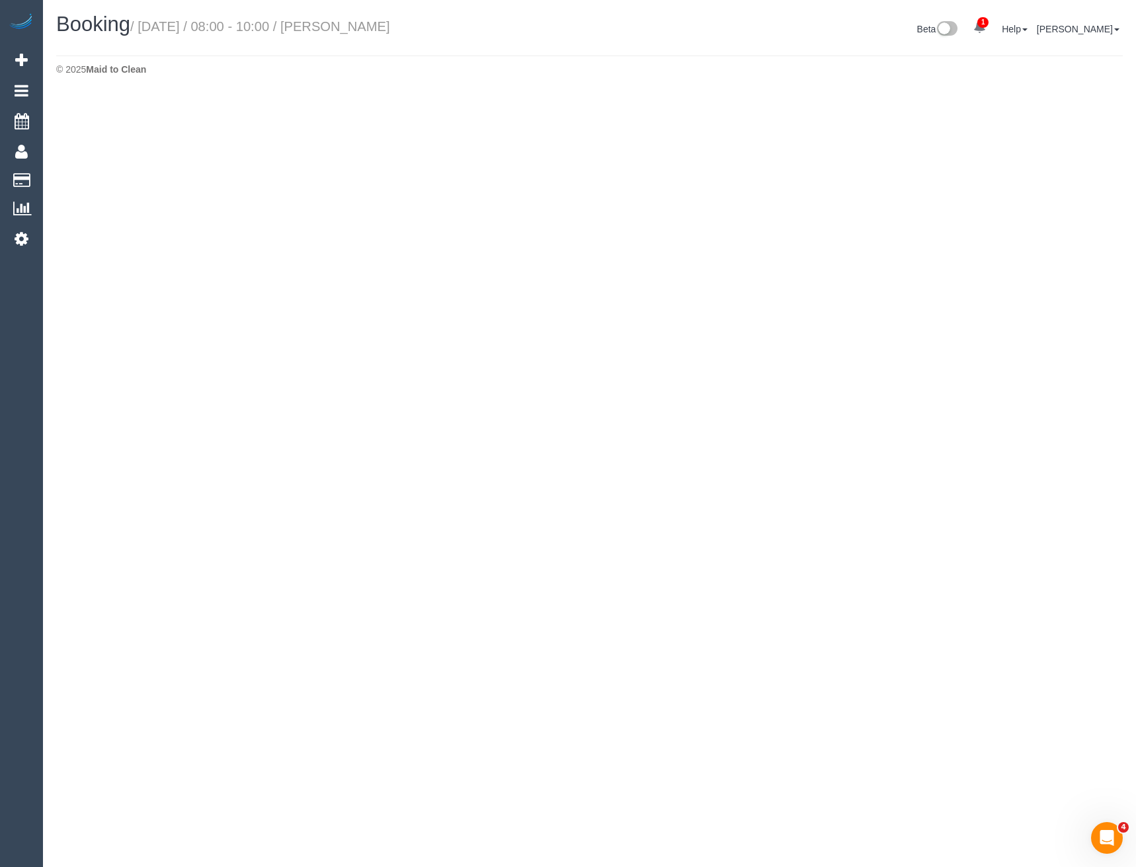
select select "VIC"
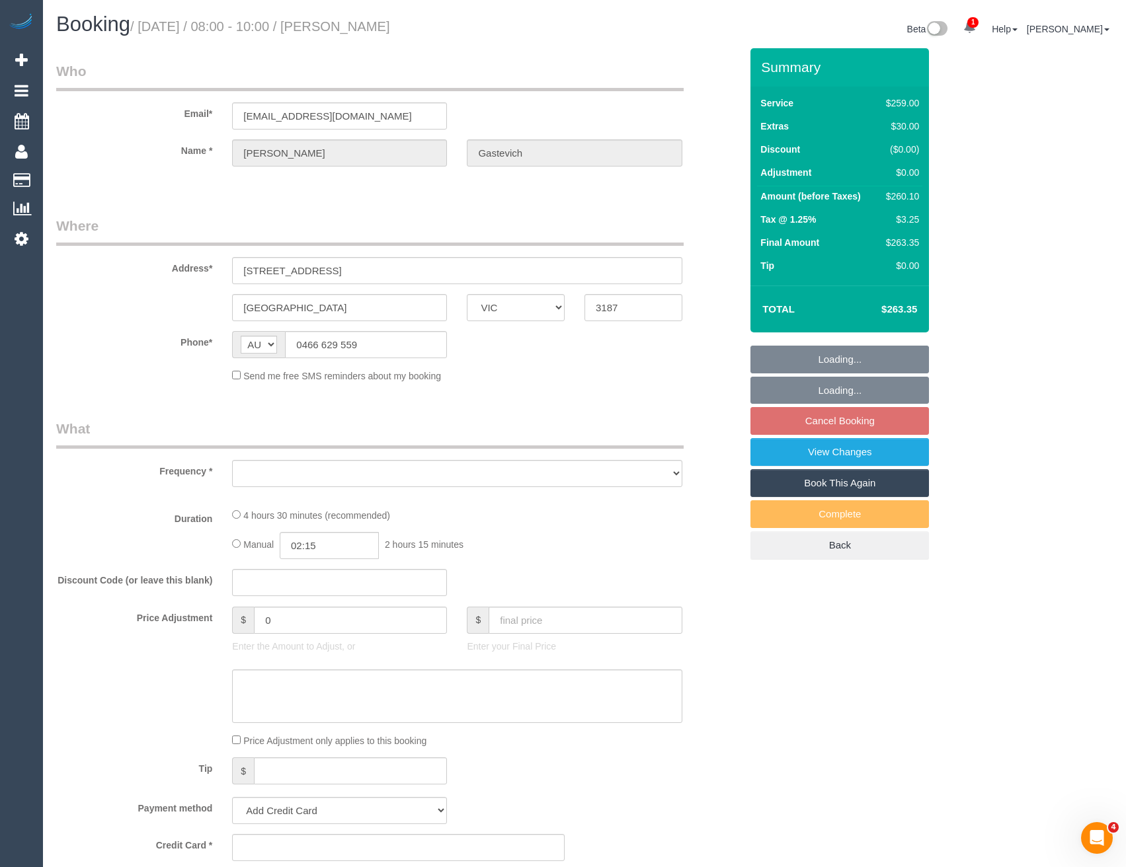
select select "object:5650"
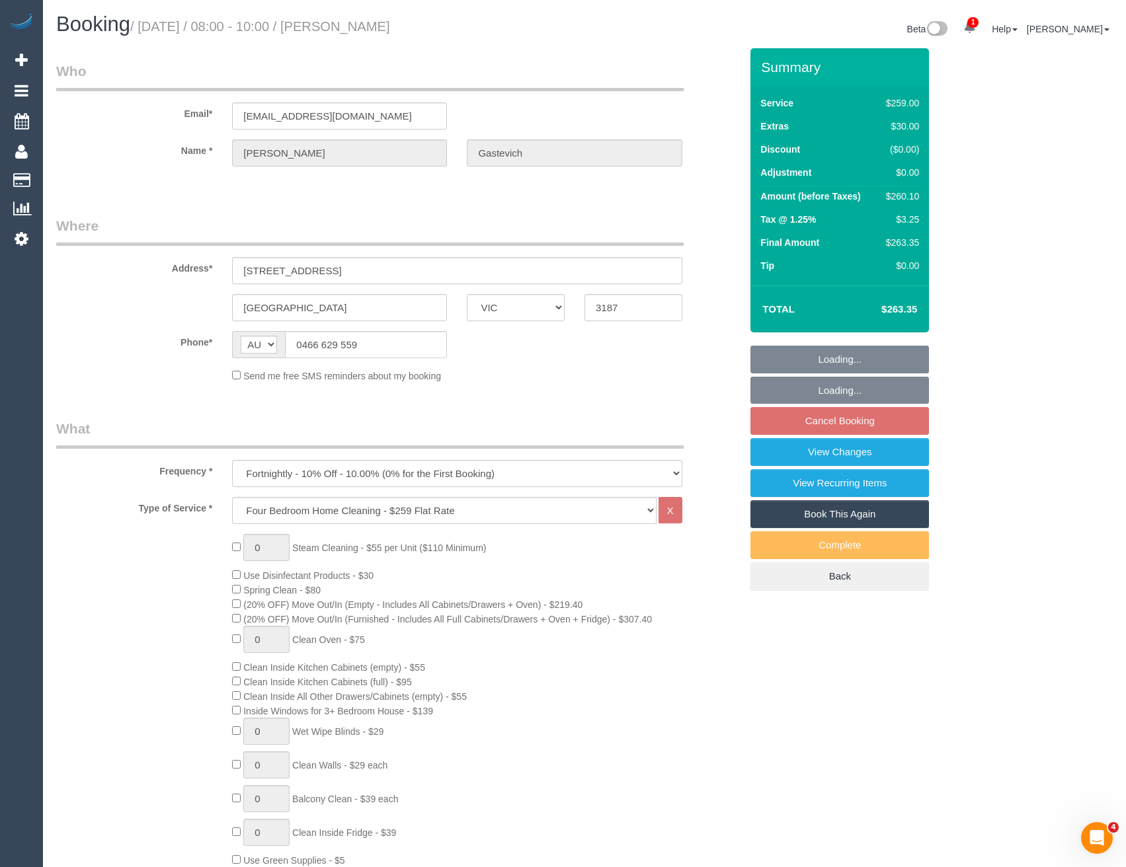
select select "string:stripe-pm_1Rm1mj2GScqysDRVRpDaJzyO"
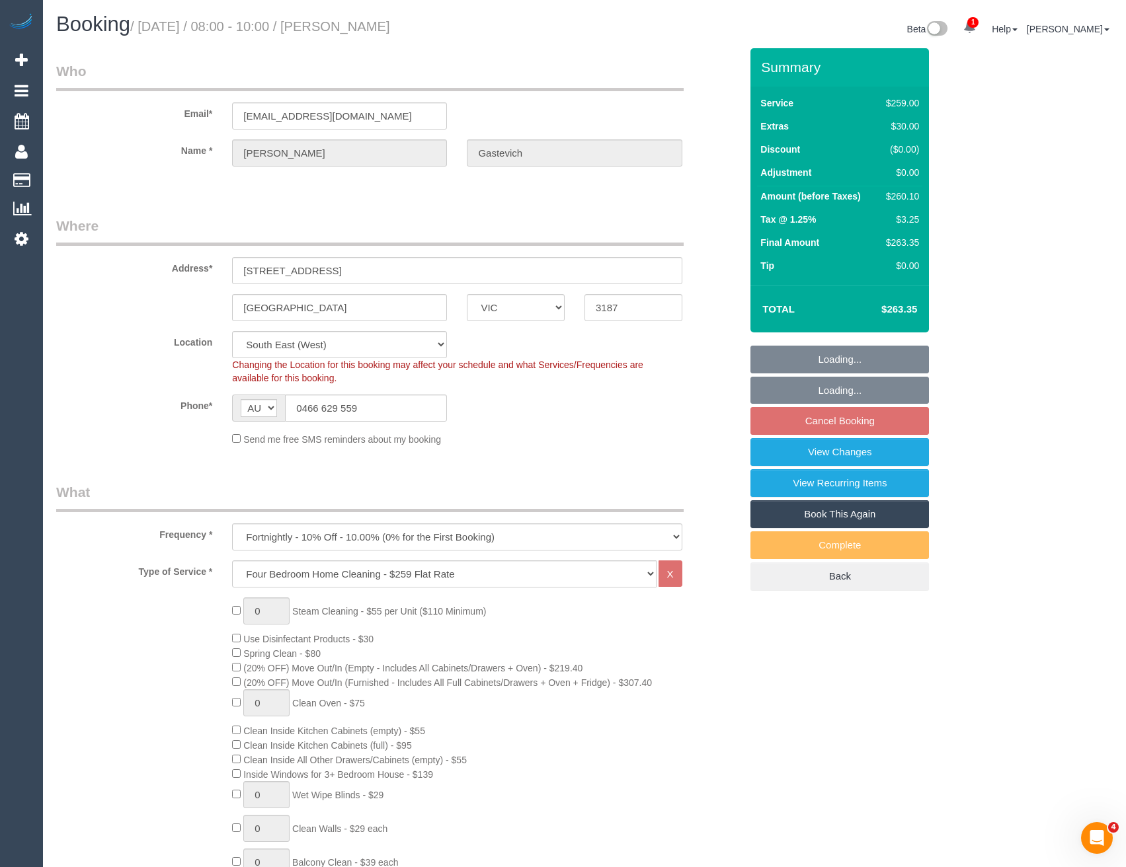
select select "object:6426"
select select "spot86"
select select "number:27"
select select "number:14"
select select "number:19"
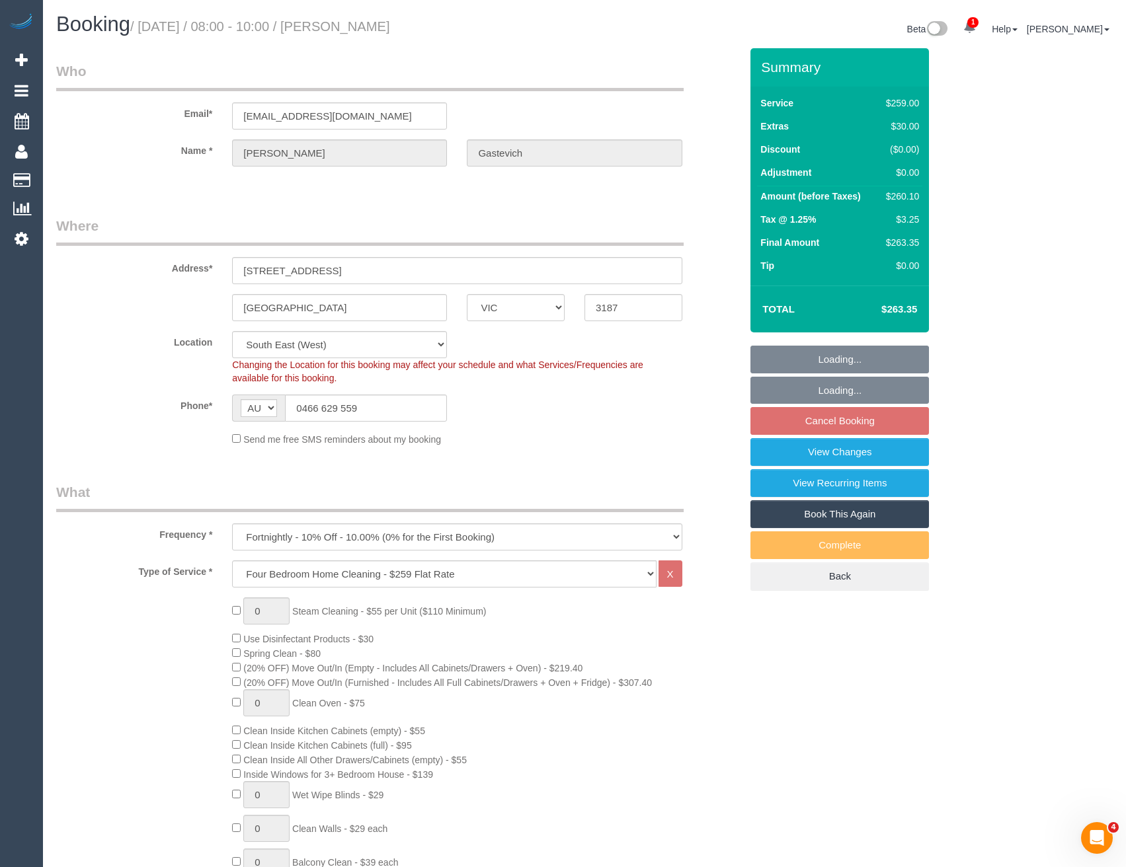
select select "number:24"
select select "number:35"
select select "number:12"
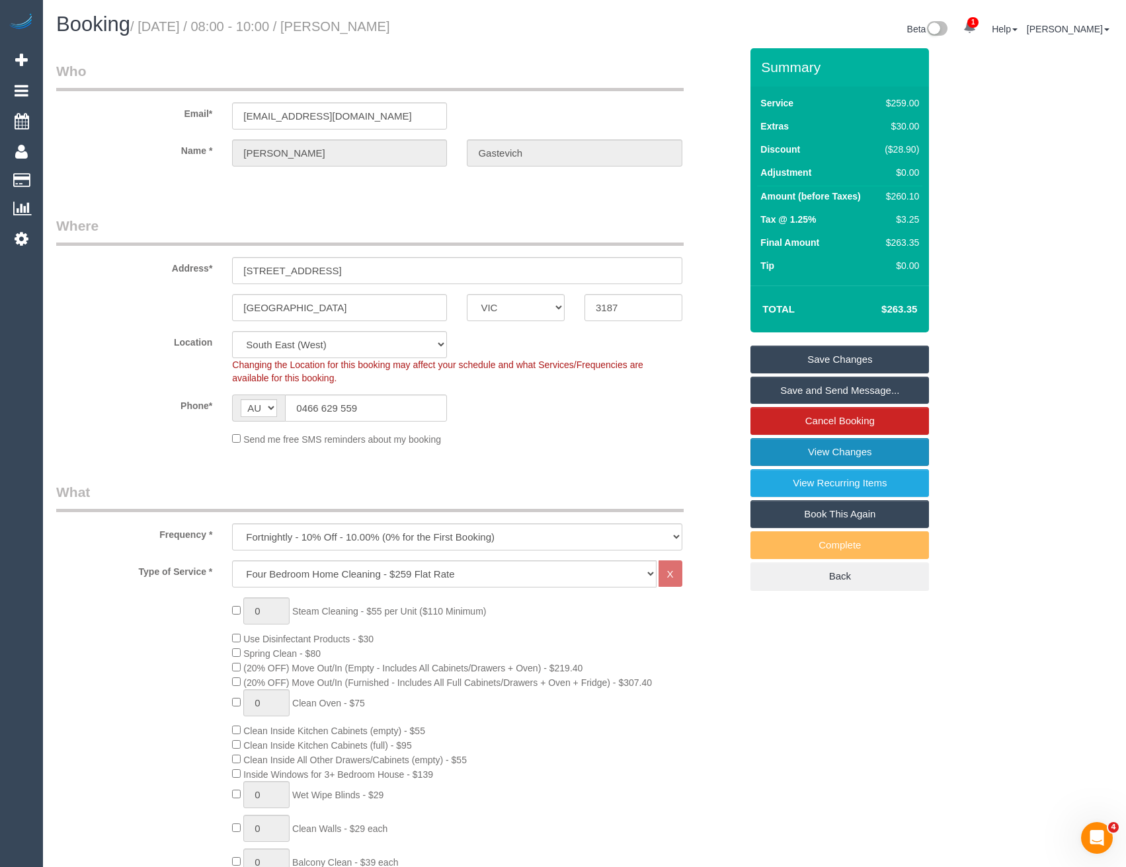
click at [822, 453] on link "View Changes" at bounding box center [839, 452] width 179 height 28
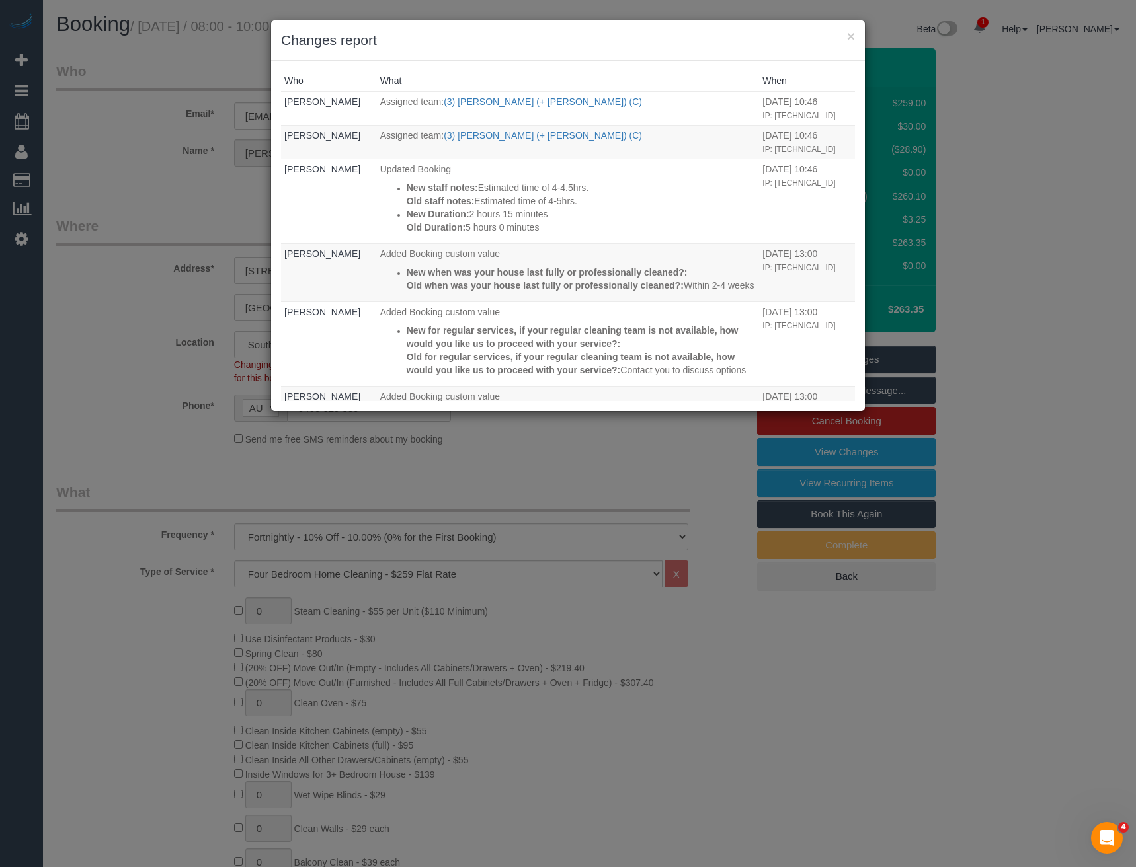
click at [486, 476] on div "× Changes report Who What When Bronie Bryant Assigned team: (3) Rayhan (+ Shahi…" at bounding box center [568, 433] width 1136 height 867
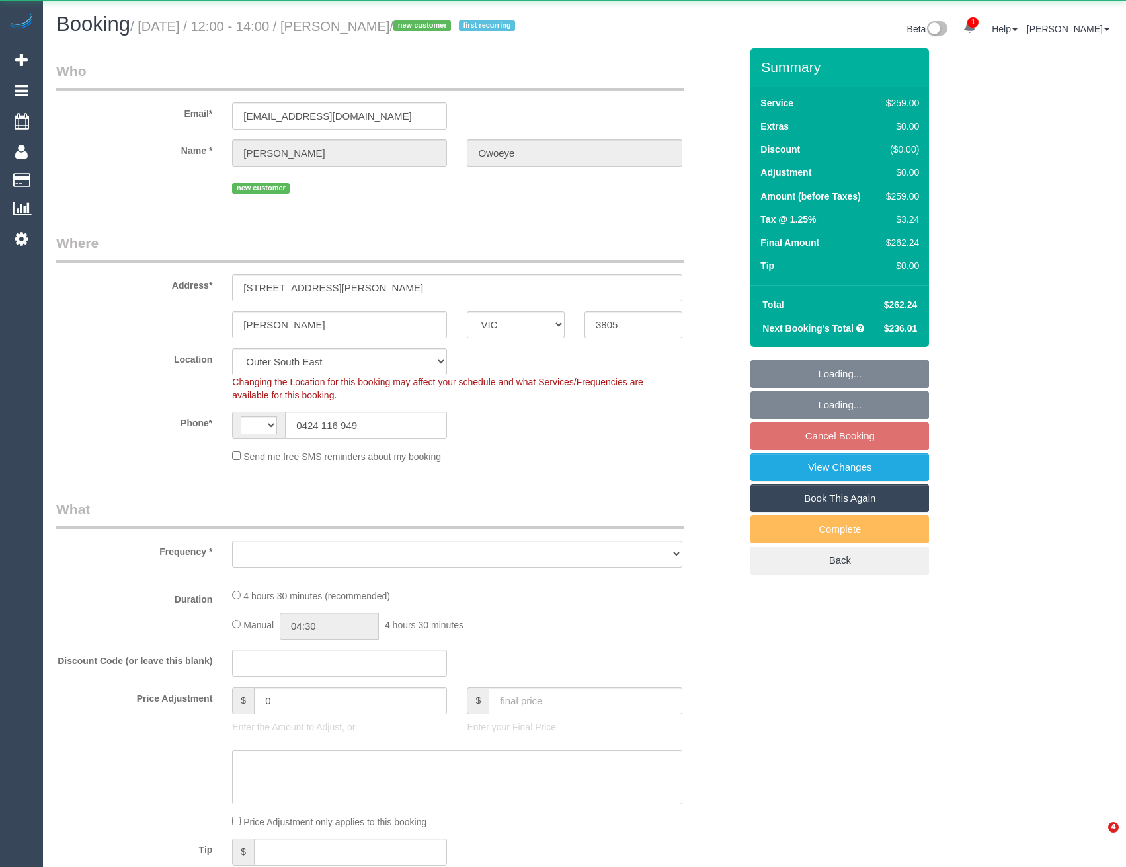
select select "VIC"
select select "string:AU"
select select "object:547"
select select "string:stripe-pm_1S9zjH2GScqysDRVh90hxSWO"
select select "number:27"
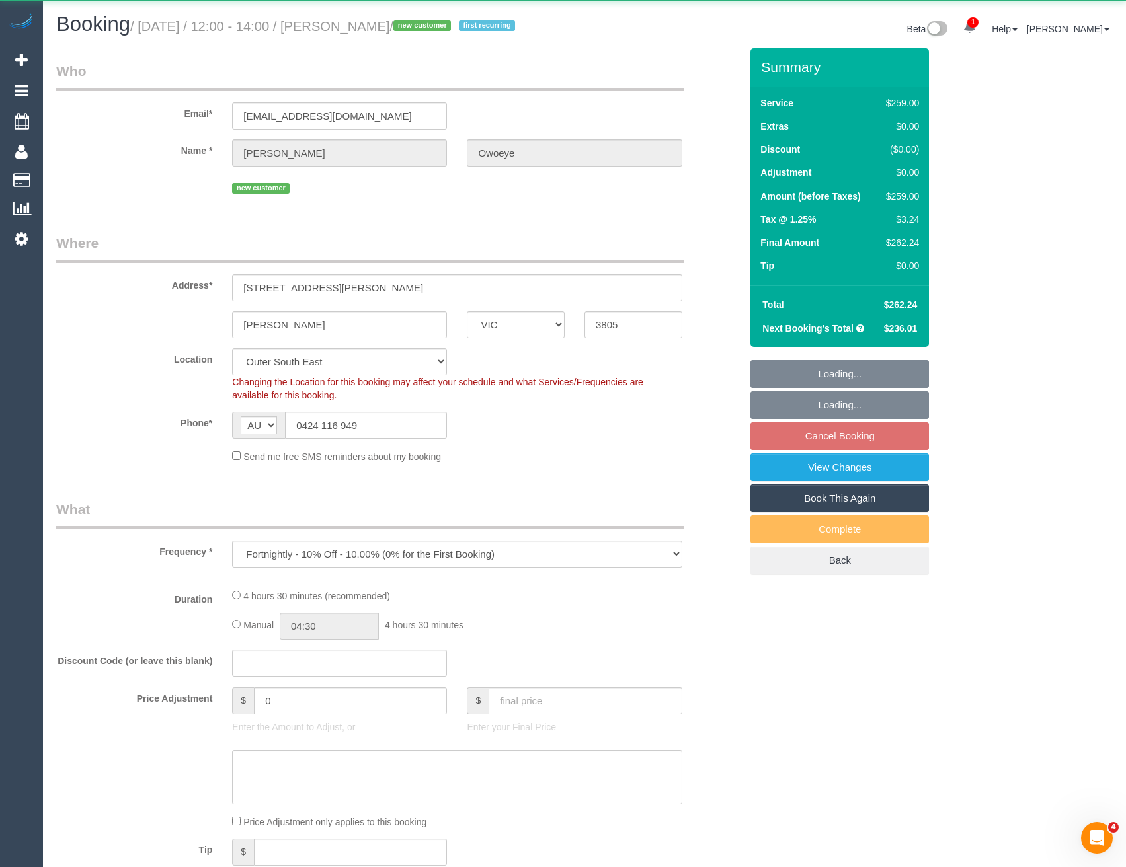
select select "number:14"
select select "number:18"
select select "number:24"
select select "number:35"
select select "number:26"
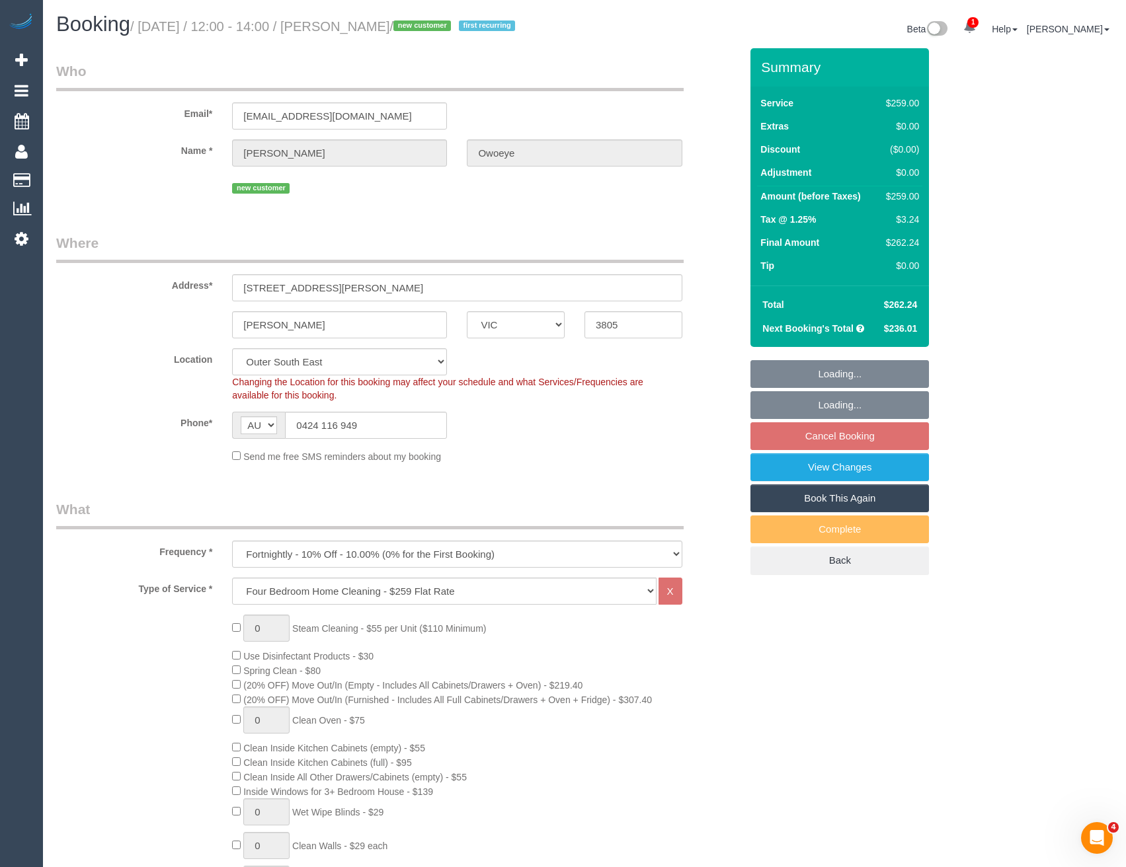
select select "object:794"
select select "spot3"
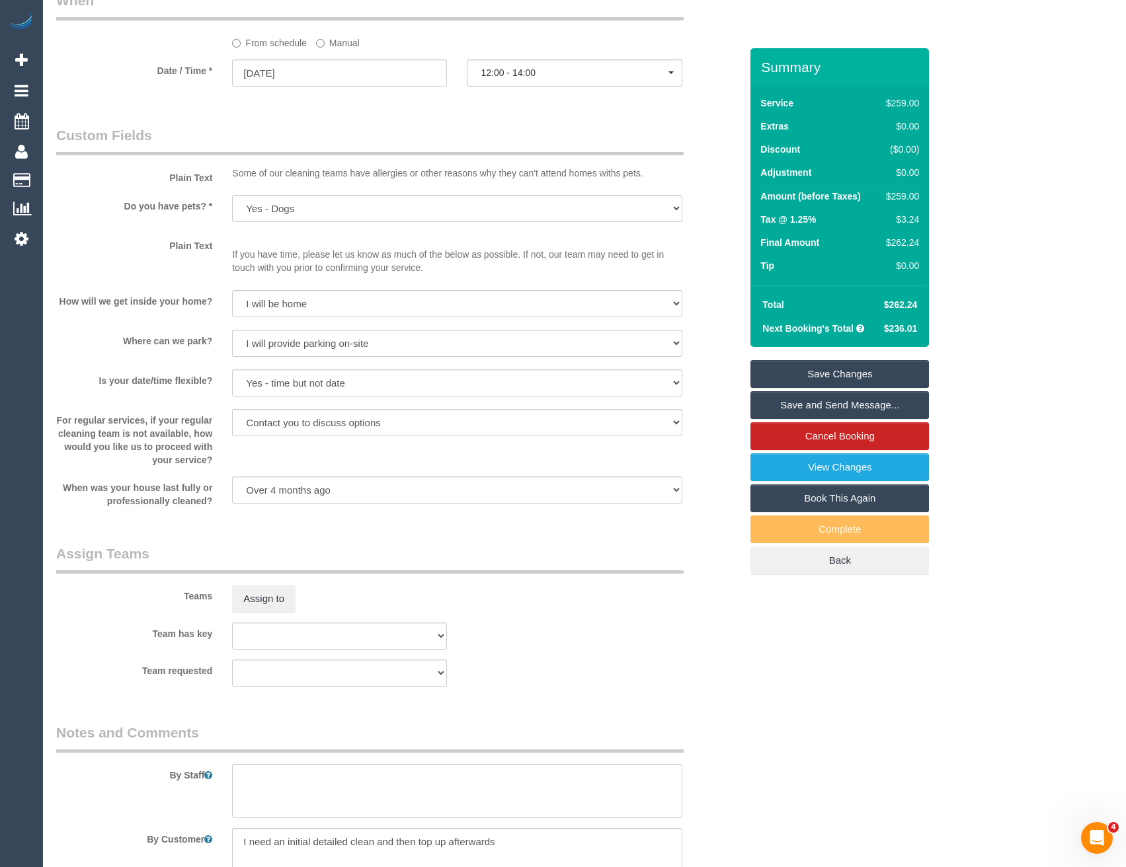
scroll to position [1653, 0]
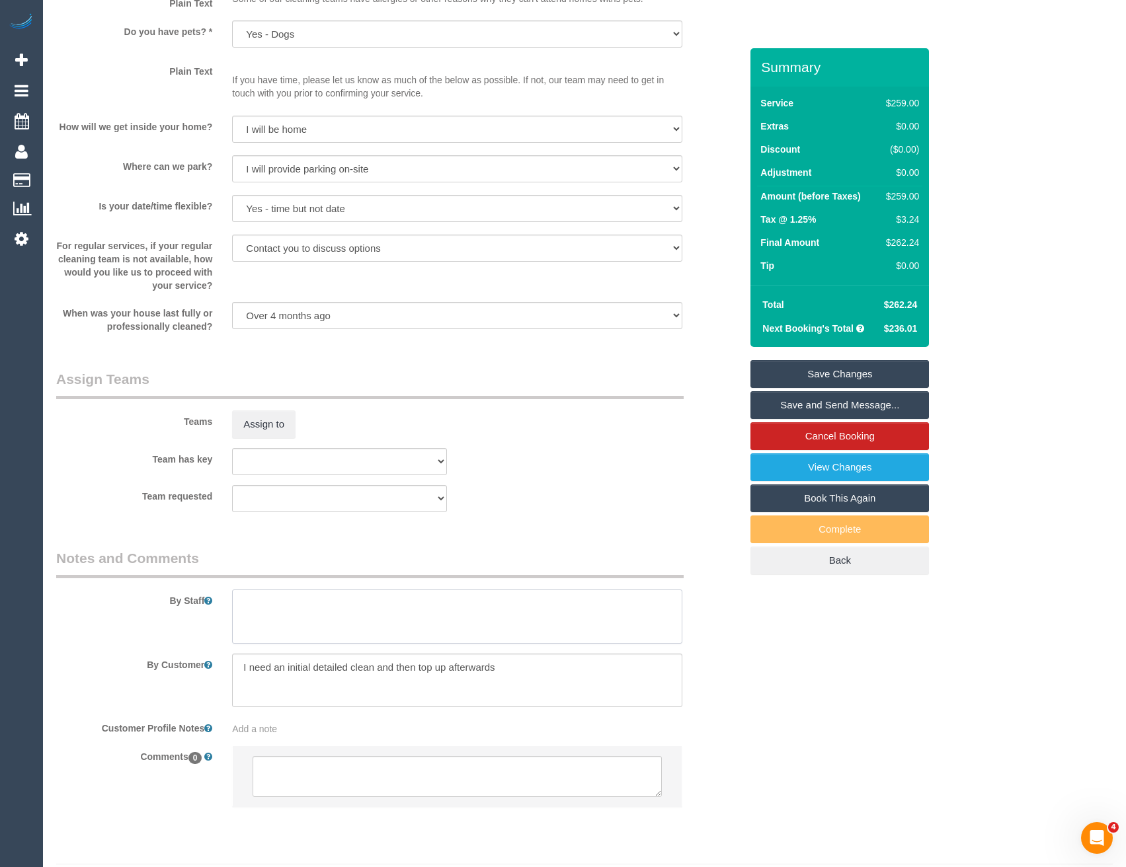
click at [282, 631] on textarea at bounding box center [457, 617] width 450 height 54
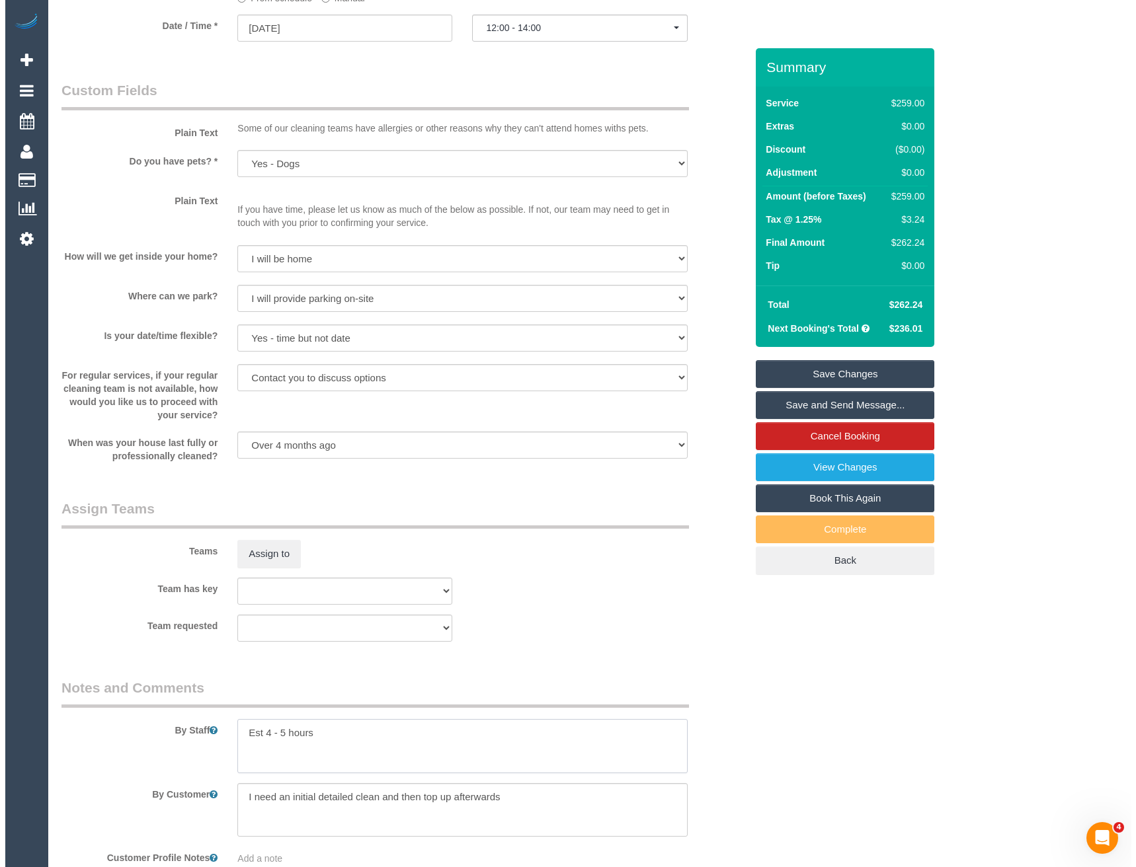
scroll to position [1521, 0]
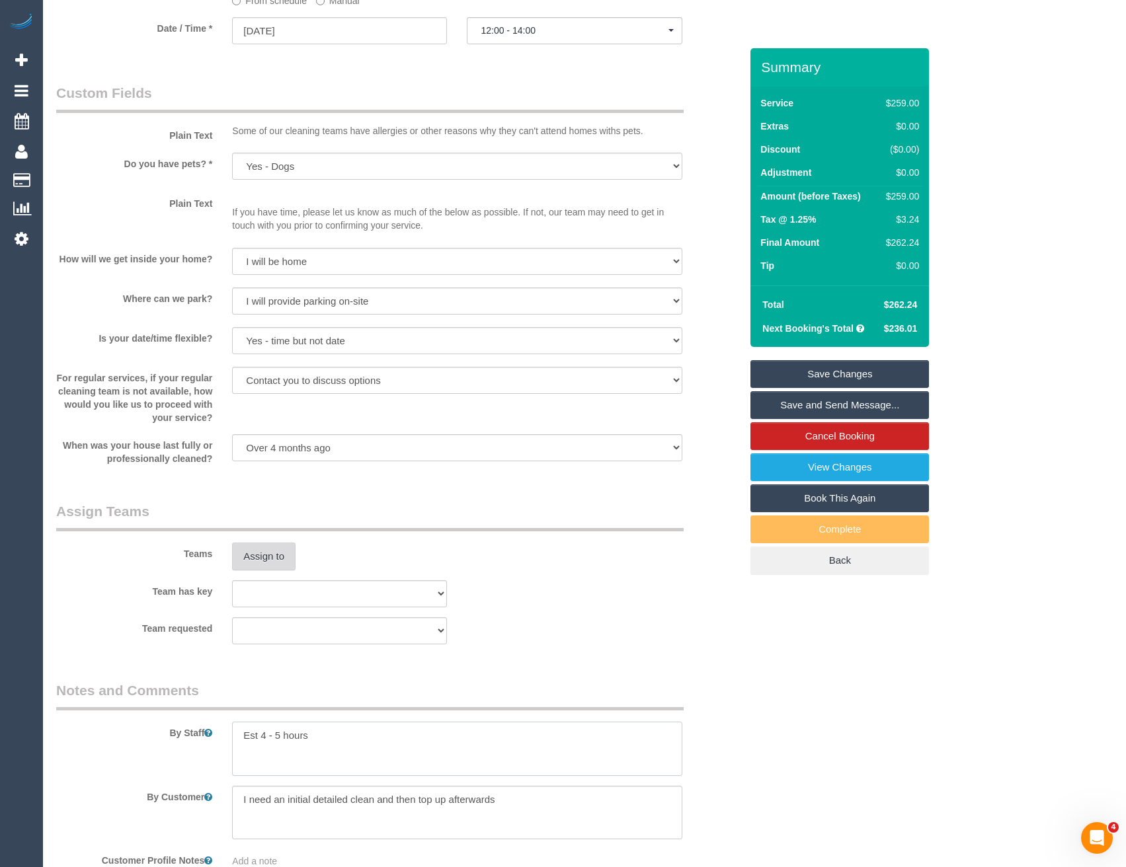
type textarea "Est 4 - 5 hours"
click at [256, 551] on button "Assign to" at bounding box center [263, 557] width 63 height 28
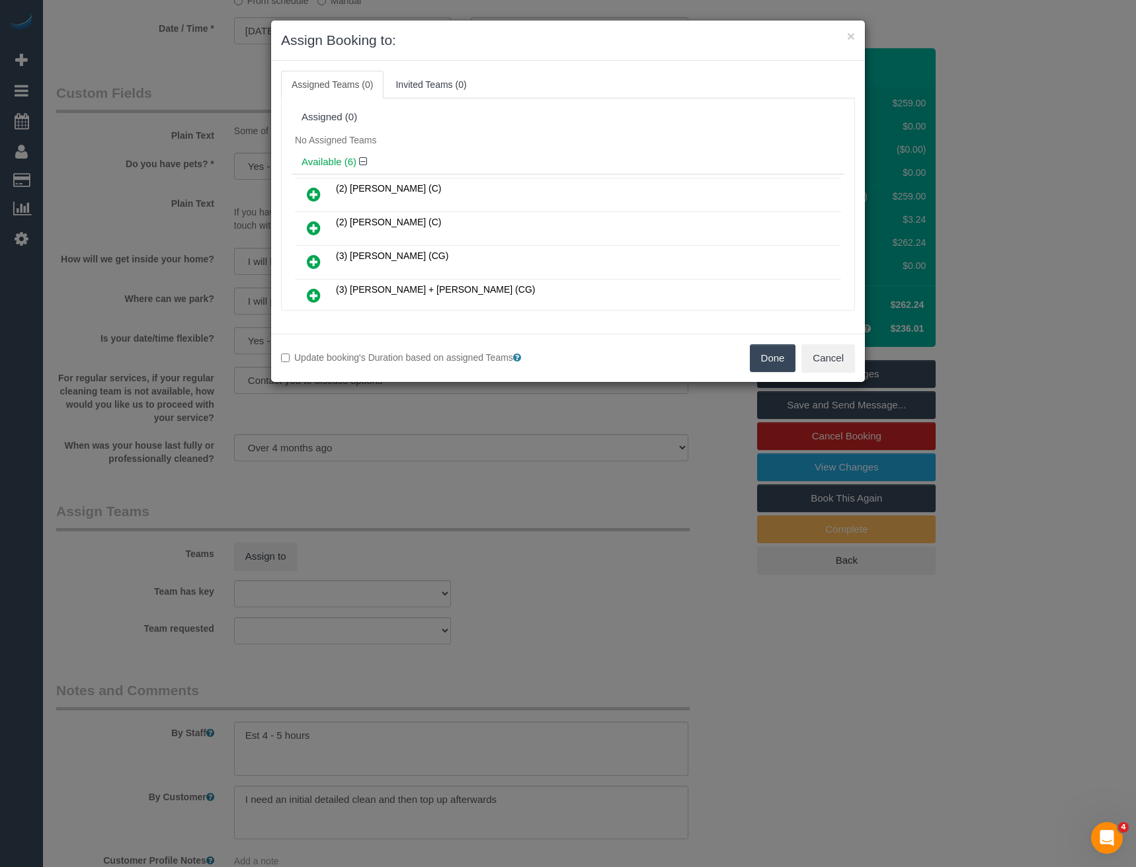
scroll to position [1828, 0]
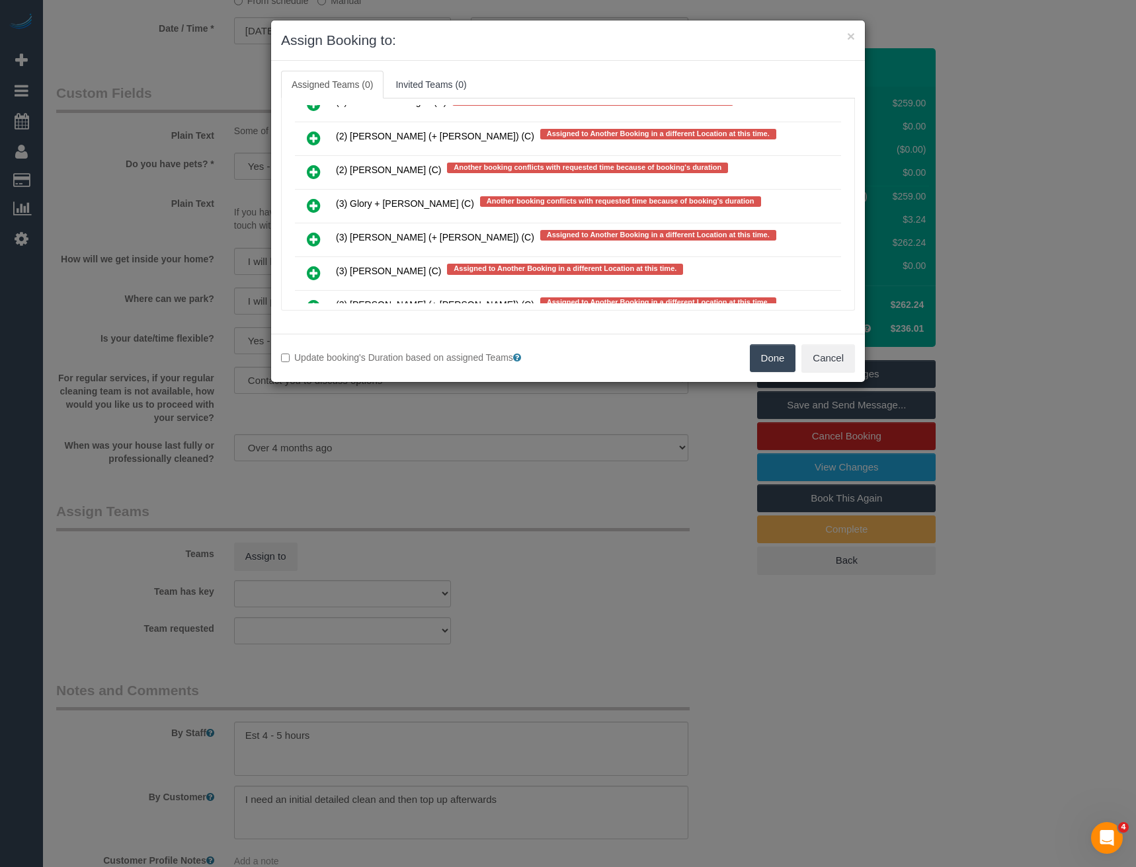
click at [314, 204] on icon at bounding box center [314, 206] width 14 height 16
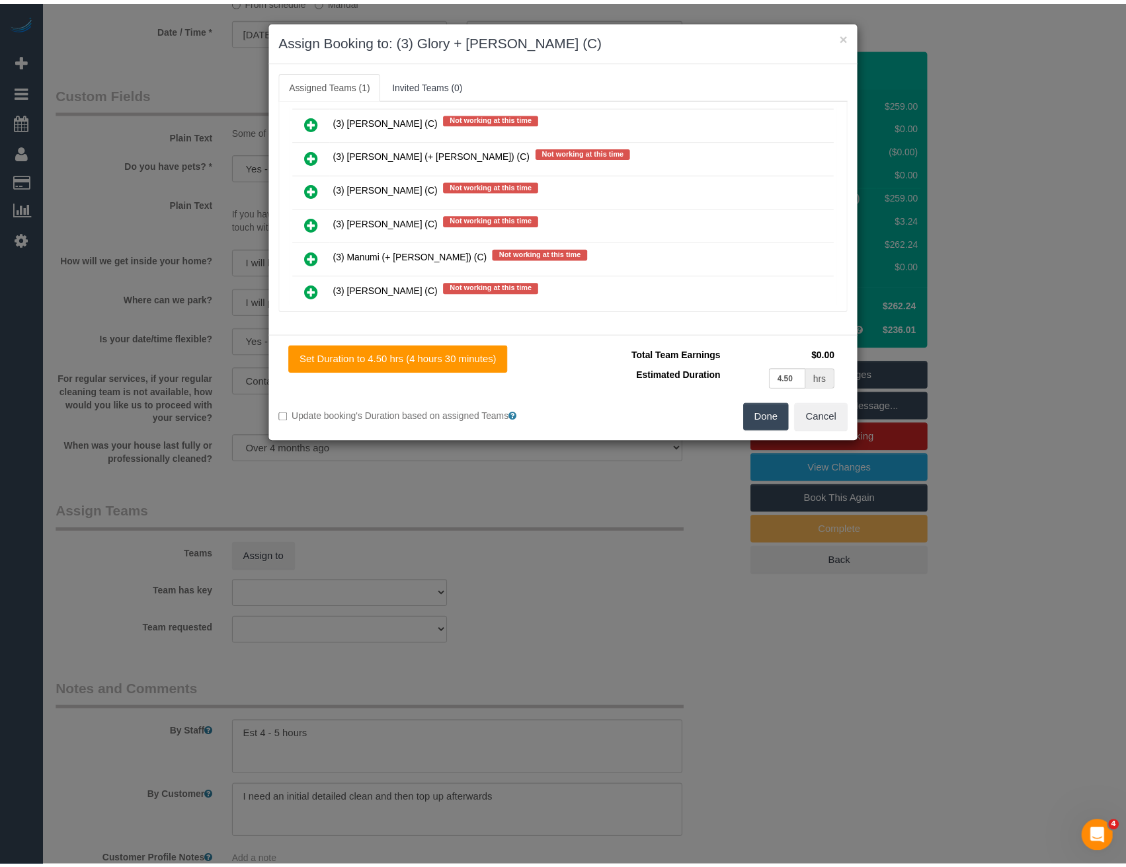
scroll to position [0, 0]
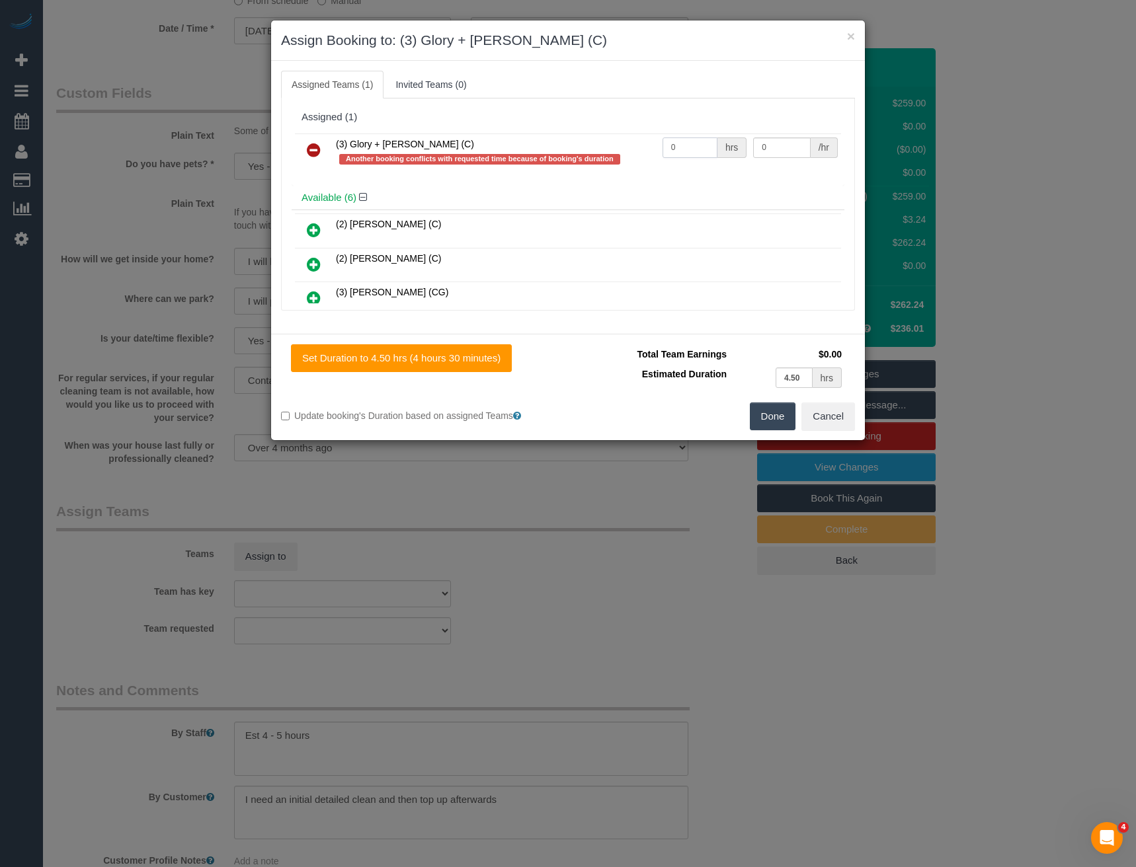
drag, startPoint x: 692, startPoint y: 143, endPoint x: 580, endPoint y: 143, distance: 111.7
click at [611, 151] on tr "(3) Glory + [PERSON_NAME] (C) Another booking conflicts with requested time bec…" at bounding box center [568, 153] width 546 height 38
type input "1"
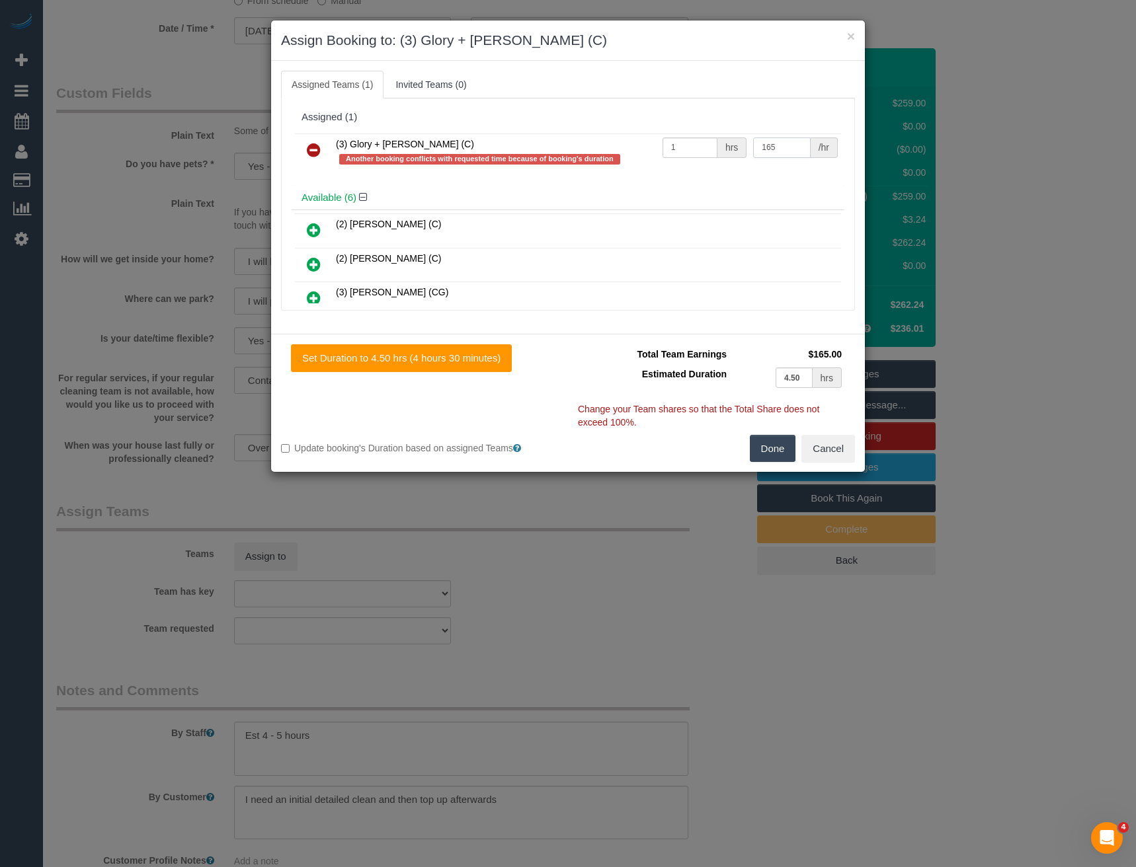
type input "165"
click at [764, 448] on button "Done" at bounding box center [773, 449] width 46 height 28
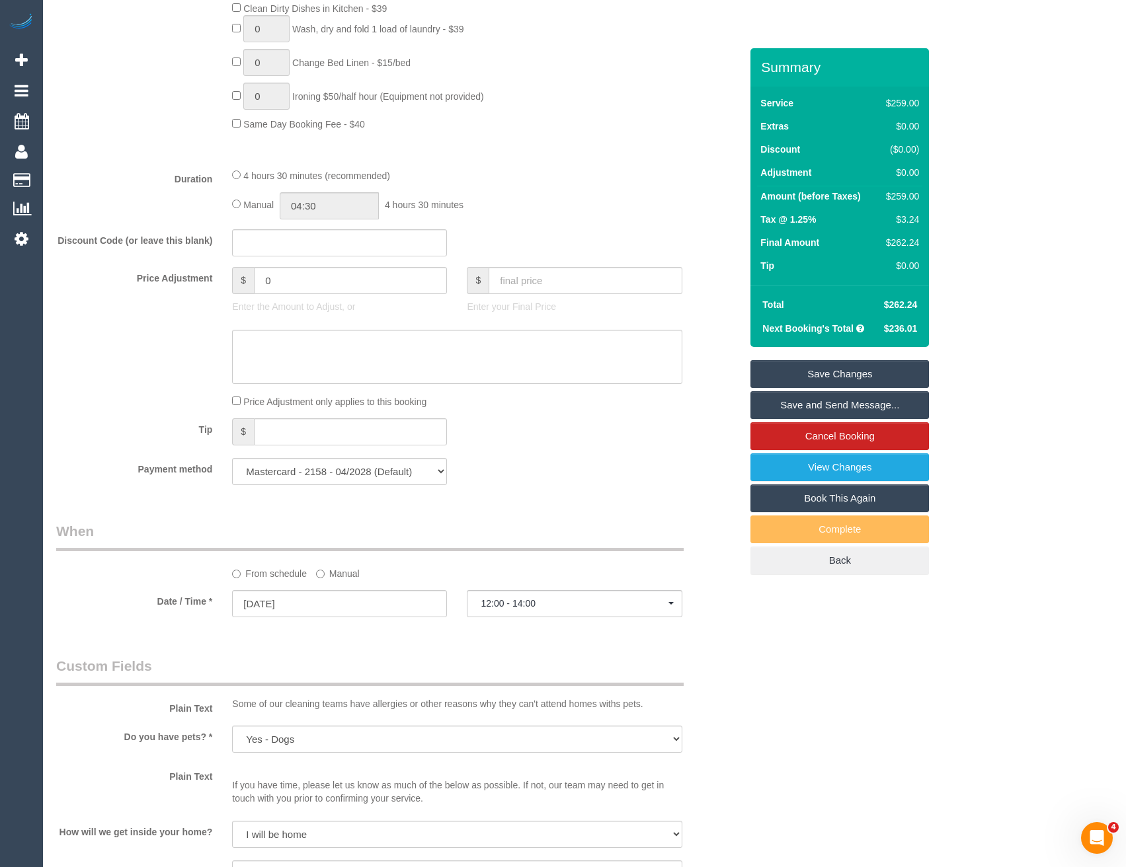
scroll to position [830, 0]
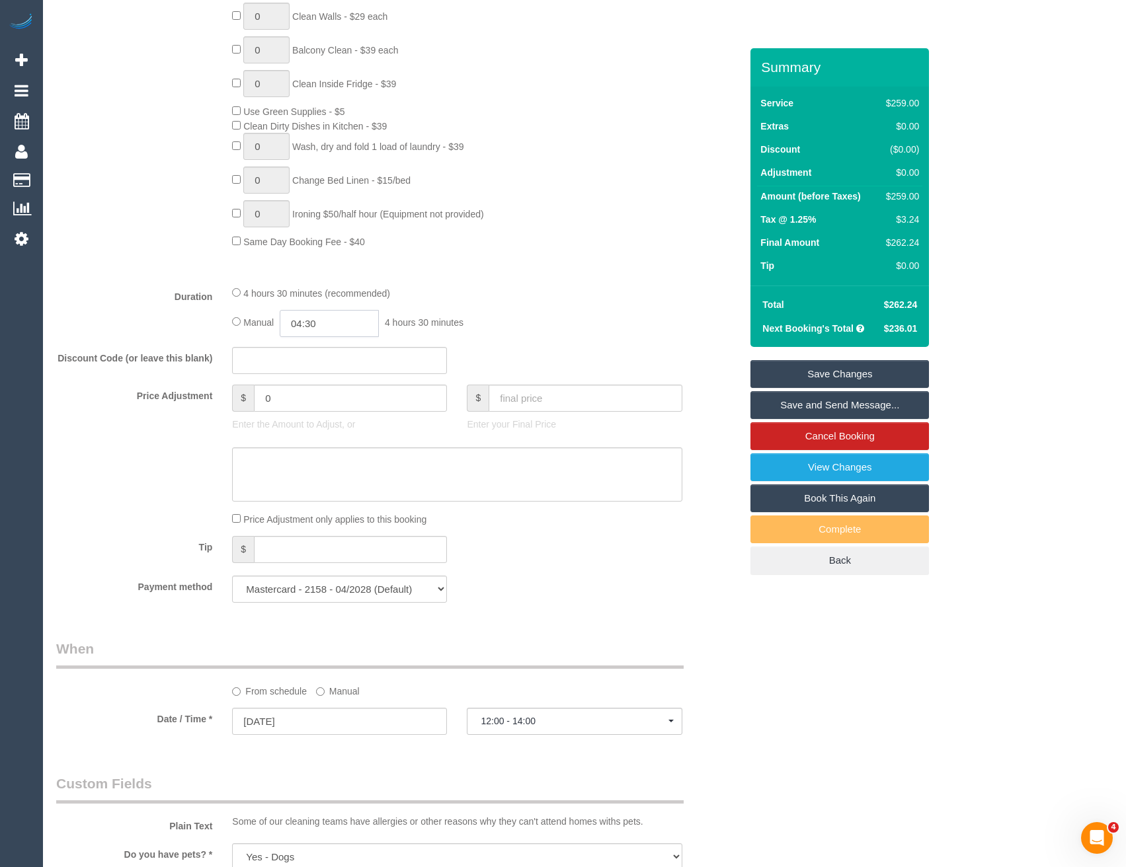
click at [340, 329] on input "04:30" at bounding box center [329, 323] width 99 height 27
type input "02:30"
click at [314, 397] on li "02:30" at bounding box center [315, 400] width 59 height 17
click at [451, 323] on span "2 hours 30 minutes" at bounding box center [424, 322] width 79 height 11
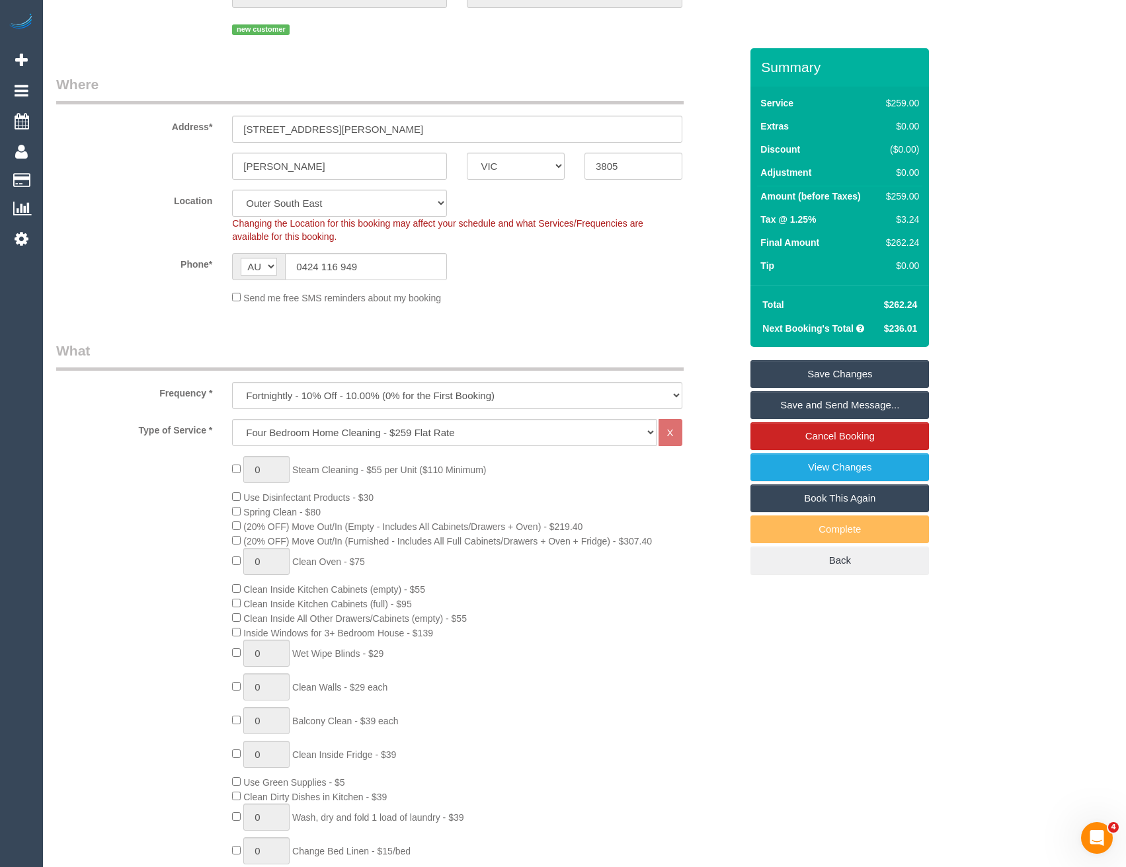
select select "spot23"
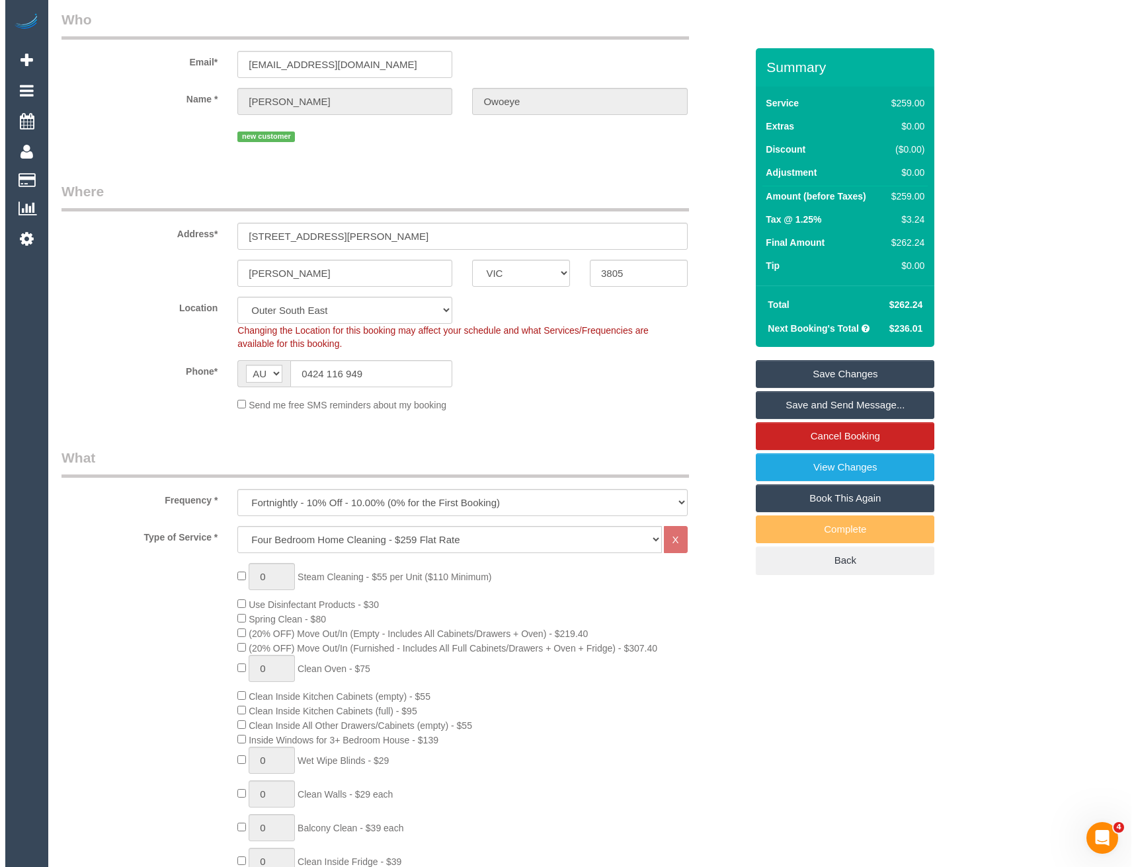
scroll to position [0, 0]
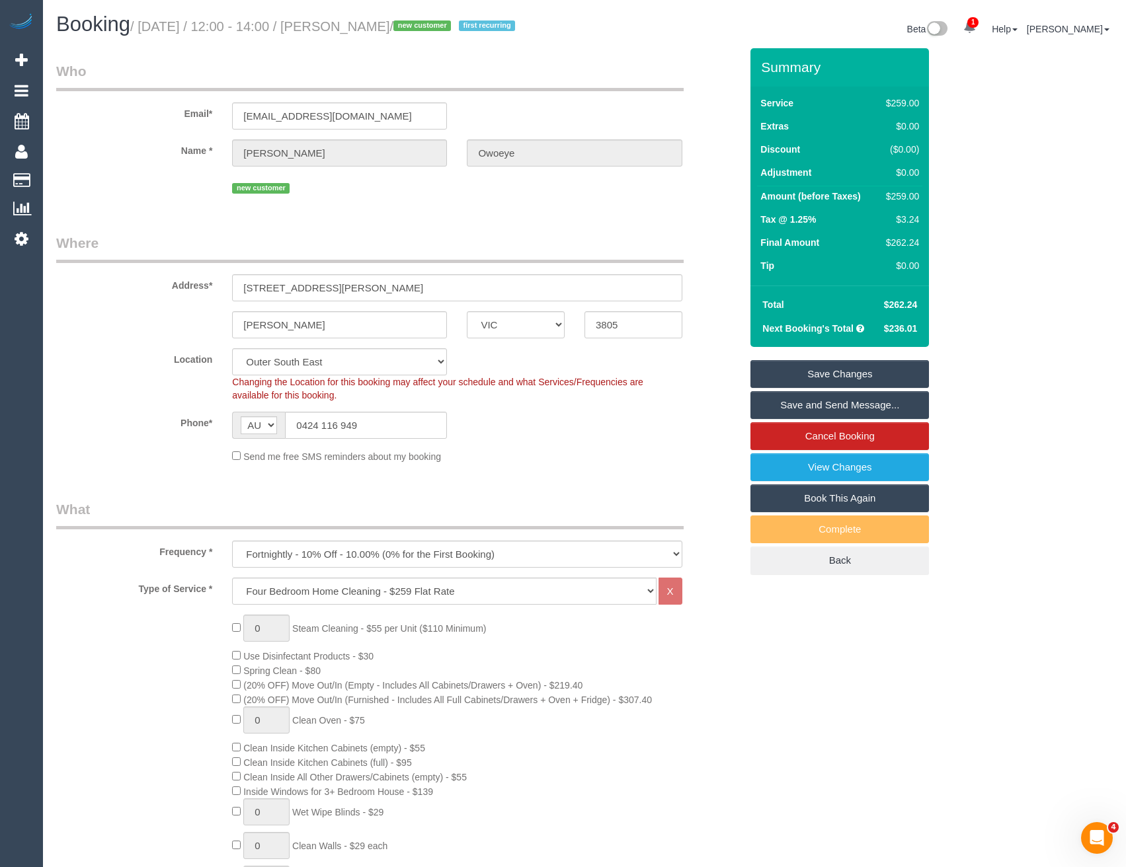
click at [798, 401] on link "Save and Send Message..." at bounding box center [839, 405] width 179 height 28
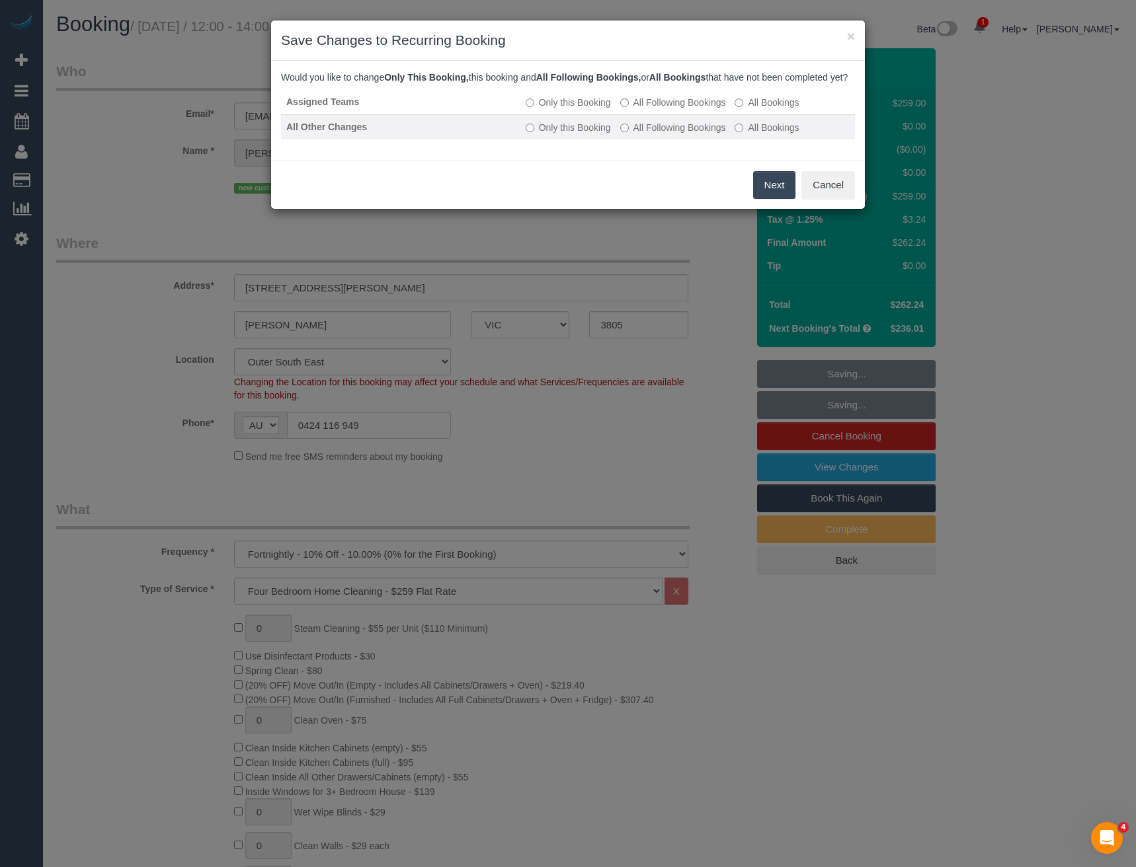
drag, startPoint x: 633, startPoint y: 115, endPoint x: 637, endPoint y: 134, distance: 18.8
click at [633, 109] on label "All Following Bookings" at bounding box center [673, 102] width 106 height 13
click at [642, 134] on label "All Following Bookings" at bounding box center [673, 127] width 106 height 13
click at [765, 199] on button "Save" at bounding box center [772, 185] width 45 height 28
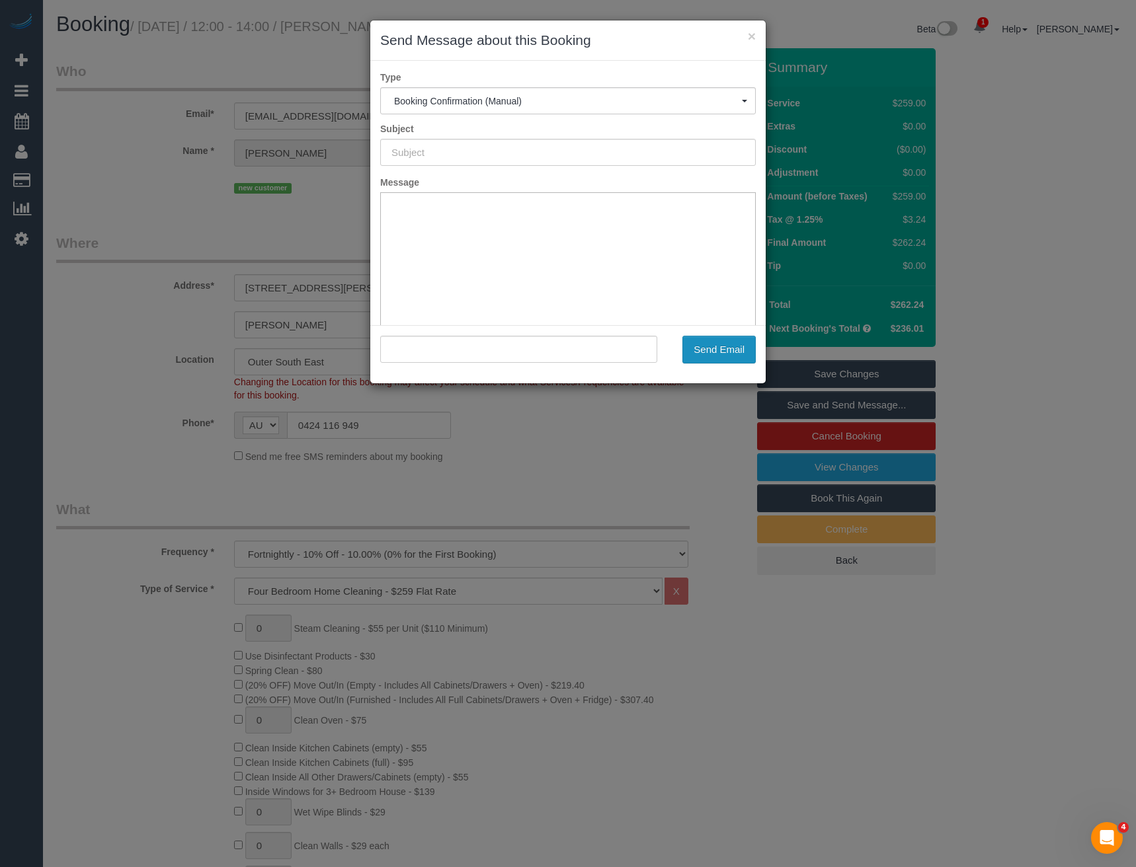
type input "Booking Confirmed"
type input ""David Owoeye" <ceazzar@outlook.com>"
click at [709, 346] on button "Send Email" at bounding box center [718, 350] width 73 height 28
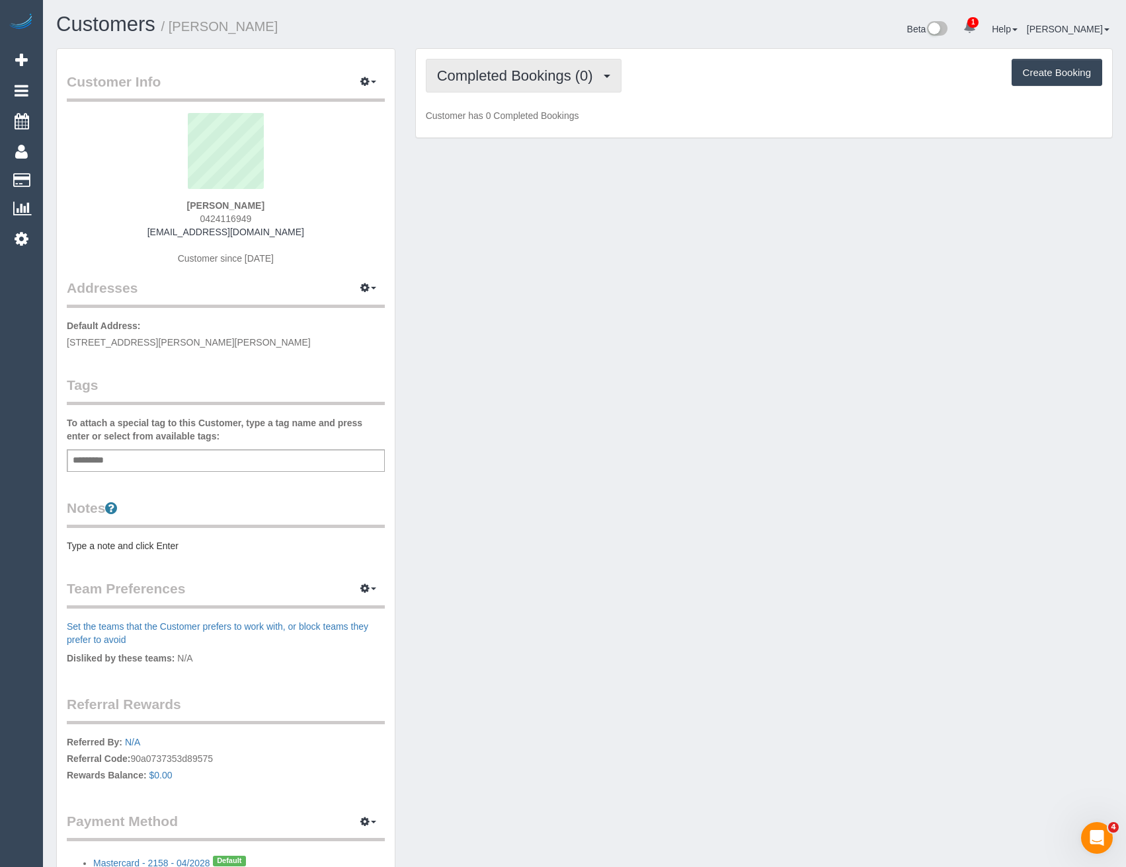
click at [531, 91] on button "Completed Bookings (0)" at bounding box center [524, 76] width 196 height 34
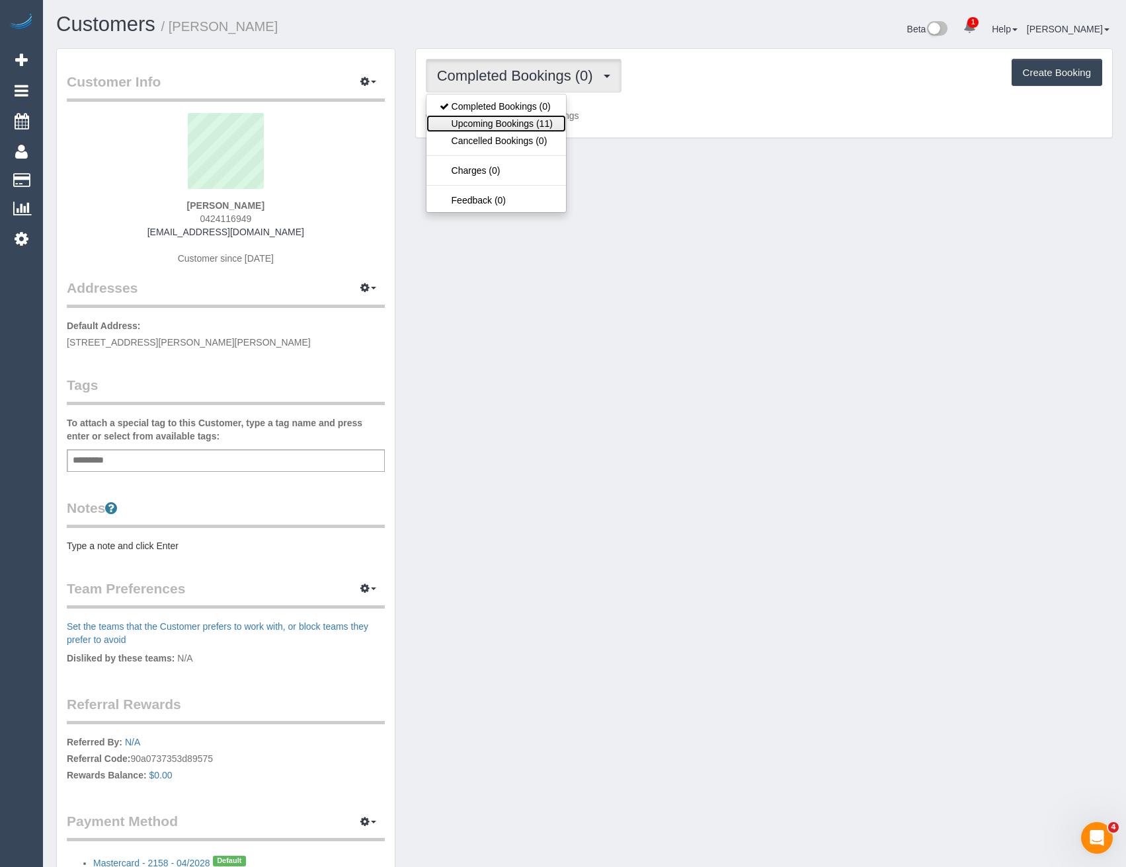
click at [530, 125] on link "Upcoming Bookings (11)" at bounding box center [496, 123] width 140 height 17
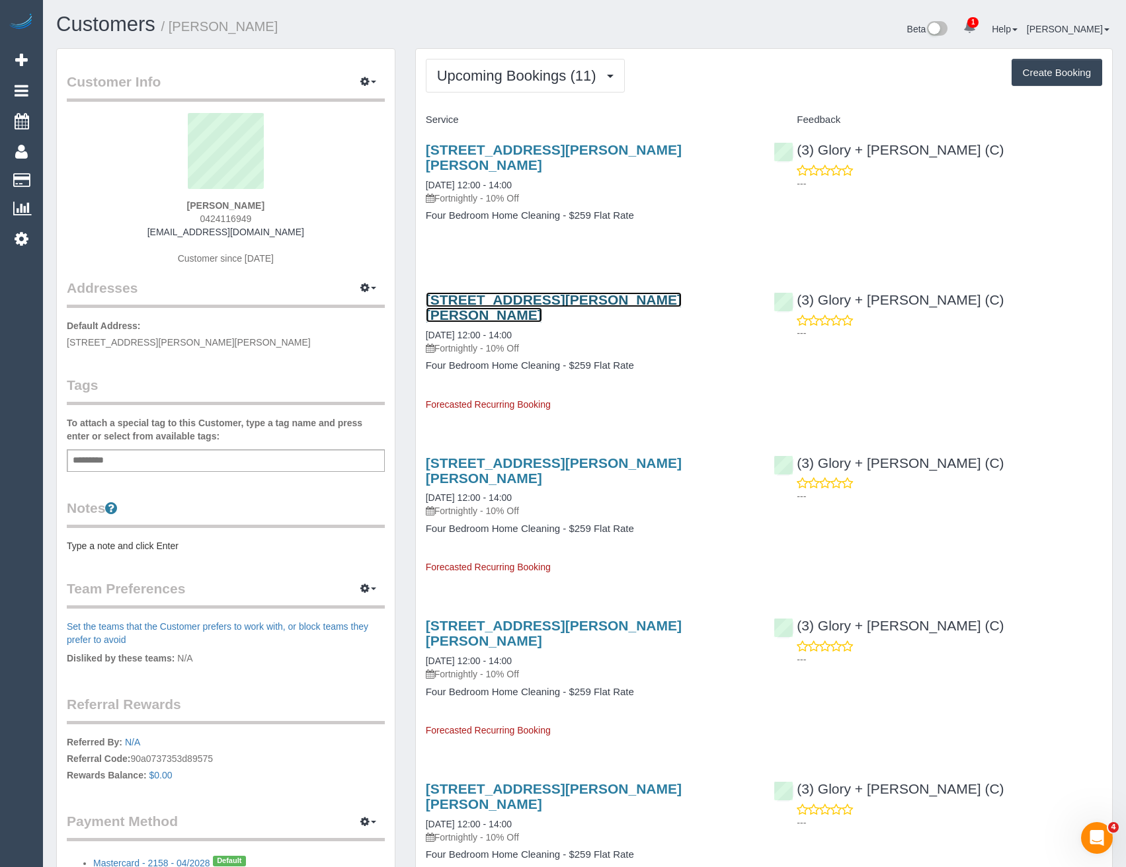
click at [612, 301] on link "[STREET_ADDRESS][PERSON_NAME][PERSON_NAME]" at bounding box center [554, 307] width 256 height 30
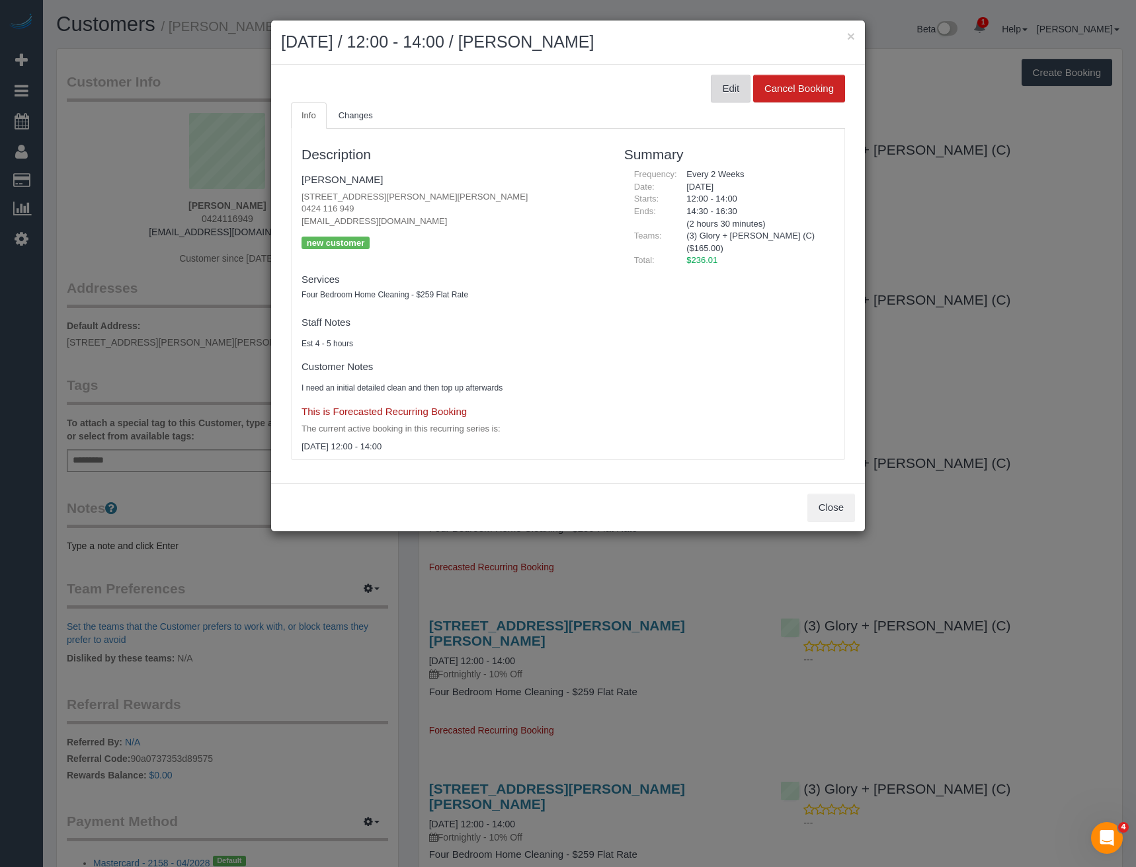
click at [729, 85] on button "Edit" at bounding box center [731, 89] width 40 height 28
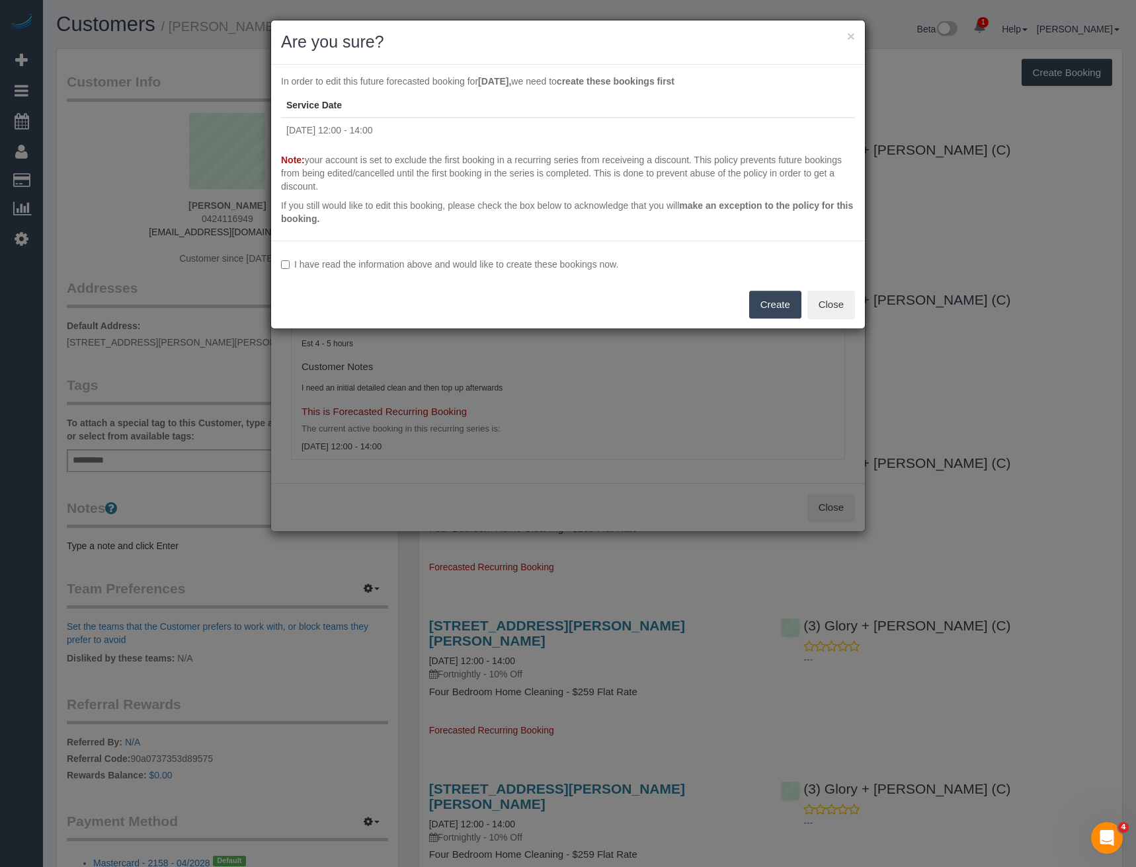
click at [465, 268] on label "I have read the information above and would like to create these bookings now." at bounding box center [568, 264] width 574 height 13
click at [766, 303] on button "Create" at bounding box center [775, 305] width 52 height 28
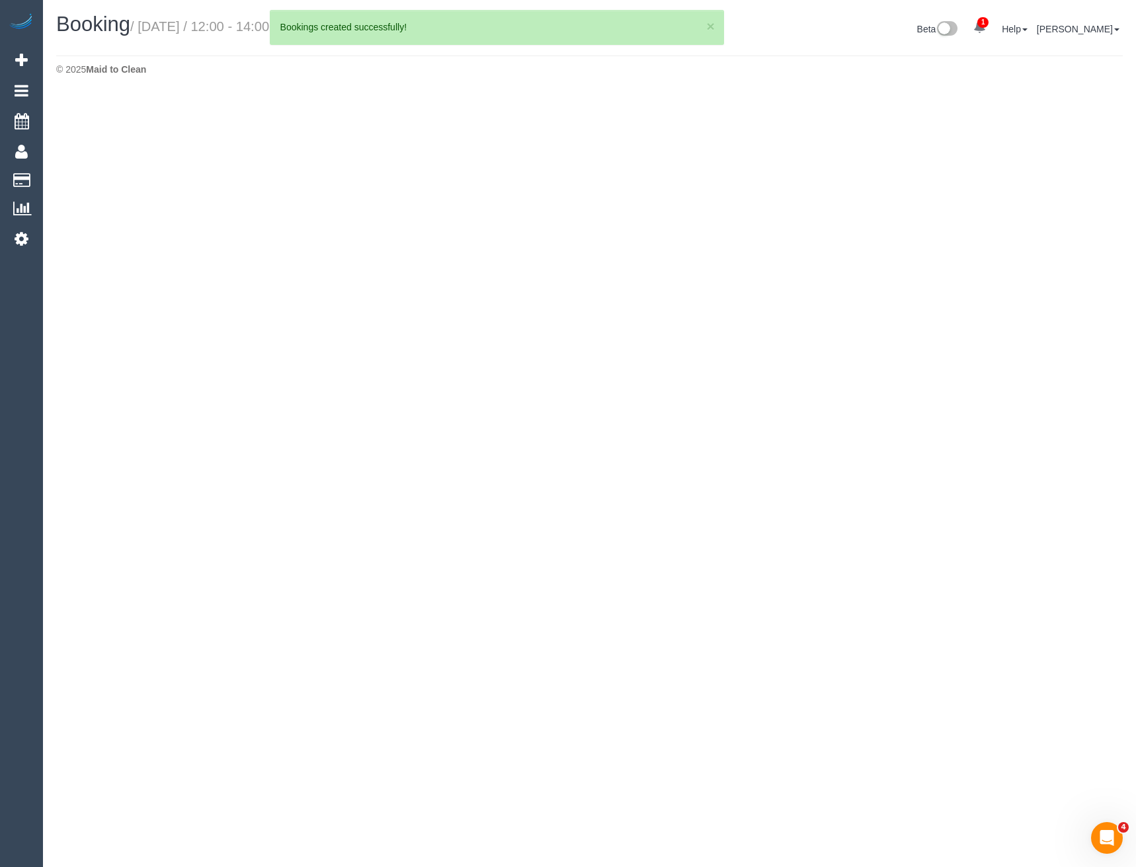
select select "VIC"
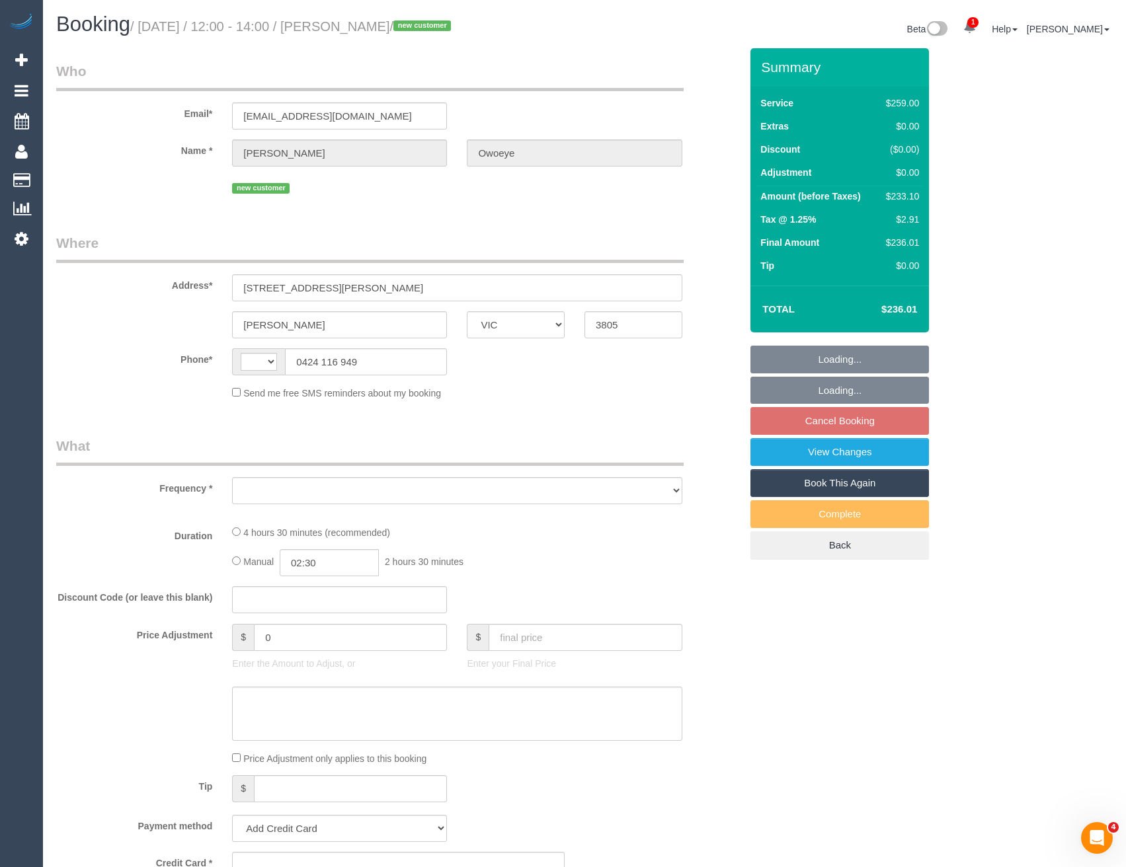
select select "string:AU"
select select "object:1177"
select select "string:stripe-pm_1S9zjH2GScqysDRVh90hxSWO"
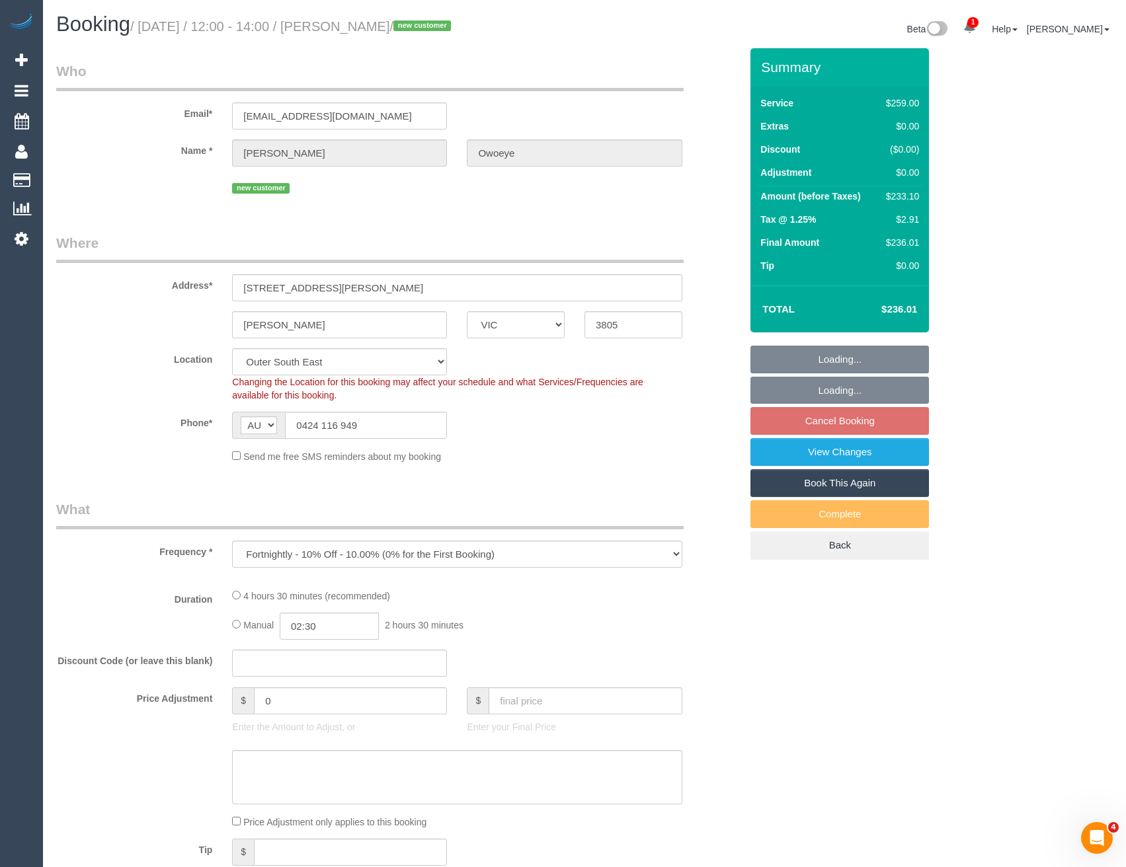
select select "number:27"
select select "number:14"
select select "number:18"
select select "number:24"
select select "number:35"
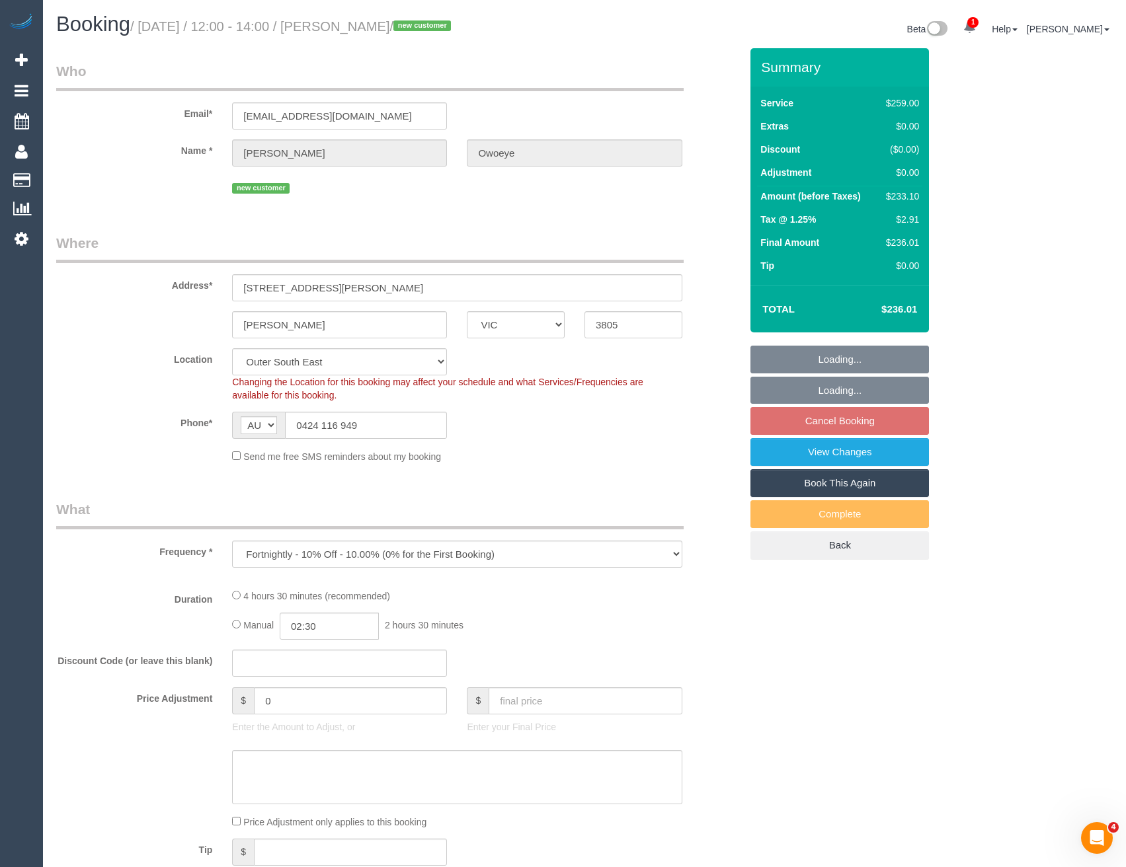
select select "number:26"
select select "object:1328"
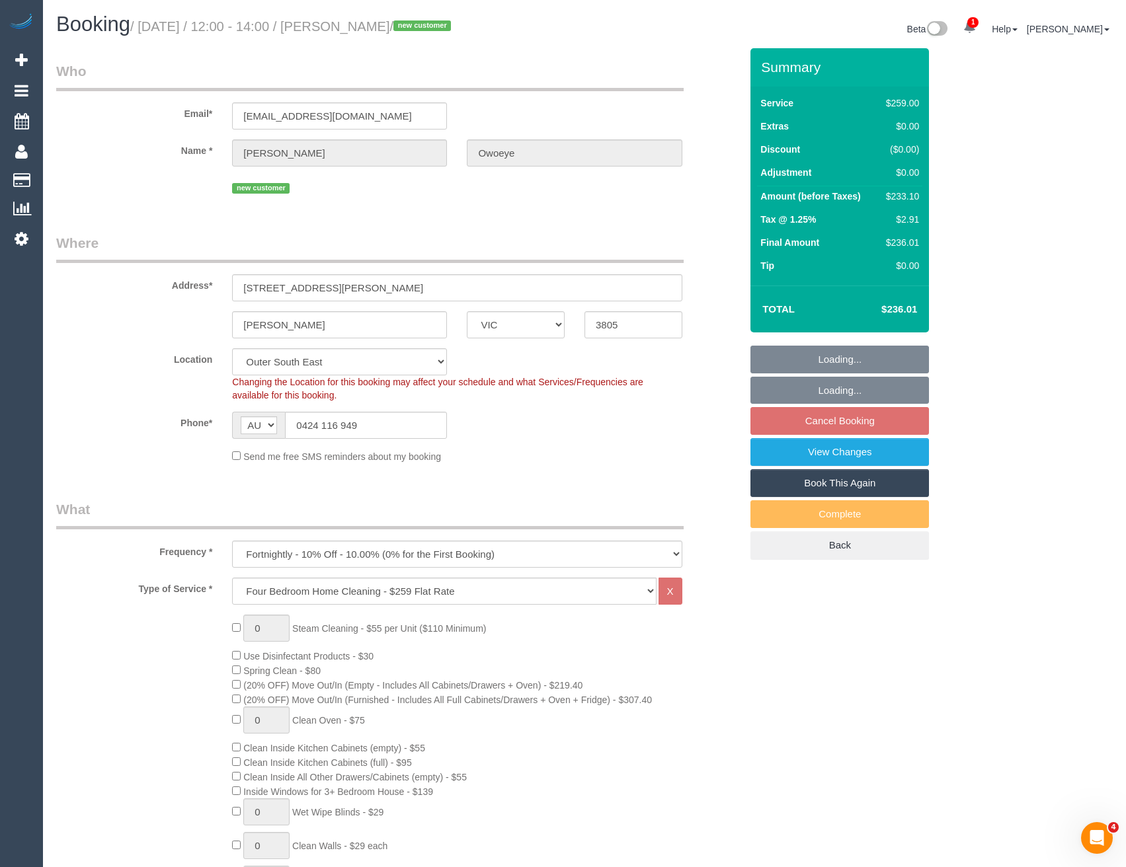
select select "spot3"
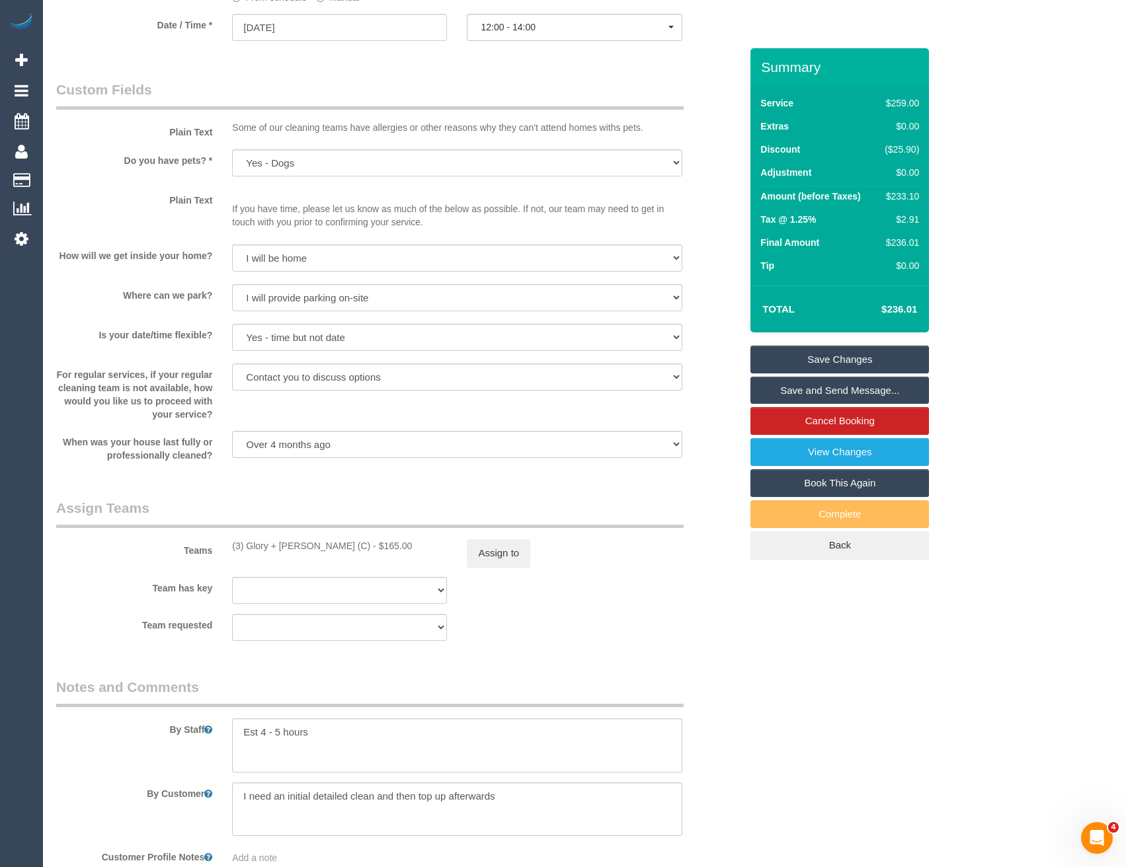
scroll to position [1653, 0]
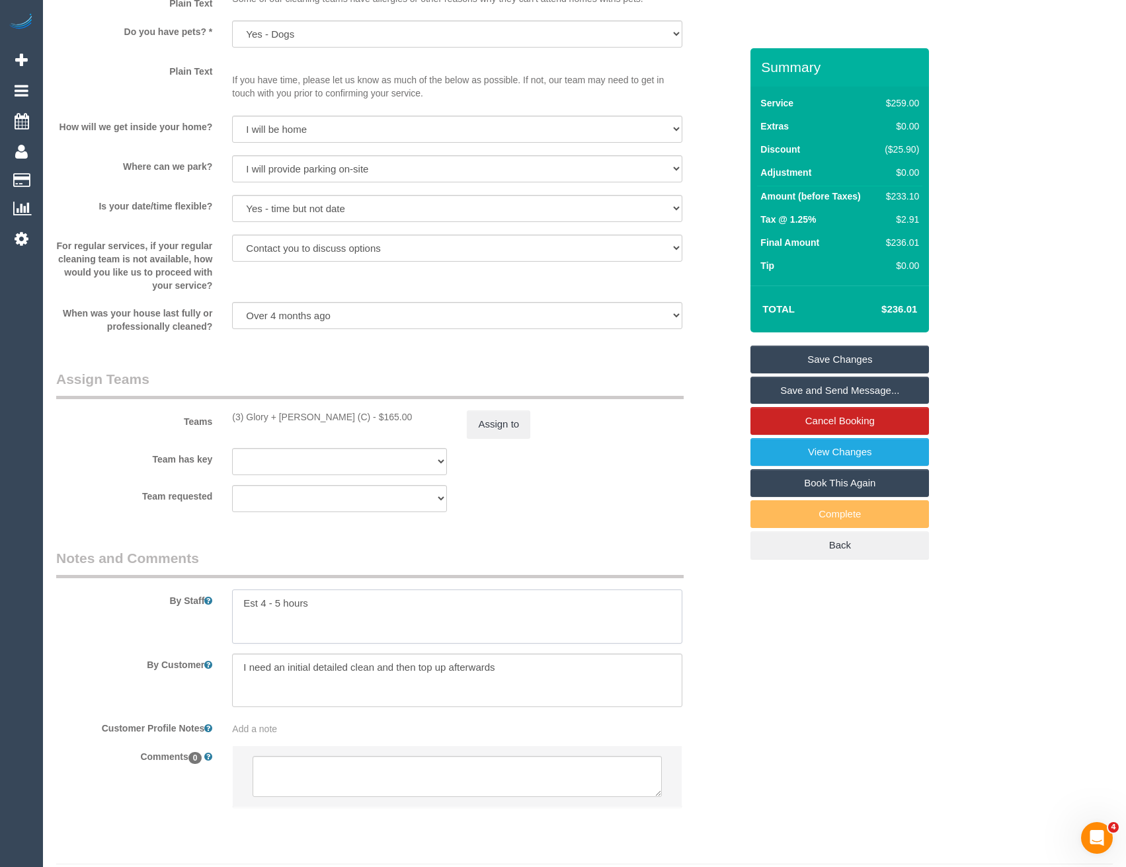
drag, startPoint x: 280, startPoint y: 601, endPoint x: 280, endPoint y: 585, distance: 15.9
click at [280, 601] on textarea at bounding box center [457, 617] width 450 height 54
click at [337, 601] on textarea at bounding box center [457, 617] width 450 height 54
type textarea "Est 4 - 4.5 hours"
click at [496, 423] on button "Assign to" at bounding box center [498, 425] width 63 height 28
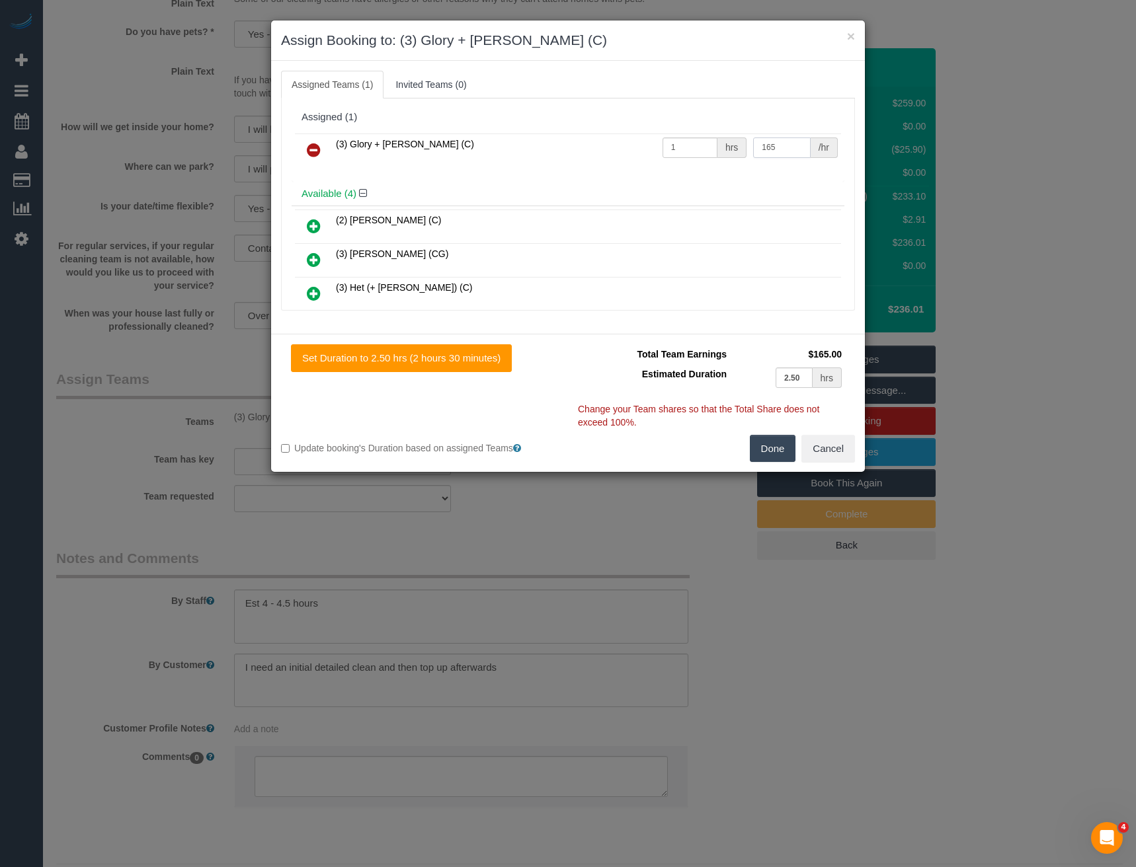
drag, startPoint x: 777, startPoint y: 147, endPoint x: 718, endPoint y: 152, distance: 59.1
click at [719, 151] on tr "(3) Glory + [PERSON_NAME] (C) 1 hrs 165 /hr" at bounding box center [568, 151] width 546 height 34
type input "150"
click at [763, 441] on button "Done" at bounding box center [773, 449] width 46 height 28
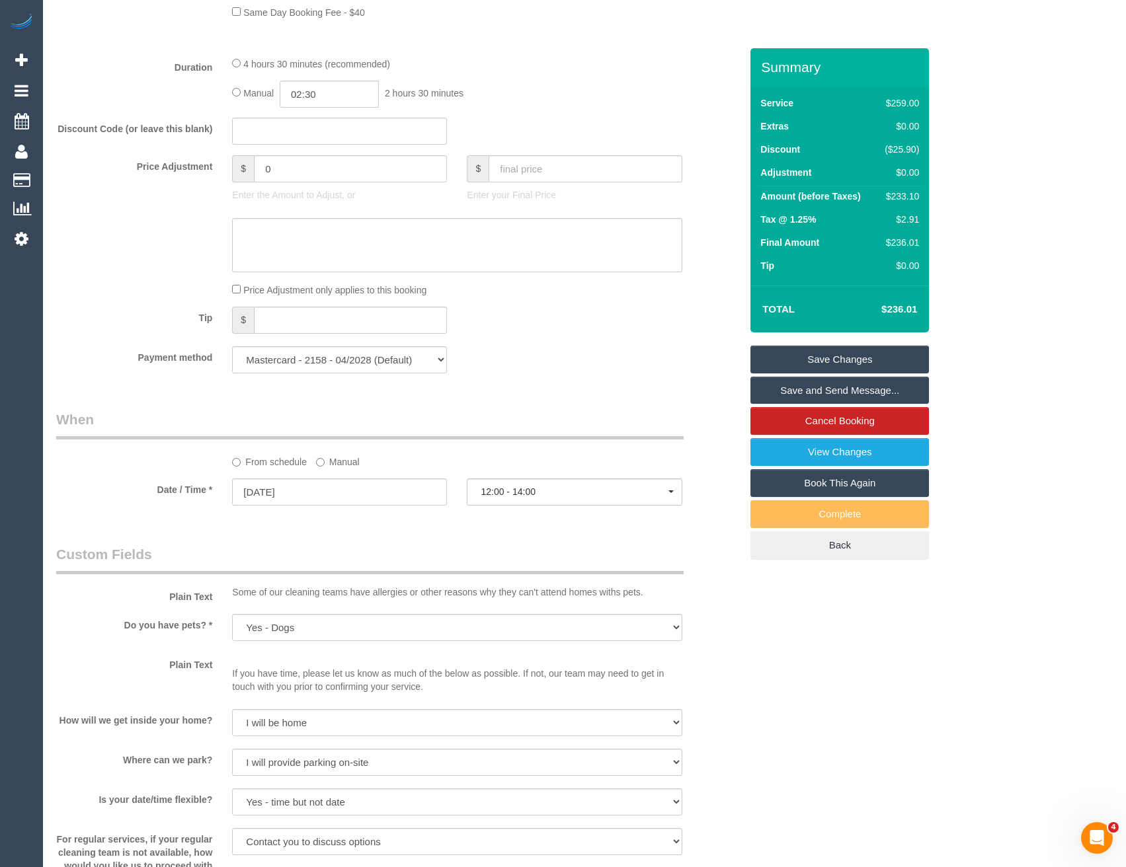
scroll to position [793, 0]
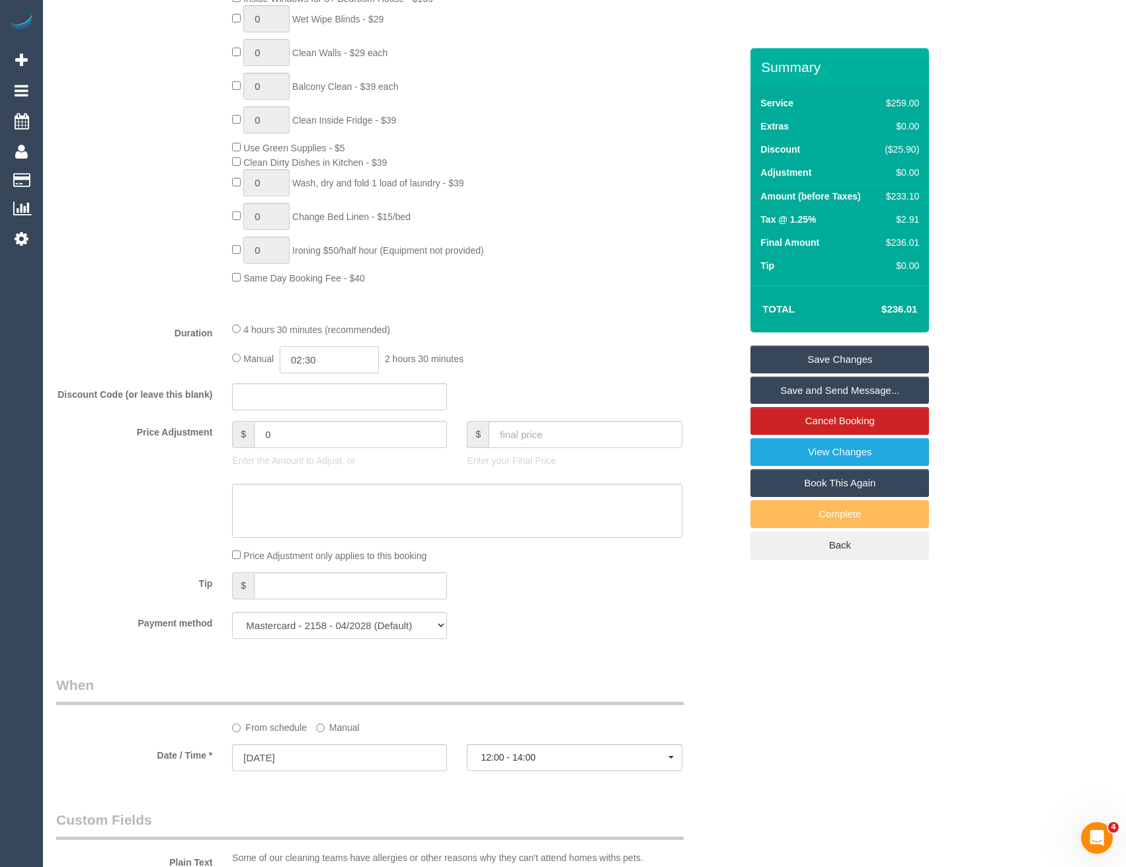
click at [341, 365] on input "02:30" at bounding box center [329, 359] width 99 height 27
click at [316, 383] on li "02:00" at bounding box center [315, 382] width 59 height 17
click at [343, 358] on input "02:00" at bounding box center [329, 359] width 99 height 27
type input "02:15"
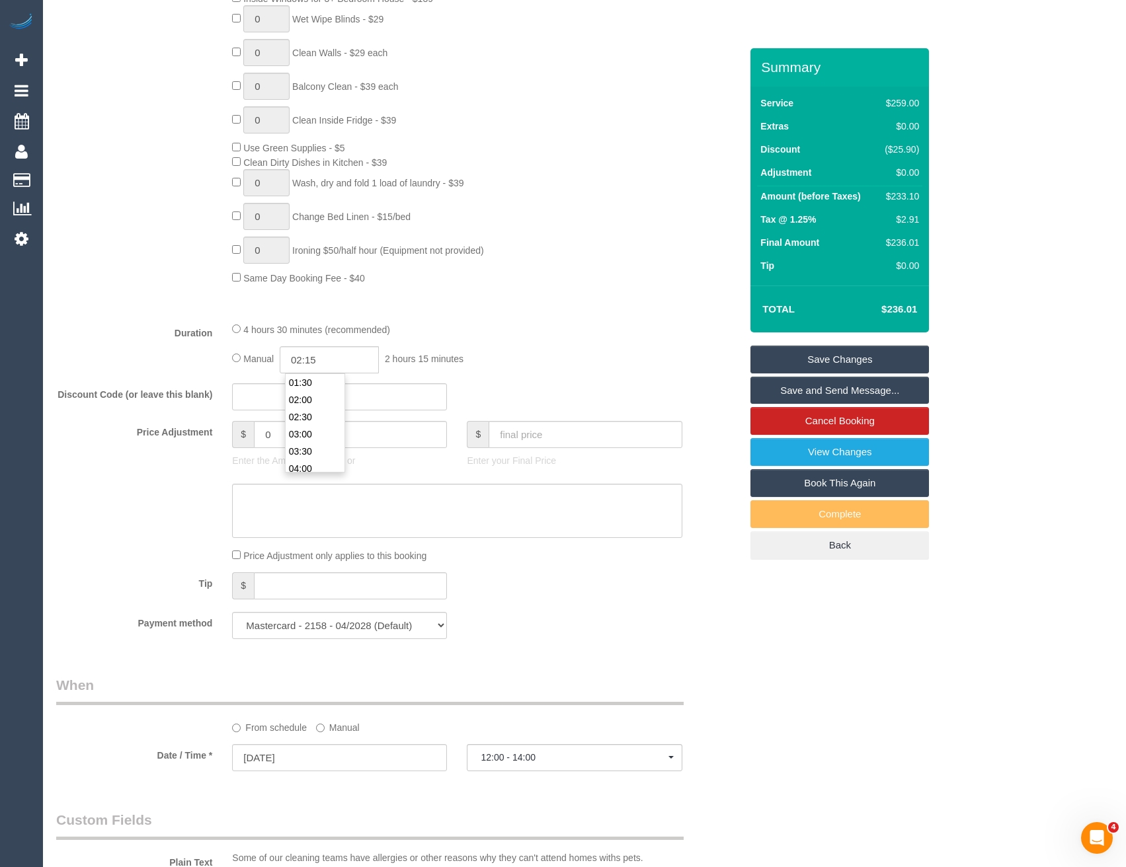
click at [488, 329] on div "4 hours 30 minutes (recommended)" at bounding box center [457, 329] width 450 height 15
select select "spot23"
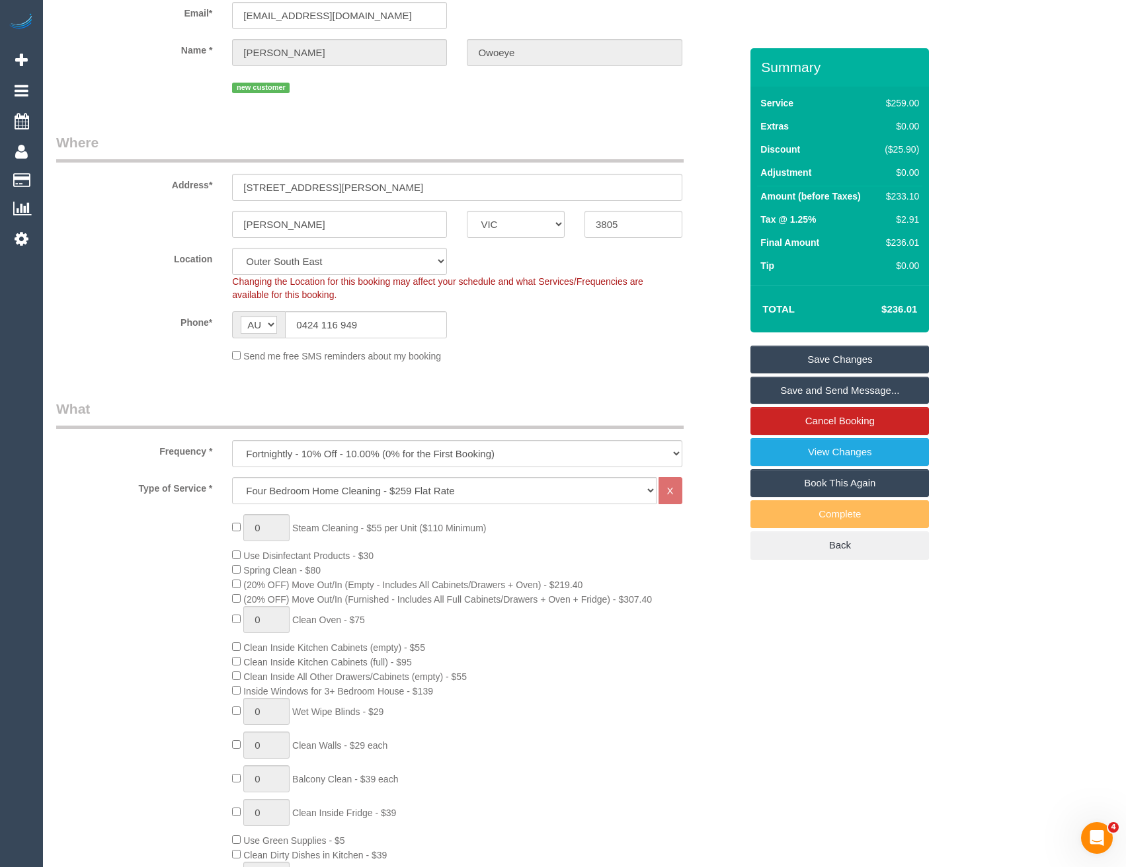
select select "spot63"
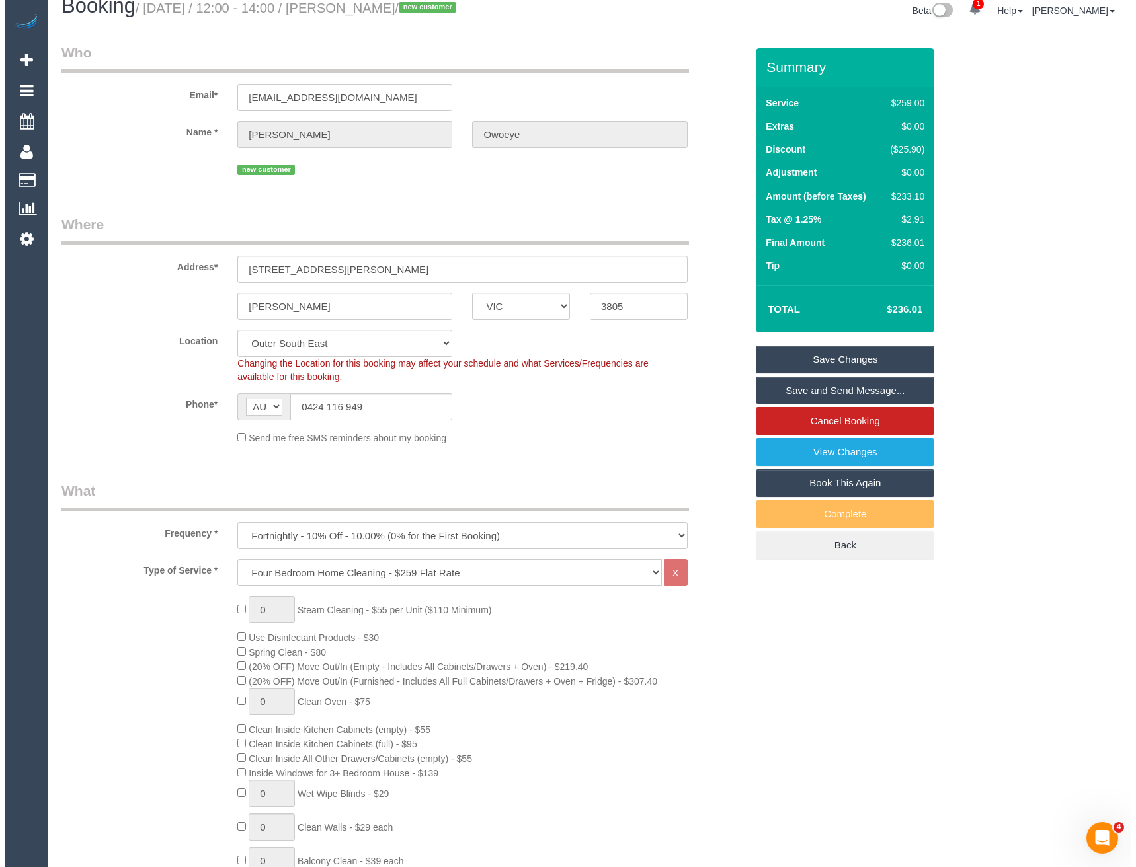
scroll to position [0, 0]
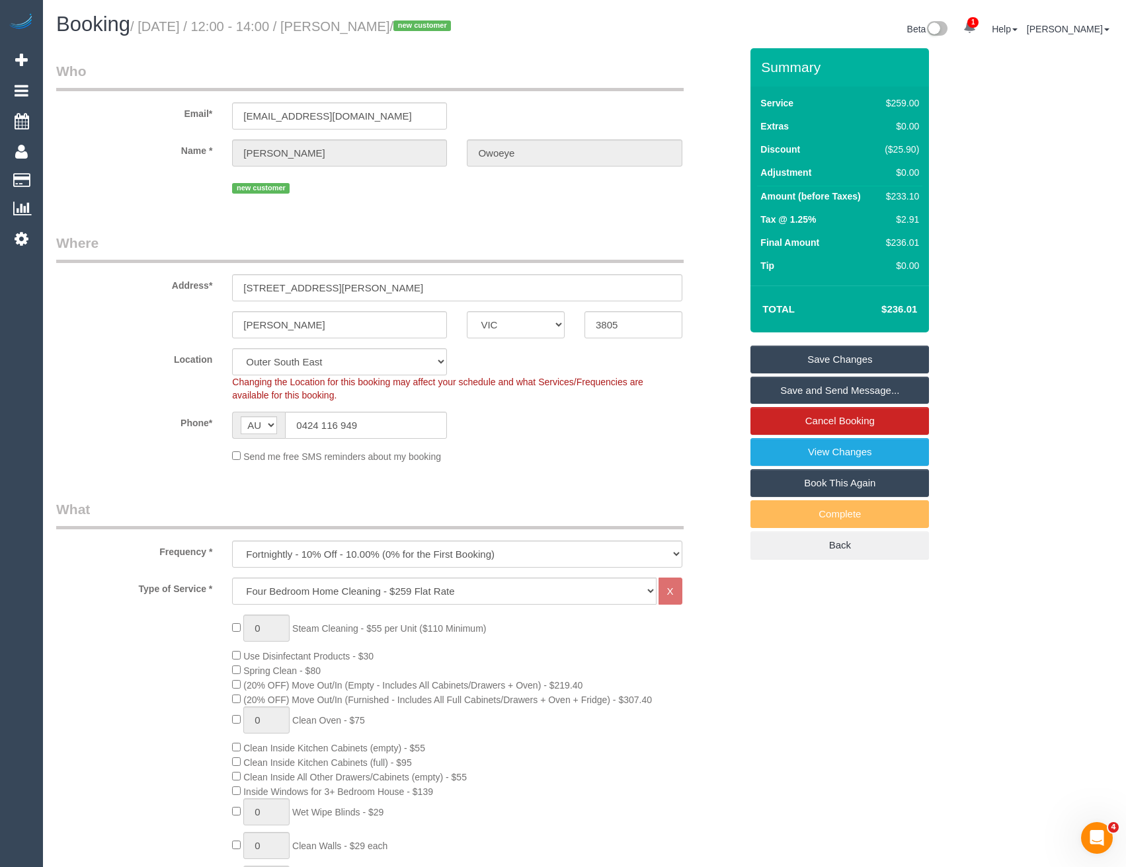
click at [811, 358] on link "Save Changes" at bounding box center [839, 360] width 179 height 28
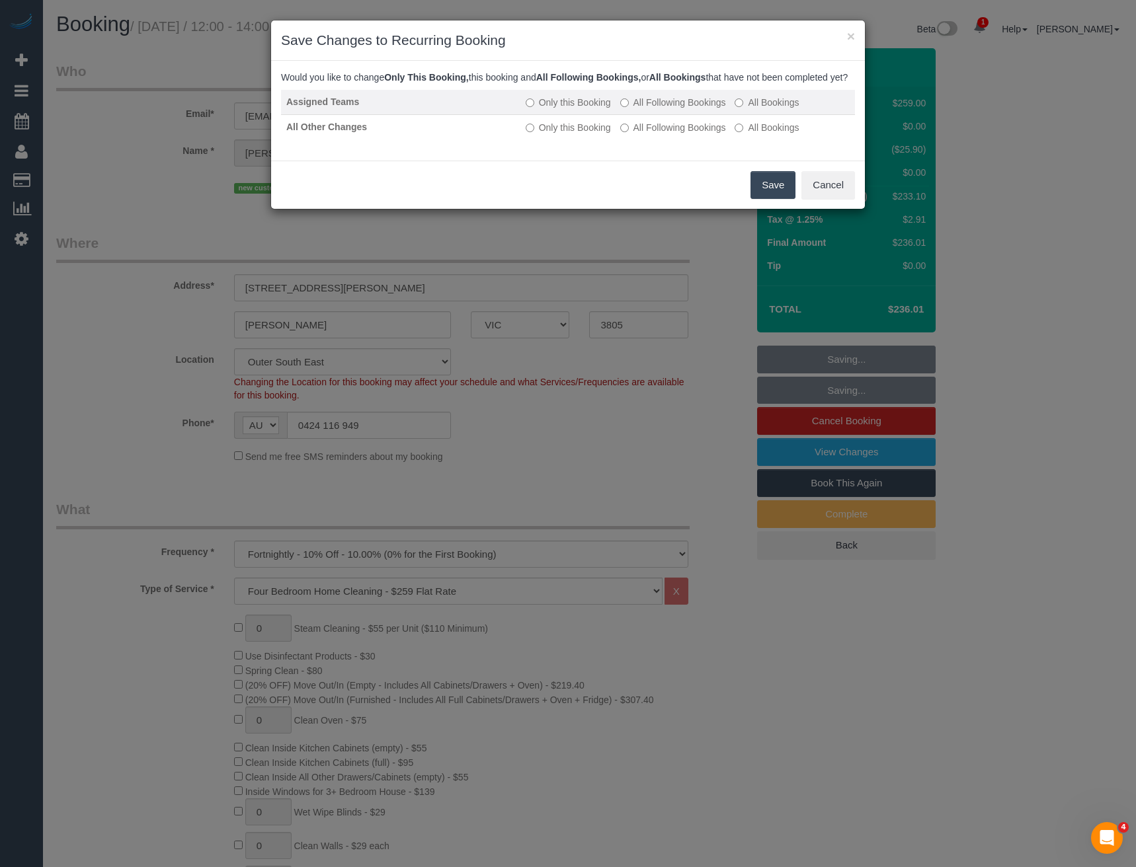
click at [638, 109] on label "All Following Bookings" at bounding box center [673, 102] width 106 height 13
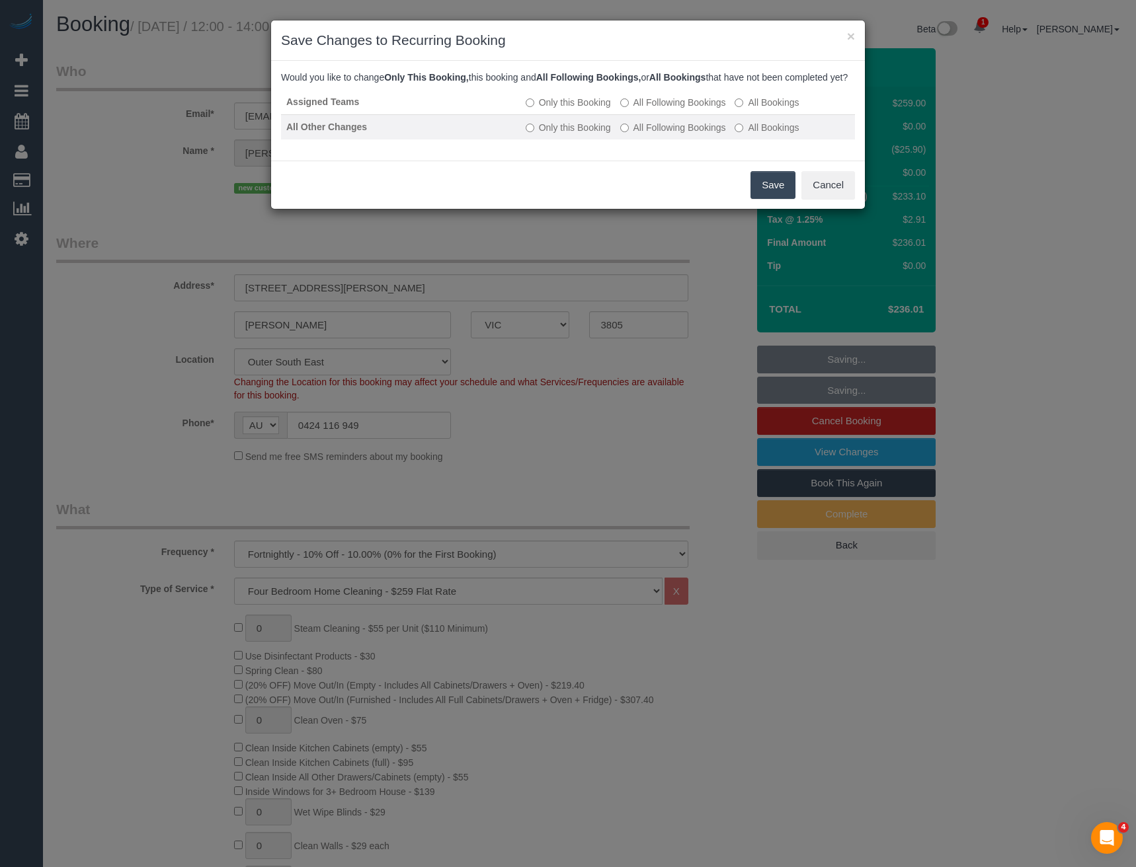
click at [653, 132] on td "Only this Booking All Following Bookings All Bookings" at bounding box center [687, 126] width 335 height 25
click at [663, 134] on label "All Following Bookings" at bounding box center [673, 127] width 106 height 13
click at [782, 192] on button "Save" at bounding box center [772, 185] width 45 height 28
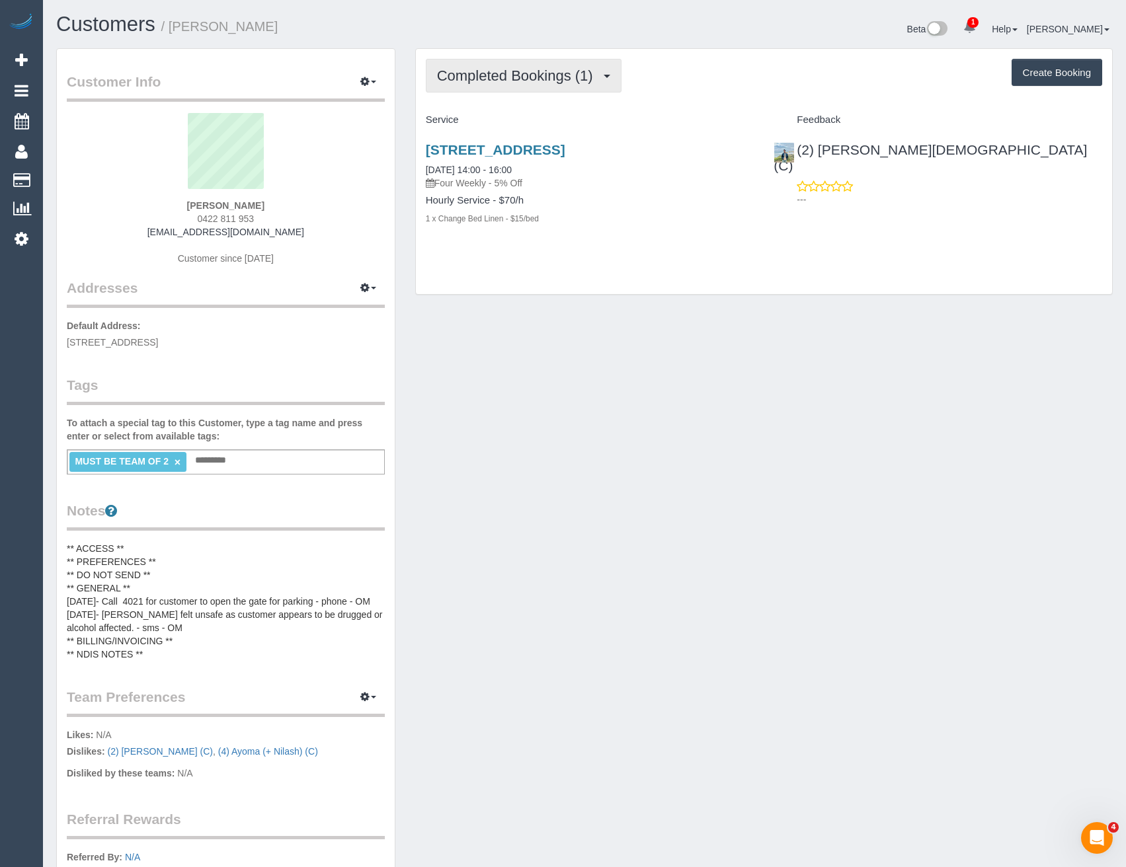
click at [579, 89] on button "Completed Bookings (1)" at bounding box center [524, 76] width 196 height 34
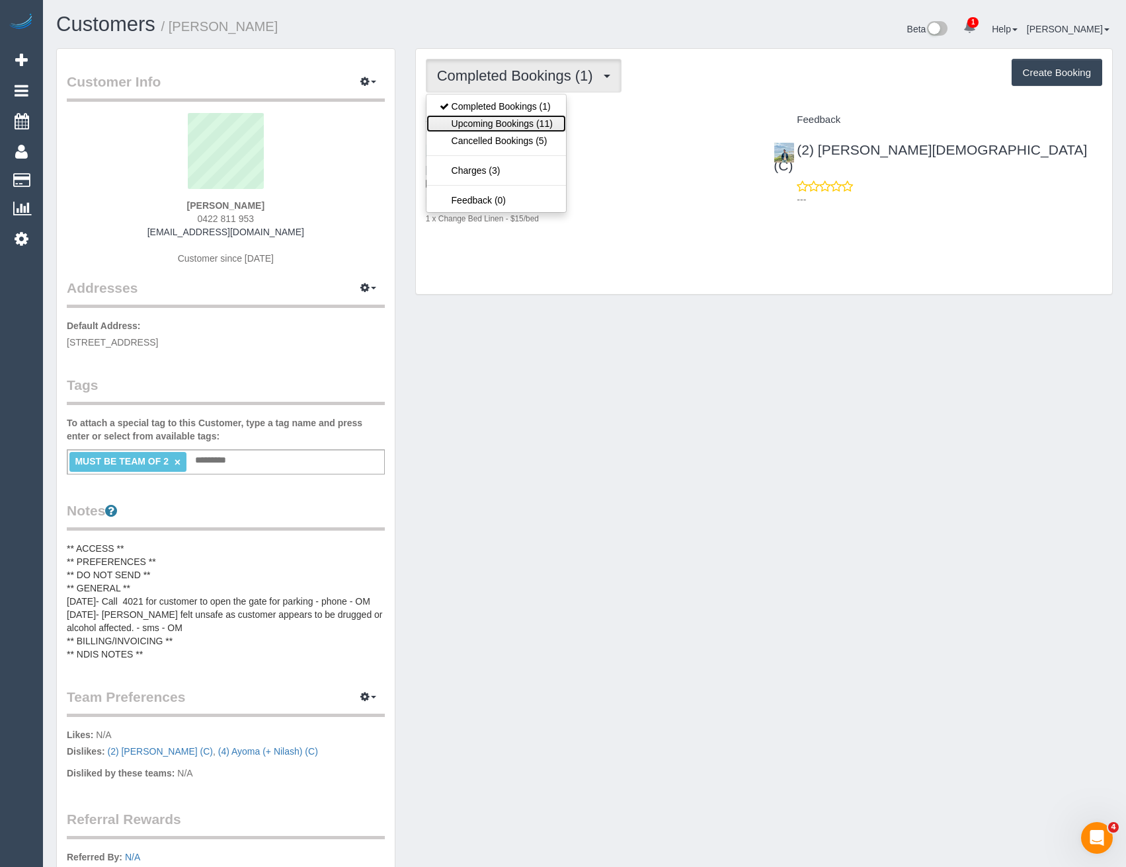
click at [534, 122] on link "Upcoming Bookings (11)" at bounding box center [496, 123] width 140 height 17
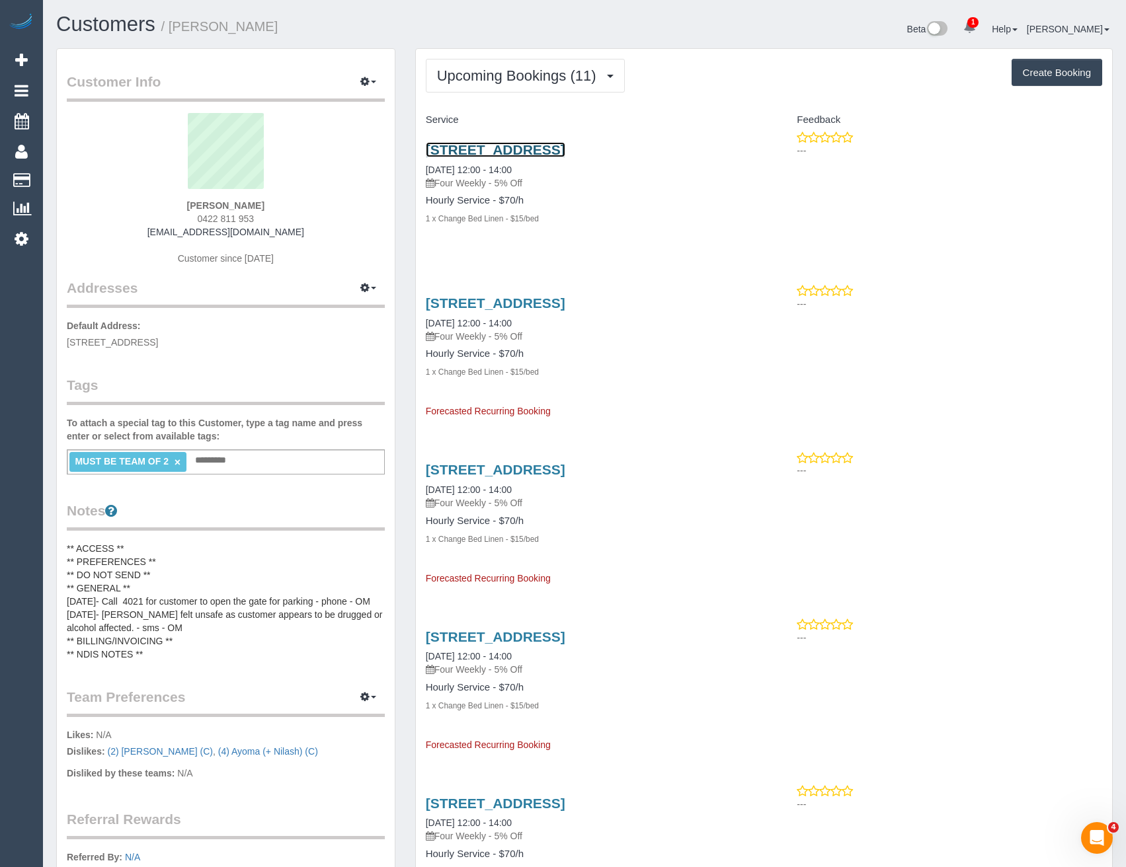
click at [483, 153] on link "[STREET_ADDRESS]" at bounding box center [496, 149] width 140 height 15
click at [362, 83] on icon "button" at bounding box center [364, 81] width 9 height 8
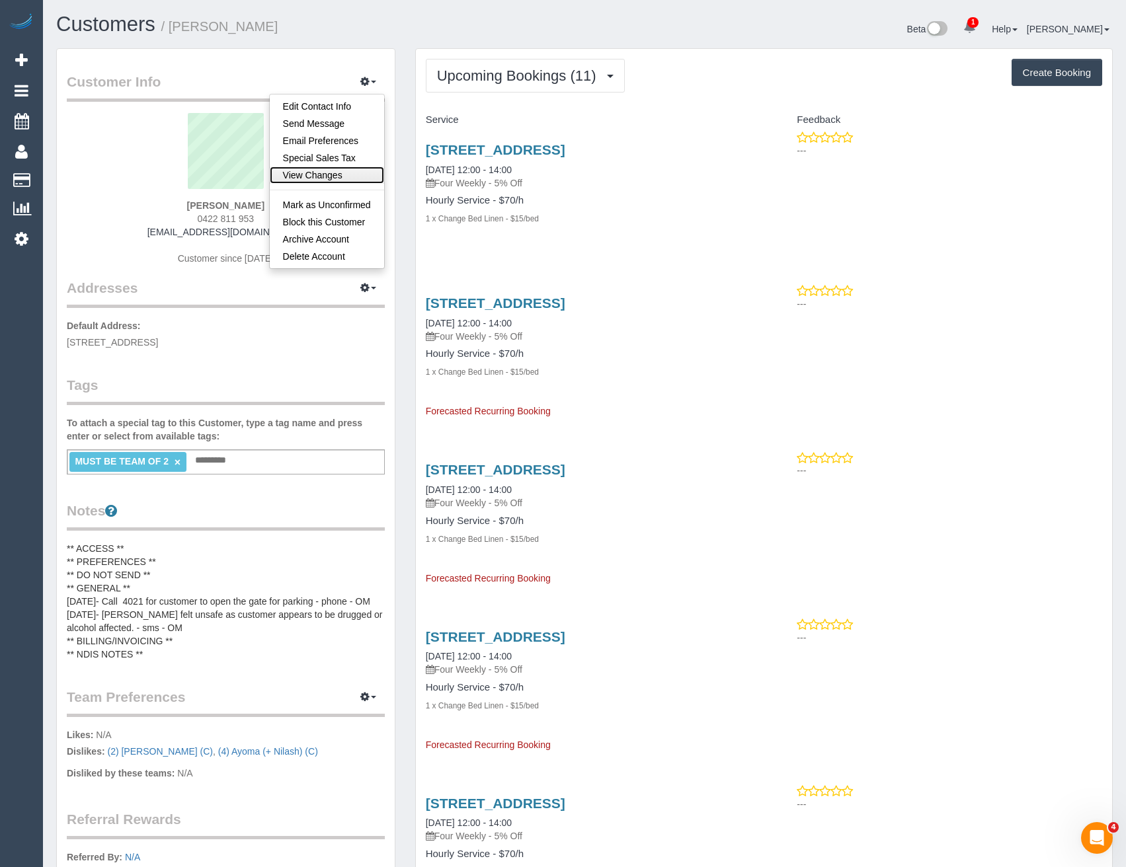
click at [309, 175] on link "View Changes" at bounding box center [327, 175] width 114 height 17
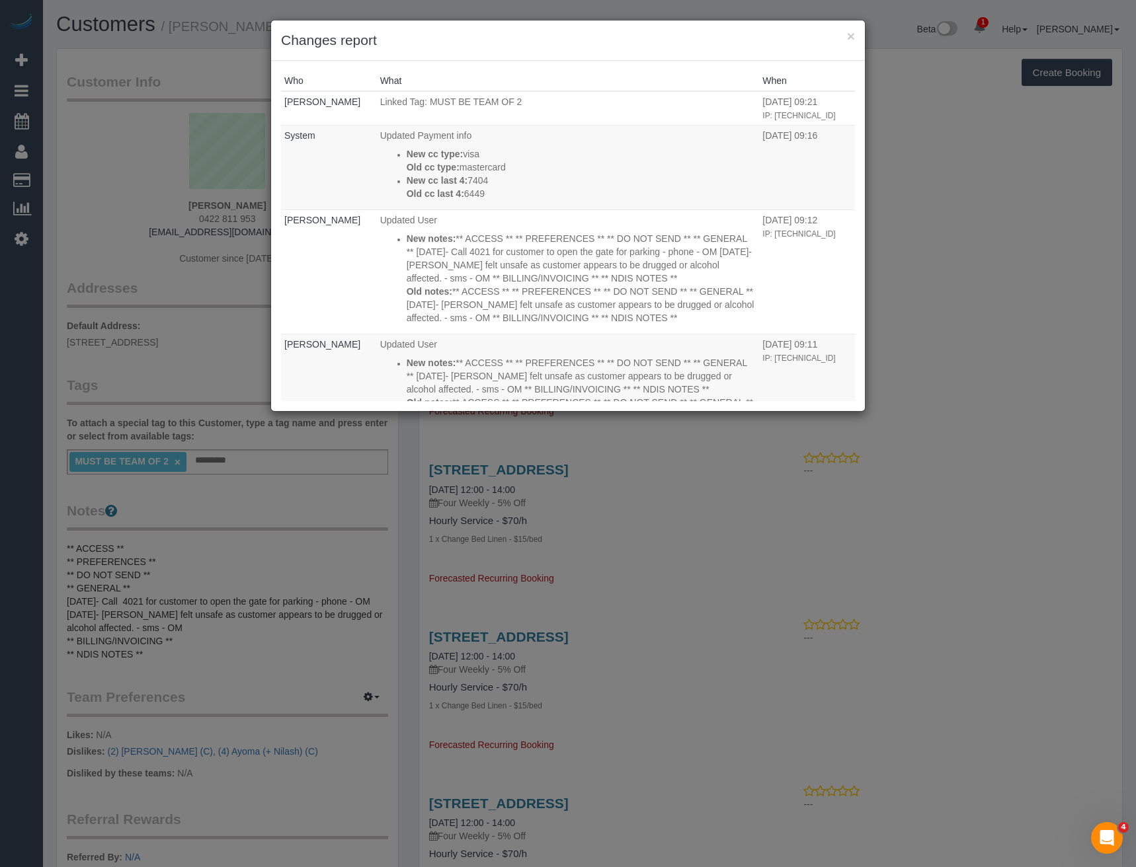
click at [222, 291] on div "× Changes report Who What When Odelle Marie Linked Tag: MUST BE TEAM OF 2 17/07…" at bounding box center [568, 433] width 1136 height 867
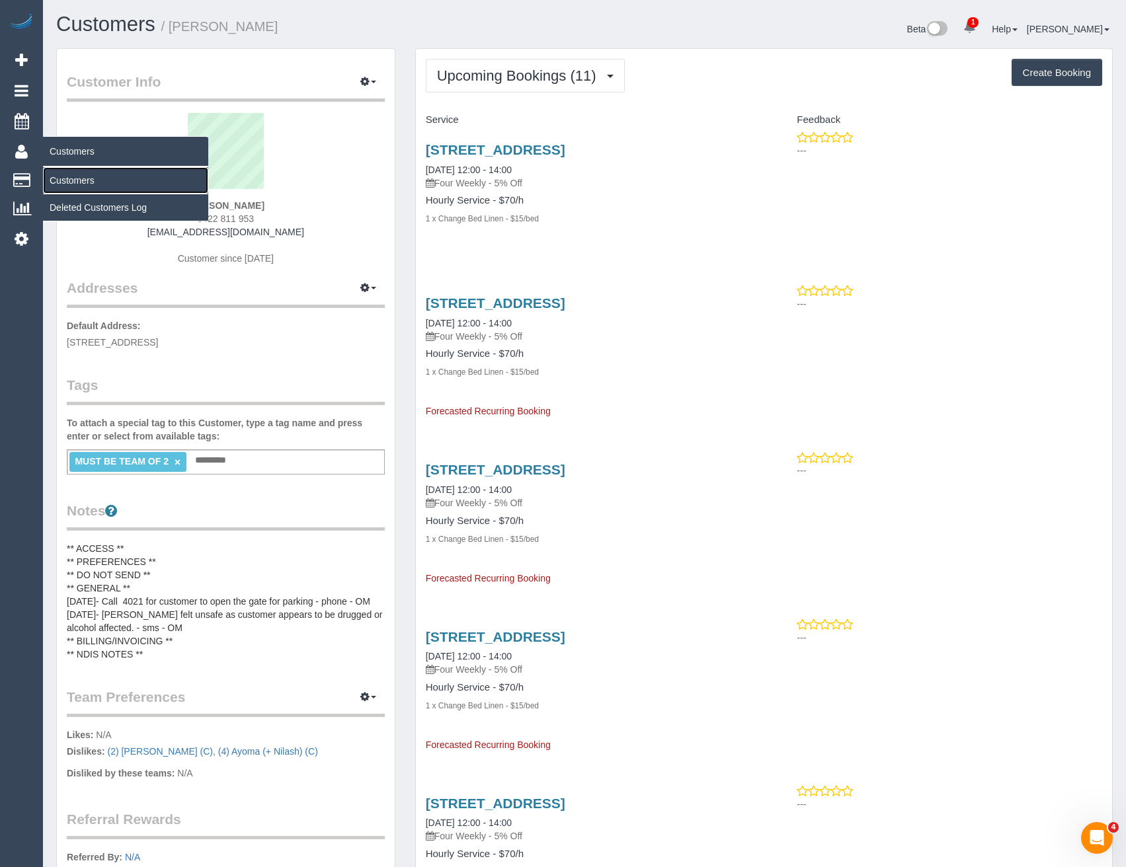
click at [81, 182] on link "Customers" at bounding box center [125, 180] width 165 height 26
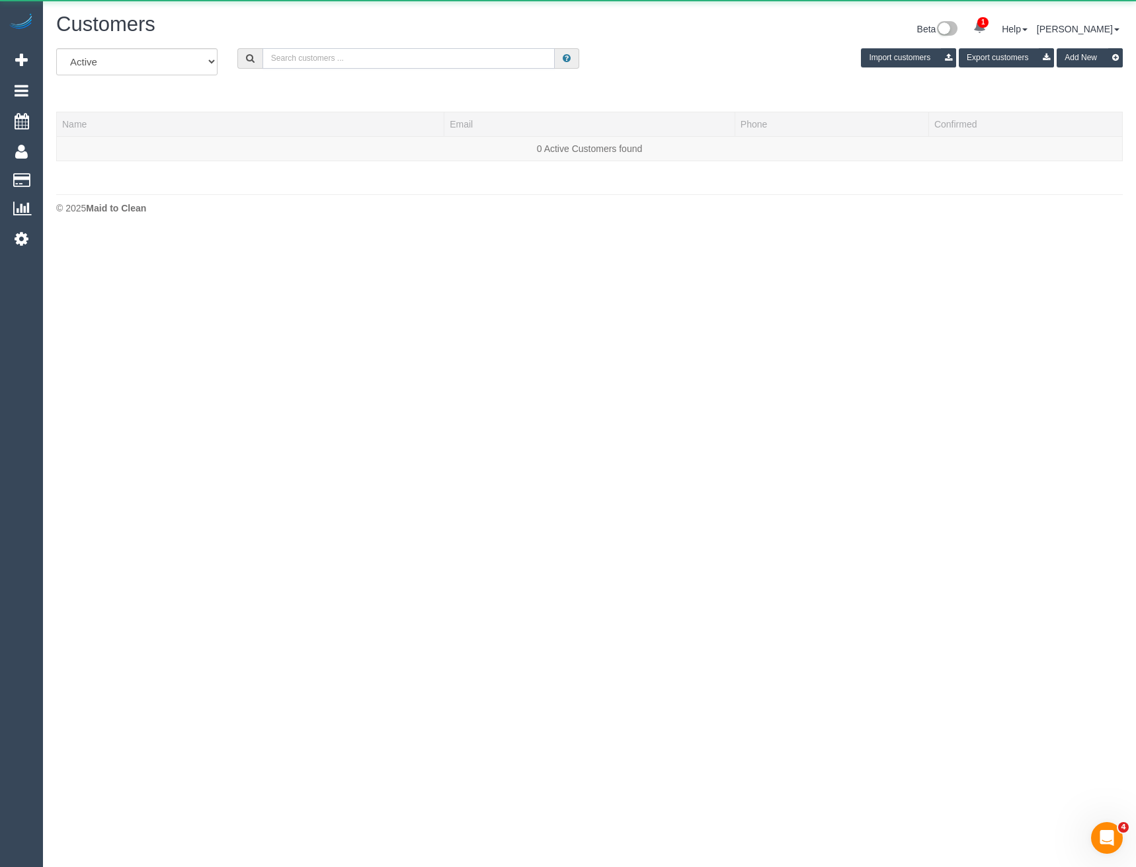
click at [388, 52] on input "text" at bounding box center [408, 58] width 293 height 20
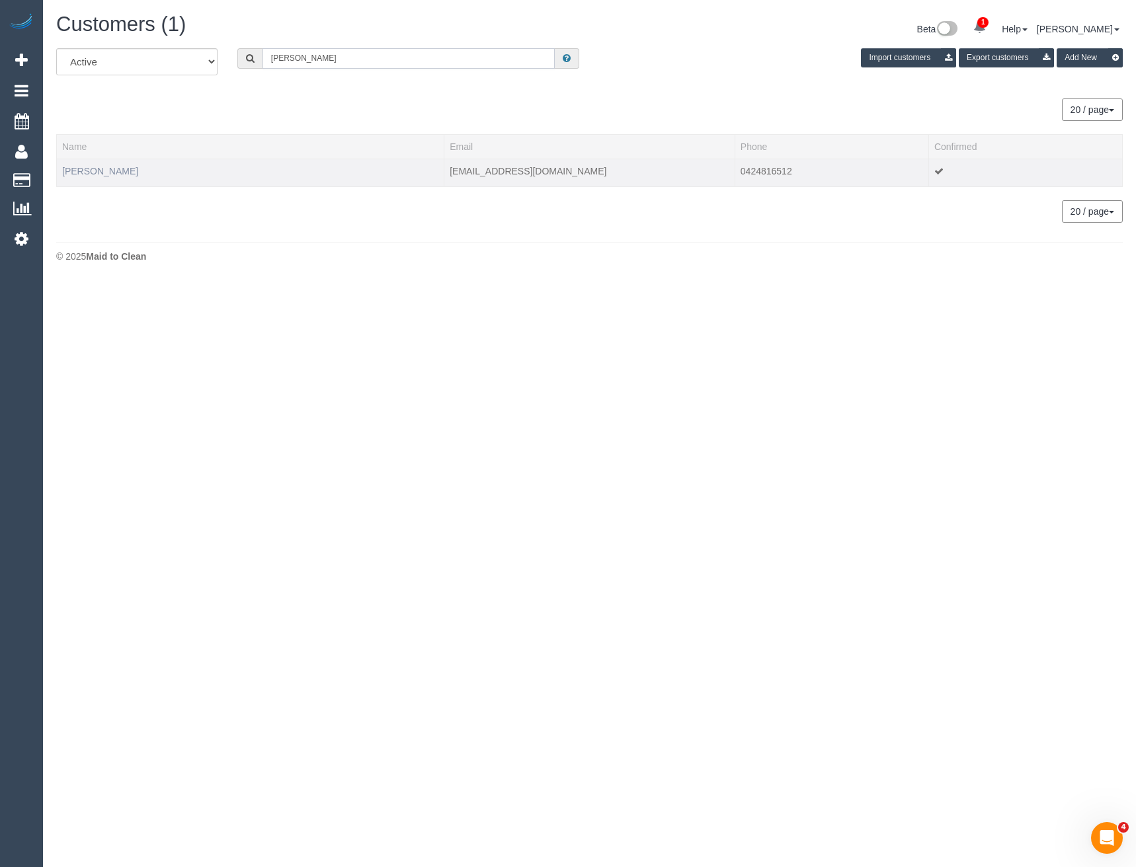
type input "Kerrie Nic"
click at [106, 170] on link "[PERSON_NAME]" at bounding box center [100, 171] width 76 height 11
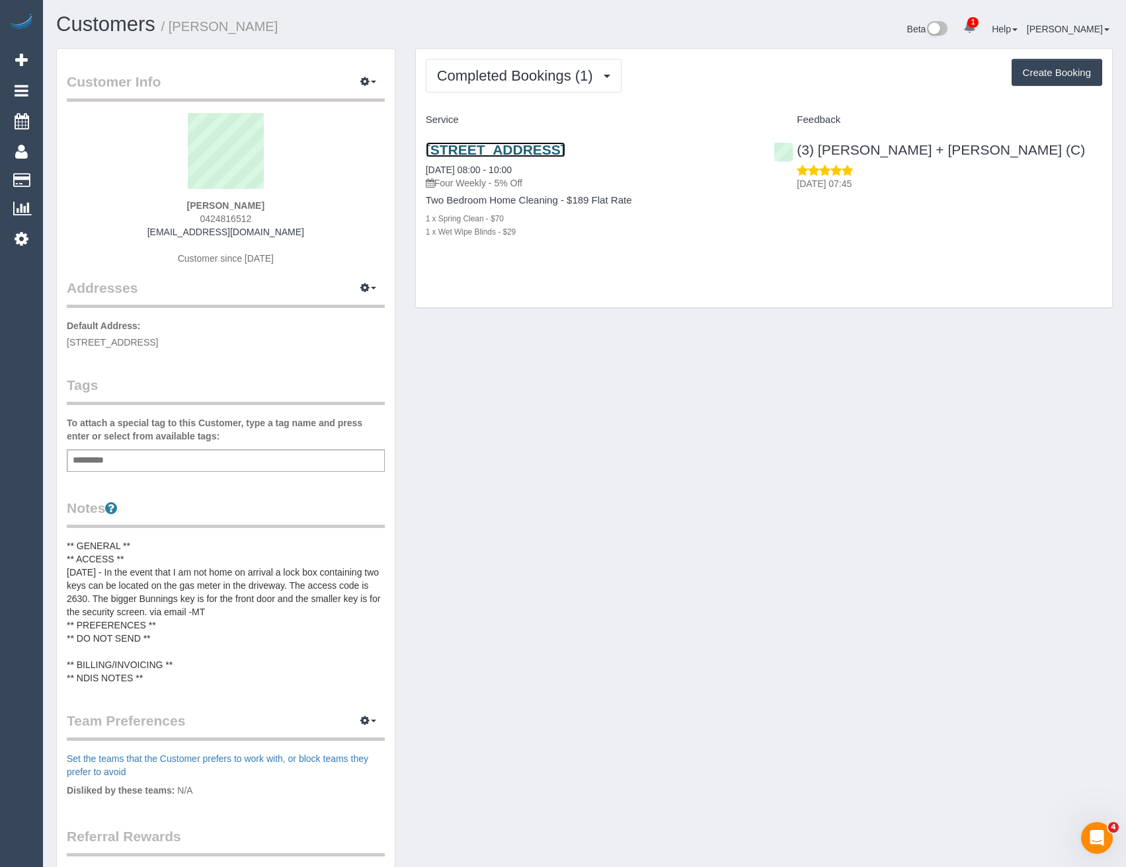
click at [565, 148] on link "[STREET_ADDRESS]" at bounding box center [496, 149] width 140 height 15
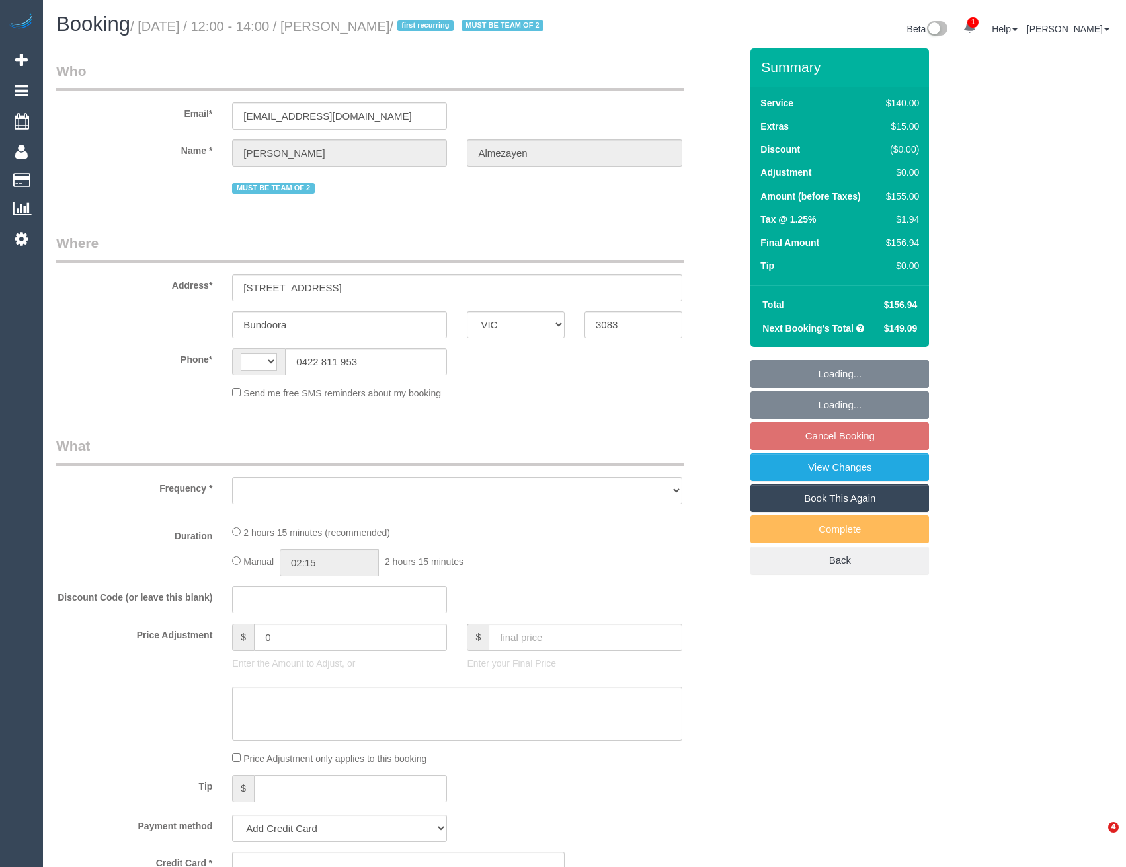
select select "VIC"
select select "string:AU"
select select "object:545"
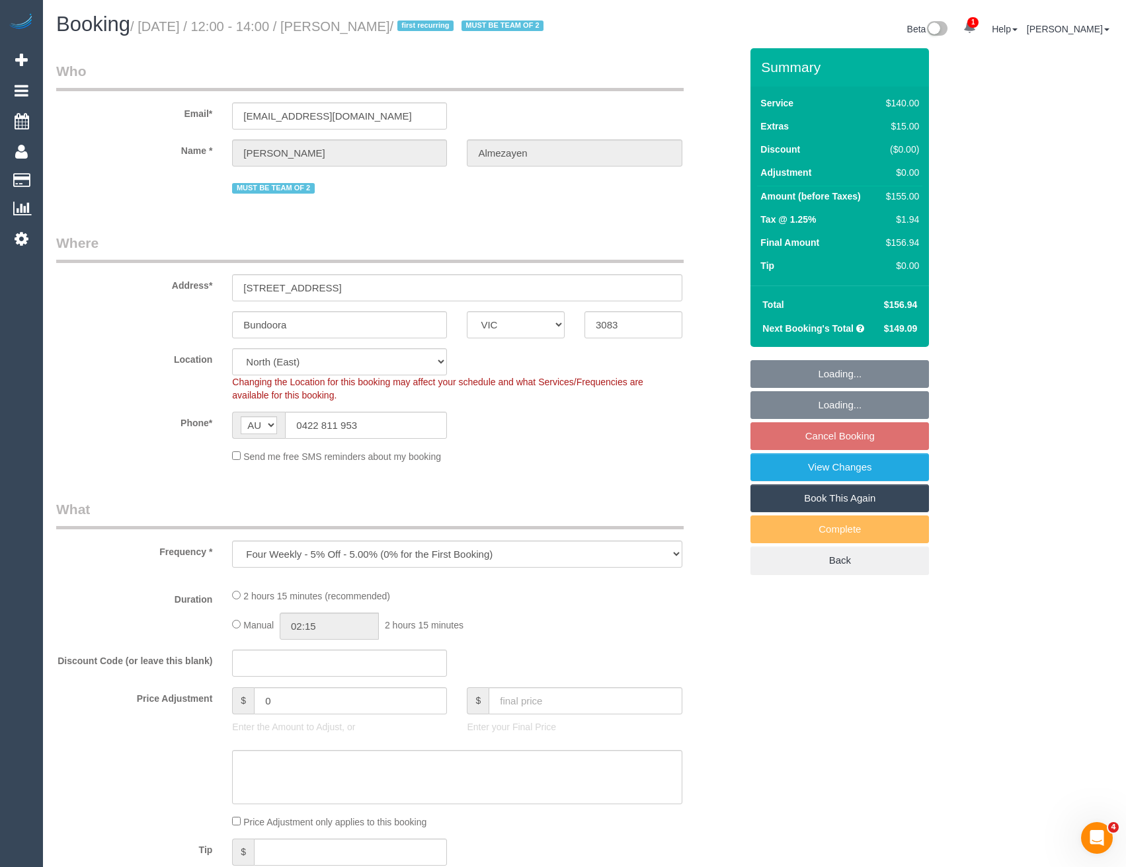
select select "string:stripe-pm_1RleYr2GScqysDRVaLAYEBqz"
select select "number:28"
select select "number:14"
select select "number:18"
select select "number:24"
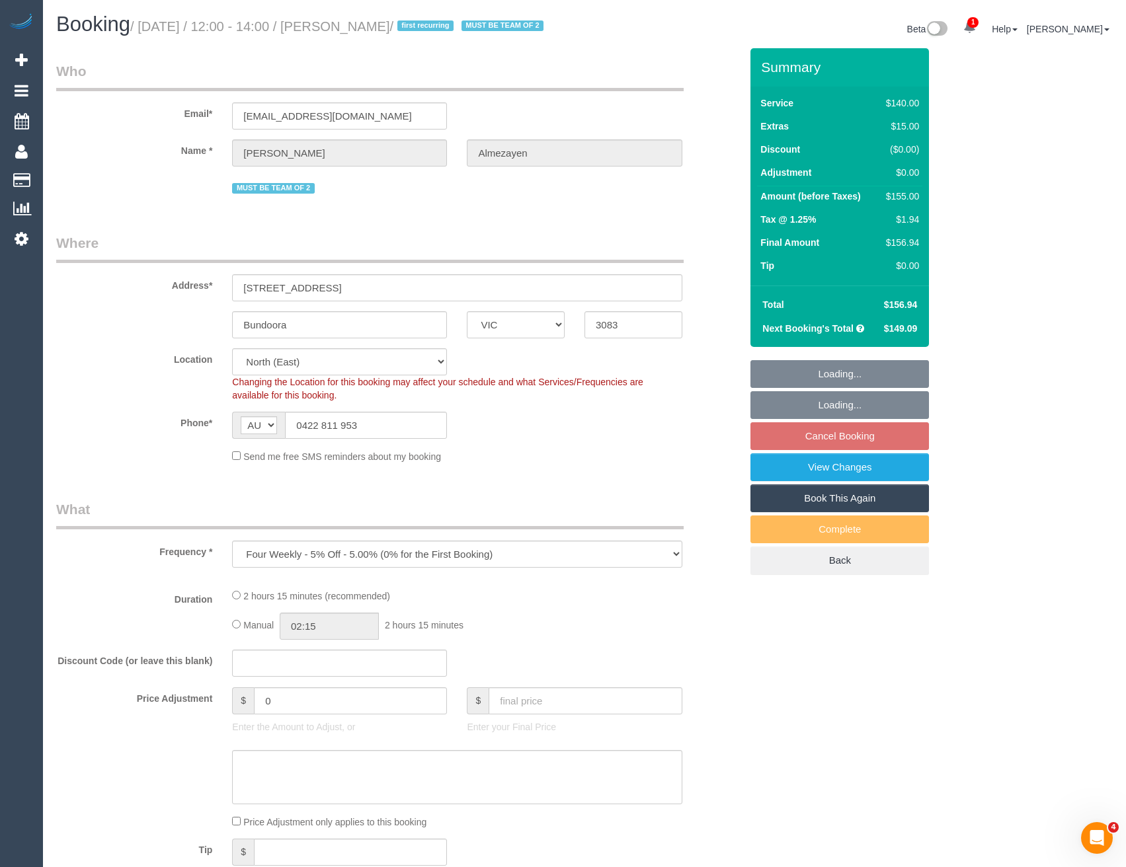
select select "number:33"
select select "number:13"
select select "object:698"
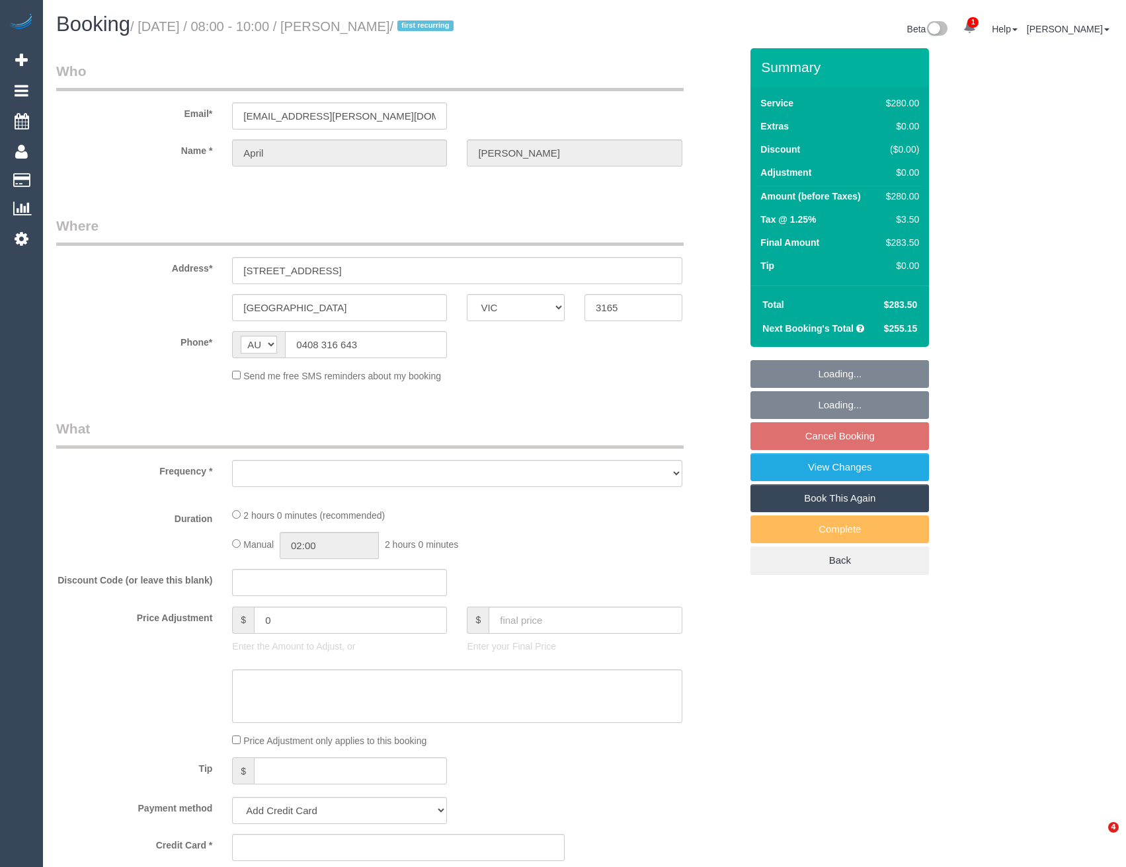
select select "VIC"
select select "object:548"
select select "string:stripe-pm_1RnBFq2GScqysDRV4HVX624C"
select select "2"
select select "number:30"
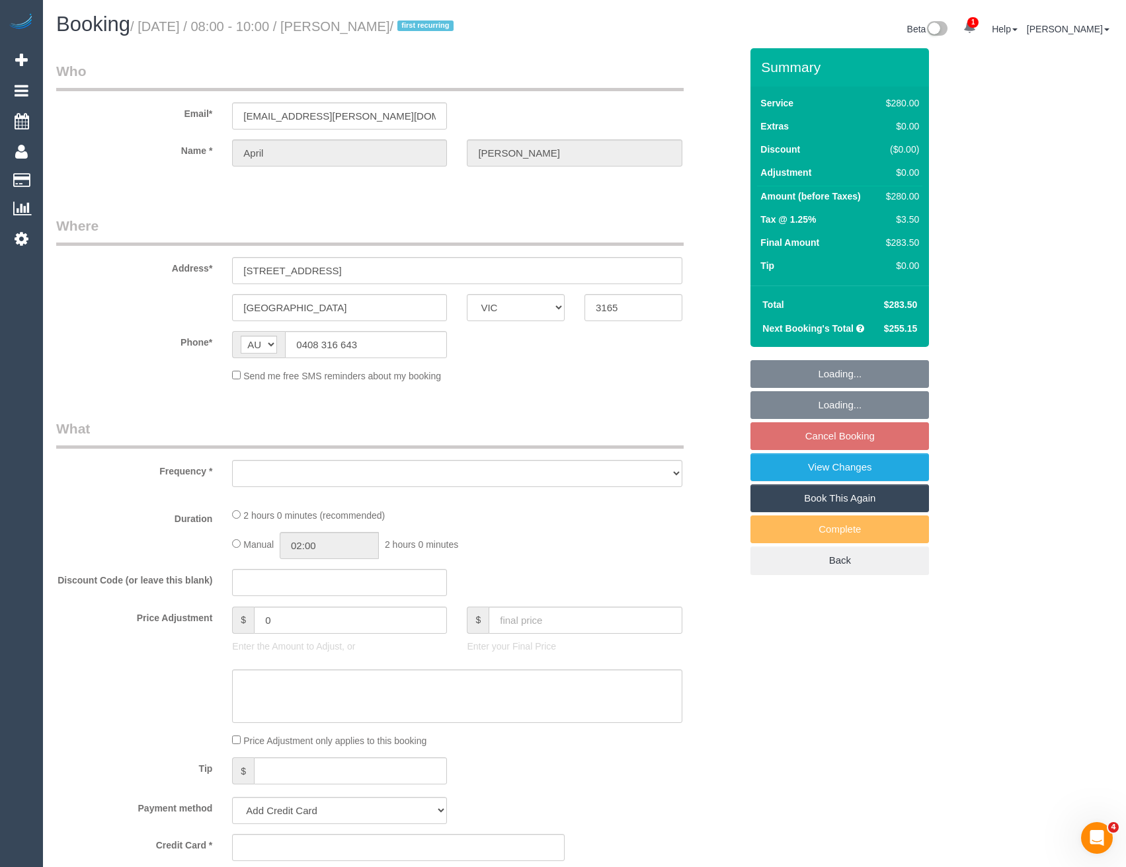
select select "number:14"
select select "number:19"
select select "number:25"
select select "number:34"
select select "number:11"
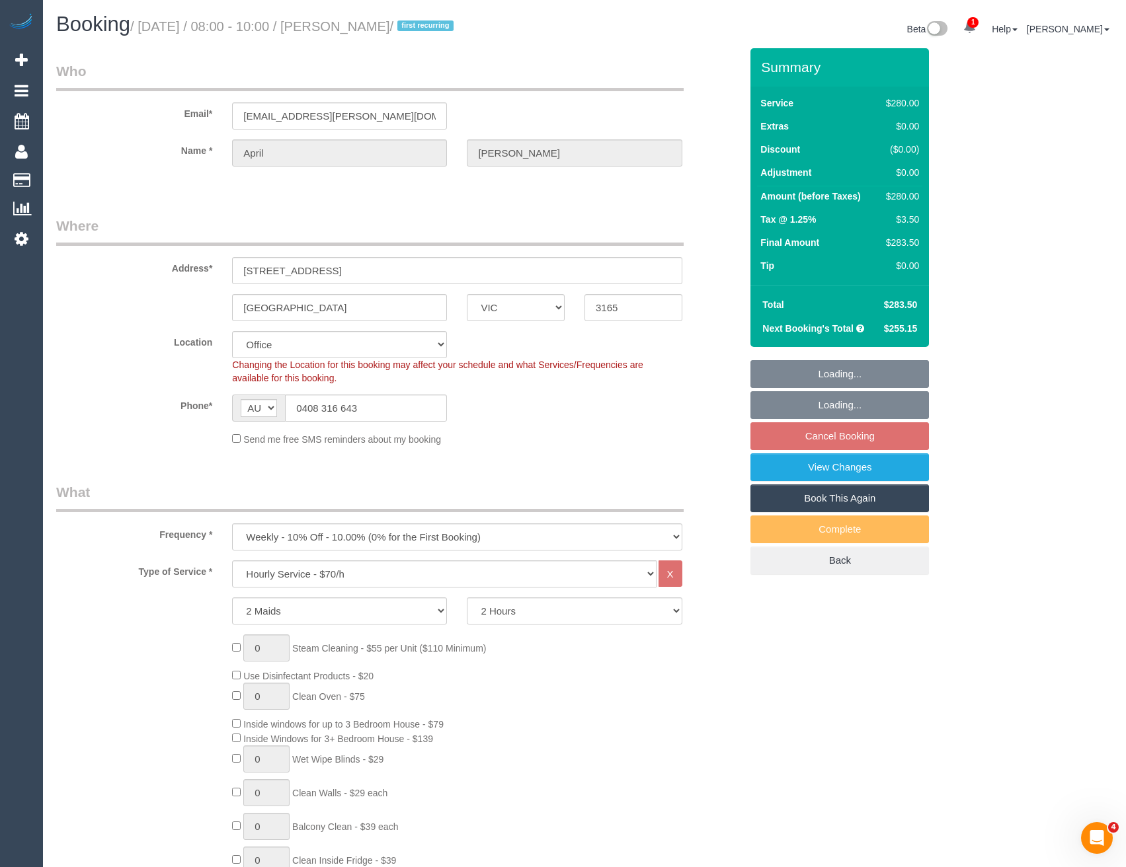
select select "object:2180"
click at [25, 239] on icon at bounding box center [22, 239] width 14 height 16
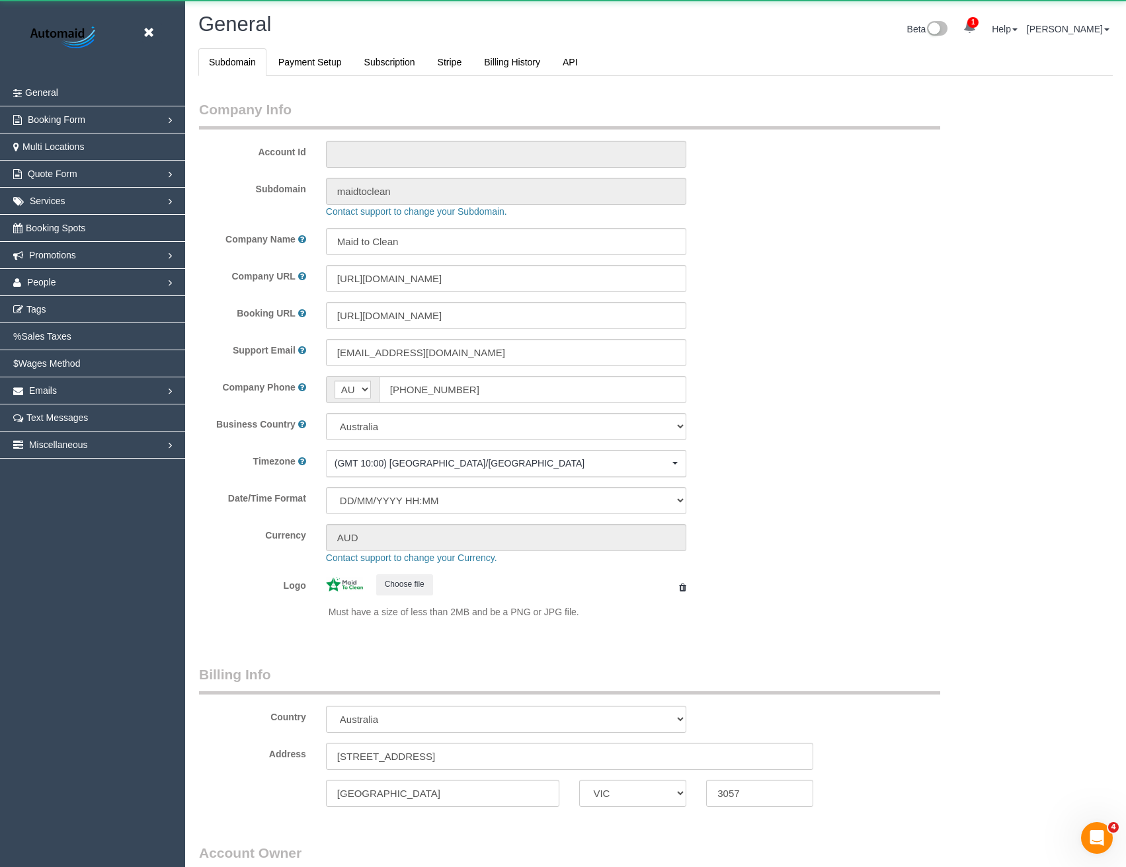
select select "1"
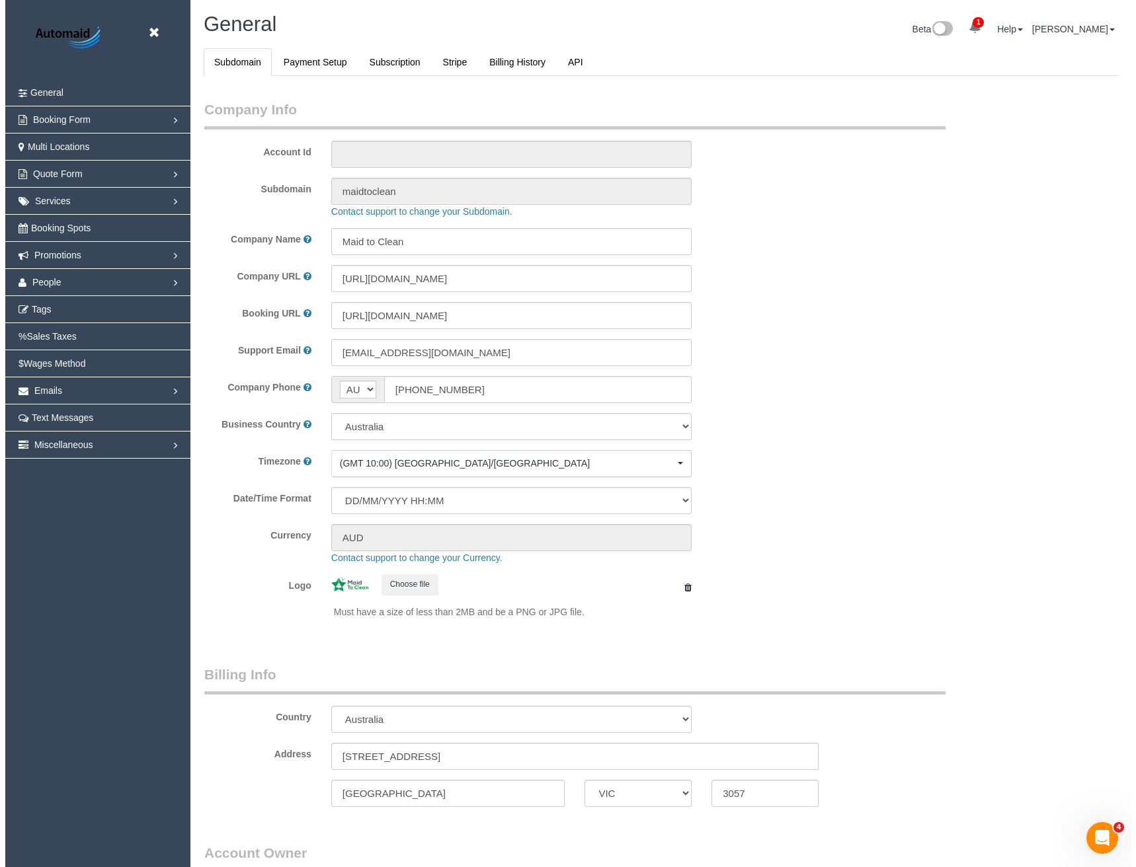
scroll to position [3022, 1126]
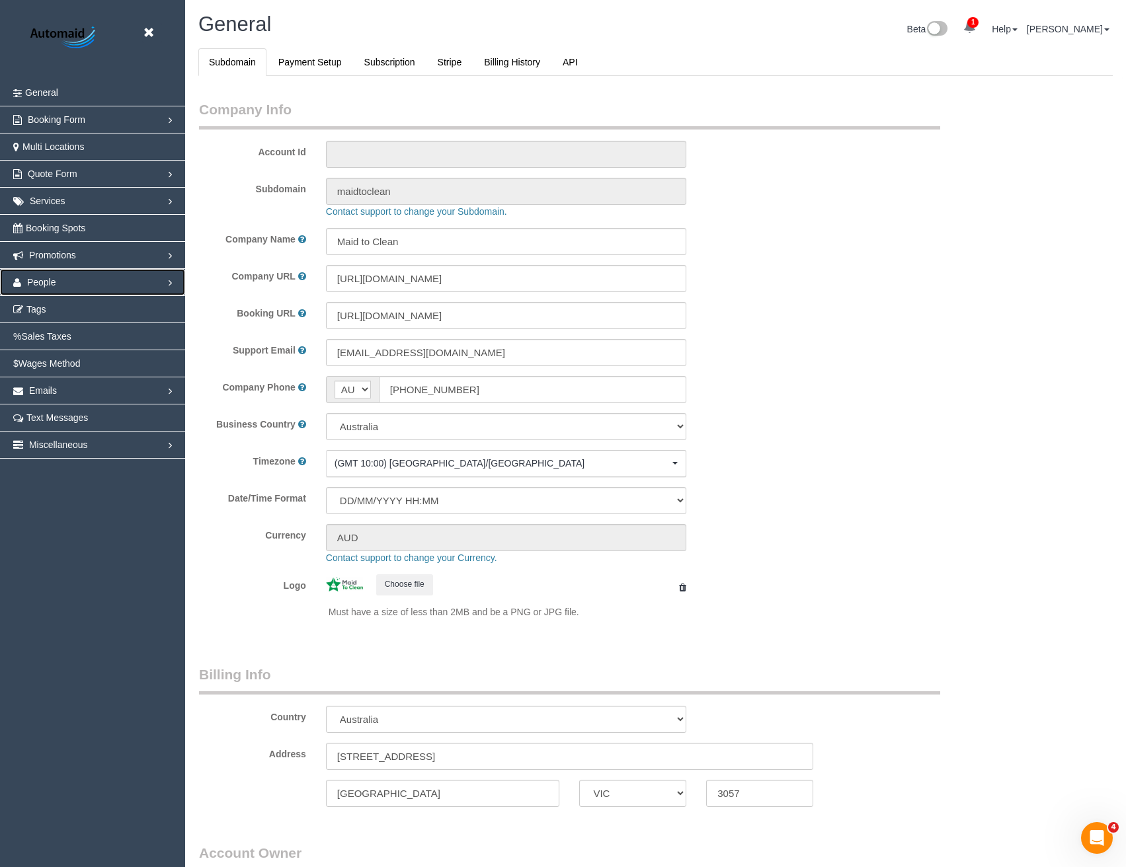
click at [43, 286] on span "People" at bounding box center [41, 282] width 29 height 11
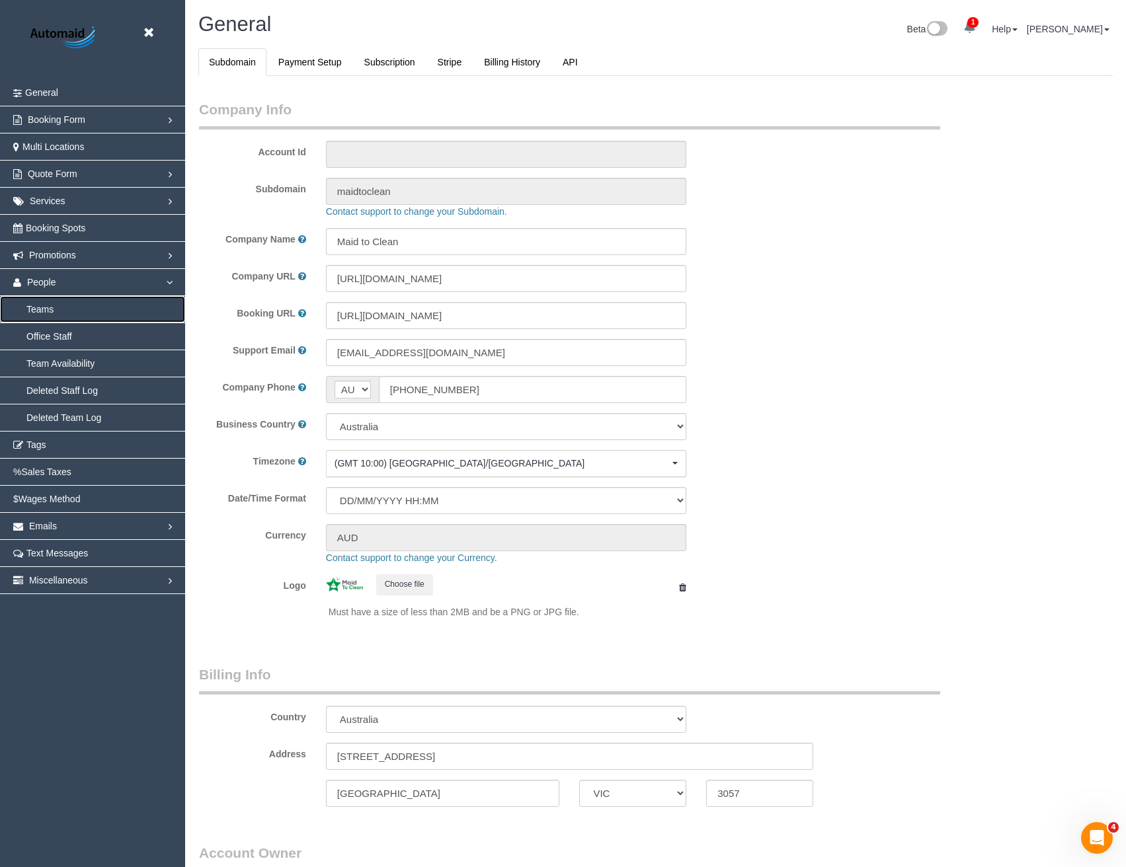
click at [47, 317] on link "Teams" at bounding box center [92, 309] width 185 height 26
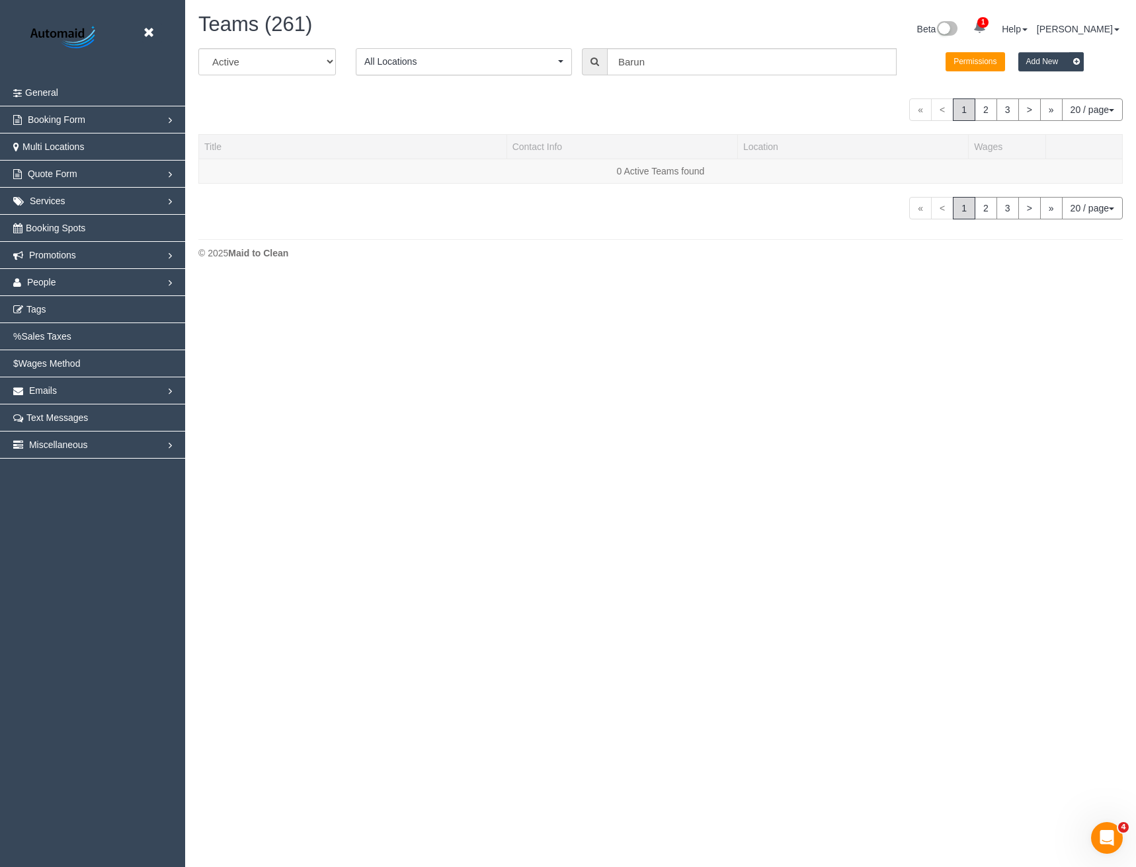
scroll to position [417, 1136]
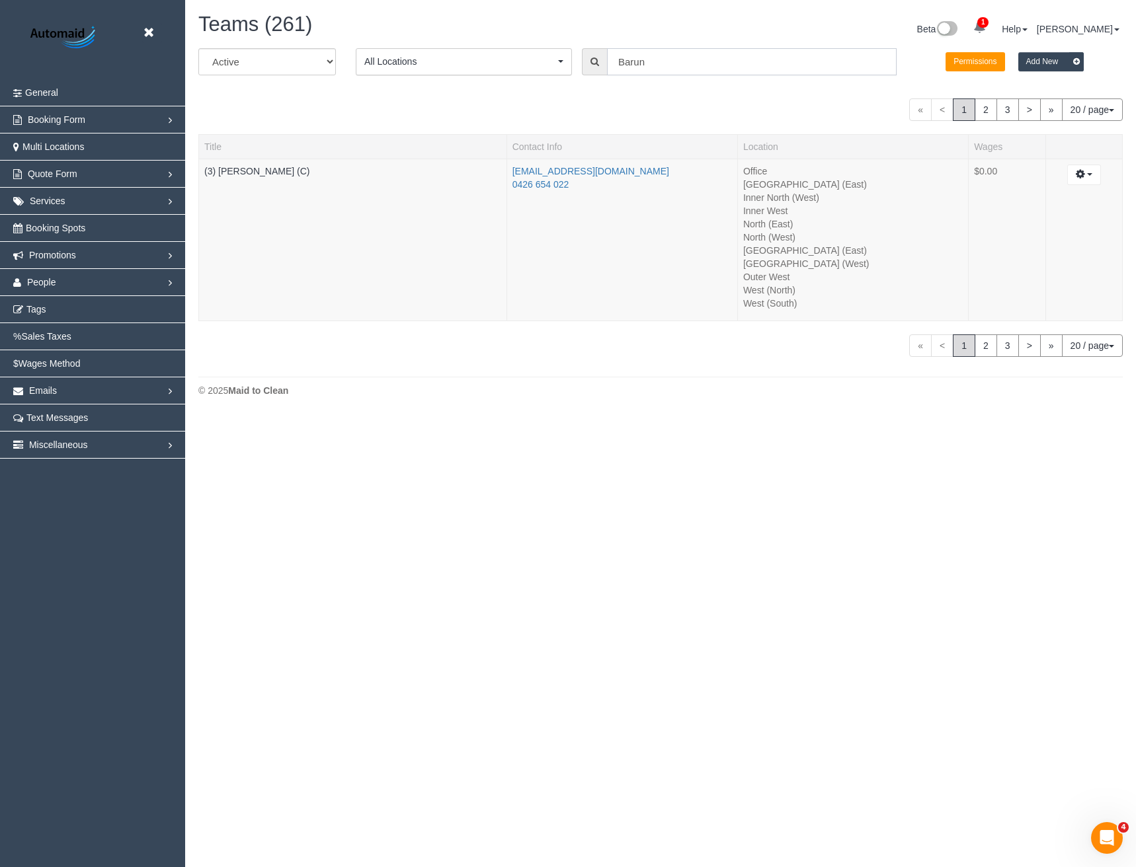
drag, startPoint x: 676, startPoint y: 61, endPoint x: 516, endPoint y: 76, distance: 160.7
click at [516, 76] on div "All Active Archived All Locations All Locations Active Locations Office [defaul…" at bounding box center [660, 66] width 944 height 37
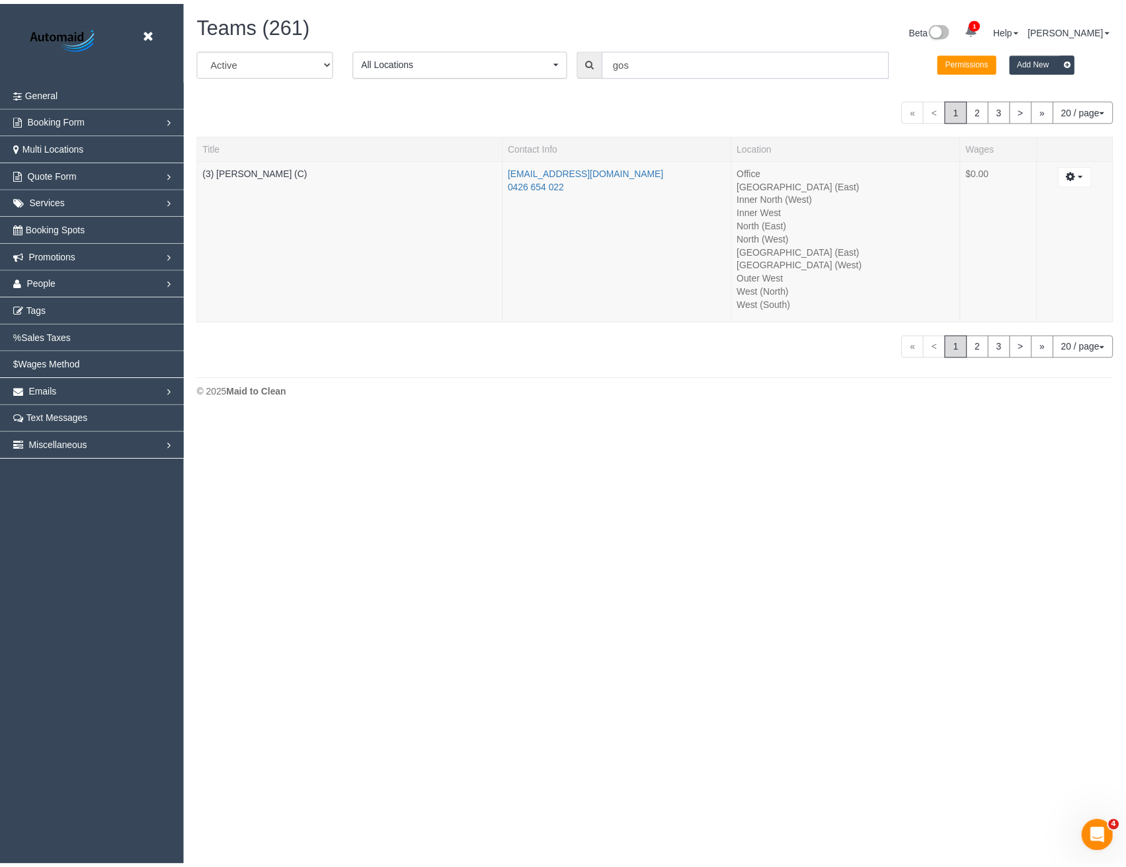
scroll to position [565, 1136]
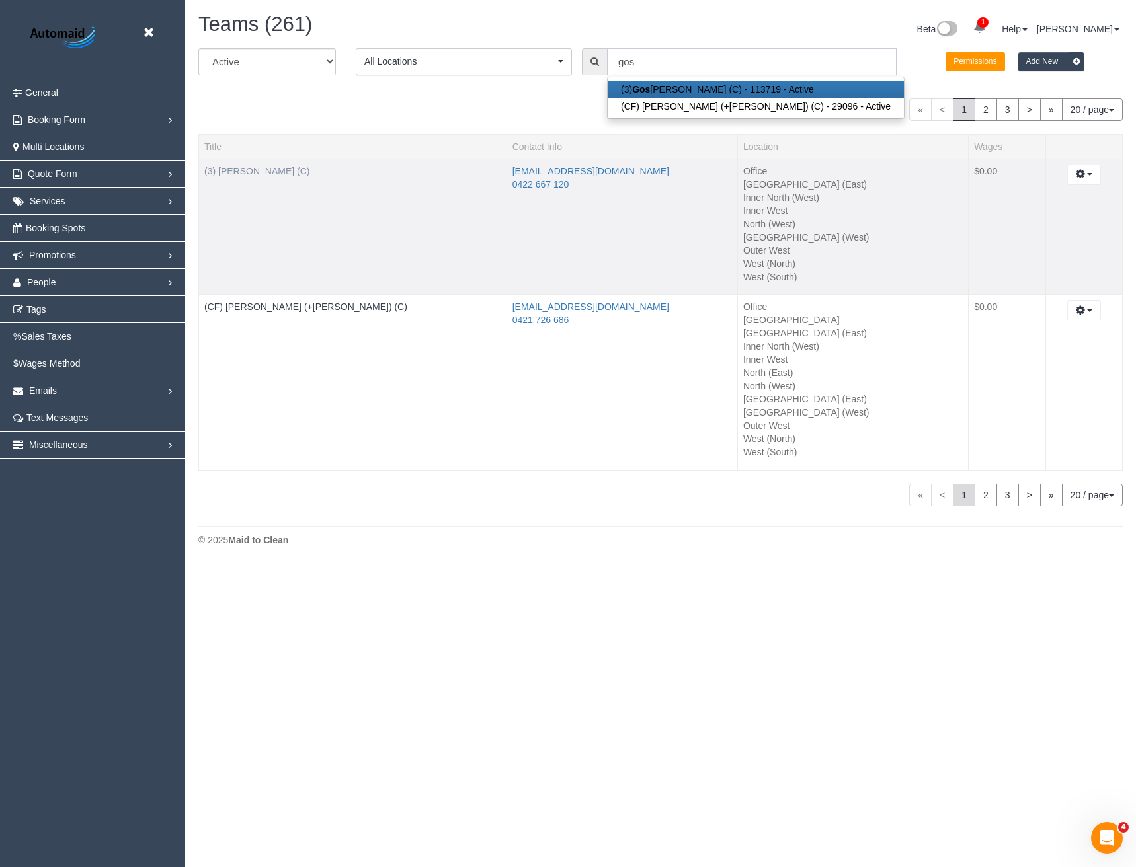
type input "gos"
click at [266, 171] on link "(3) [PERSON_NAME] (C)" at bounding box center [256, 171] width 105 height 11
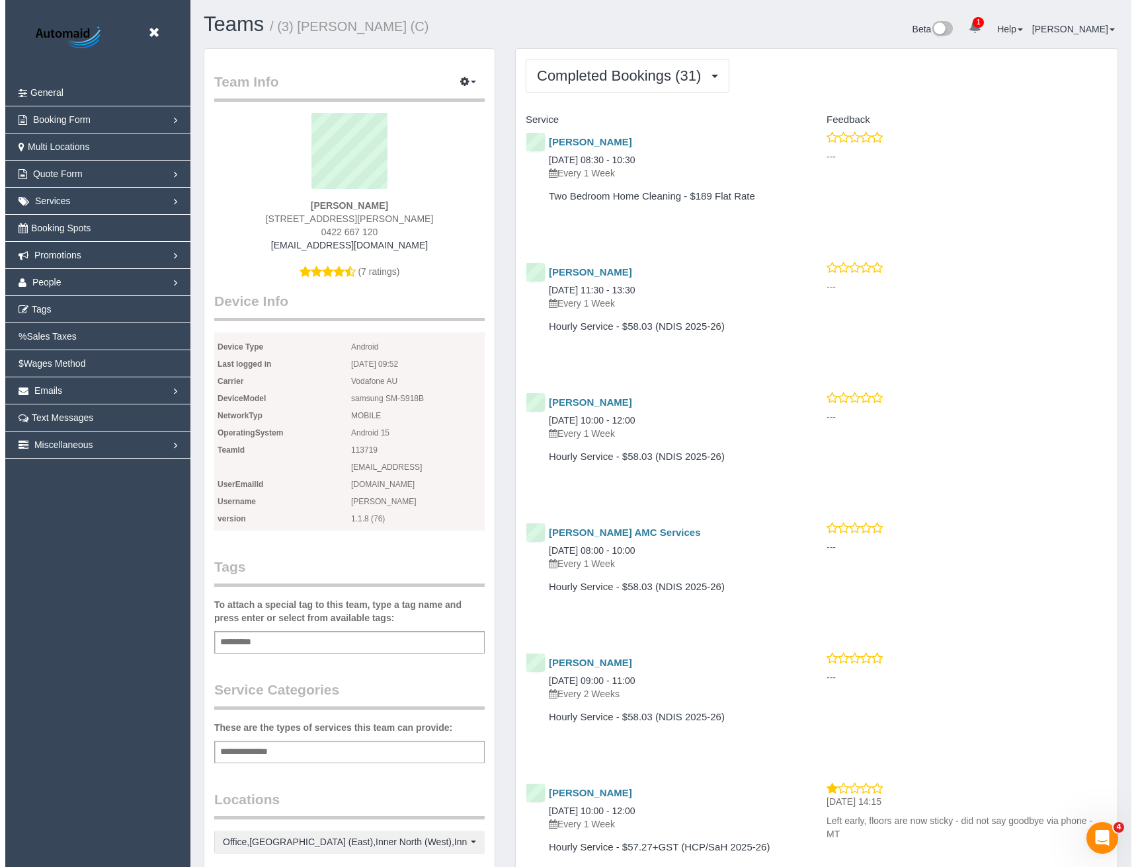
scroll to position [3477, 1126]
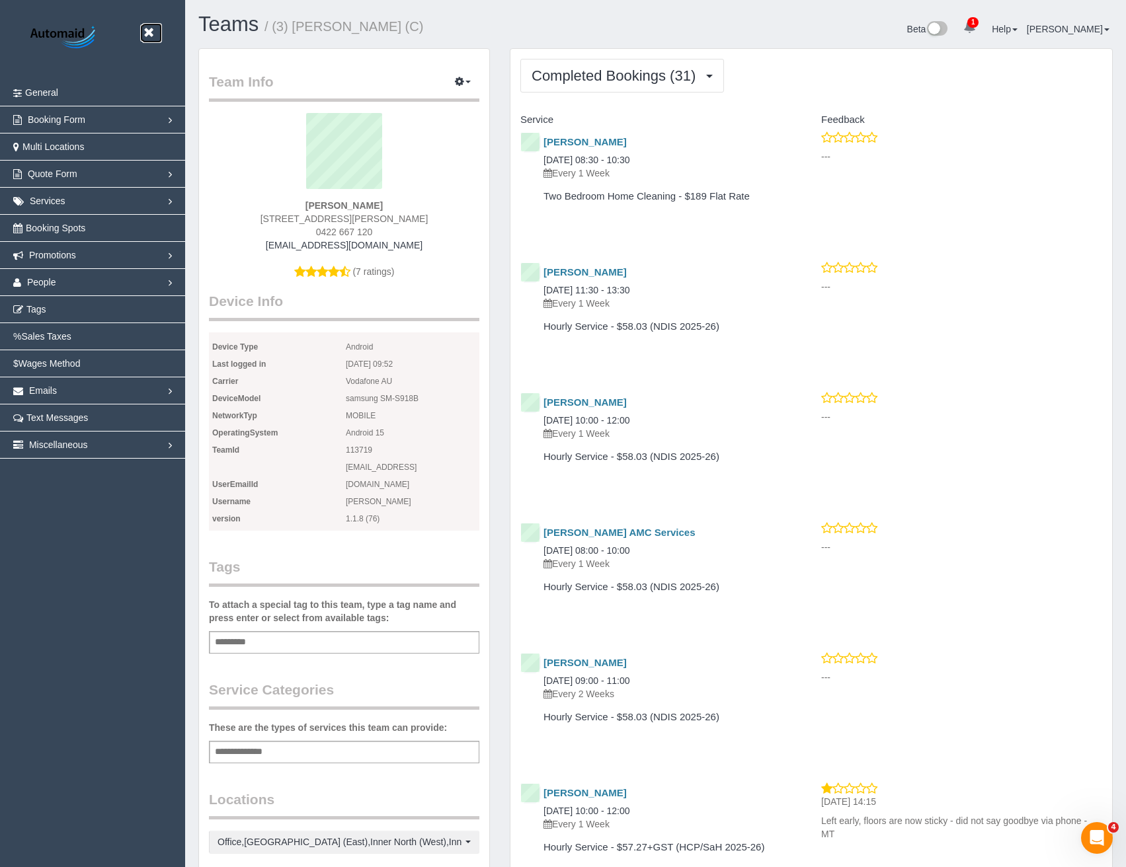
click at [145, 26] on link at bounding box center [152, 33] width 20 height 20
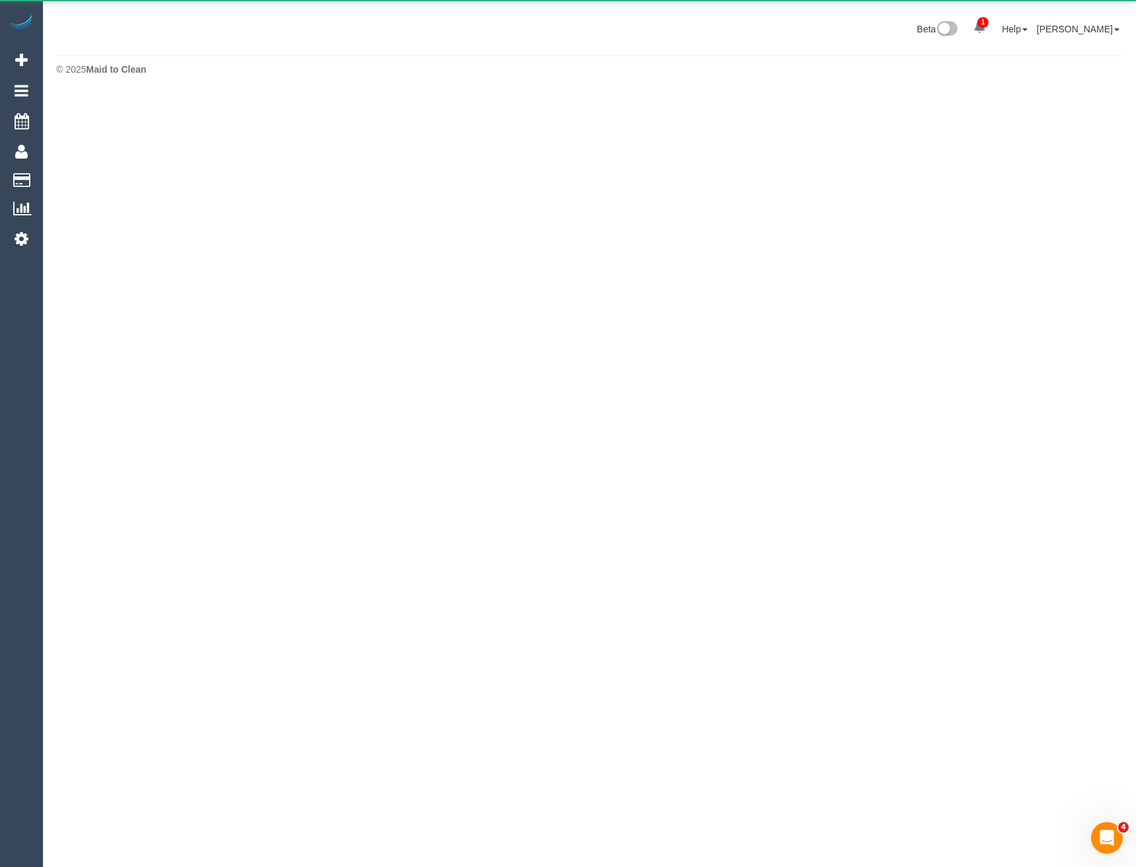
scroll to position [66024, 64983]
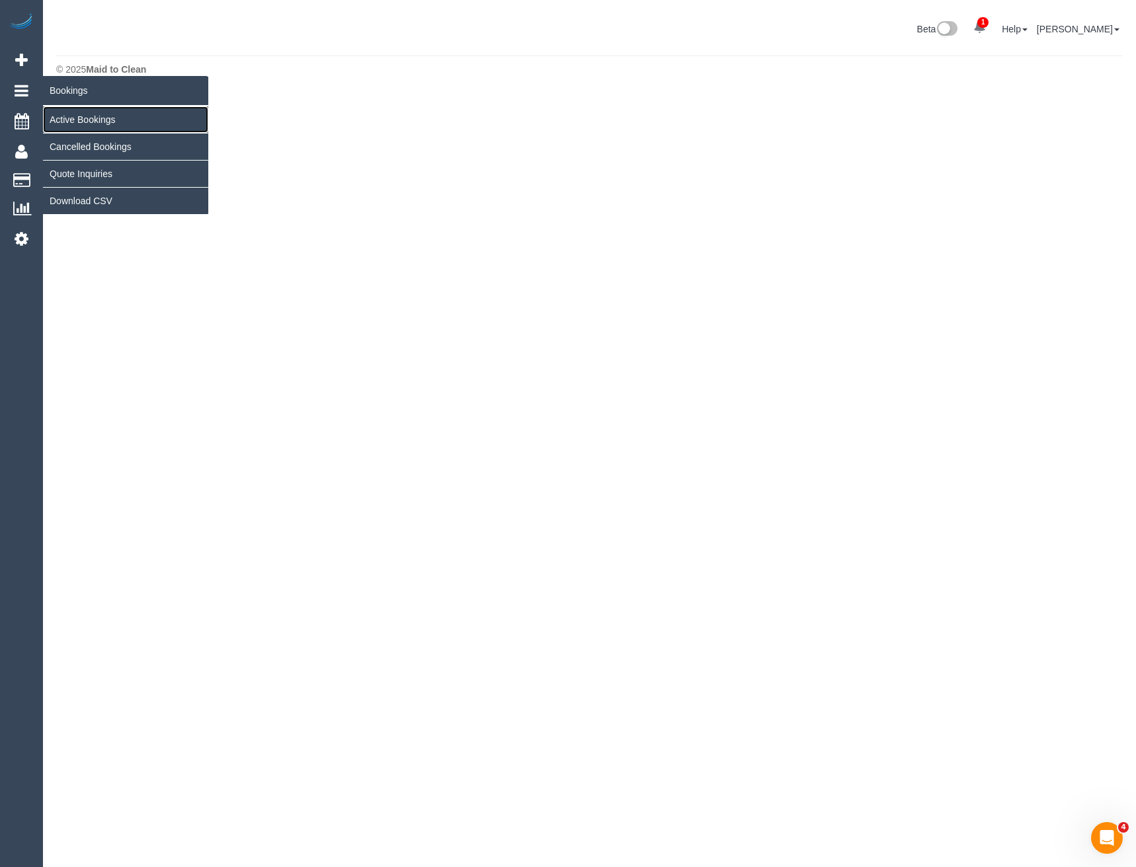
click at [73, 117] on link "Active Bookings" at bounding box center [125, 119] width 165 height 26
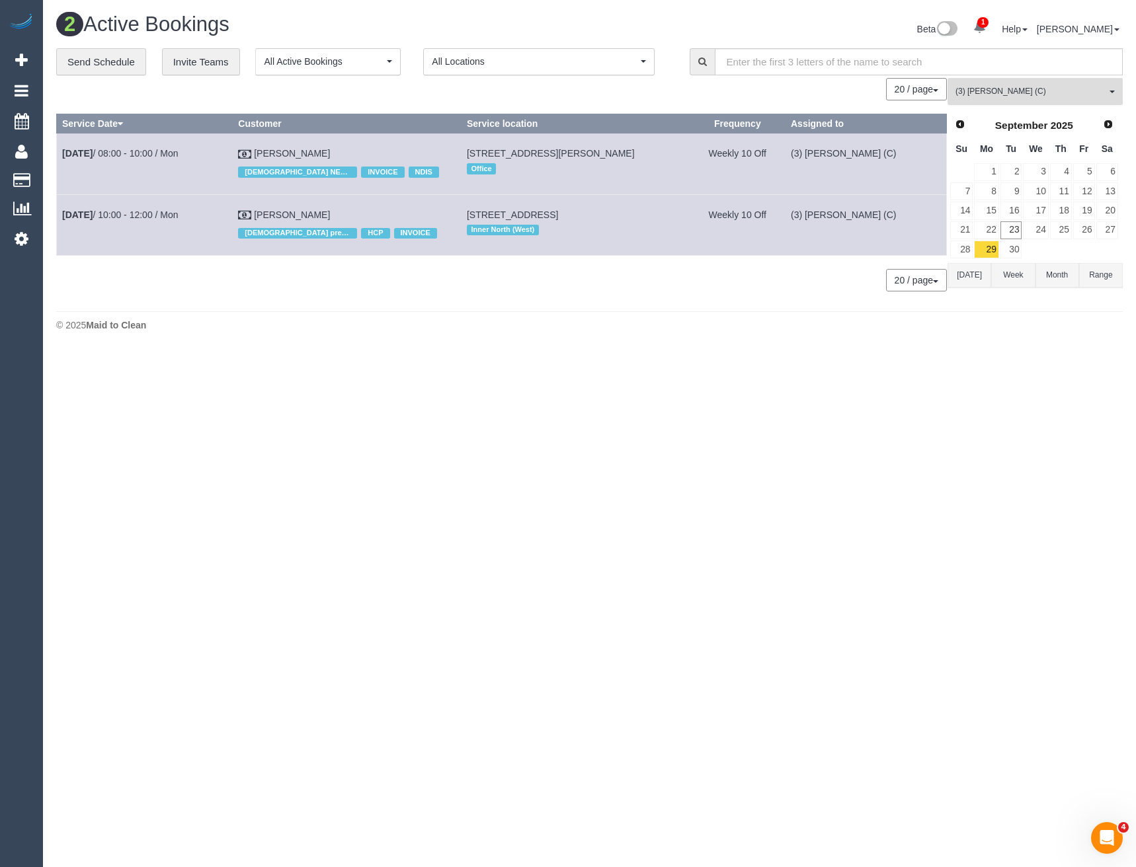
click at [998, 93] on span "(3) [PERSON_NAME] (C)" at bounding box center [1030, 91] width 151 height 11
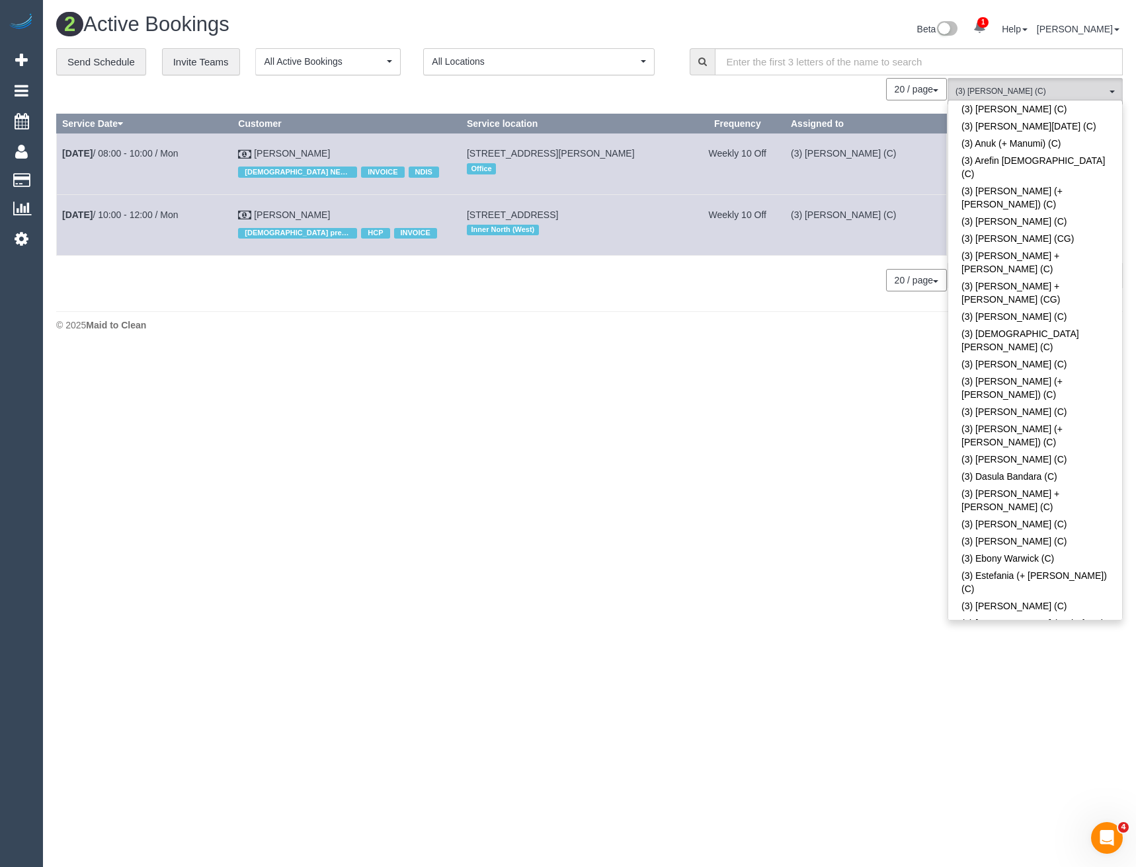
click at [983, 788] on link "(3) [PERSON_NAME] (C)" at bounding box center [1035, 796] width 174 height 17
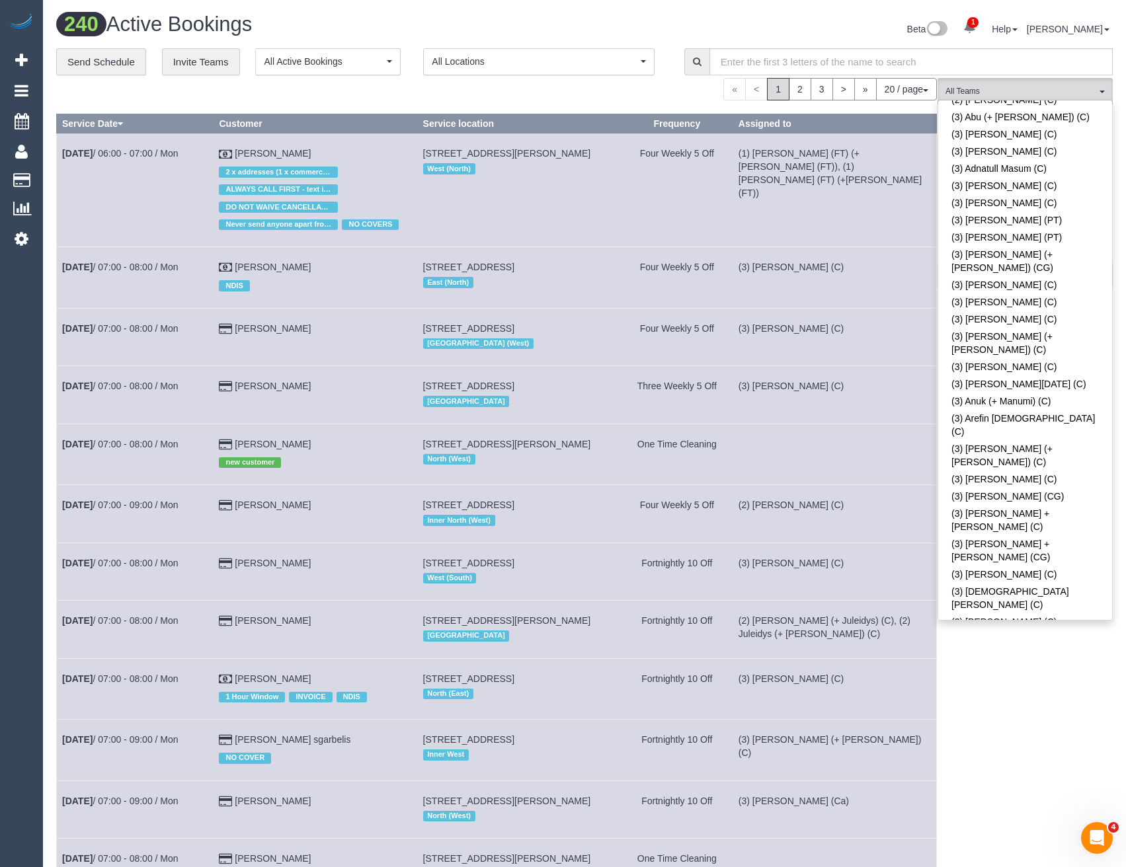
scroll to position [1750, 0]
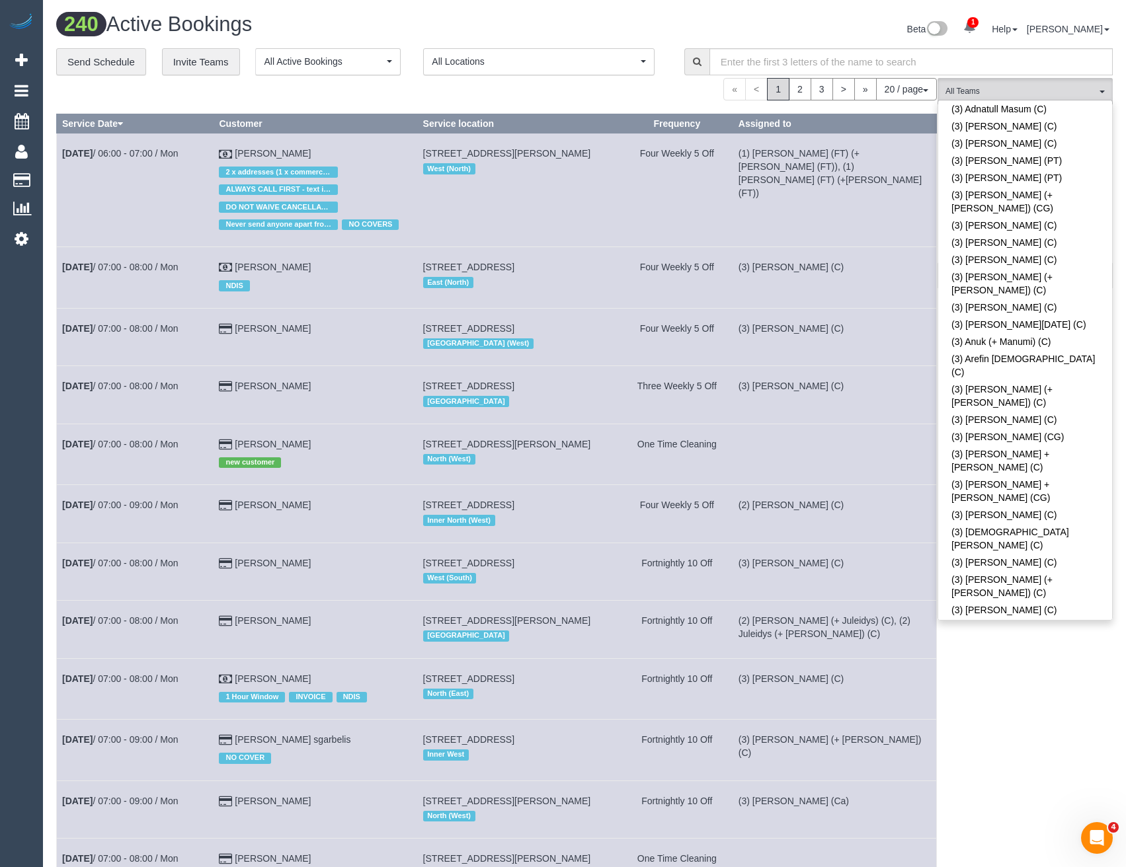
click at [994, 684] on link "(3) [PERSON_NAME] + [PERSON_NAME] (C)" at bounding box center [1025, 699] width 174 height 30
click at [1005, 658] on div "(3) [PERSON_NAME] + [PERSON_NAME] (C) All Teams Remove Team Filters (0) Account…" at bounding box center [1025, 770] width 175 height 1385
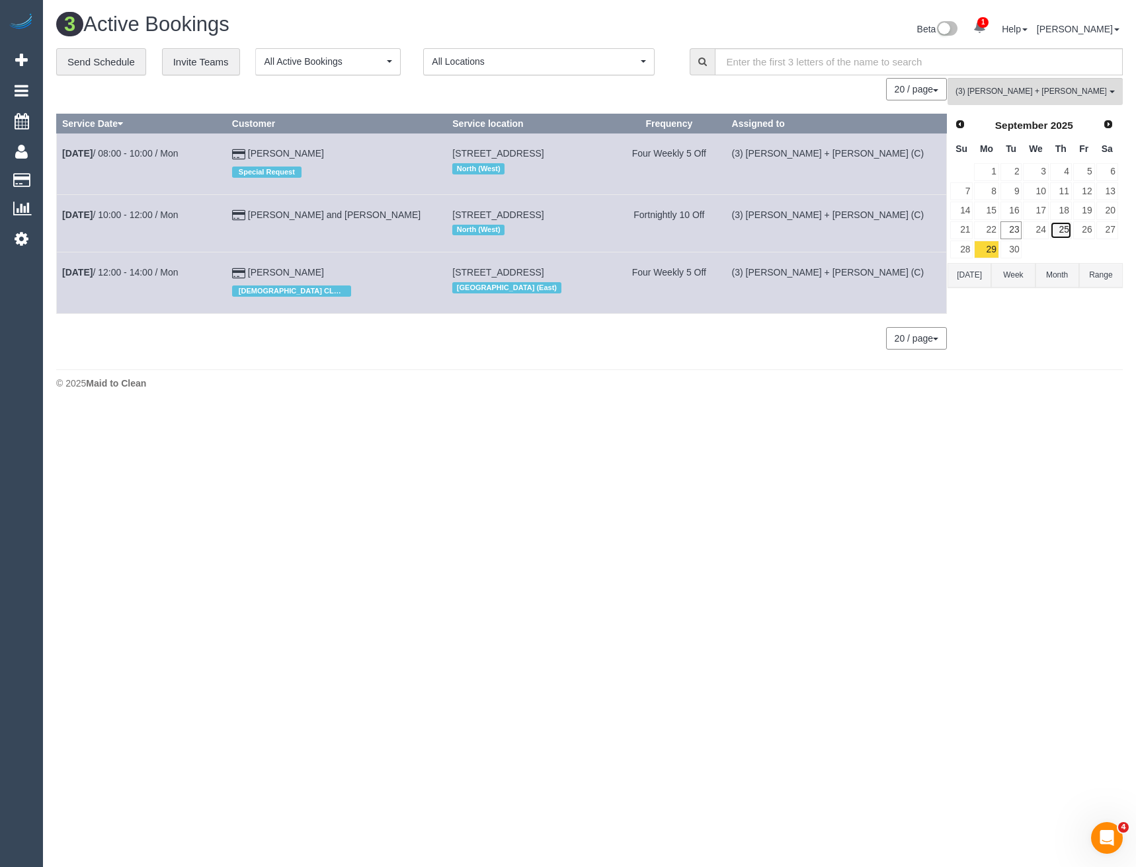
click at [1065, 230] on link "25" at bounding box center [1061, 230] width 22 height 18
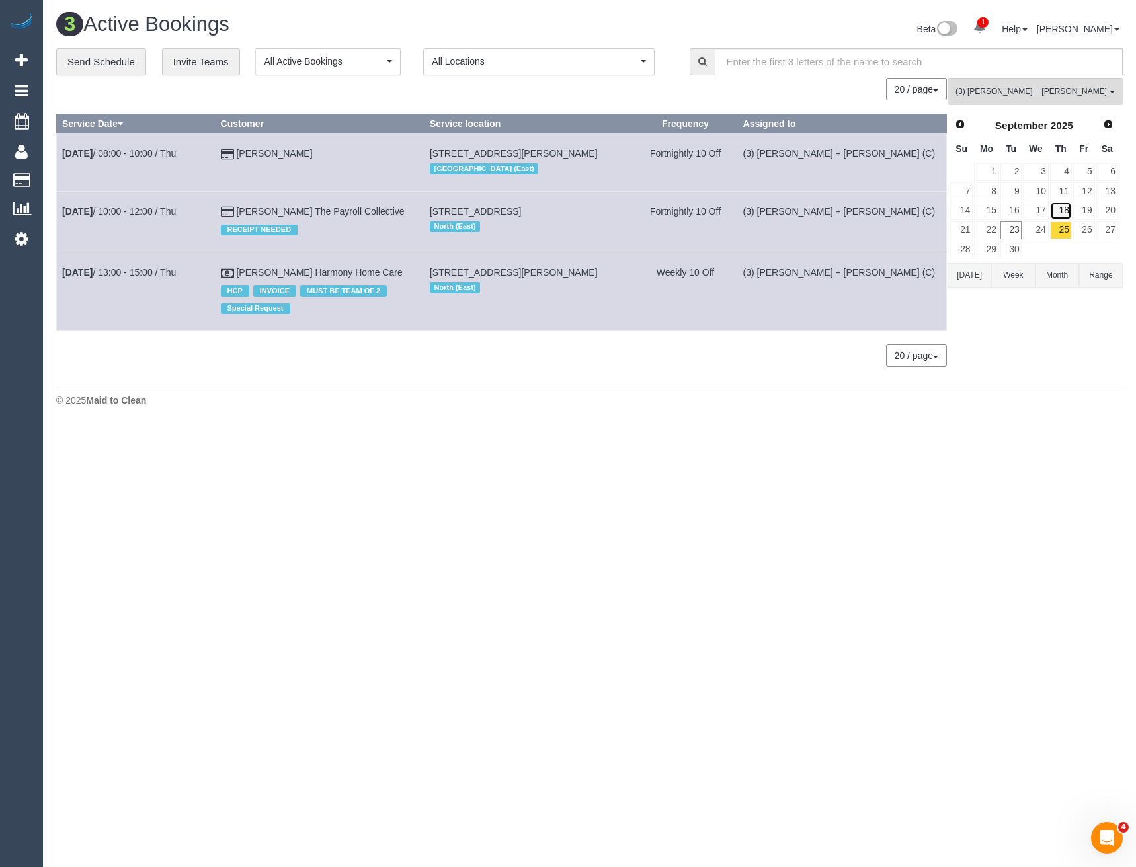
click at [1065, 208] on link "18" at bounding box center [1061, 211] width 22 height 18
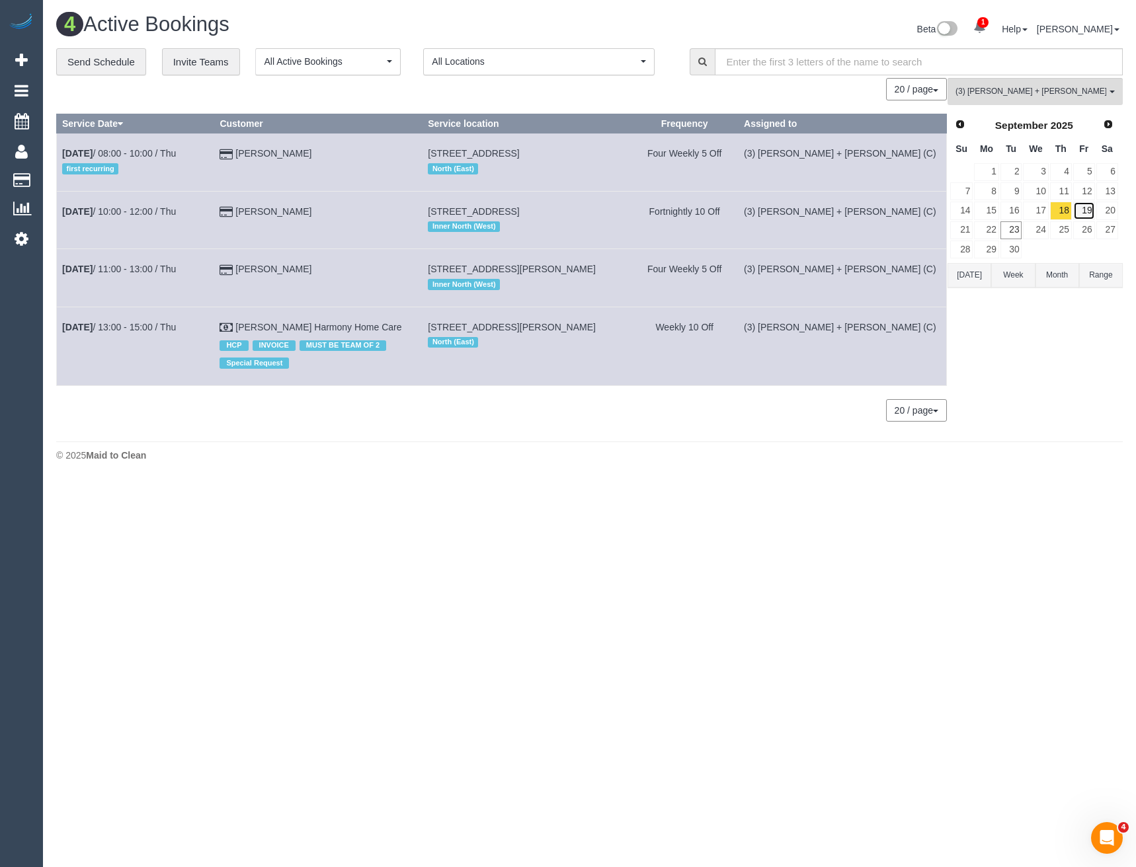
click at [1090, 210] on link "19" at bounding box center [1084, 211] width 22 height 18
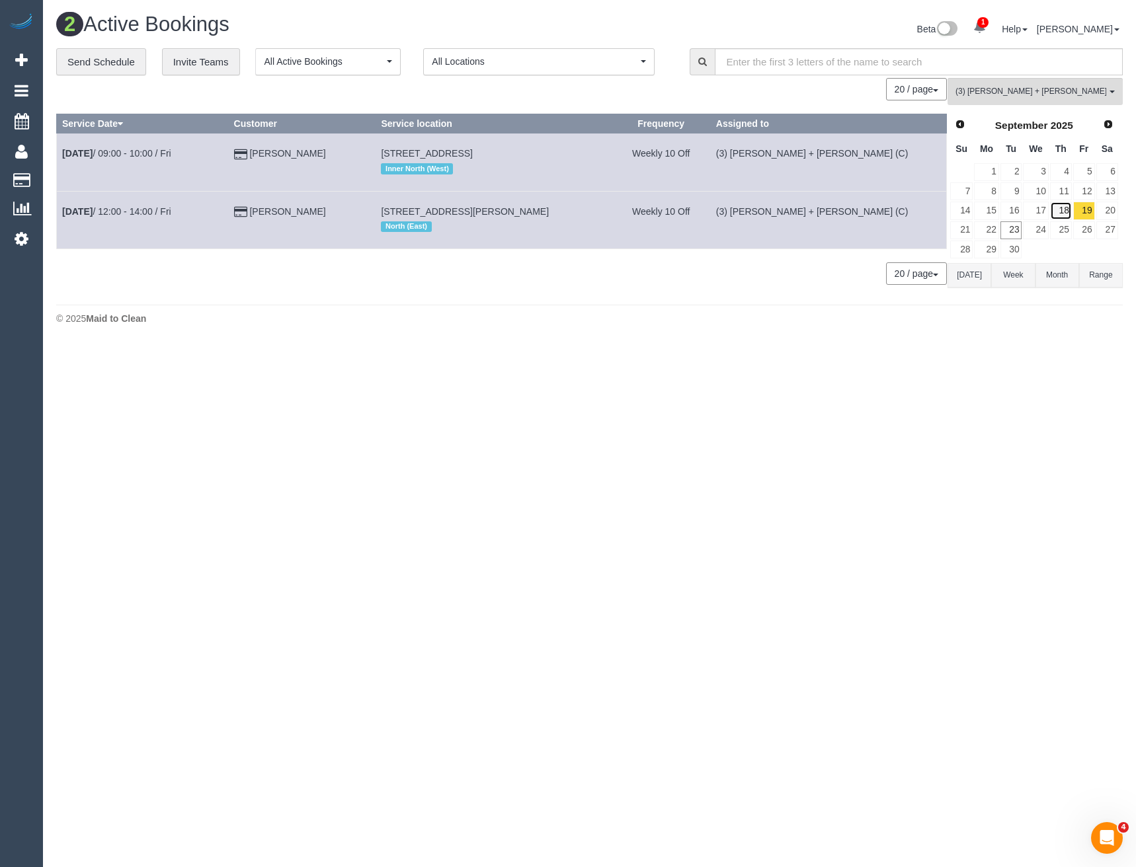
click at [1060, 211] on link "18" at bounding box center [1061, 211] width 22 height 18
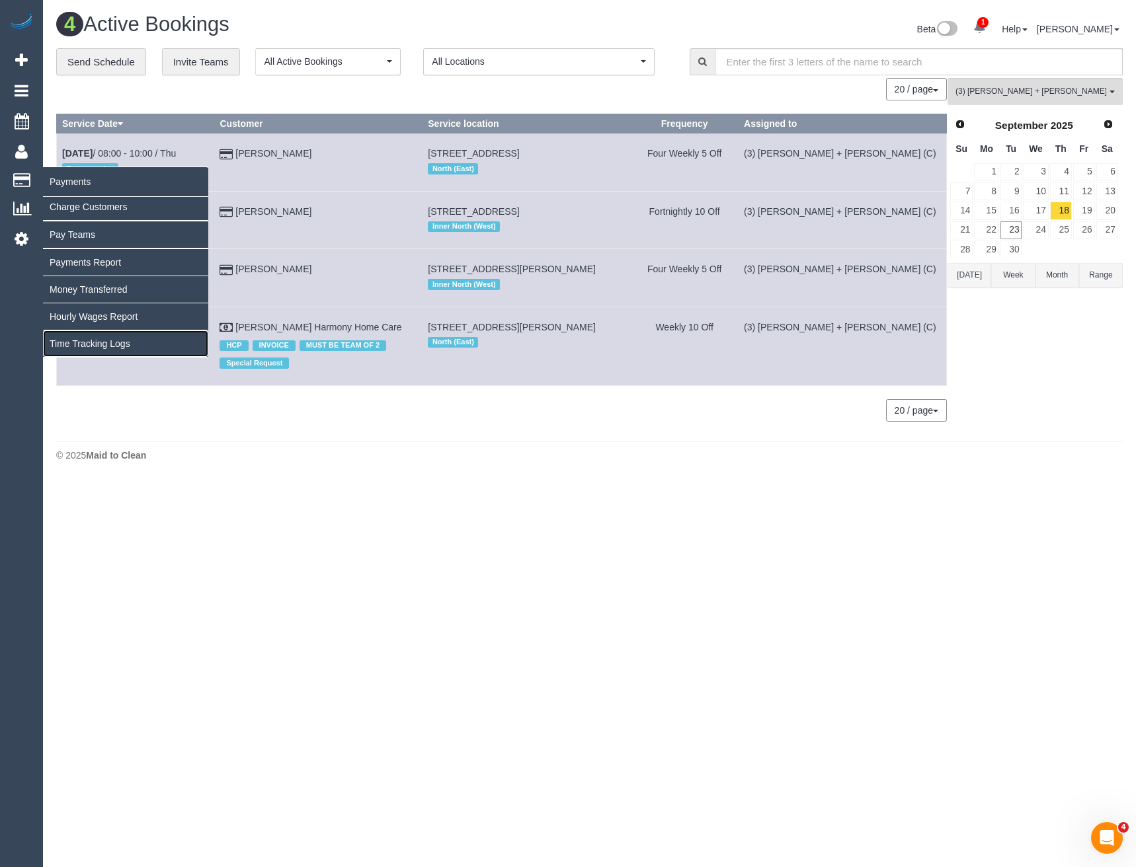
click at [108, 342] on link "Time Tracking Logs" at bounding box center [125, 344] width 165 height 26
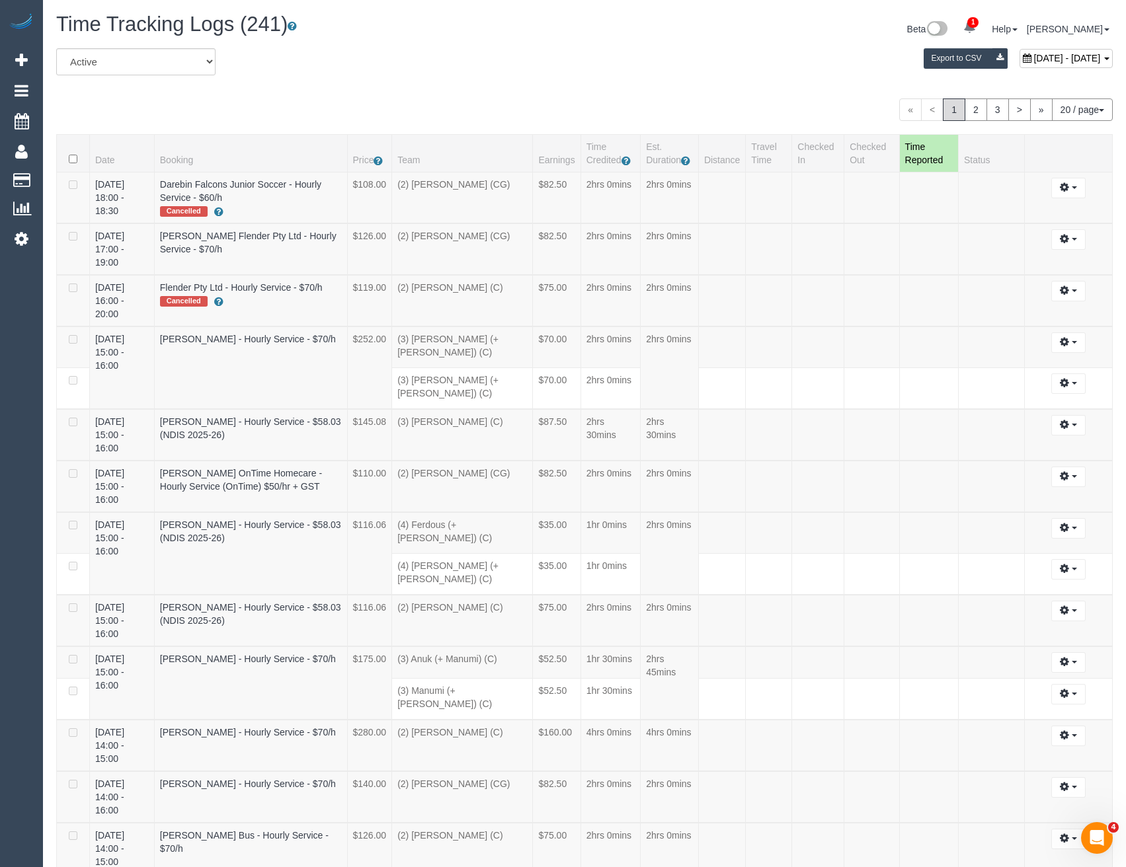
click at [1033, 60] on span "September 23, 2025 - September 23, 2025" at bounding box center [1066, 58] width 67 height 11
type input "**********"
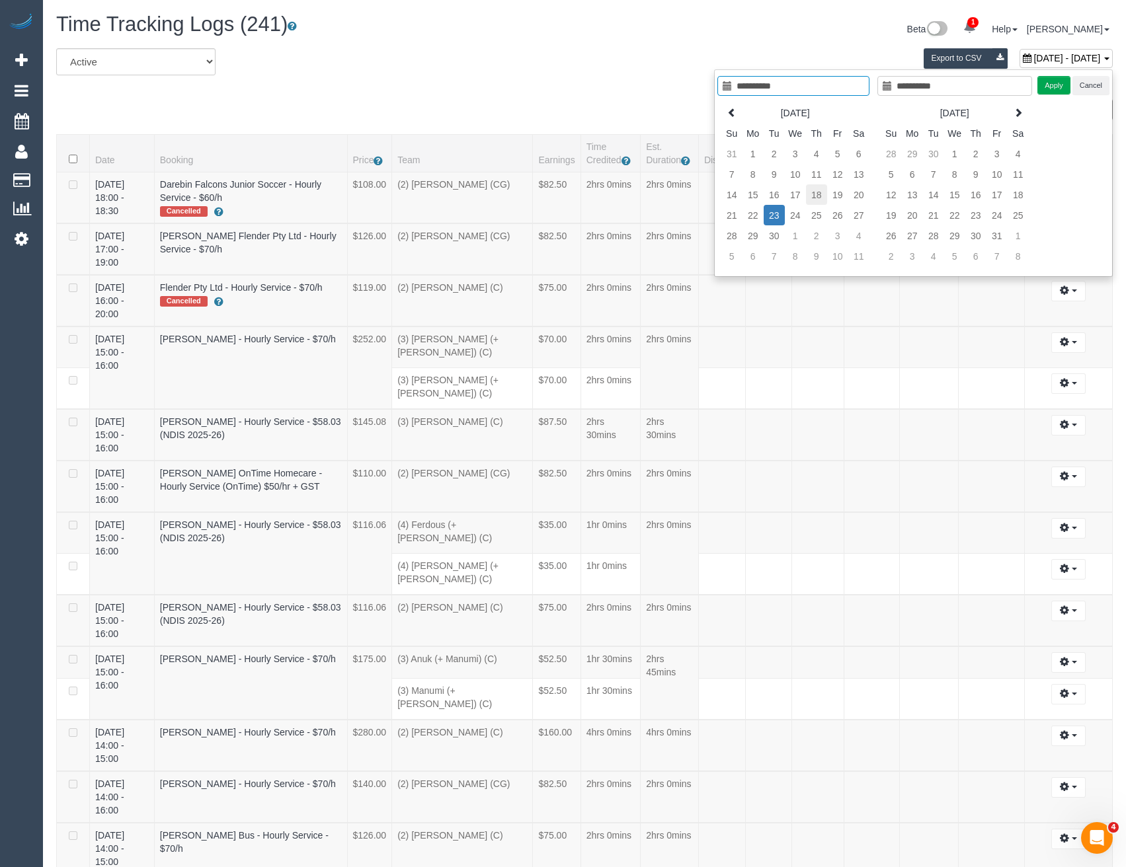
type input "**********"
click at [818, 196] on td "18" at bounding box center [816, 194] width 21 height 20
type input "**********"
click at [818, 196] on td "18" at bounding box center [816, 194] width 21 height 20
type input "**********"
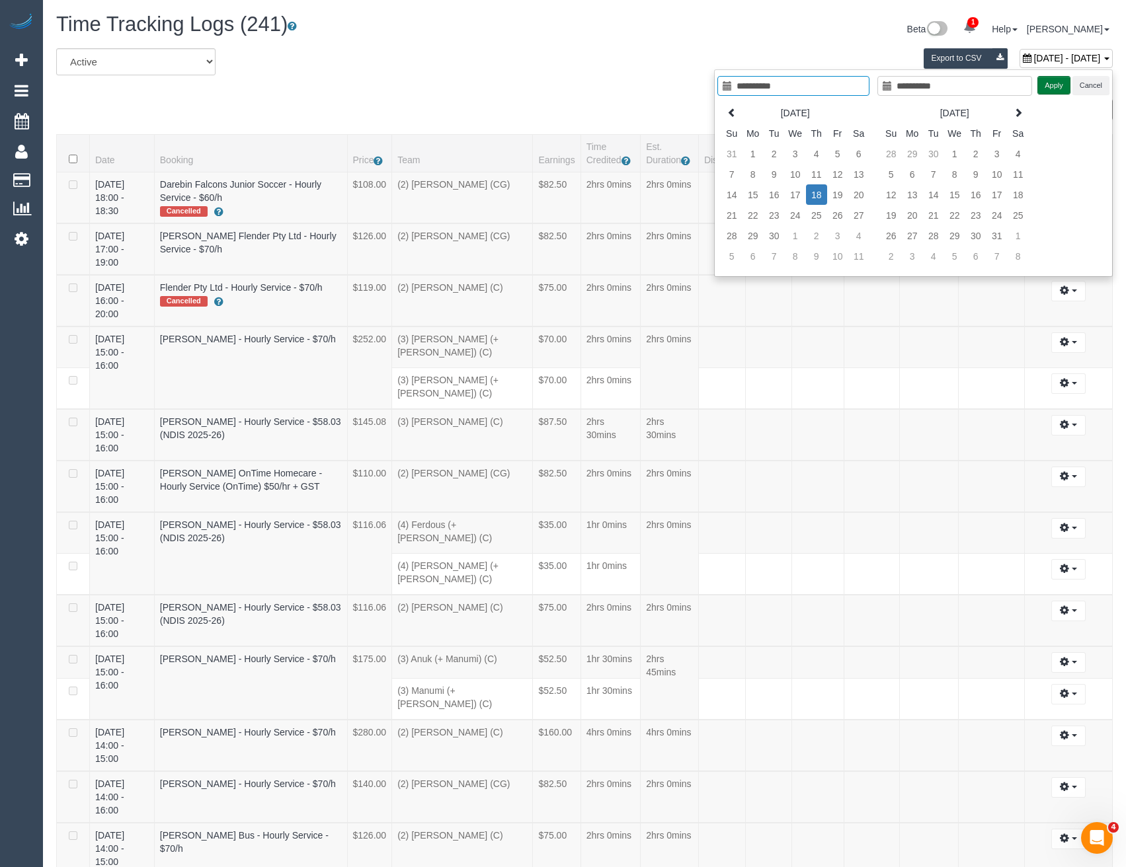
click at [1050, 83] on button "Apply" at bounding box center [1053, 85] width 33 height 19
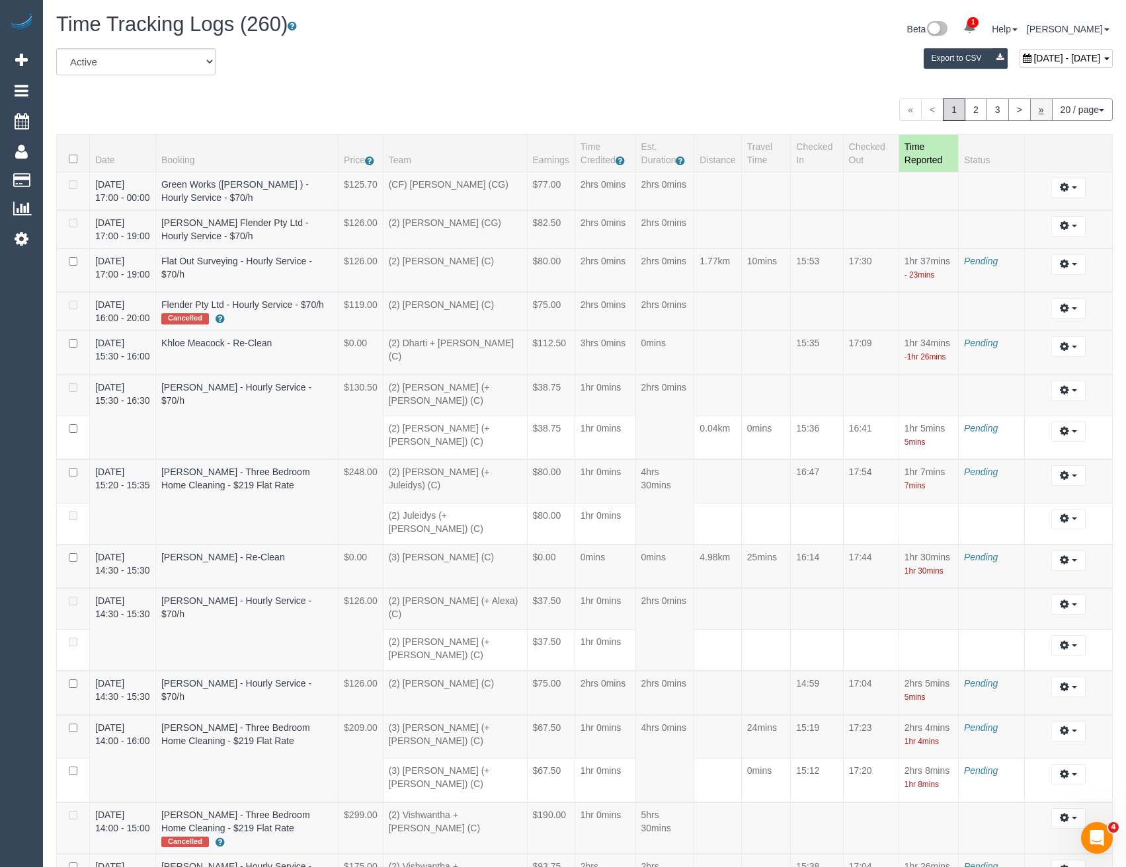
click at [1038, 109] on link "»" at bounding box center [1041, 110] width 22 height 22
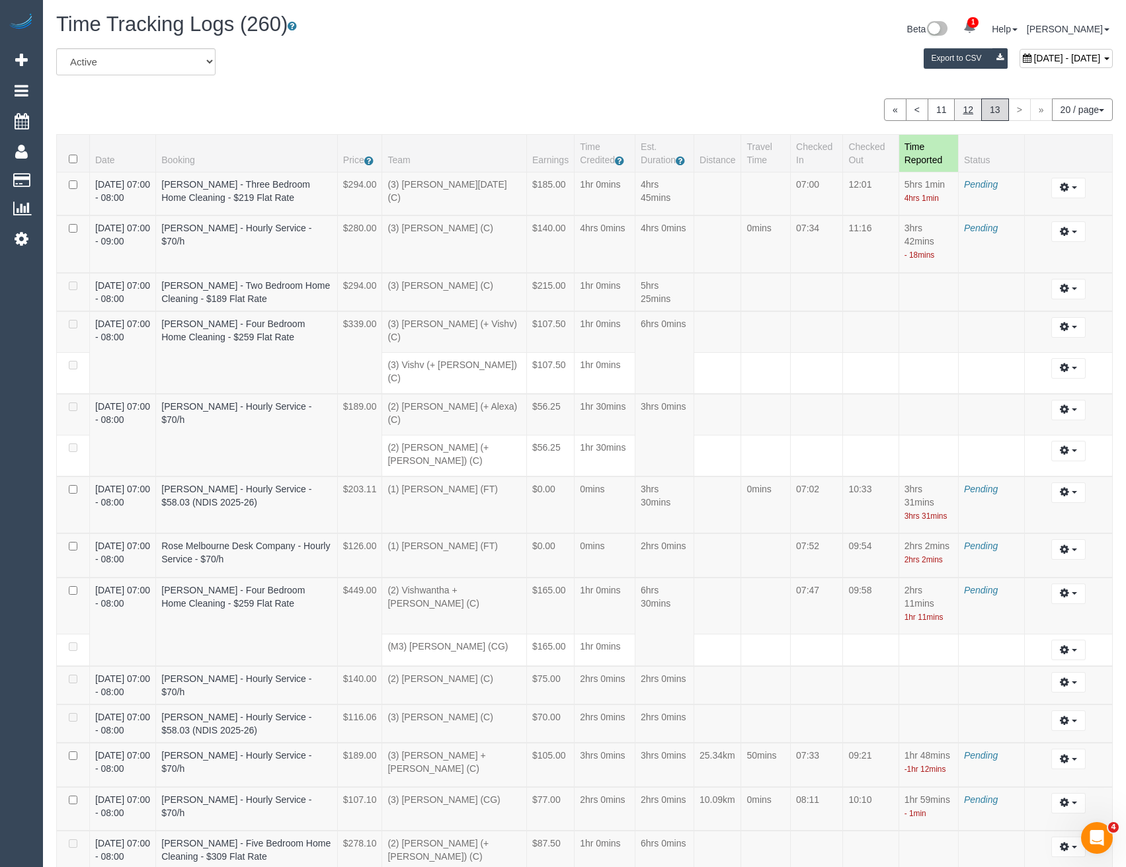
click at [962, 107] on link "12" at bounding box center [968, 110] width 28 height 22
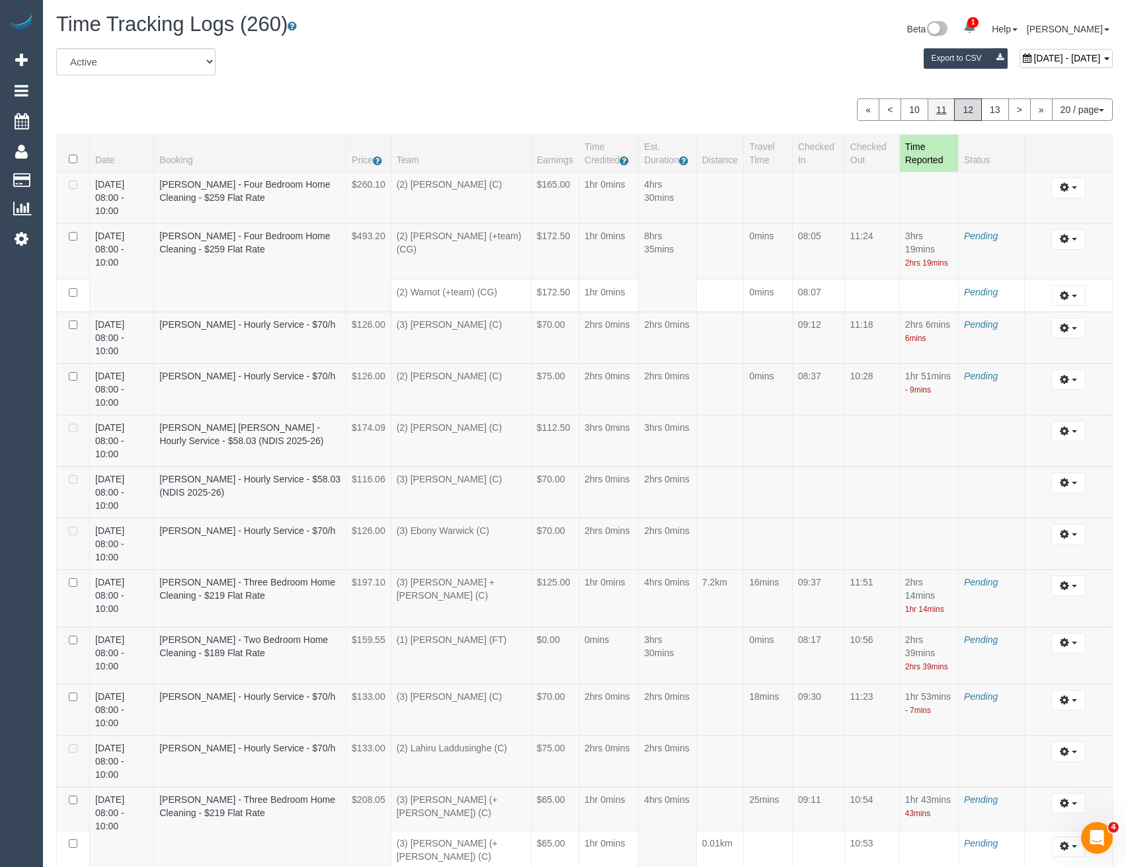
click at [942, 108] on link "11" at bounding box center [942, 110] width 28 height 22
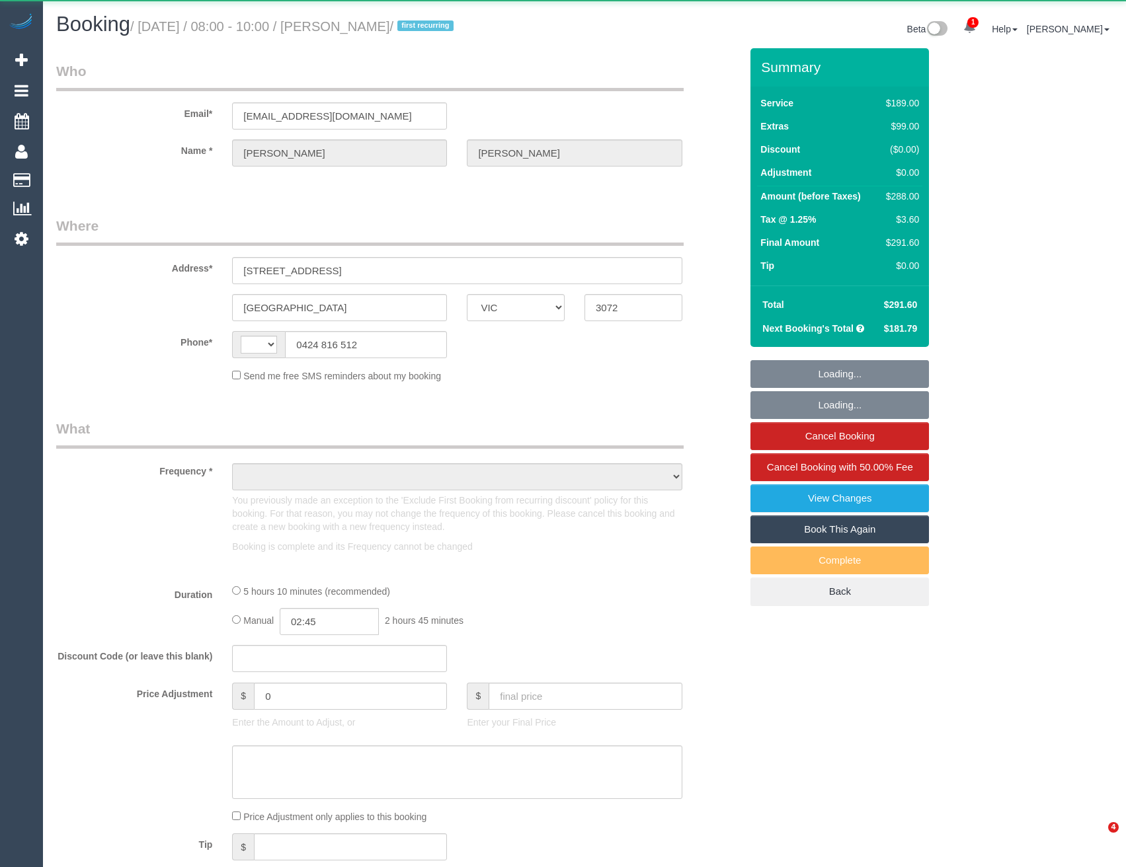
select select "VIC"
select select "string:AU"
select select "object:308"
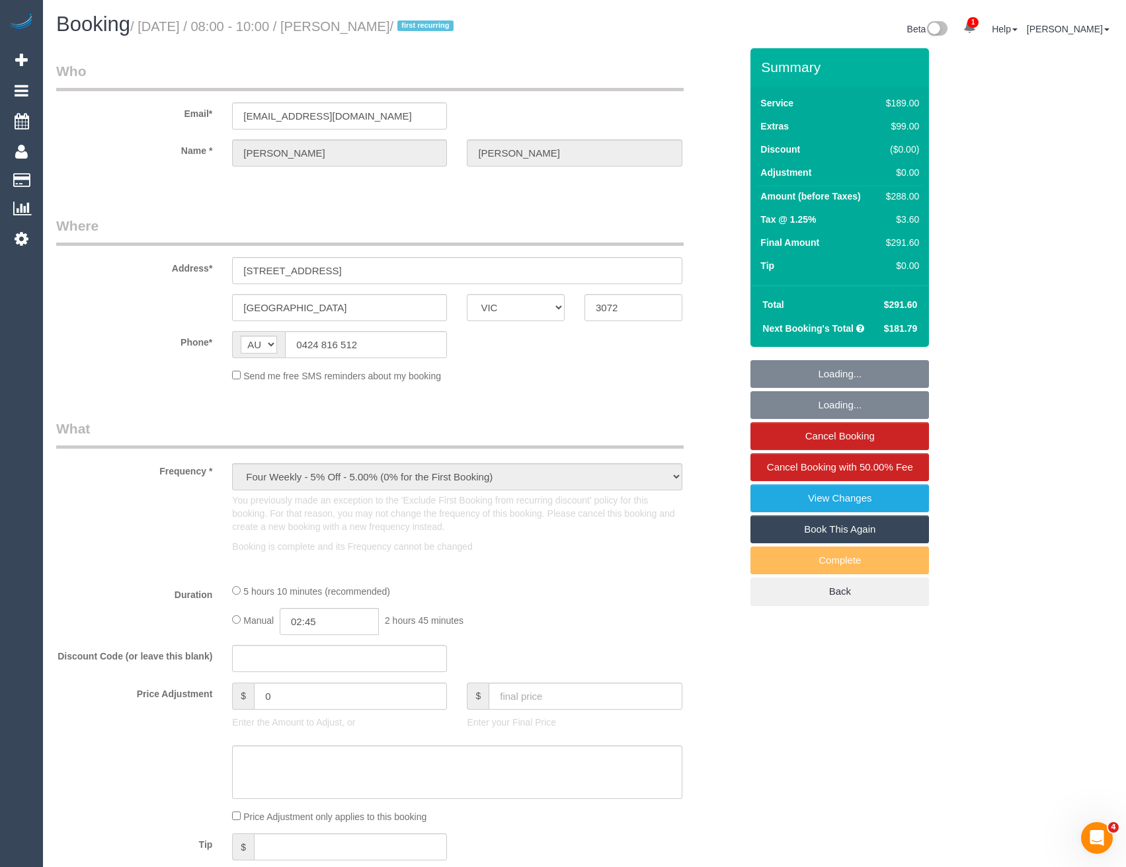
select select "number:29"
select select "number:14"
select select "number:19"
select select "number:25"
select select "number:33"
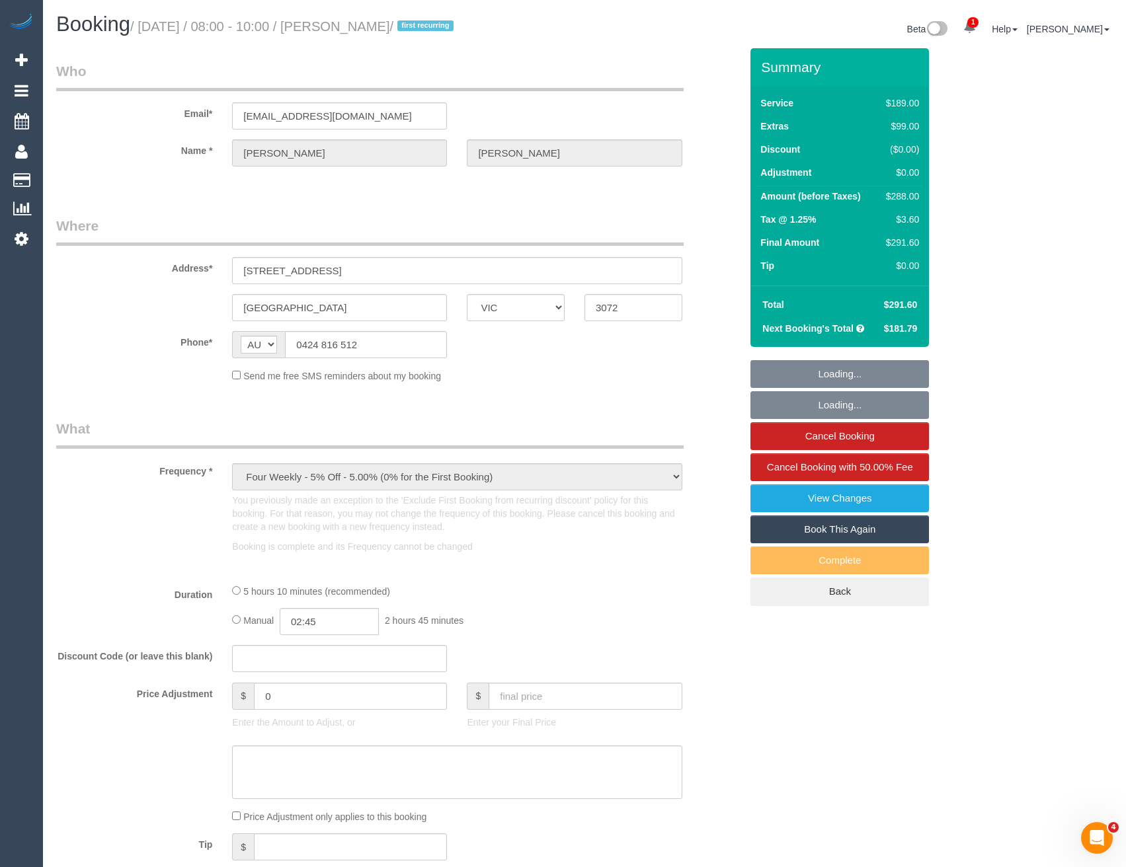
select select "number:13"
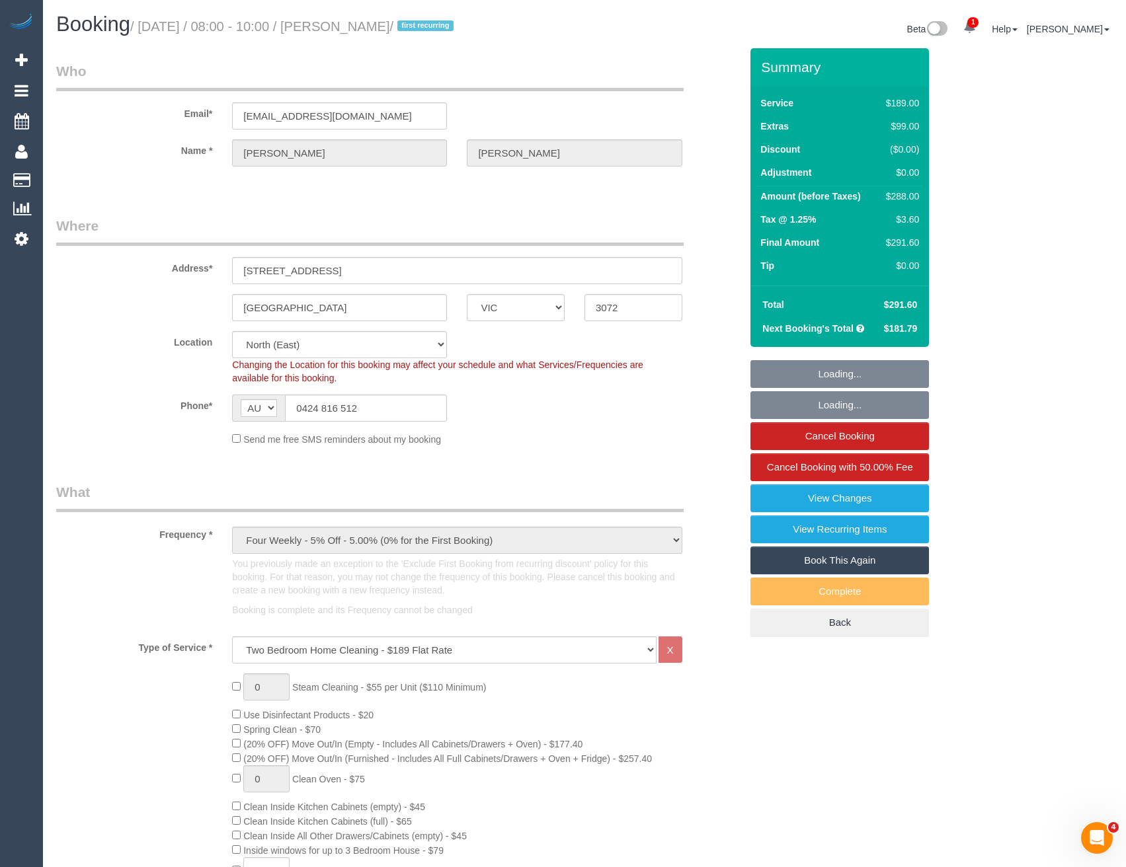
select select "object:829"
select select "spot1"
select select "string:stripe-pm_1S4Bda2GScqysDRVaFIME0JW"
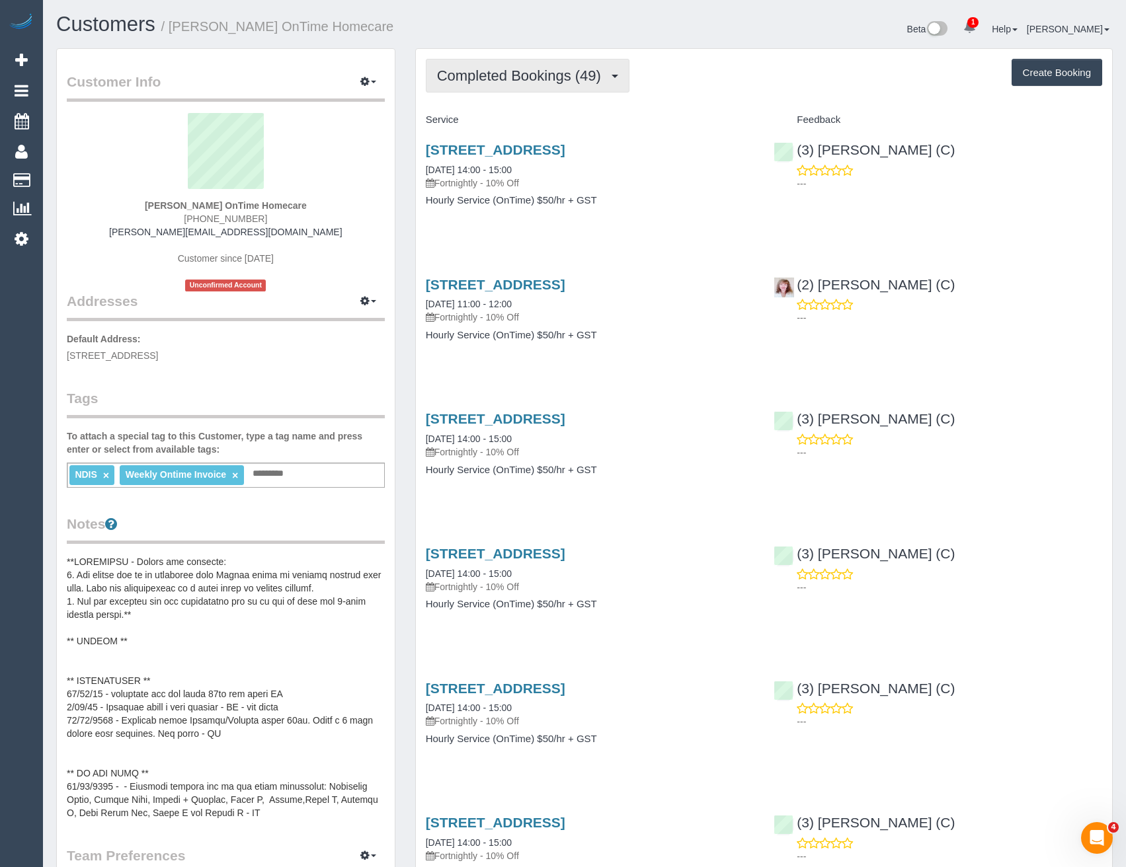
click at [529, 72] on span "Completed Bookings (49)" at bounding box center [522, 75] width 171 height 17
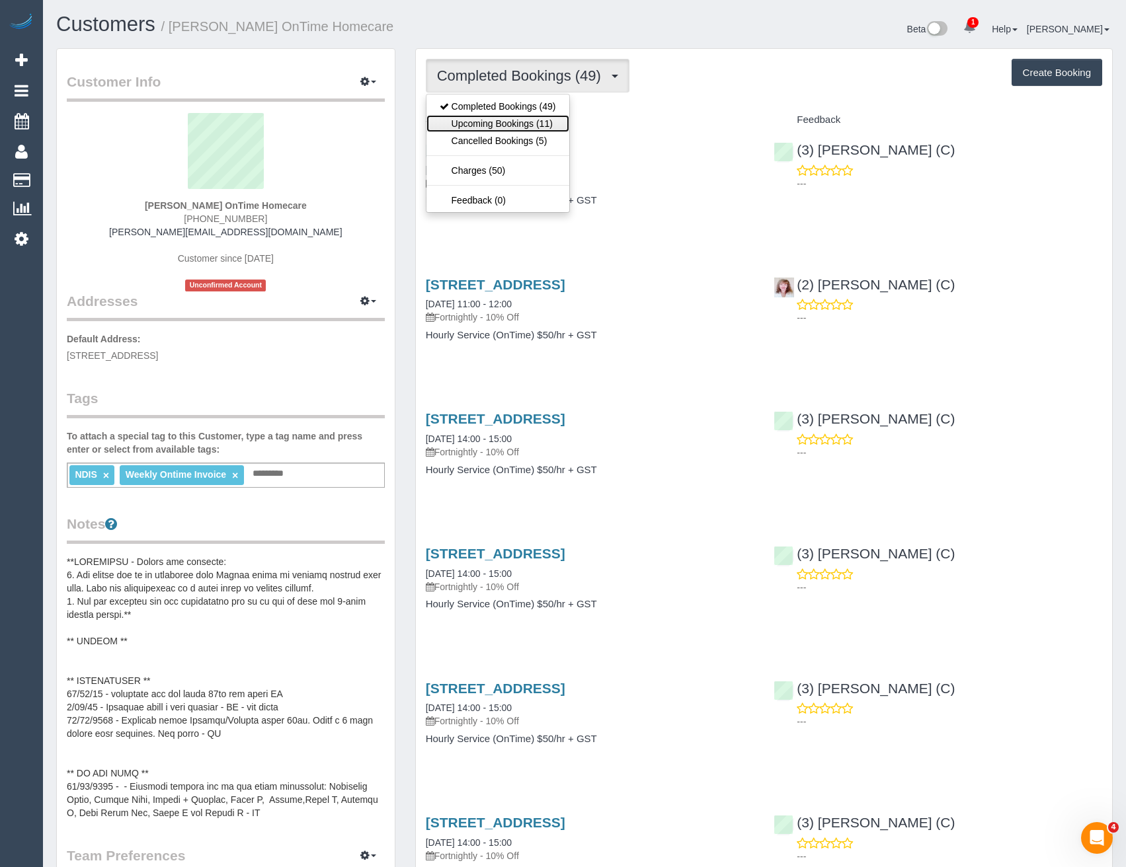
click at [524, 124] on link "Upcoming Bookings (11)" at bounding box center [497, 123] width 143 height 17
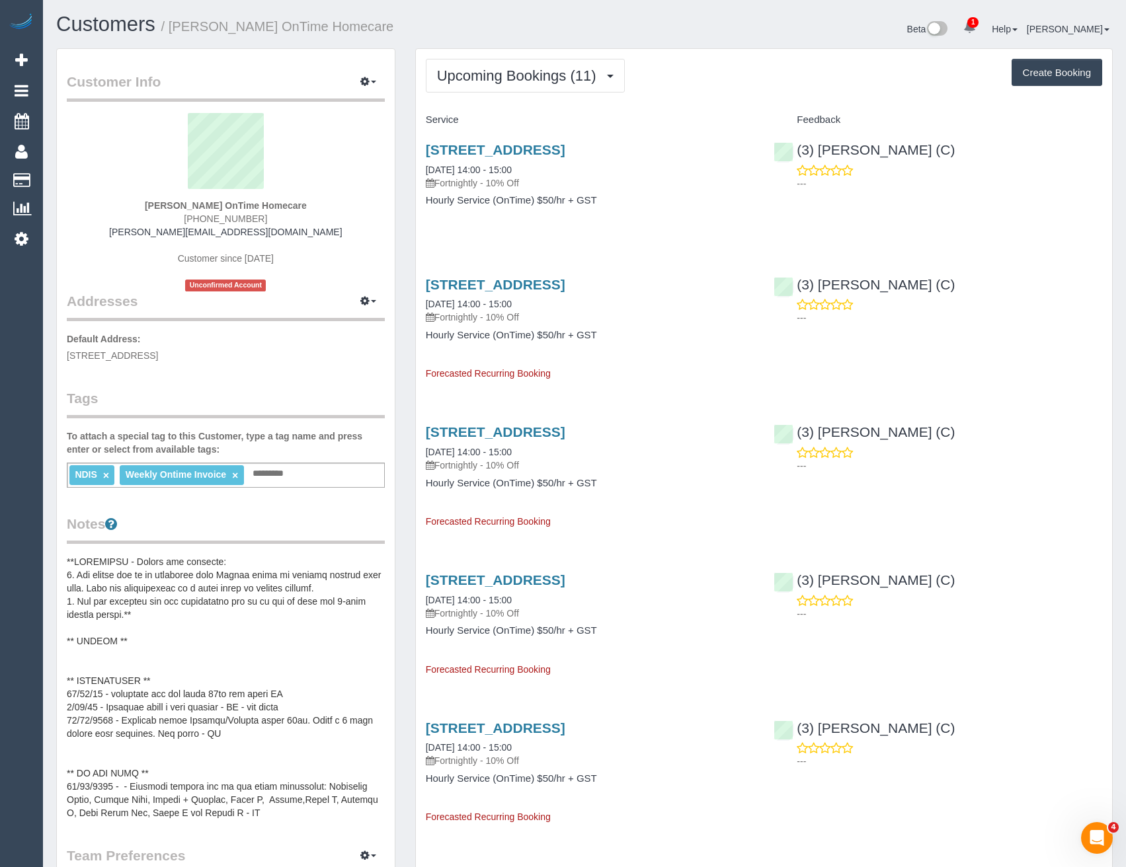
click at [89, 184] on link "Customers" at bounding box center [125, 180] width 165 height 26
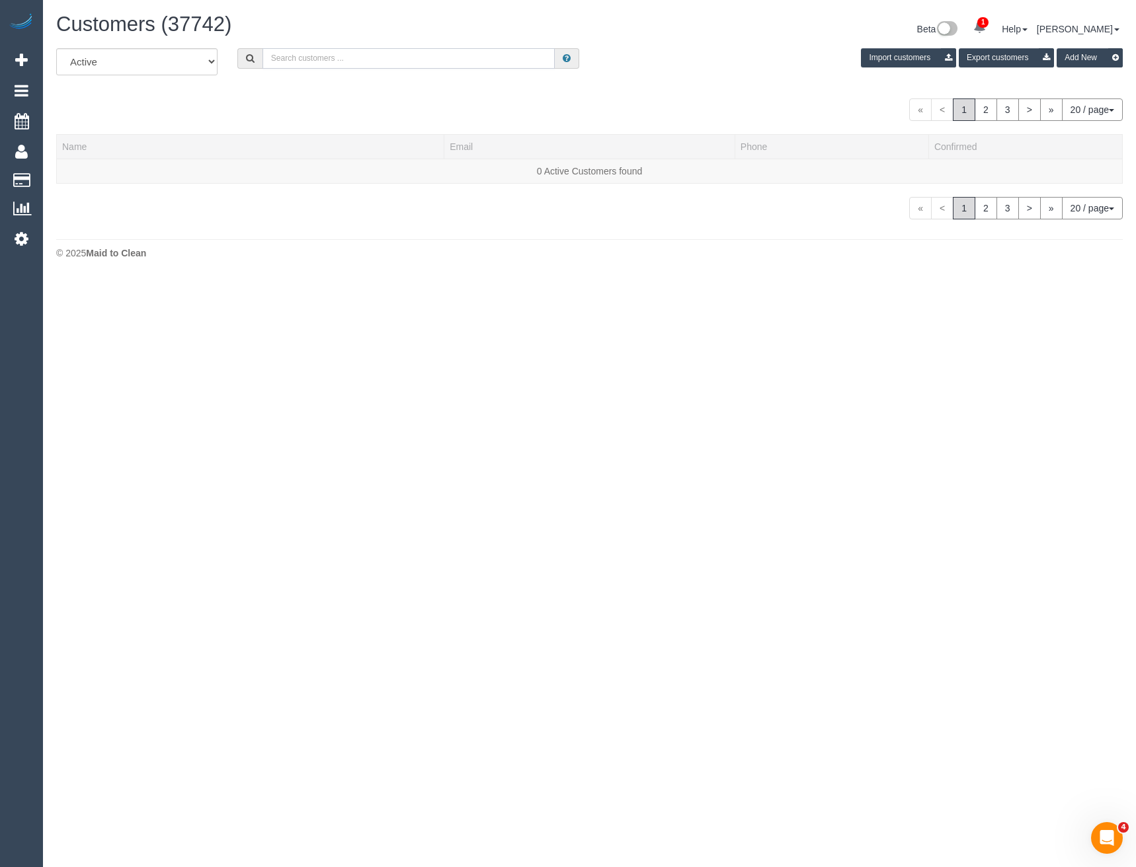
click at [288, 59] on input "text" at bounding box center [408, 58] width 293 height 20
type input "[PERSON_NAME]"
click at [114, 173] on link "[PERSON_NAME]" at bounding box center [100, 171] width 76 height 11
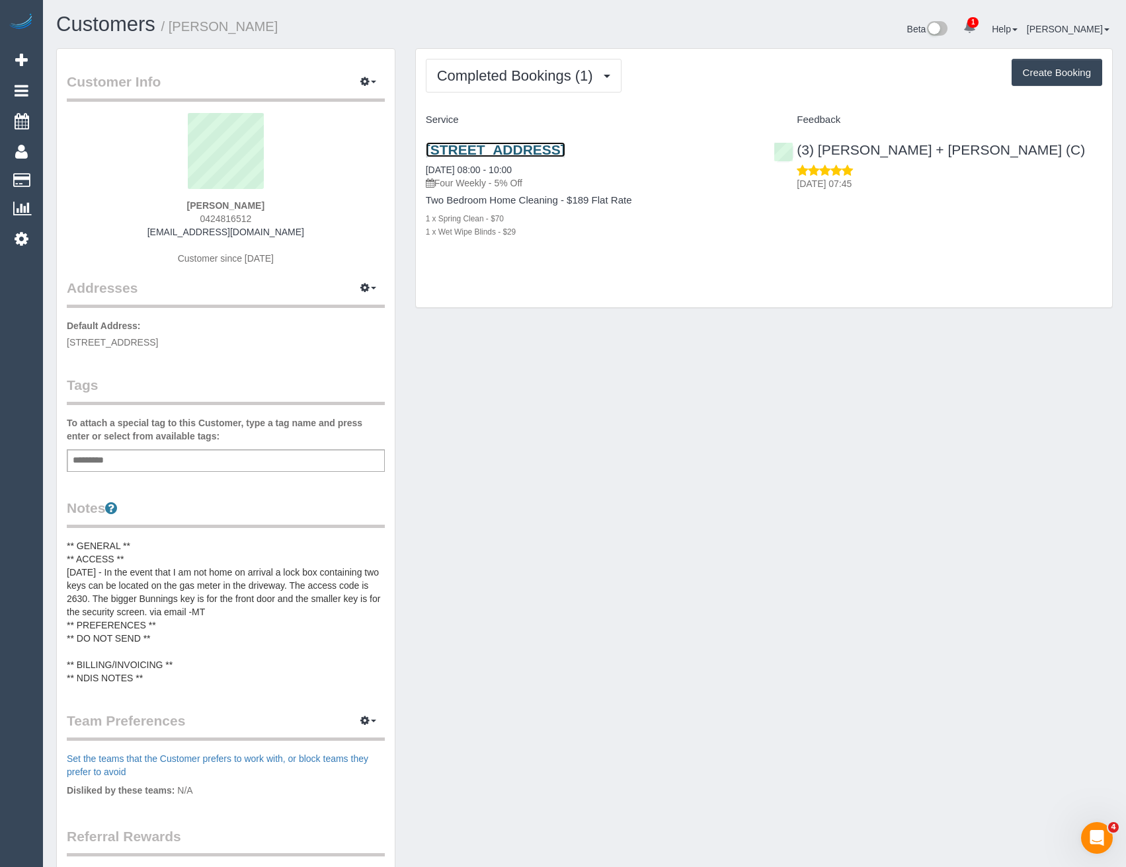
click at [565, 152] on link "[STREET_ADDRESS]" at bounding box center [496, 149] width 140 height 15
click at [25, 246] on icon at bounding box center [22, 239] width 14 height 16
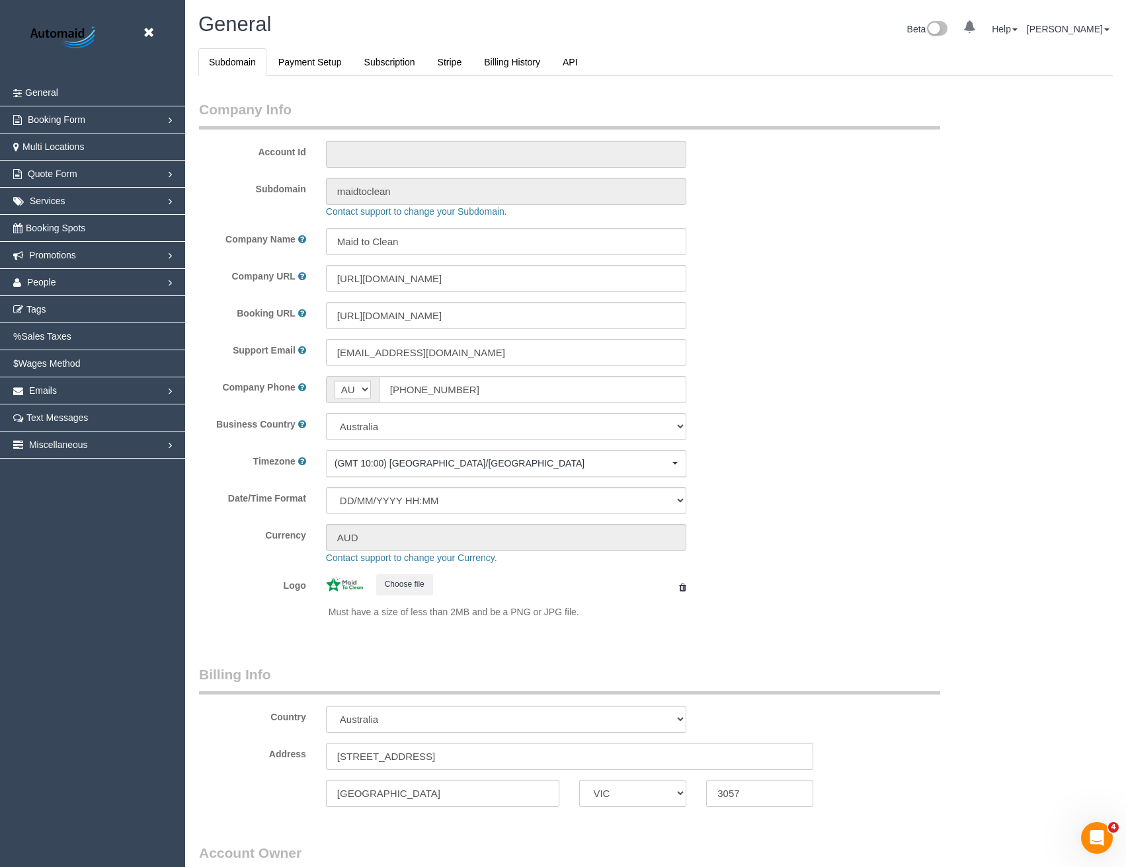
select select "string:AU"
select select "1"
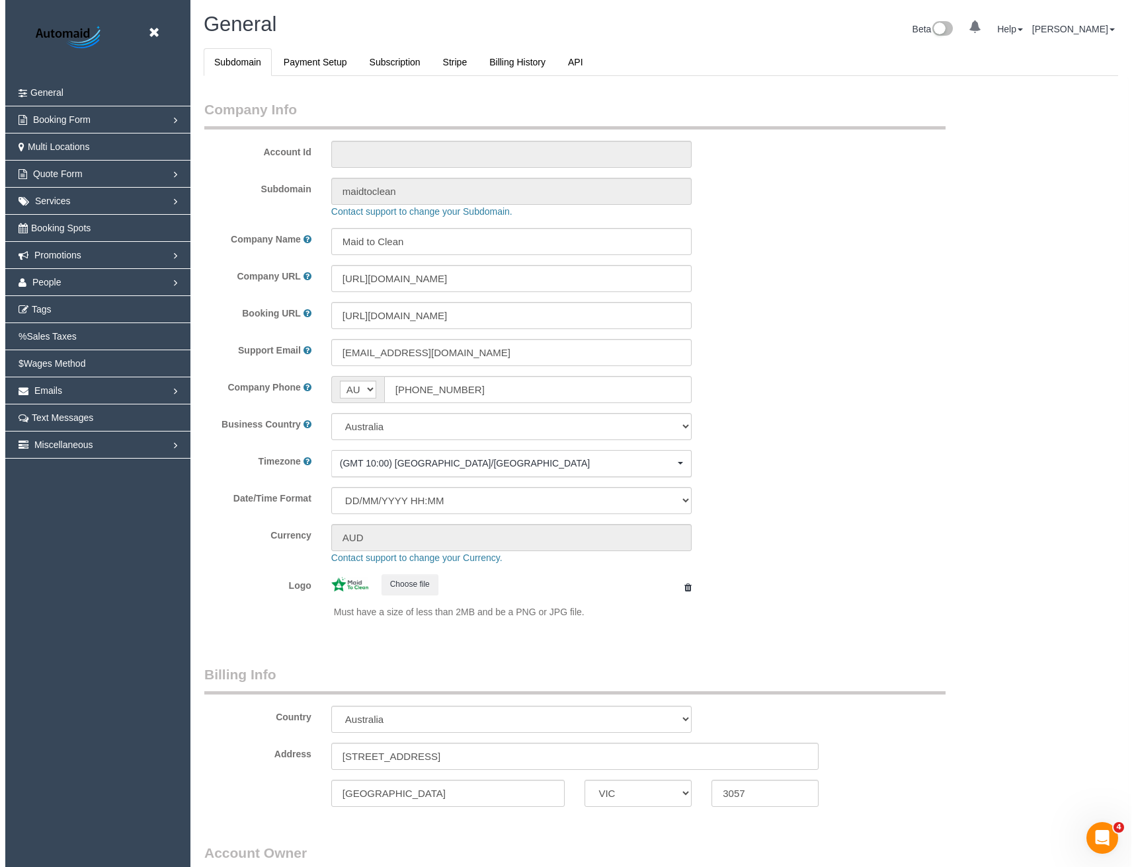
scroll to position [3022, 1126]
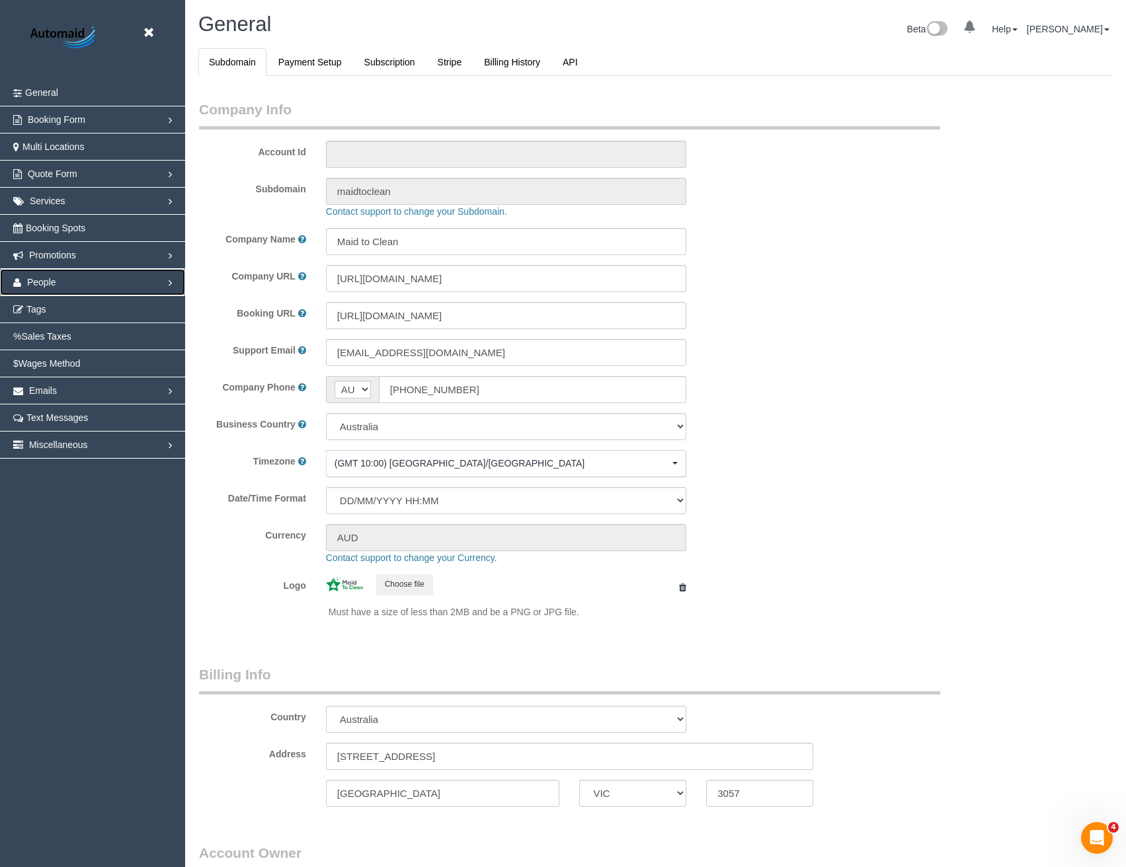
click at [41, 276] on link "People" at bounding box center [92, 282] width 185 height 26
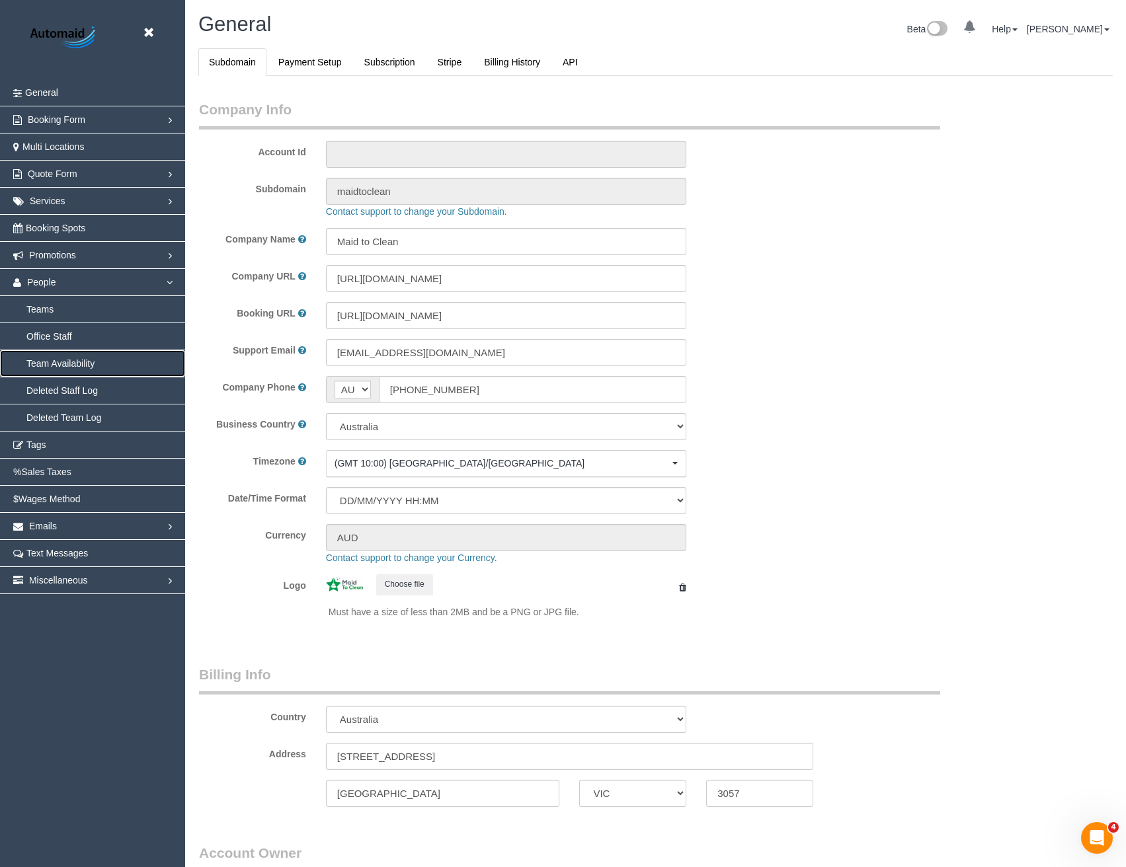
click at [65, 366] on link "Team Availability" at bounding box center [92, 363] width 185 height 26
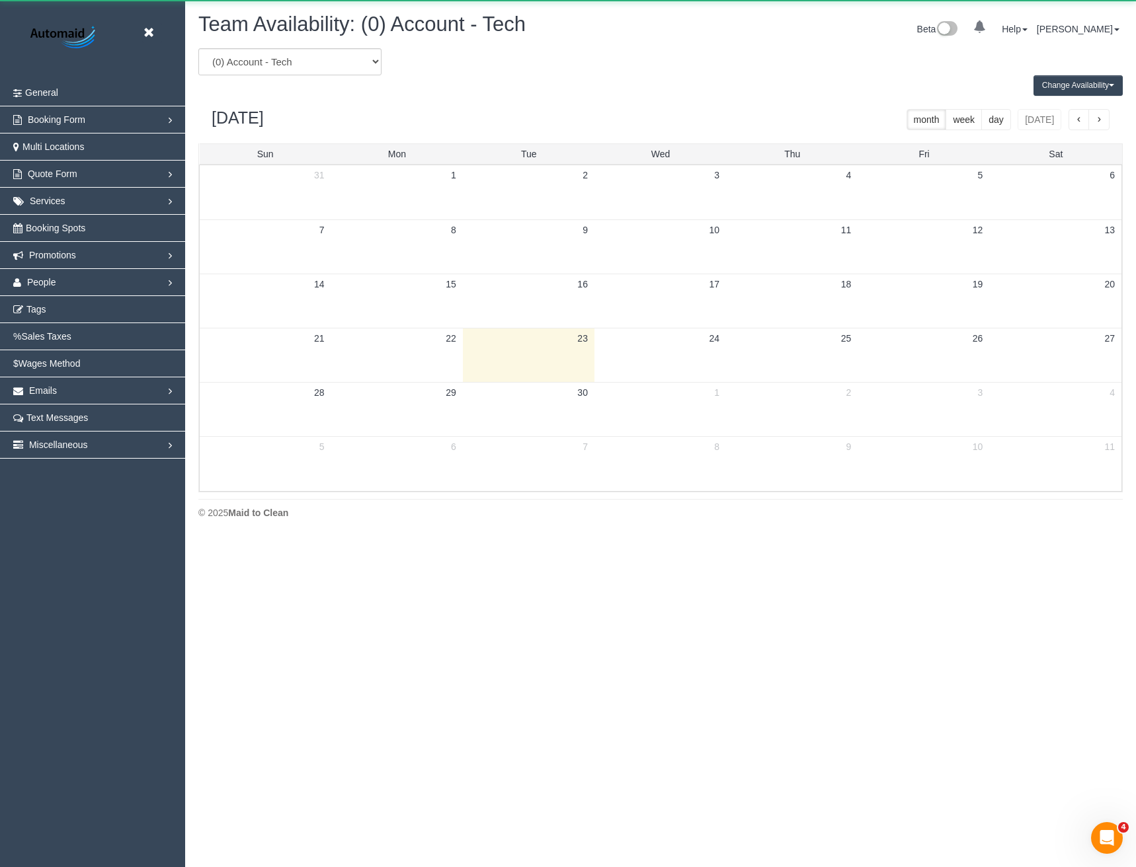
scroll to position [538, 1136]
click at [306, 61] on select "(0) Account - Tech (0) Office (0) [PERSON_NAME] Test Account (1) [PERSON_NAME] …" at bounding box center [289, 61] width 183 height 27
select select "number:95699"
click at [198, 48] on select "(0) Account - Tech (0) Office (0) [PERSON_NAME] Test Account (1) [PERSON_NAME] …" at bounding box center [289, 61] width 183 height 27
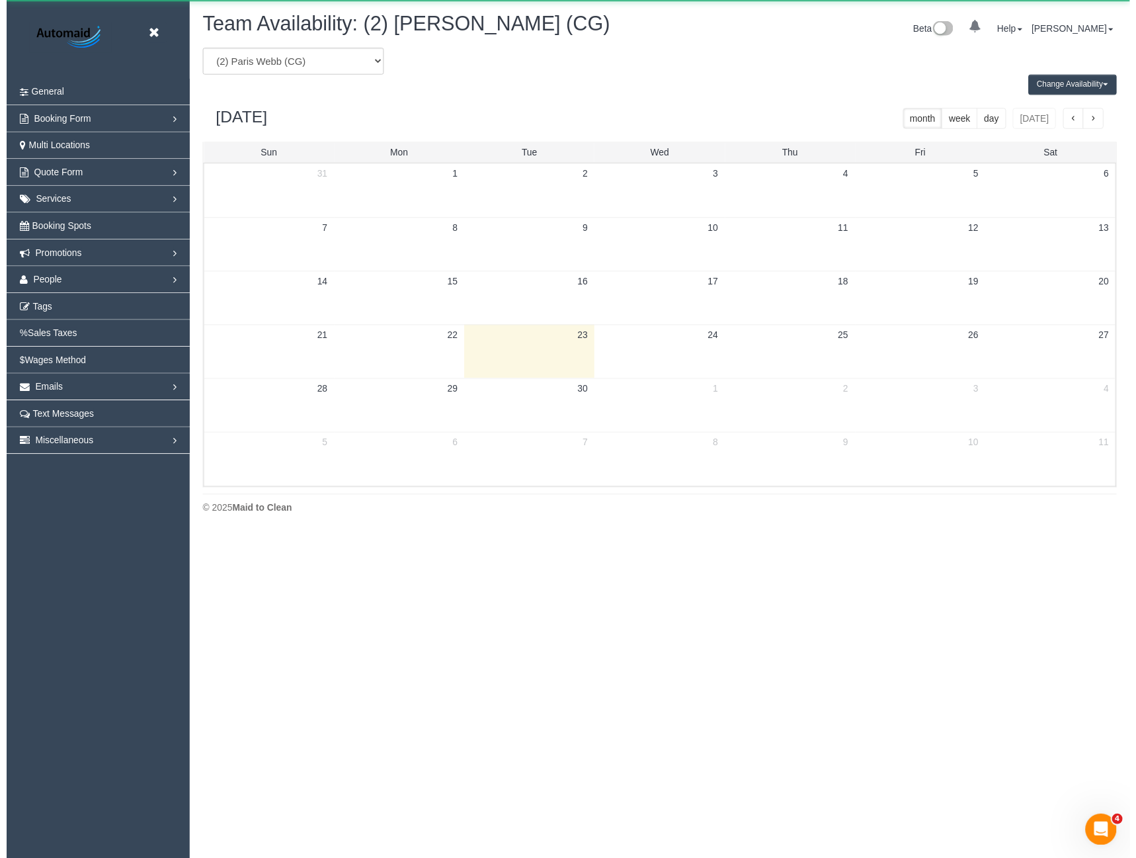
scroll to position [65580, 64983]
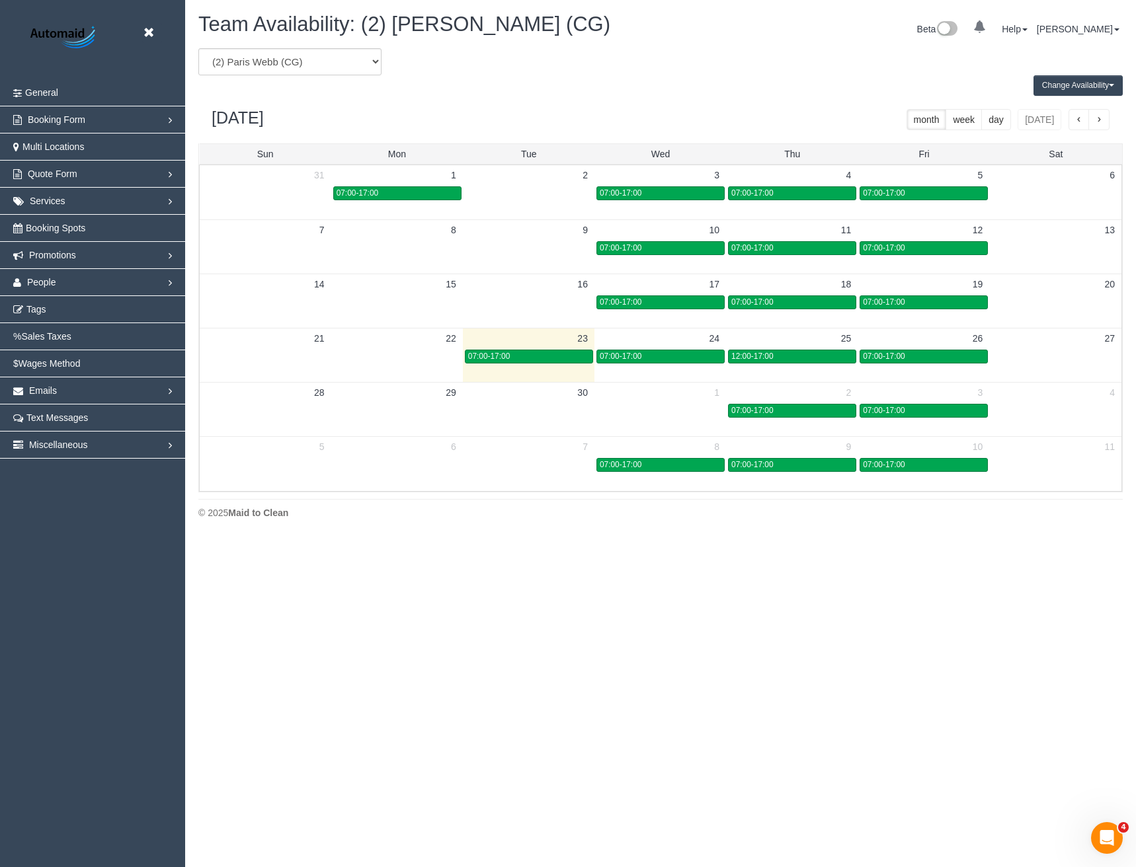
click at [1084, 85] on button "Change Availability" at bounding box center [1077, 85] width 89 height 20
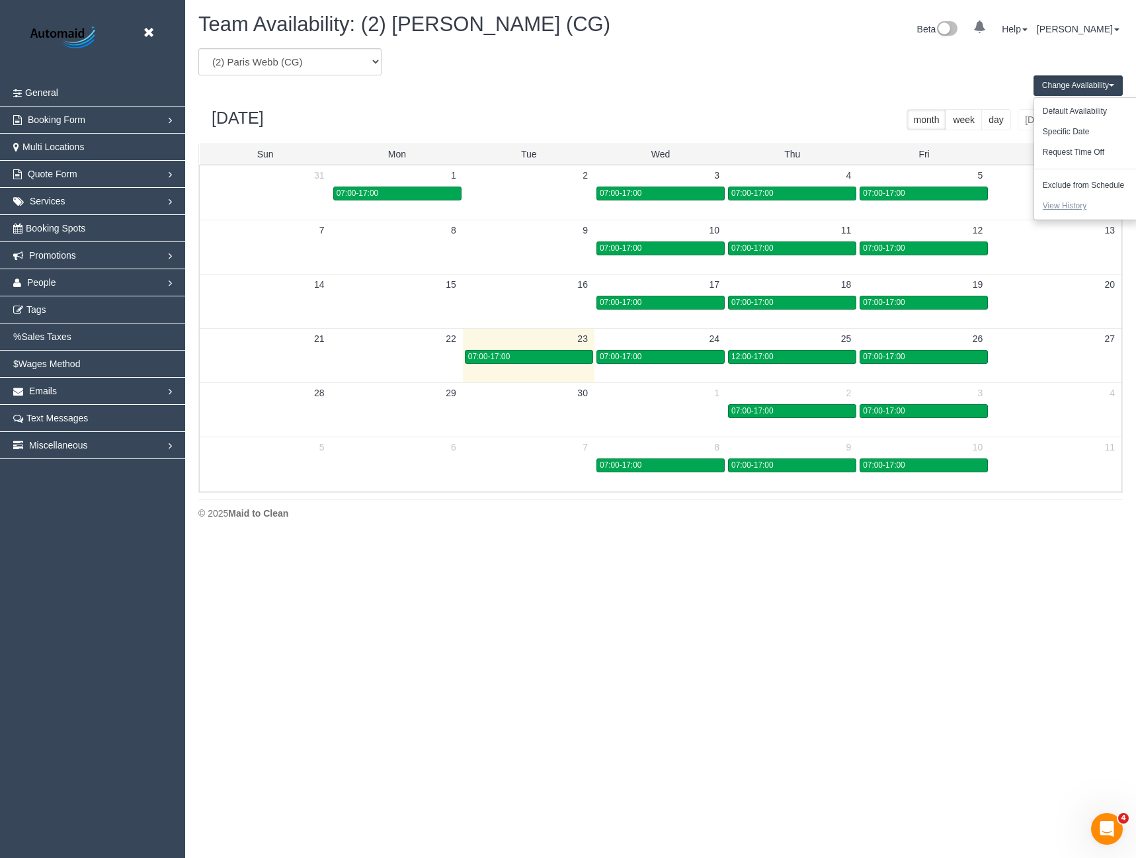
click at [1069, 207] on button "View History" at bounding box center [1064, 206] width 61 height 20
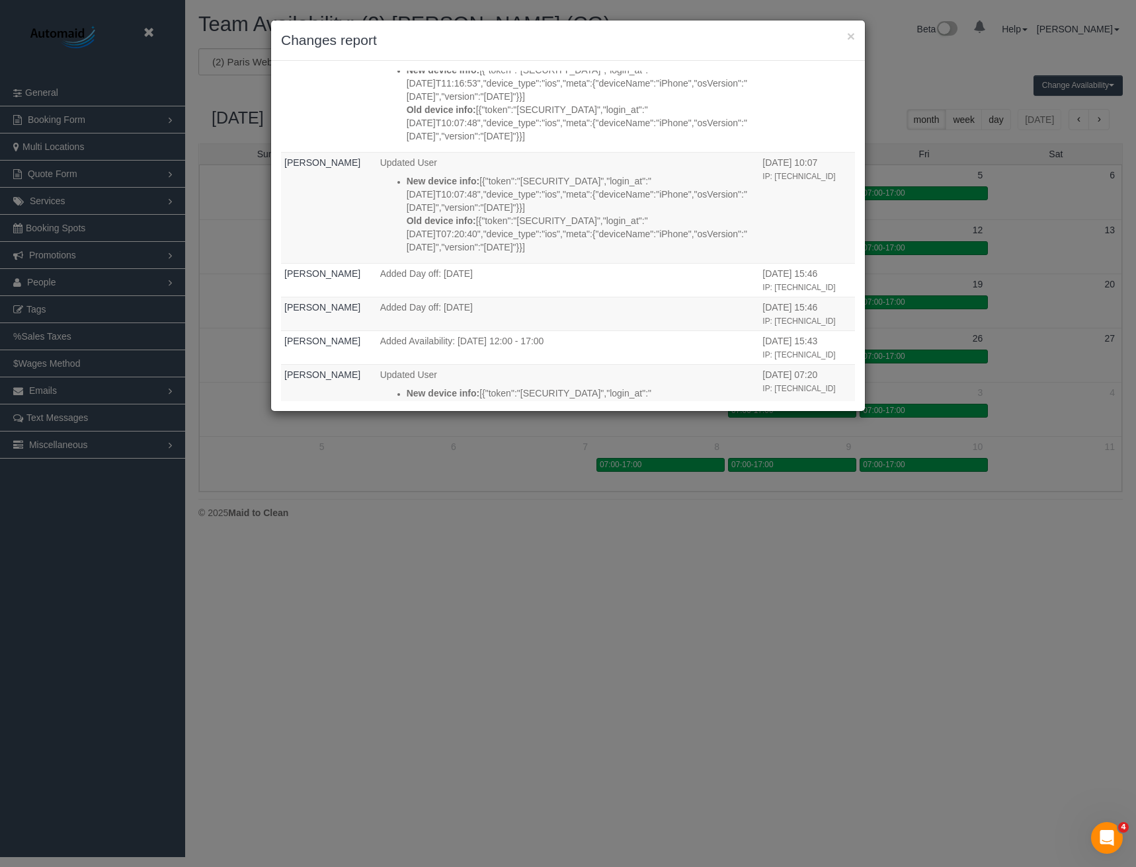
scroll to position [1256, 0]
click at [326, 573] on div "× Changes report Who What When [PERSON_NAME] Added Availability: [DATE] 07:00 -…" at bounding box center [568, 433] width 1136 height 867
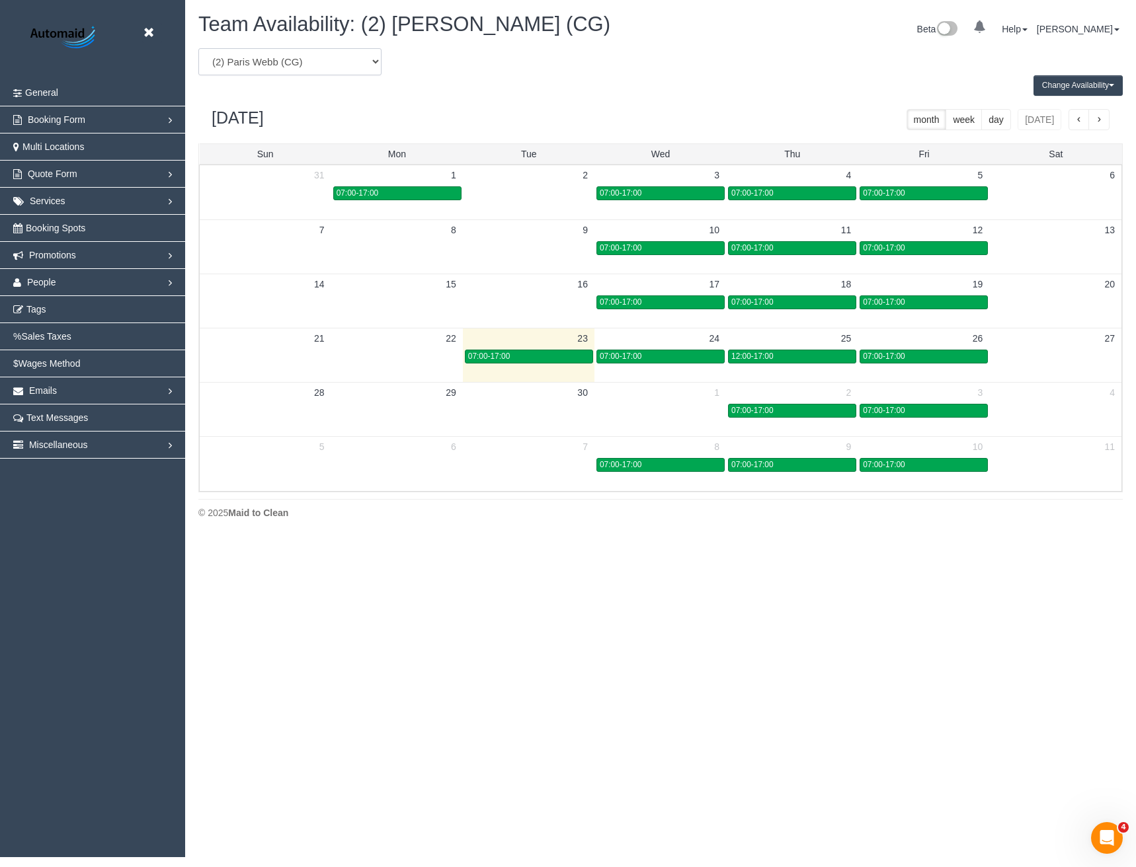
click at [309, 64] on select "(0) Account - Tech (0) Office (0) [PERSON_NAME] Test Account (1) [PERSON_NAME] …" at bounding box center [289, 61] width 183 height 27
select select "number:88225"
click at [198, 48] on select "(0) Account - Tech (0) Office (0) [PERSON_NAME] Test Account (1) [PERSON_NAME] …" at bounding box center [289, 61] width 183 height 27
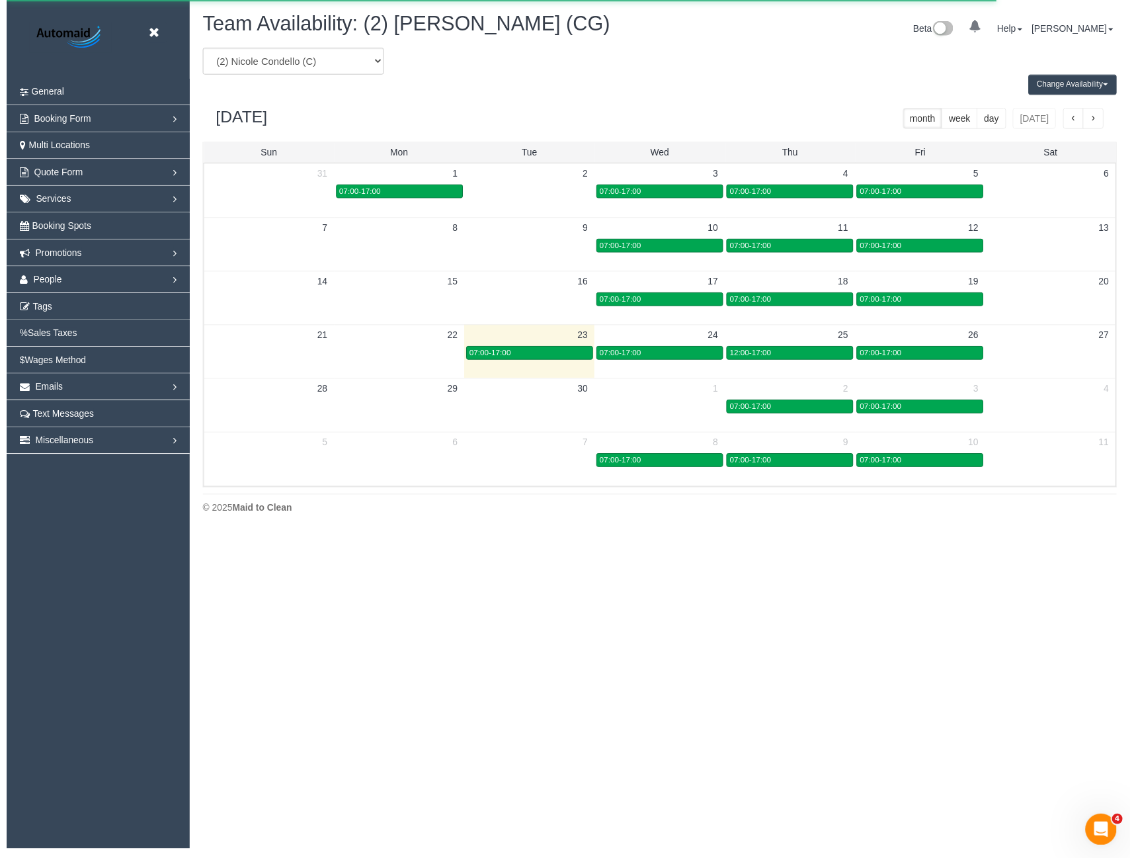
scroll to position [65580, 64983]
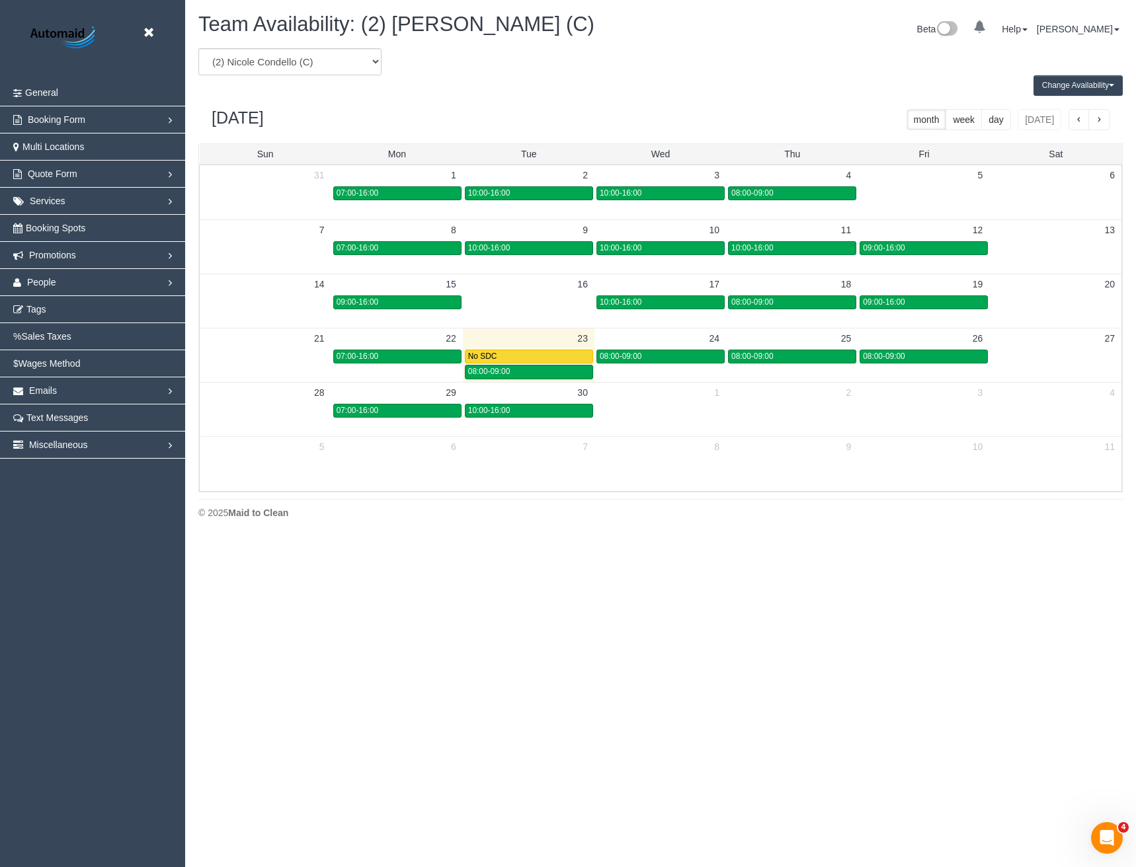
click at [1067, 86] on button "Change Availability" at bounding box center [1077, 85] width 89 height 20
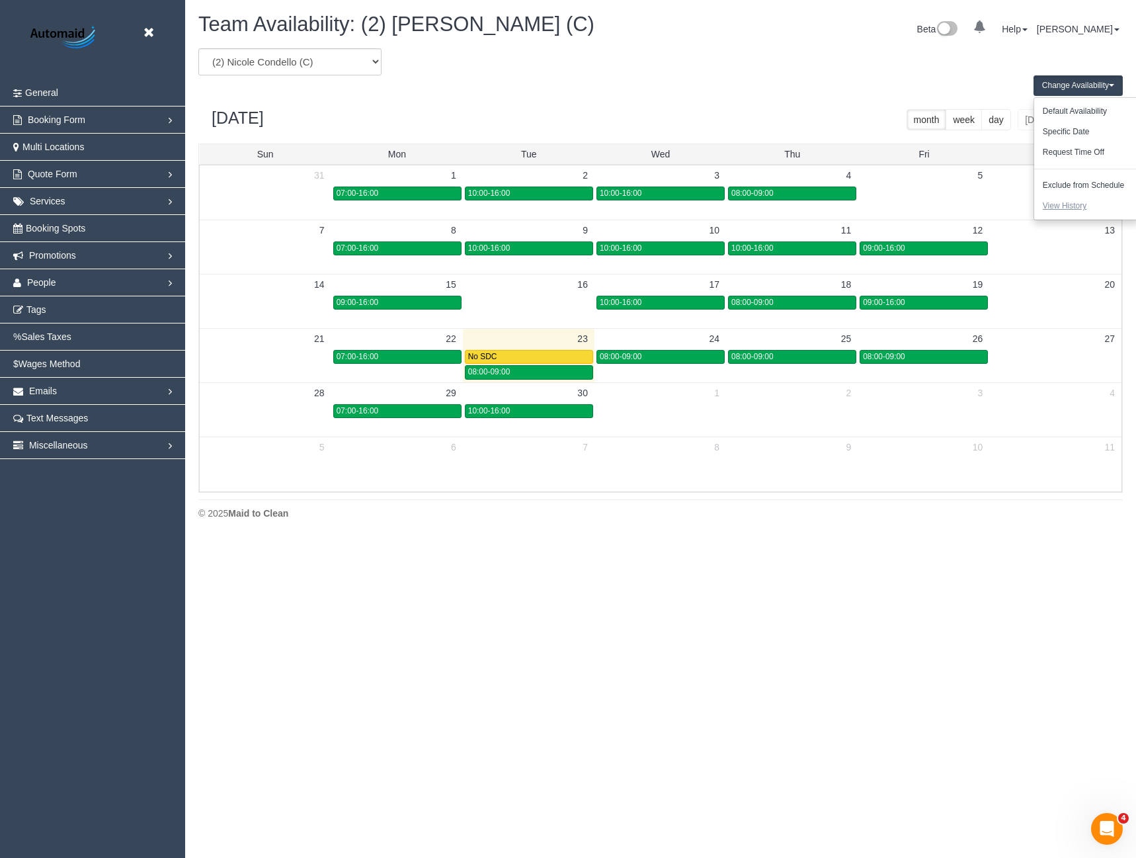
click at [1074, 208] on button "View History" at bounding box center [1064, 206] width 61 height 20
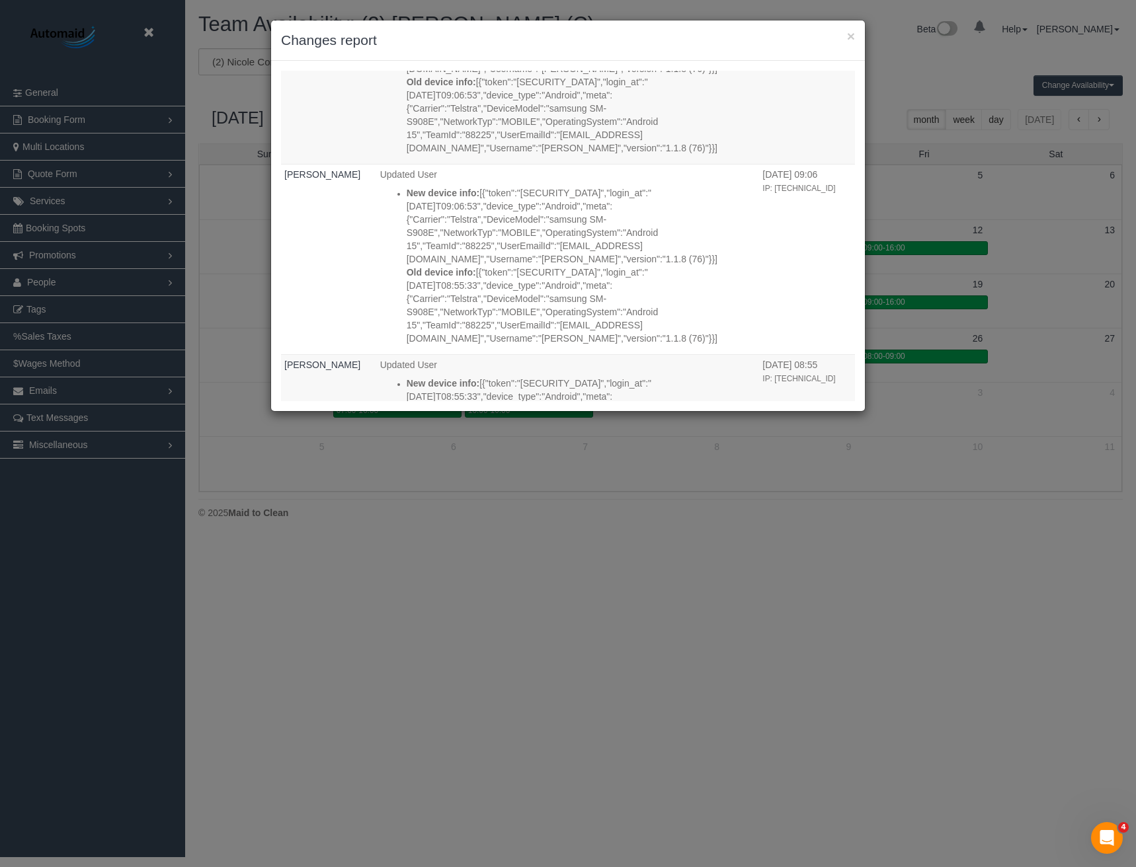
scroll to position [5915, 0]
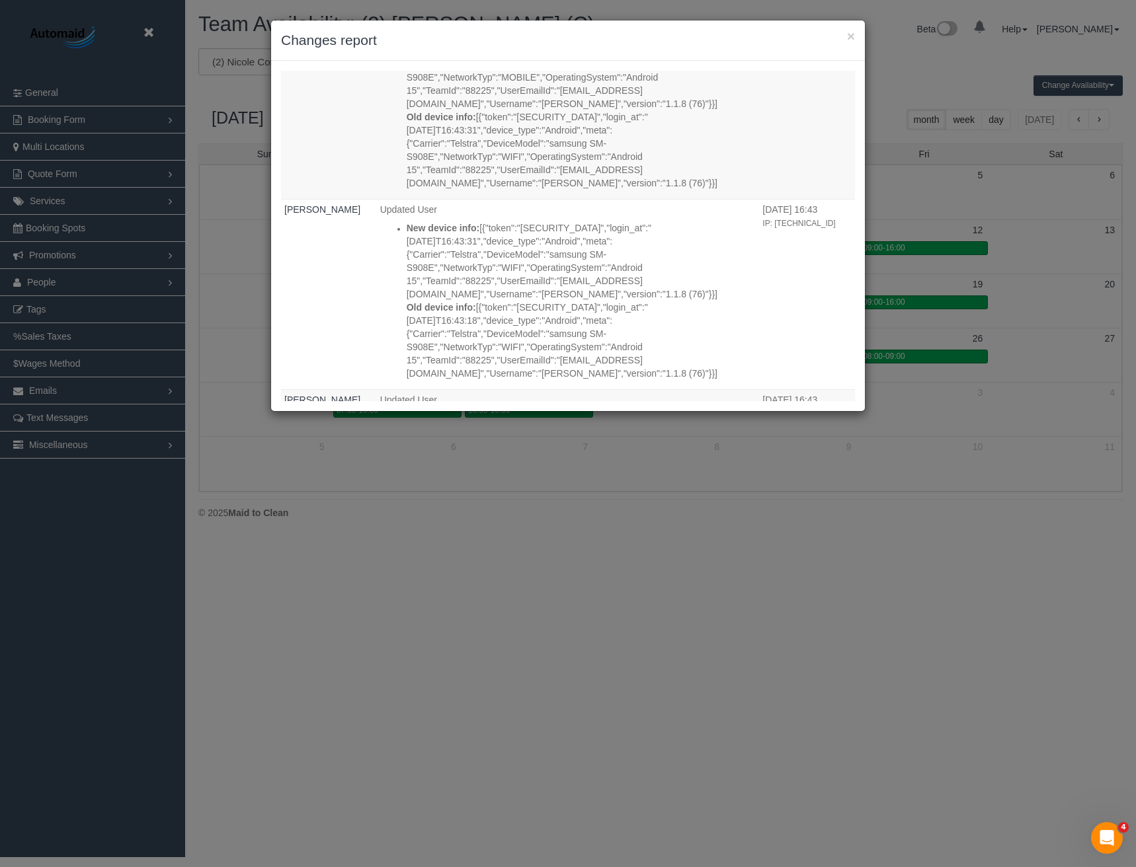
scroll to position [12514, 0]
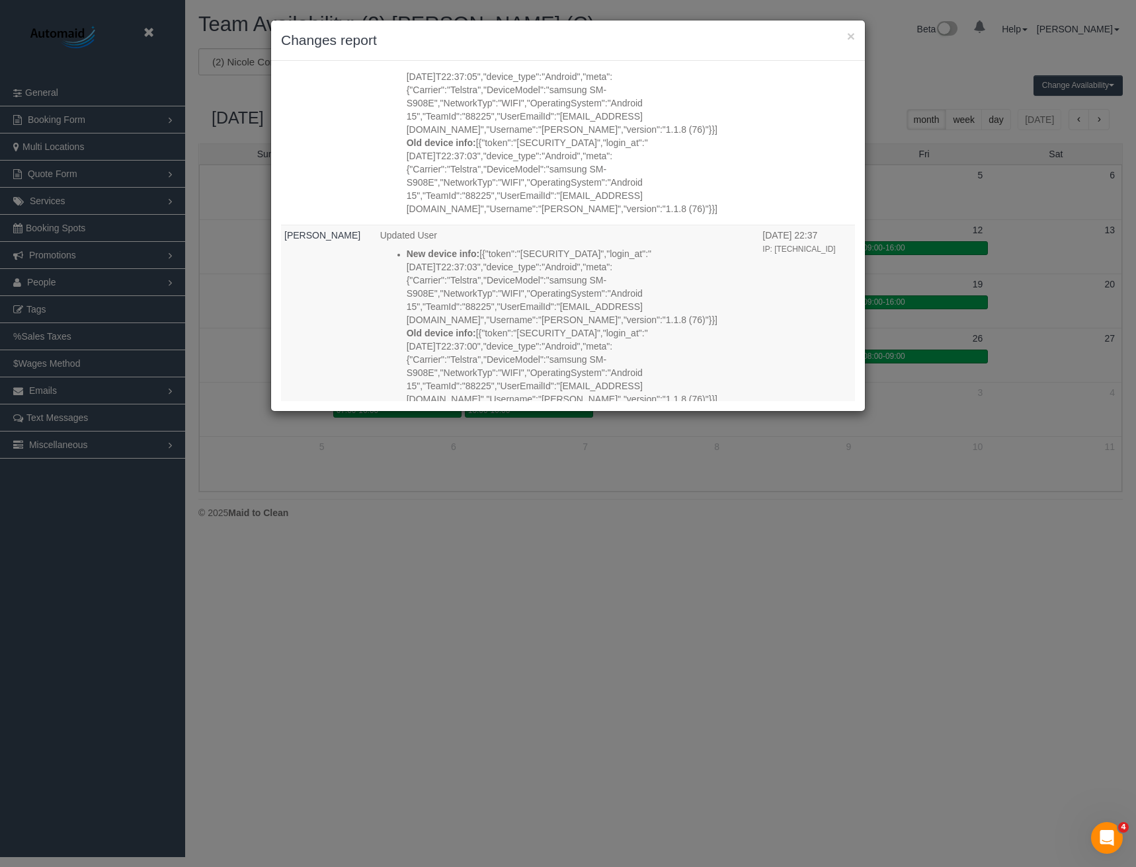
scroll to position [19528, 0]
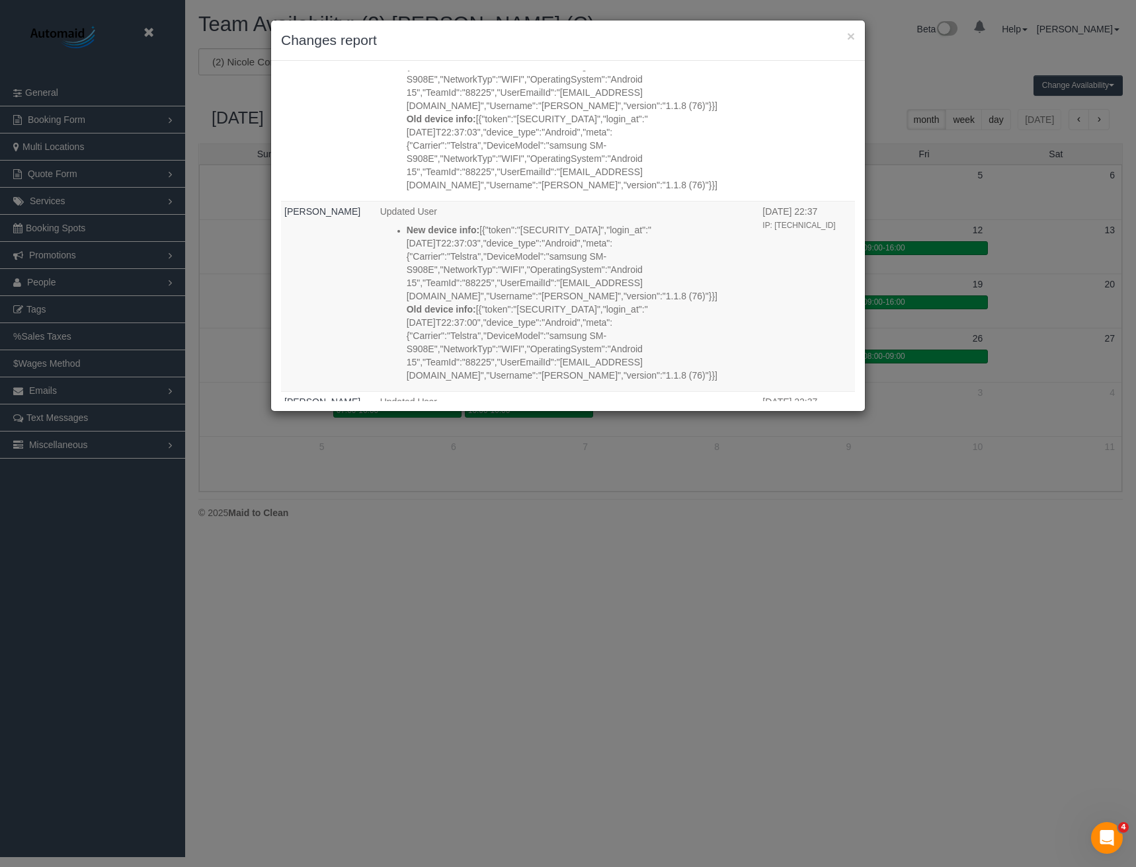
click at [365, 524] on div "× Changes report Who What When Jessica Trentin Added Availability: September 26…" at bounding box center [568, 433] width 1136 height 867
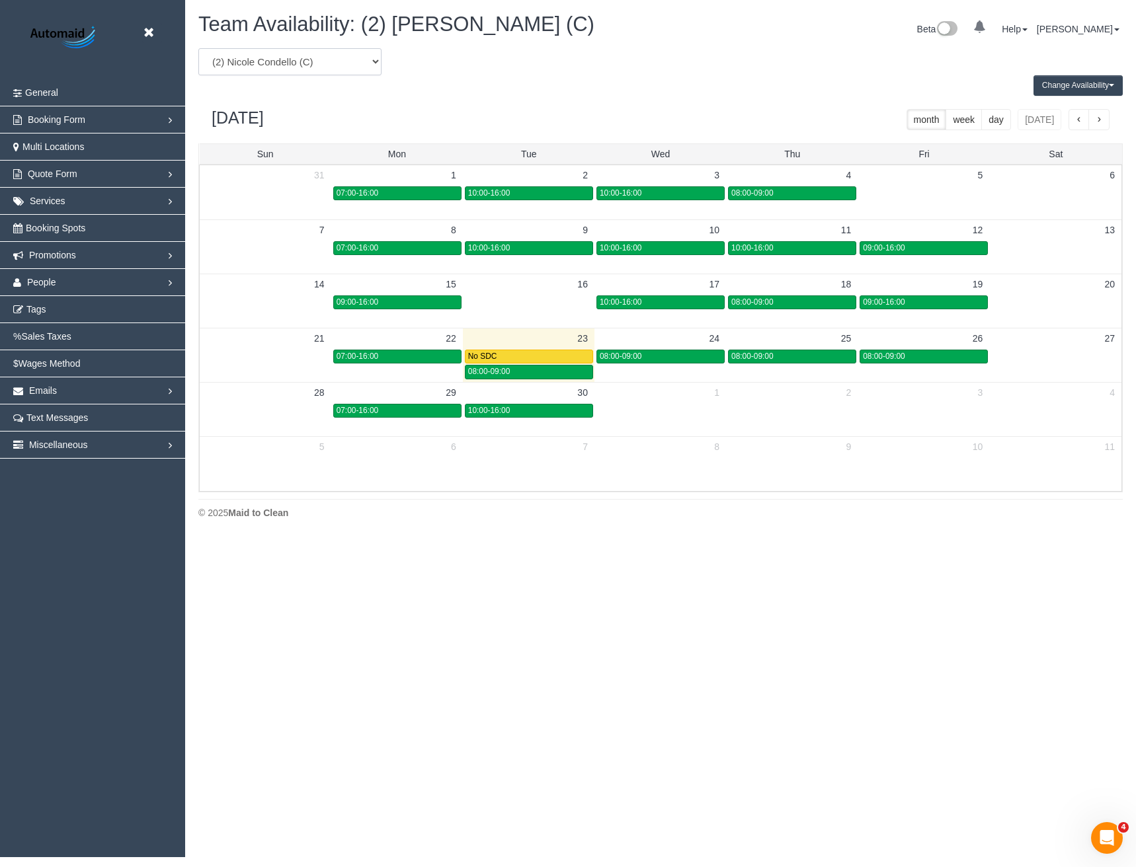
click at [305, 60] on select "(0) Account - Tech (0) Office (0) Raunak Test Account (1) Debbie Brodjanac (FT)…" at bounding box center [289, 61] width 183 height 27
select select "number:113570"
click at [198, 48] on select "(0) Account - Tech (0) Office (0) Raunak Test Account (1) Debbie Brodjanac (FT)…" at bounding box center [289, 61] width 183 height 27
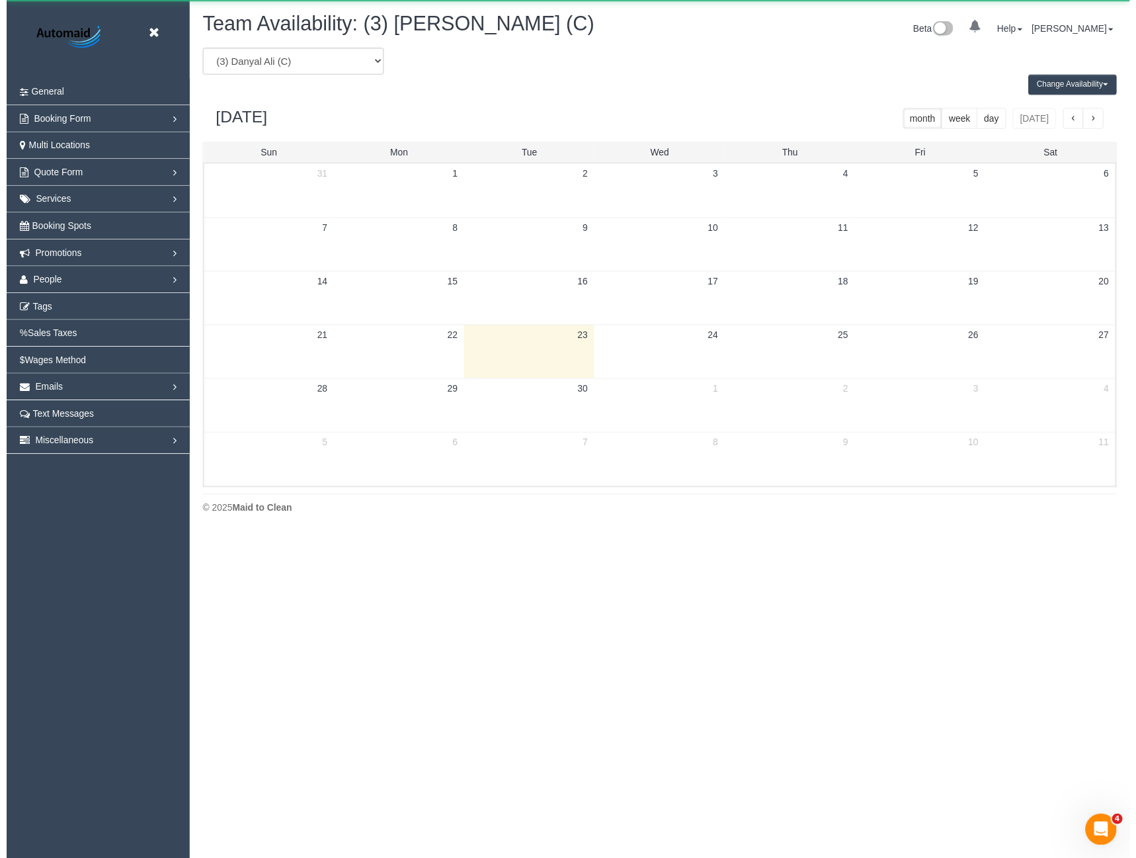
scroll to position [65580, 64983]
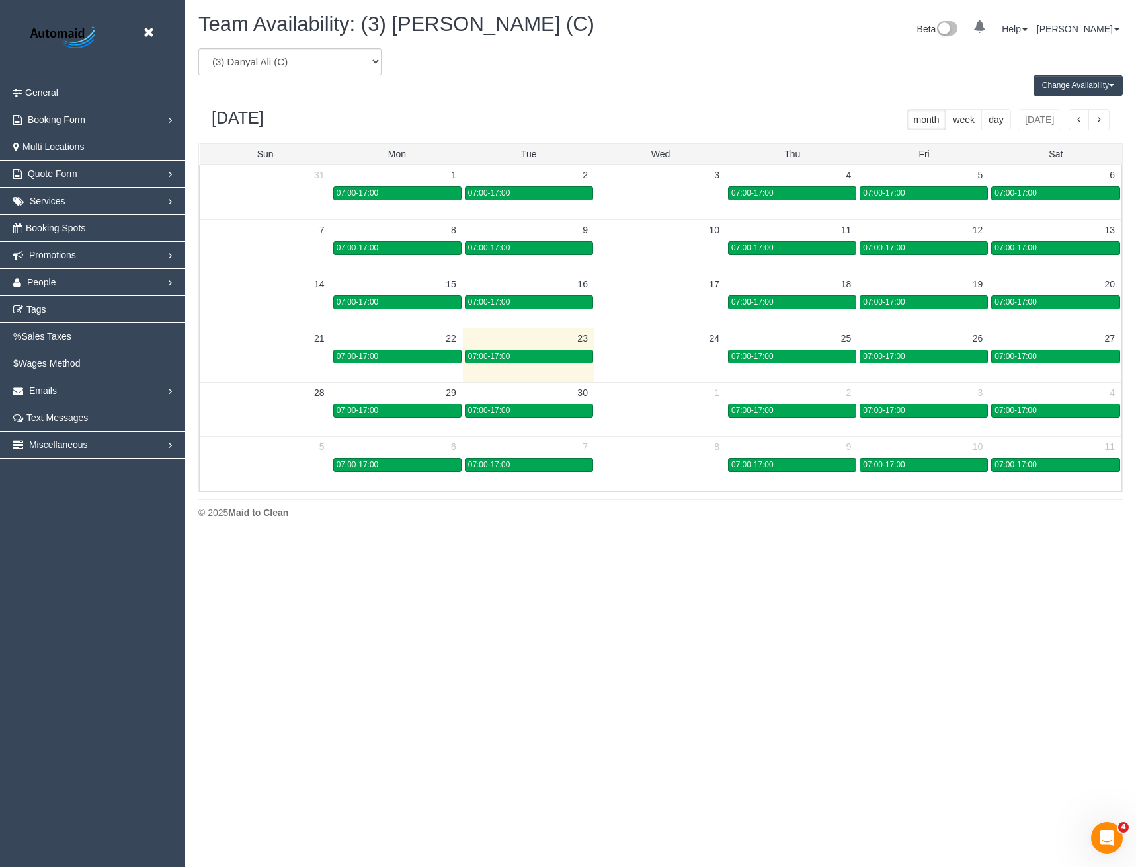
click at [1076, 87] on button "Change Availability" at bounding box center [1077, 85] width 89 height 20
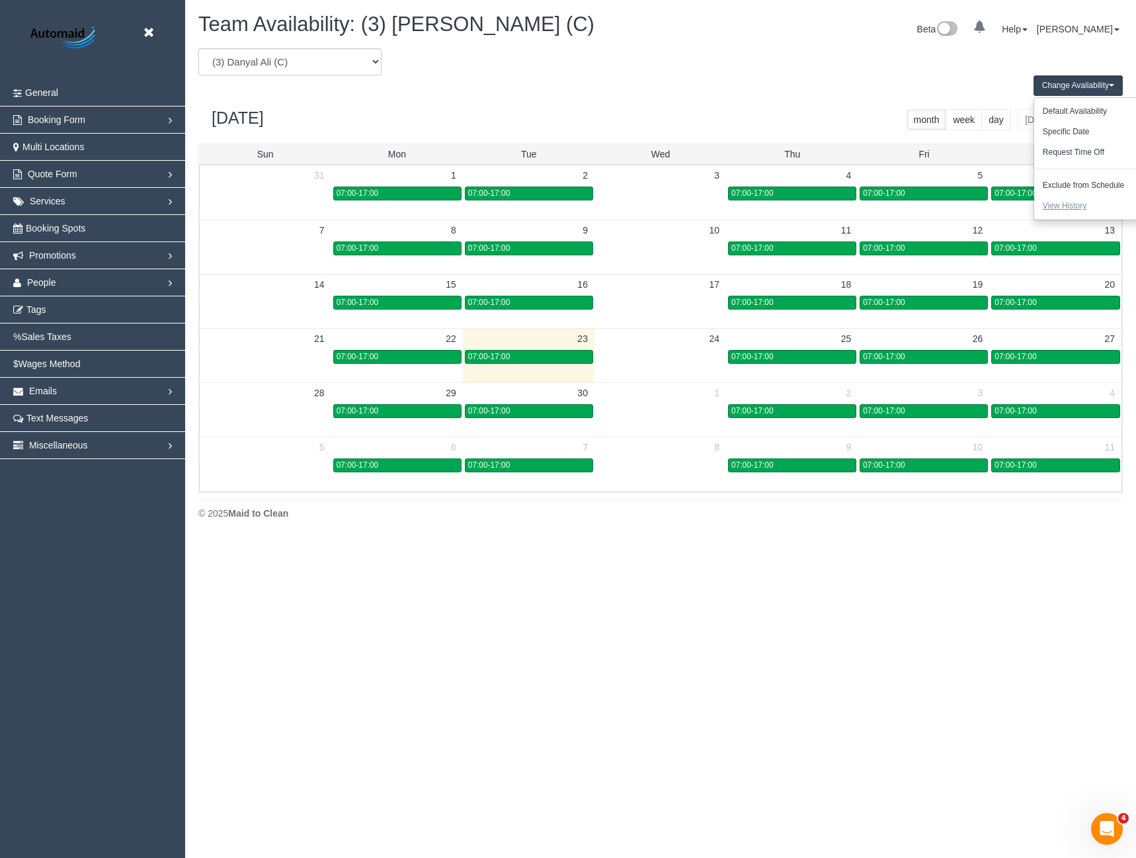
click at [1065, 206] on button "View History" at bounding box center [1064, 206] width 61 height 20
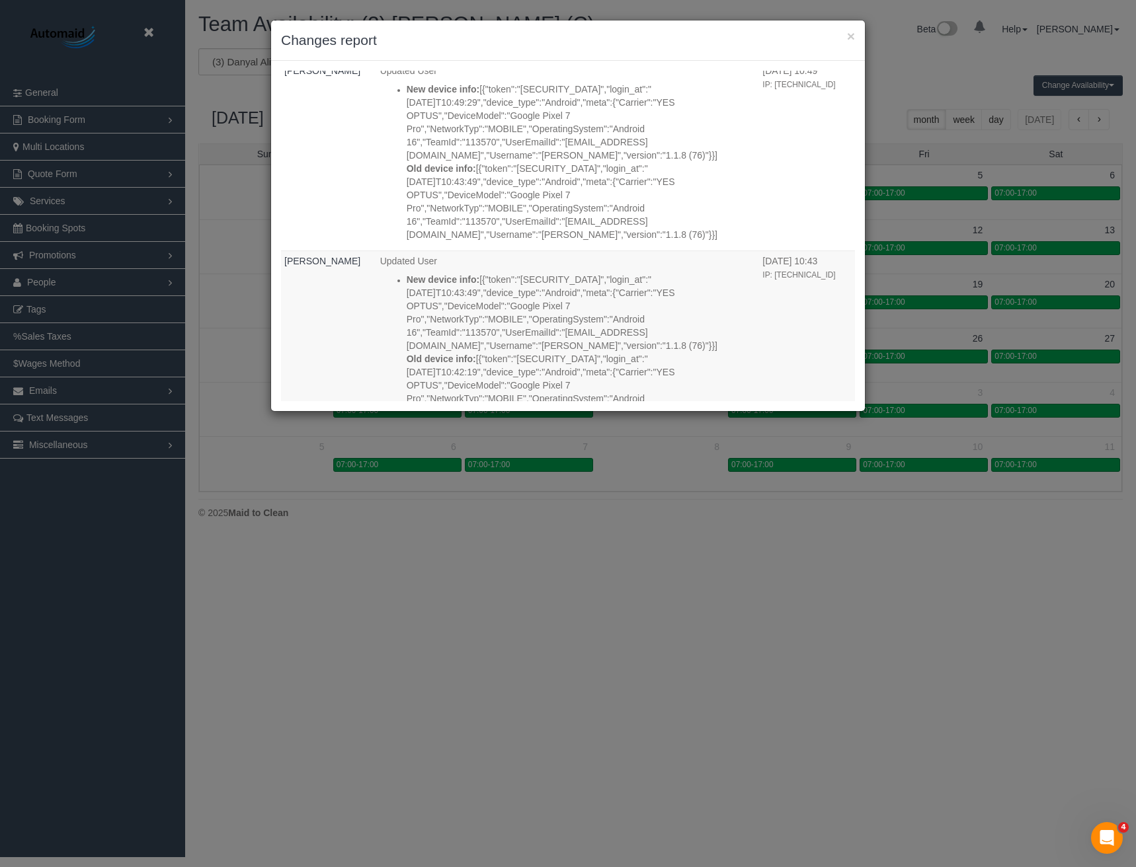
scroll to position [5397, 0]
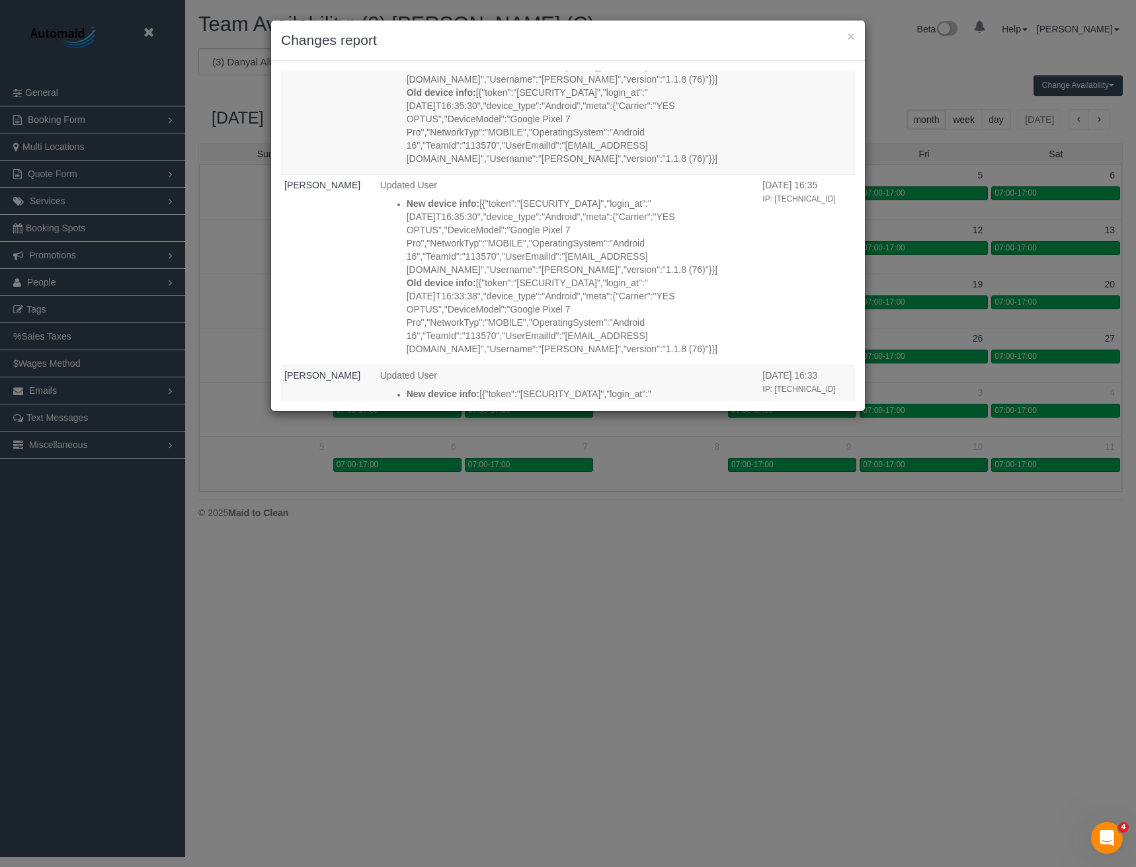
scroll to position [11062, 0]
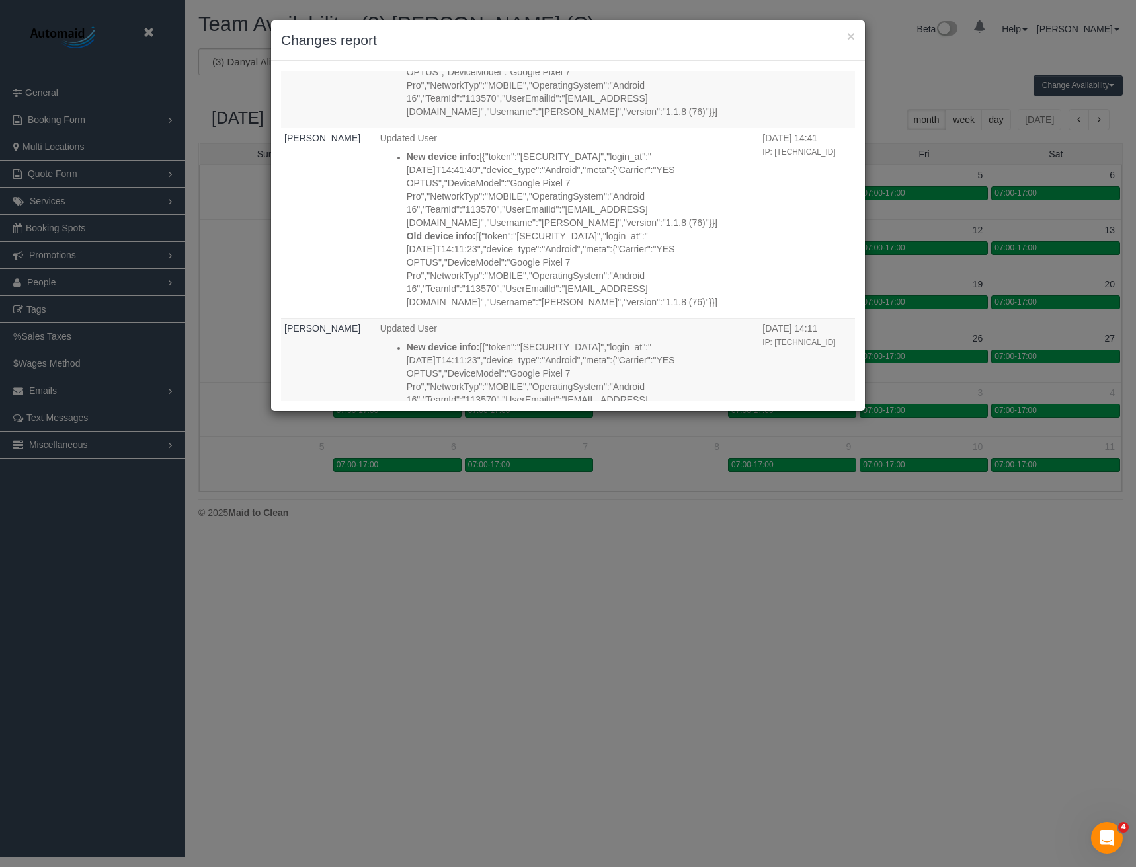
scroll to position [16727, 0]
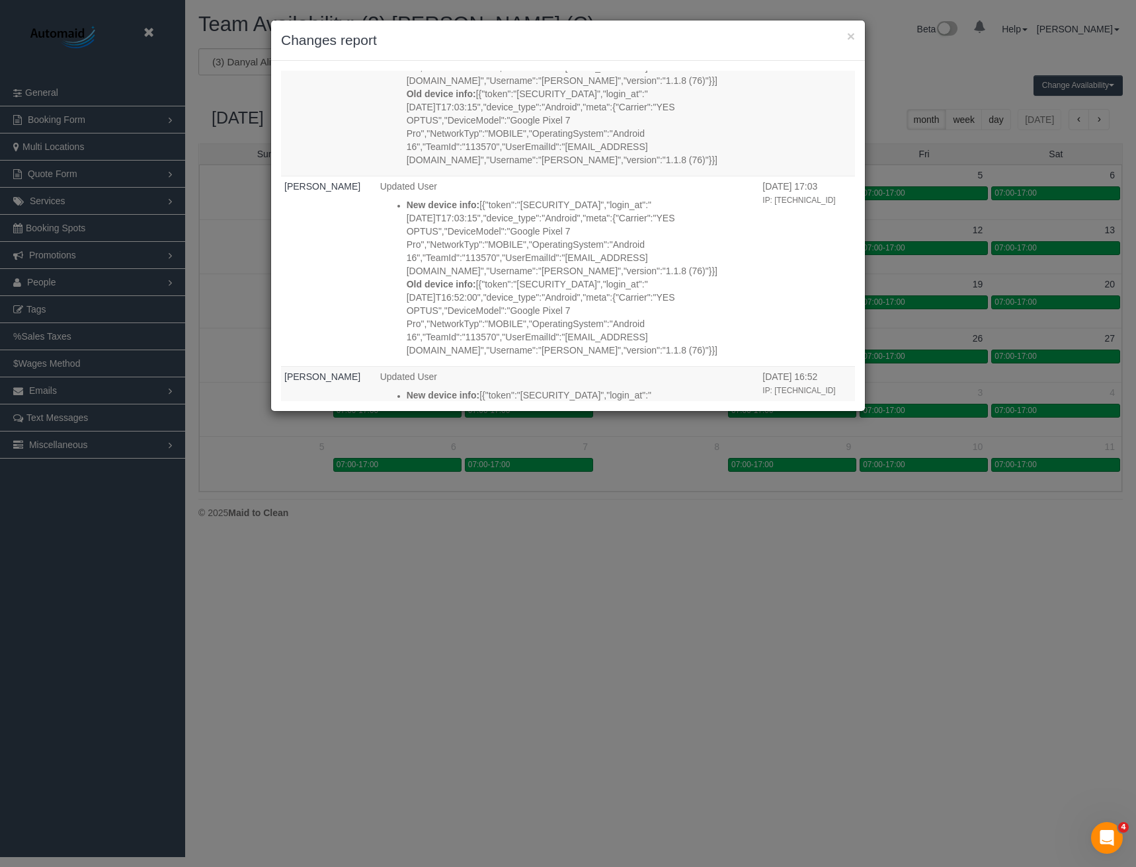
scroll to position [22392, 0]
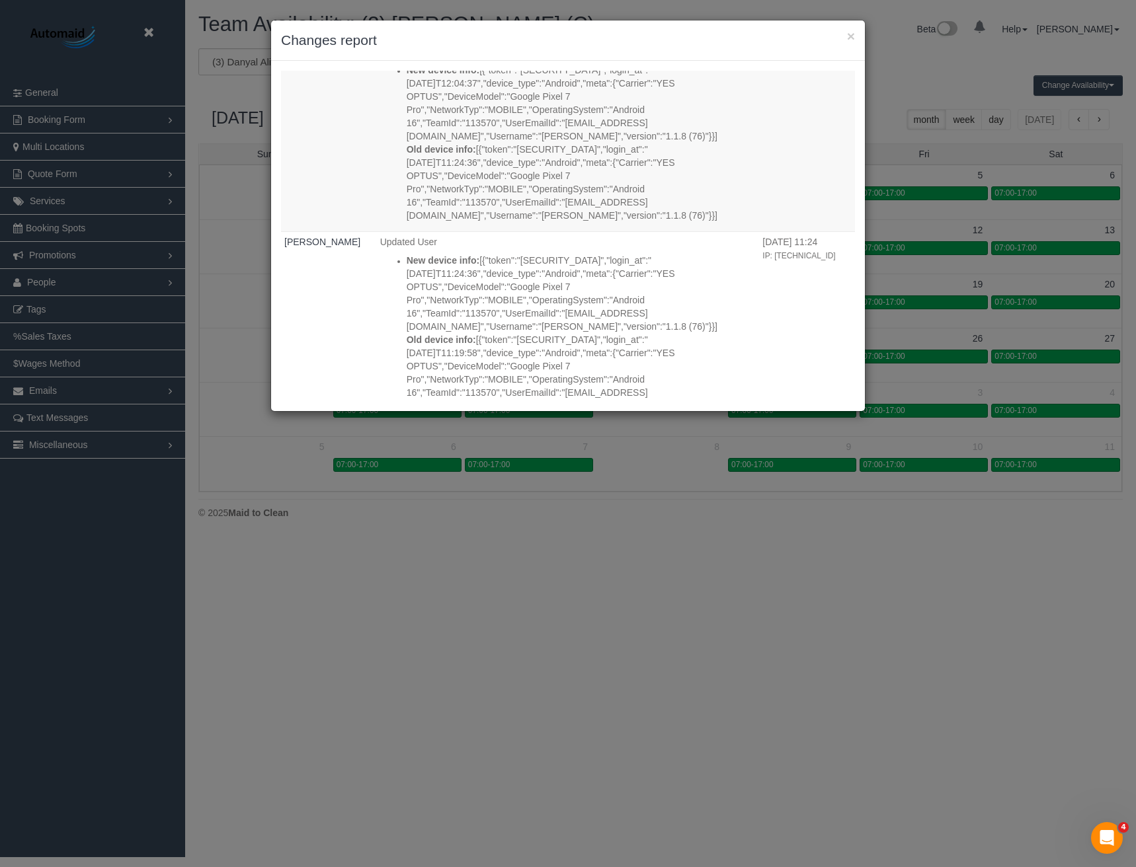
scroll to position [28057, 0]
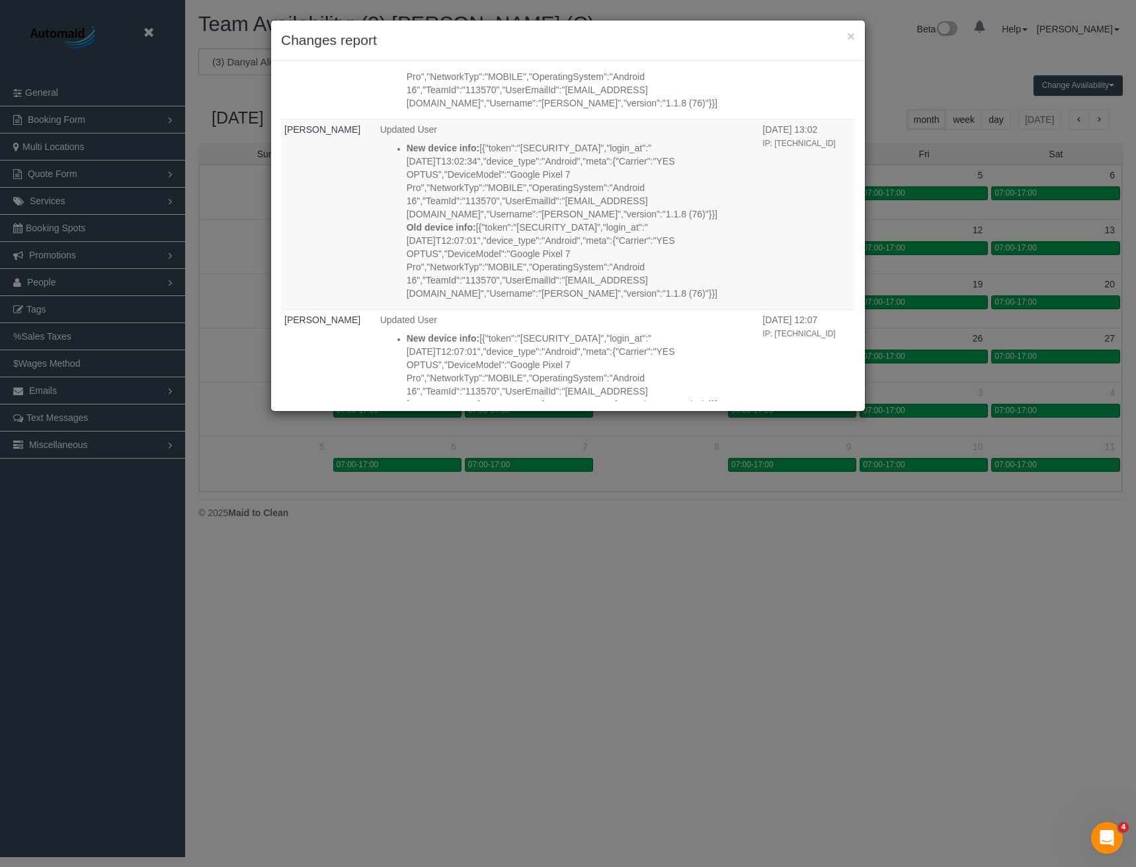
scroll to position [33722, 0]
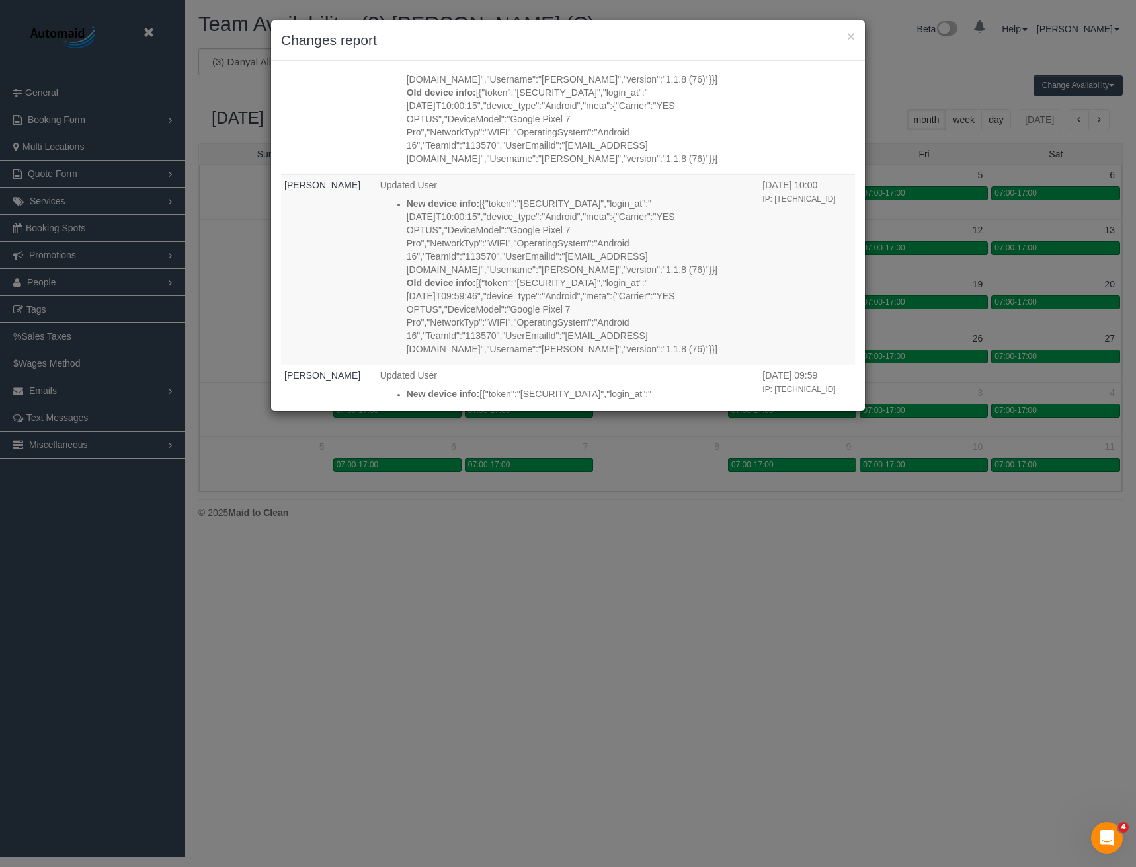
scroll to position [34383, 0]
click at [444, 666] on div "× Changes report Who What When Danyal Ali Updated User New device info: Old dev…" at bounding box center [568, 433] width 1136 height 867
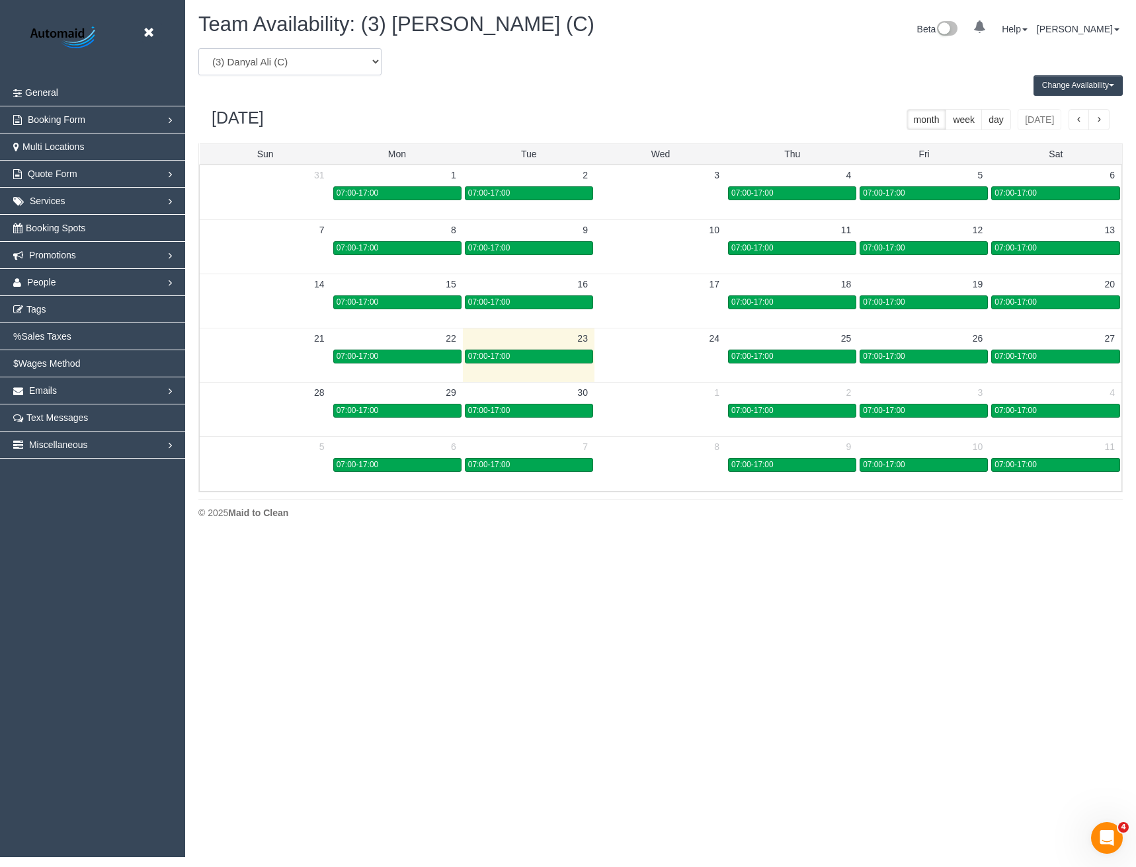
click at [282, 56] on select "(0) Account - Tech (0) Office (0) [PERSON_NAME] Test Account (1) [PERSON_NAME] …" at bounding box center [289, 61] width 183 height 27
select select "number:57337"
click at [198, 48] on select "(0) Account - Tech (0) Office (0) [PERSON_NAME] Test Account (1) [PERSON_NAME] …" at bounding box center [289, 61] width 183 height 27
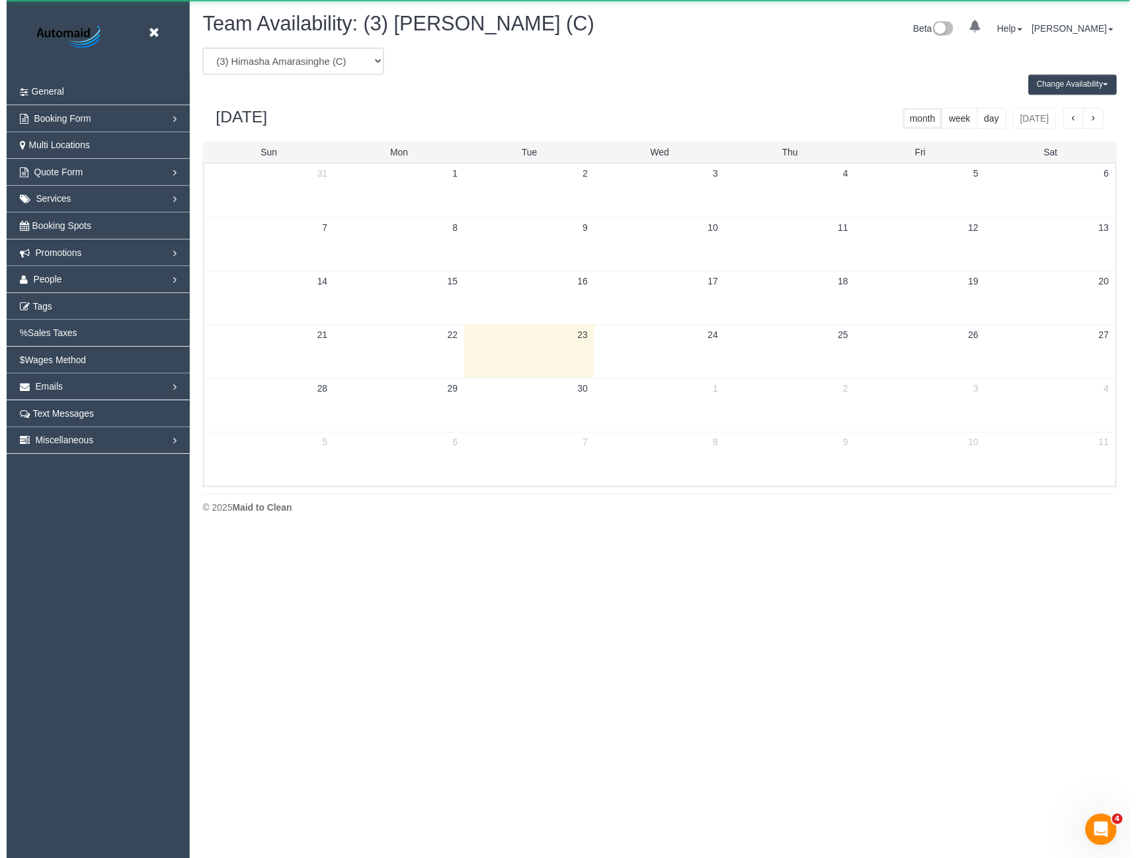
scroll to position [65580, 64983]
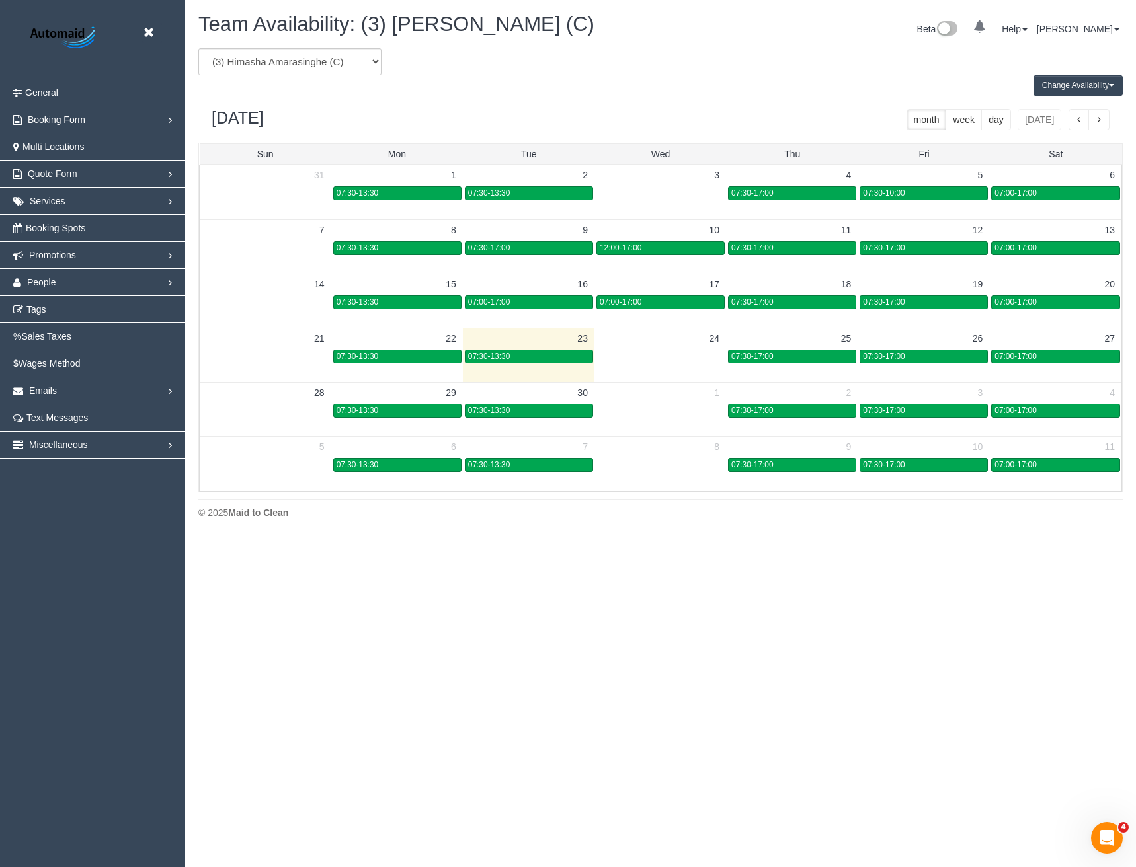
click at [1078, 84] on button "Change Availability" at bounding box center [1077, 85] width 89 height 20
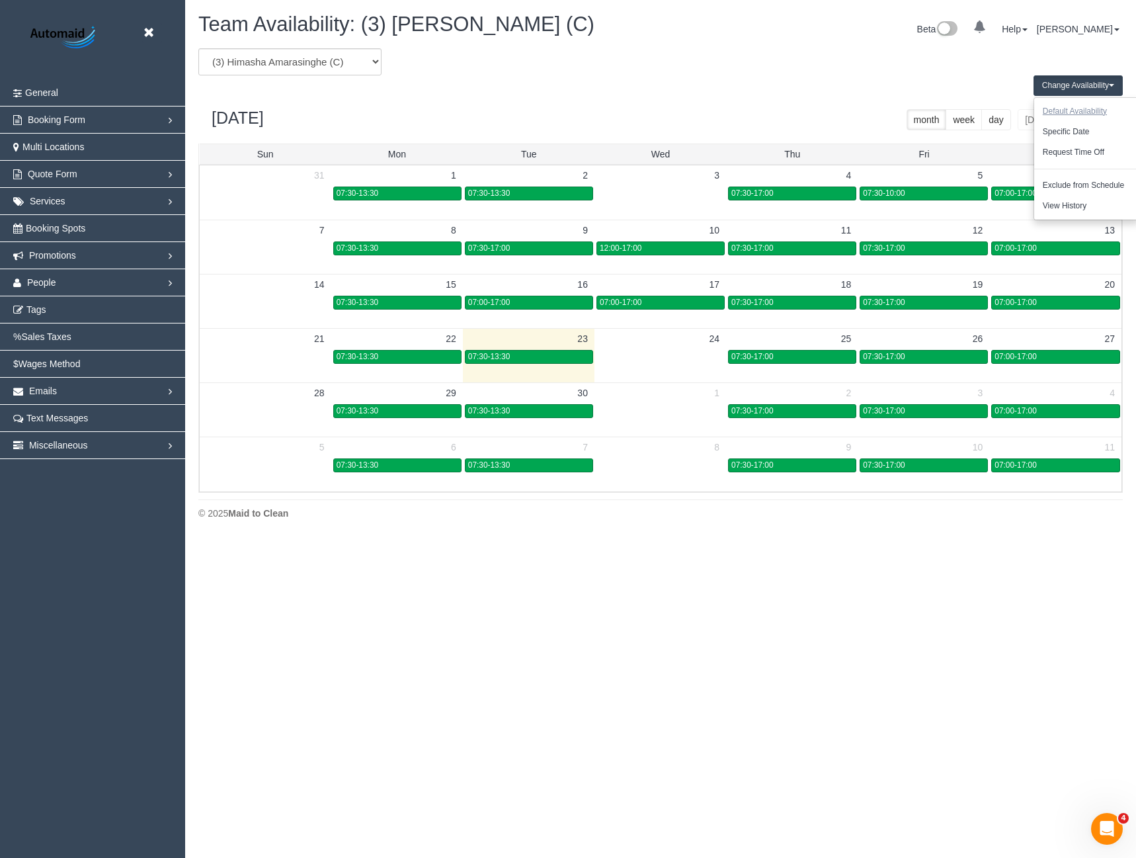
click at [1074, 114] on button "Default Availability" at bounding box center [1074, 111] width 81 height 20
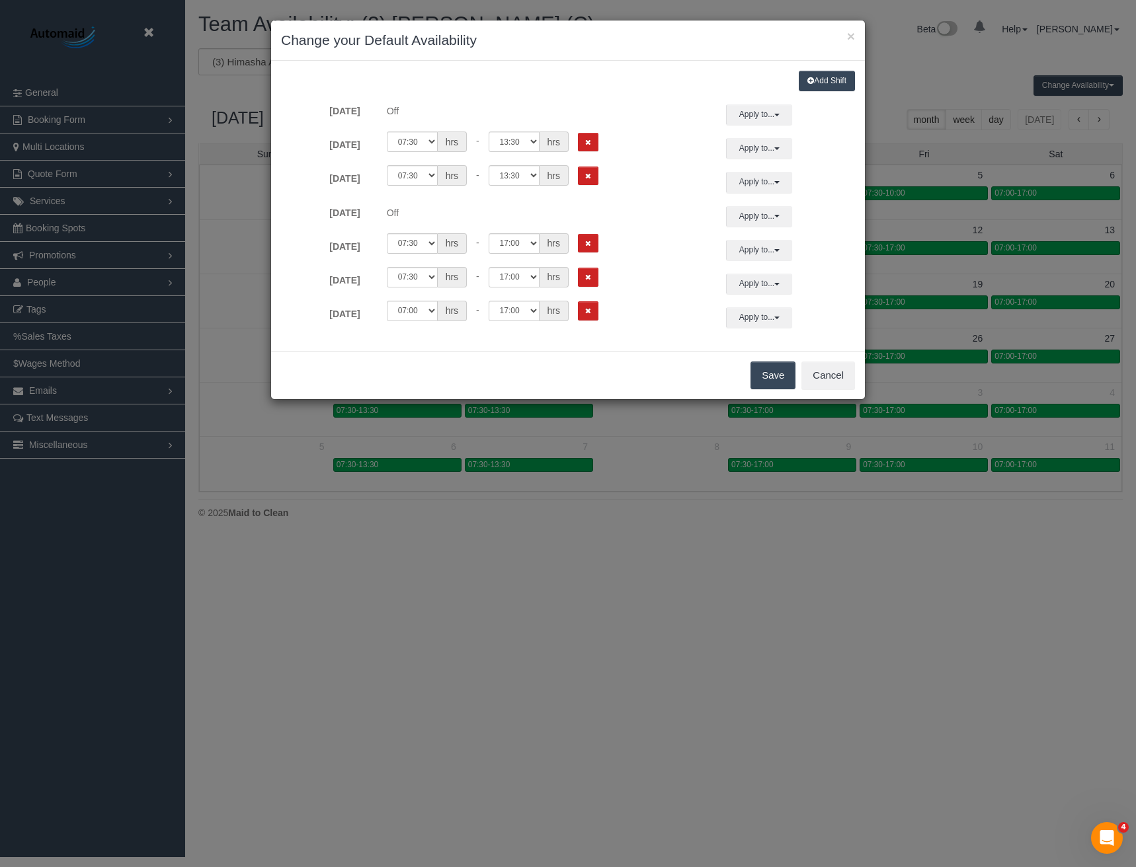
click at [700, 507] on div "× Change your Default Availability Add Shift [DATE] Off Apply to... All [DATE] …" at bounding box center [568, 433] width 1136 height 867
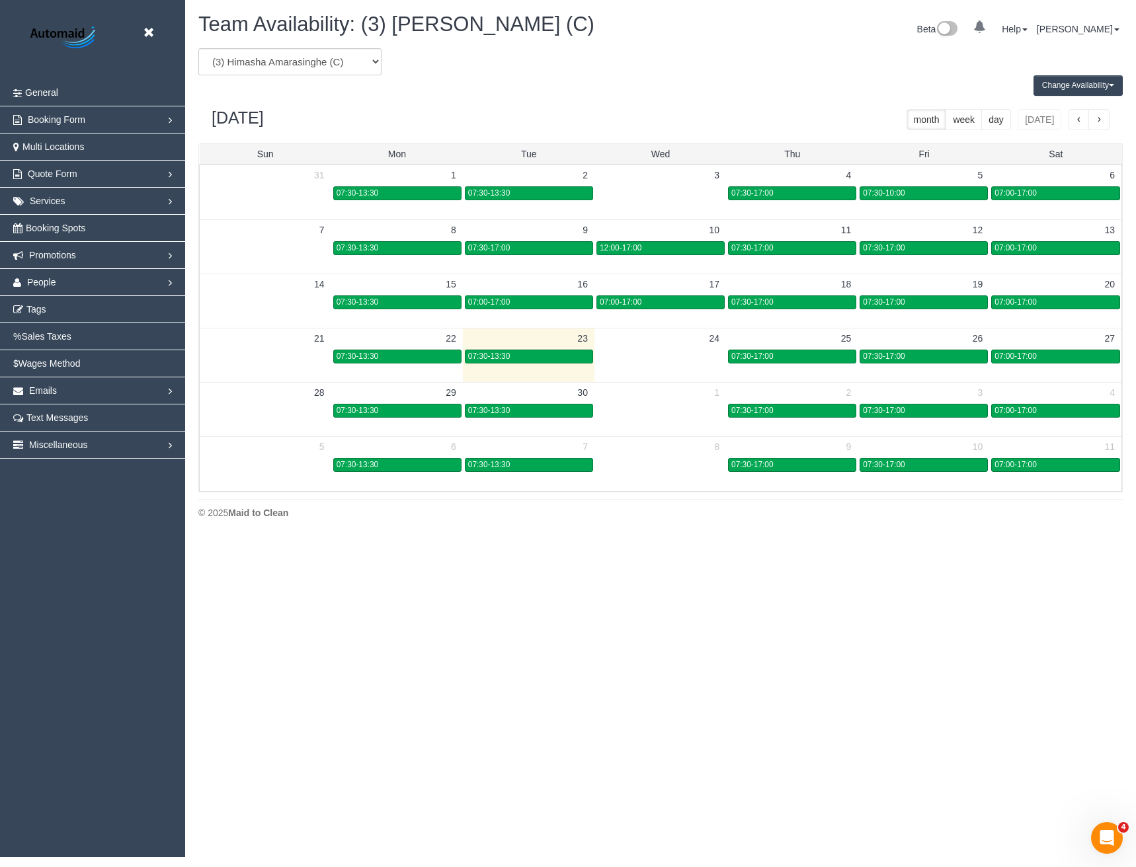
click at [1063, 89] on button "Change Availability" at bounding box center [1077, 85] width 89 height 20
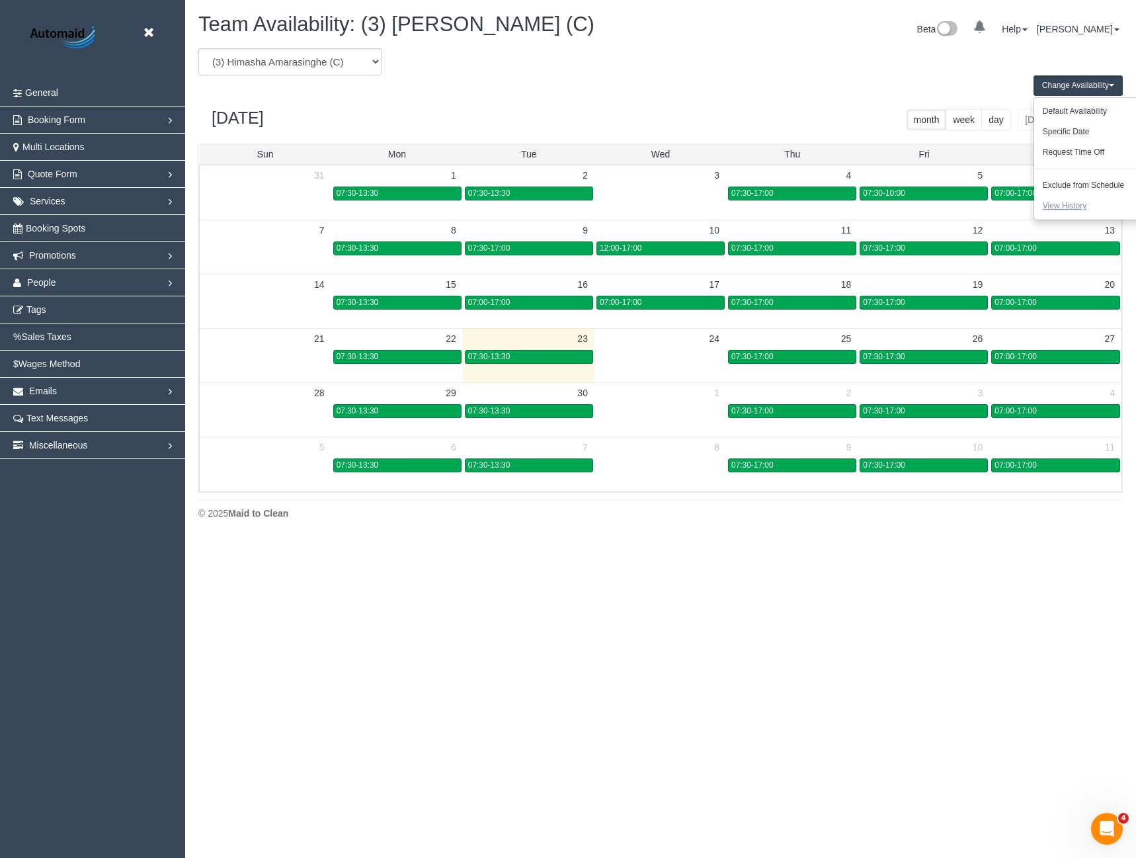
click at [1065, 205] on button "View History" at bounding box center [1064, 206] width 61 height 20
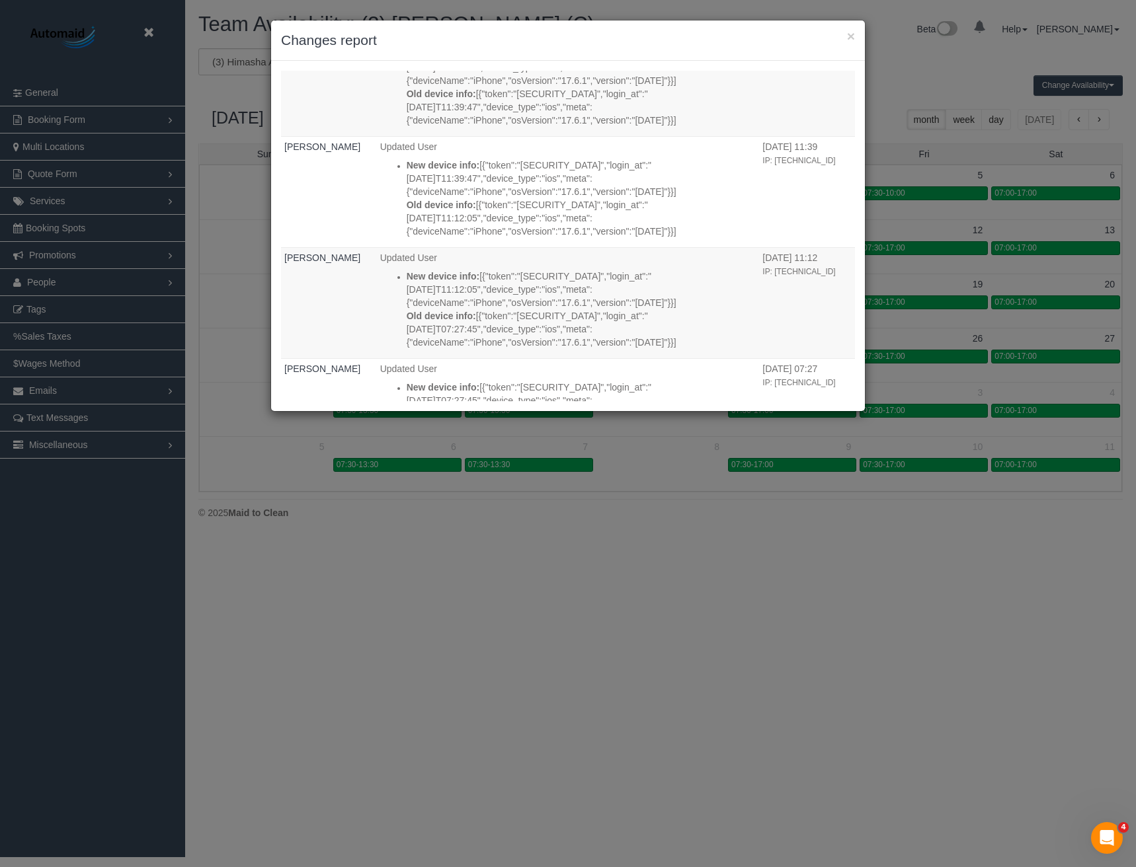
scroll to position [5242, 0]
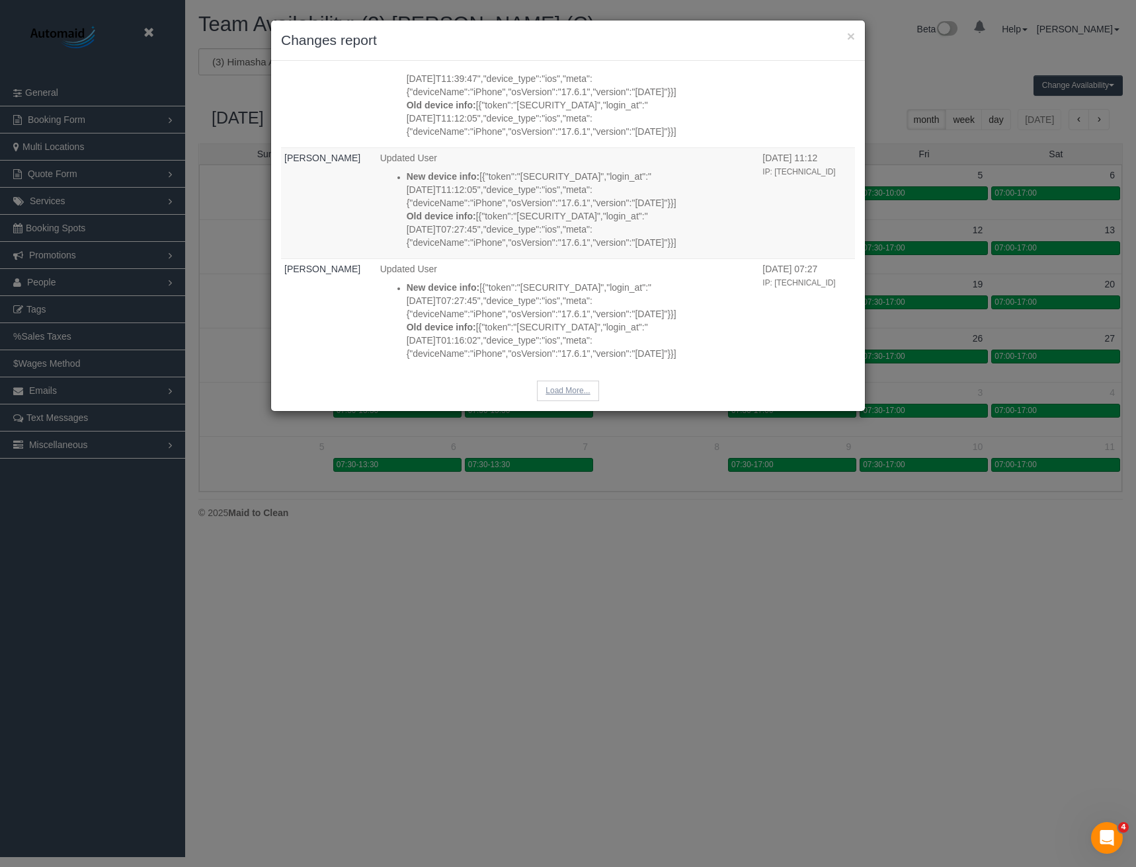
click at [567, 381] on button "Load More..." at bounding box center [567, 391] width 61 height 20
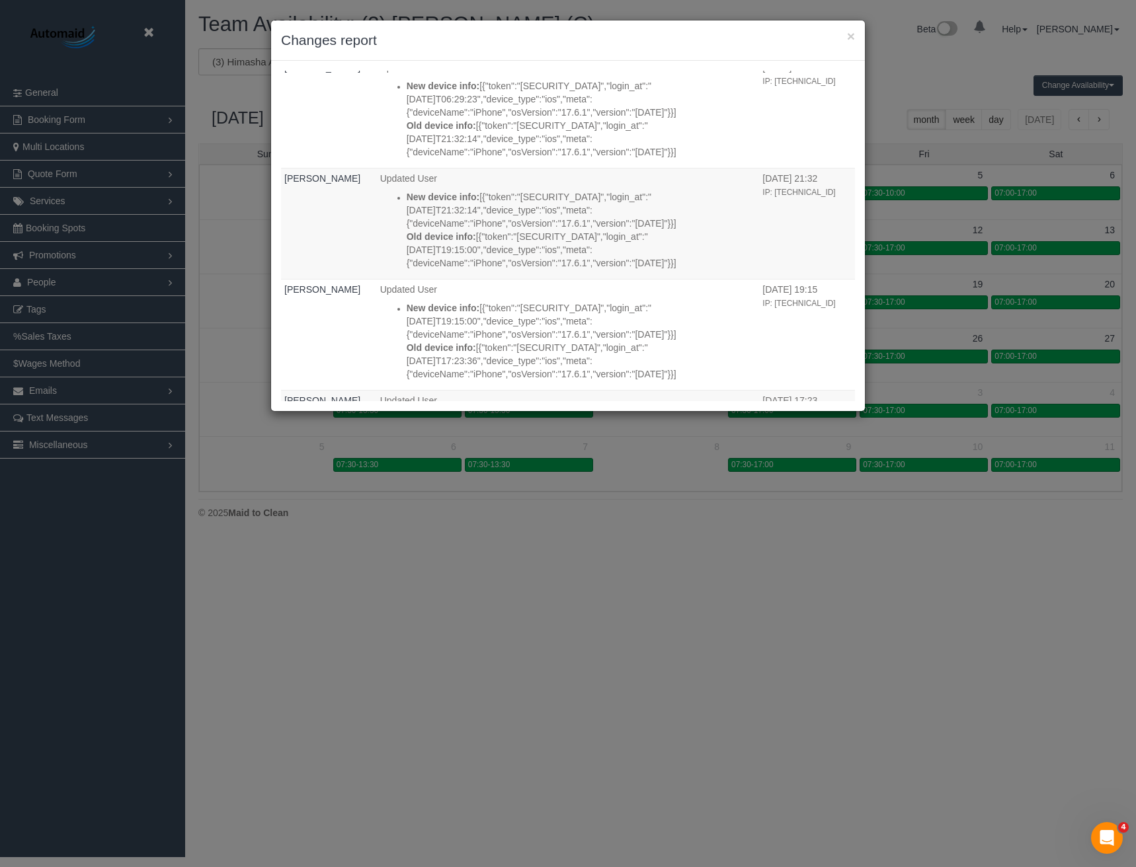
scroll to position [10701, 0]
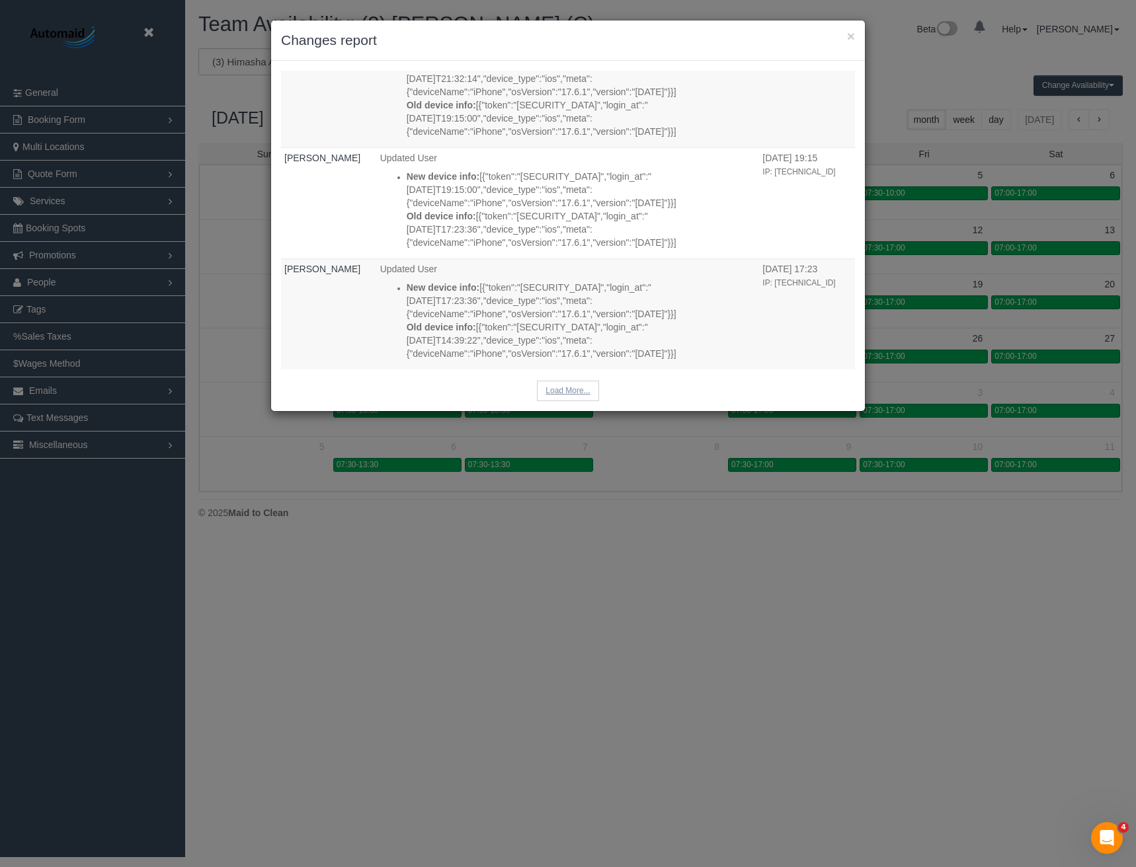
click at [575, 388] on button "Load More..." at bounding box center [567, 391] width 61 height 20
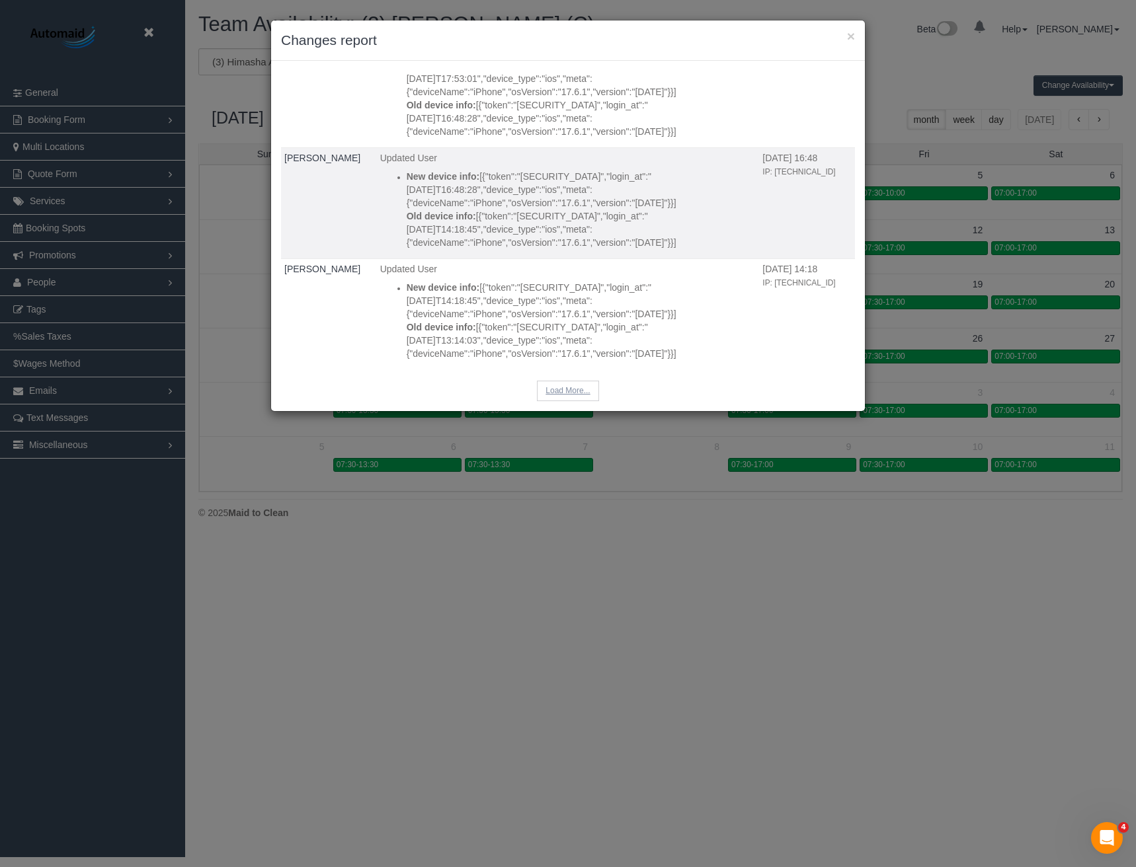
scroll to position [16366, 0]
click at [557, 381] on button "Load More..." at bounding box center [567, 391] width 61 height 20
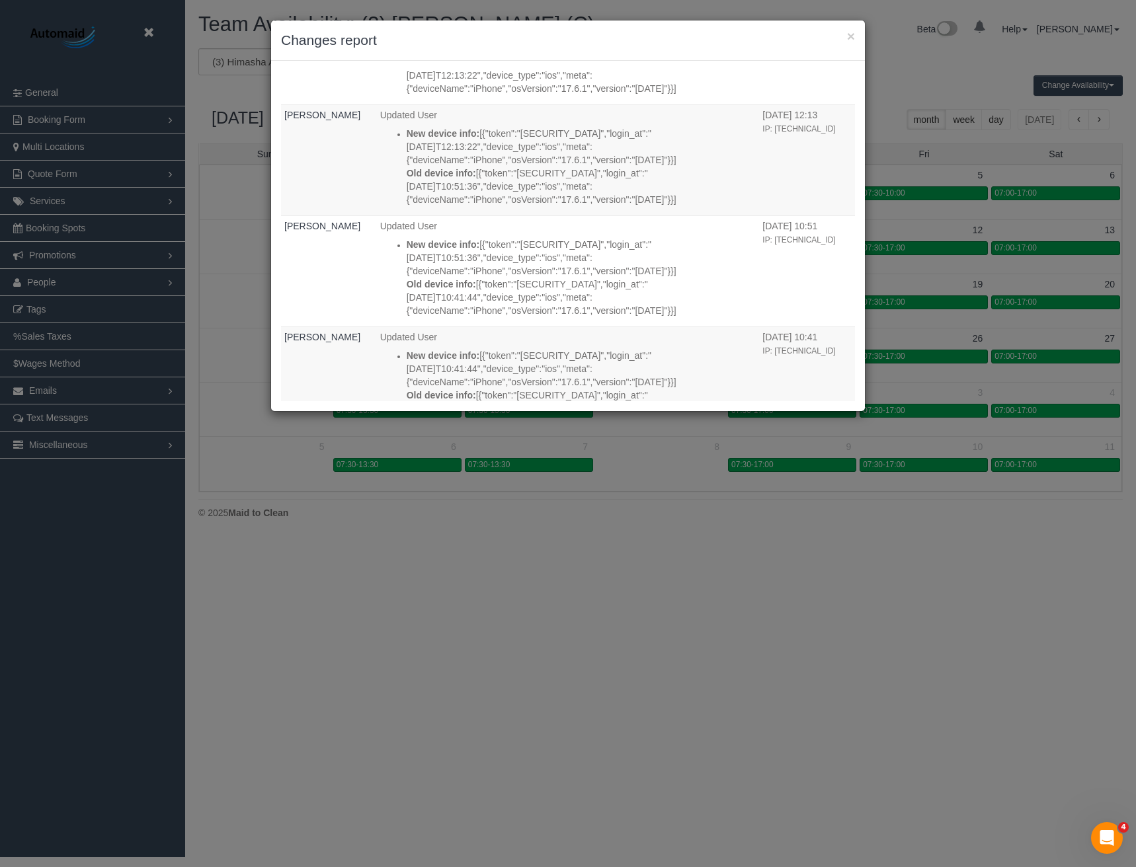
scroll to position [17557, 0]
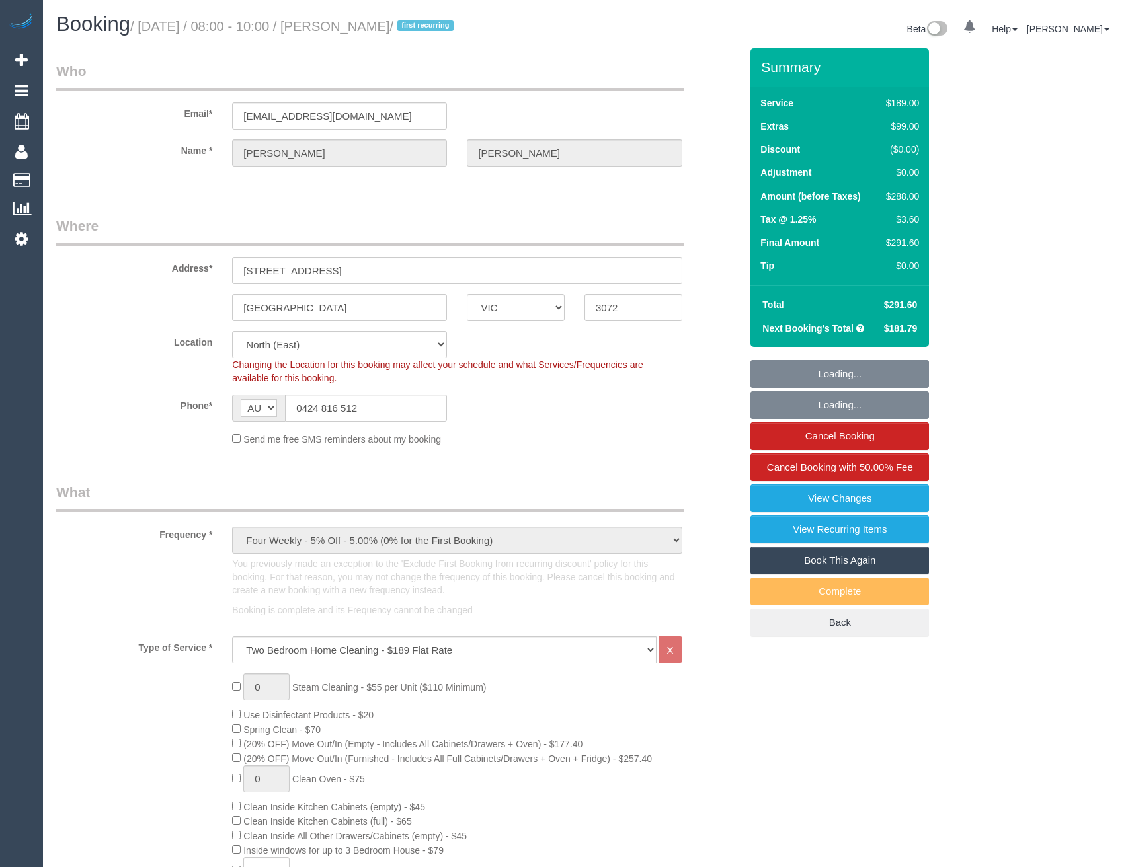
select select "VIC"
select select "object:1460"
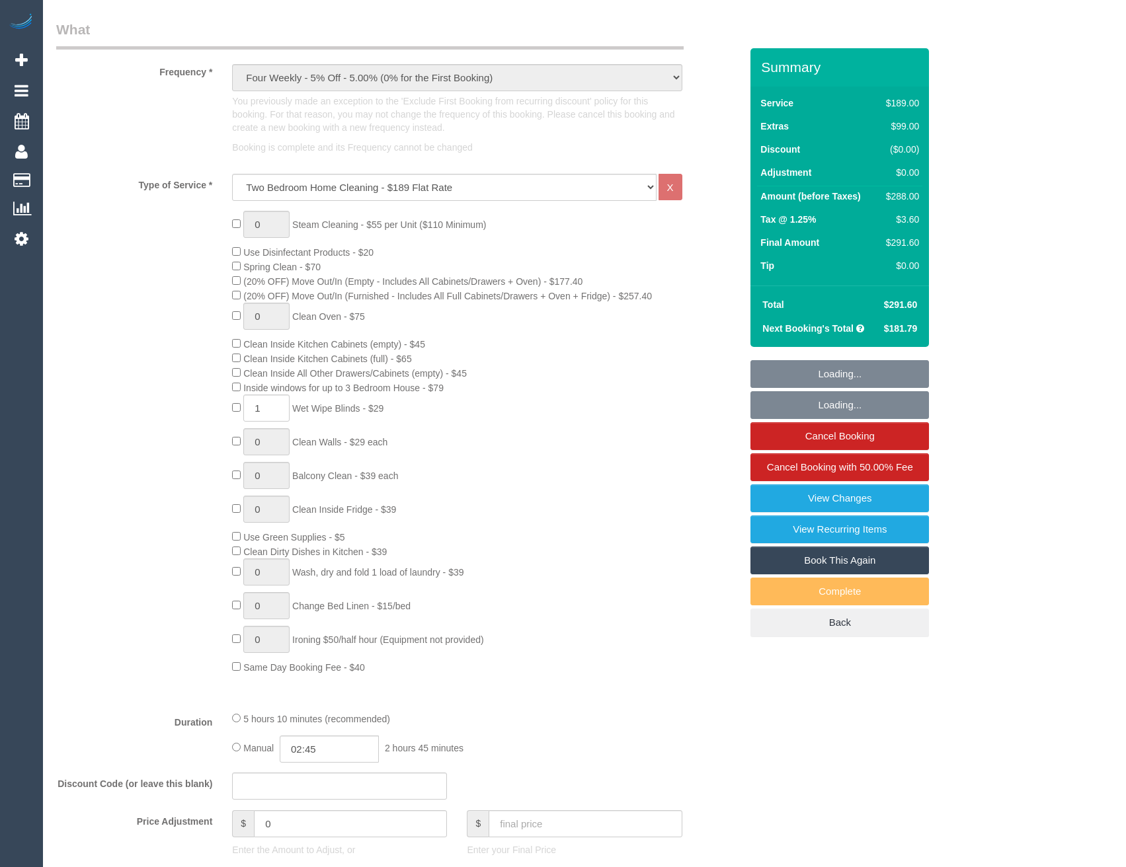
select select "string:stripe-pm_1S4Bda2GScqysDRVaFIME0JW"
select select "spot1"
select select "number:29"
select select "number:14"
select select "number:19"
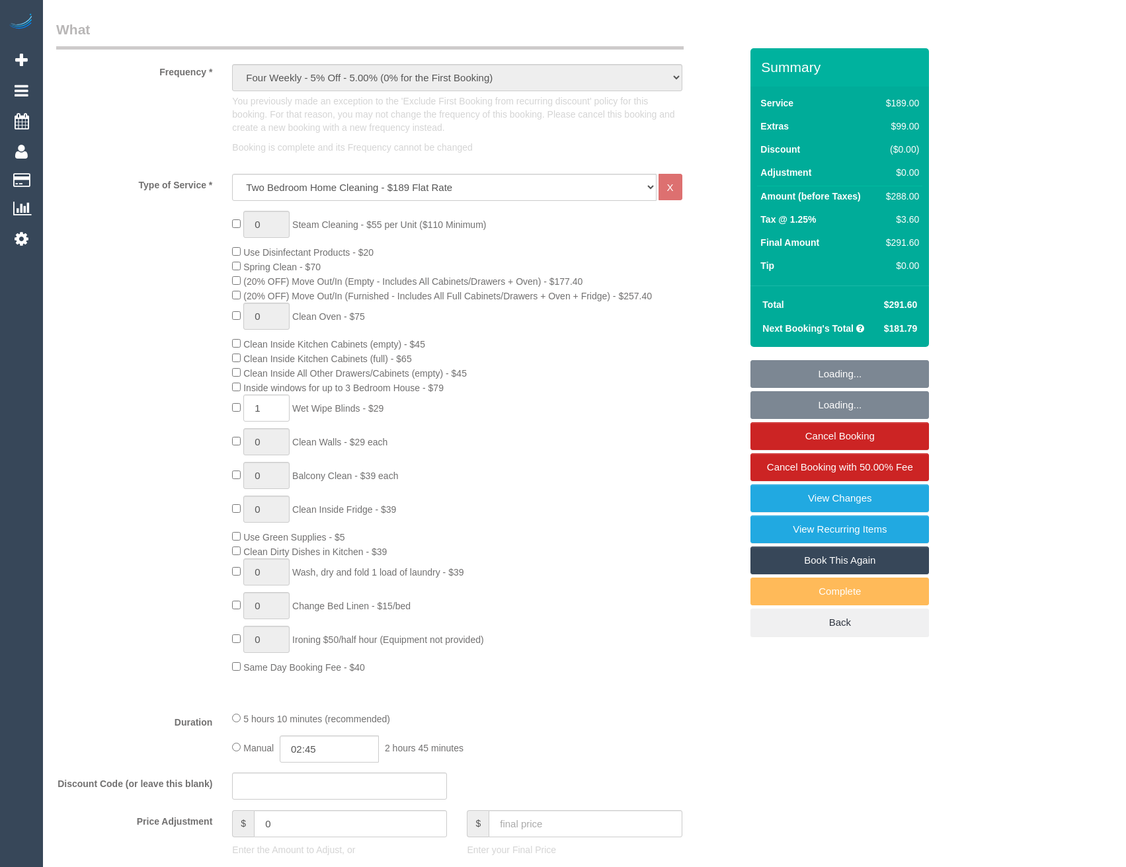
select select "number:25"
select select "number:33"
select select "number:13"
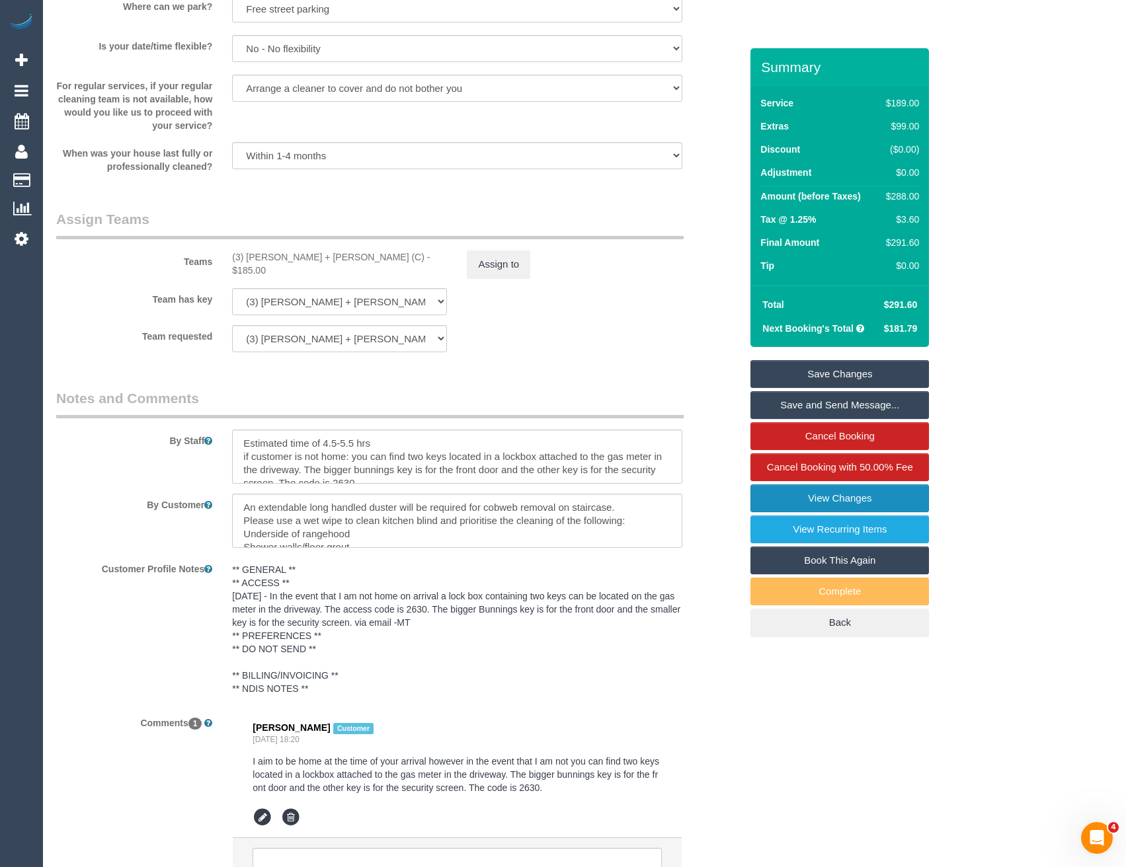
click at [836, 503] on link "View Changes" at bounding box center [839, 499] width 179 height 28
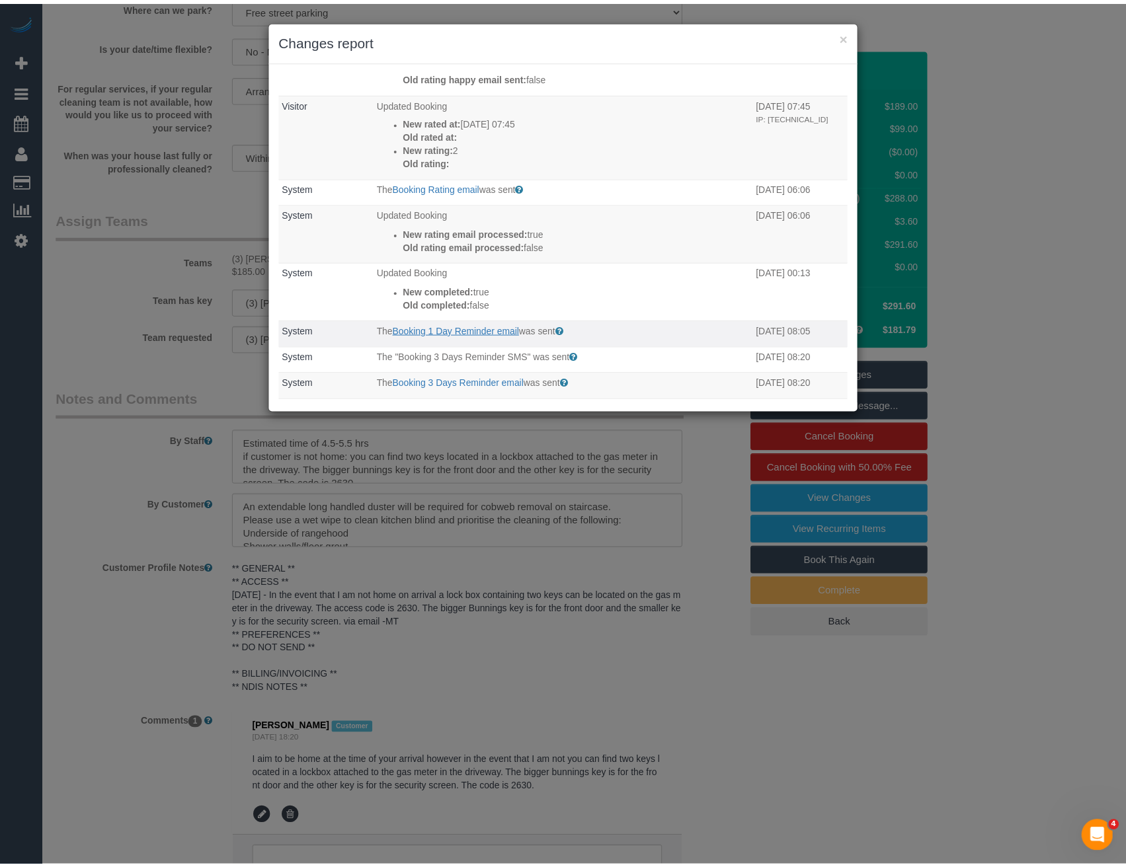
scroll to position [132, 0]
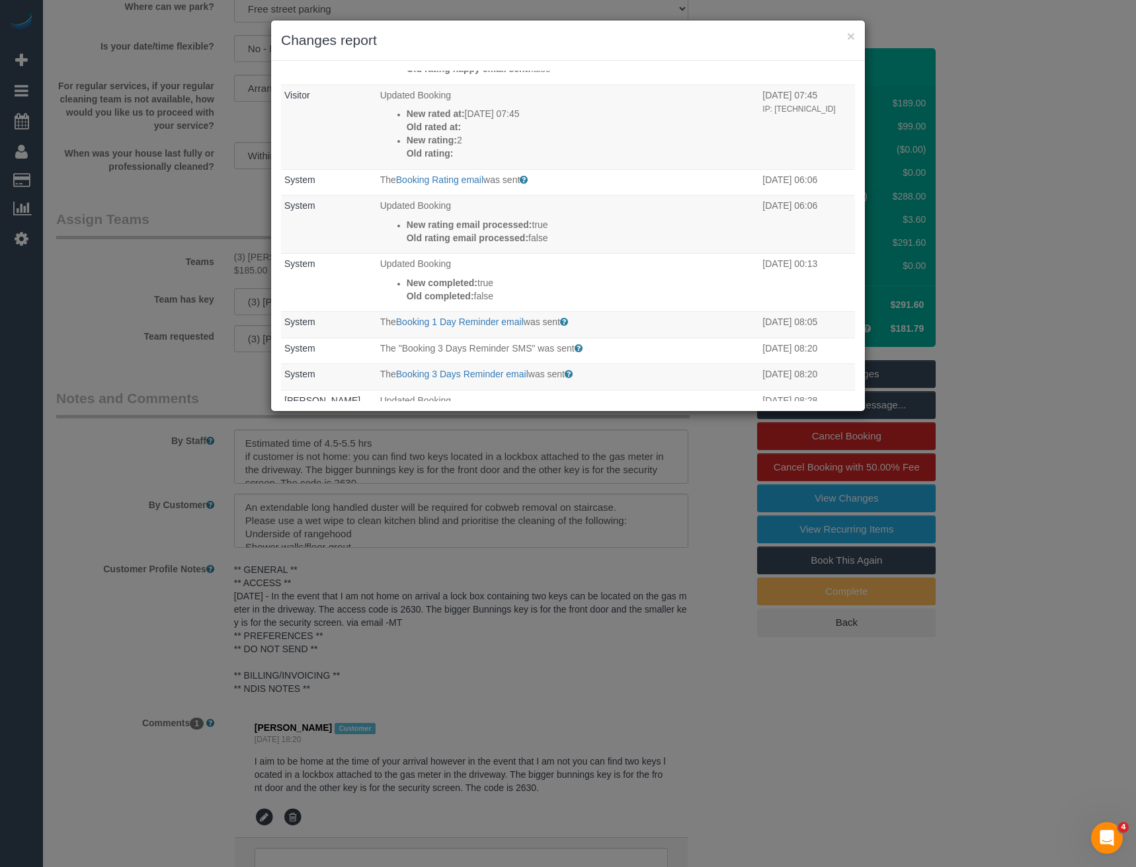
click at [511, 449] on div "× Changes report Who What When Odelle Marie The Invoice charged email was sent …" at bounding box center [568, 433] width 1136 height 867
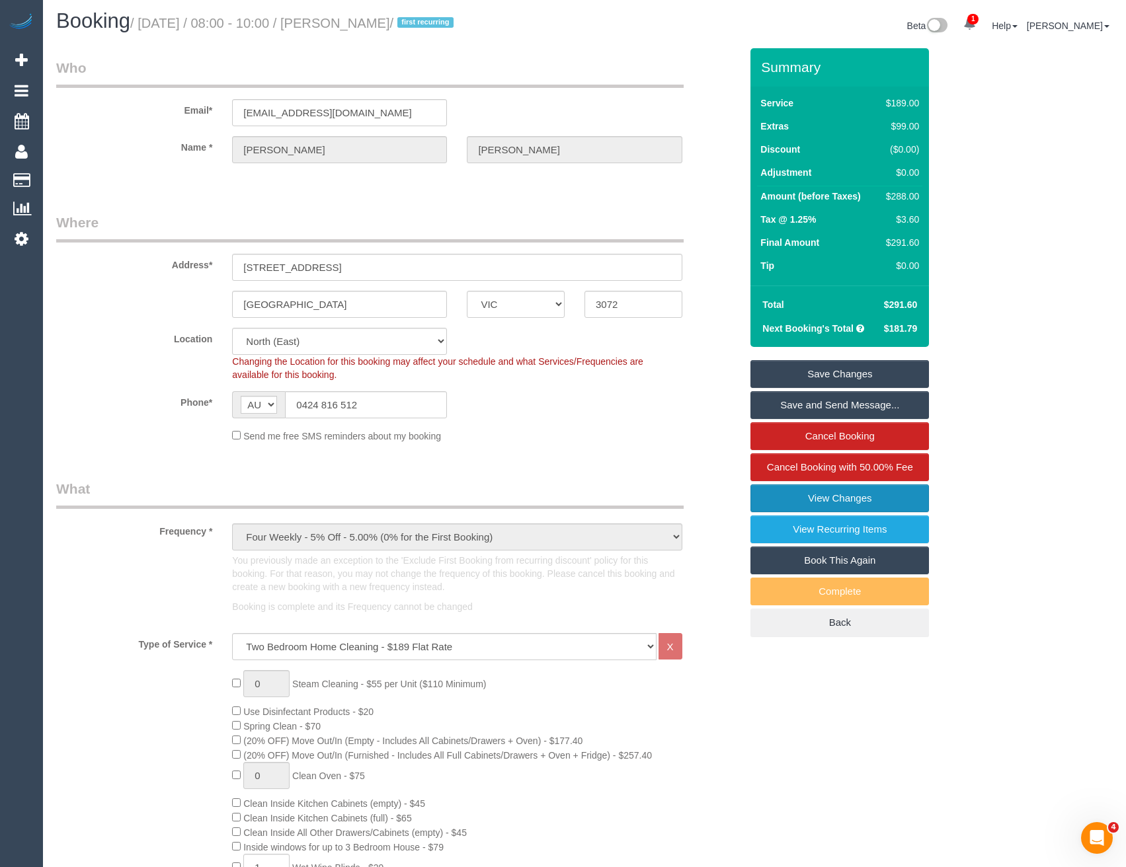
scroll to position [0, 0]
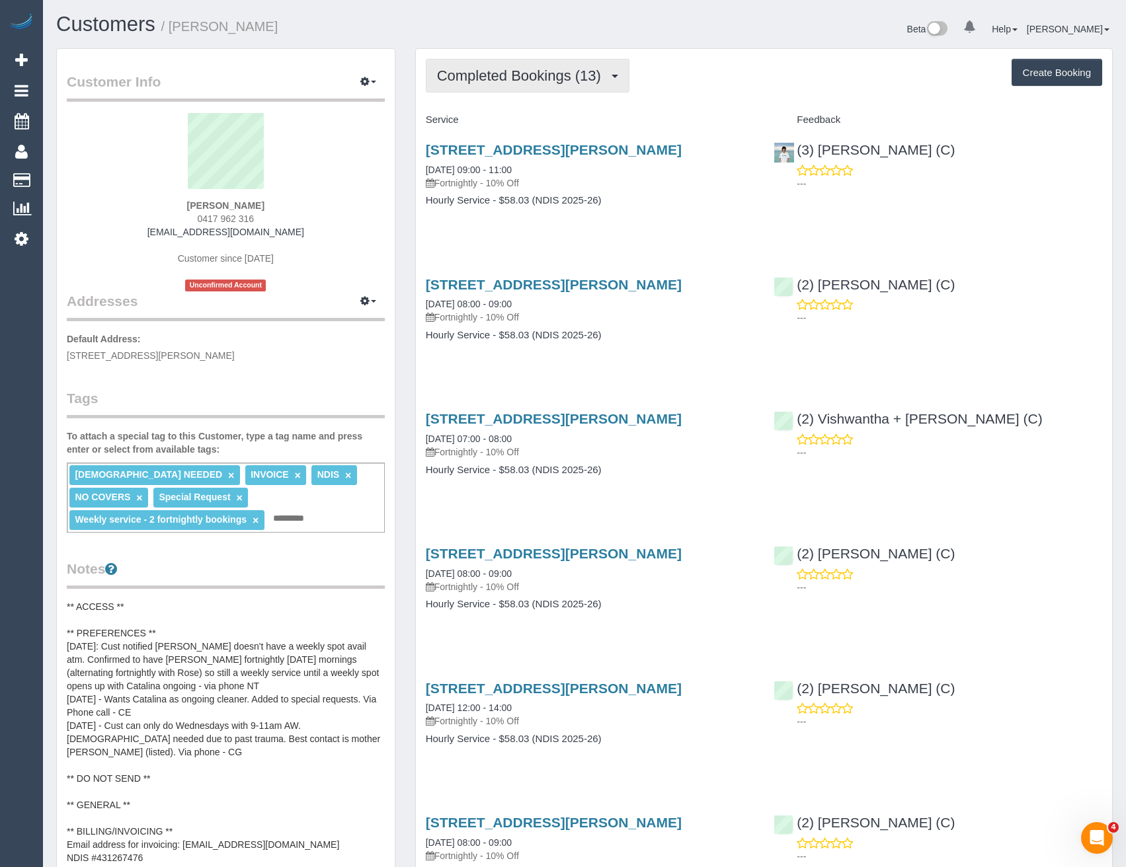
click at [523, 78] on span "Completed Bookings (13)" at bounding box center [522, 75] width 171 height 17
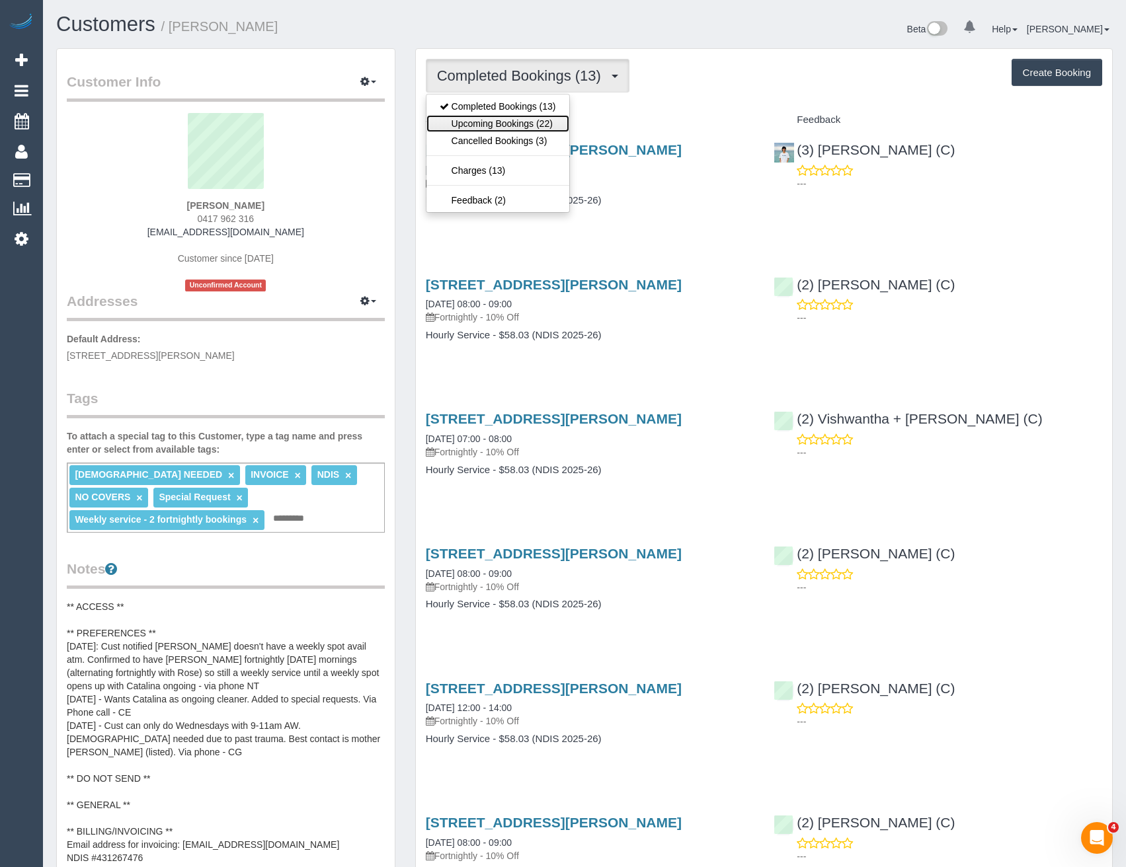
click at [540, 122] on link "Upcoming Bookings (22)" at bounding box center [497, 123] width 143 height 17
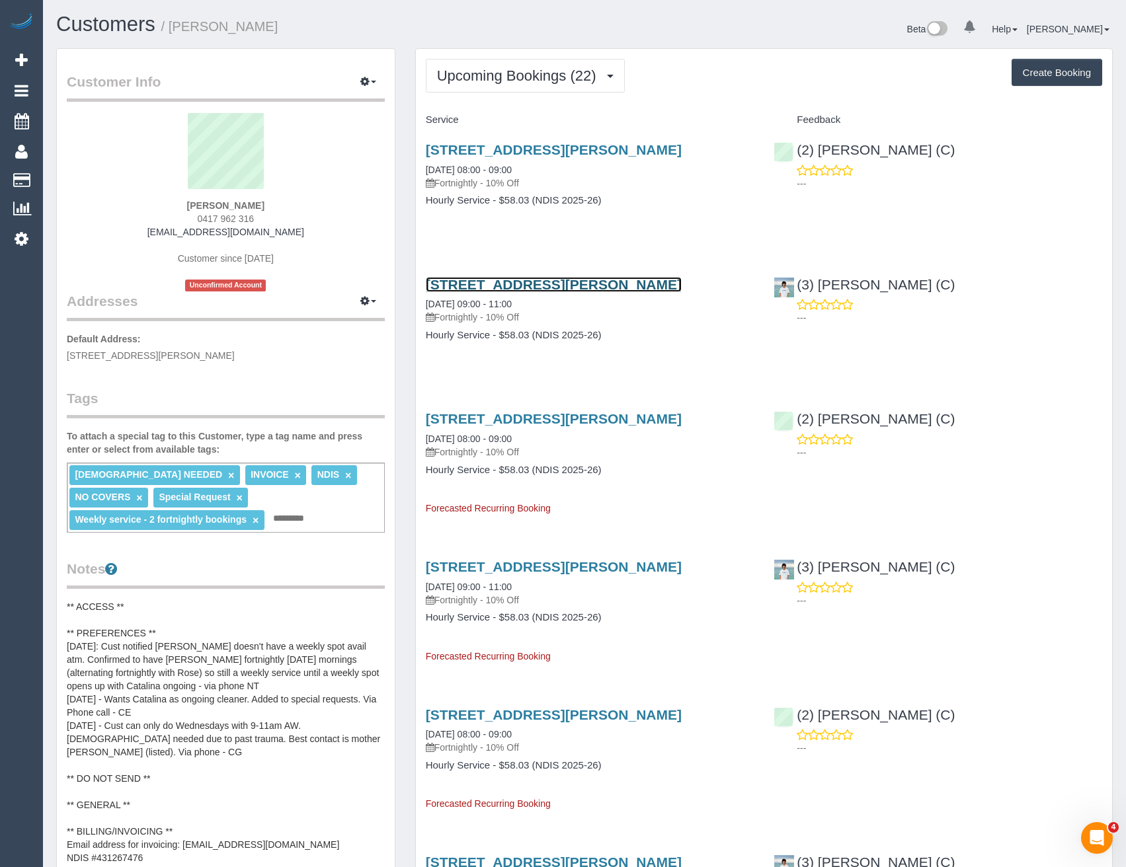
click at [608, 288] on link "4 Bayles Court, Donvale, VIC 3111" at bounding box center [554, 284] width 256 height 15
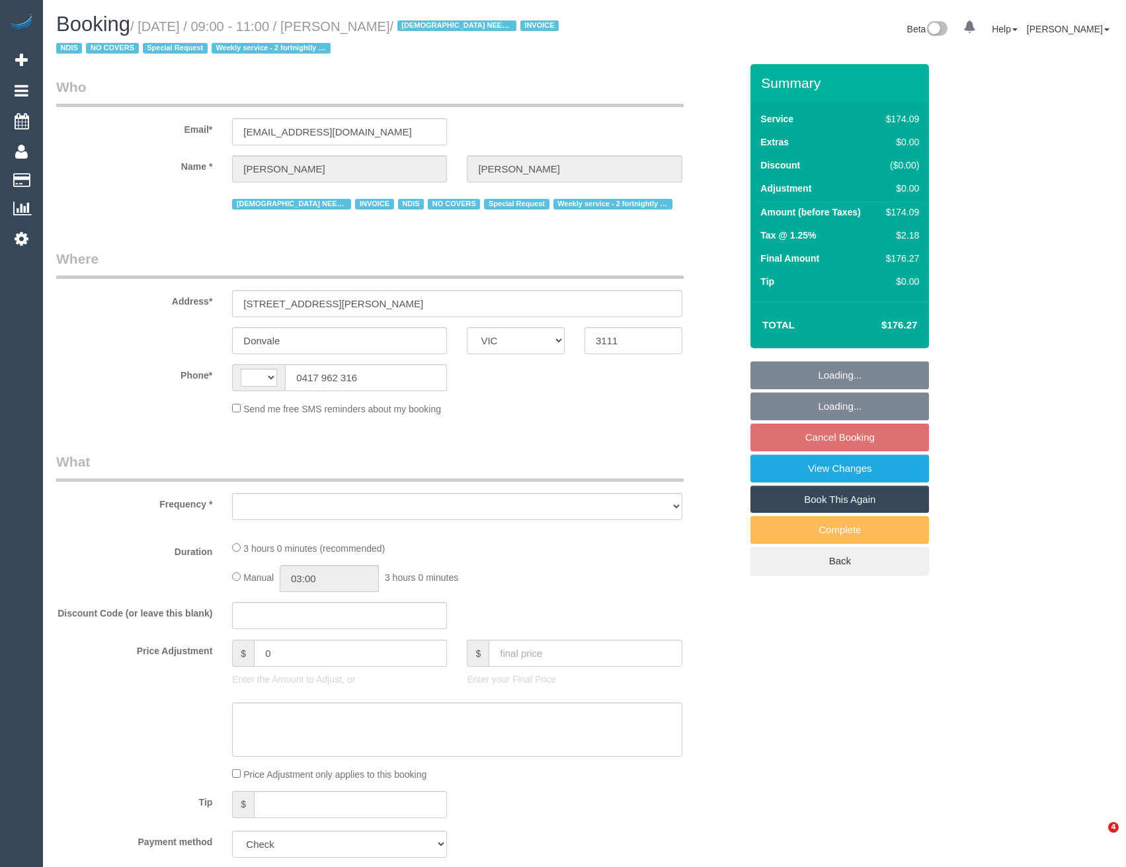
select select "VIC"
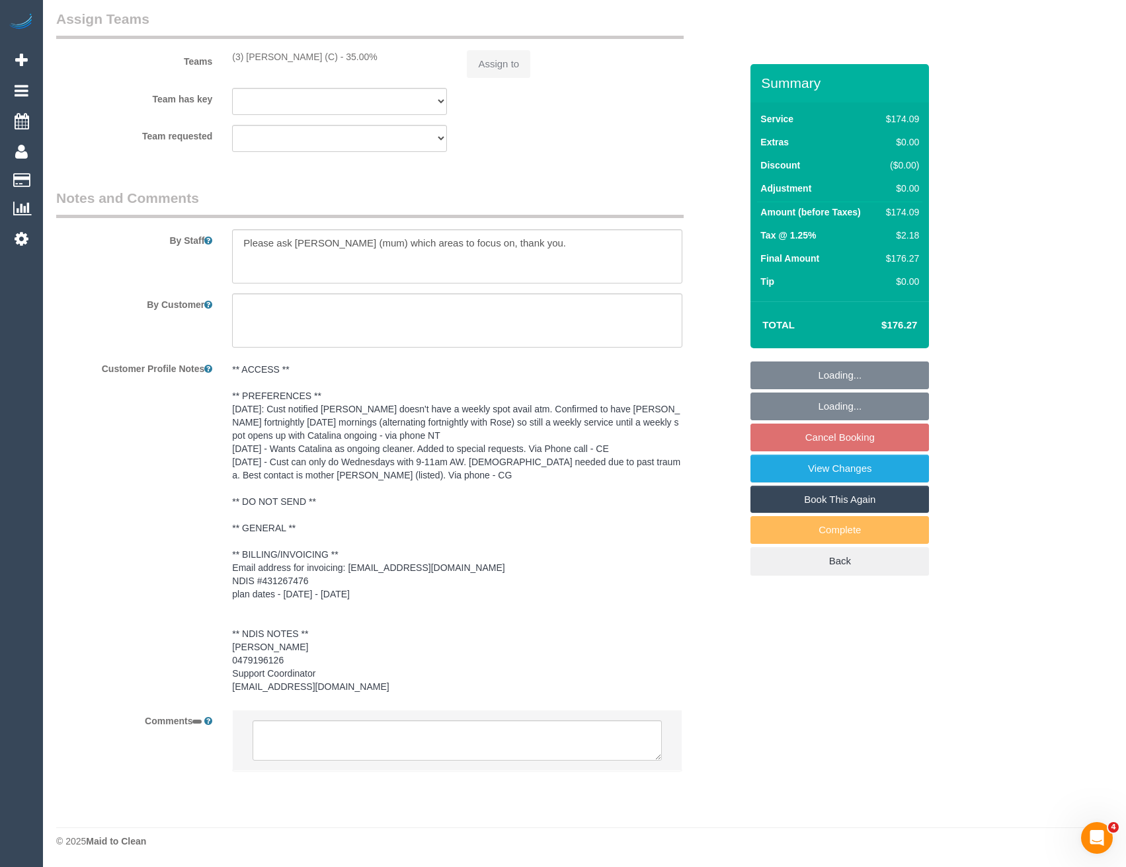
select select "string:AU"
select select "object:753"
select select "180"
select select "number:28"
select select "number:14"
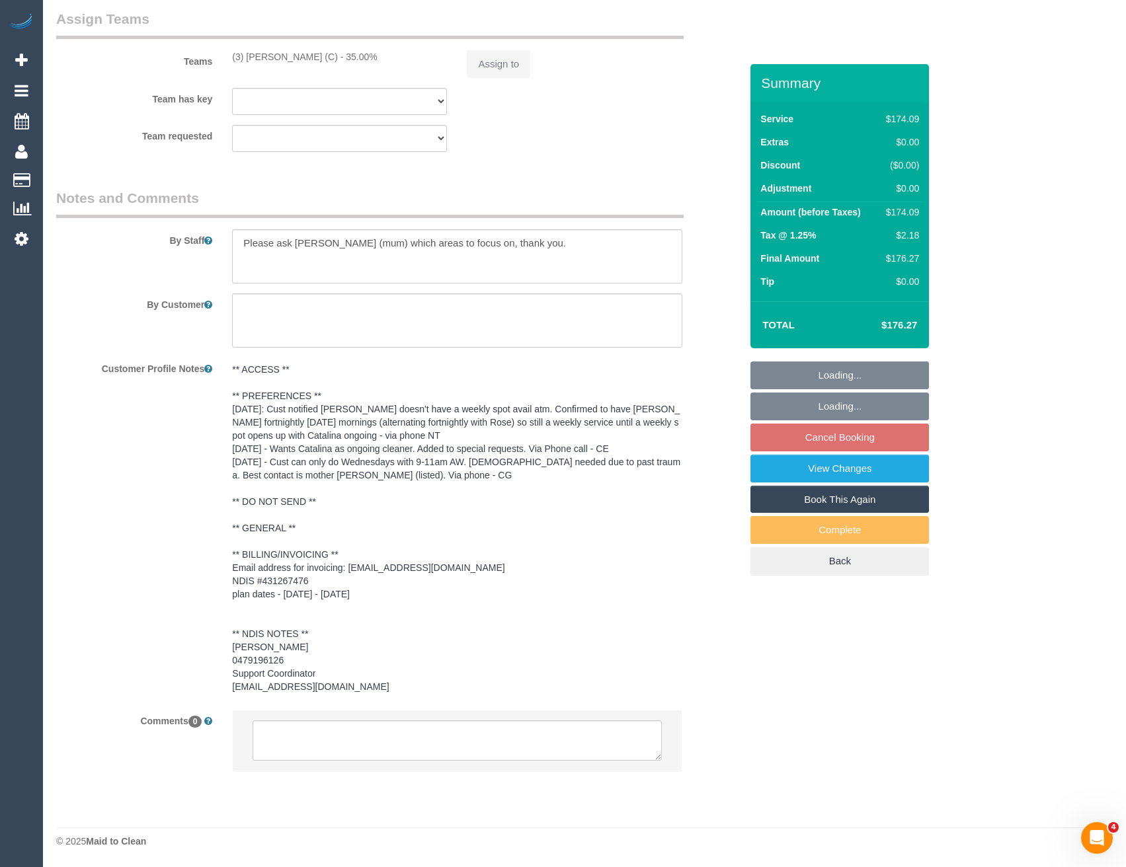
select select "number:19"
select select "number:25"
select select "number:35"
select select "number:11"
click at [376, 739] on textarea at bounding box center [457, 741] width 409 height 41
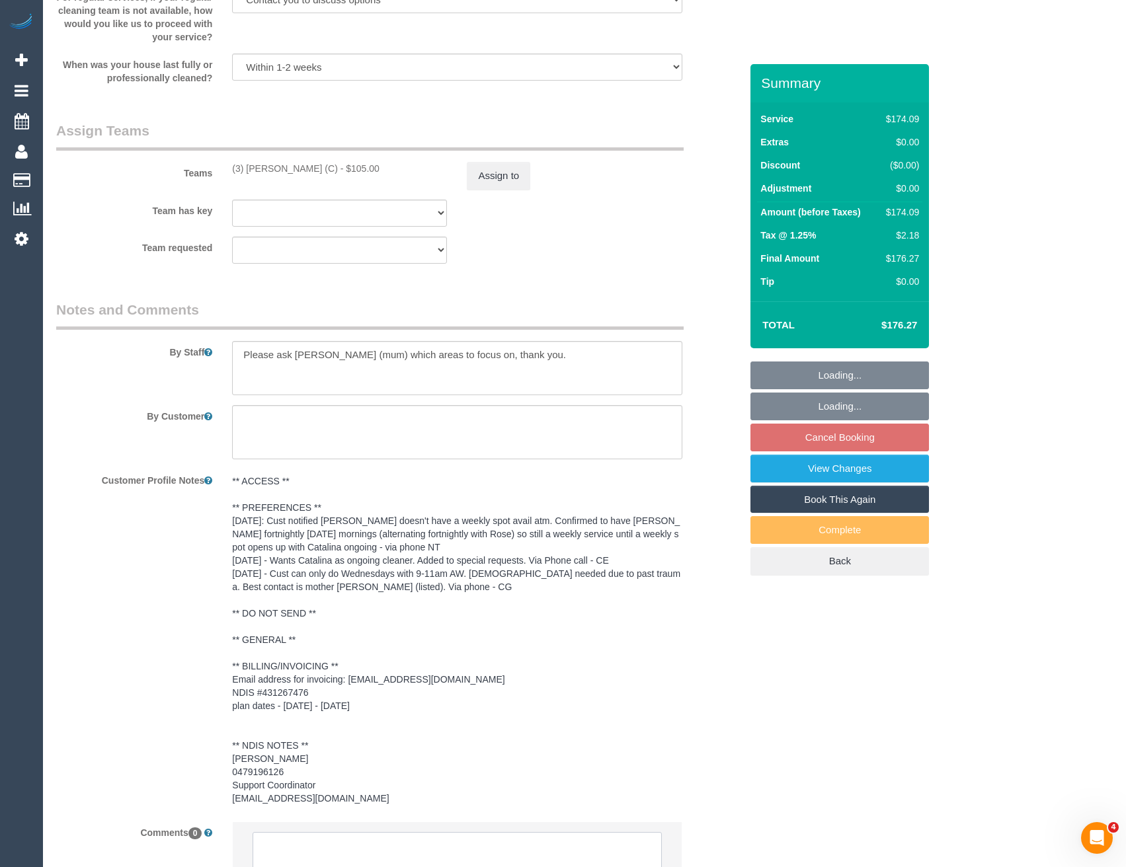
scroll to position [1675, 0]
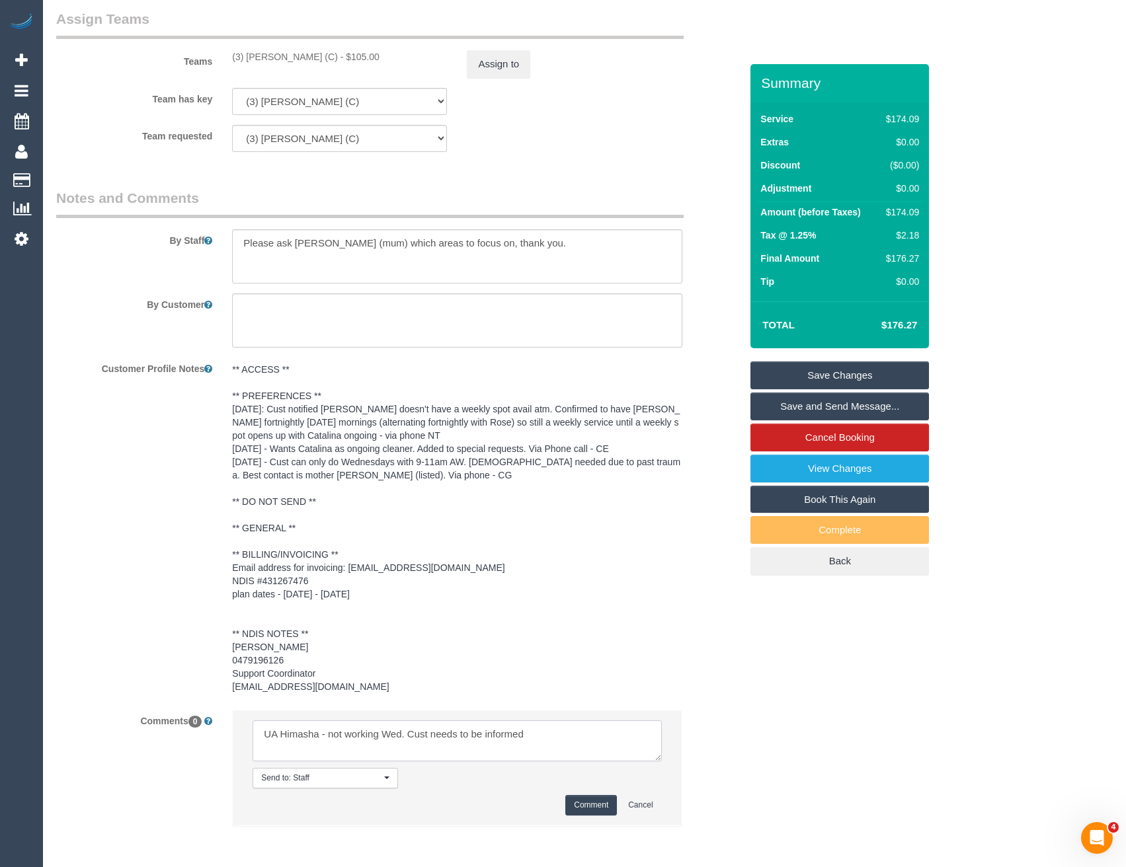
type textarea "UA Himasha - not working Wed. Cust needs to be informed"
click at [571, 799] on button "Comment" at bounding box center [591, 805] width 52 height 20
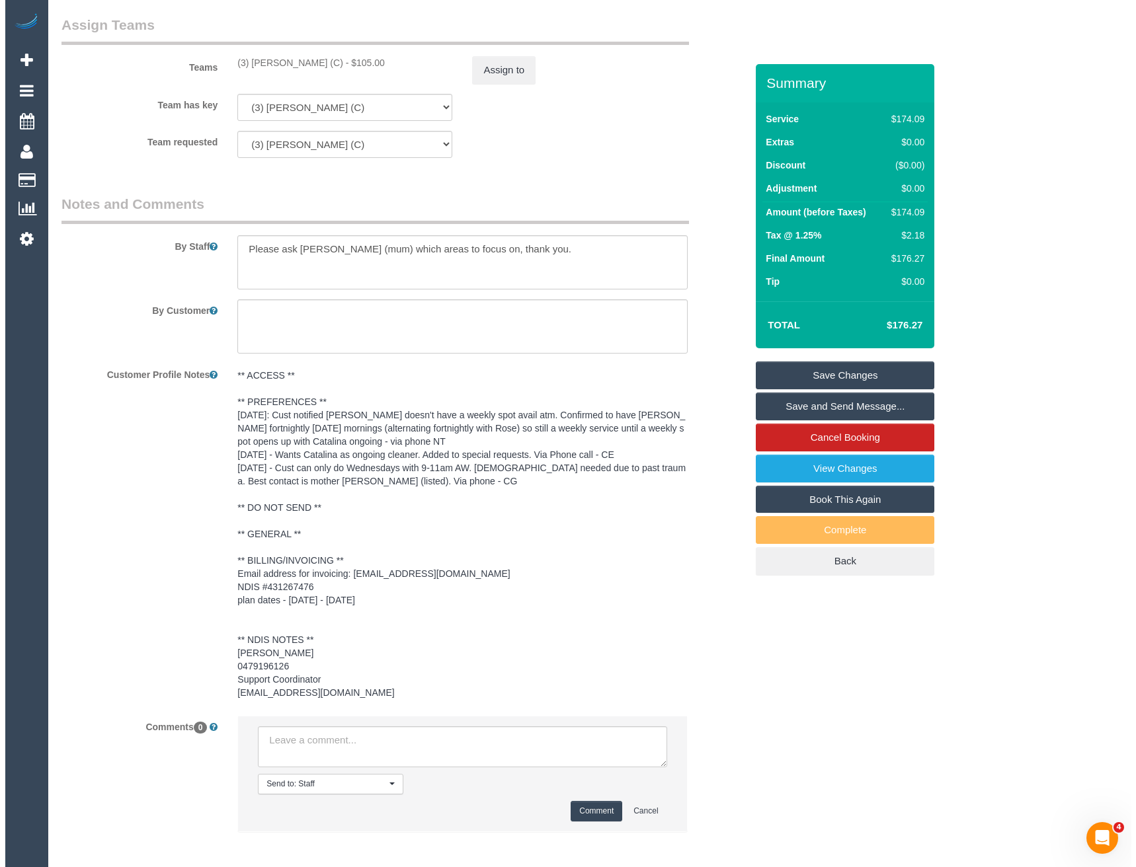
scroll to position [1411, 0]
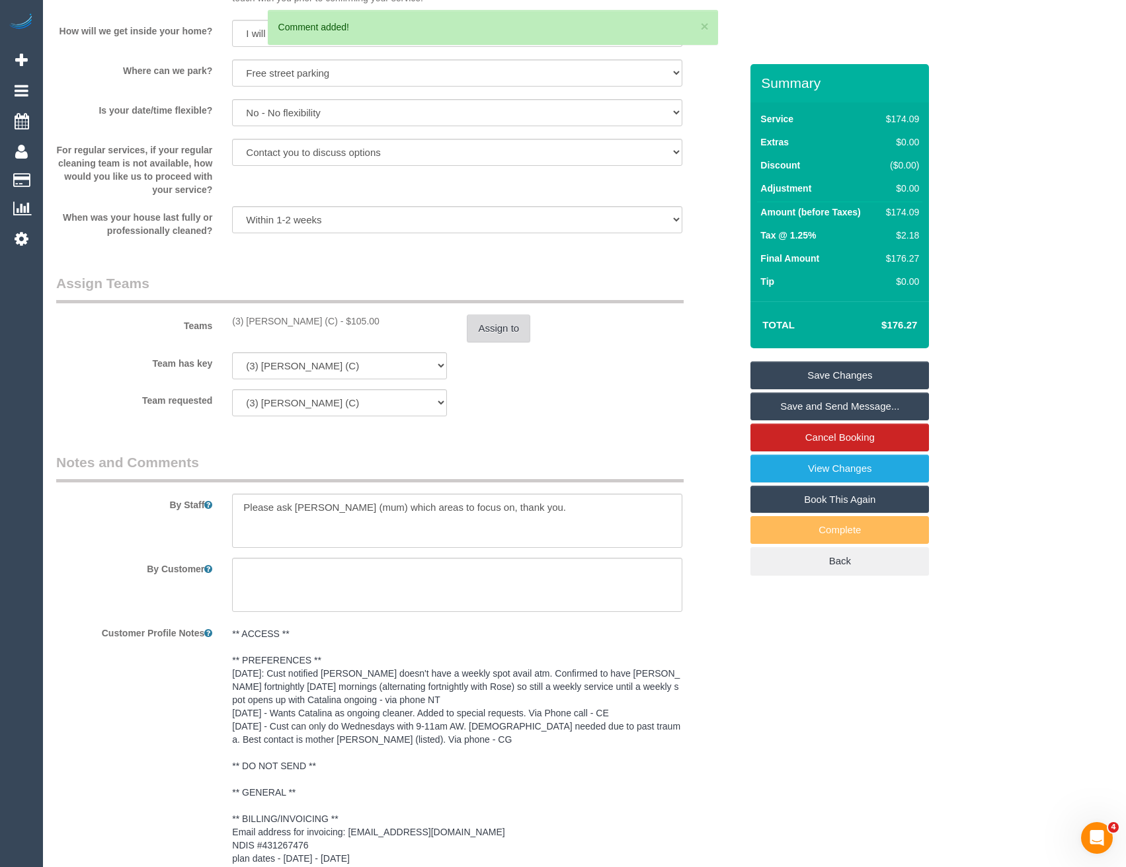
click at [513, 327] on button "Assign to" at bounding box center [498, 329] width 63 height 28
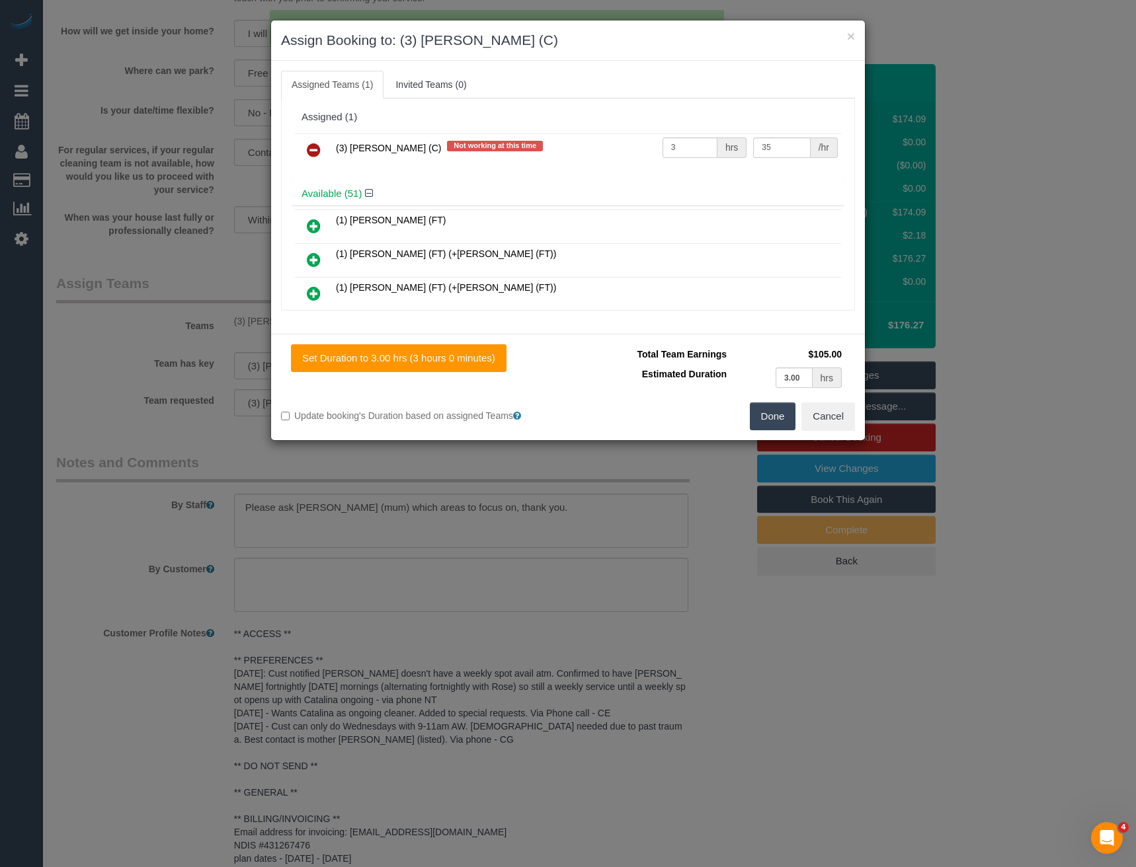
click at [313, 151] on icon at bounding box center [314, 150] width 14 height 16
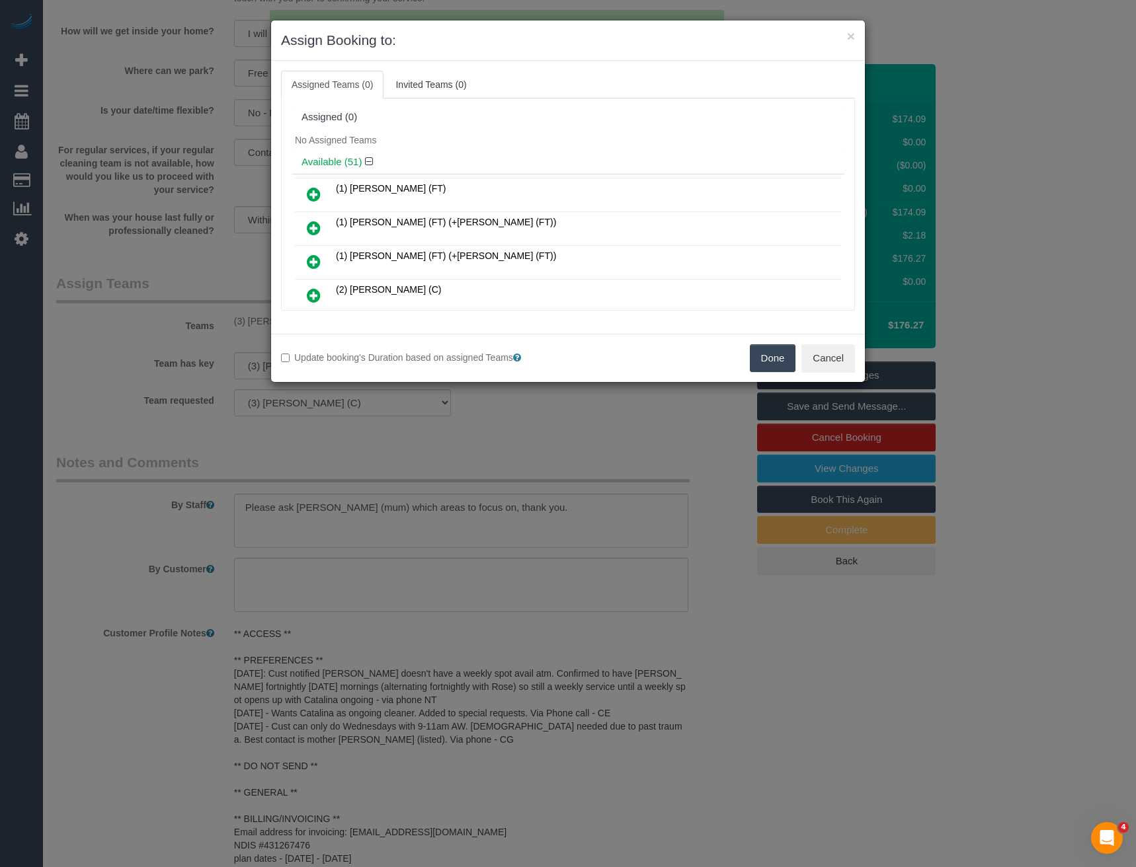
click at [771, 360] on button "Done" at bounding box center [773, 358] width 46 height 28
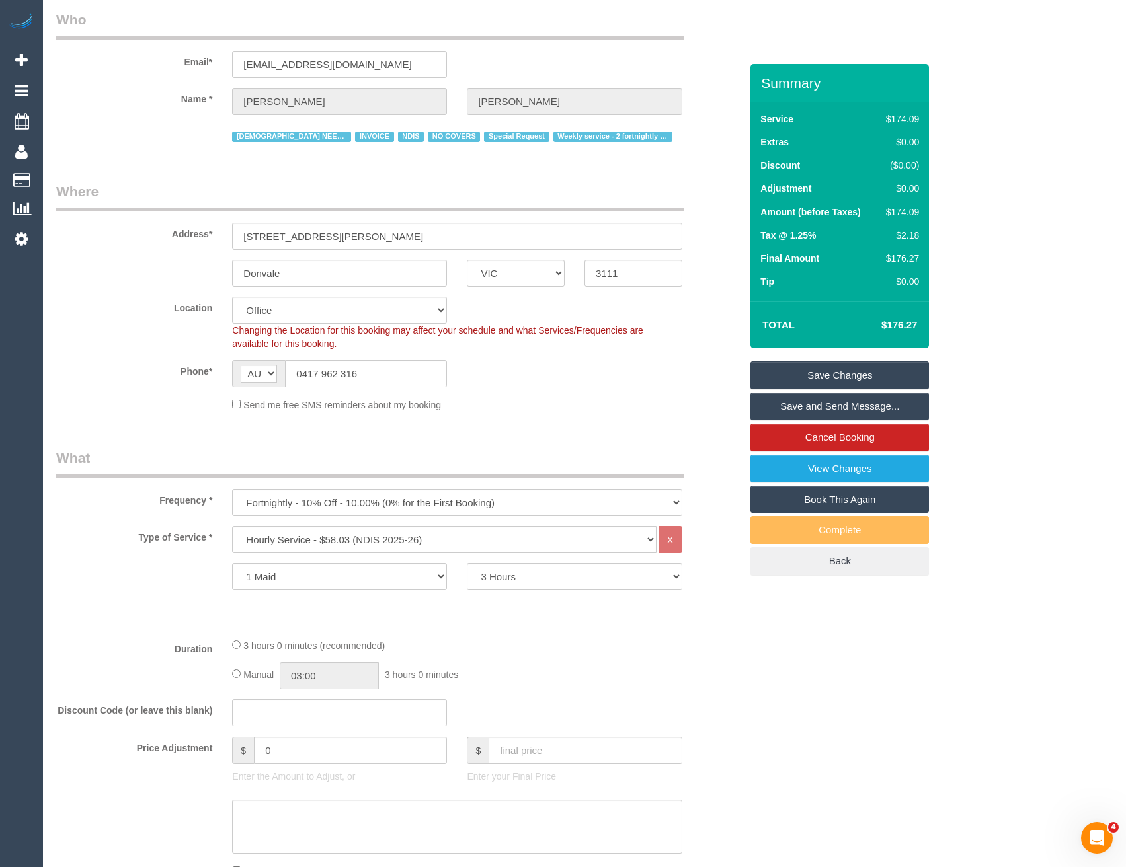
scroll to position [0, 0]
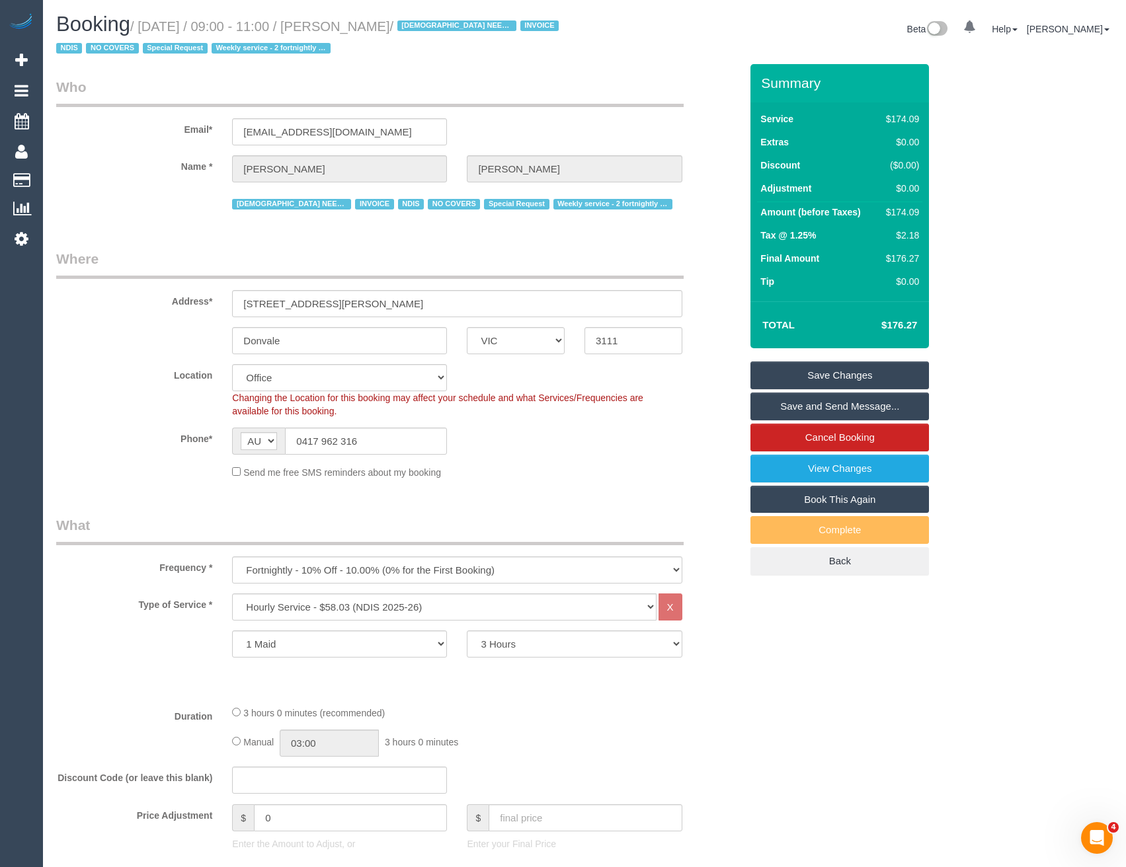
click at [858, 375] on link "Save Changes" at bounding box center [839, 376] width 179 height 28
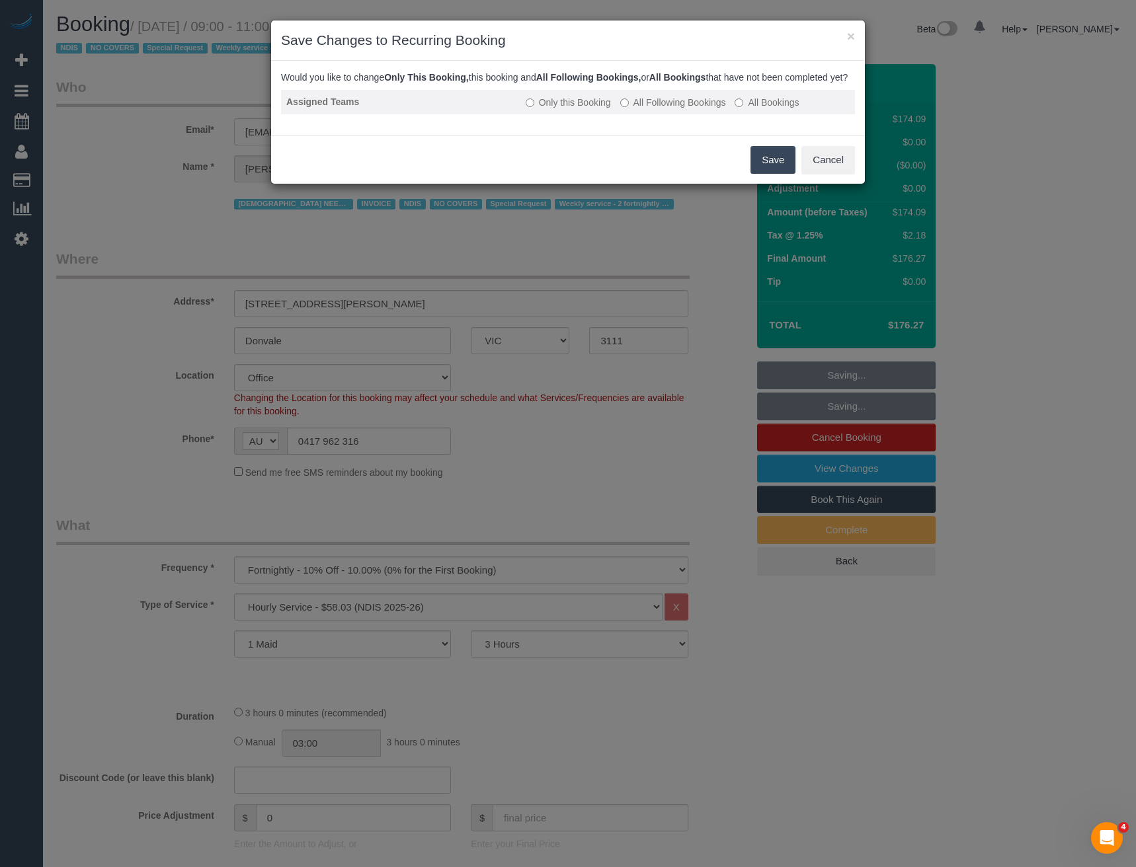
click at [635, 109] on label "All Following Bookings" at bounding box center [673, 102] width 106 height 13
click at [762, 174] on button "Save" at bounding box center [772, 160] width 45 height 28
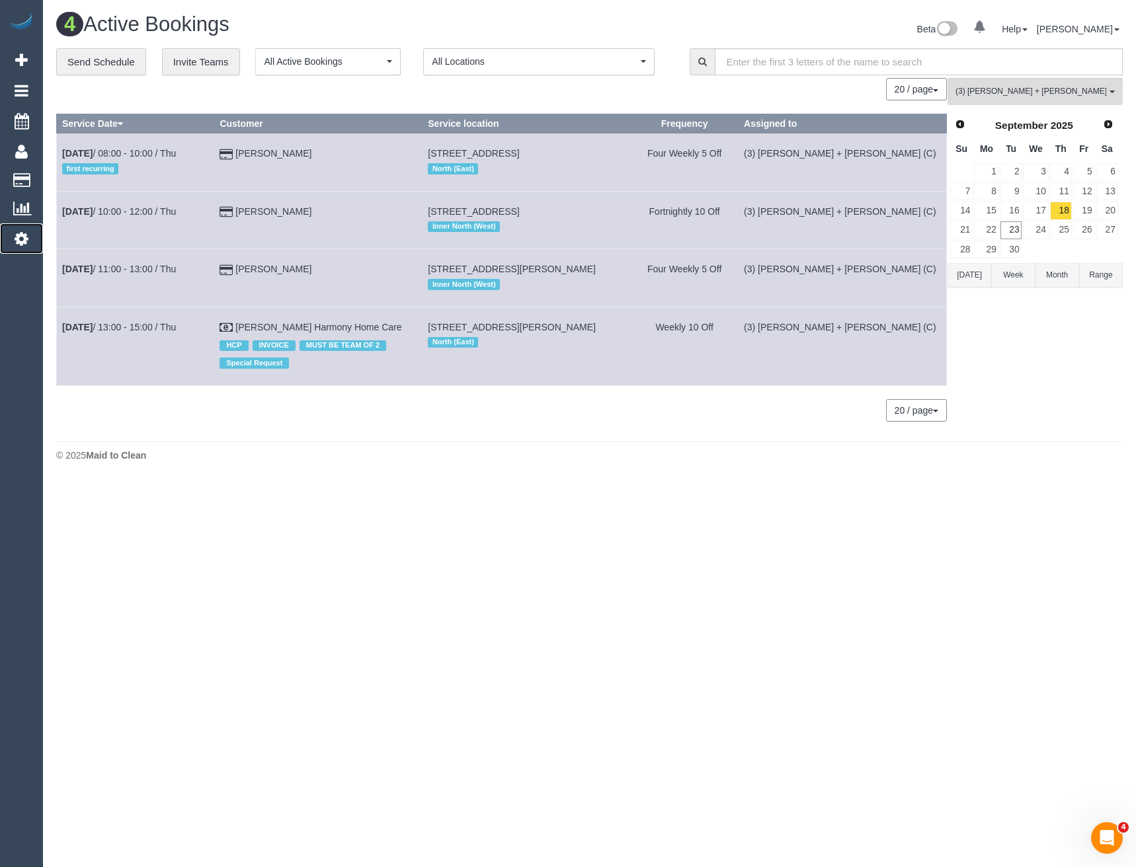
click at [20, 239] on icon at bounding box center [22, 239] width 14 height 16
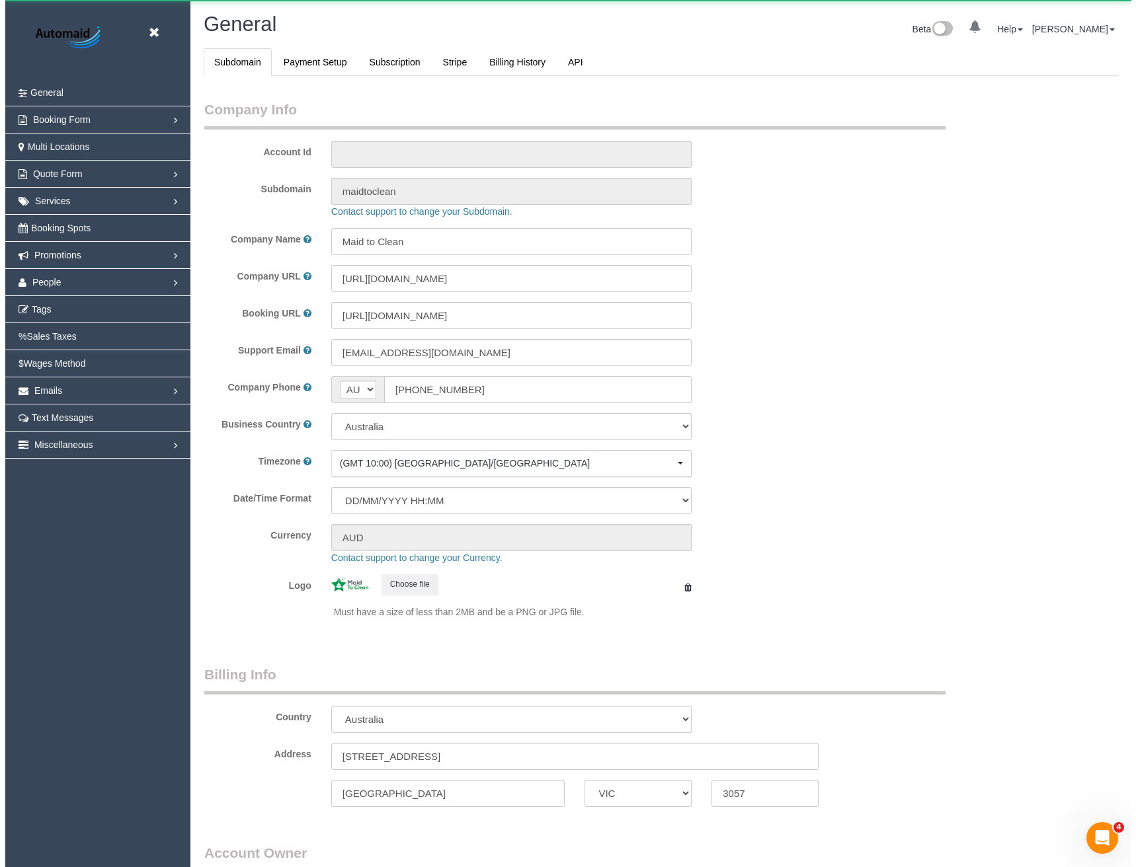
scroll to position [3022, 1126]
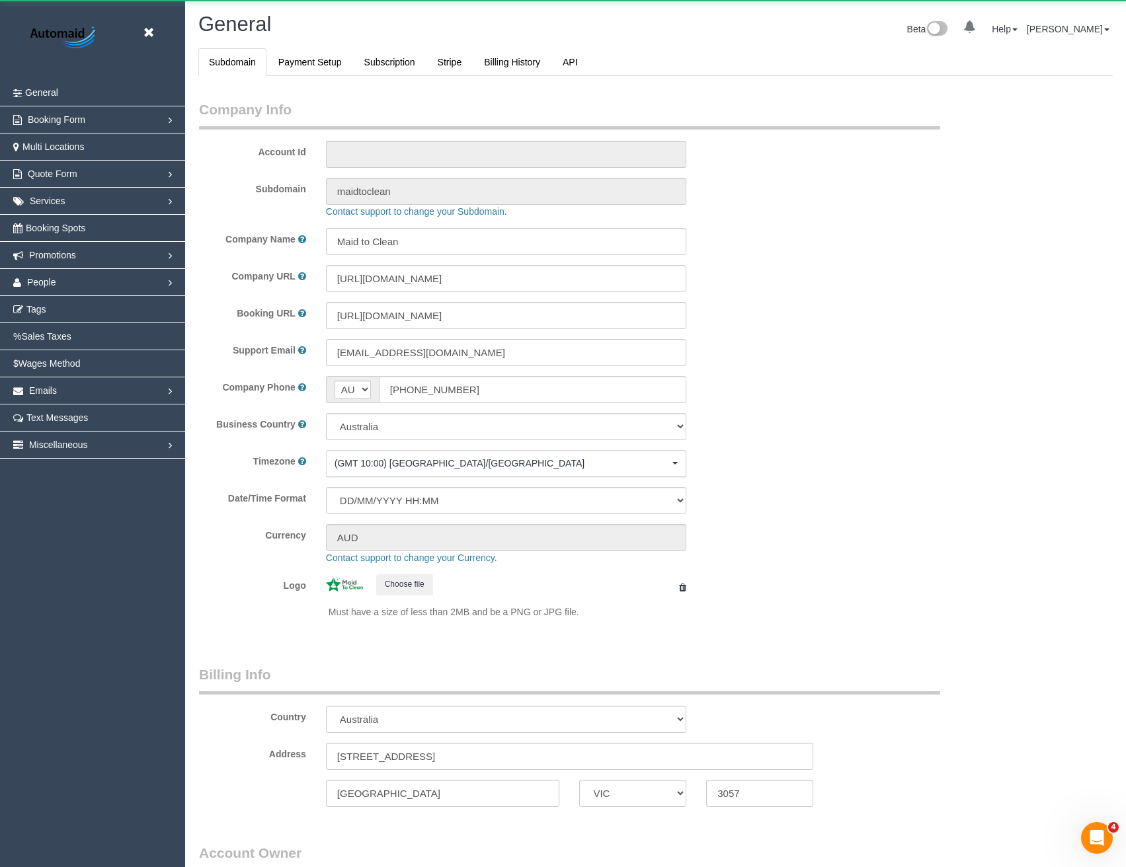
select select "1"
click at [64, 289] on link "People" at bounding box center [92, 282] width 185 height 26
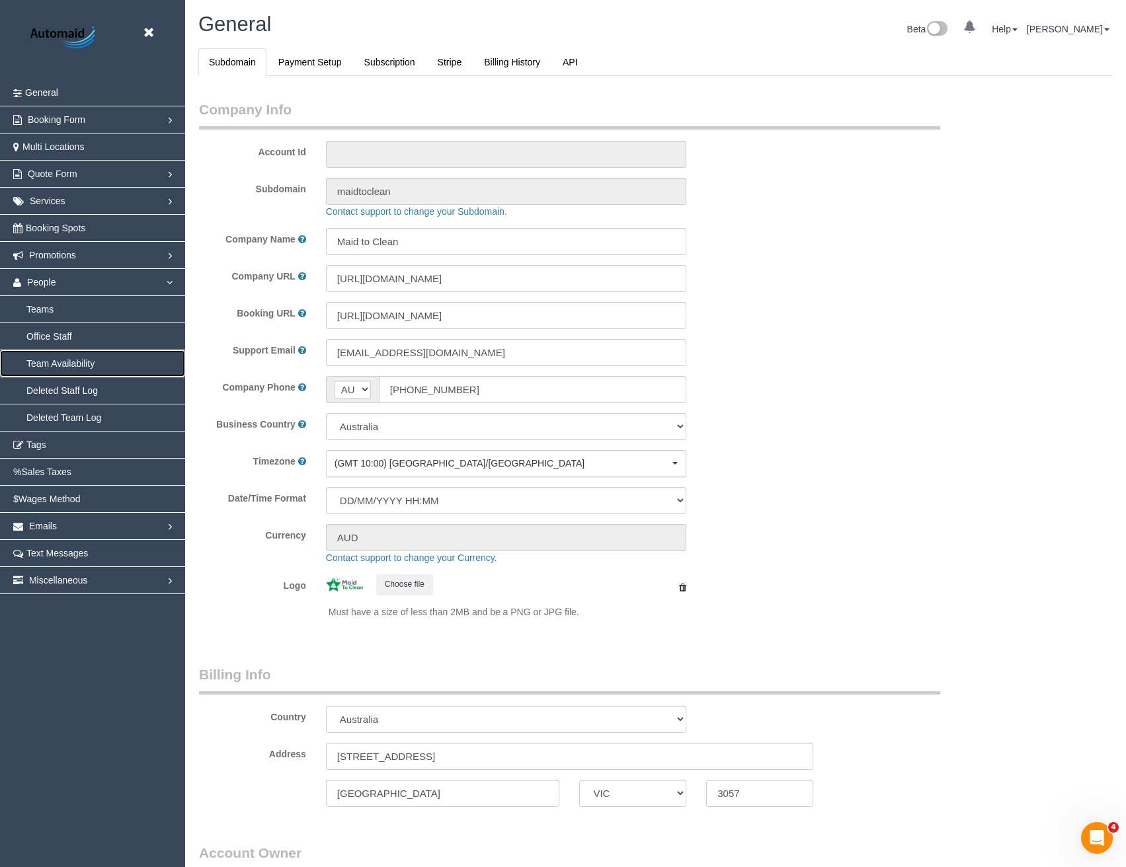
click at [67, 364] on link "Team Availability" at bounding box center [92, 363] width 185 height 26
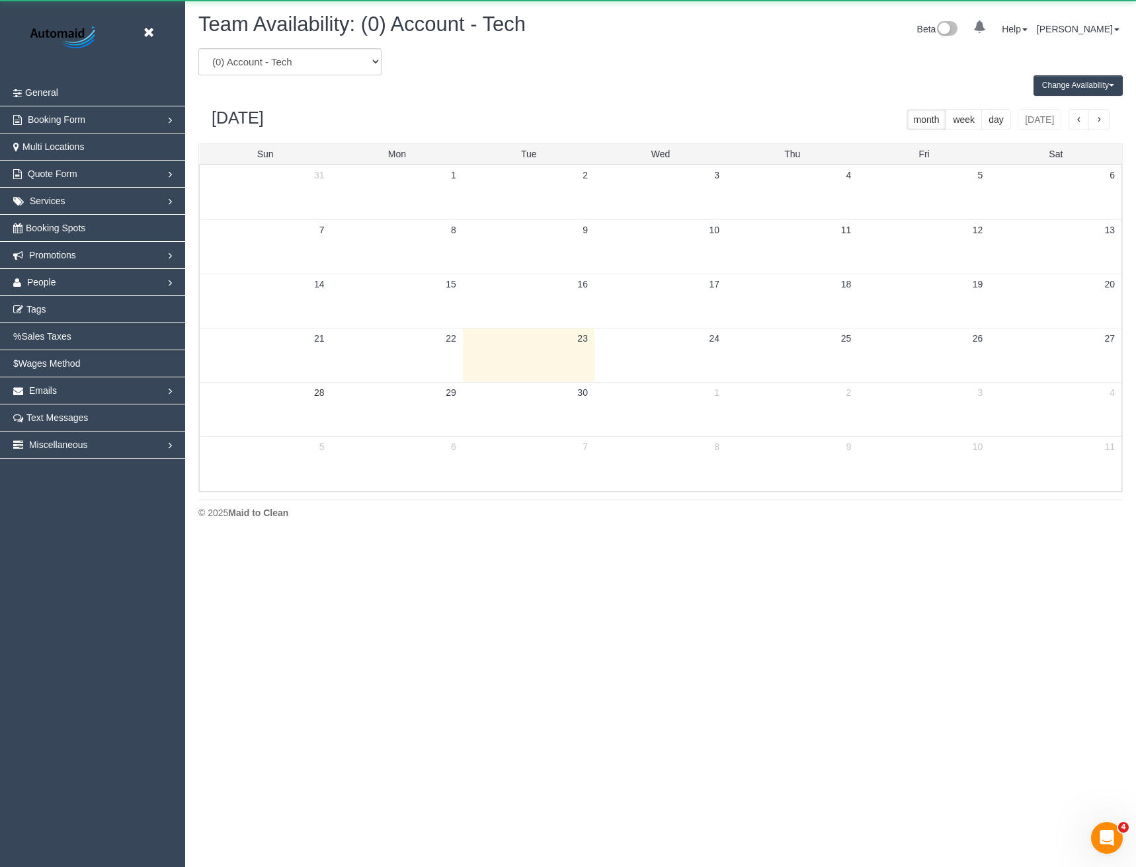
scroll to position [538, 1136]
click at [285, 73] on select "(0) Account - Tech (0) Office (0) [PERSON_NAME] Test Account (1) [PERSON_NAME] …" at bounding box center [289, 61] width 183 height 27
select select "number:22400"
click at [198, 48] on select "(0) Account - Tech (0) Office (0) [PERSON_NAME] Test Account (1) [PERSON_NAME] …" at bounding box center [289, 61] width 183 height 27
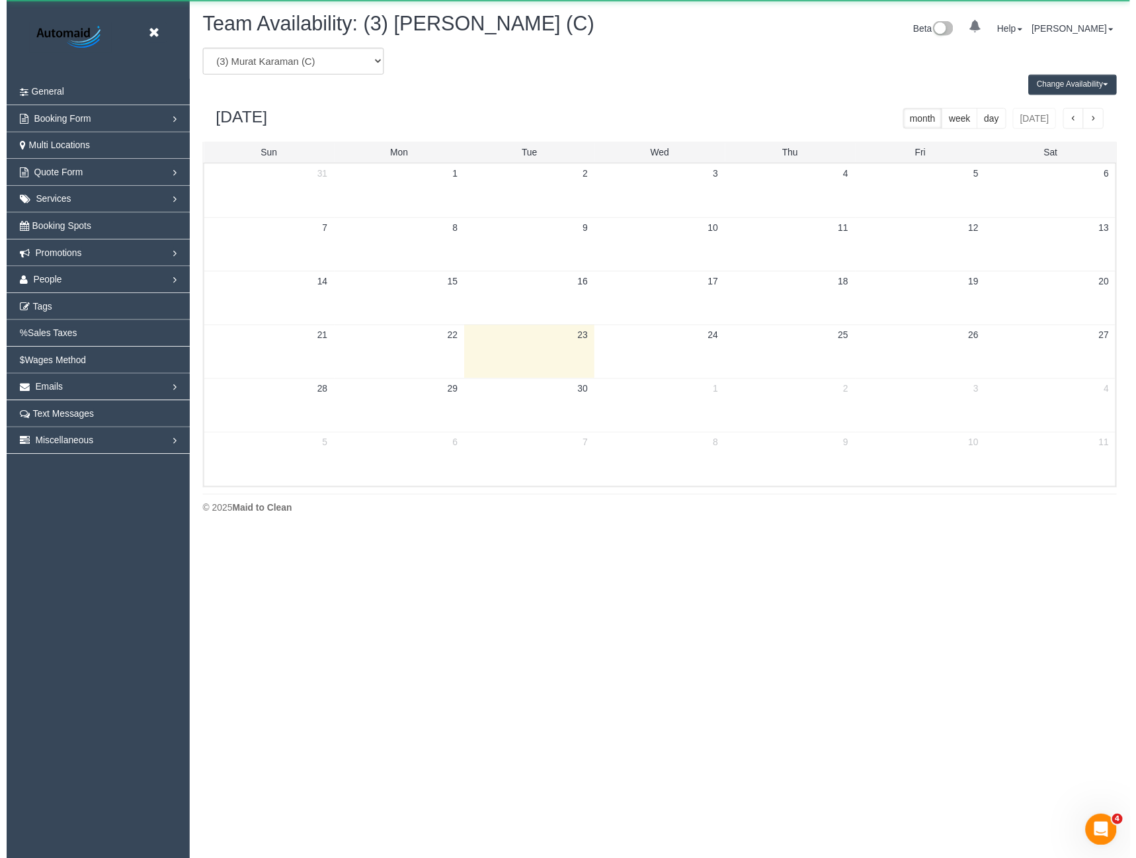
scroll to position [65580, 64983]
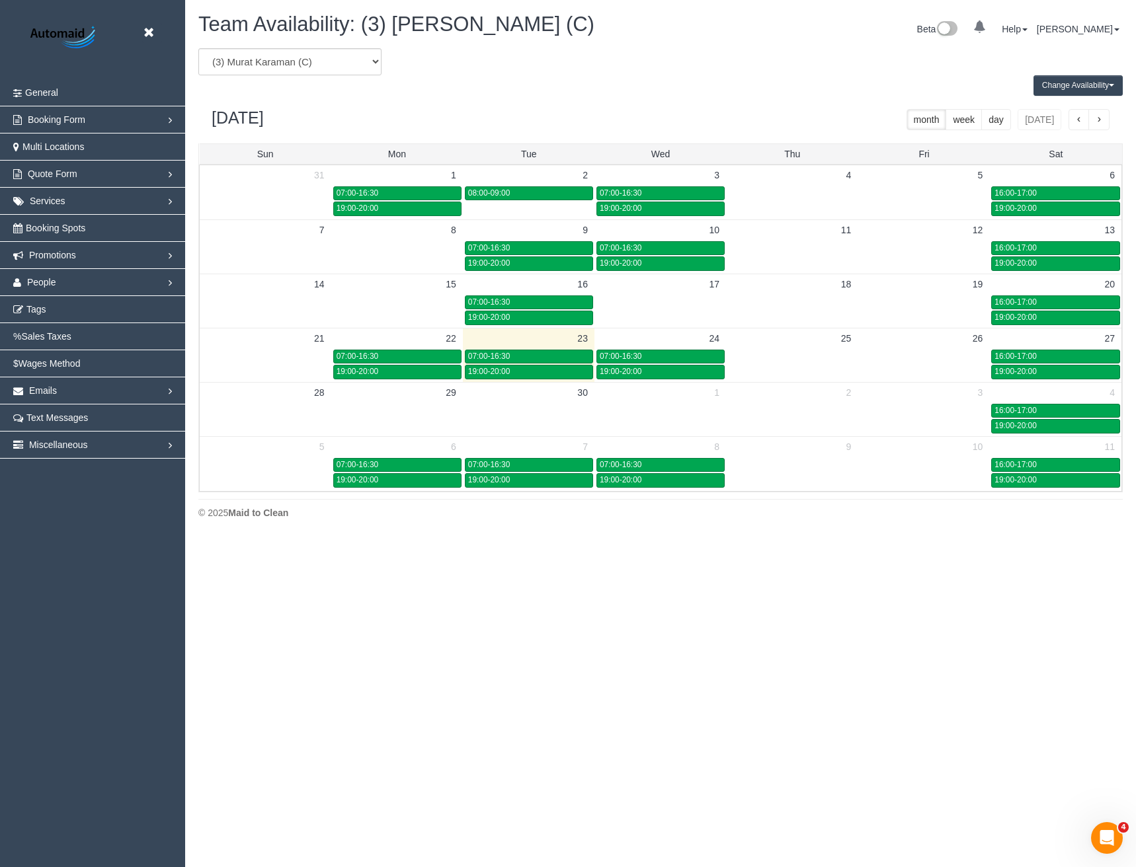
click at [1076, 81] on button "Change Availability" at bounding box center [1077, 85] width 89 height 20
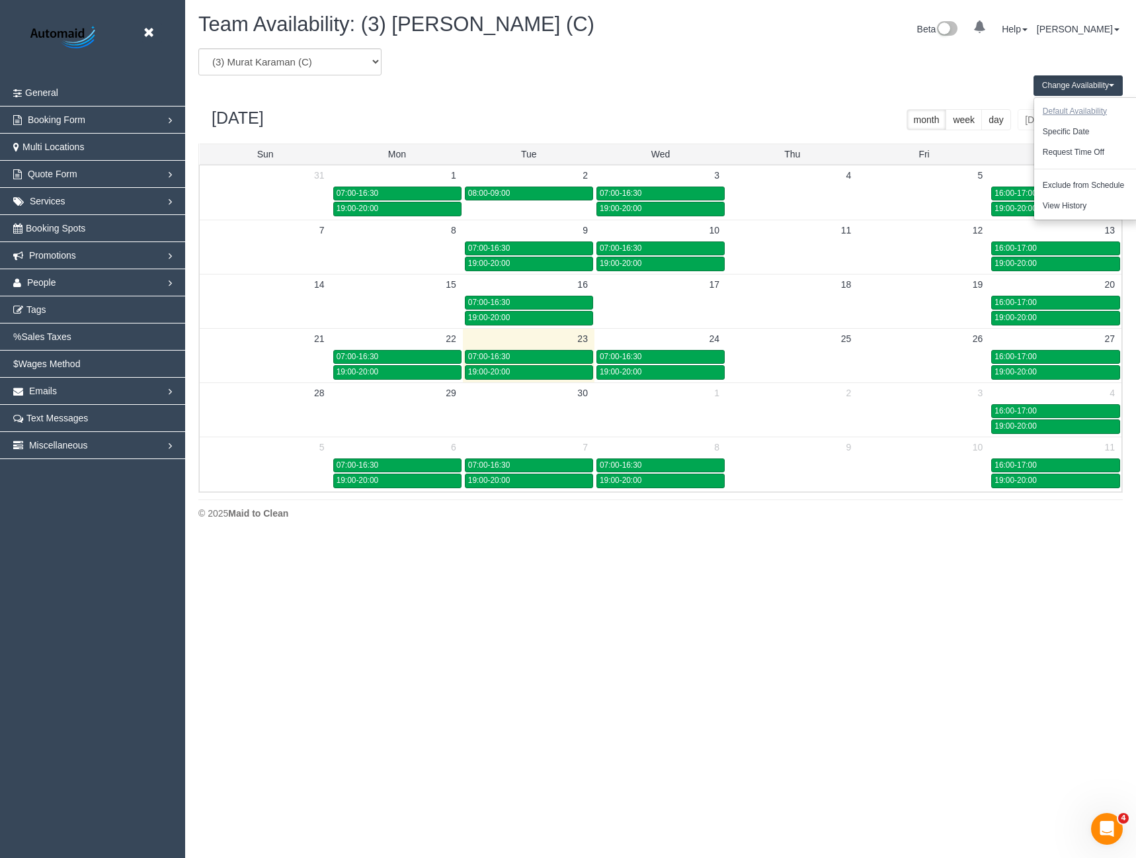
click at [1069, 107] on button "Default Availability" at bounding box center [1074, 111] width 81 height 20
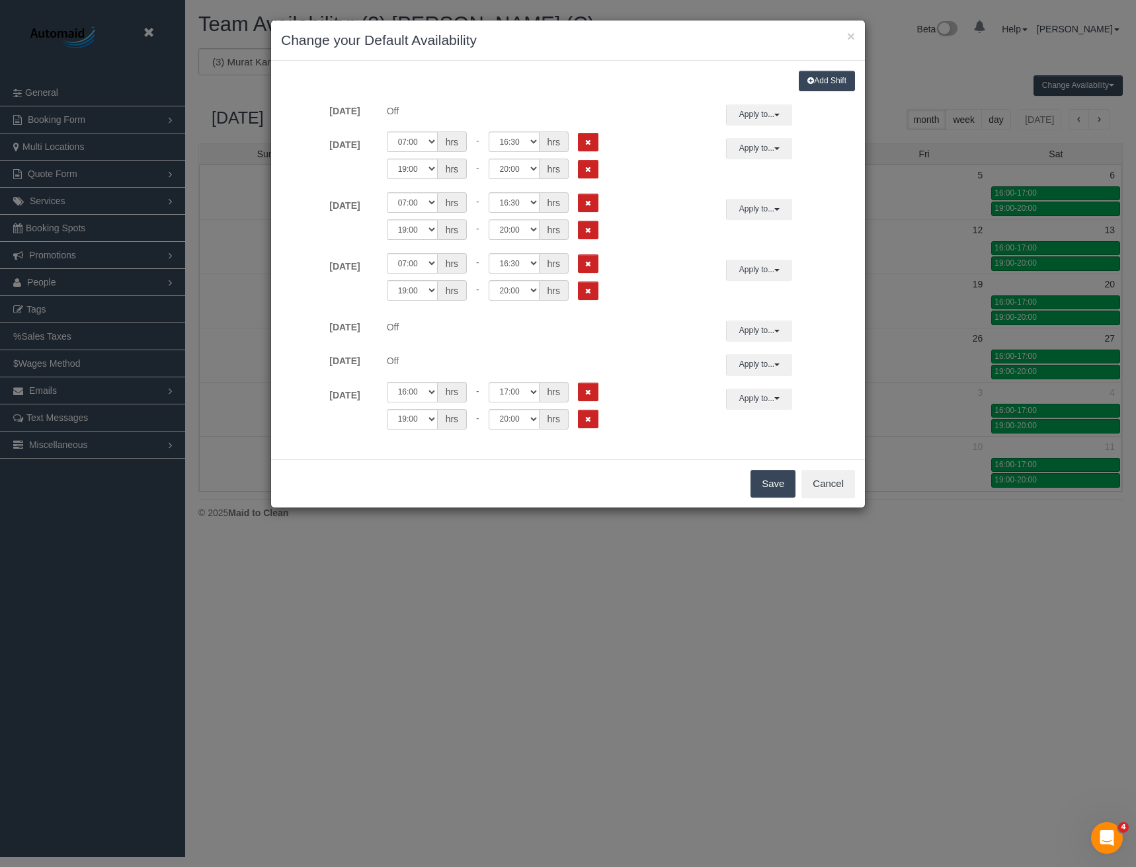
click at [745, 600] on div "× Change your Default Availability Add Shift [DATE] Off Apply to... All [DATE] …" at bounding box center [568, 433] width 1136 height 867
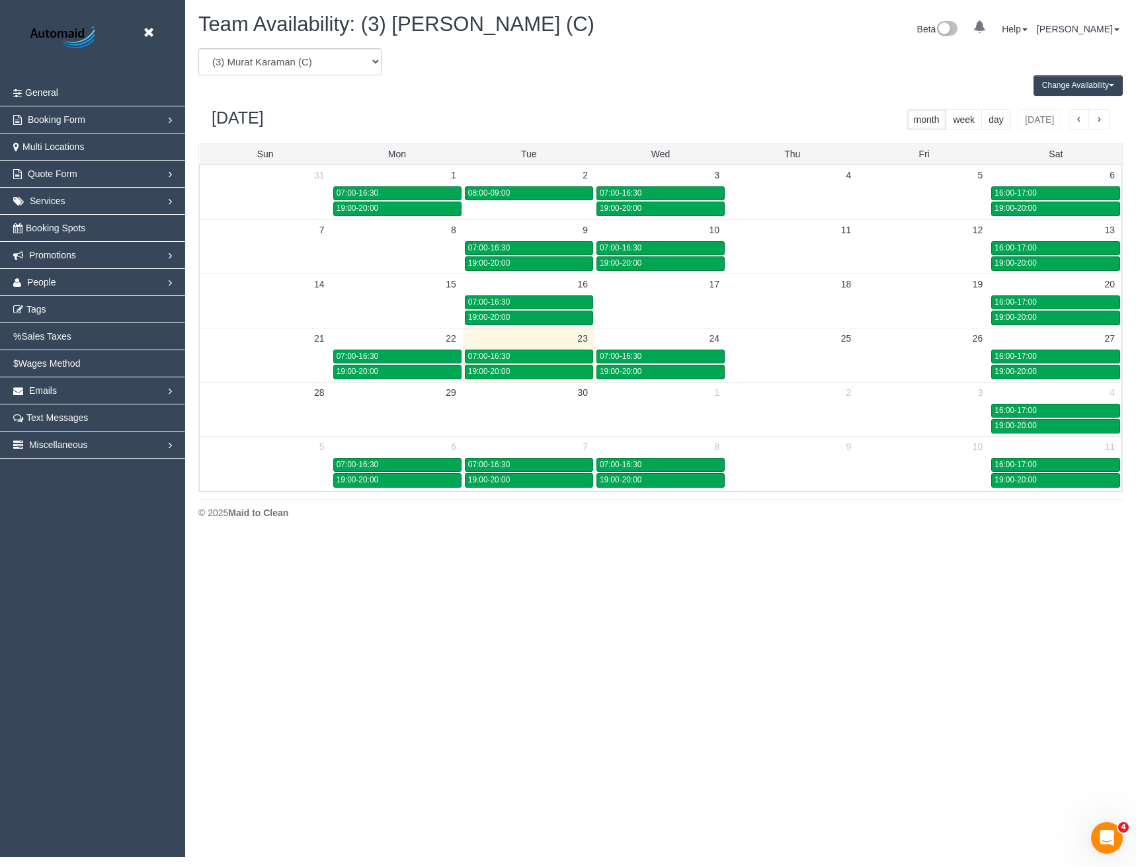
click at [1085, 89] on button "Change Availability" at bounding box center [1077, 85] width 89 height 20
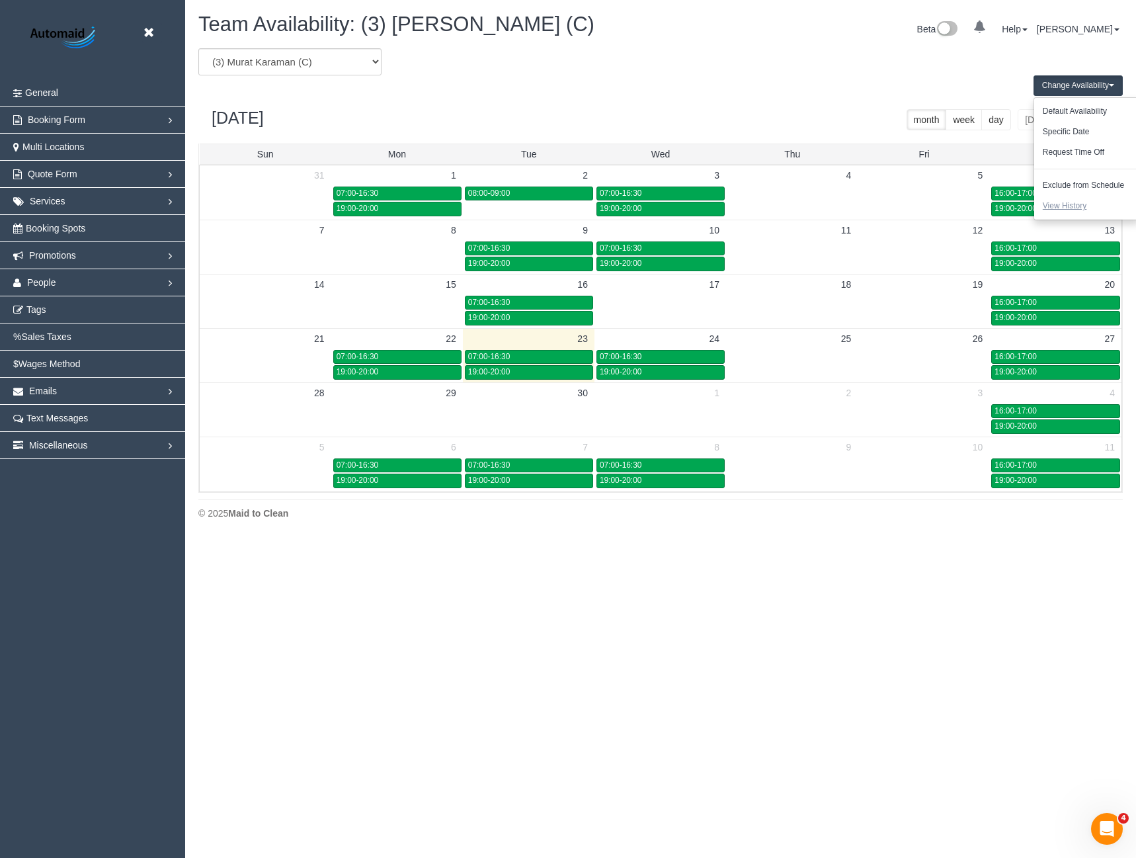
click at [1073, 203] on button "View History" at bounding box center [1064, 206] width 61 height 20
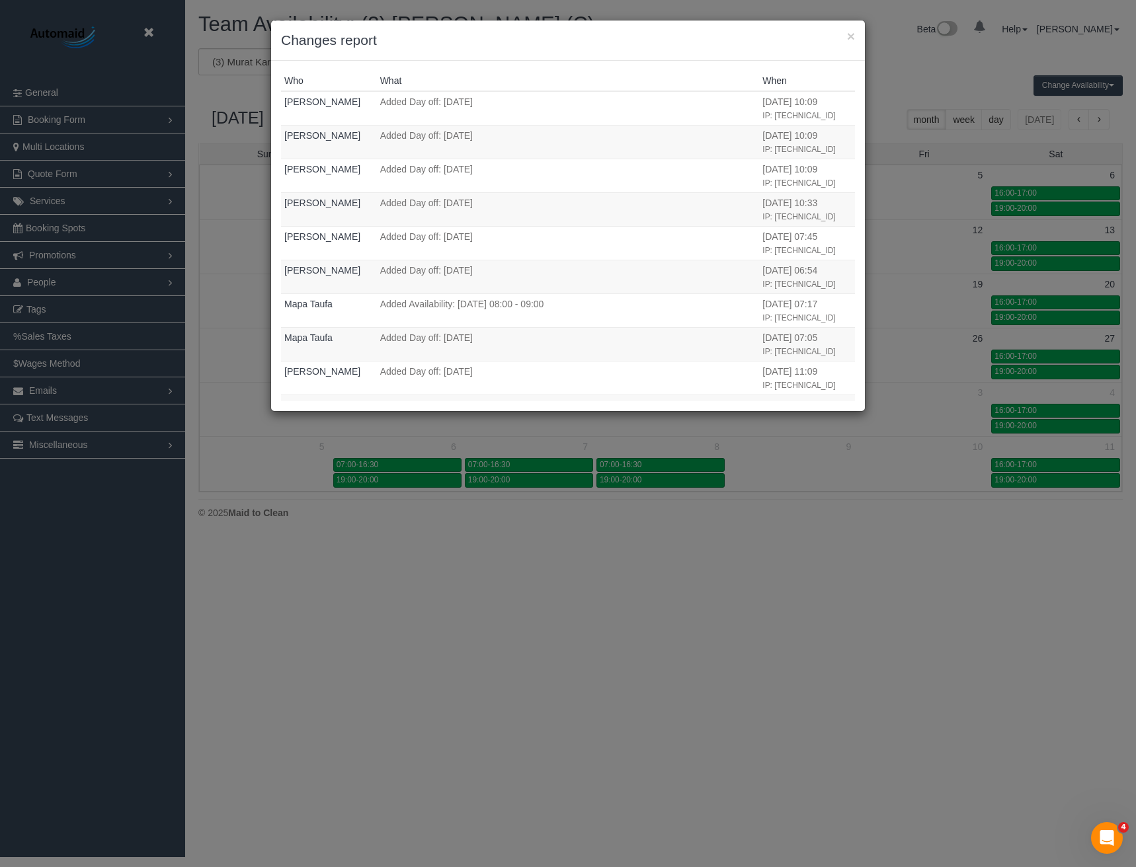
drag, startPoint x: 571, startPoint y: 573, endPoint x: 567, endPoint y: 525, distance: 48.4
click at [571, 573] on div "× Changes report Who What When [PERSON_NAME] Added Day off: [DATE] [DATE] 10:09…" at bounding box center [568, 433] width 1136 height 867
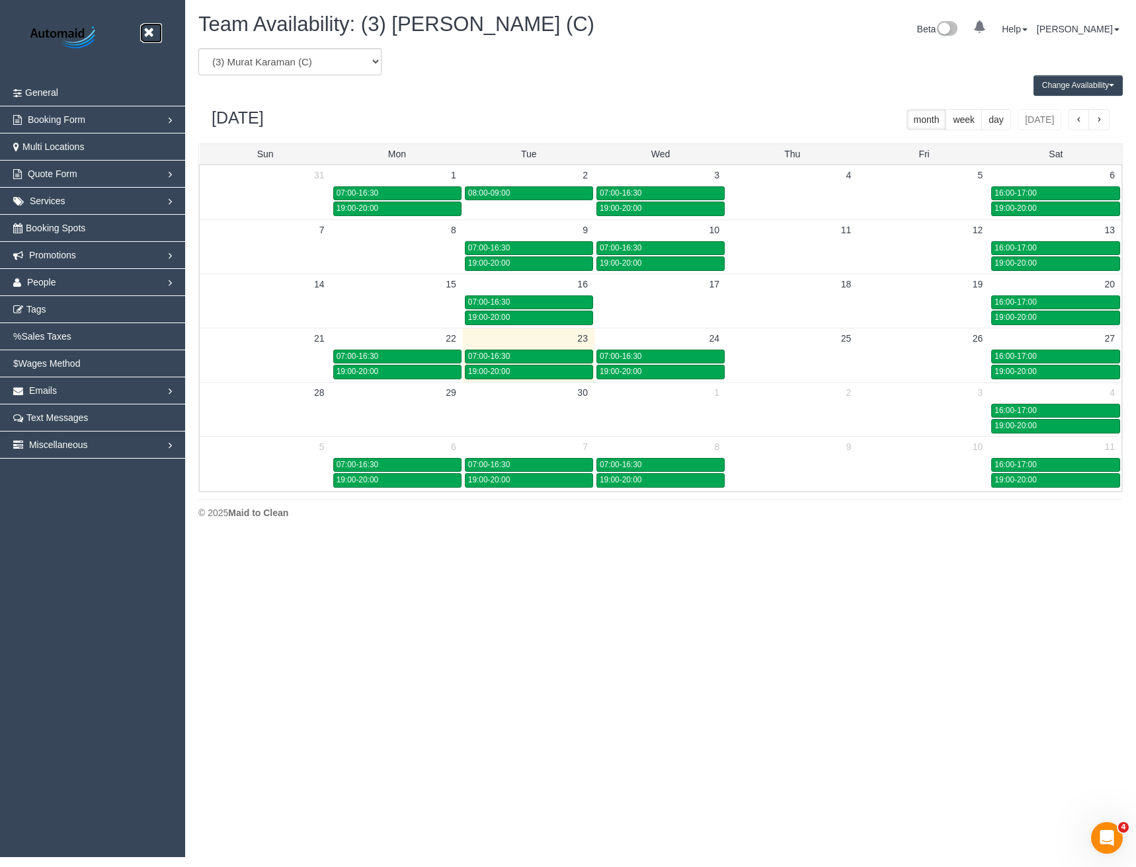
click at [149, 30] on icon at bounding box center [148, 32] width 17 height 17
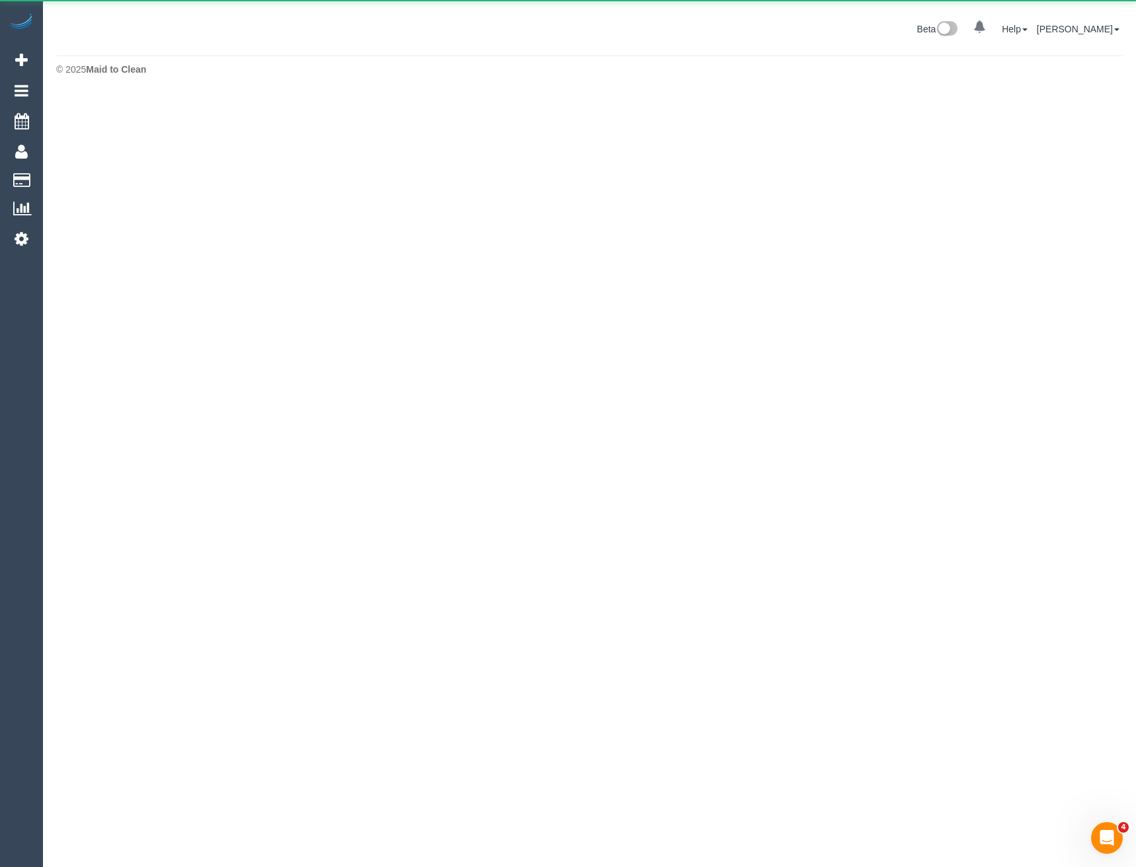
scroll to position [66024, 64983]
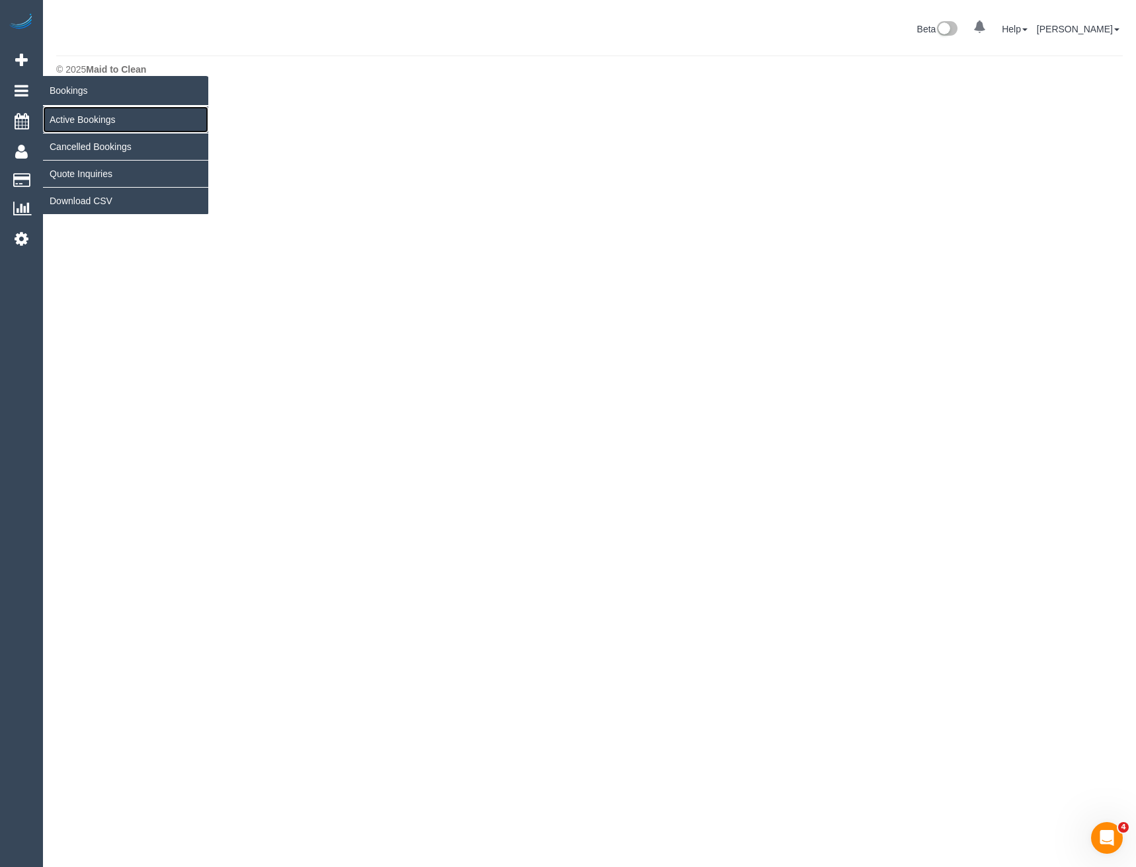
click at [79, 112] on link "Active Bookings" at bounding box center [125, 119] width 165 height 26
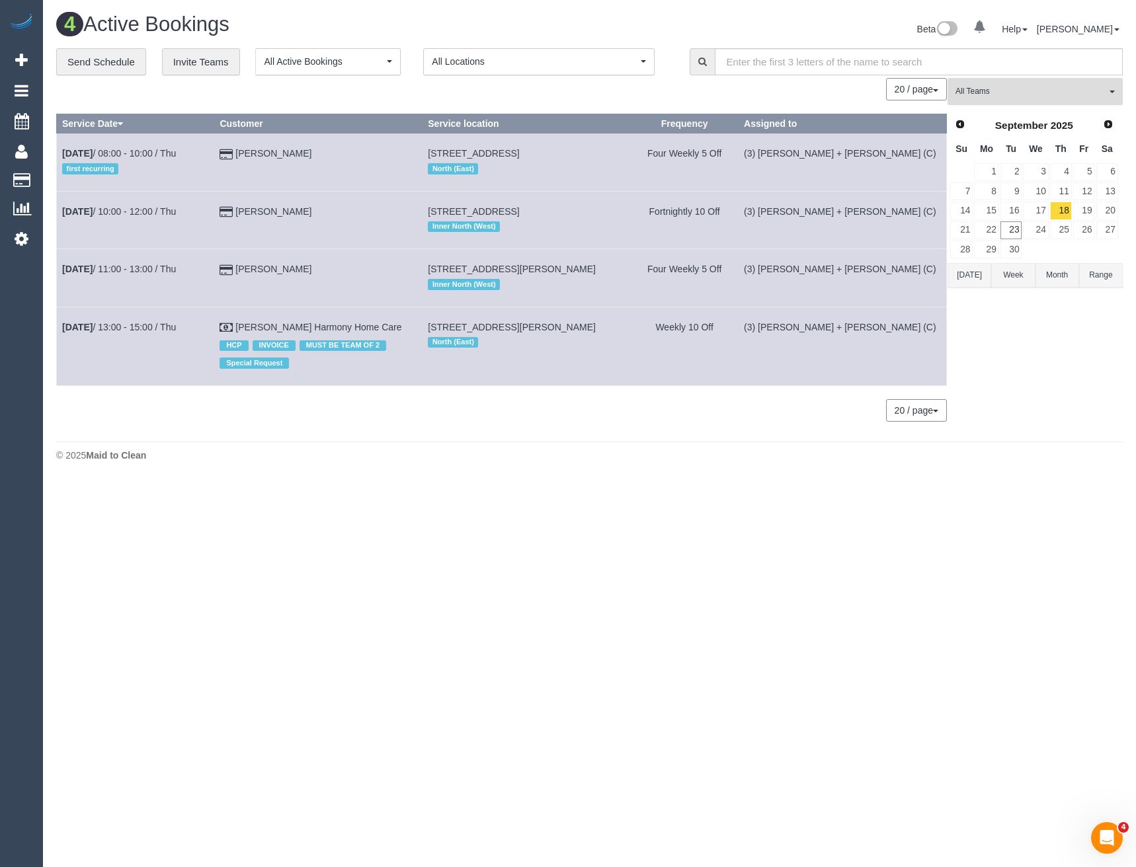
click at [1000, 89] on span "All Teams" at bounding box center [1030, 91] width 151 height 11
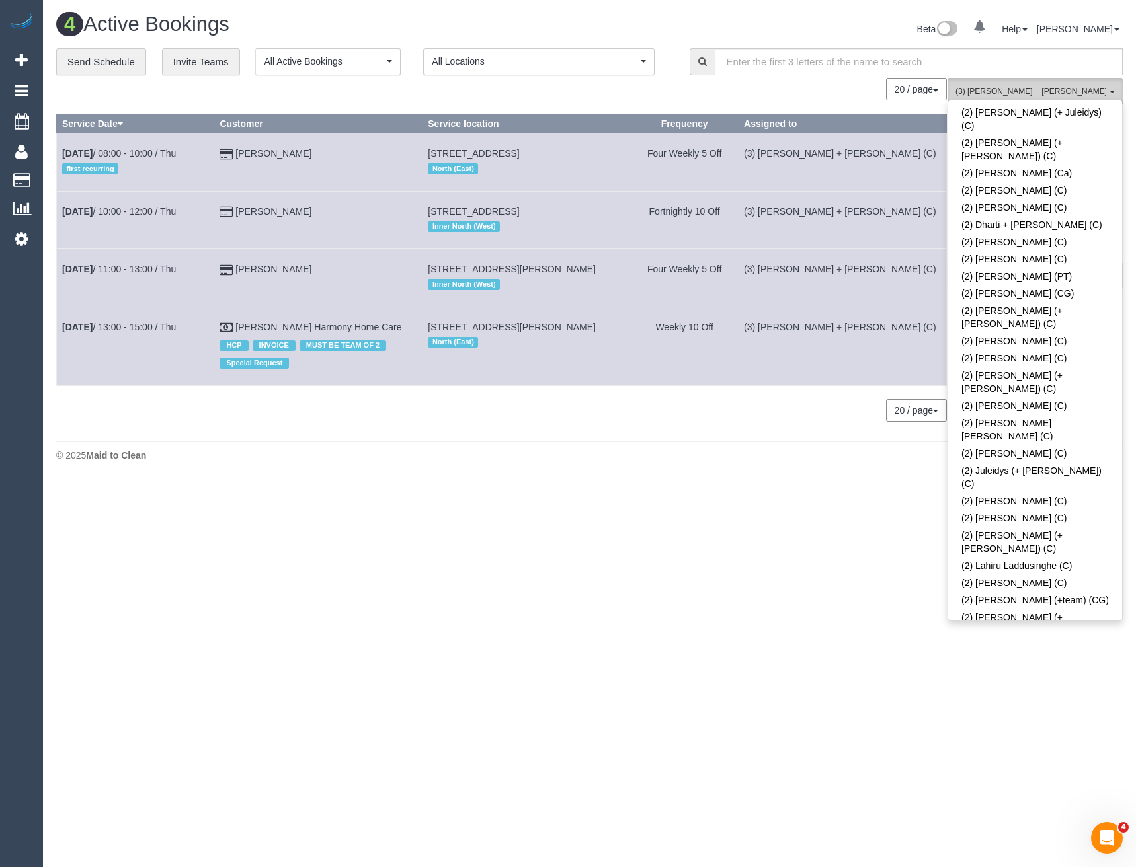
scroll to position [793, 0]
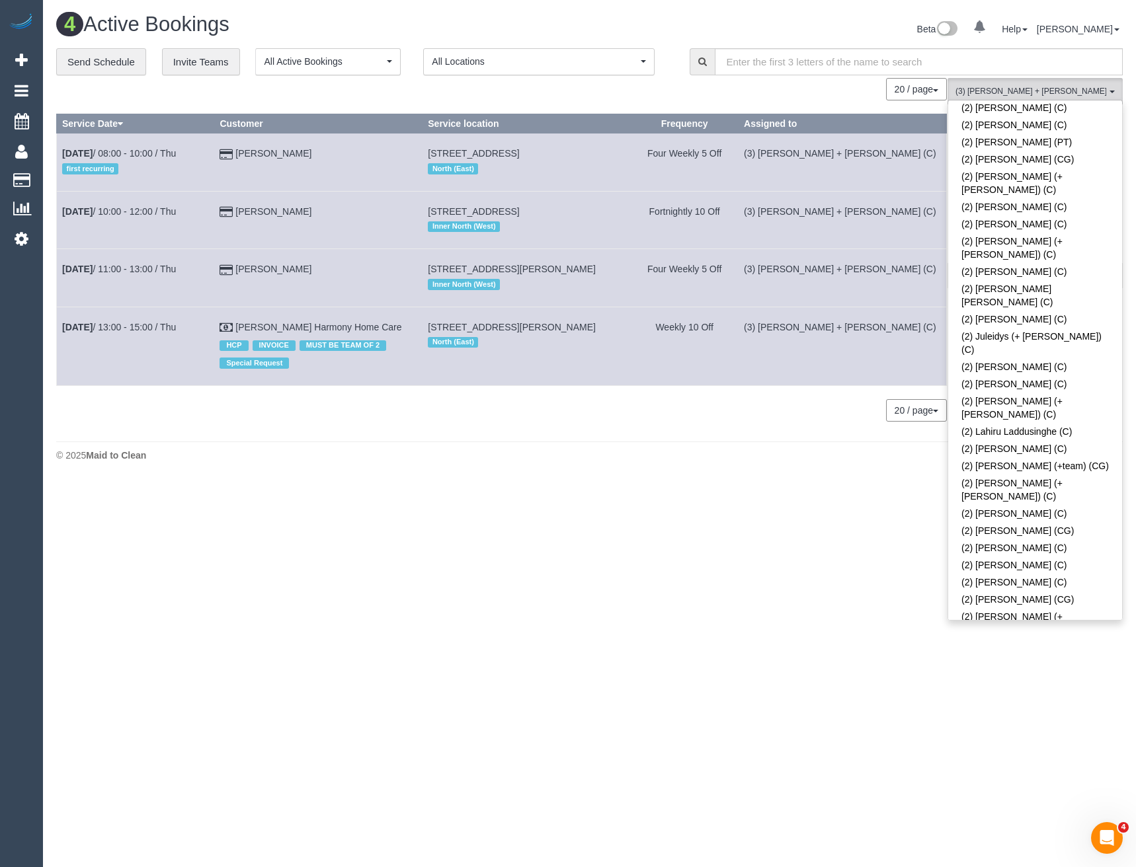
click at [1001, 807] on link "(2) [PERSON_NAME] (+ [PERSON_NAME]) (C)" at bounding box center [1035, 822] width 174 height 30
click at [798, 607] on body "0 Beta Your Notifications You have 0 alerts Add Booking Bookings Active Booking…" at bounding box center [568, 433] width 1136 height 867
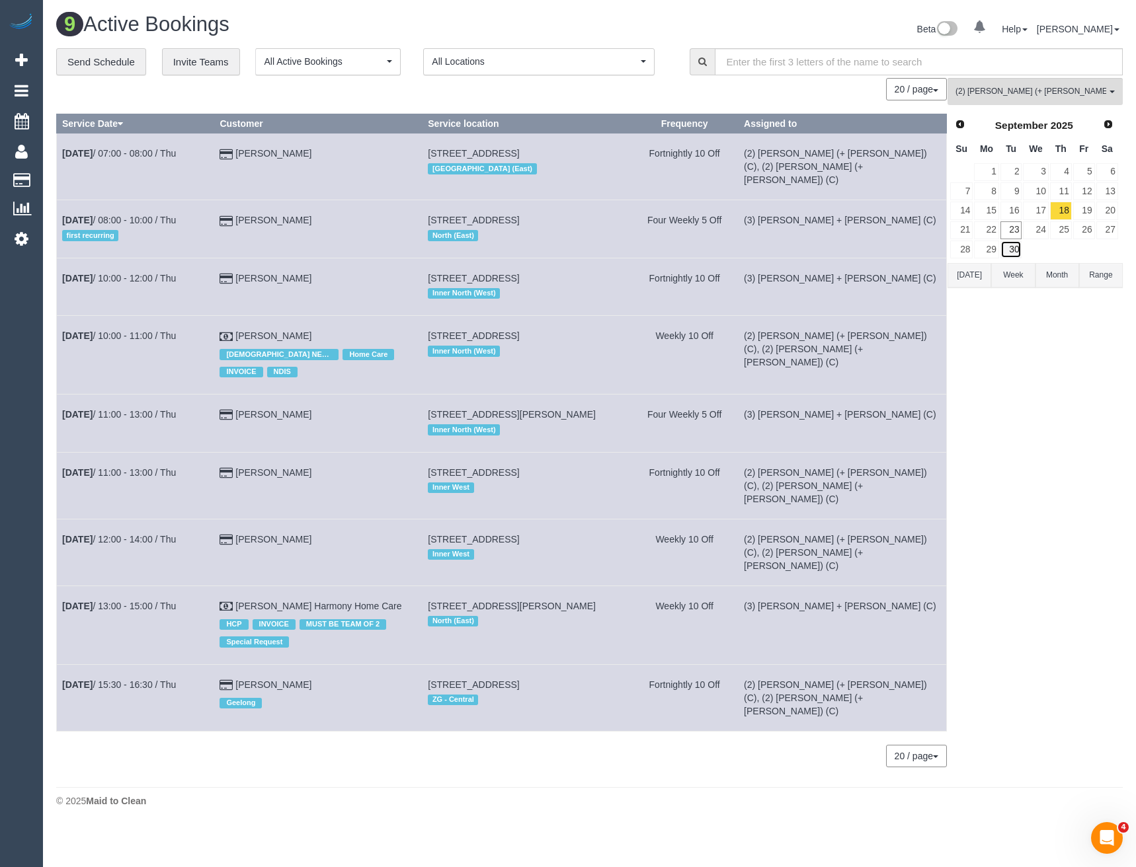
click at [1010, 251] on link "30" at bounding box center [1011, 250] width 22 height 18
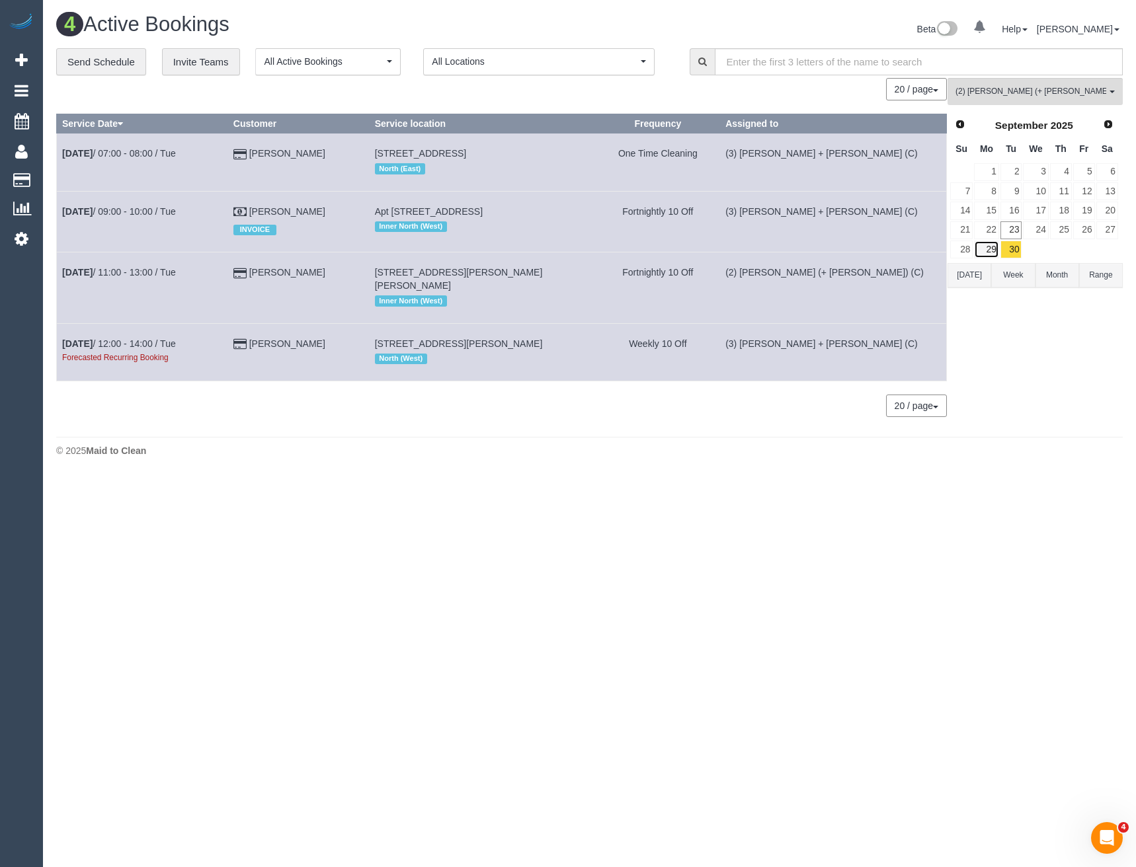
click at [985, 247] on link "29" at bounding box center [986, 250] width 24 height 18
